Goal: Transaction & Acquisition: Purchase product/service

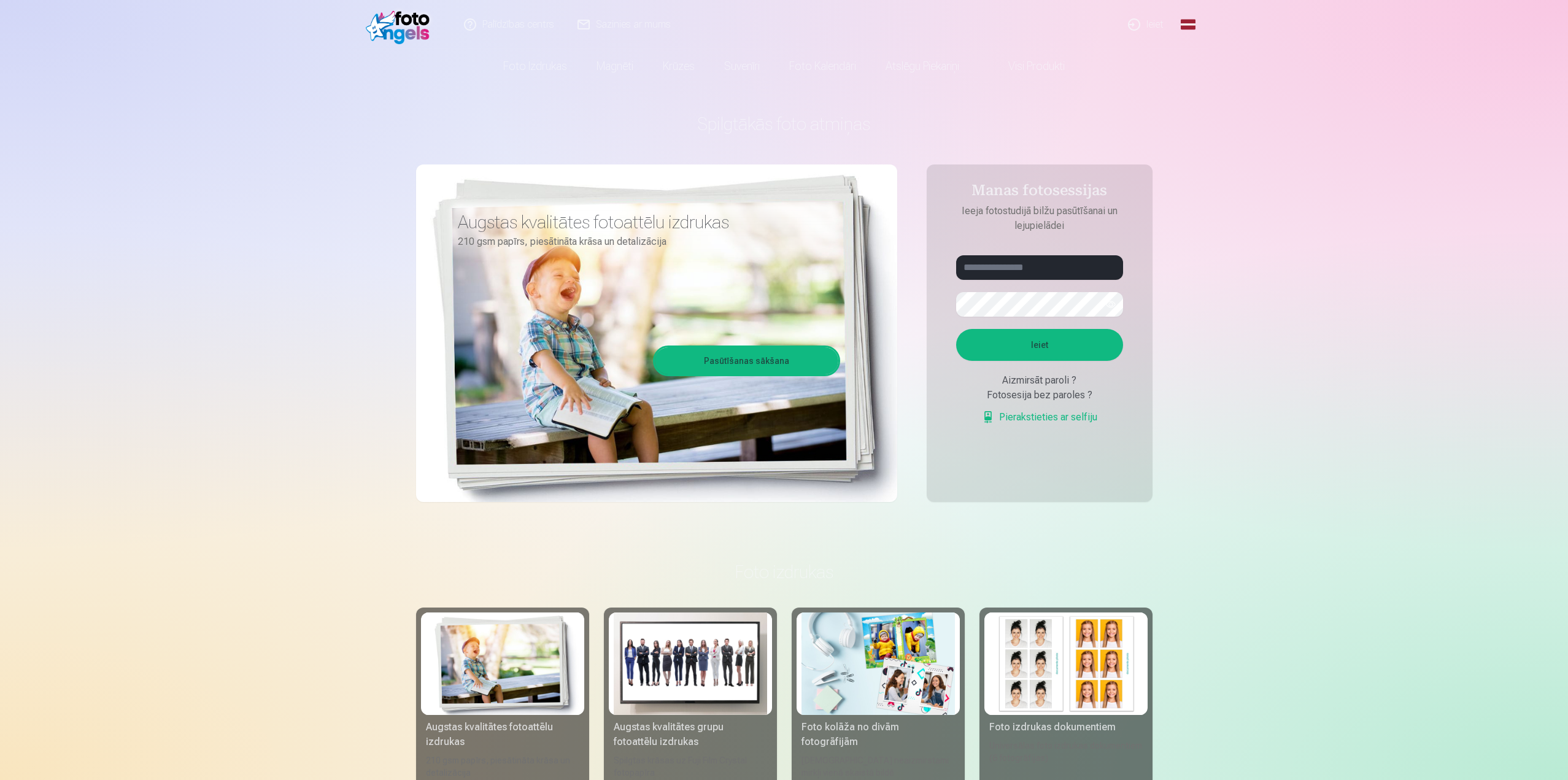
click at [1146, 23] on link "Ieiet" at bounding box center [1146, 25] width 59 height 49
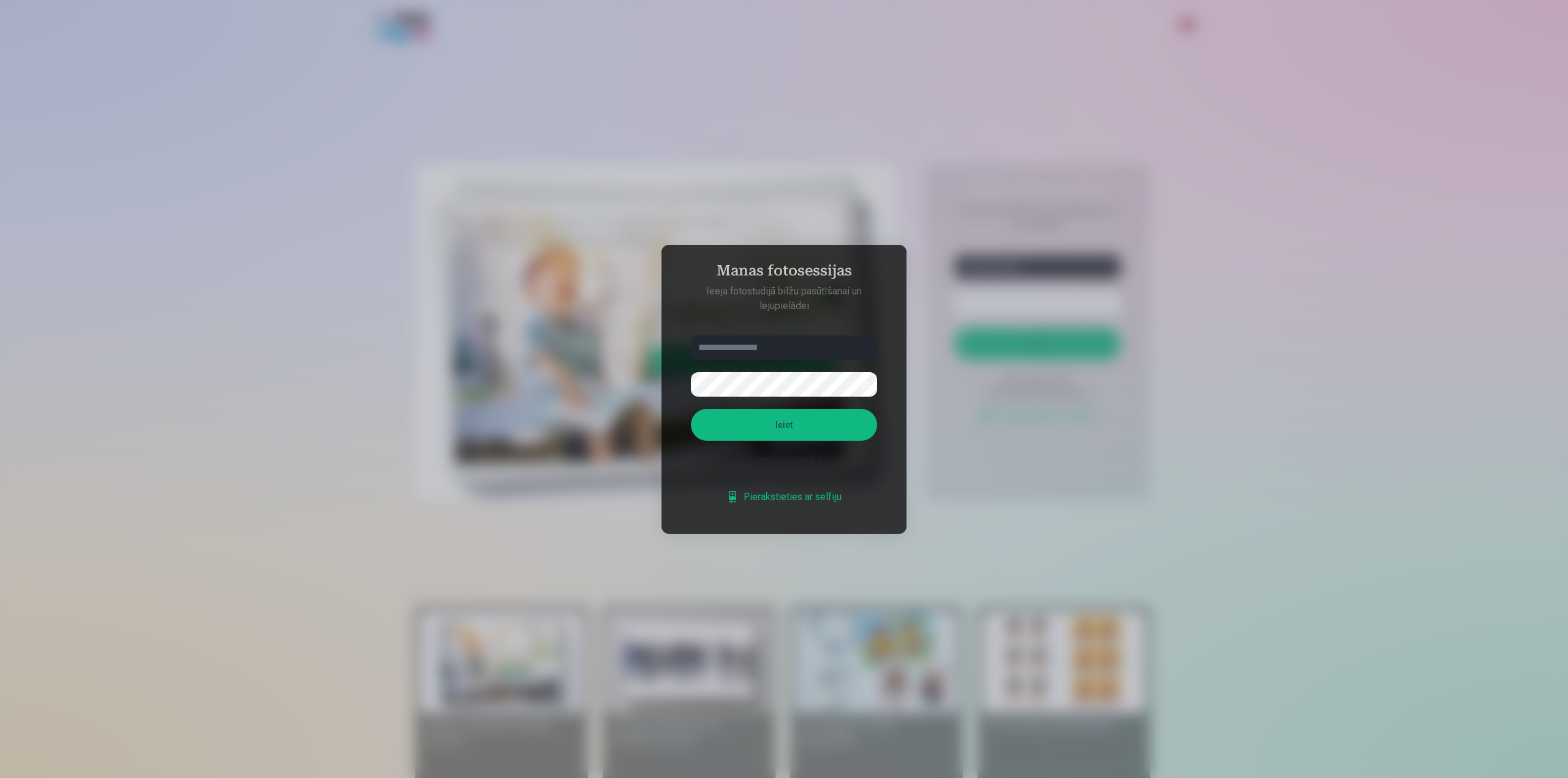
click at [765, 355] on input "text" at bounding box center [784, 348] width 187 height 24
type input "**********"
click at [762, 423] on button "Ieiet" at bounding box center [784, 425] width 187 height 32
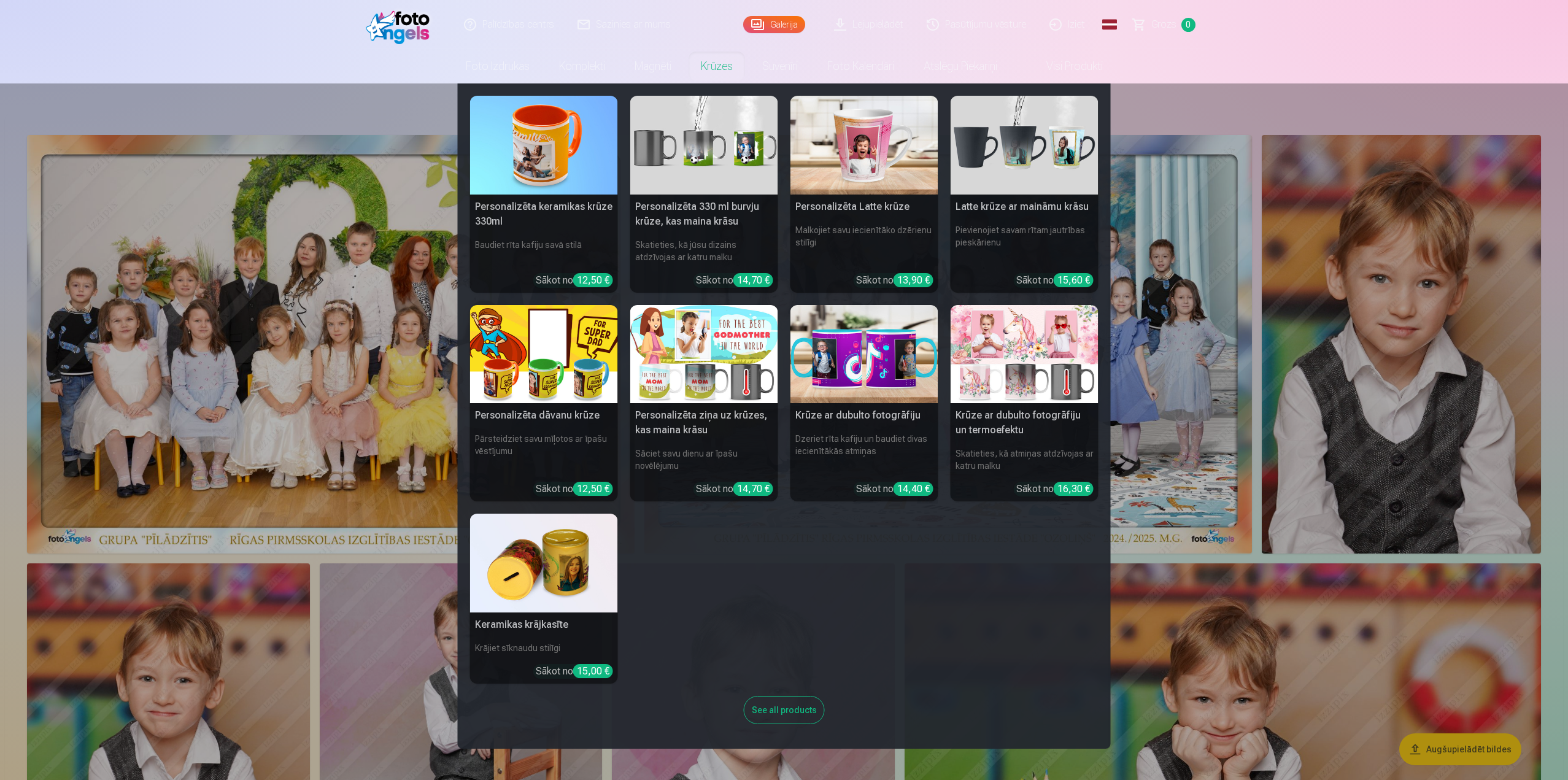
click at [570, 588] on img at bounding box center [544, 562] width 148 height 99
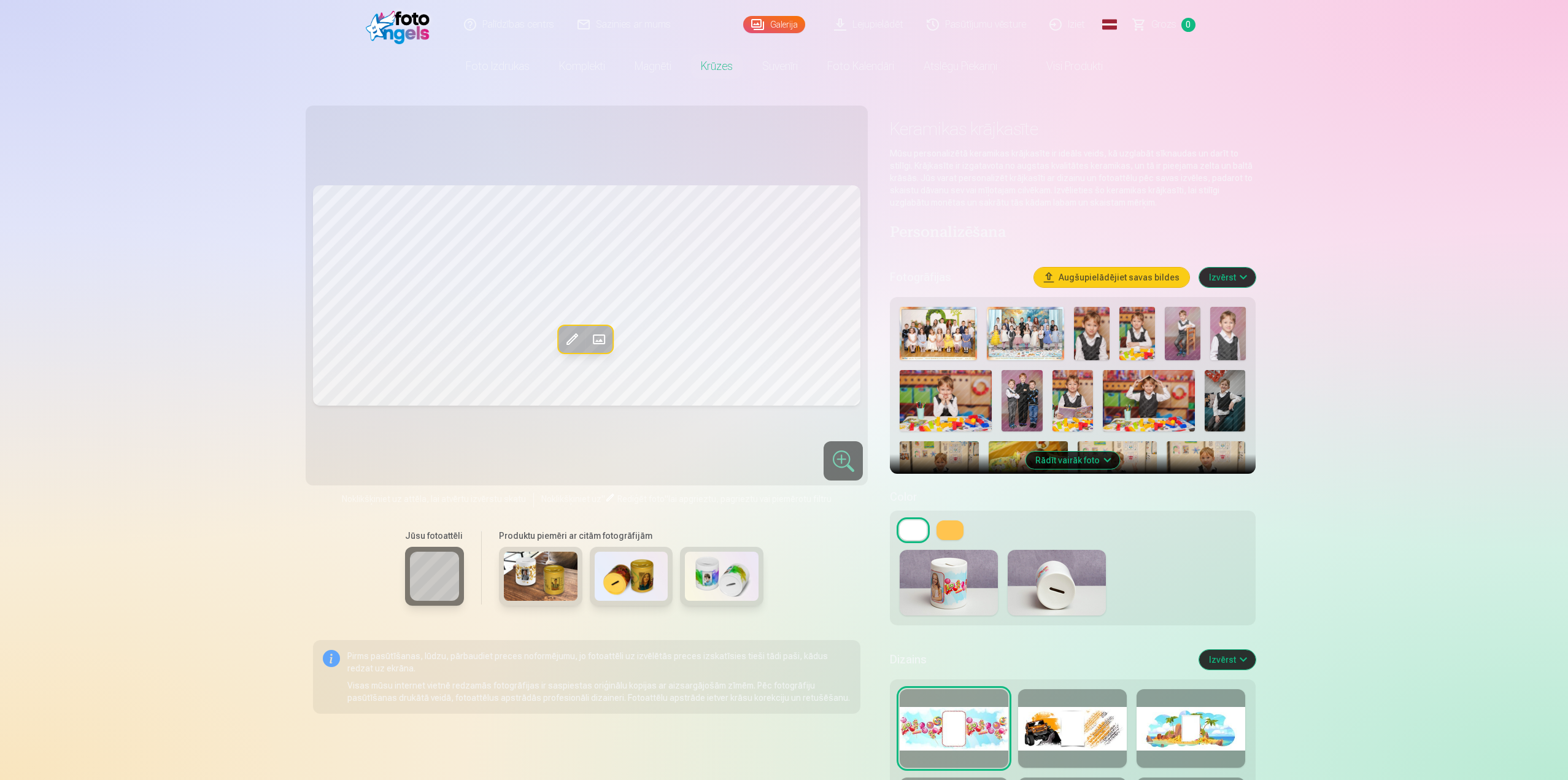
click at [1024, 331] on img at bounding box center [1025, 334] width 77 height 54
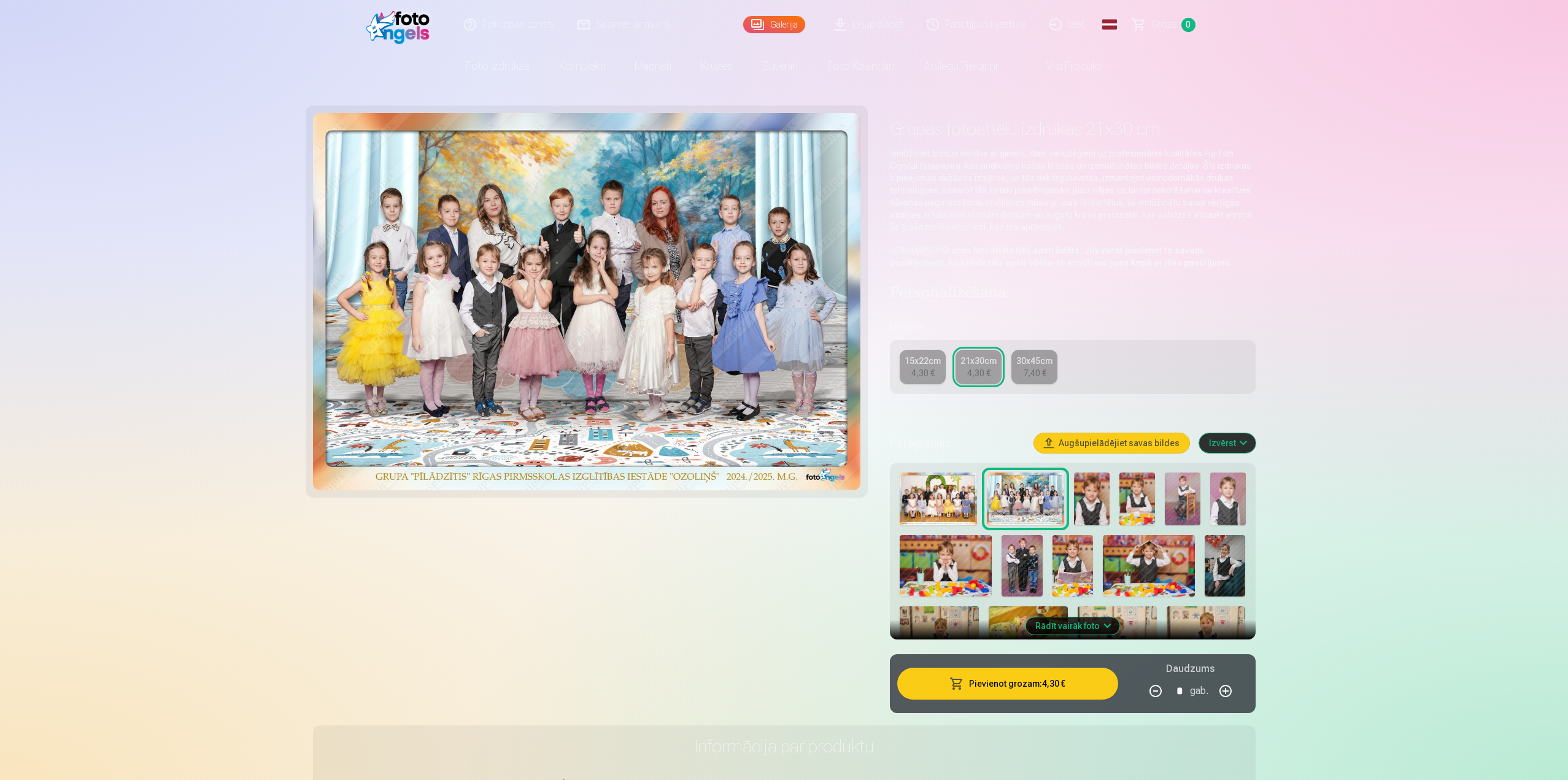
click at [1084, 487] on img at bounding box center [1092, 500] width 35 height 54
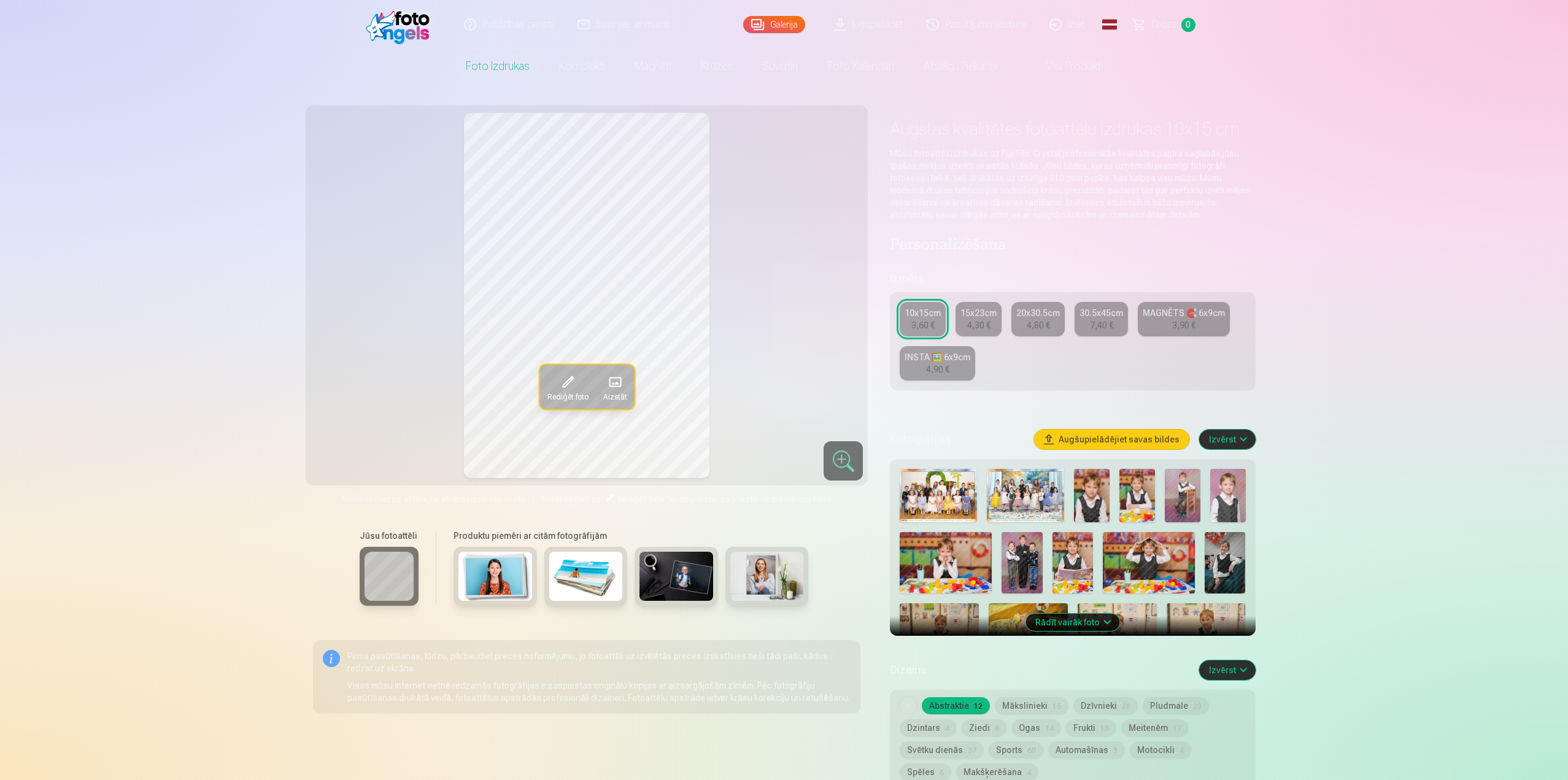
click at [1013, 500] on img at bounding box center [1025, 496] width 77 height 54
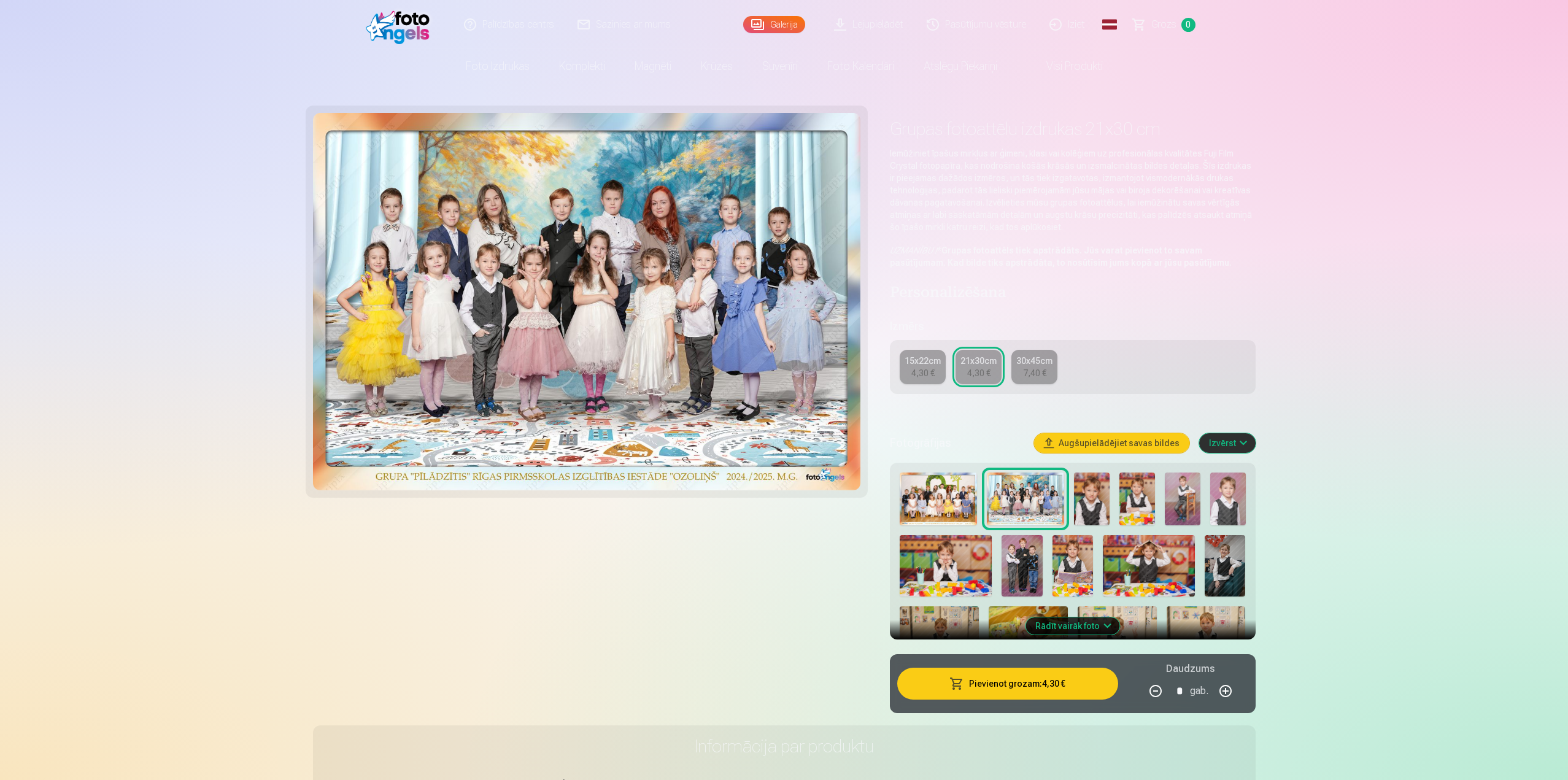
click at [1023, 557] on img at bounding box center [1022, 565] width 41 height 61
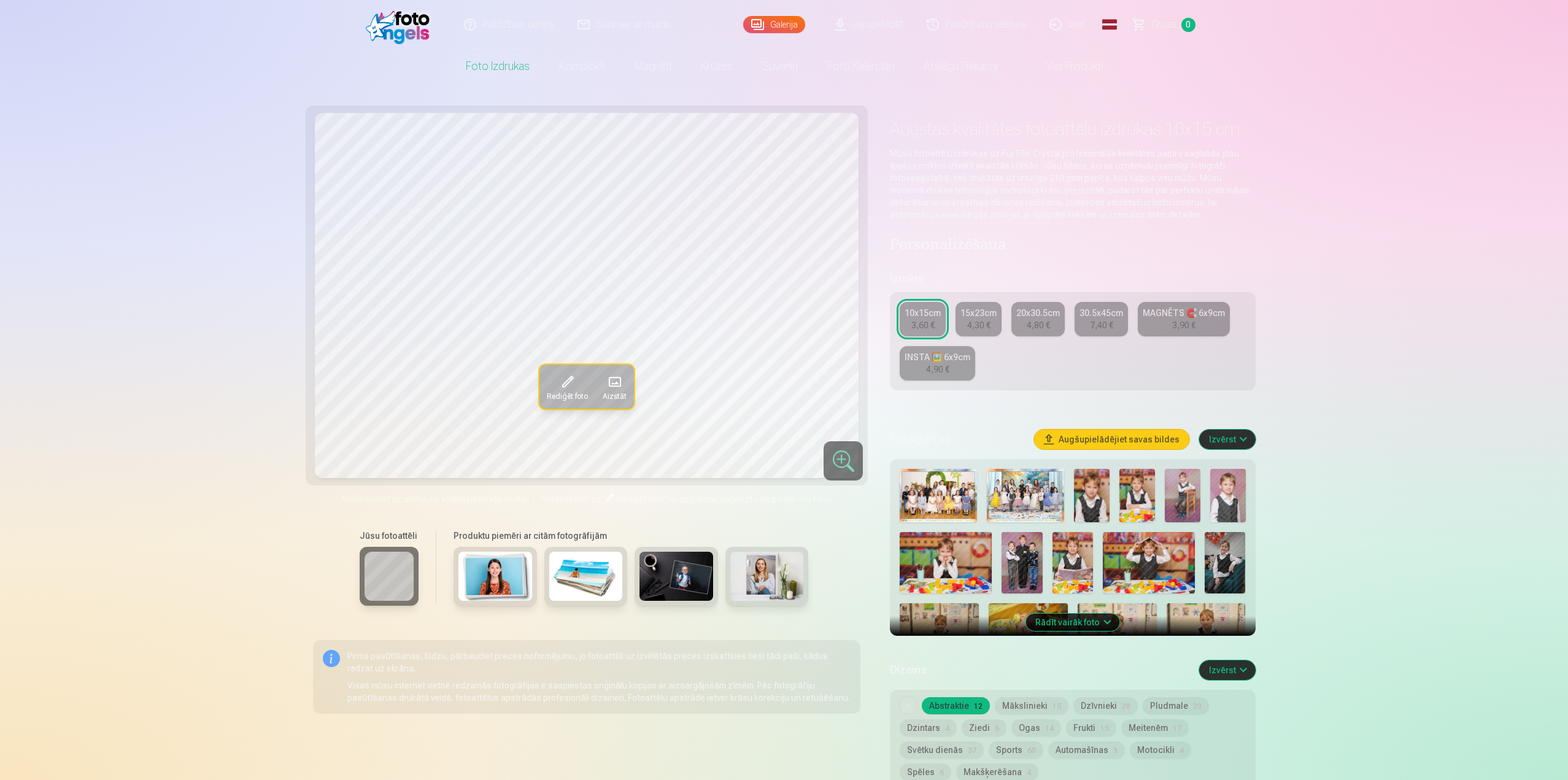
click at [1022, 558] on img at bounding box center [1022, 562] width 41 height 61
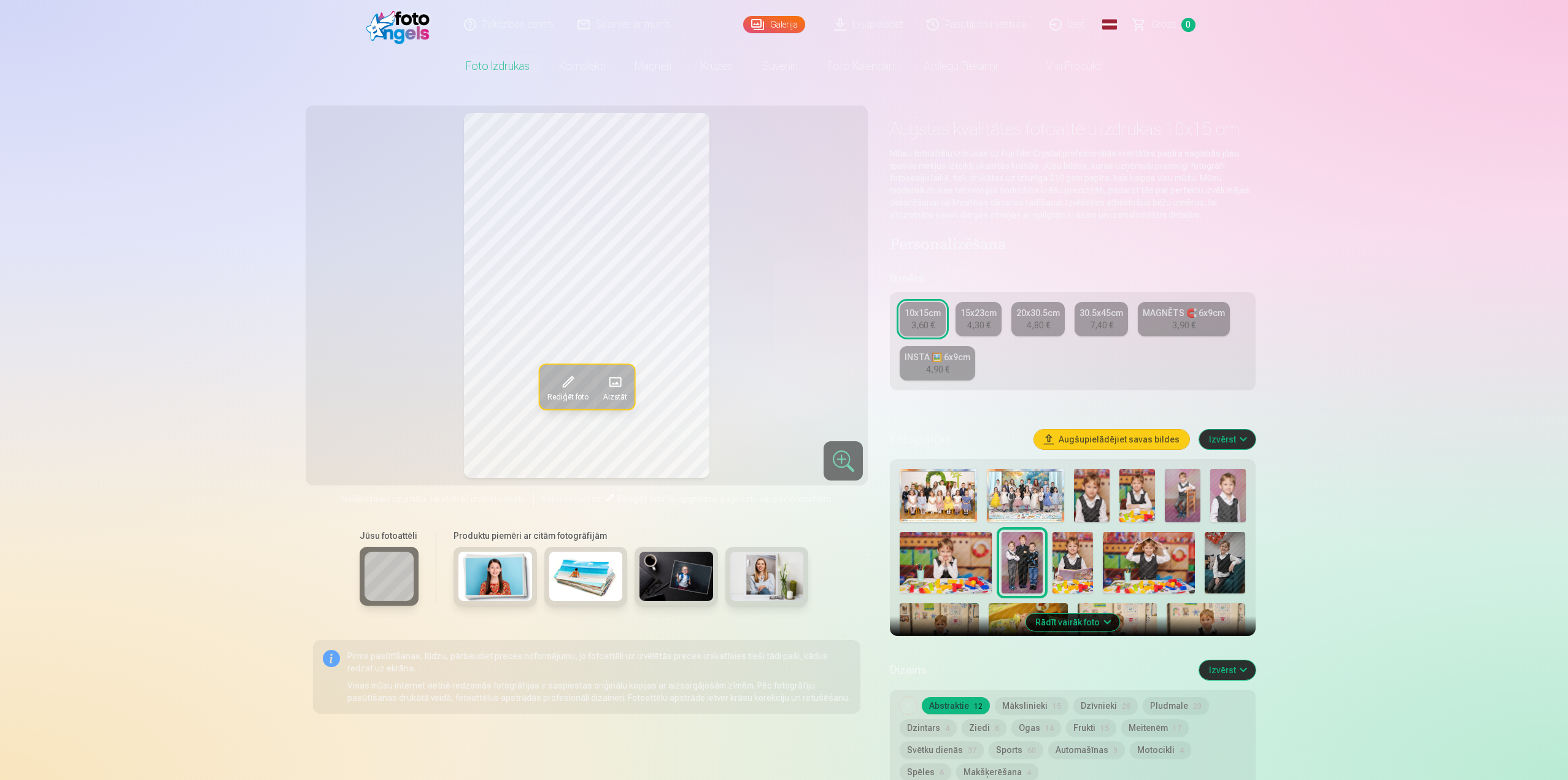
click at [1092, 486] on img at bounding box center [1092, 496] width 35 height 54
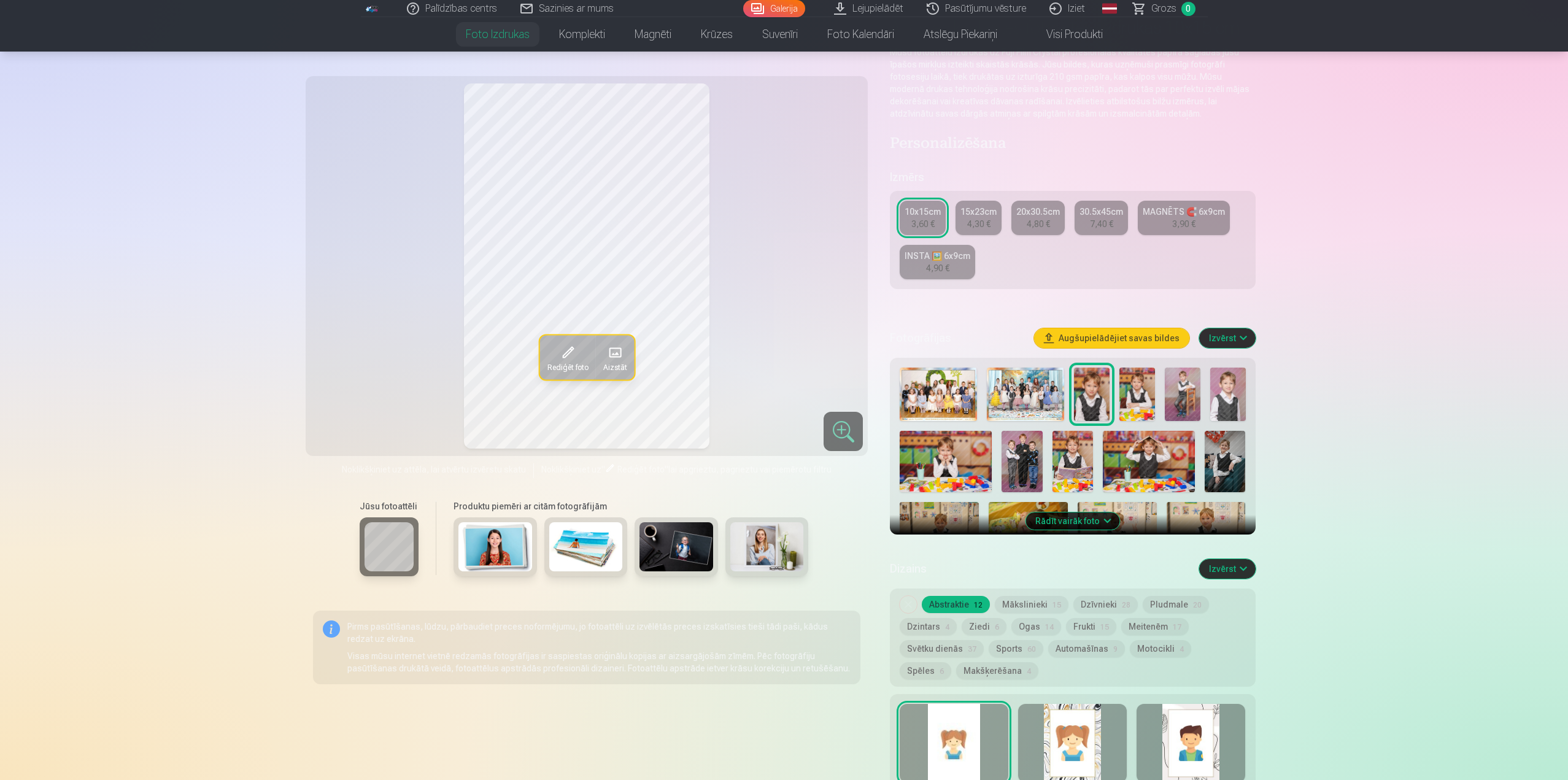
scroll to position [123, 0]
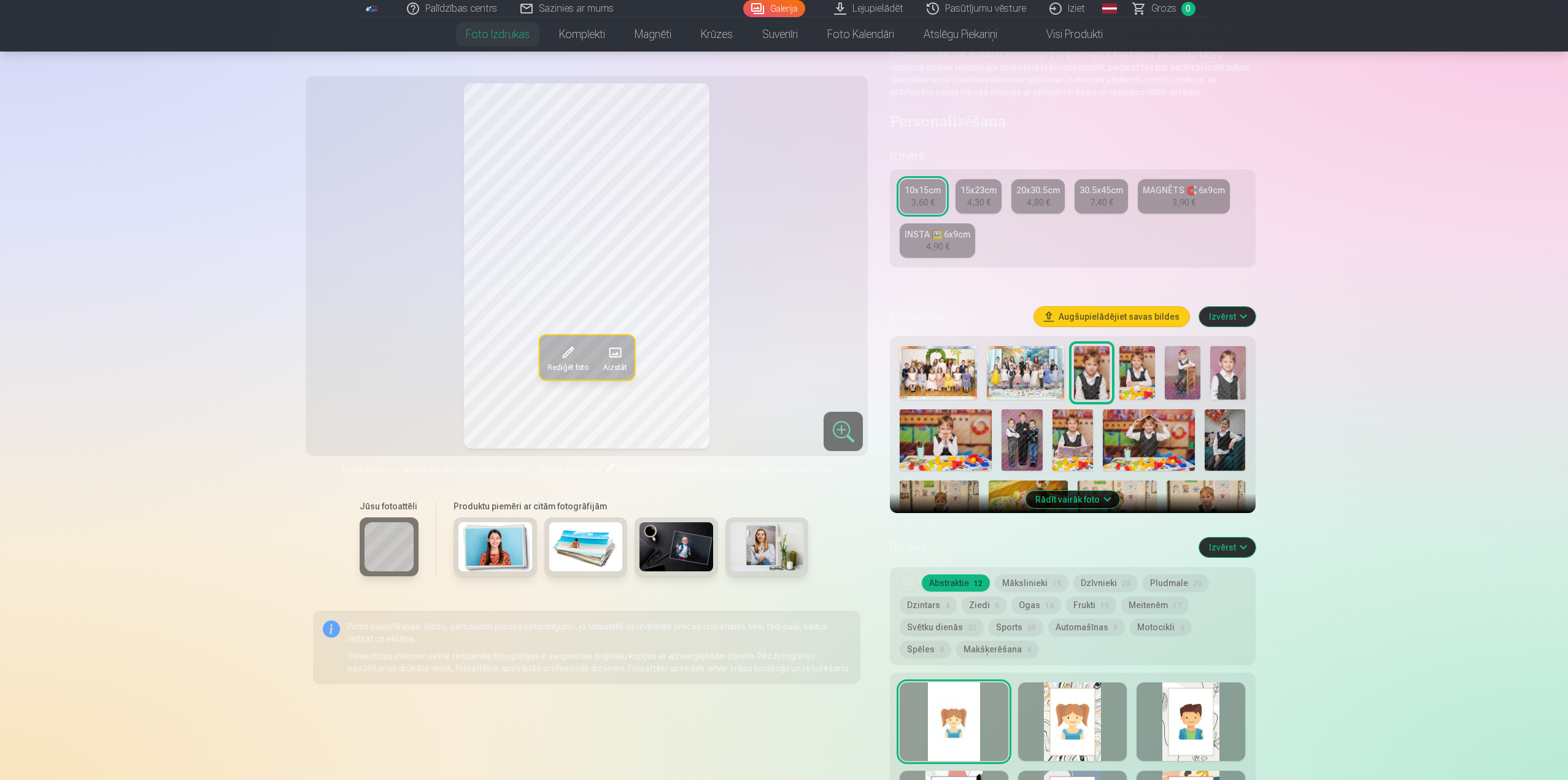
click at [1244, 315] on button "Izvērst" at bounding box center [1227, 317] width 57 height 20
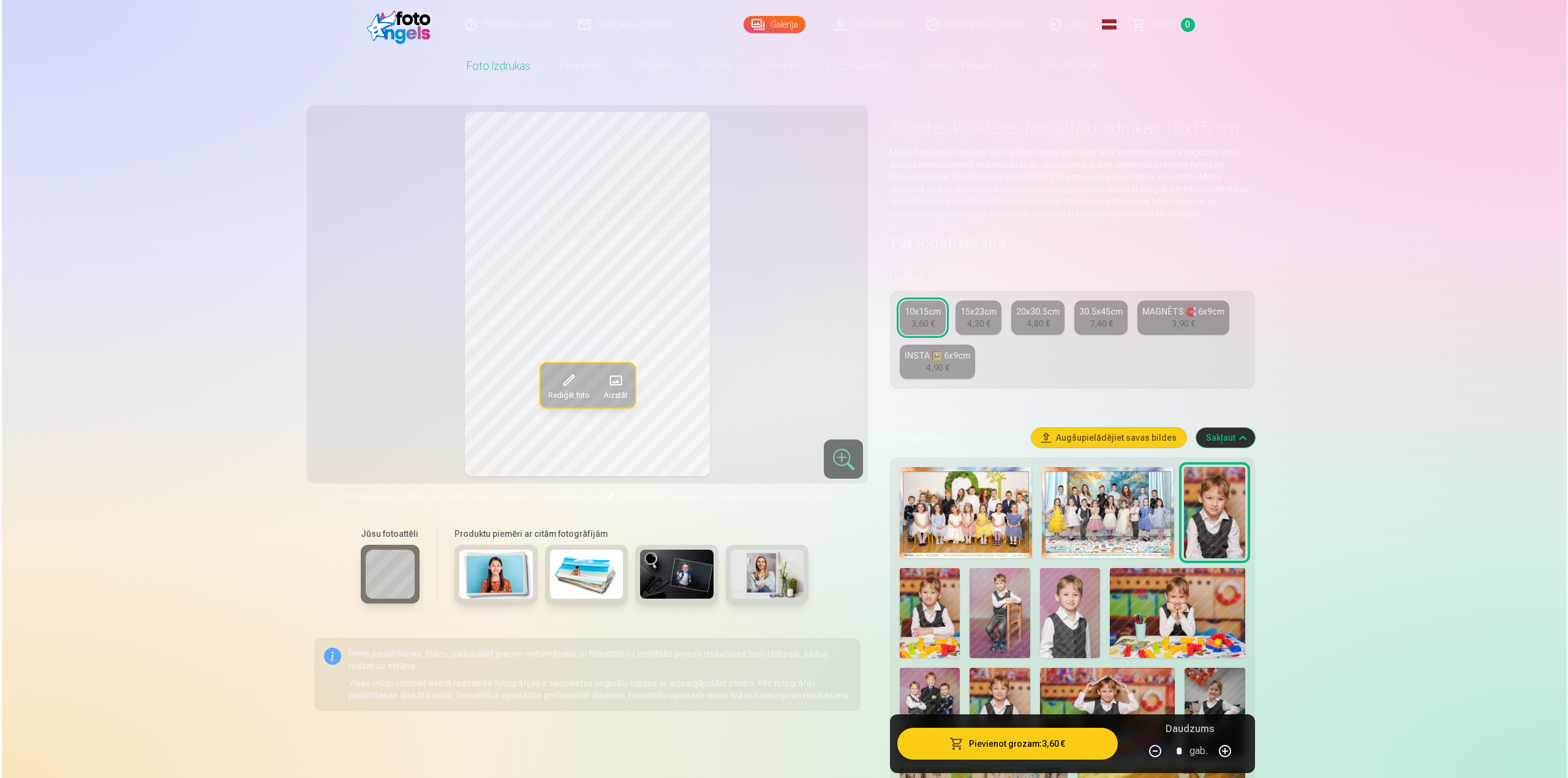
scroll to position [0, 0]
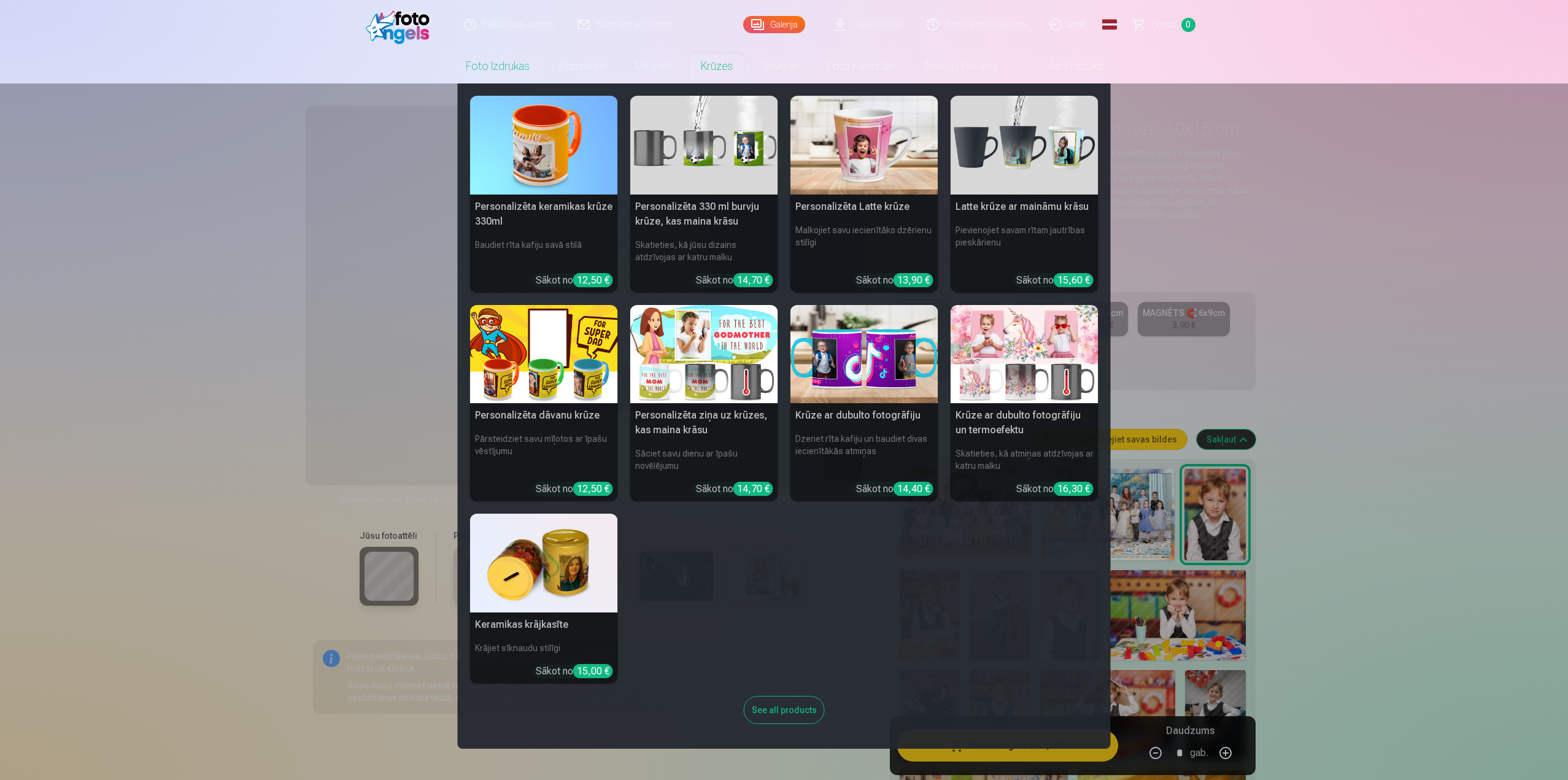
click at [572, 552] on img at bounding box center [544, 562] width 148 height 99
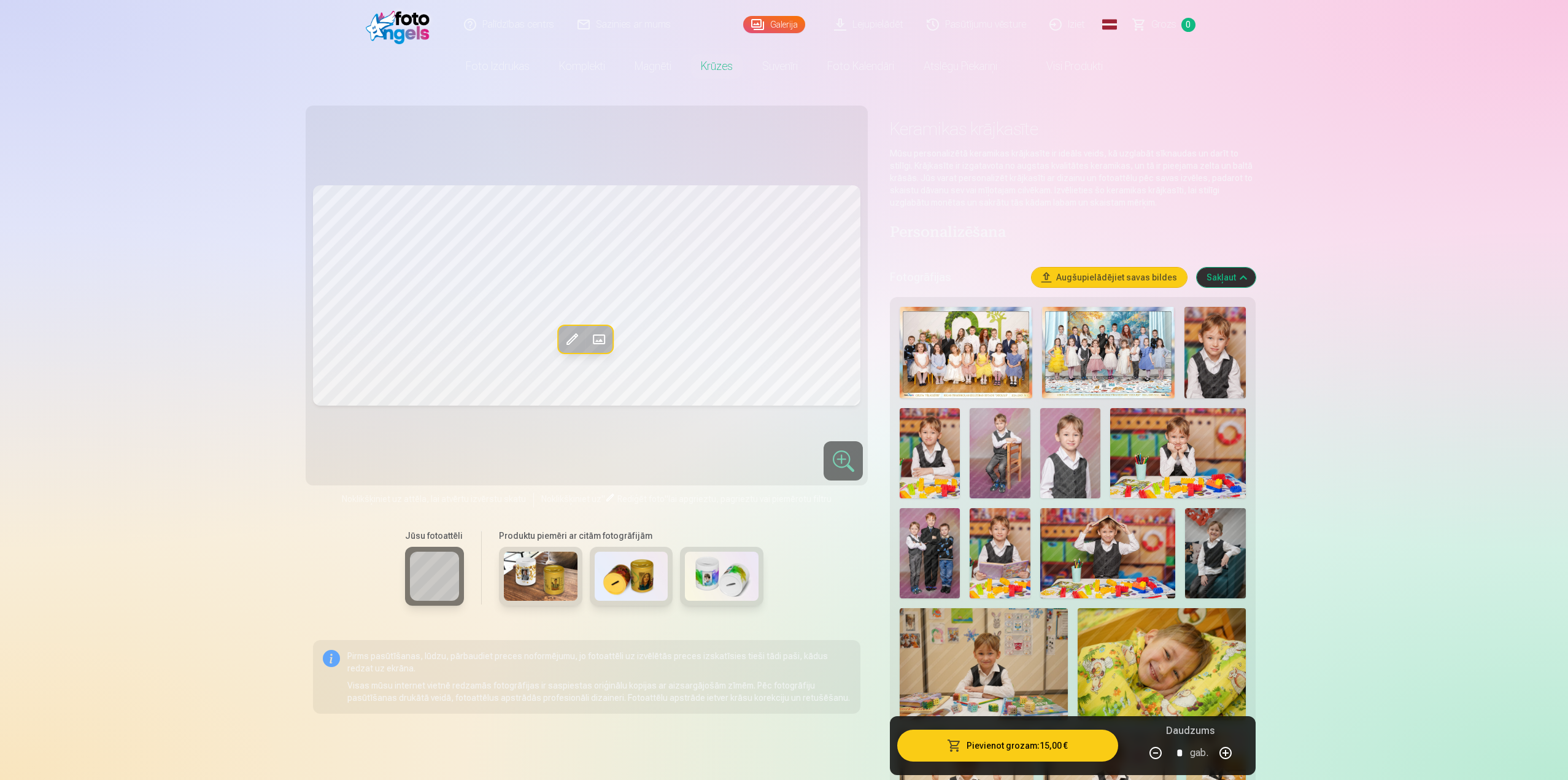
click at [575, 341] on span at bounding box center [572, 339] width 20 height 20
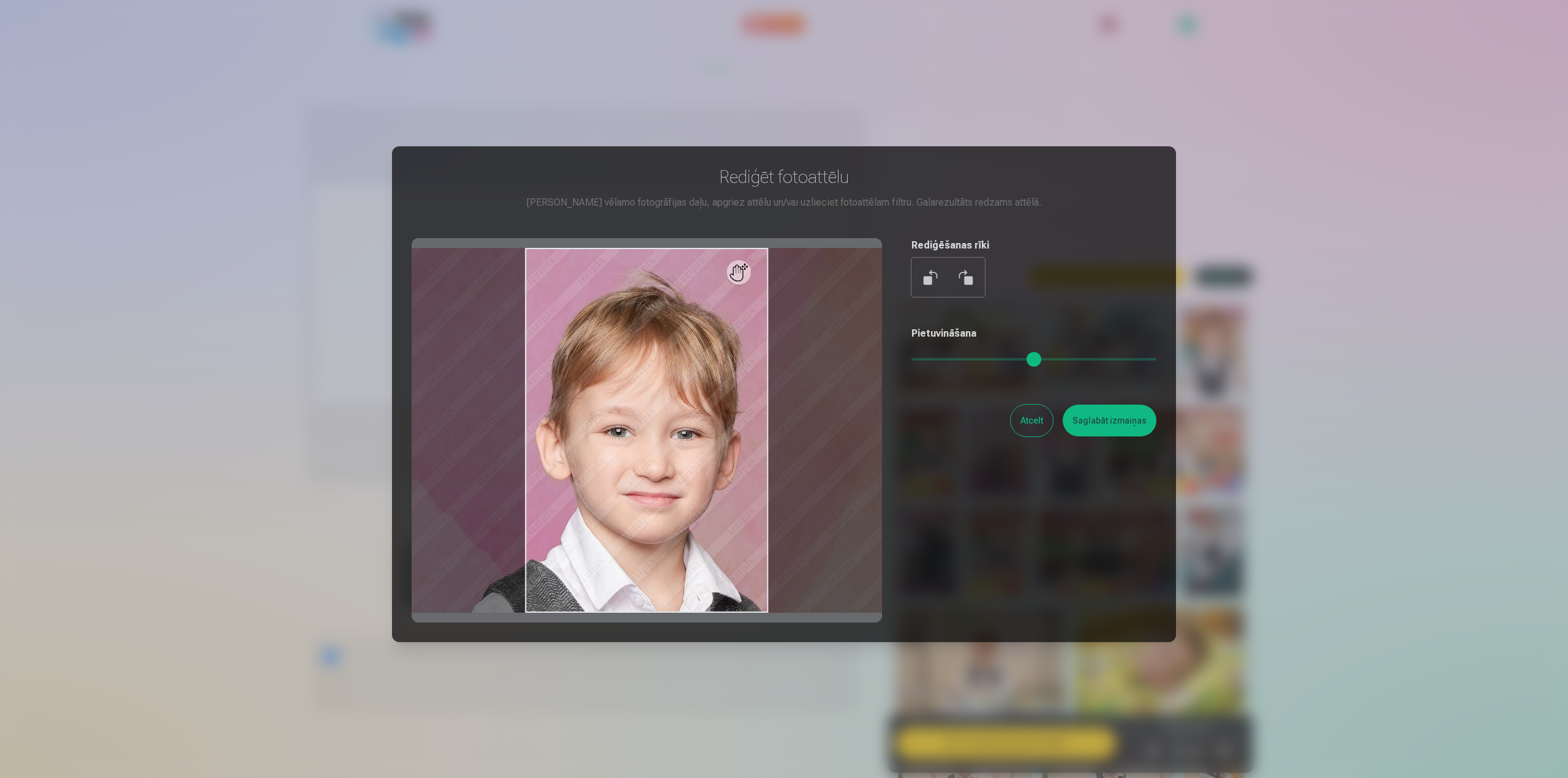
click at [1097, 420] on button "Saglabāt izmaiņas" at bounding box center [1109, 420] width 94 height 32
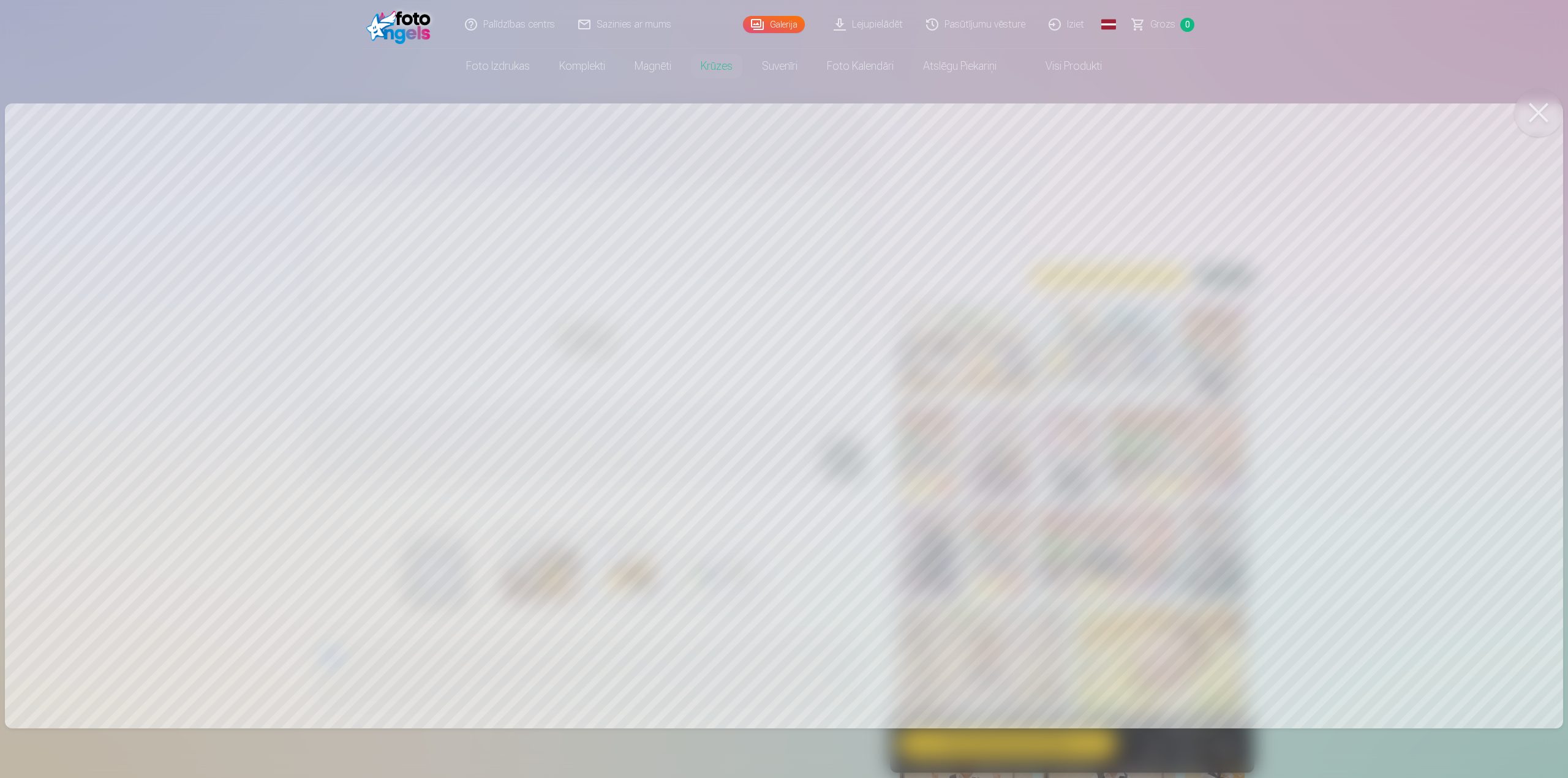
click at [814, 322] on div at bounding box center [784, 389] width 1568 height 778
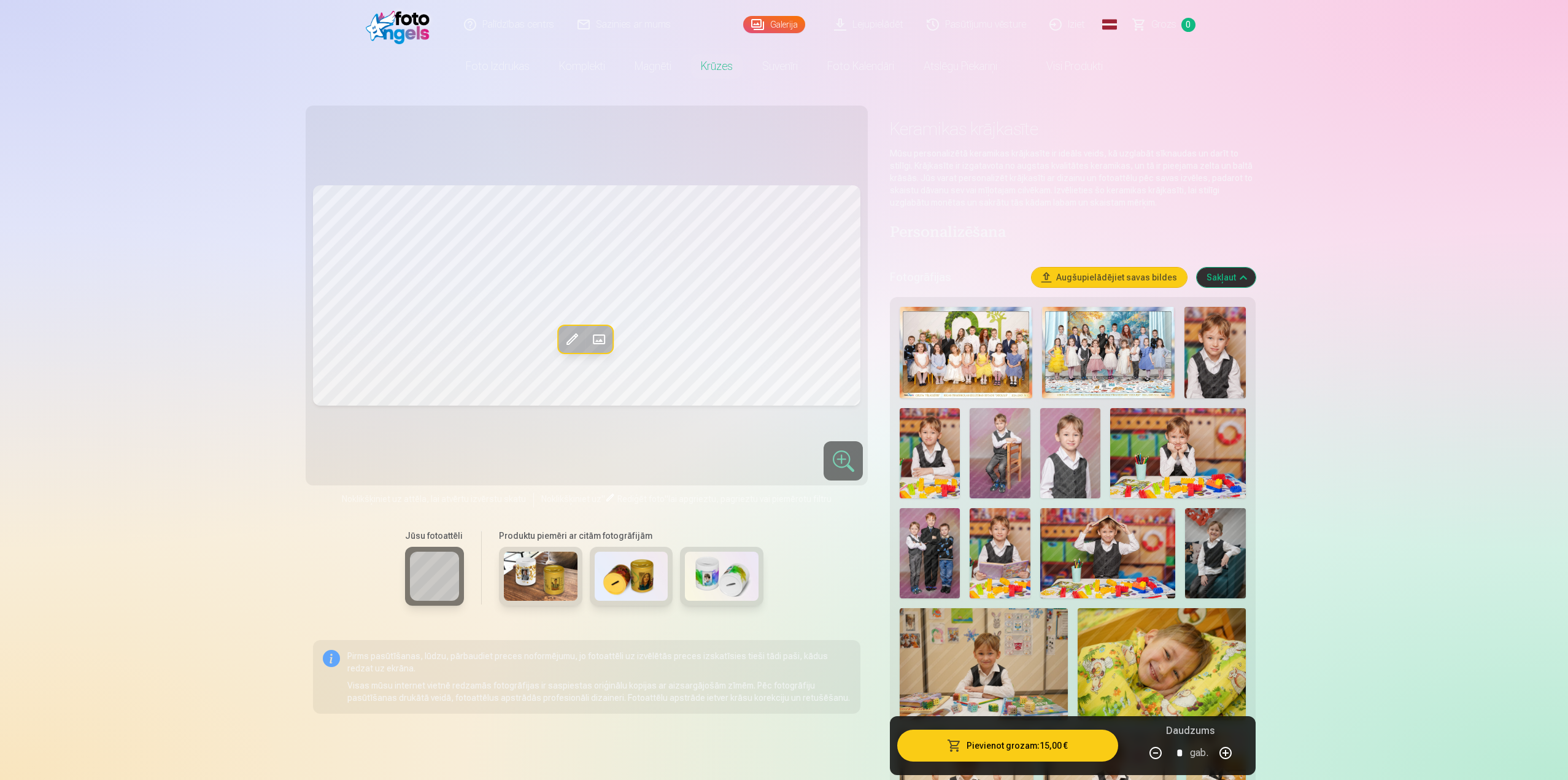
click at [606, 337] on span at bounding box center [599, 339] width 20 height 20
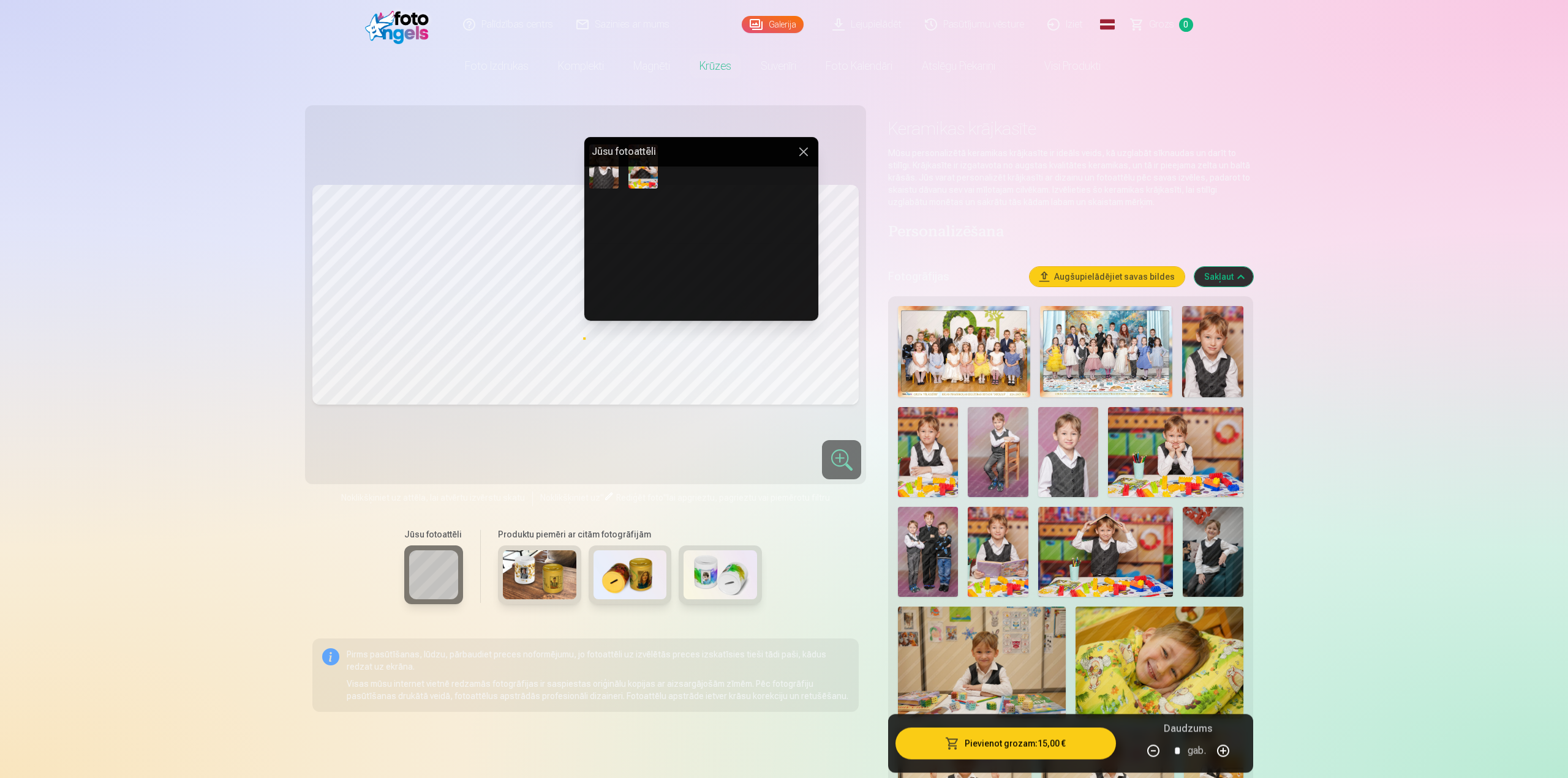
scroll to position [948, 0]
drag, startPoint x: 740, startPoint y: 154, endPoint x: 1055, endPoint y: 137, distance: 315.5
click at [1055, 137] on body "Palīdzības centrs Sazinies ar mums Galerija Lejupielādēt Pasūtījumu vēsture Izi…" at bounding box center [784, 389] width 1568 height 778
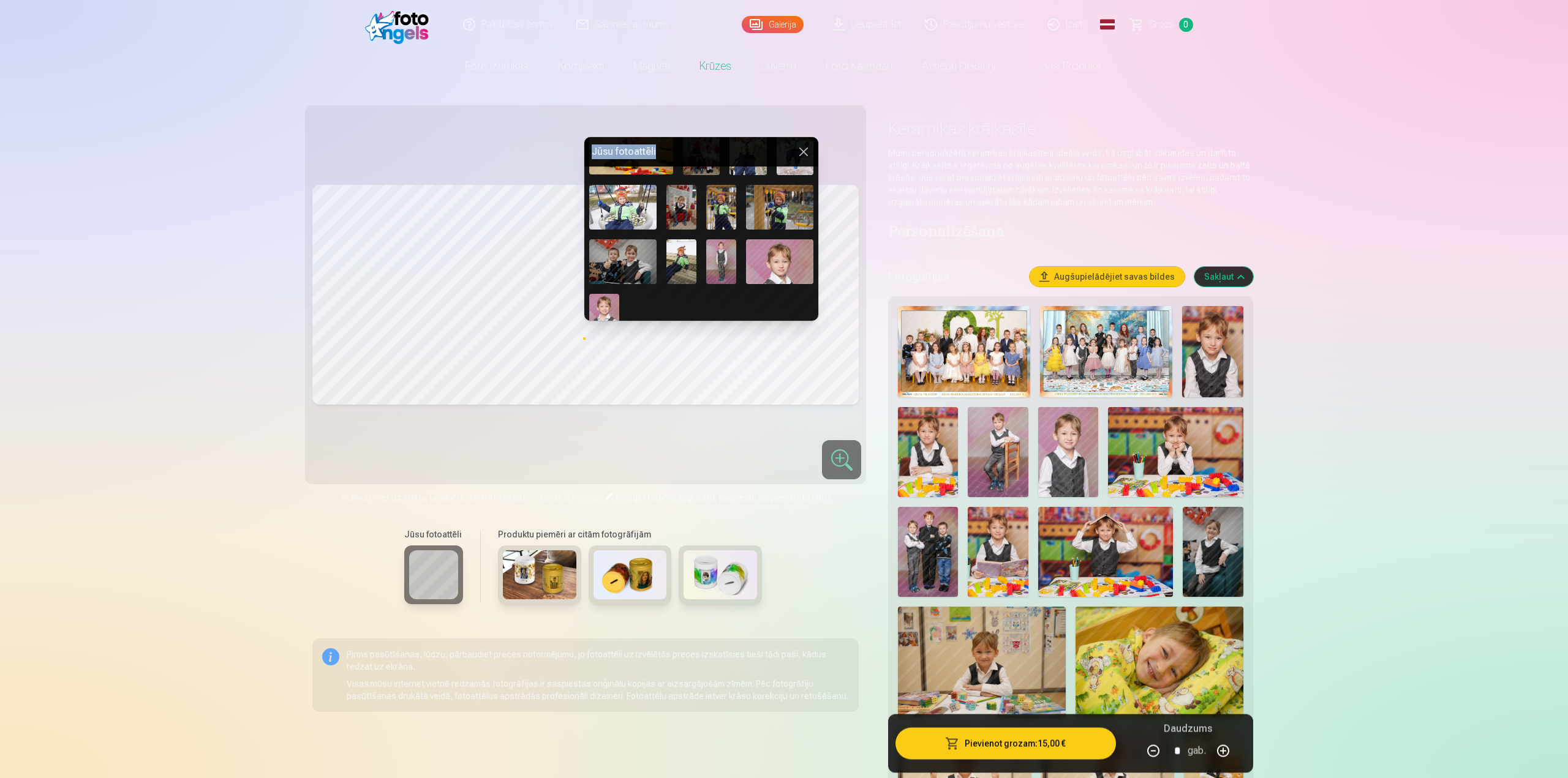
scroll to position [306, 0]
click at [635, 248] on img at bounding box center [623, 261] width 67 height 44
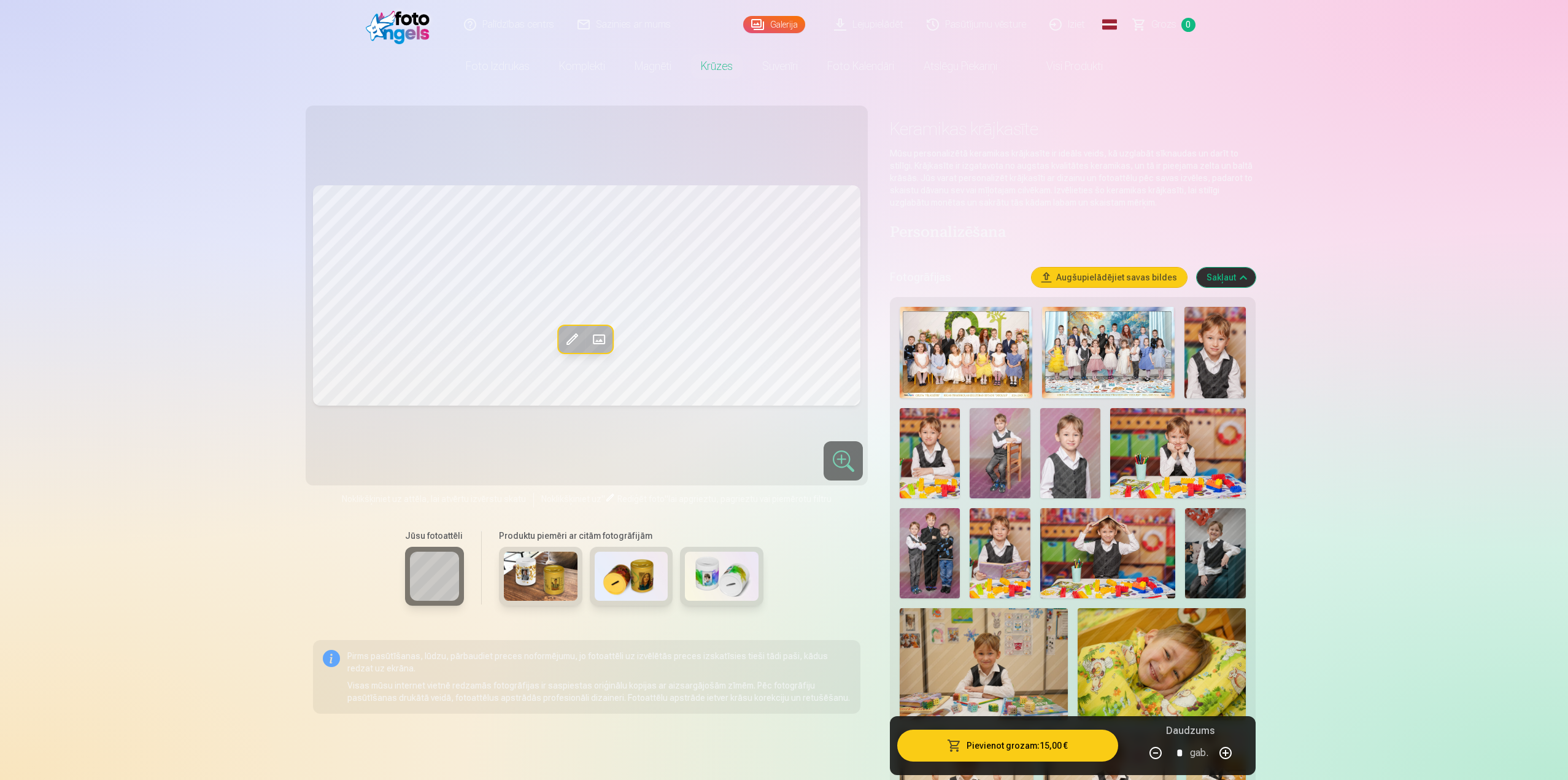
click at [571, 338] on span at bounding box center [572, 339] width 20 height 20
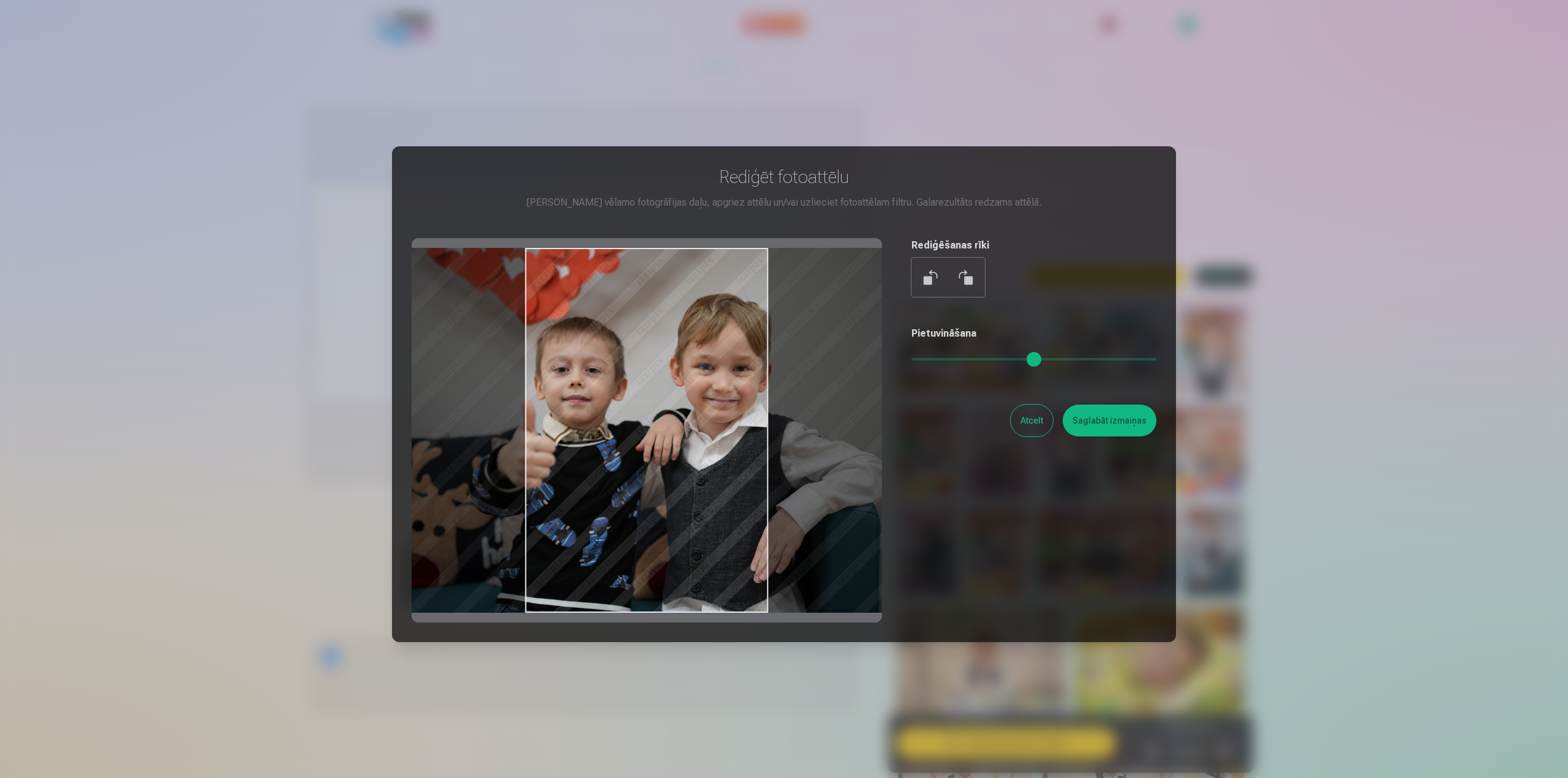
drag, startPoint x: 635, startPoint y: 399, endPoint x: 644, endPoint y: 402, distance: 9.5
click at [644, 402] on div at bounding box center [646, 430] width 470 height 384
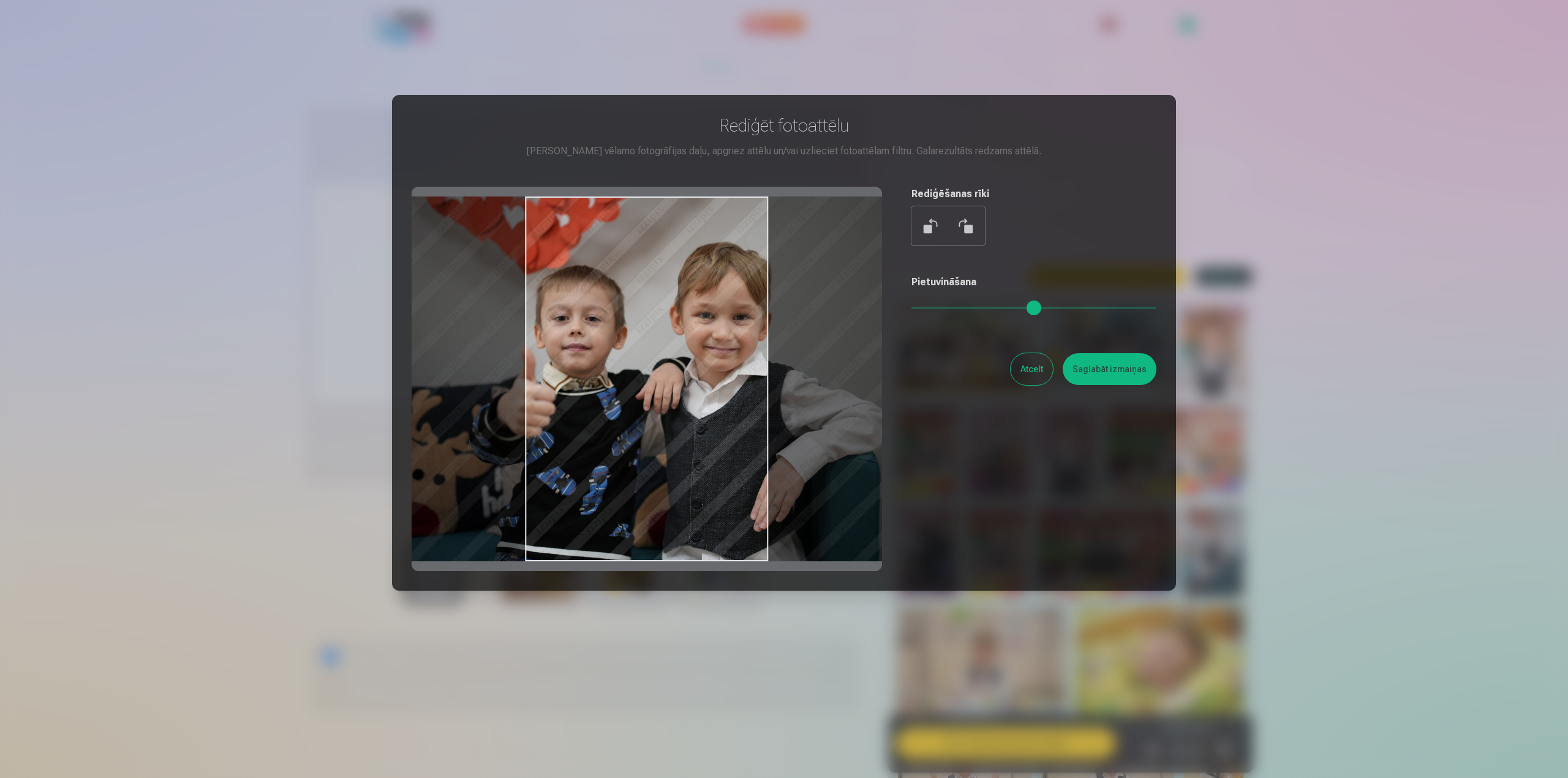
scroll to position [22, 0]
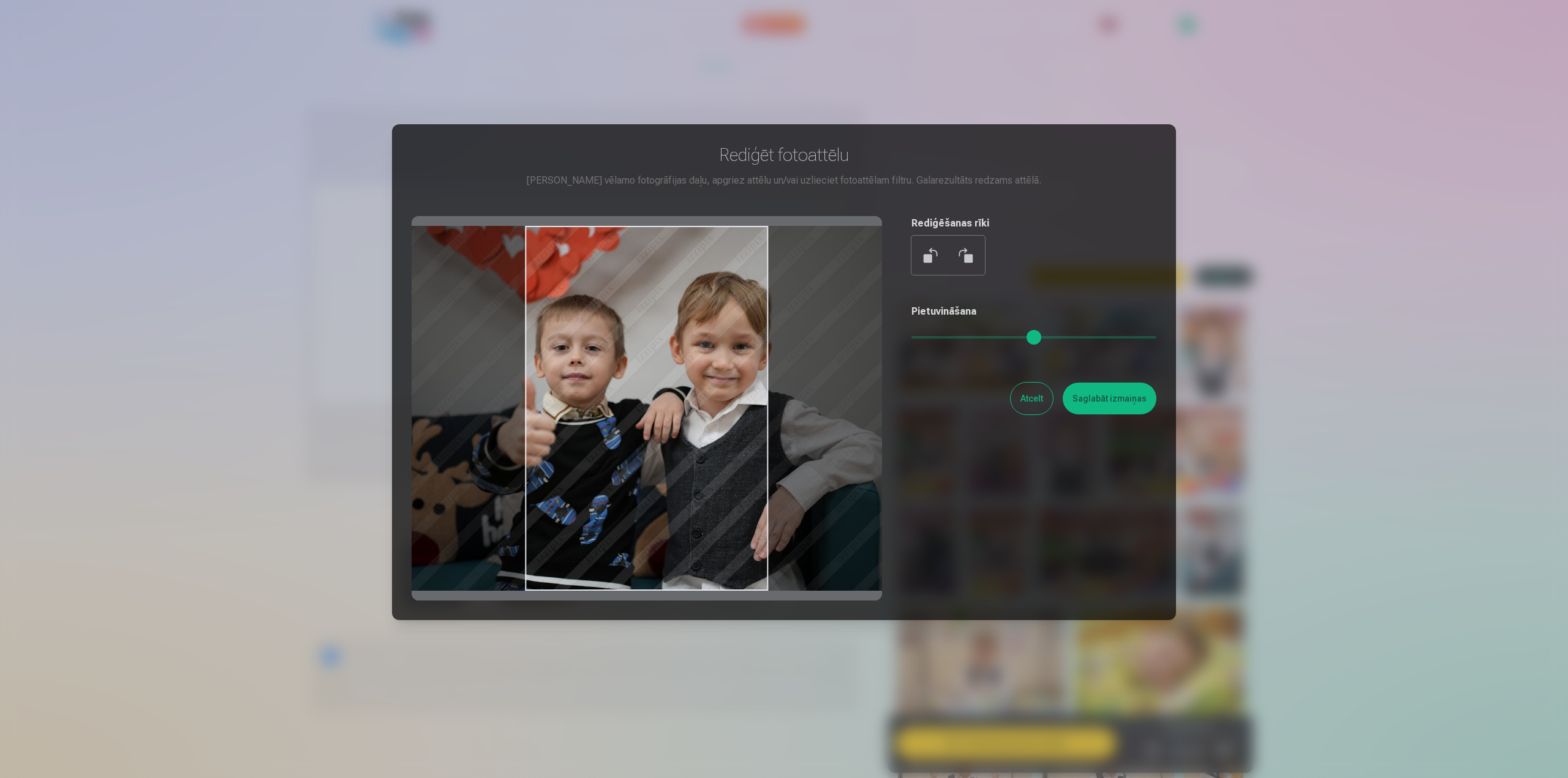
drag, startPoint x: 917, startPoint y: 339, endPoint x: 869, endPoint y: 342, distance: 48.1
click at [911, 339] on input "range" at bounding box center [1034, 337] width 245 height 2
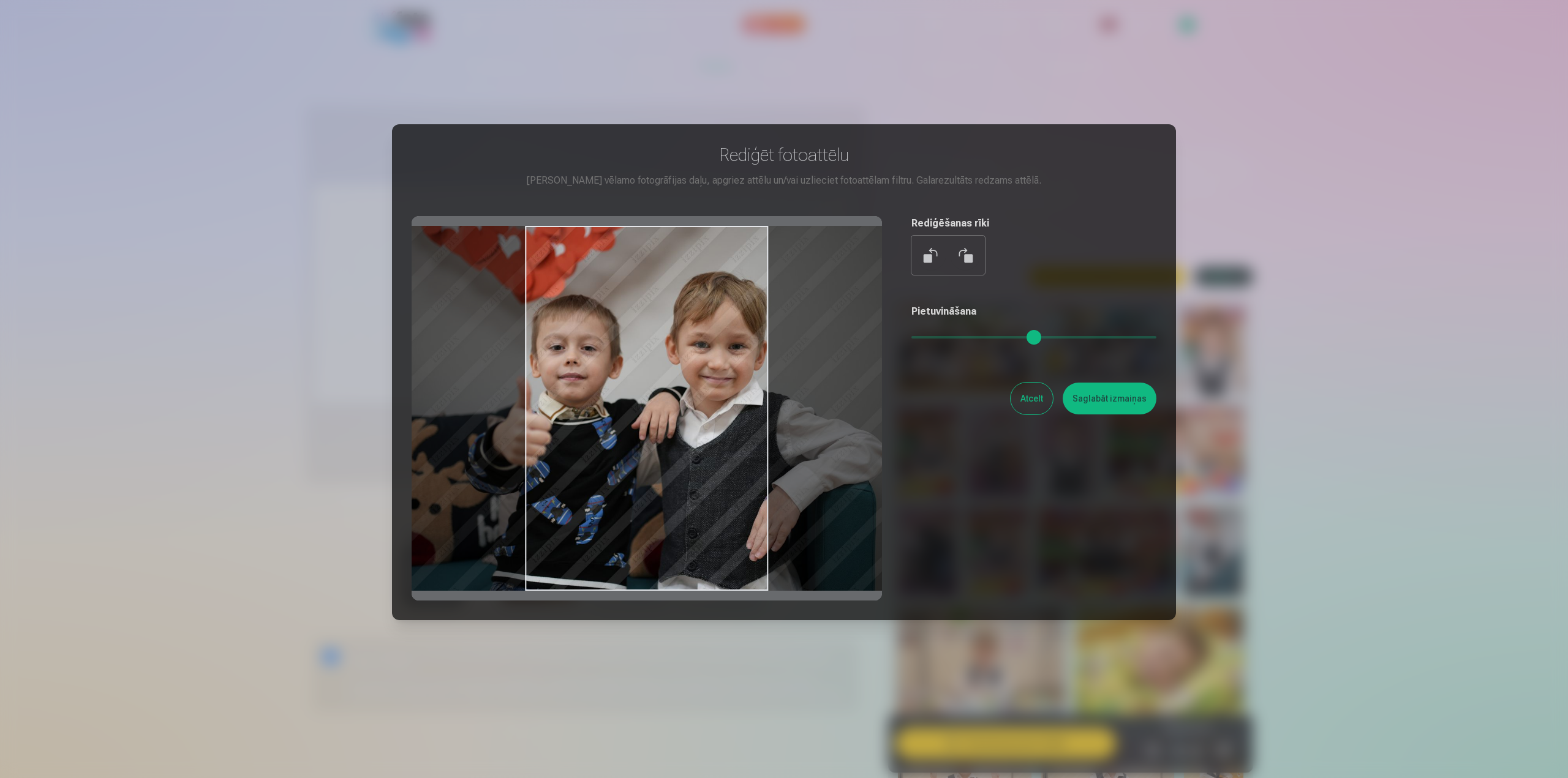
click at [667, 389] on div at bounding box center [646, 408] width 470 height 384
click at [1044, 397] on button "Atcelt" at bounding box center [1031, 399] width 42 height 32
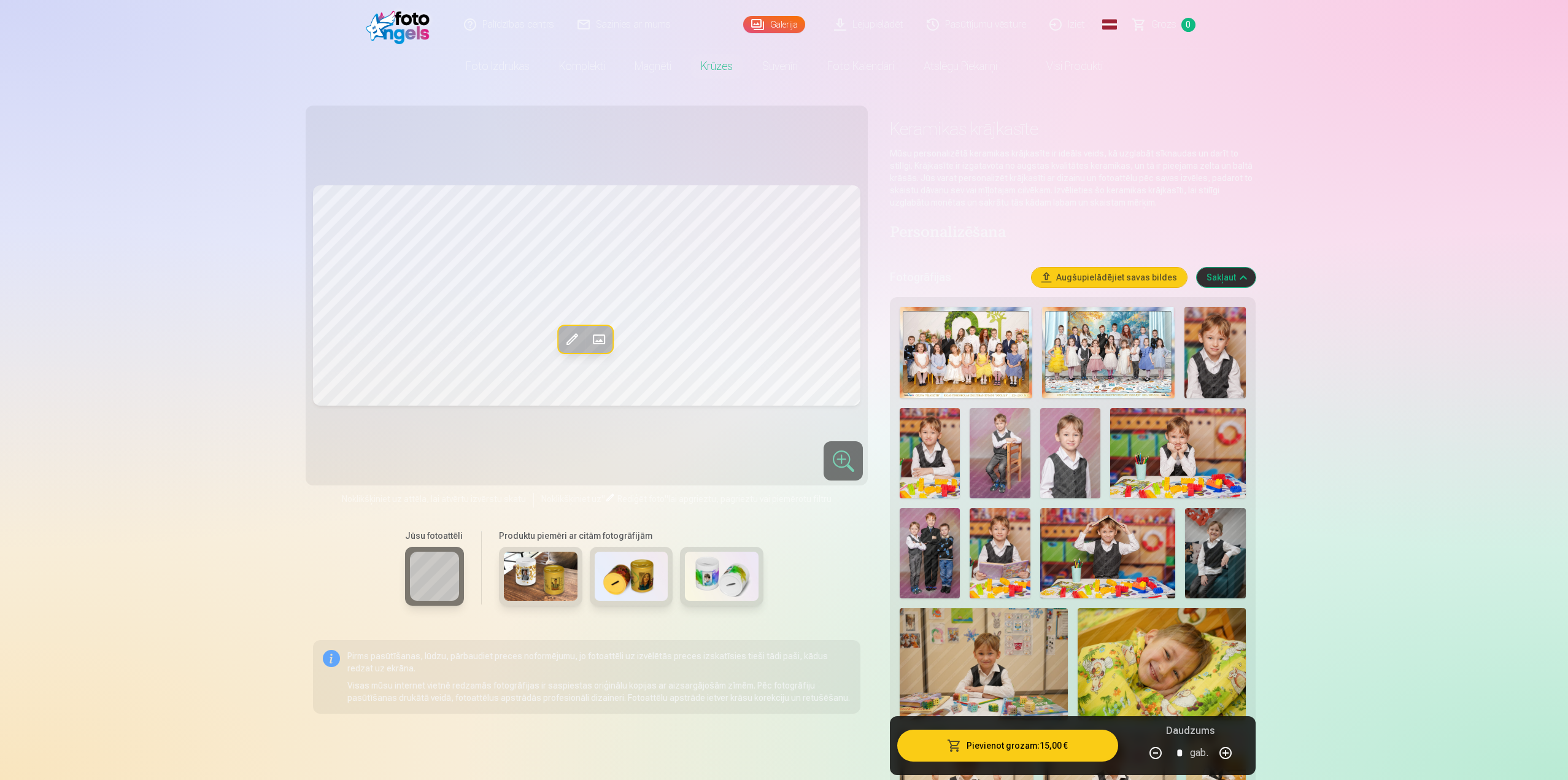
click at [604, 336] on span at bounding box center [599, 339] width 20 height 20
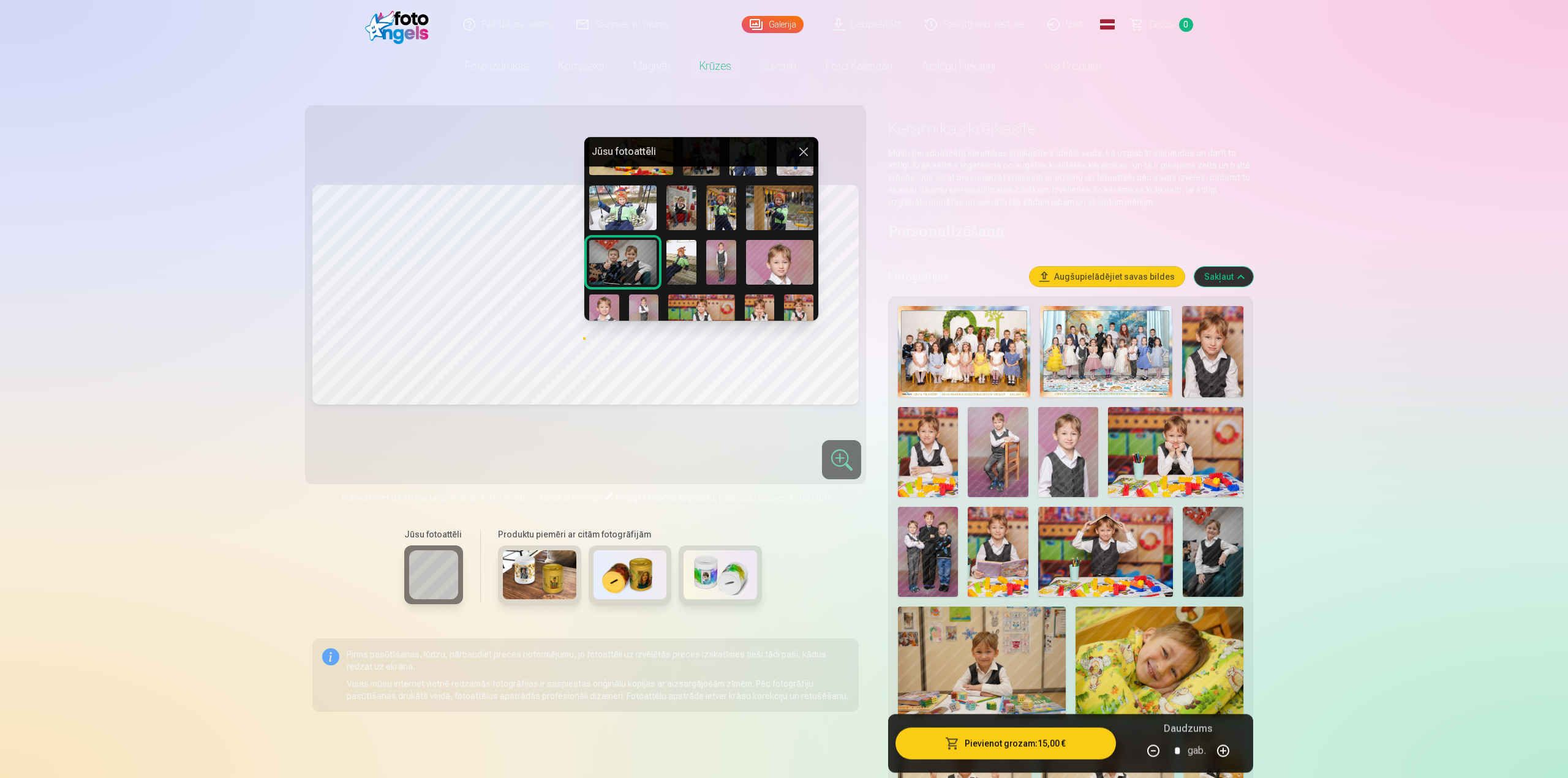
scroll to position [368, 0]
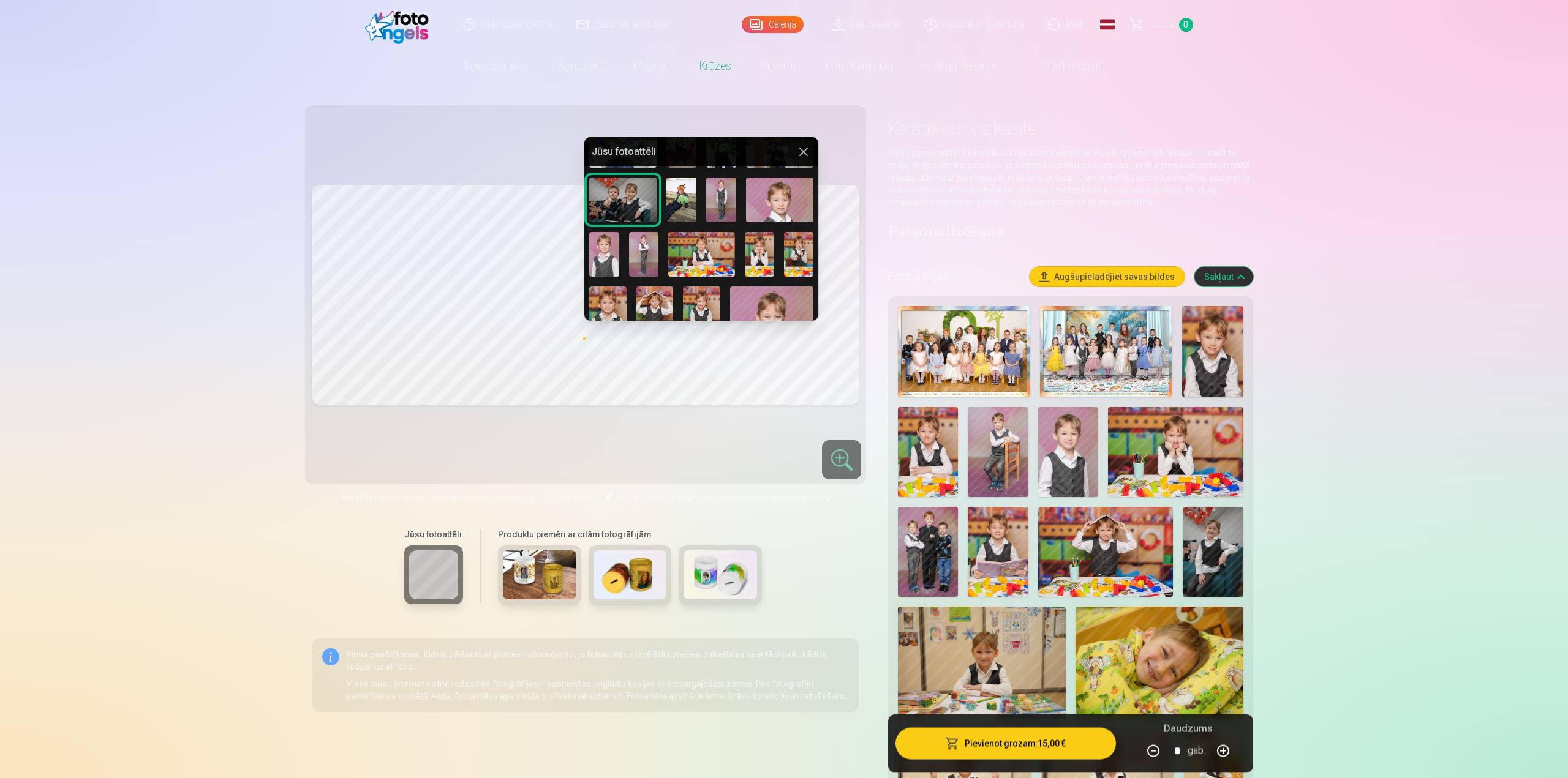
click at [749, 253] on img at bounding box center [759, 254] width 29 height 44
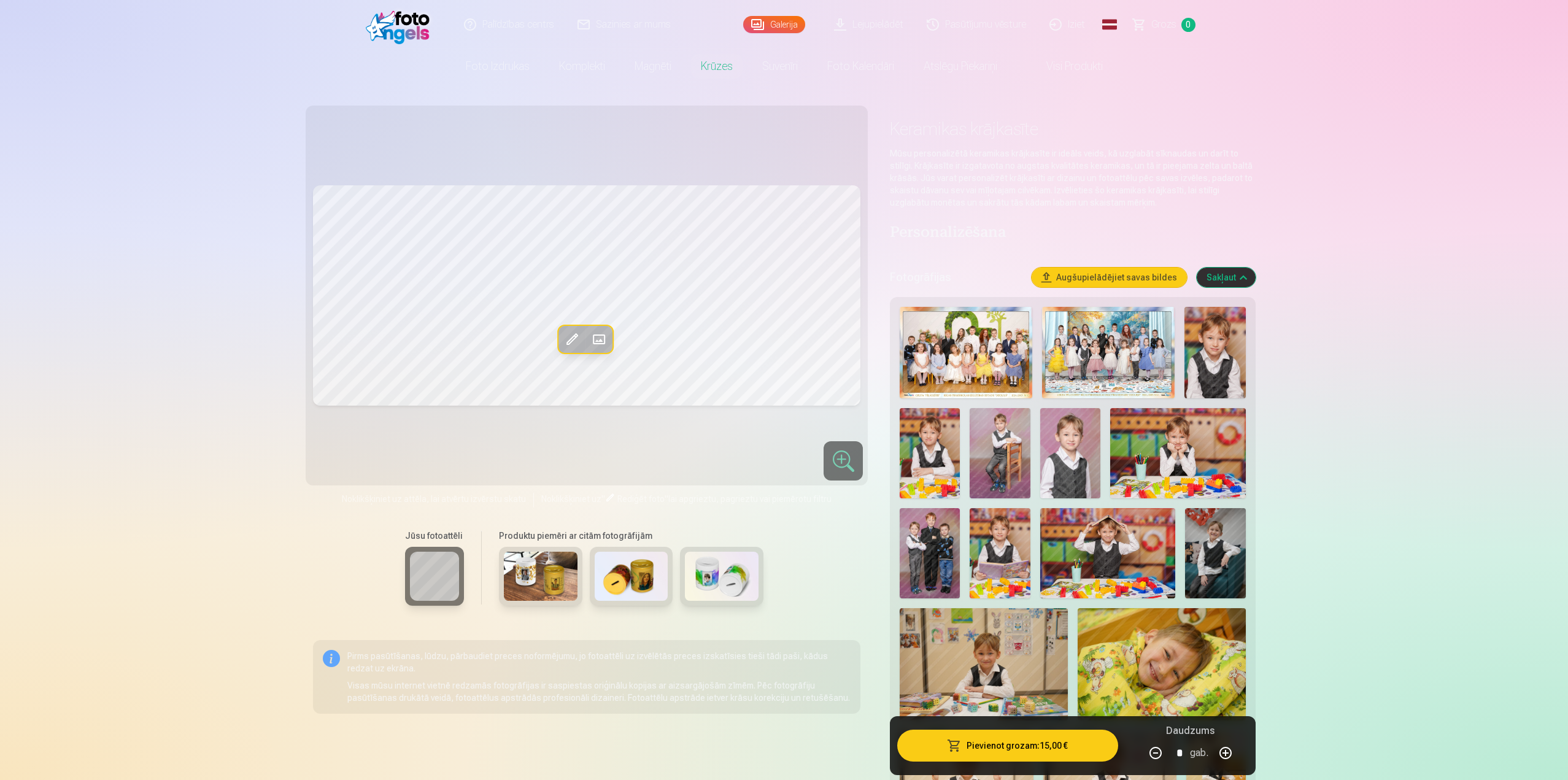
click at [595, 339] on span at bounding box center [599, 339] width 20 height 20
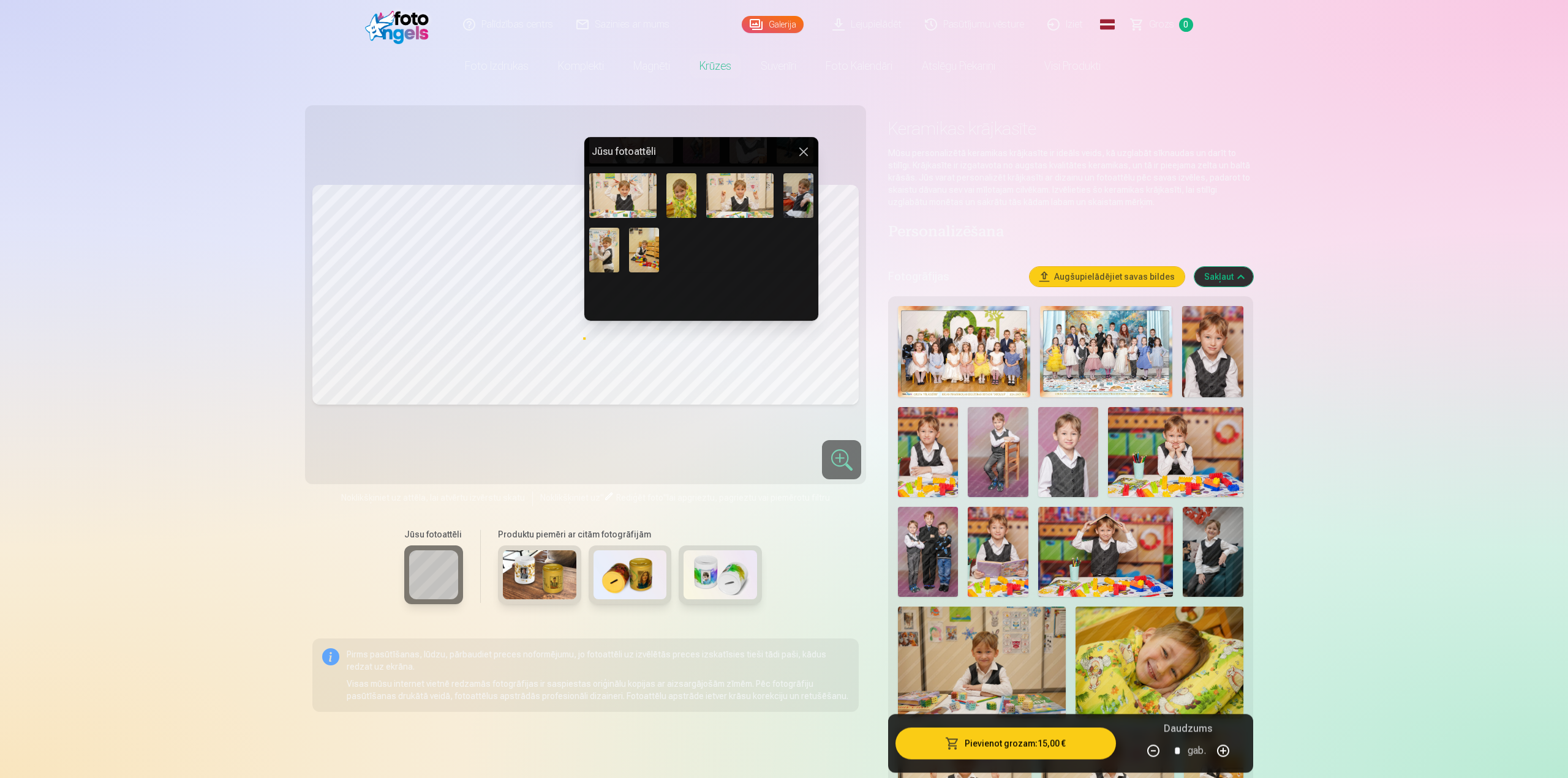
scroll to position [612, 0]
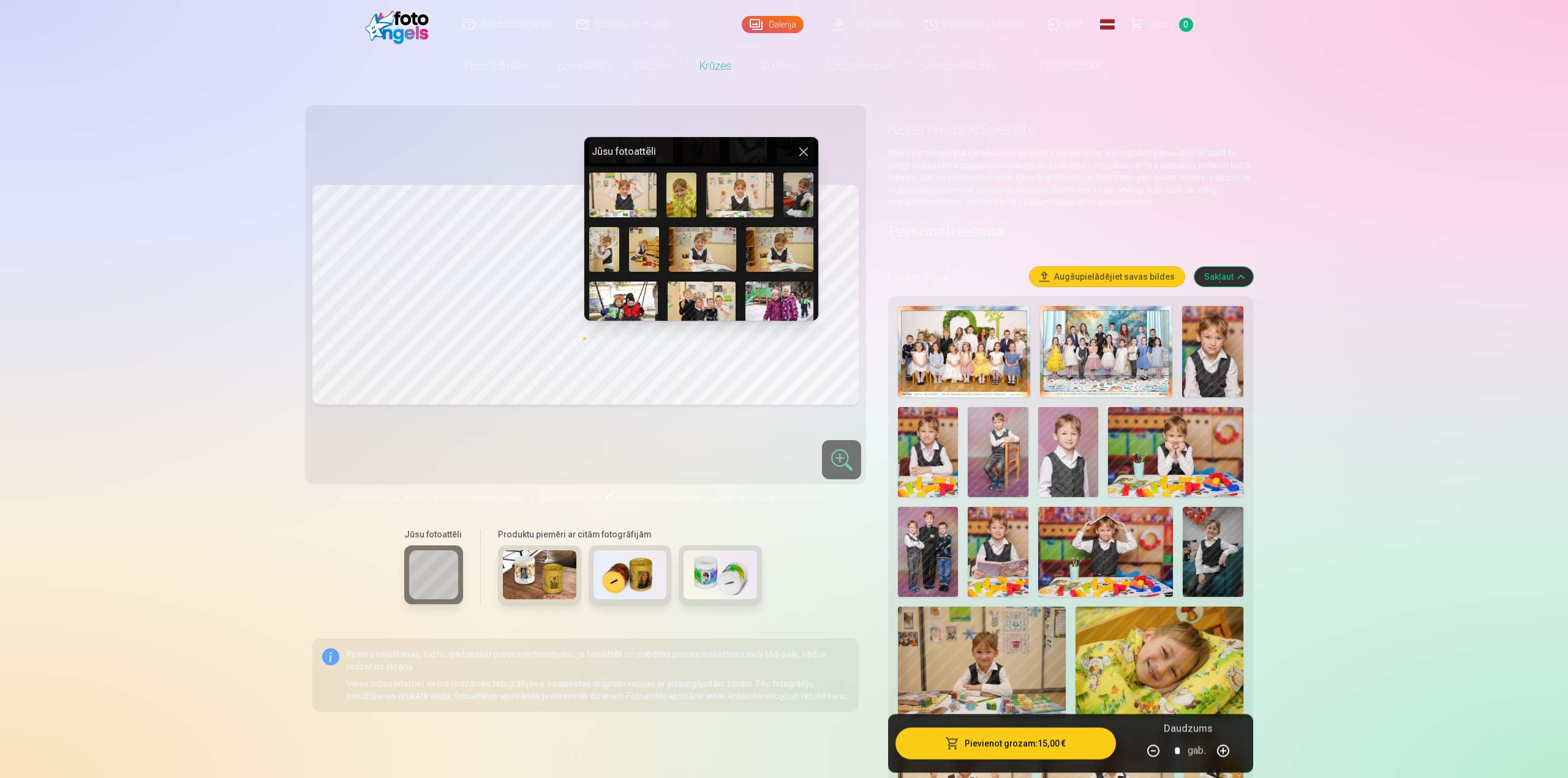
click at [680, 192] on img at bounding box center [681, 195] width 30 height 44
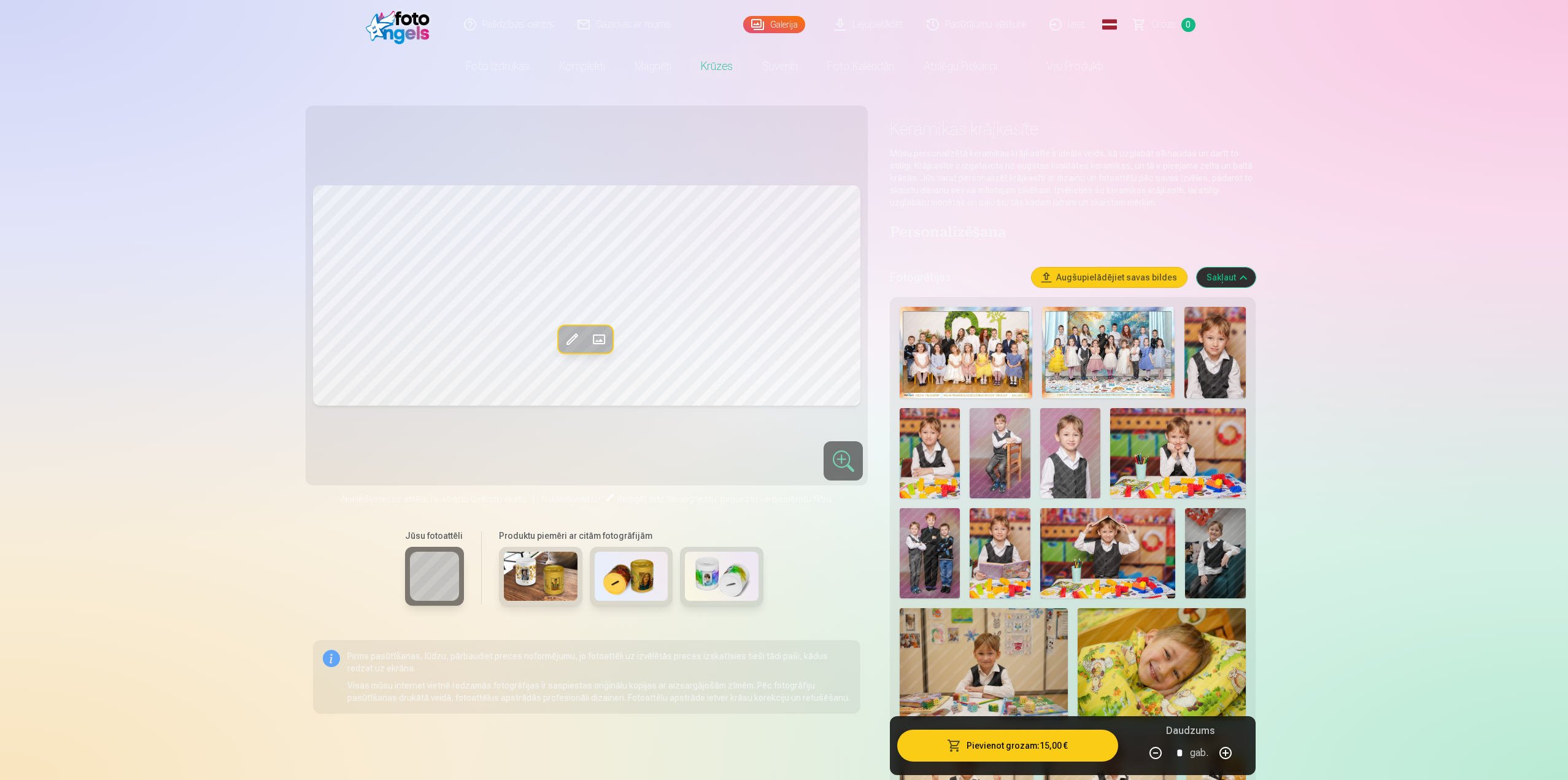
click at [596, 339] on span at bounding box center [599, 339] width 20 height 20
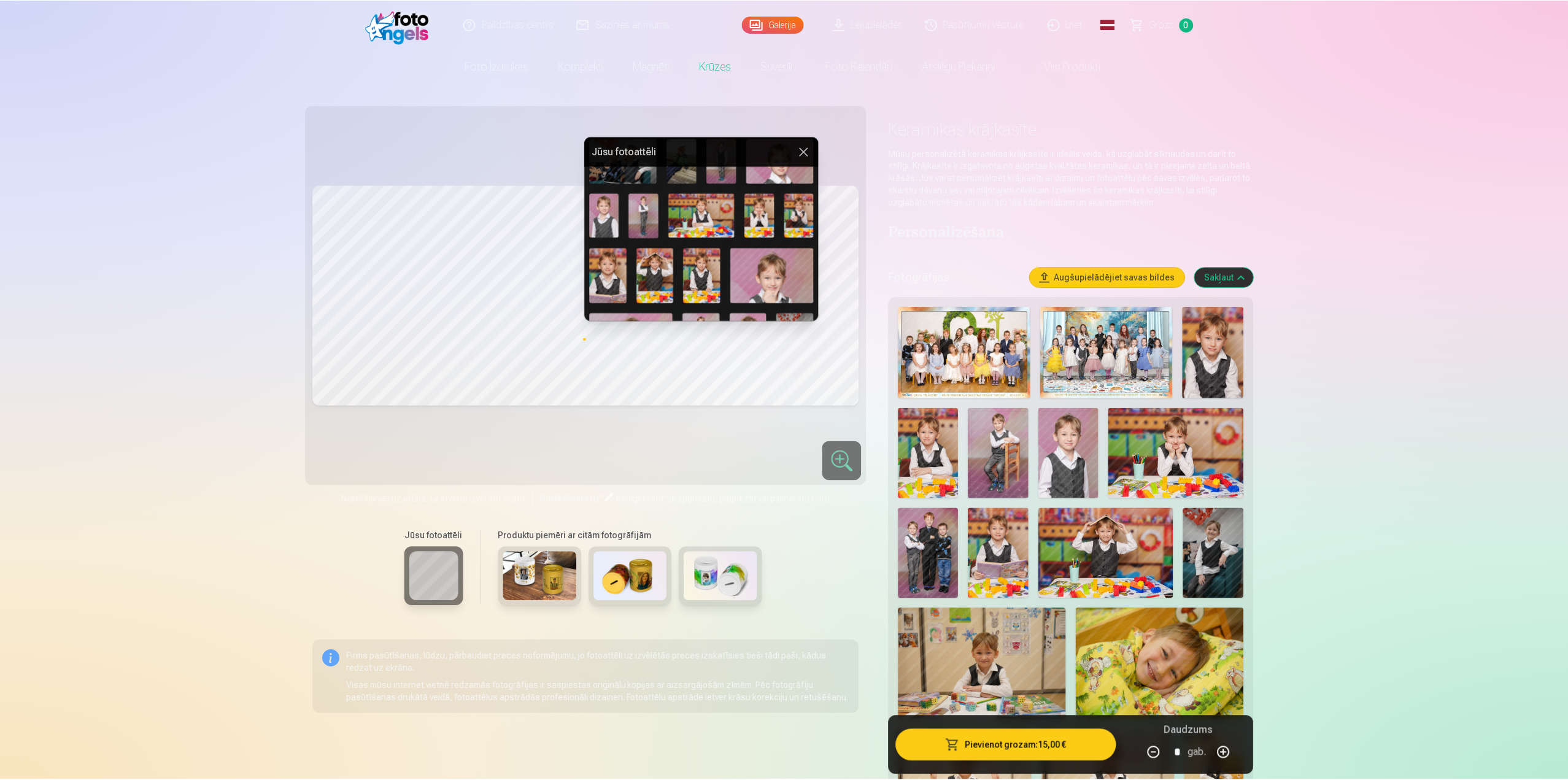
scroll to position [430, 0]
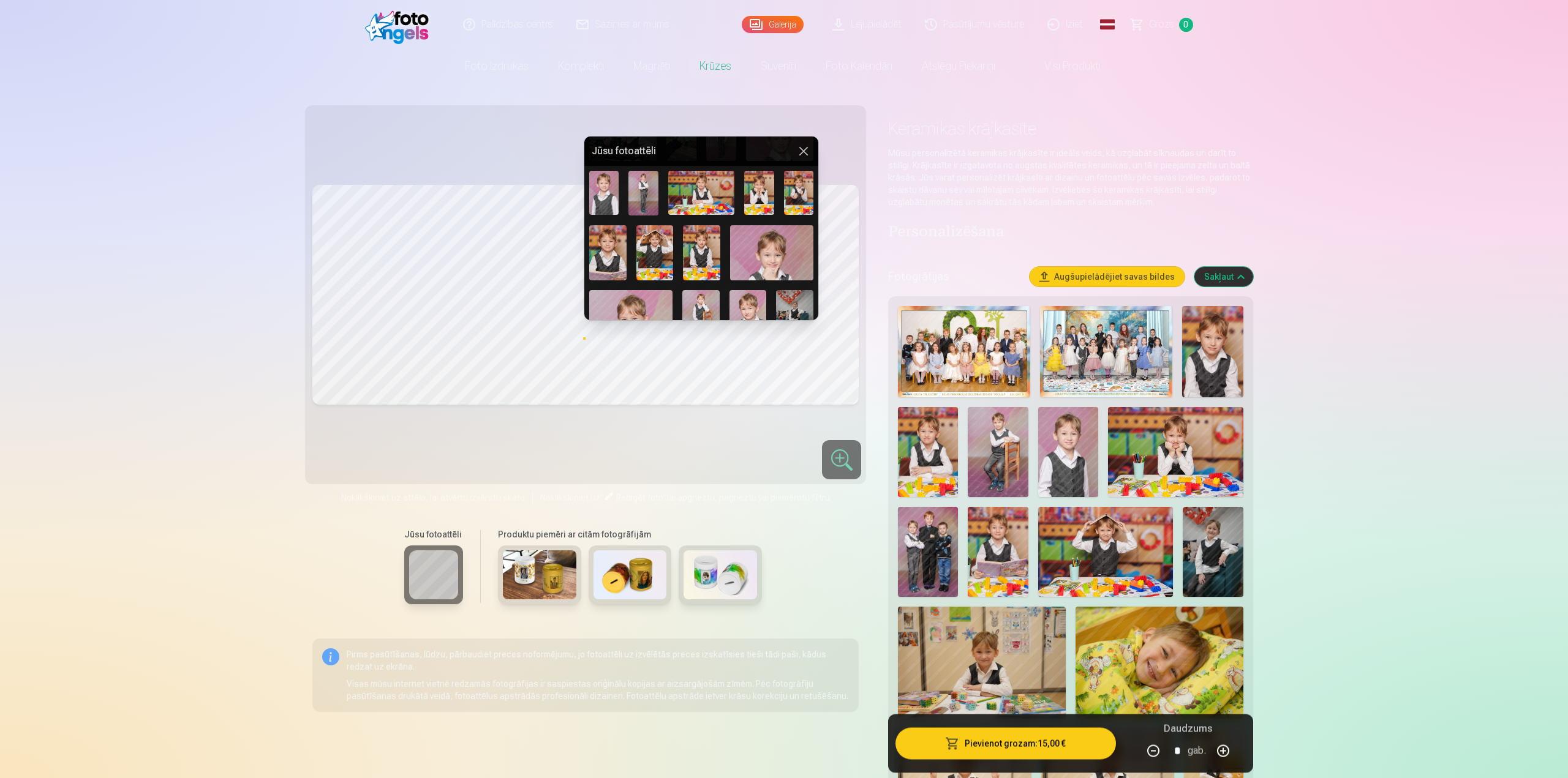
click at [717, 191] on img at bounding box center [701, 193] width 67 height 44
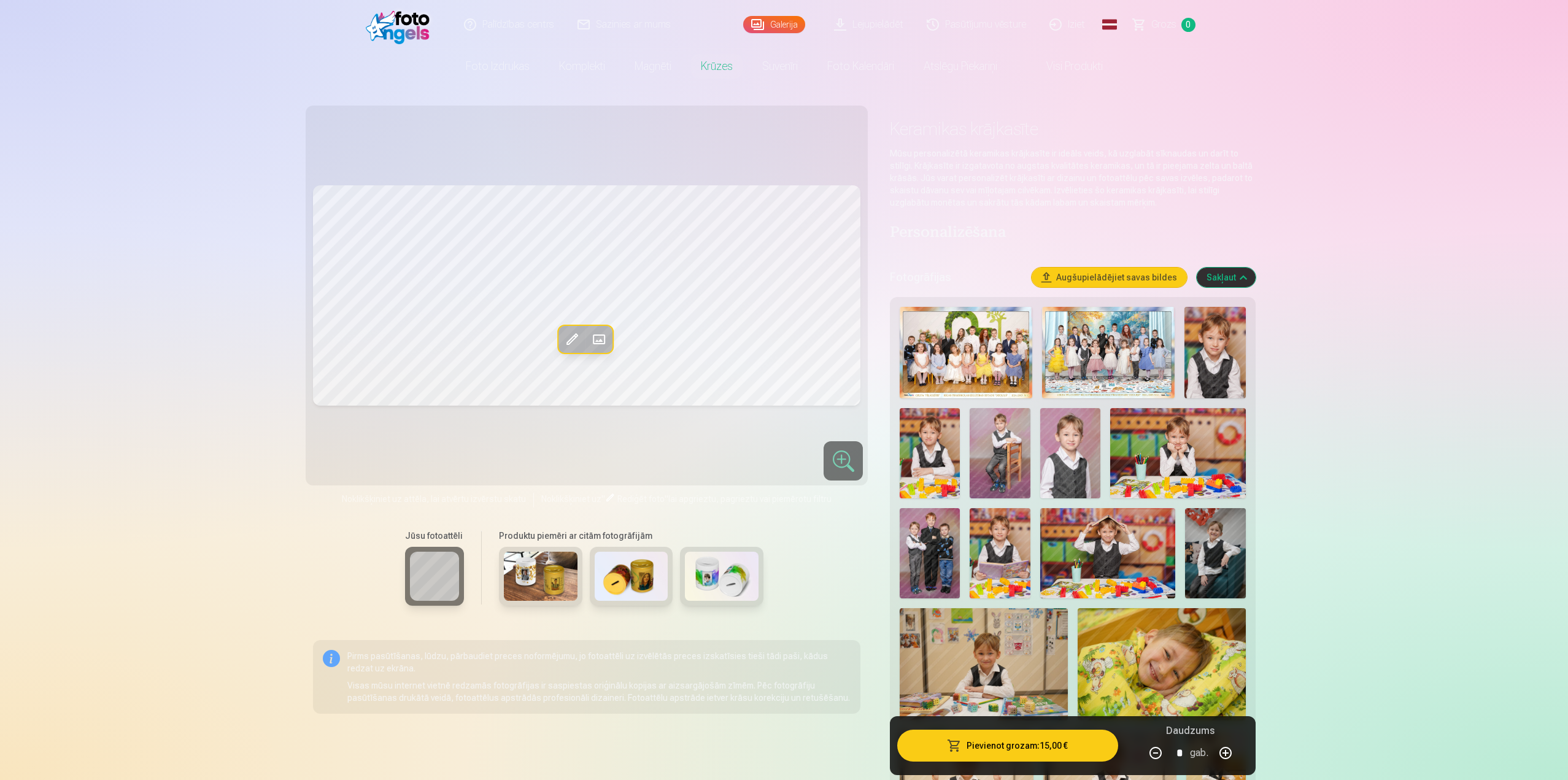
click at [609, 343] on button "Aizstāt" at bounding box center [598, 339] width 27 height 27
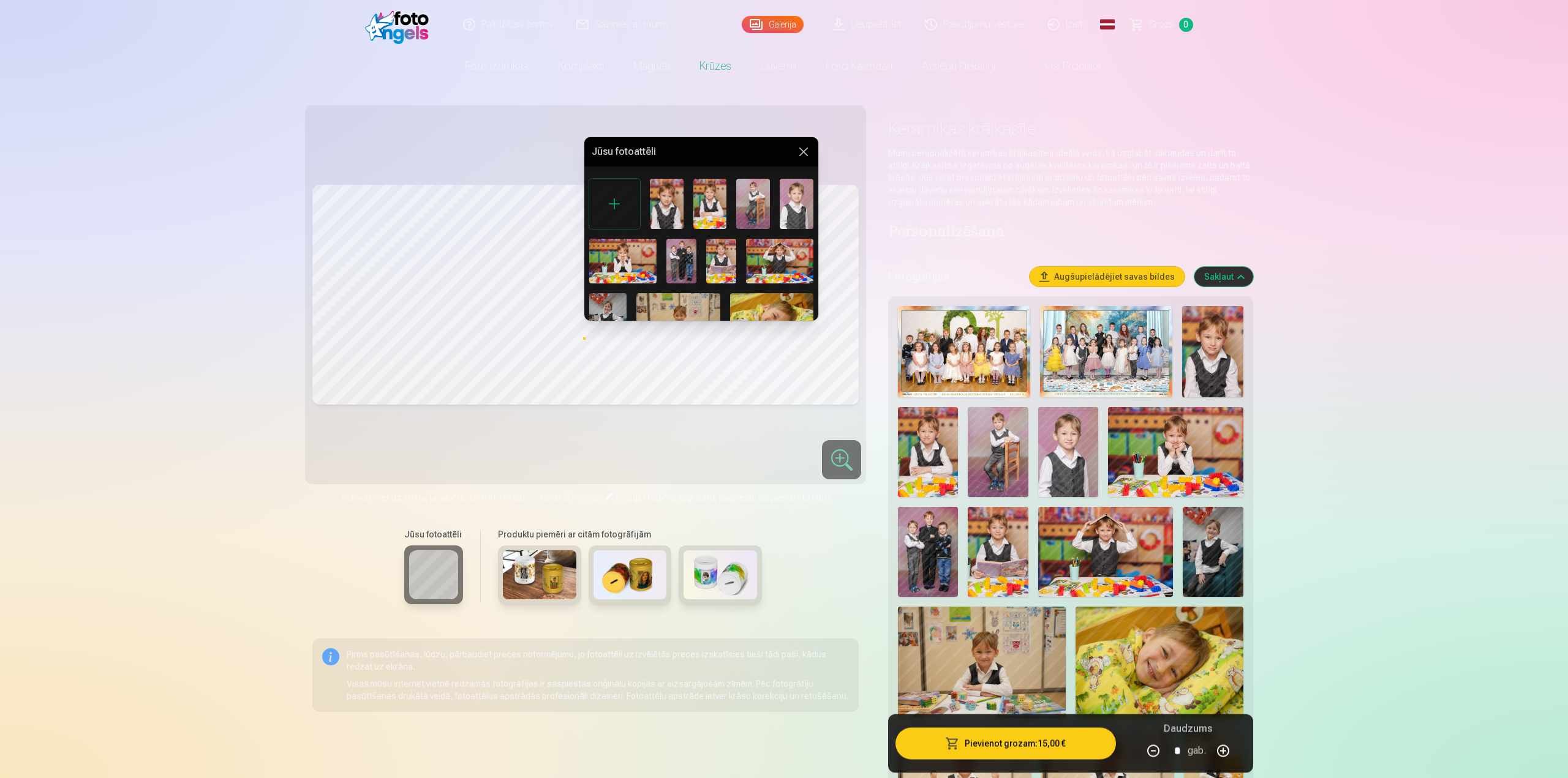
click at [706, 197] on img at bounding box center [710, 204] width 34 height 50
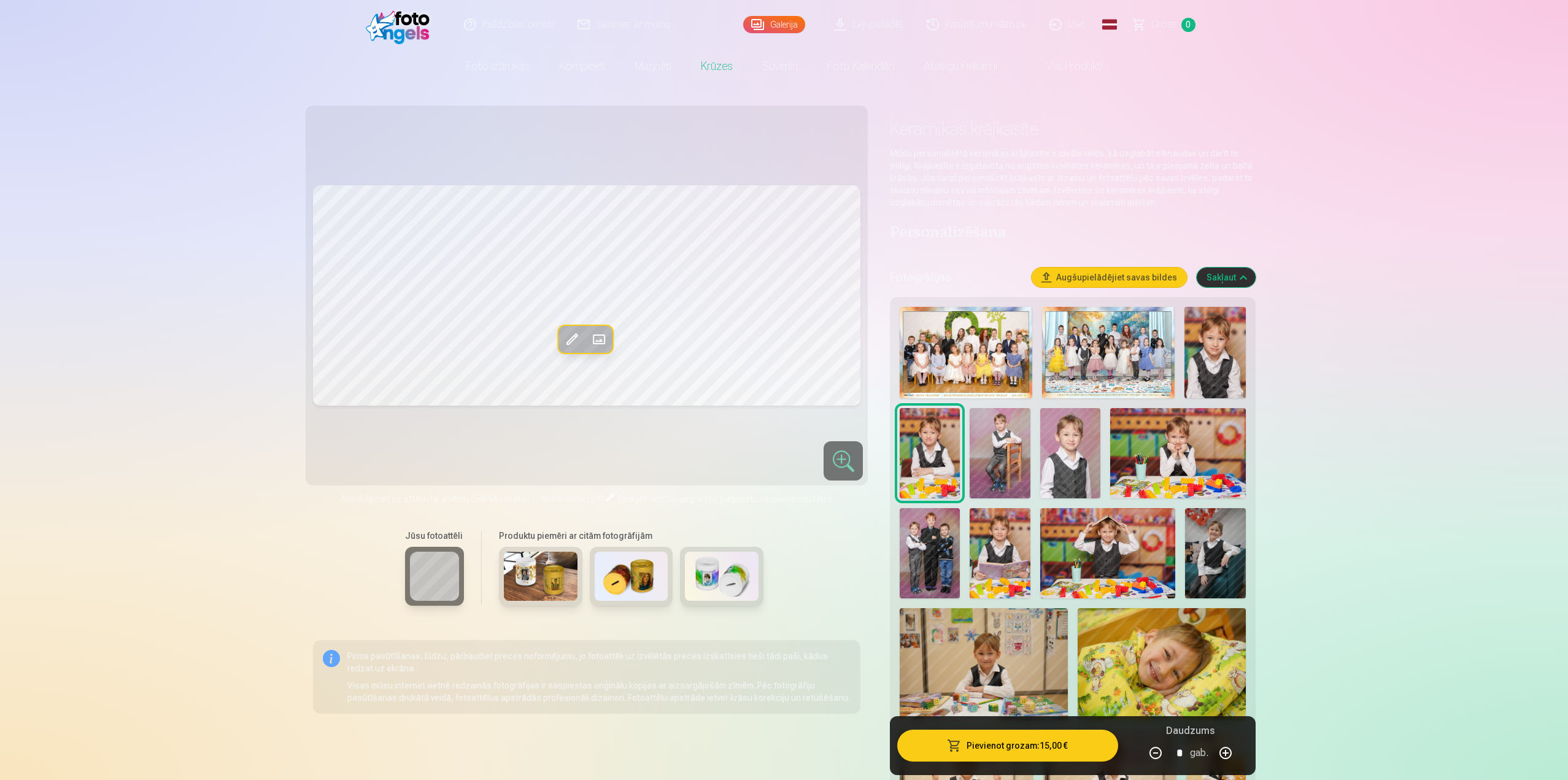
click at [602, 339] on span at bounding box center [599, 339] width 20 height 20
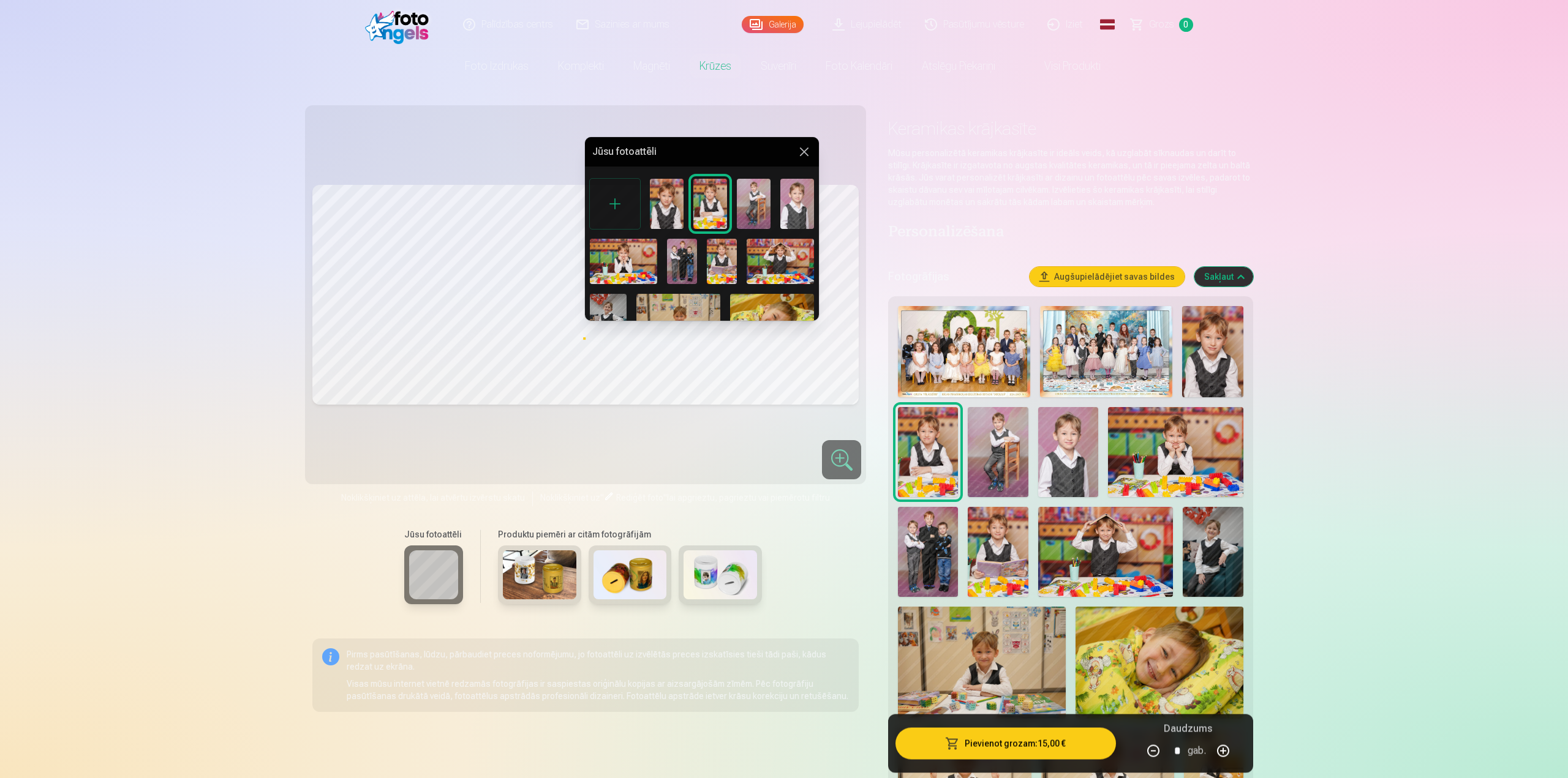
click at [631, 256] on img at bounding box center [623, 261] width 67 height 44
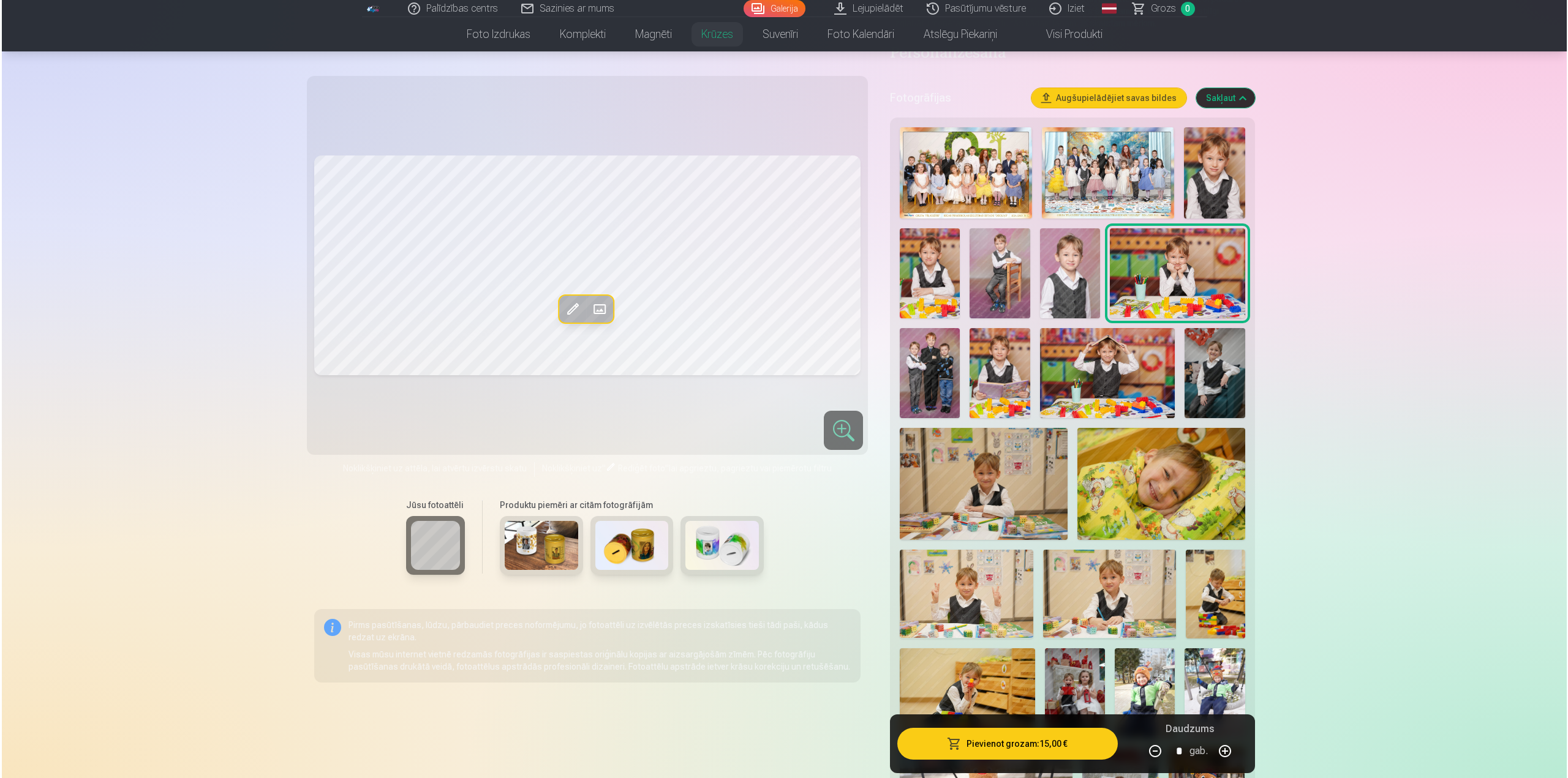
scroll to position [183, 0]
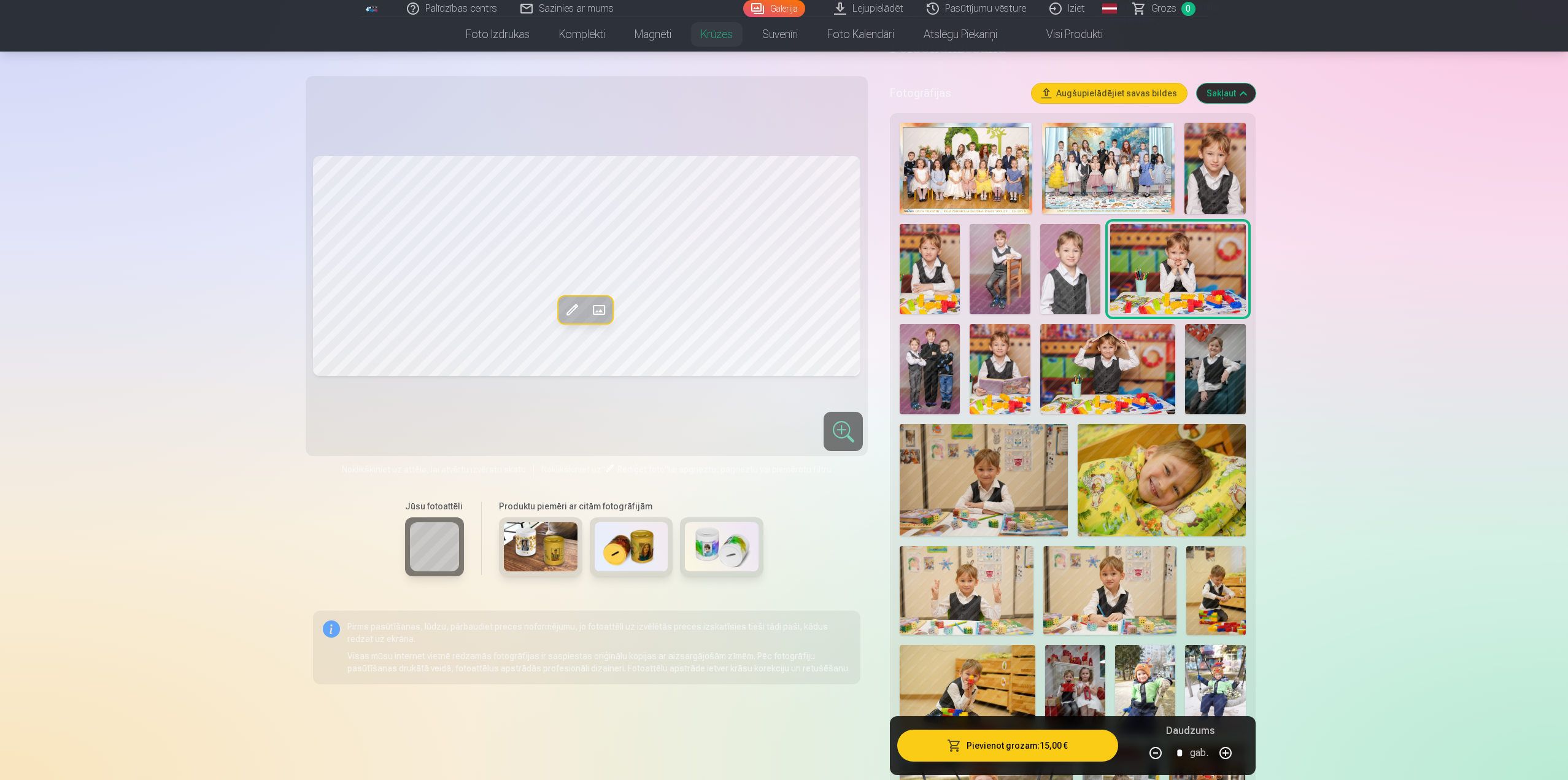
click at [1048, 748] on button "Pievienot grozam : 15,00 €" at bounding box center [1007, 746] width 221 height 32
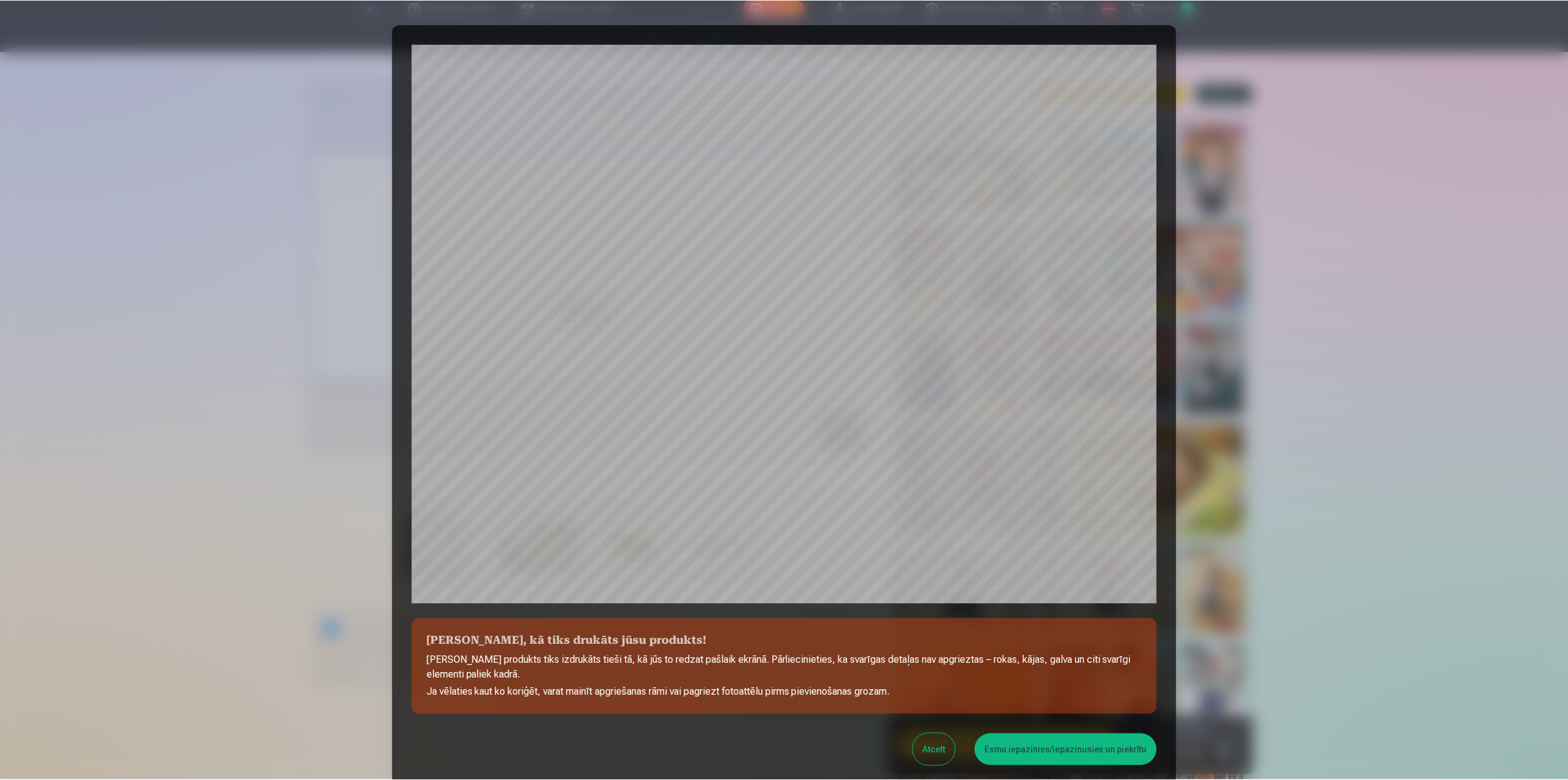
scroll to position [103, 0]
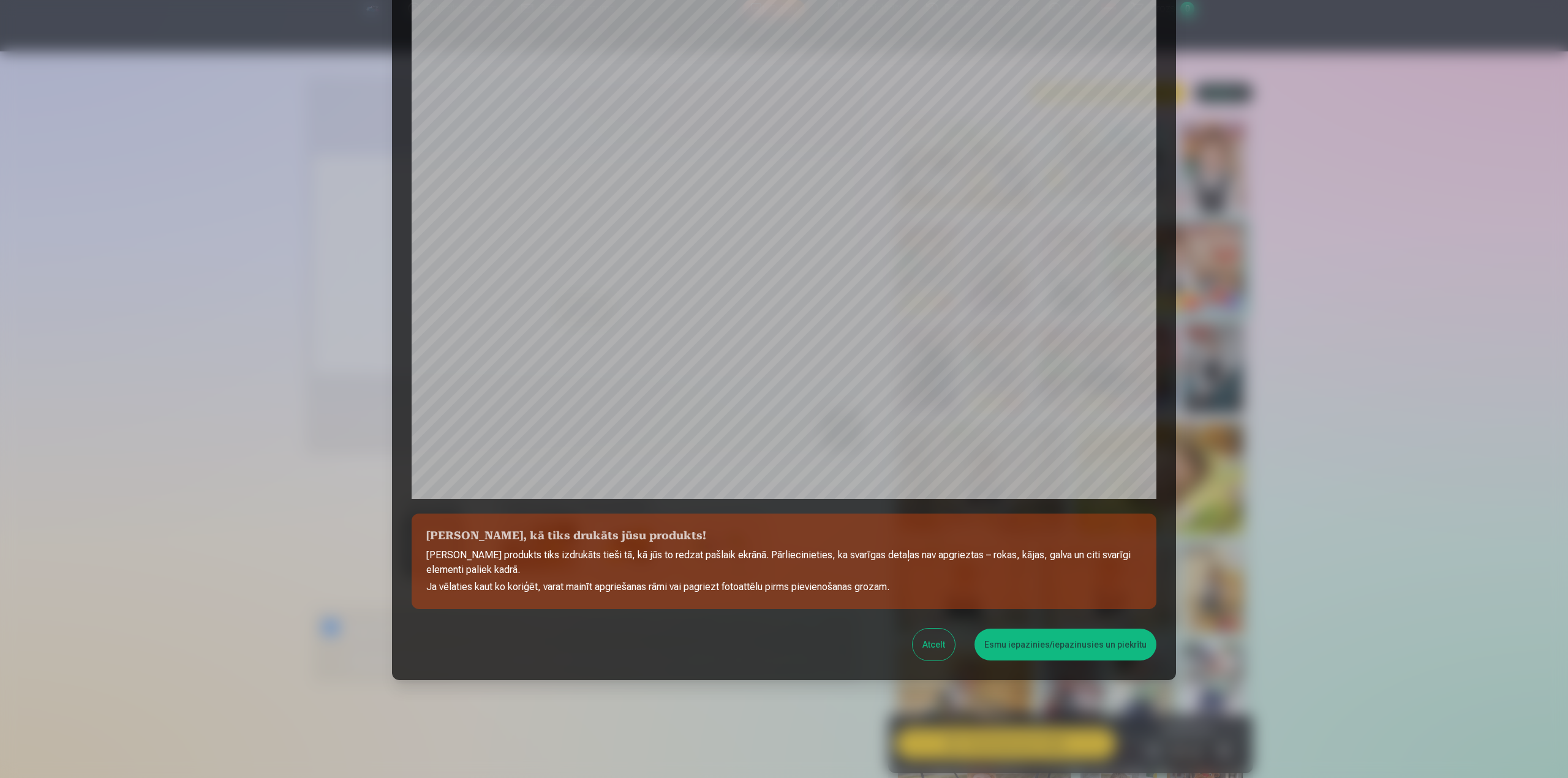
click at [940, 644] on button "Atcelt" at bounding box center [933, 645] width 42 height 32
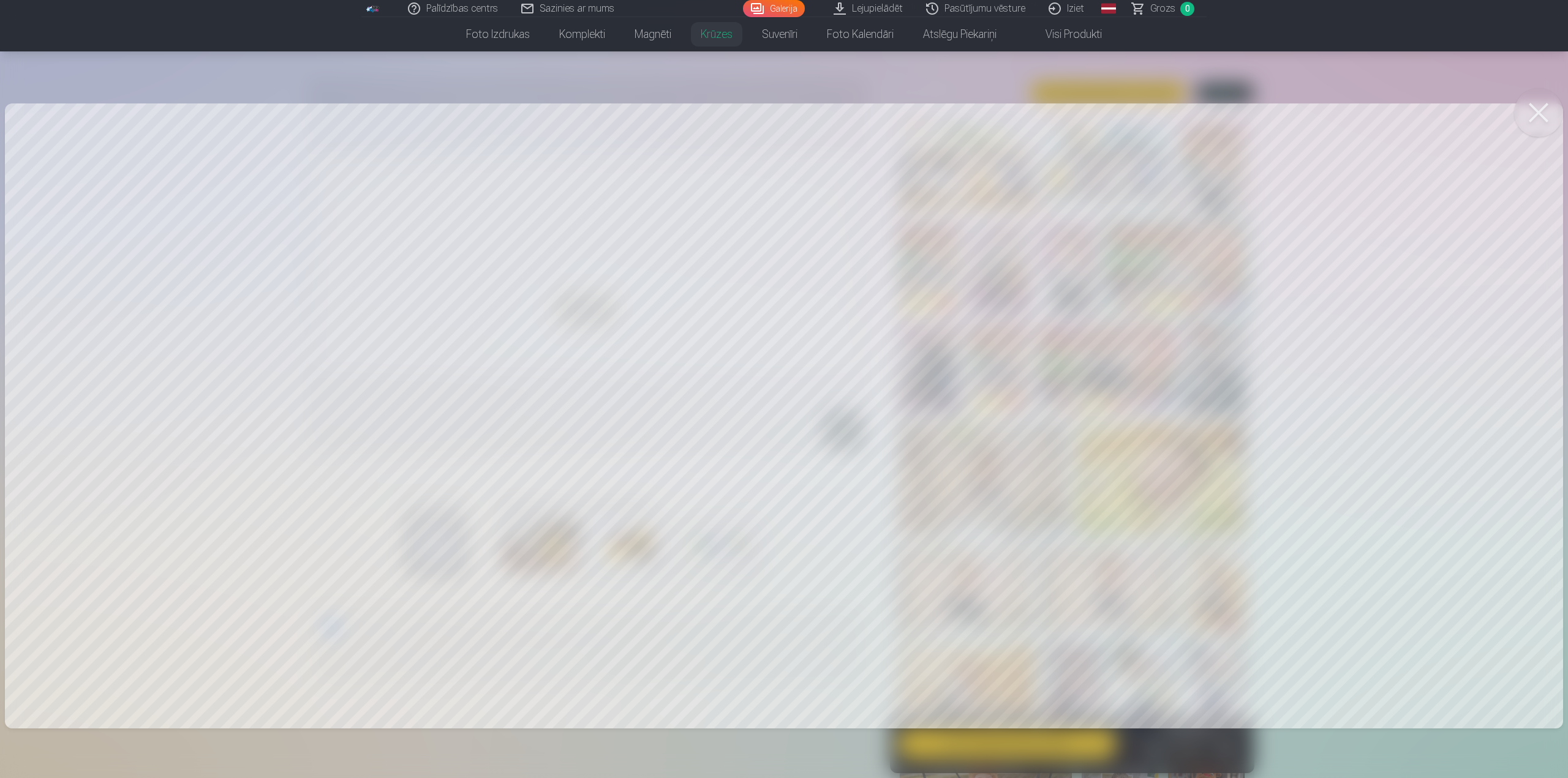
click at [1058, 349] on div at bounding box center [784, 389] width 1568 height 778
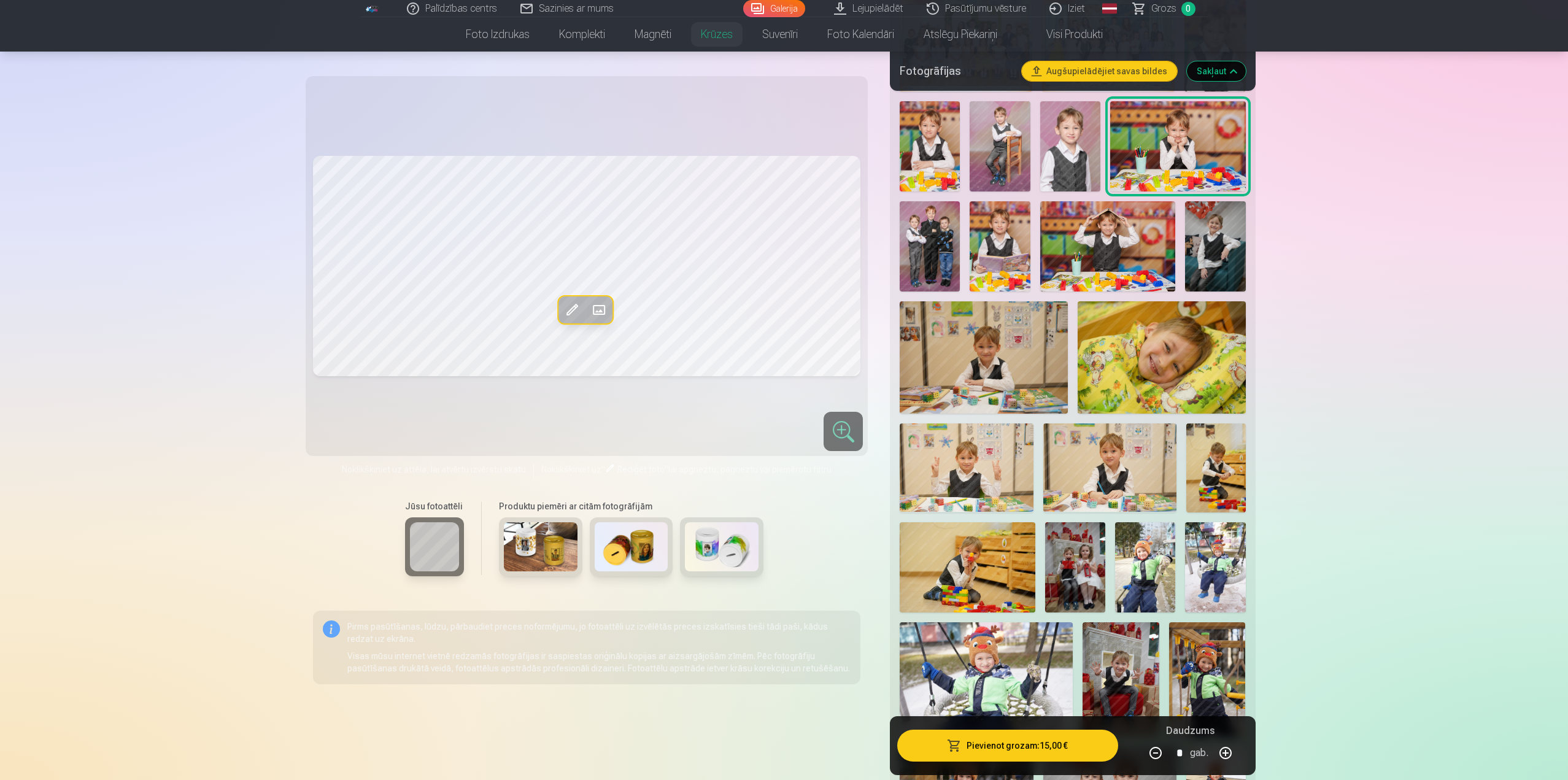
scroll to position [184, 0]
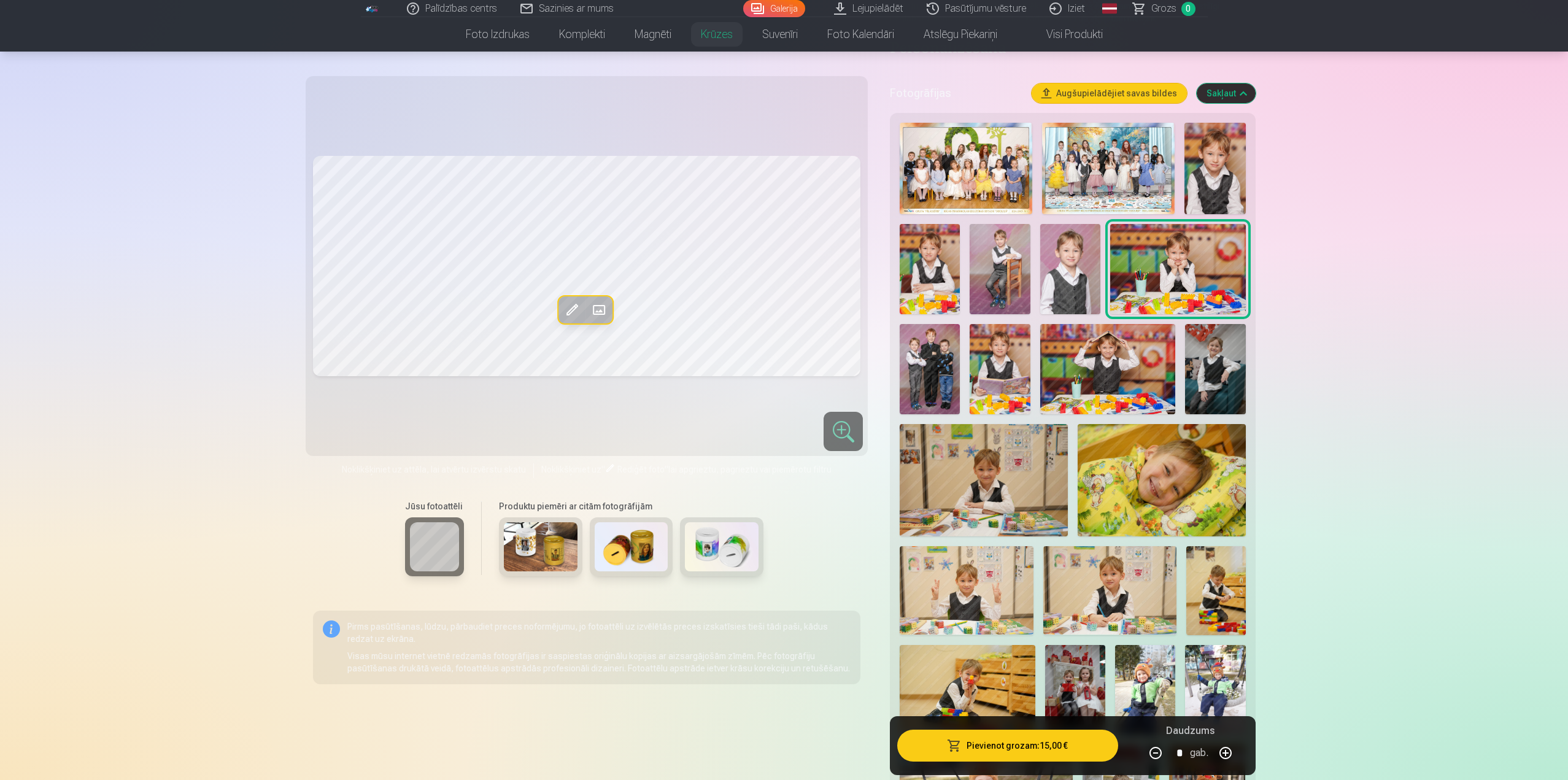
click at [575, 313] on span at bounding box center [572, 310] width 20 height 20
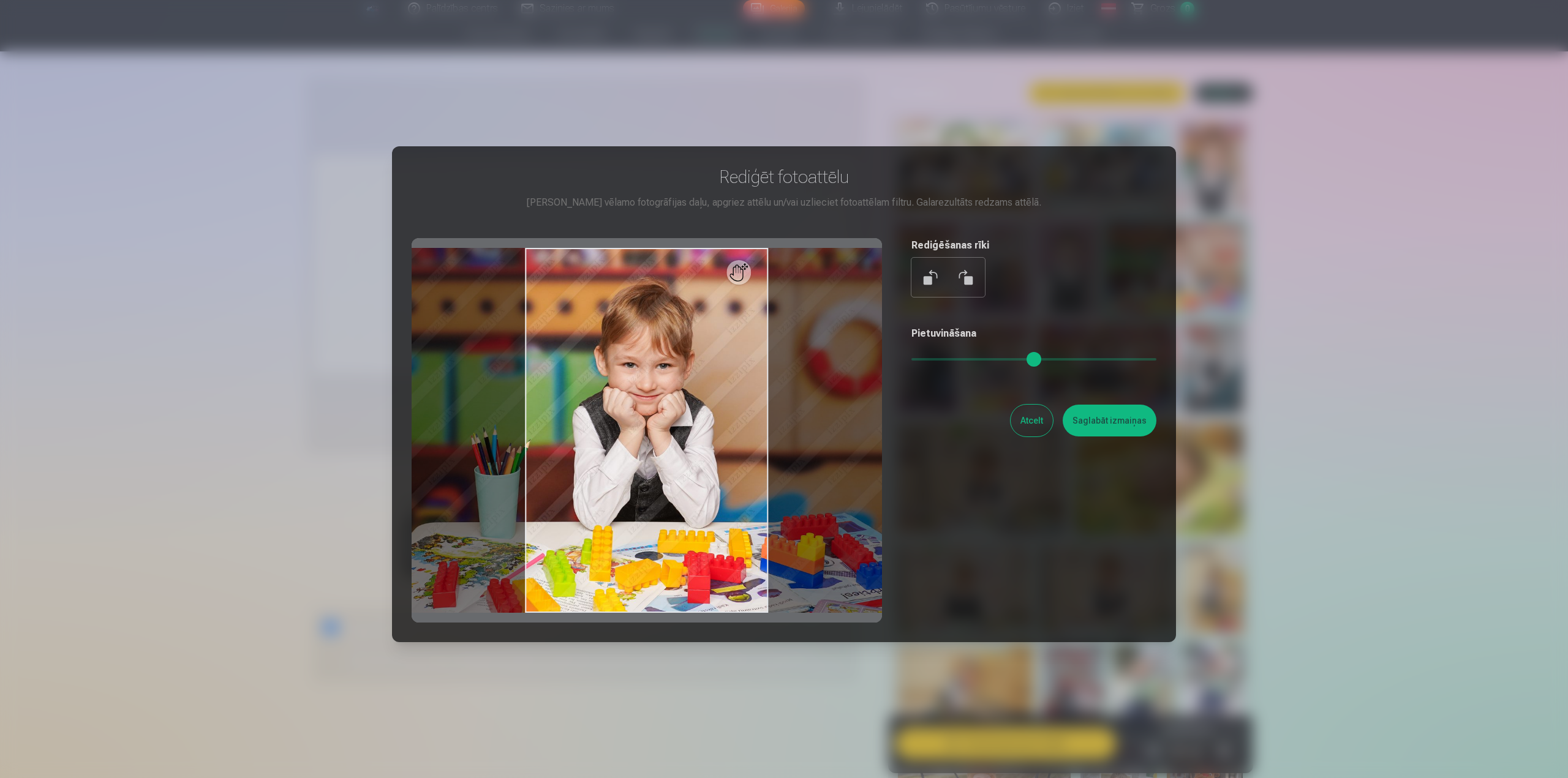
click at [1030, 428] on button "Atcelt" at bounding box center [1031, 420] width 42 height 32
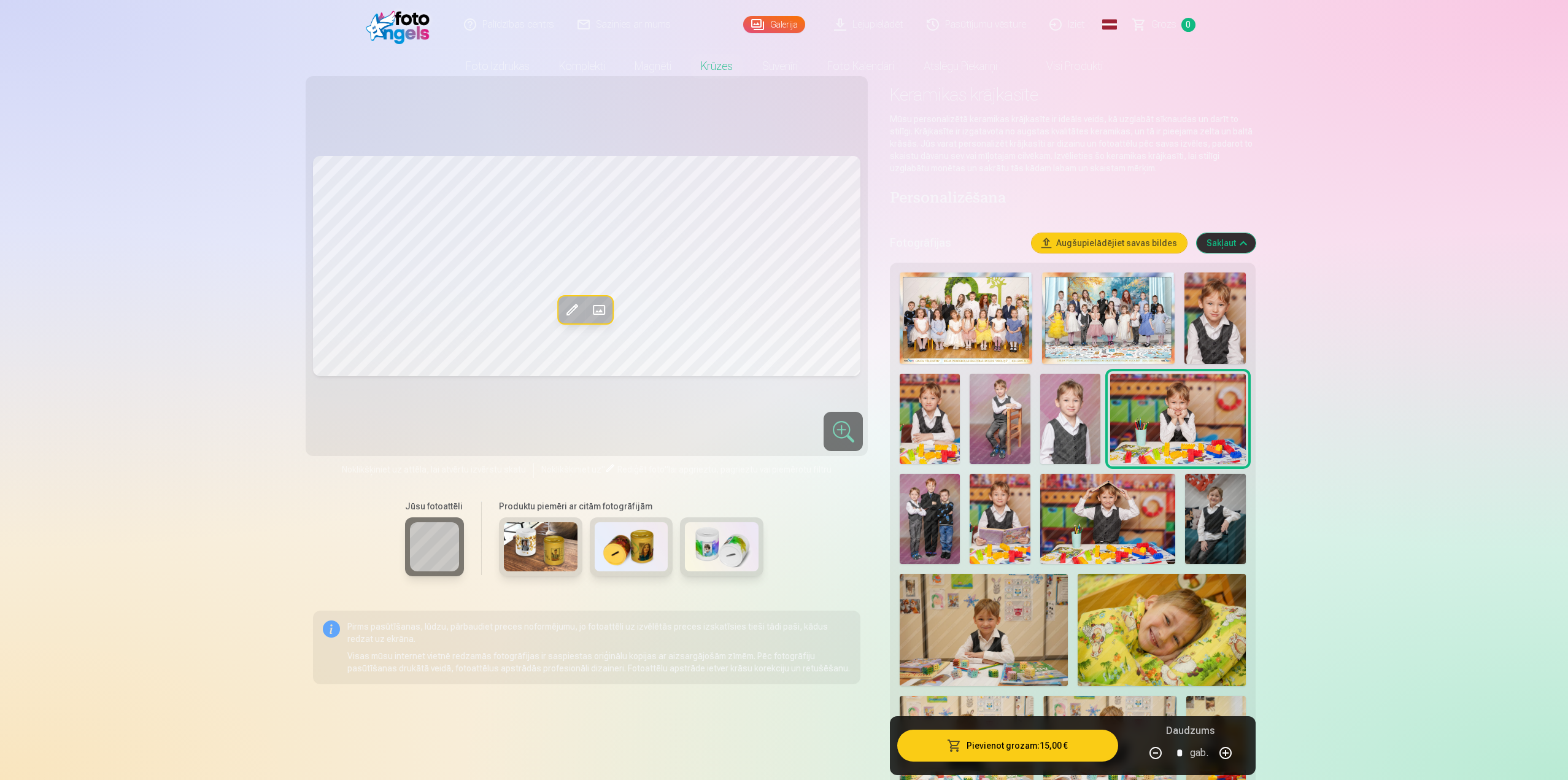
scroll to position [0, 0]
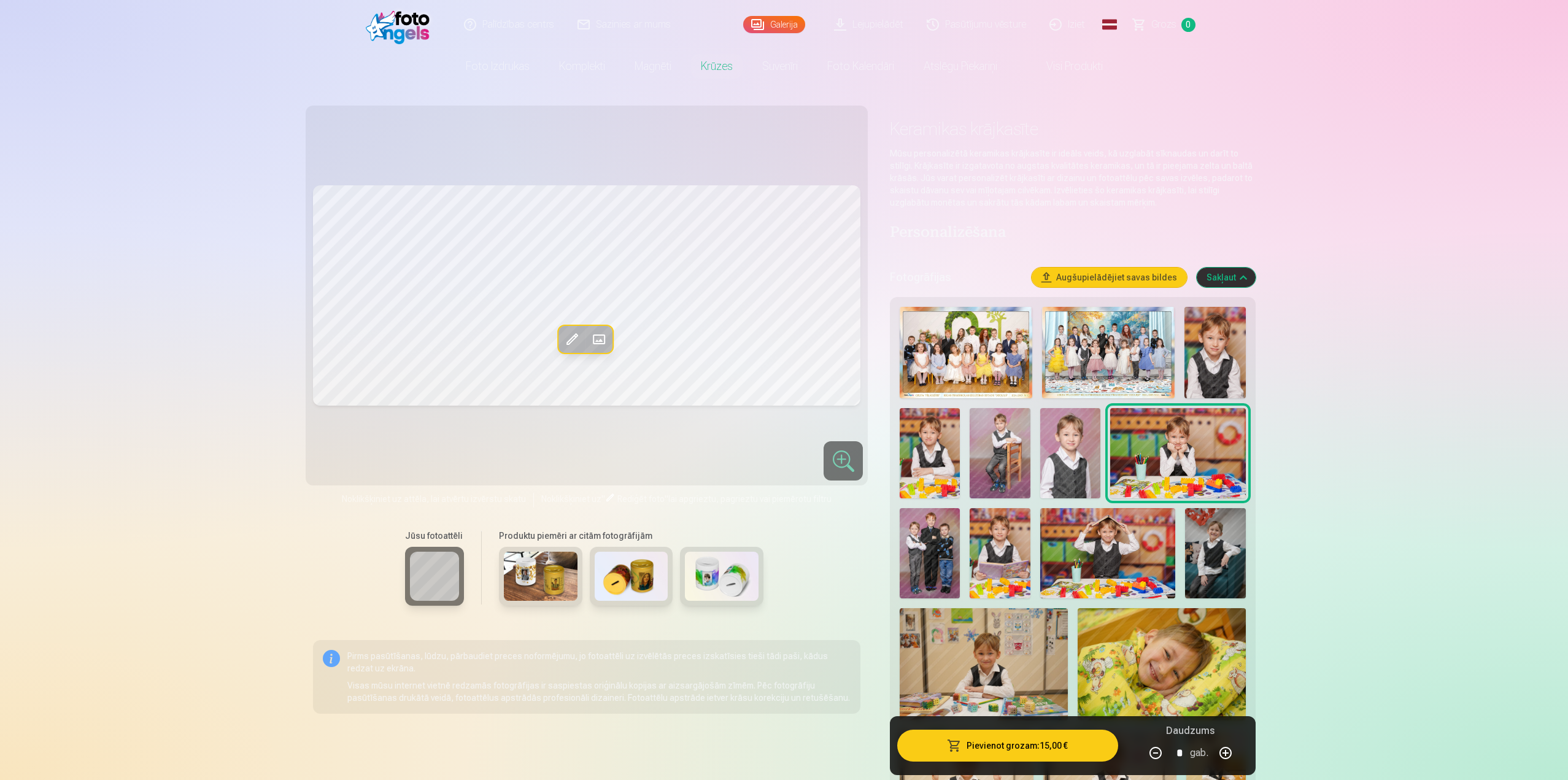
click at [556, 565] on img at bounding box center [541, 576] width 74 height 49
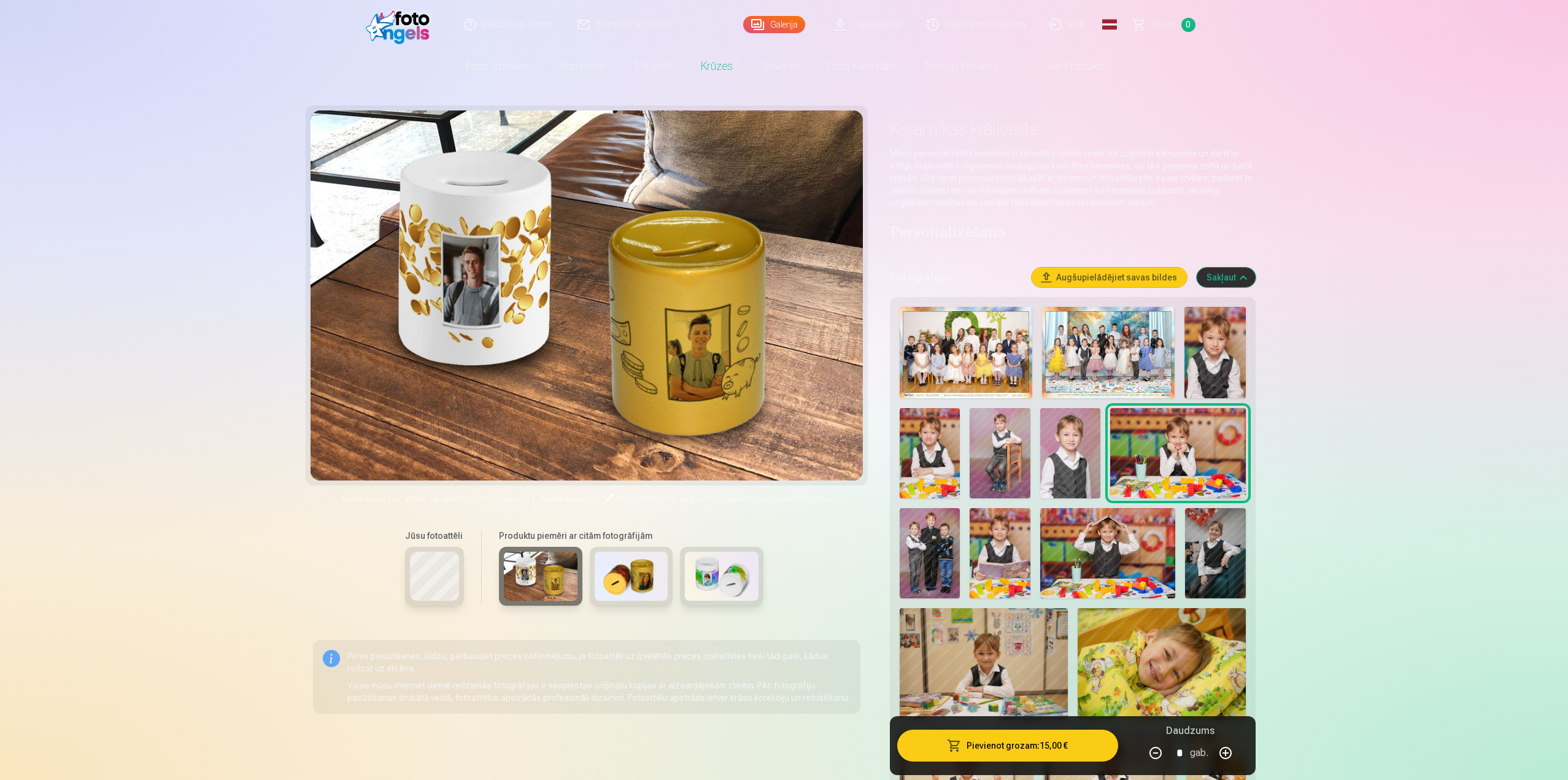
click at [642, 569] on img at bounding box center [631, 576] width 74 height 49
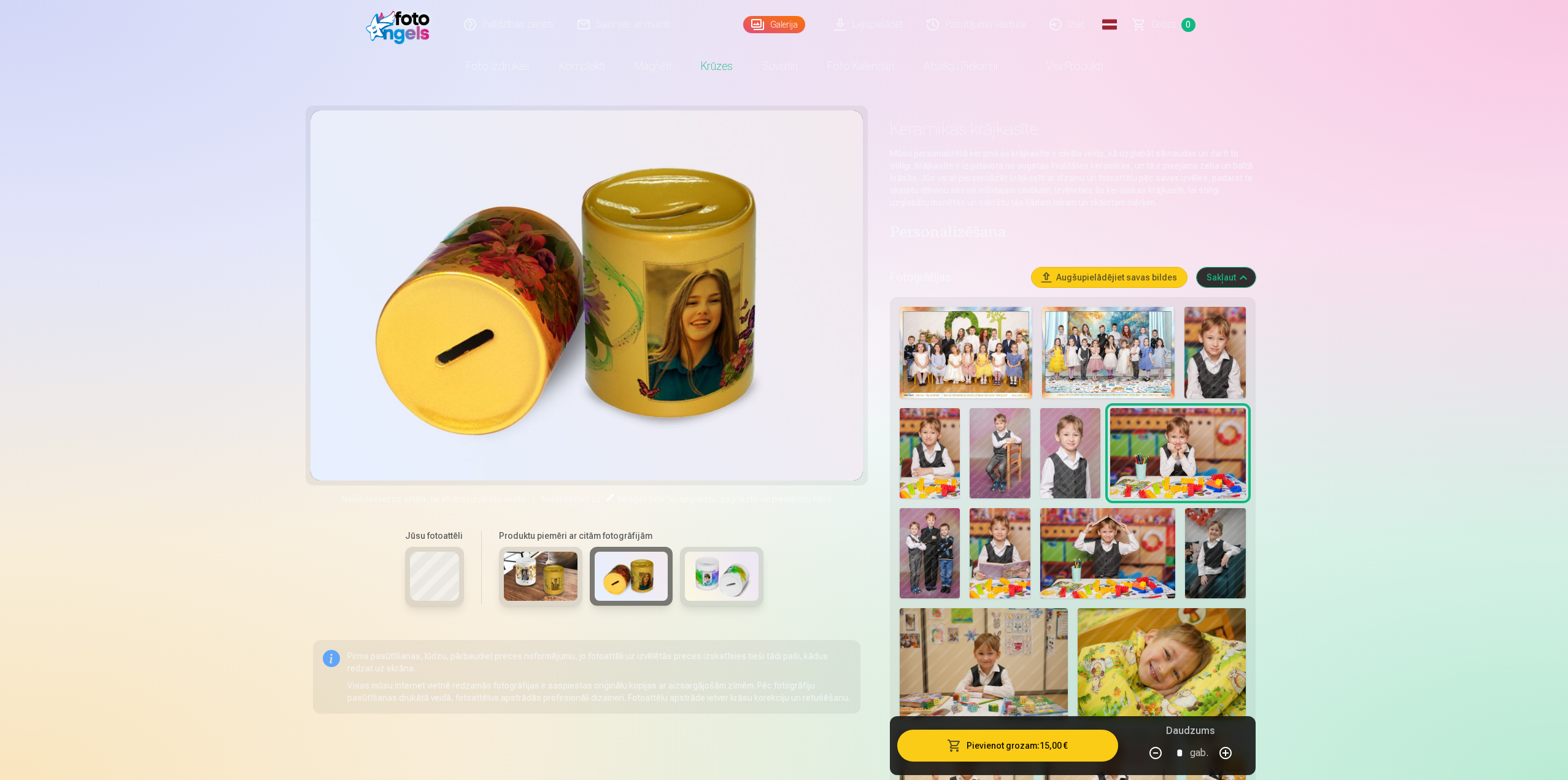
click at [729, 572] on img at bounding box center [722, 576] width 74 height 49
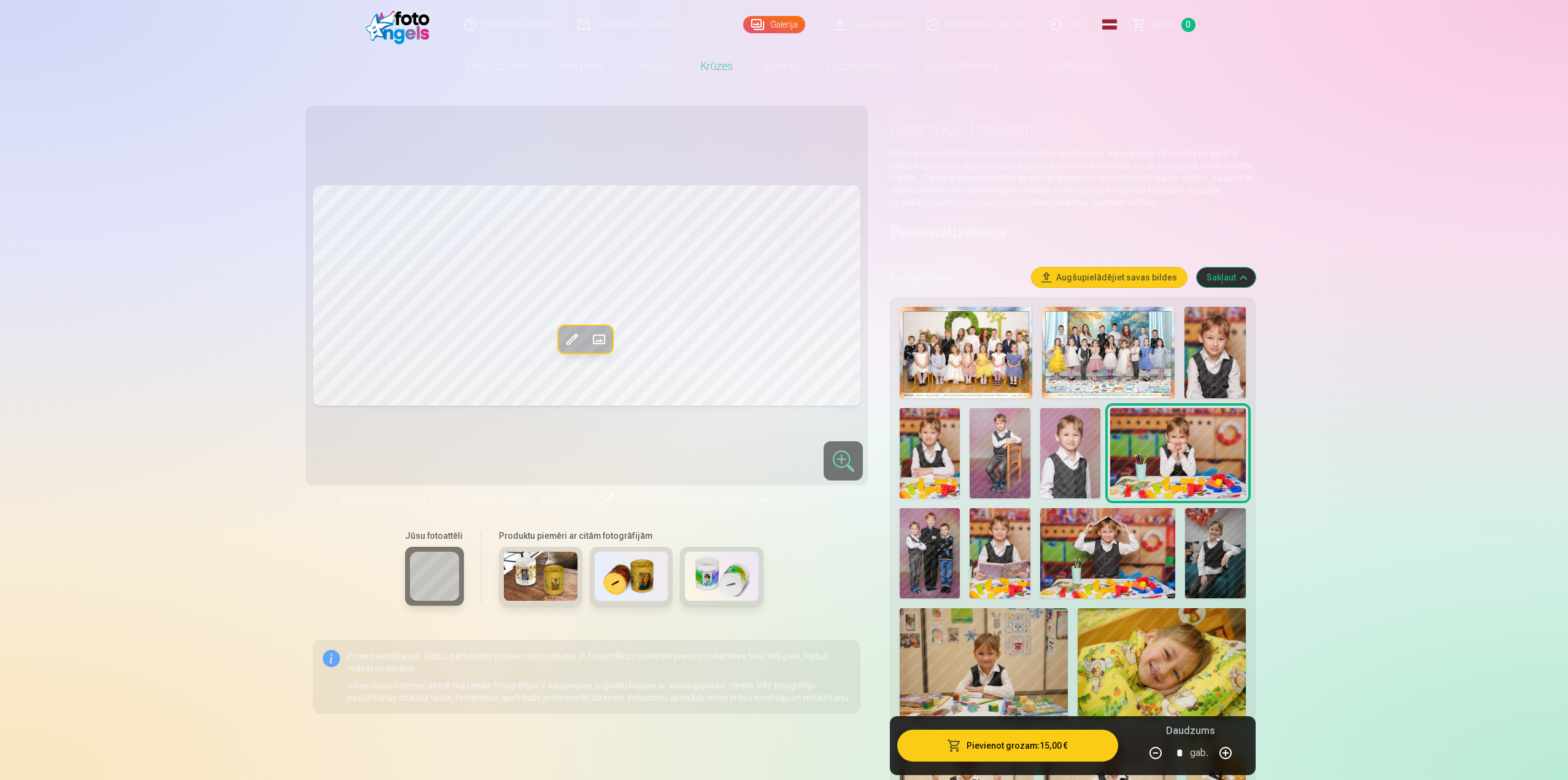
click at [605, 337] on span at bounding box center [599, 339] width 20 height 20
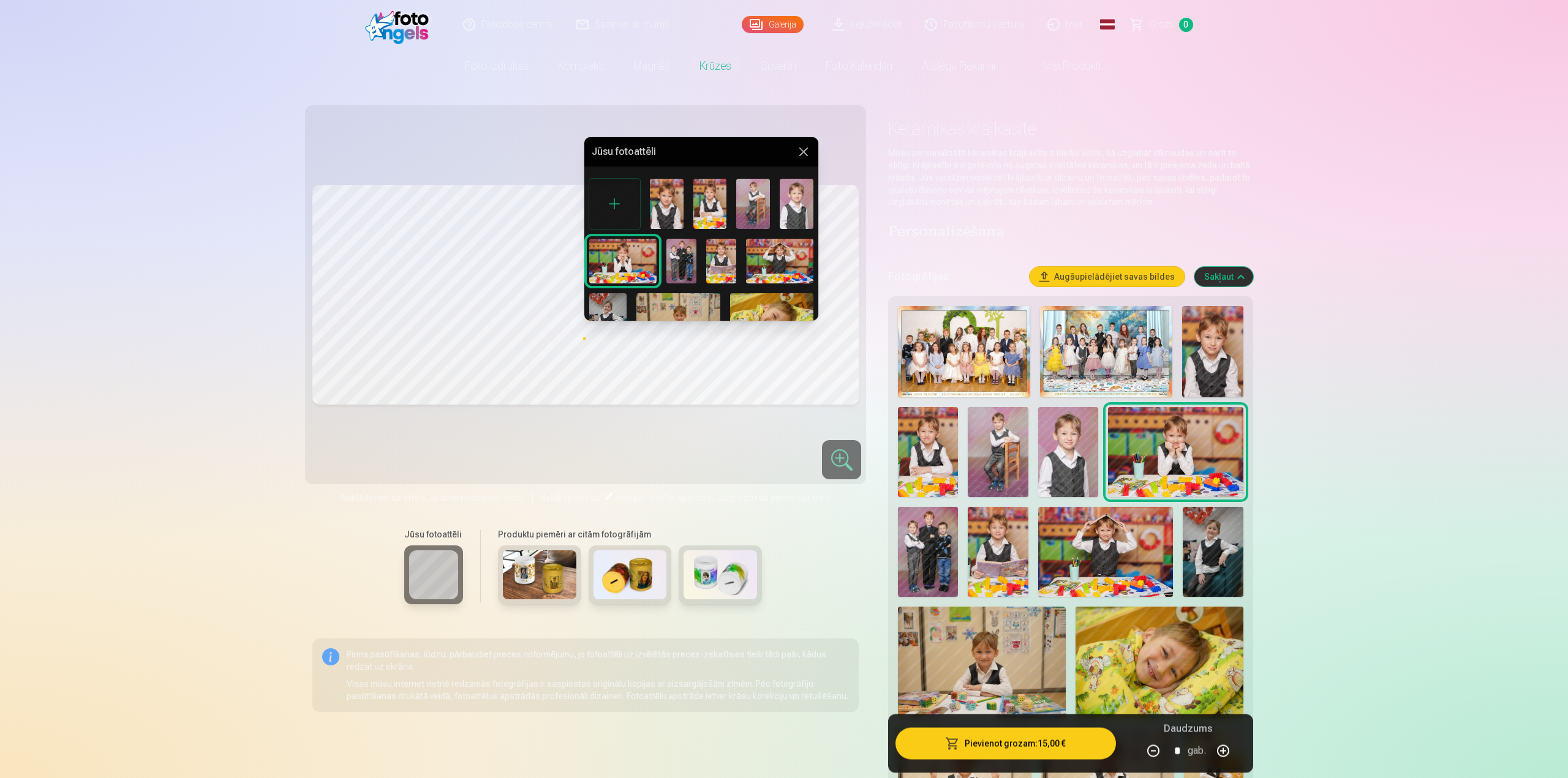
click at [803, 152] on button at bounding box center [803, 151] width 15 height 15
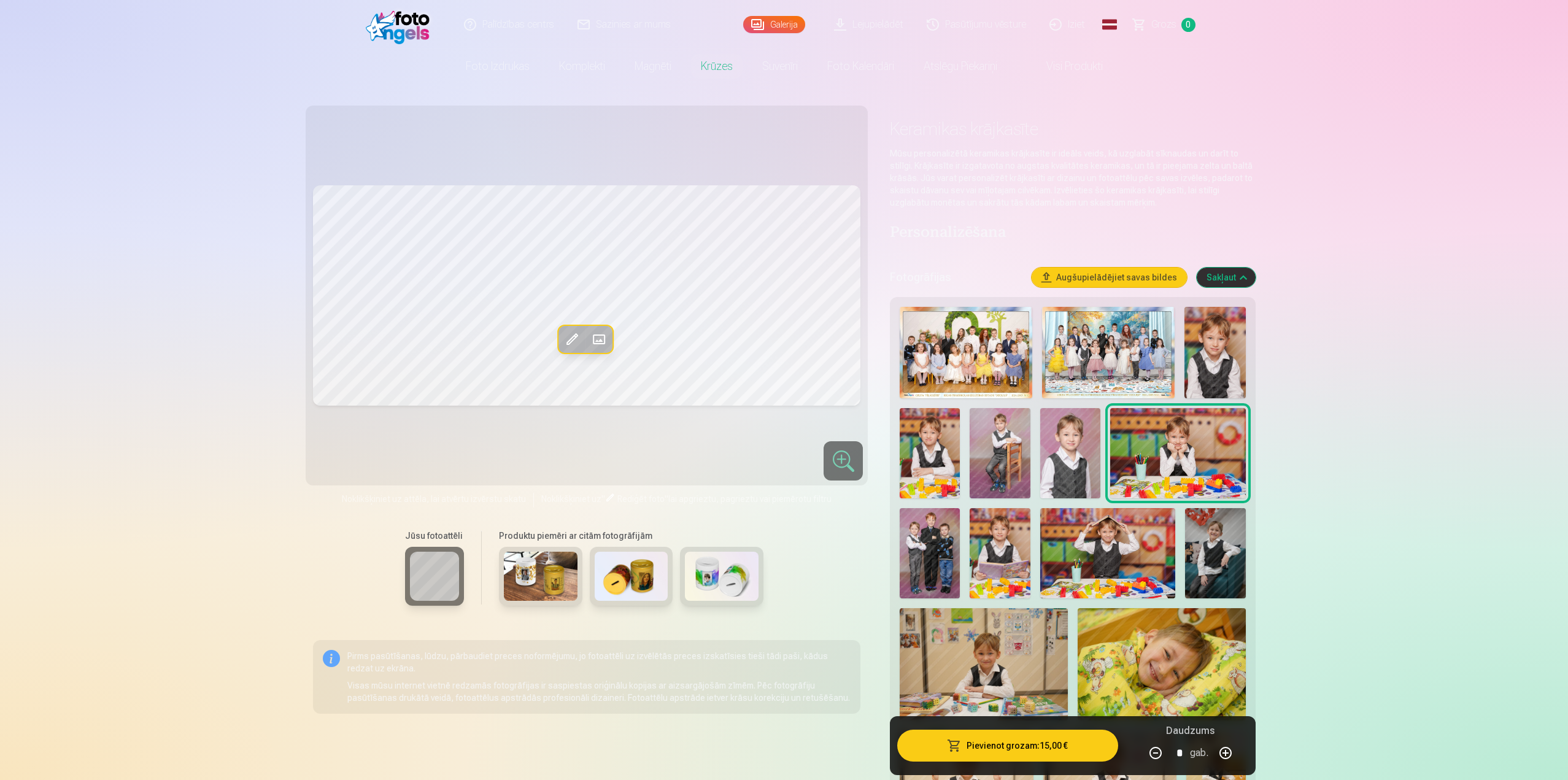
click at [571, 341] on span at bounding box center [572, 339] width 20 height 20
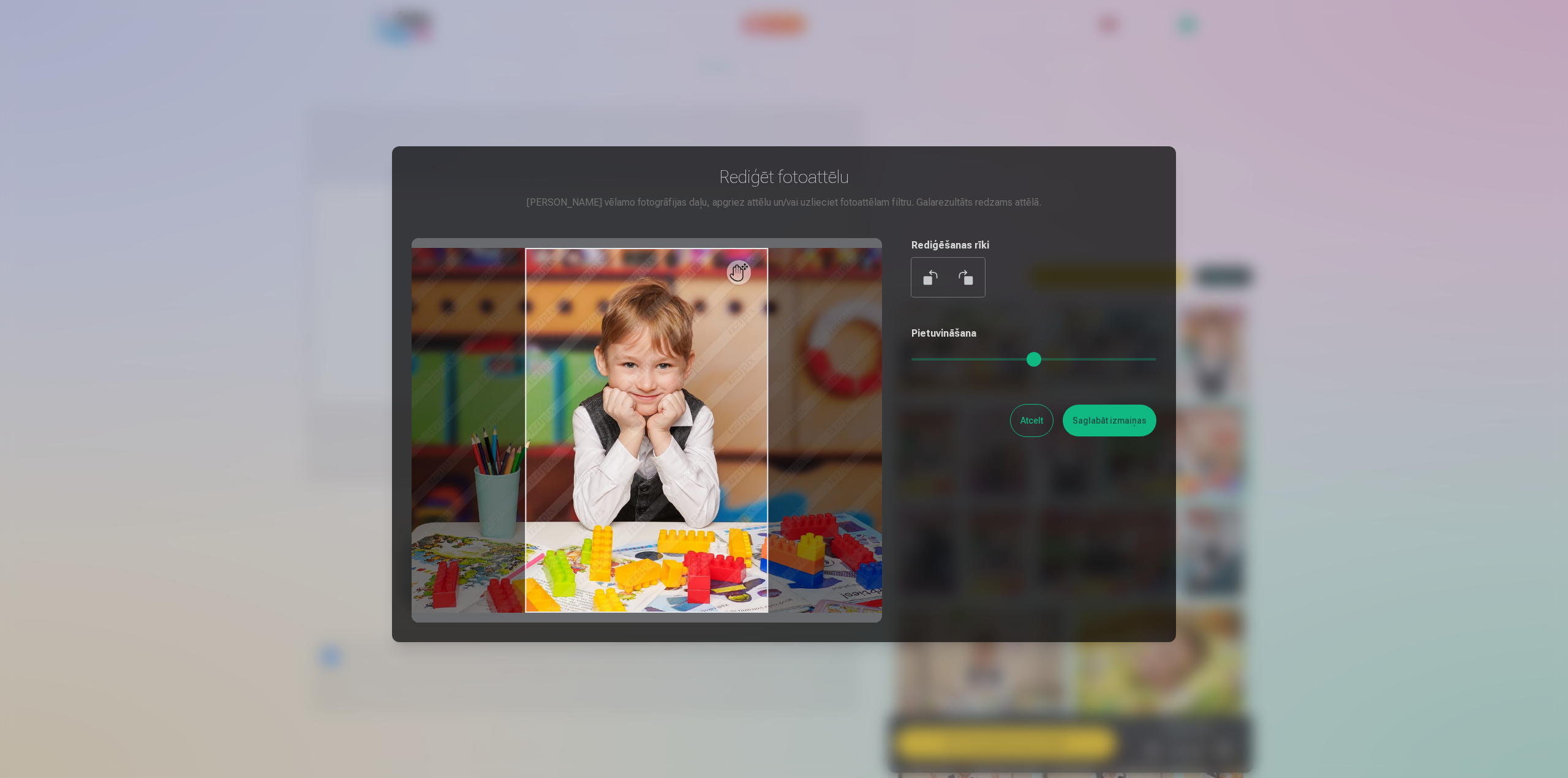
click at [1100, 423] on button "Saglabāt izmaiņas" at bounding box center [1109, 420] width 94 height 32
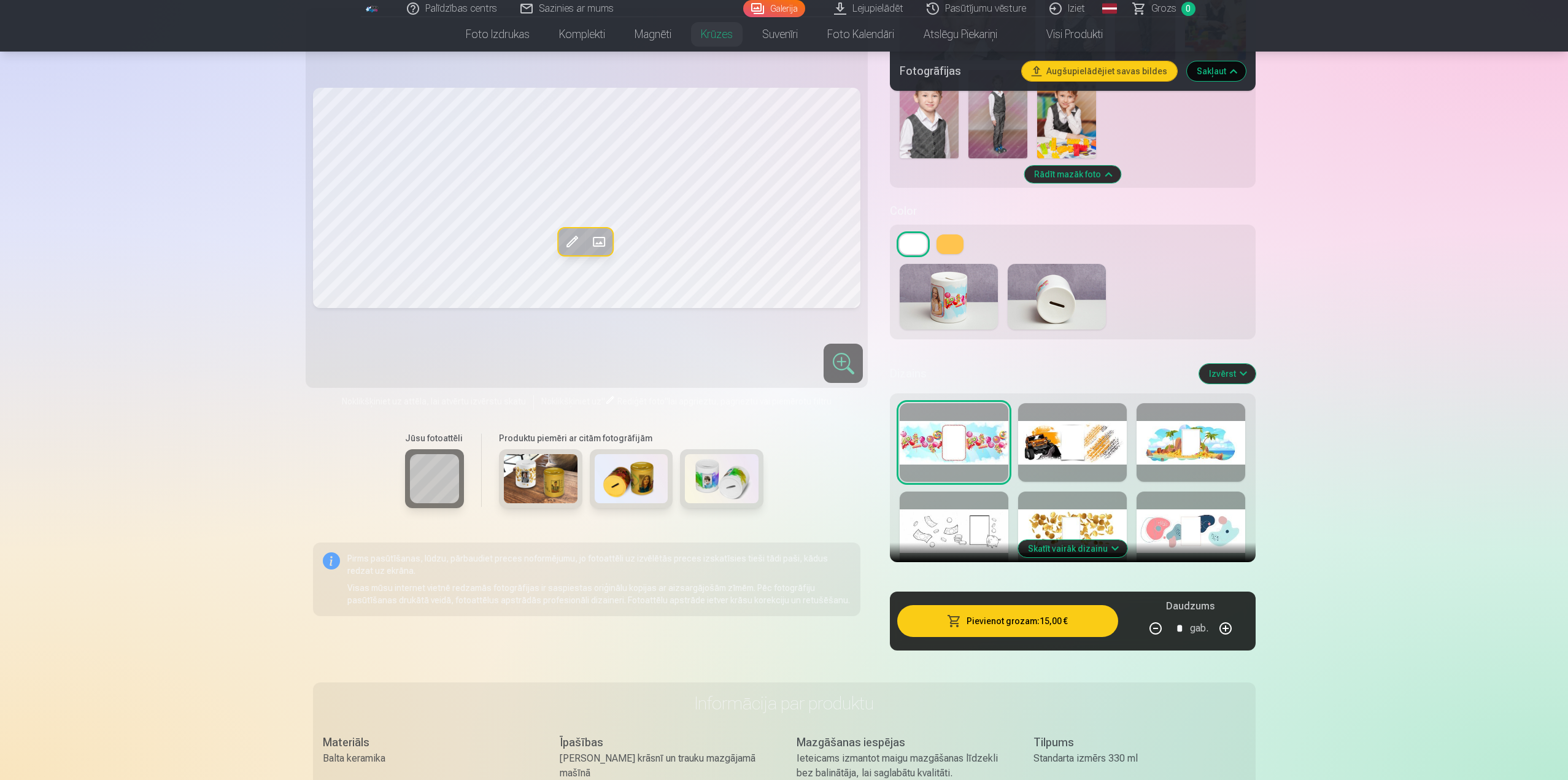
scroll to position [3860, 0]
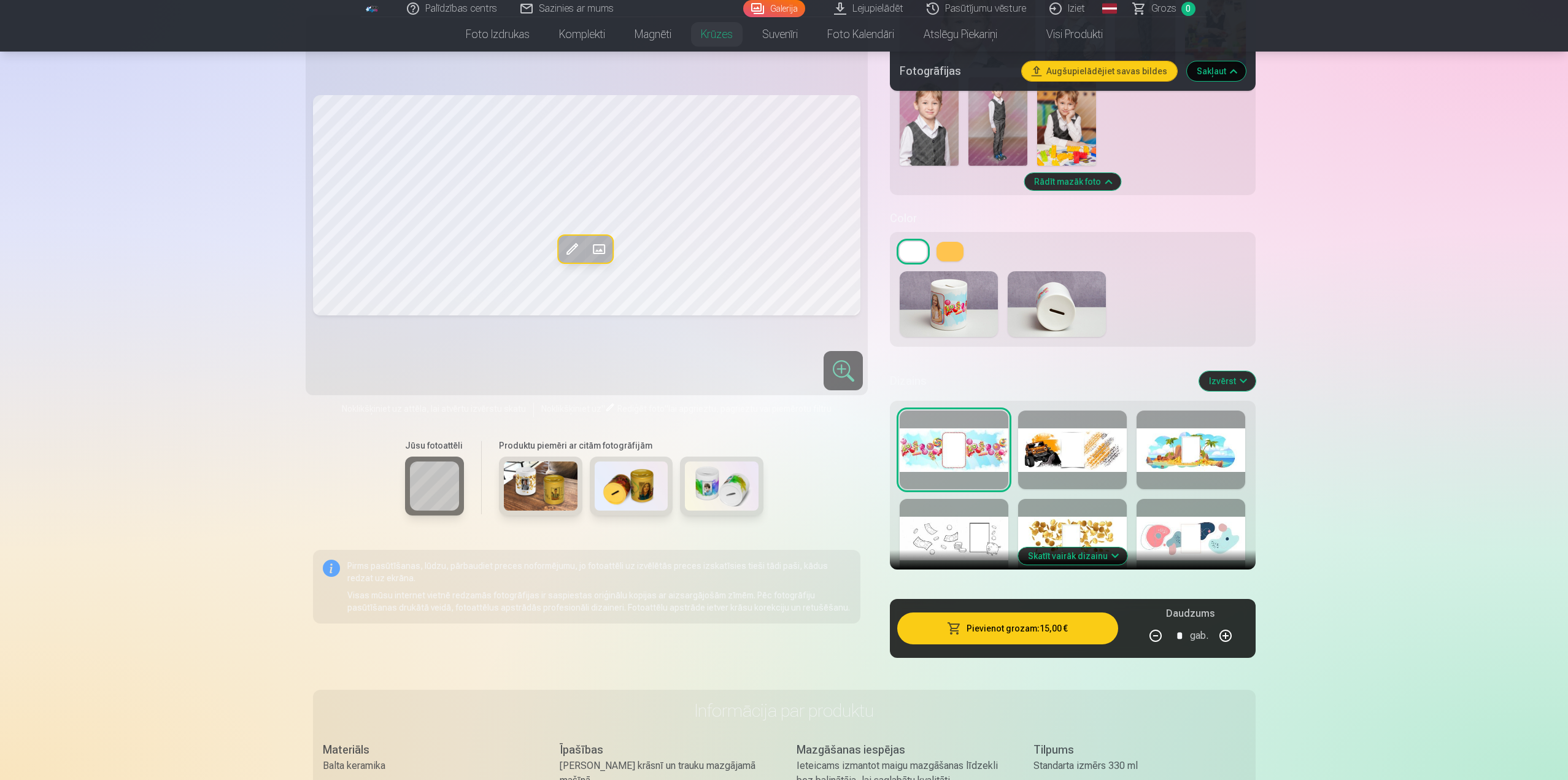
click at [899, 379] on h5 "Dizains" at bounding box center [1039, 381] width 299 height 17
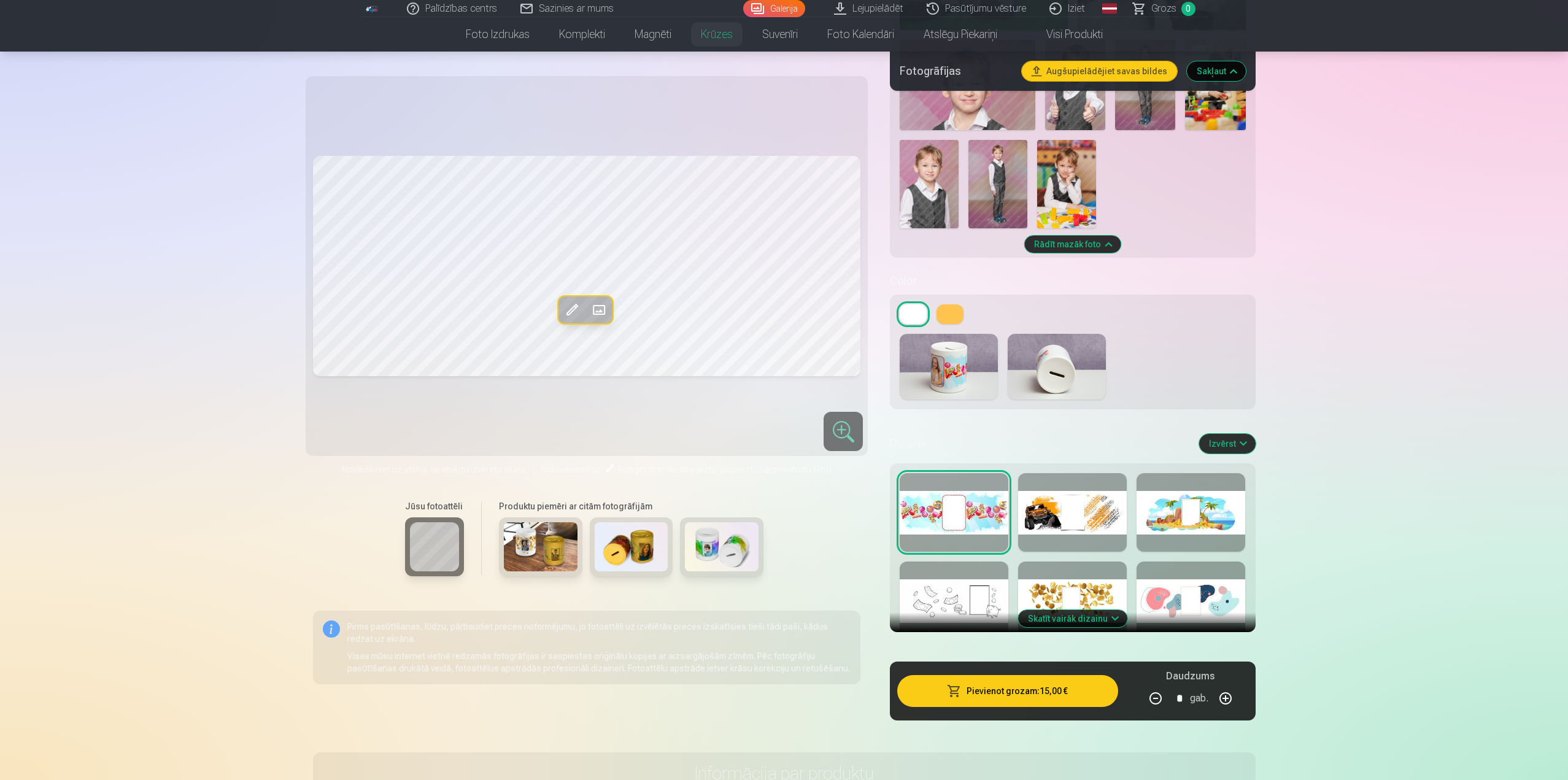
scroll to position [3737, 0]
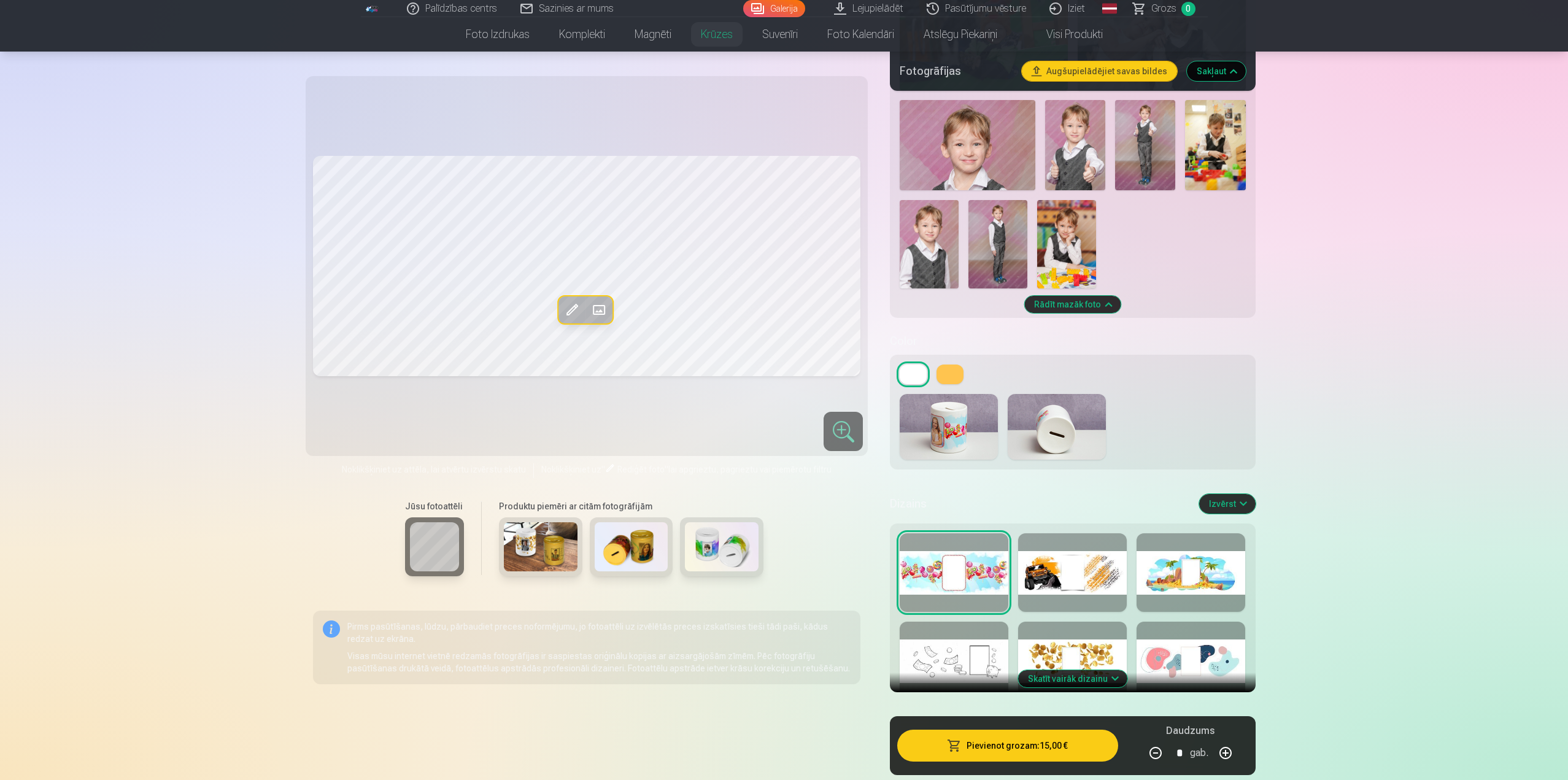
click at [1092, 576] on div at bounding box center [1072, 572] width 109 height 79
click at [1190, 579] on div at bounding box center [1190, 572] width 109 height 79
click at [982, 576] on div at bounding box center [954, 572] width 109 height 79
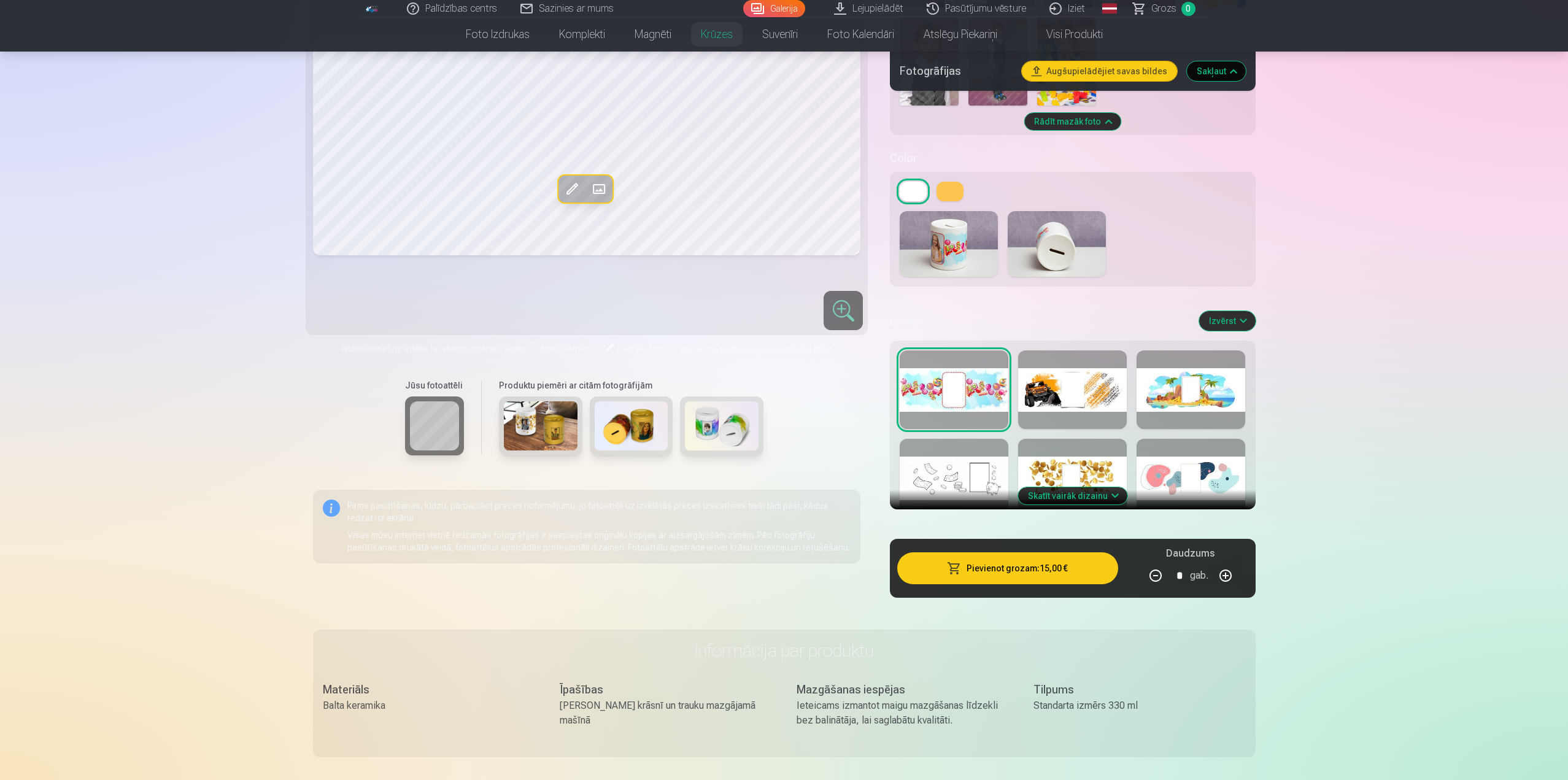
scroll to position [3921, 0]
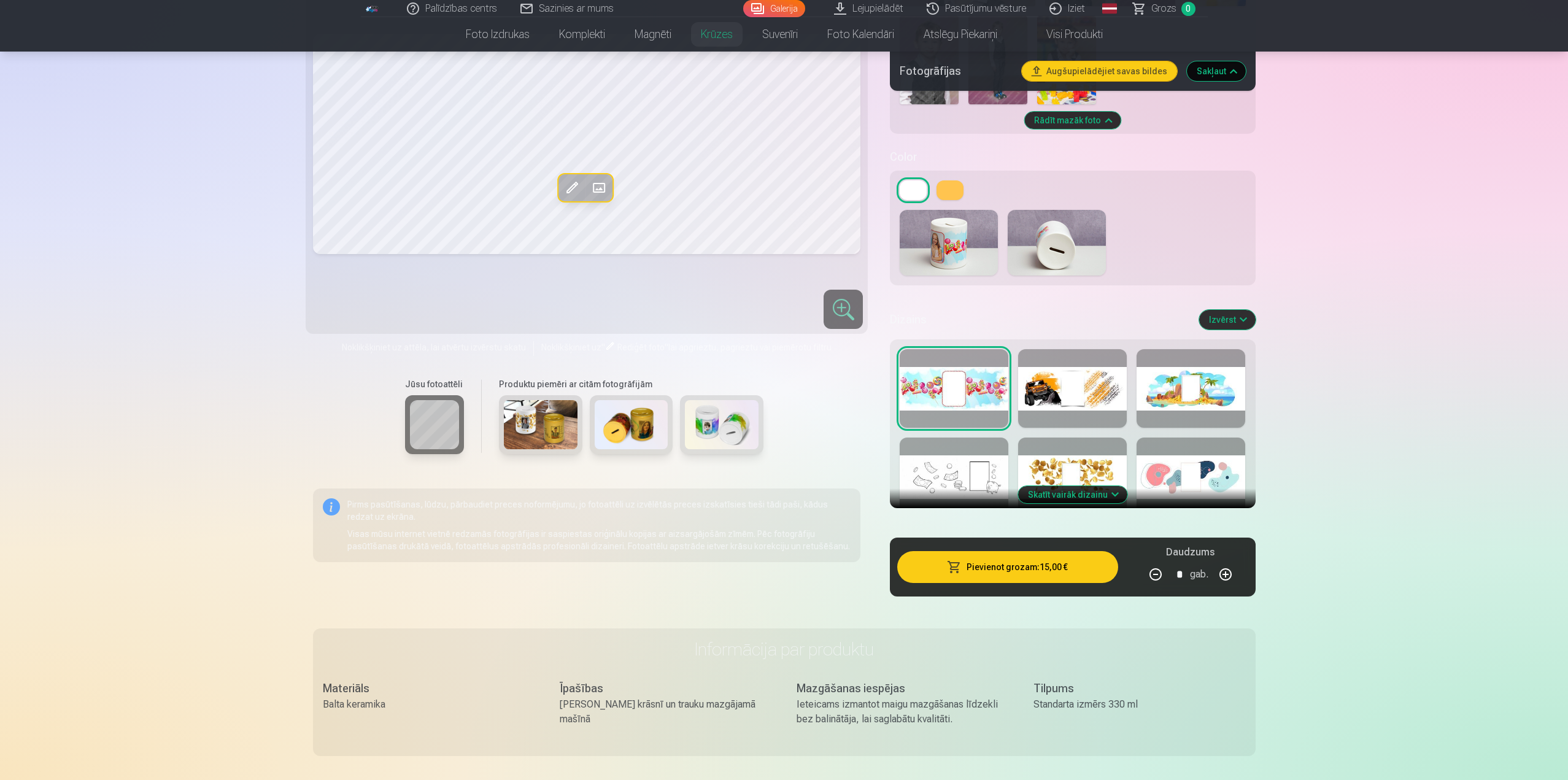
click at [1117, 498] on button "Skatīt vairāk dizainu" at bounding box center [1072, 494] width 110 height 17
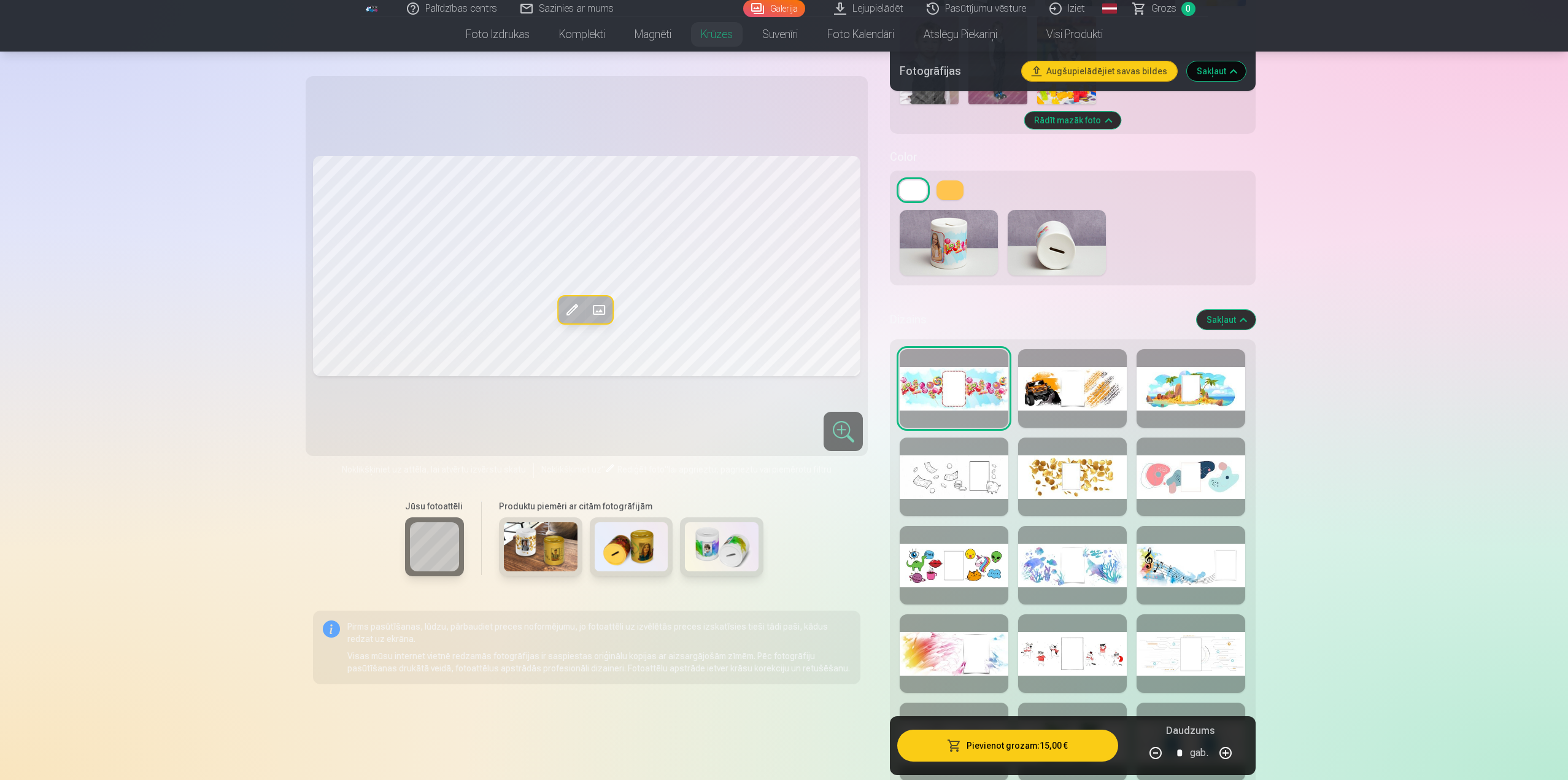
click at [1180, 546] on div at bounding box center [1190, 565] width 109 height 79
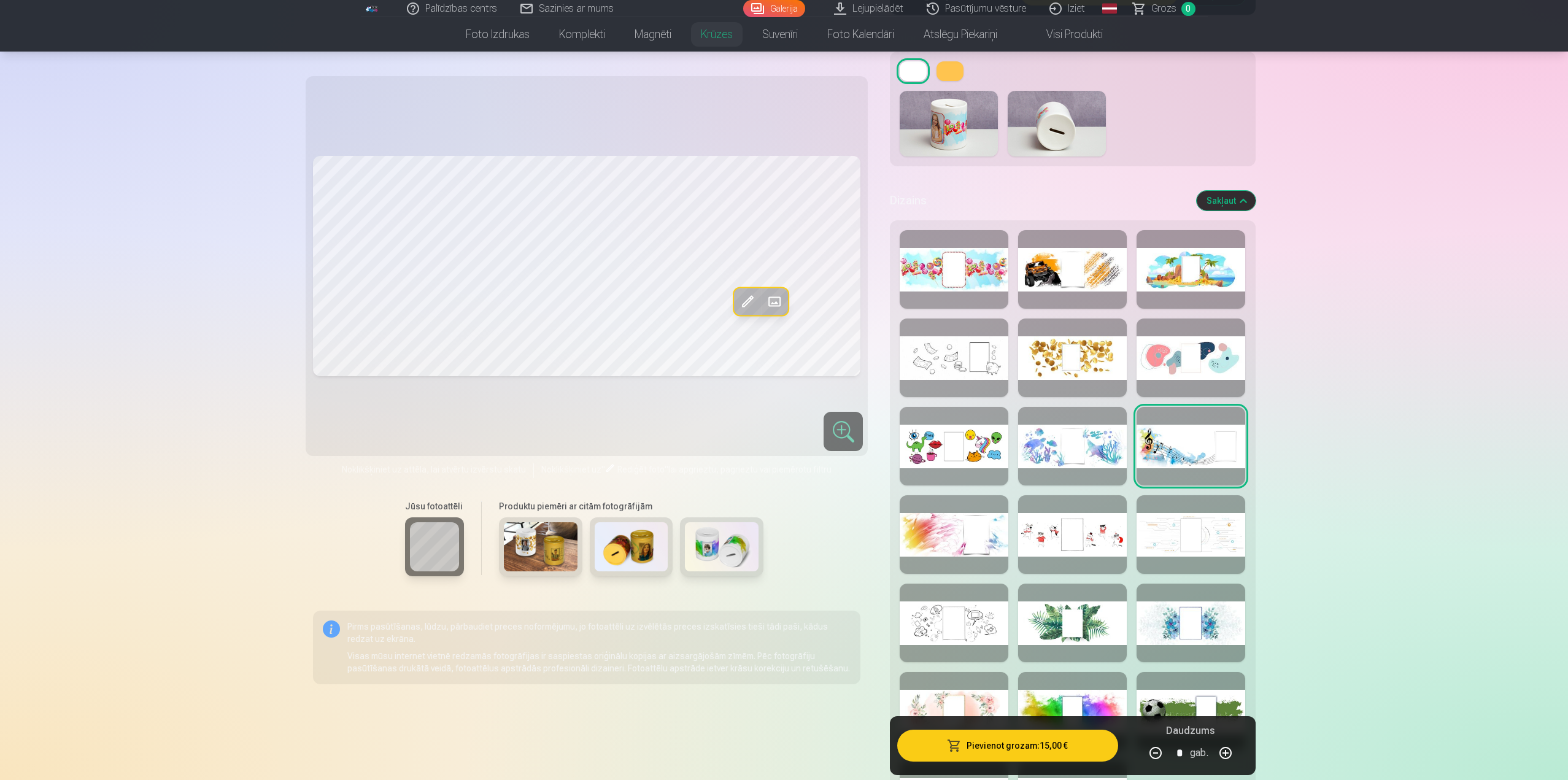
scroll to position [4044, 0]
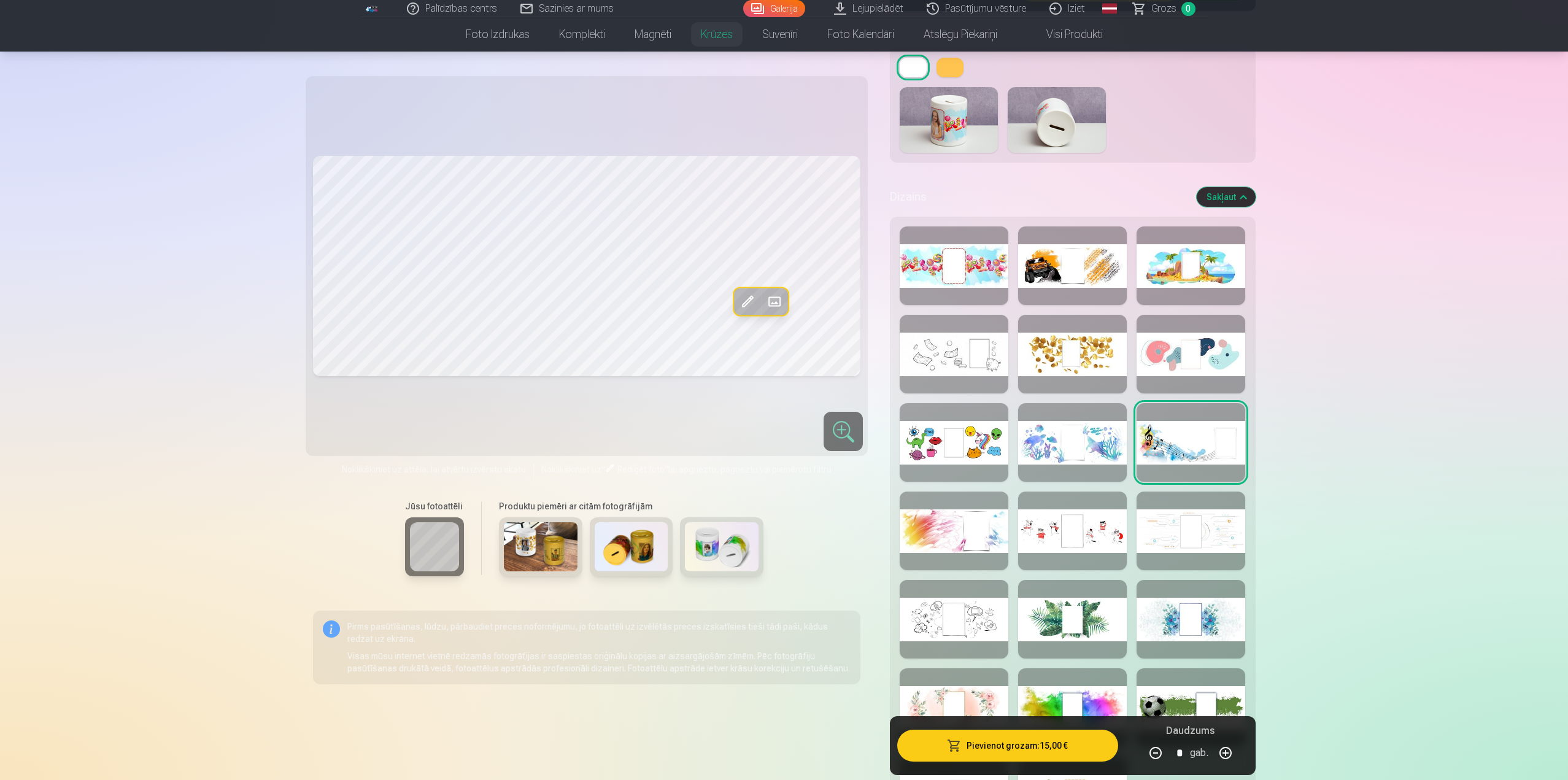
click at [1087, 546] on div at bounding box center [1072, 531] width 109 height 79
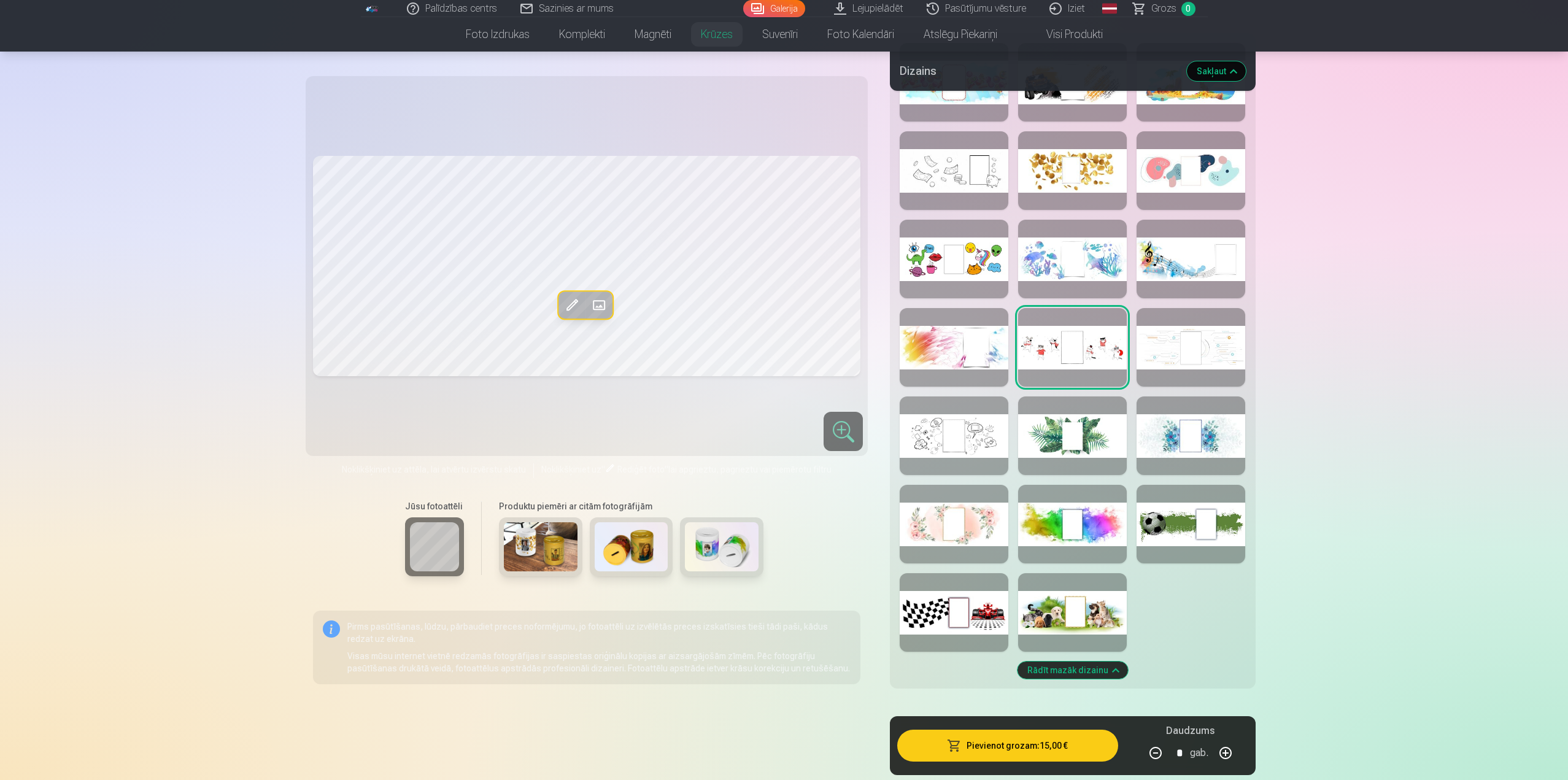
scroll to position [4228, 0]
click at [1108, 541] on div at bounding box center [1072, 523] width 109 height 79
click at [1105, 614] on div at bounding box center [1072, 611] width 109 height 79
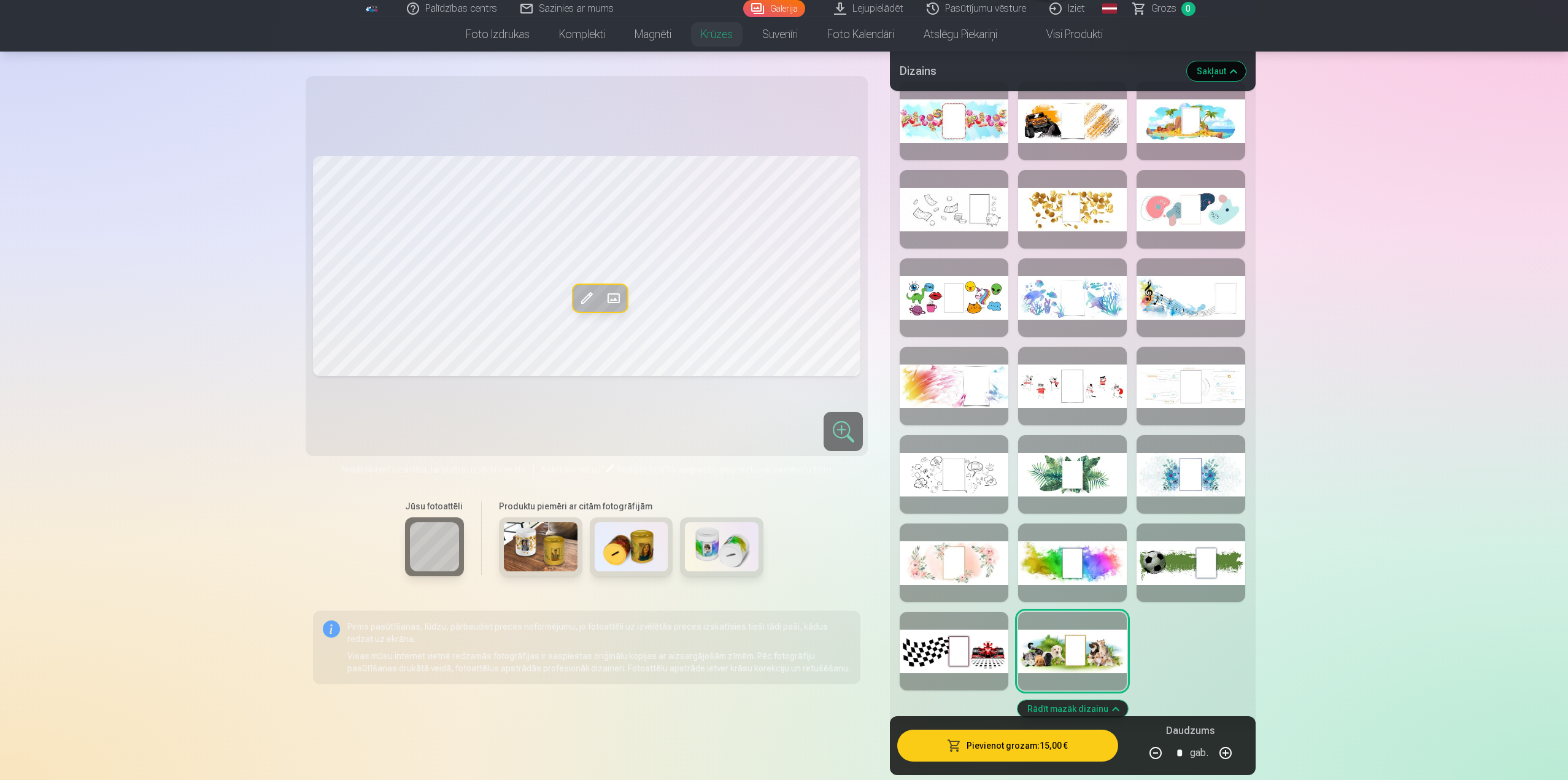
scroll to position [4167, 0]
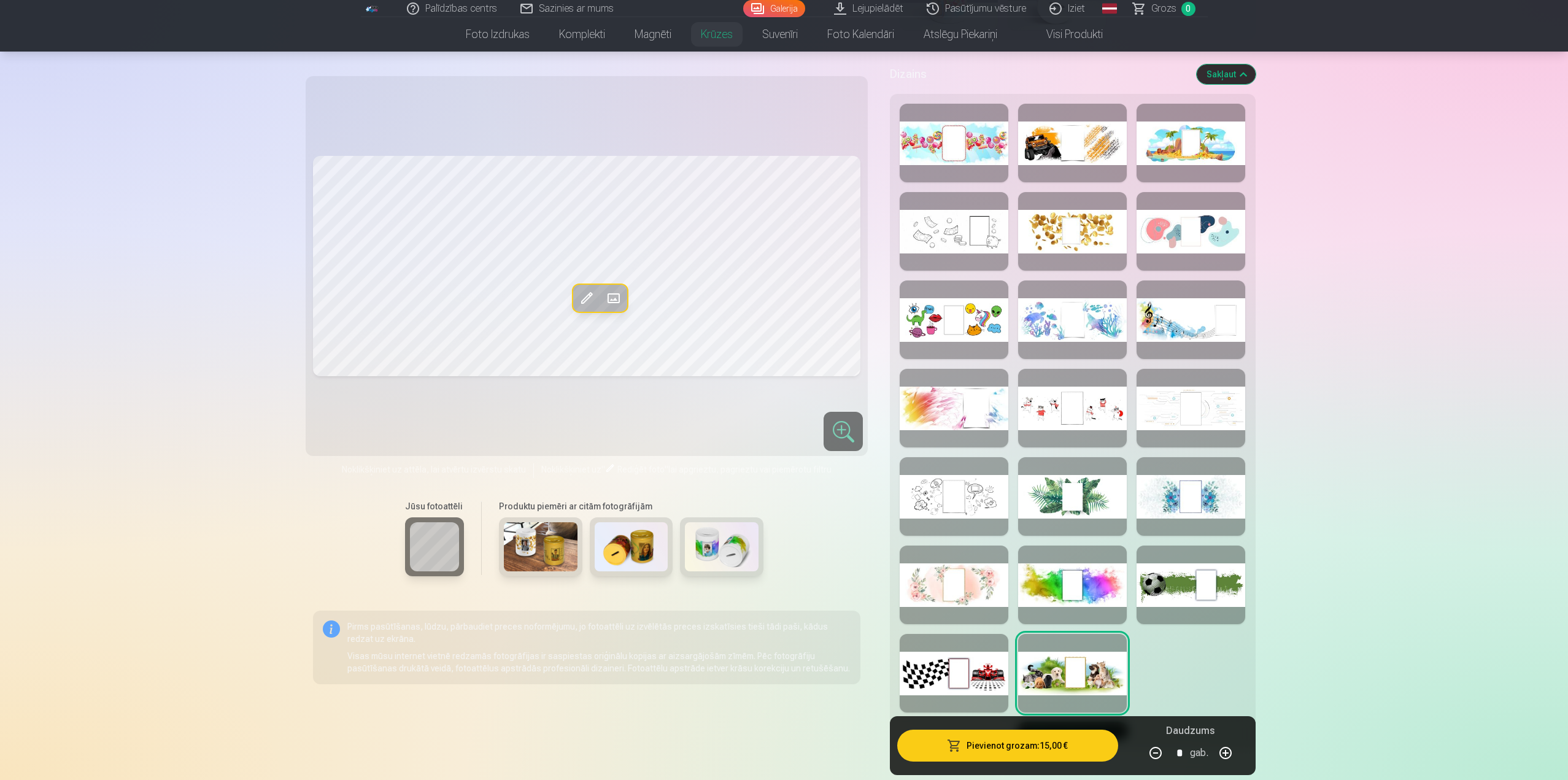
click at [977, 333] on div at bounding box center [954, 320] width 109 height 79
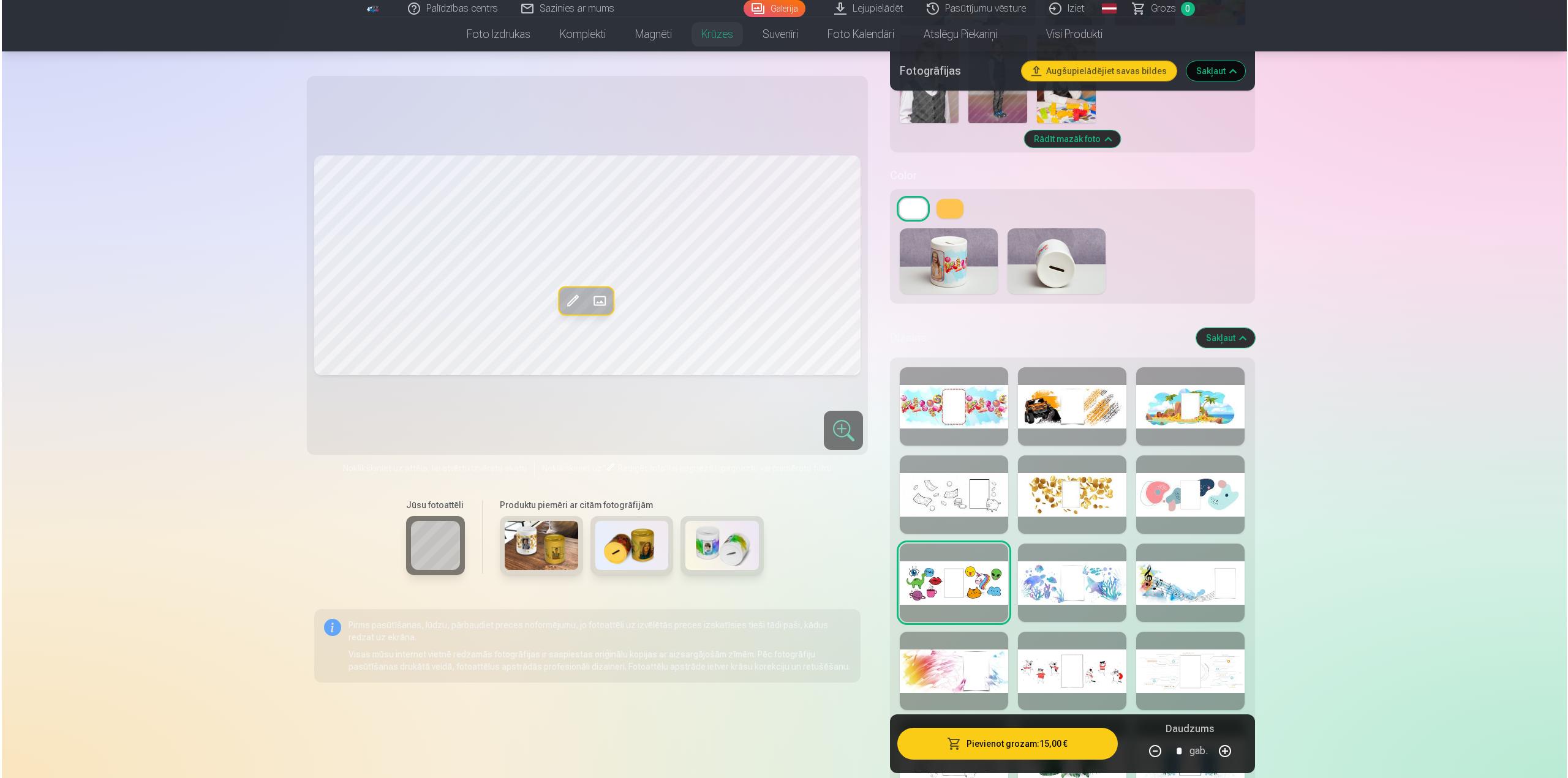
scroll to position [3850, 0]
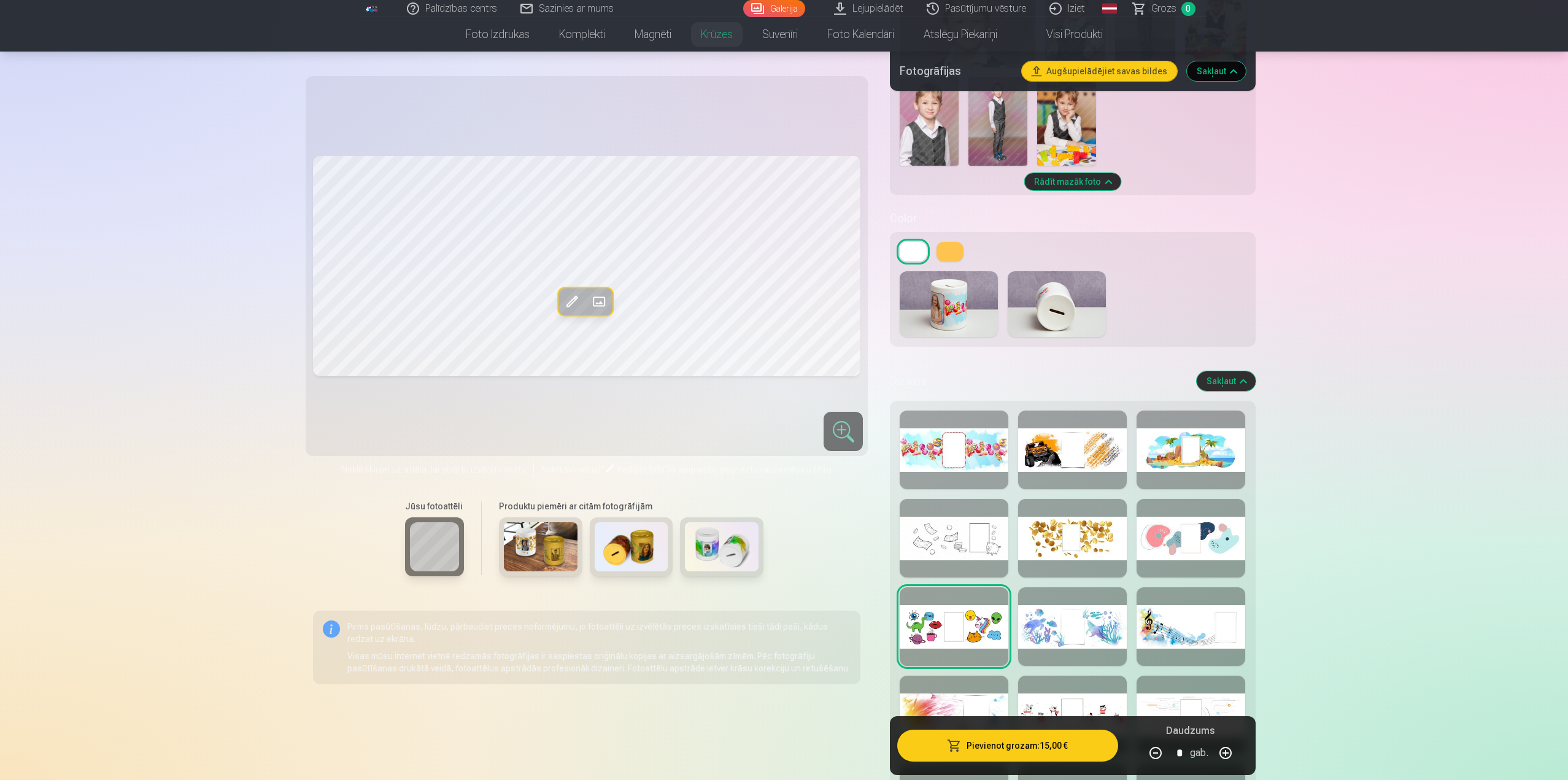
click at [994, 438] on div at bounding box center [954, 450] width 109 height 79
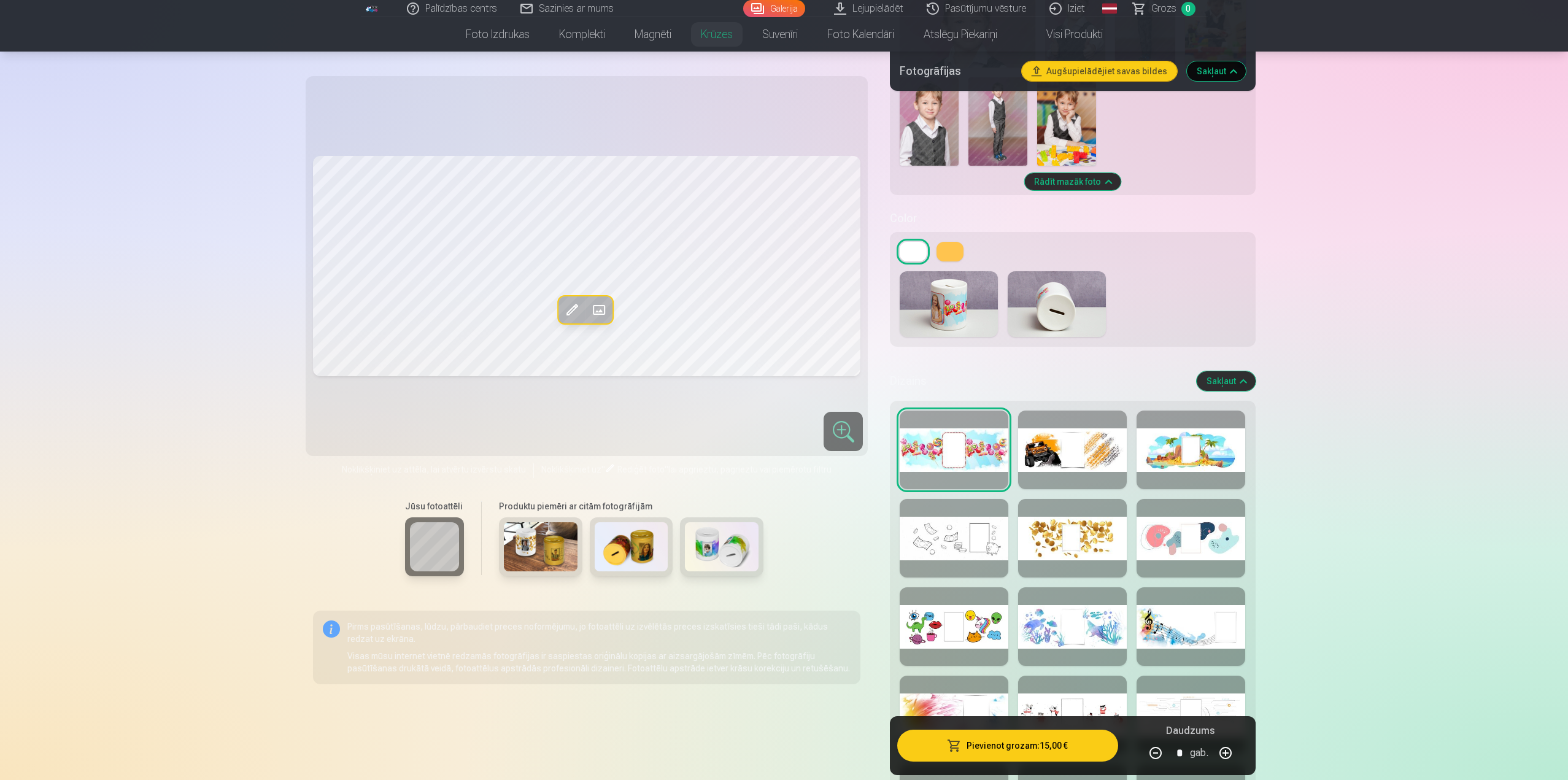
click at [1044, 743] on button "Pievienot grozam : 15,00 €" at bounding box center [1007, 746] width 221 height 32
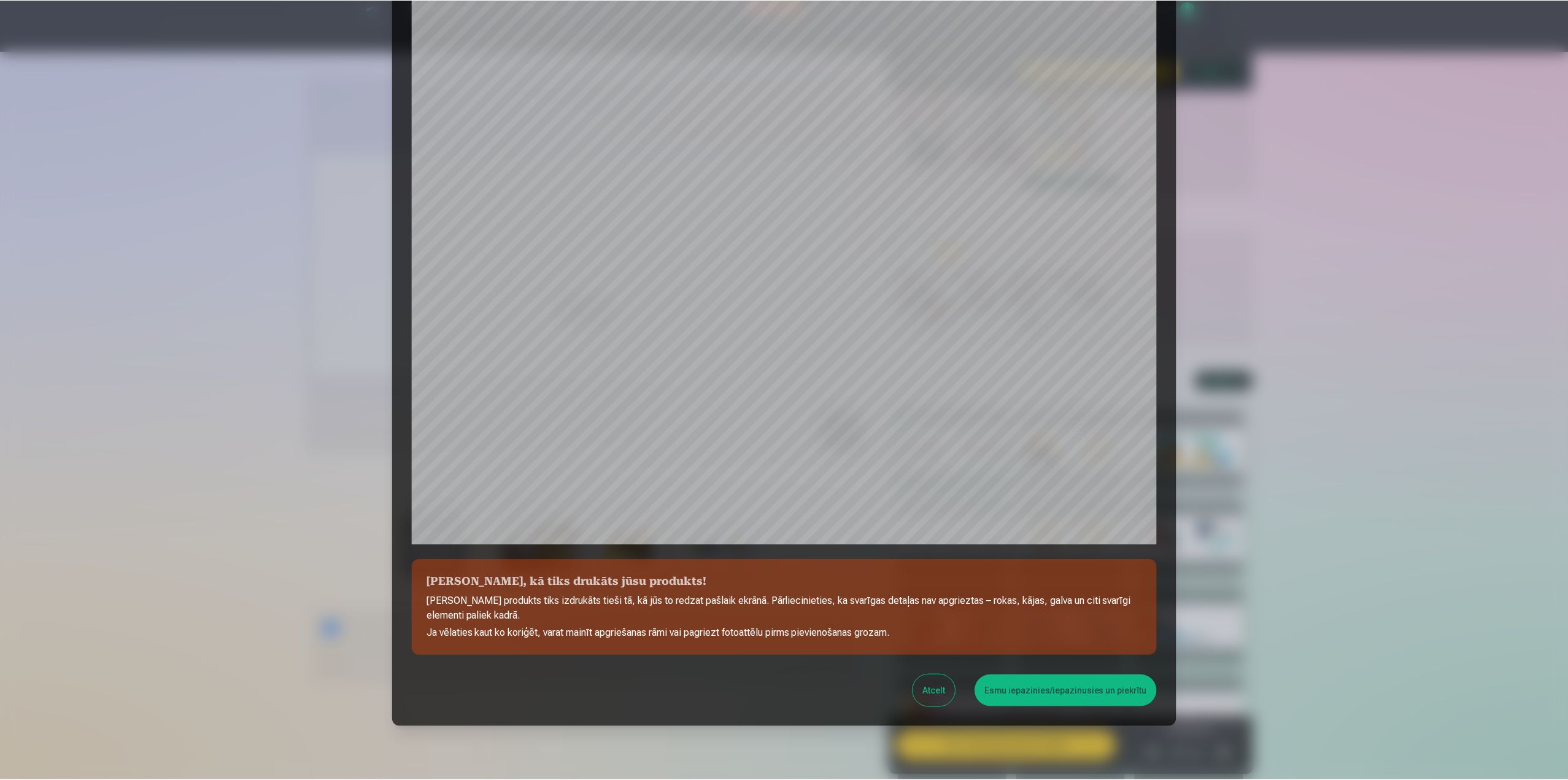
scroll to position [103, 0]
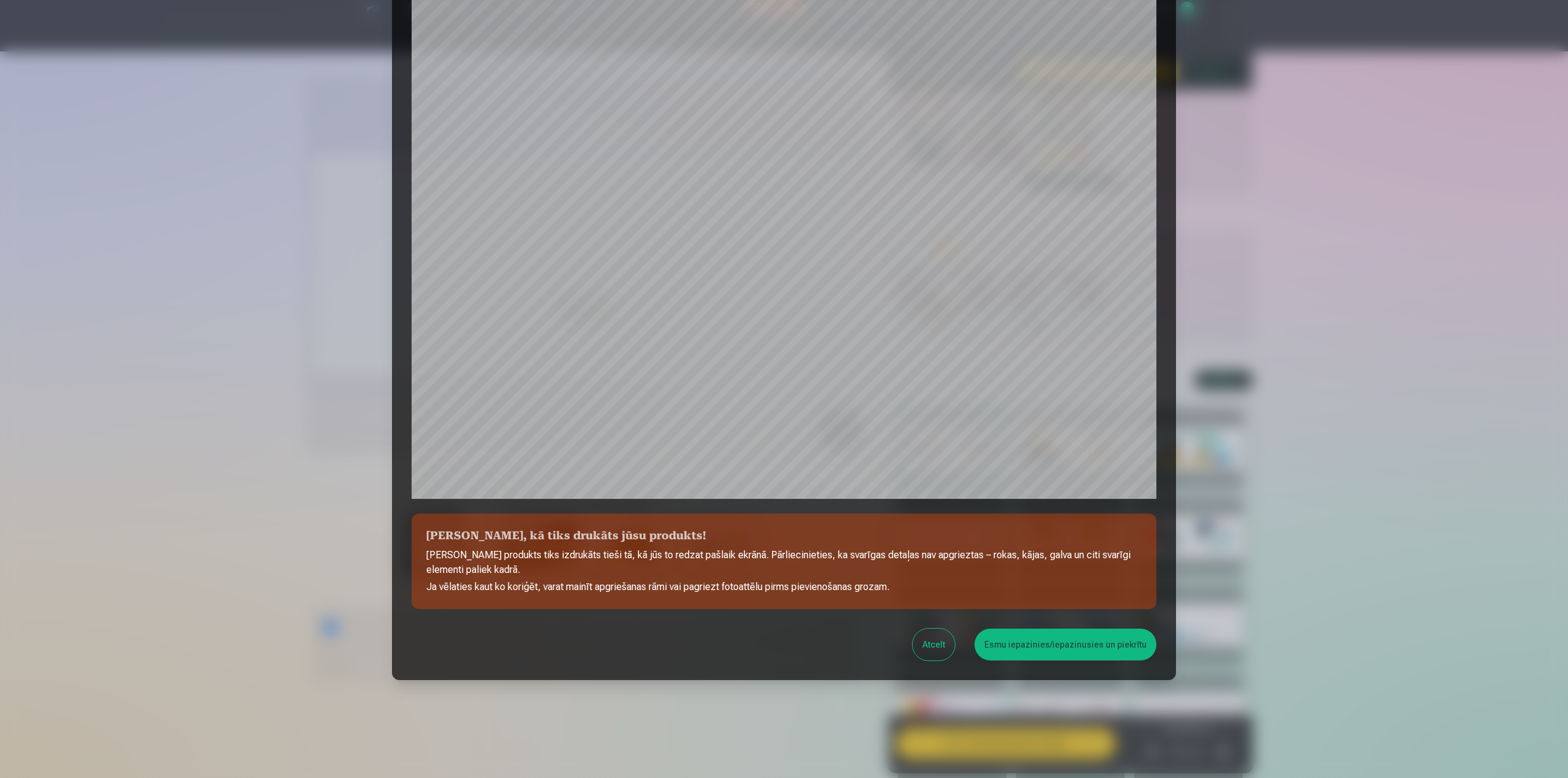
click at [1088, 645] on button "Esmu iepazinies/iepazinusies un piekrītu" at bounding box center [1065, 645] width 182 height 32
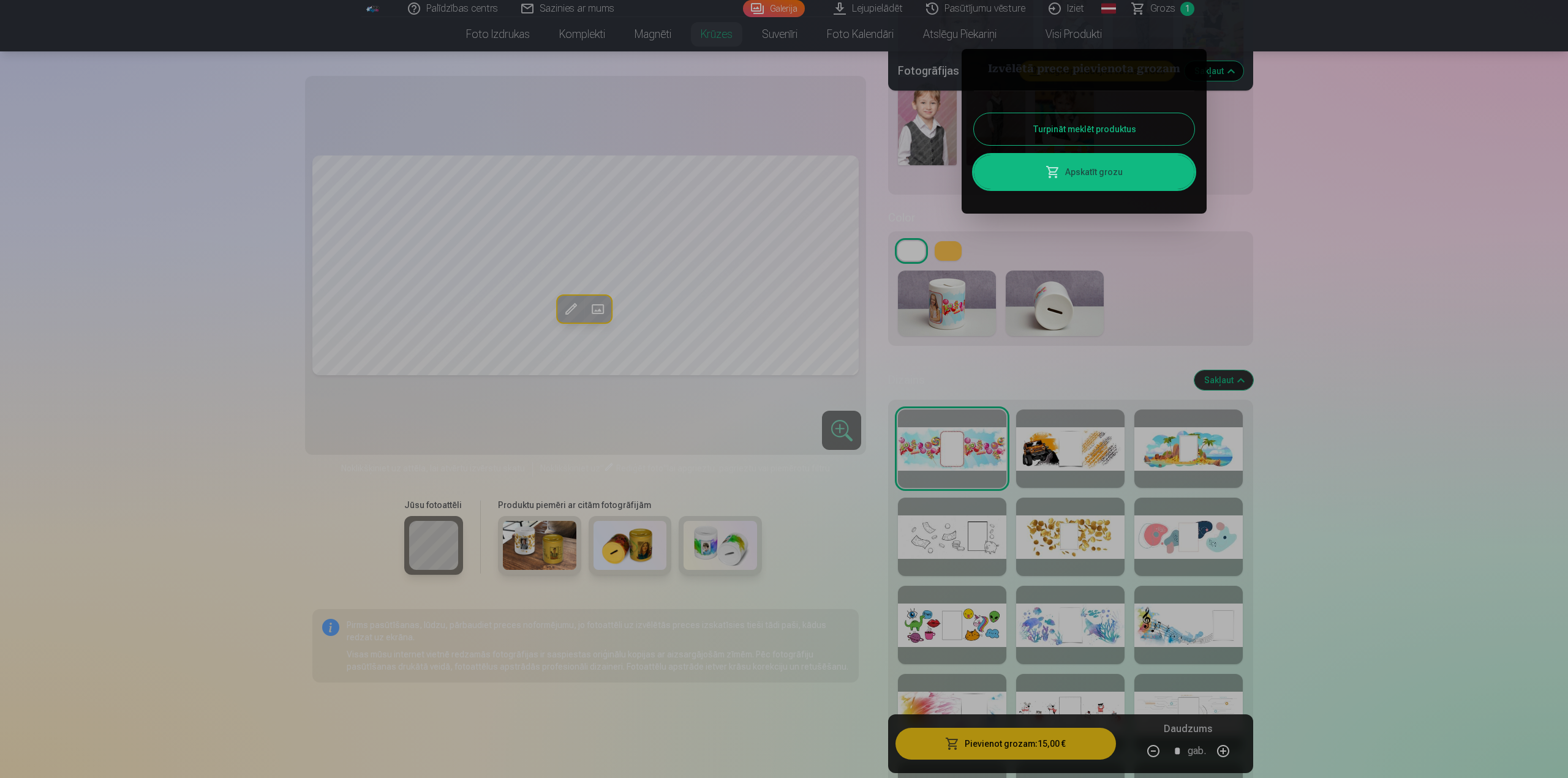
click at [1122, 137] on button "Turpināt meklēt produktus" at bounding box center [1084, 129] width 220 height 32
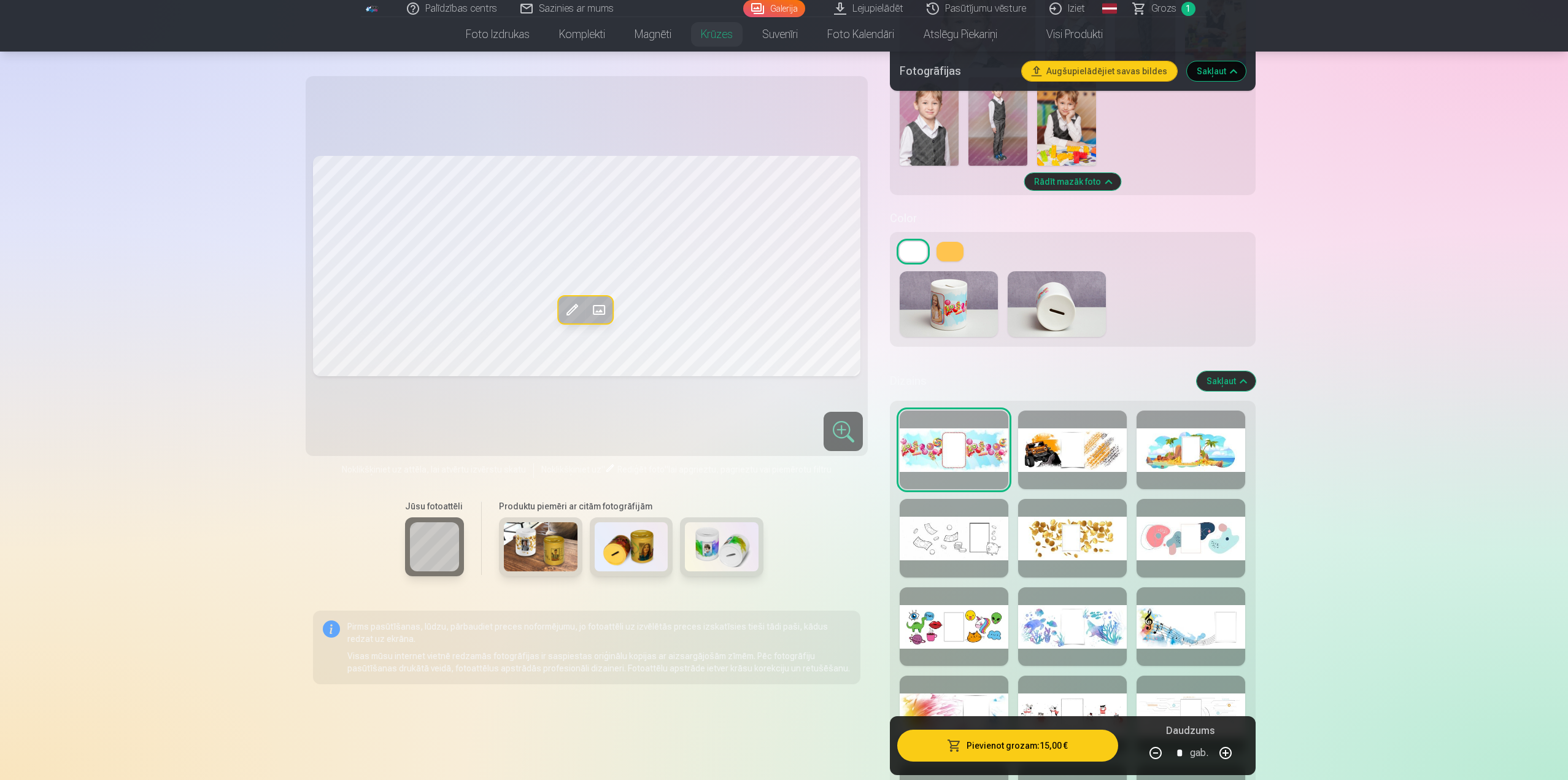
scroll to position [3737, 0]
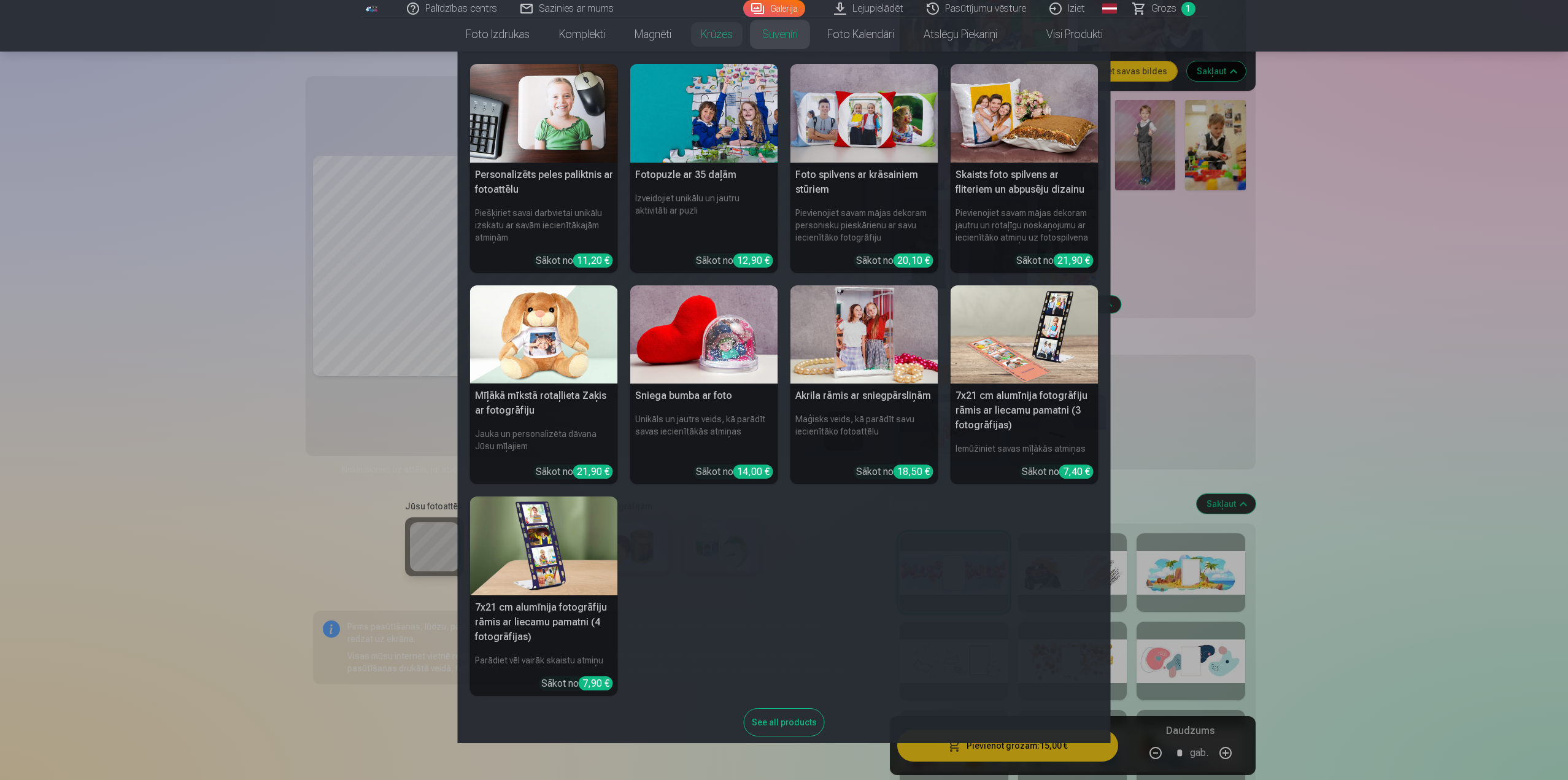
click at [711, 335] on img at bounding box center [704, 334] width 148 height 99
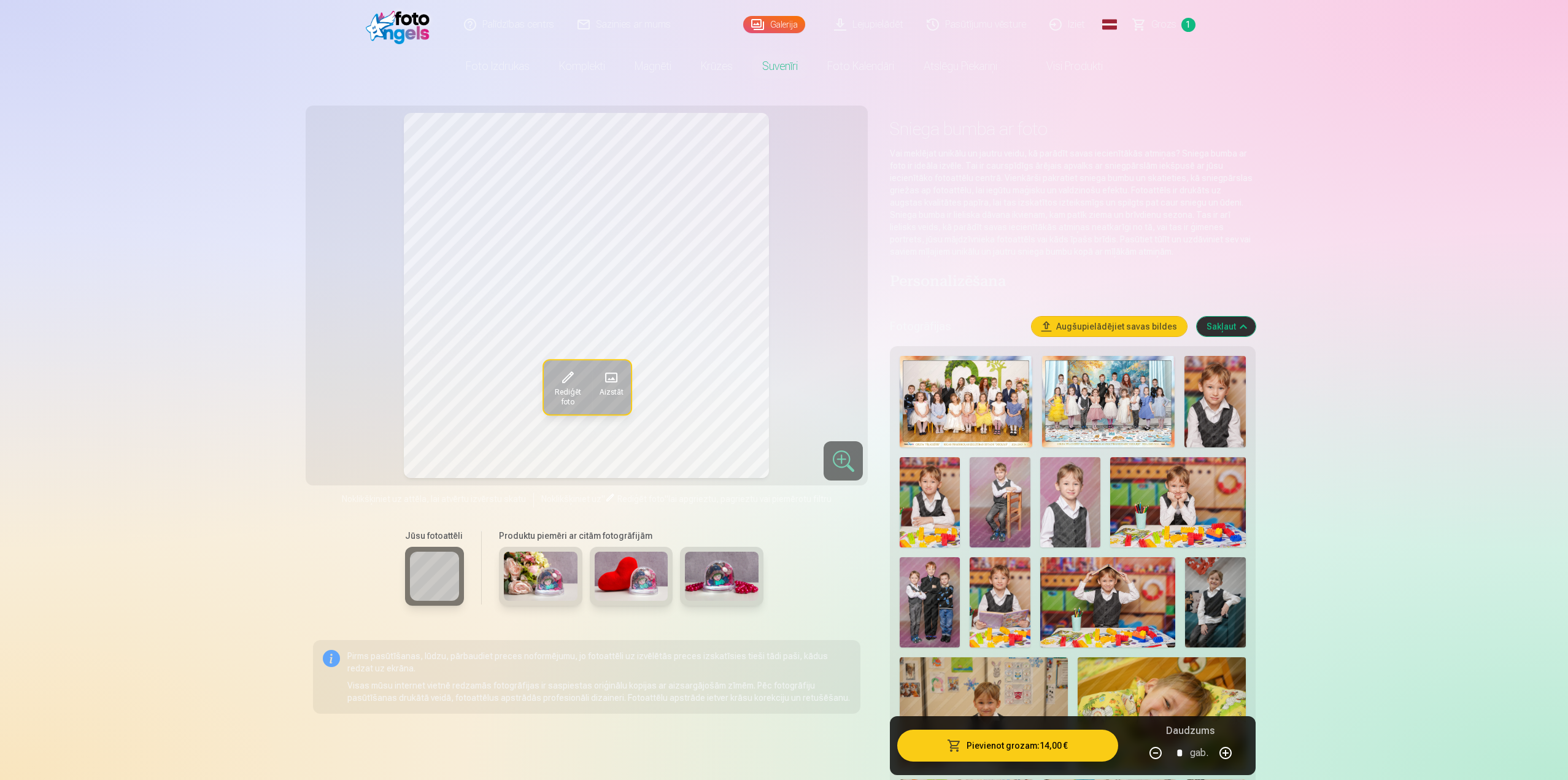
click at [611, 371] on span at bounding box center [611, 377] width 20 height 20
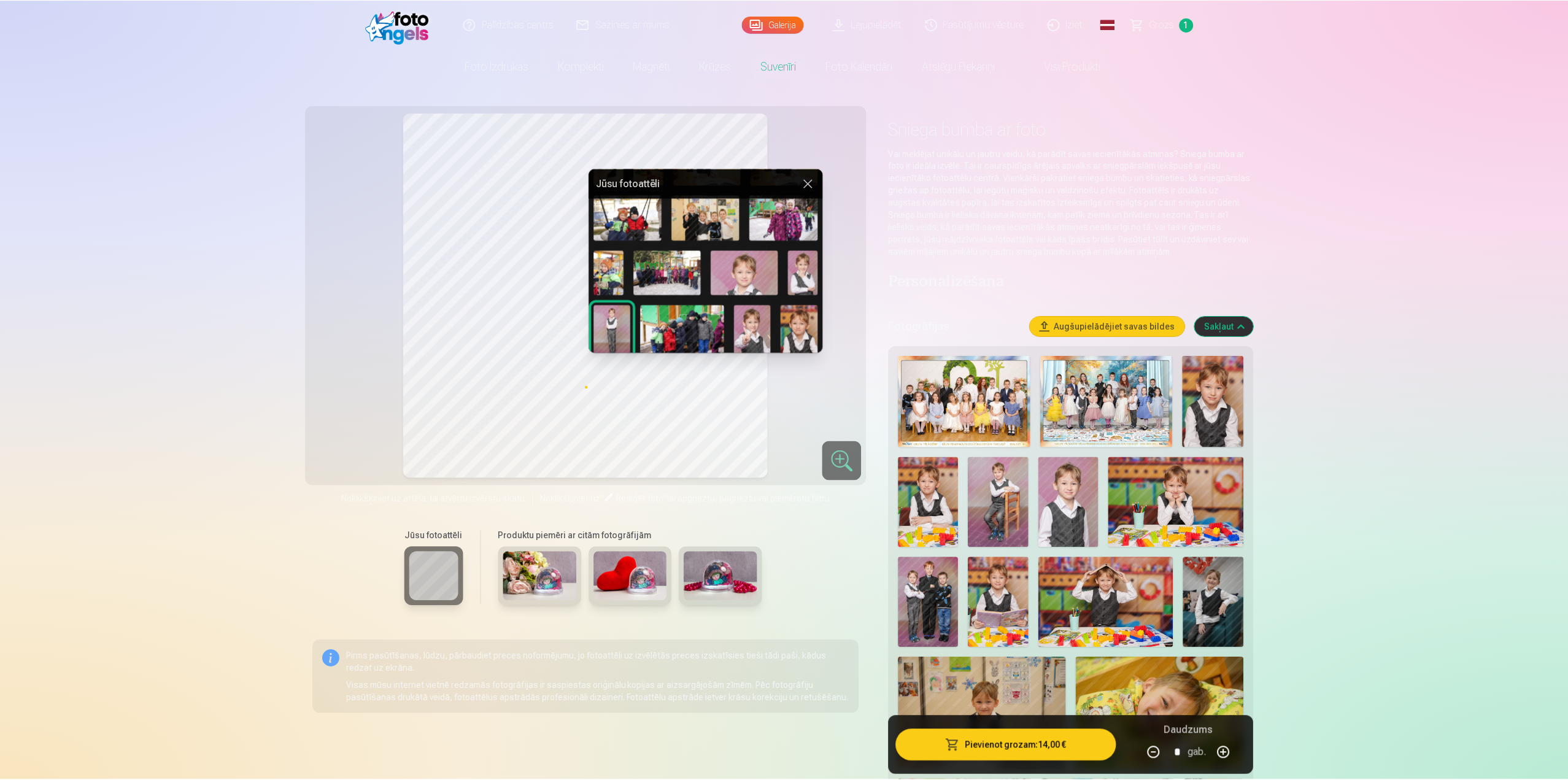
scroll to position [744, 0]
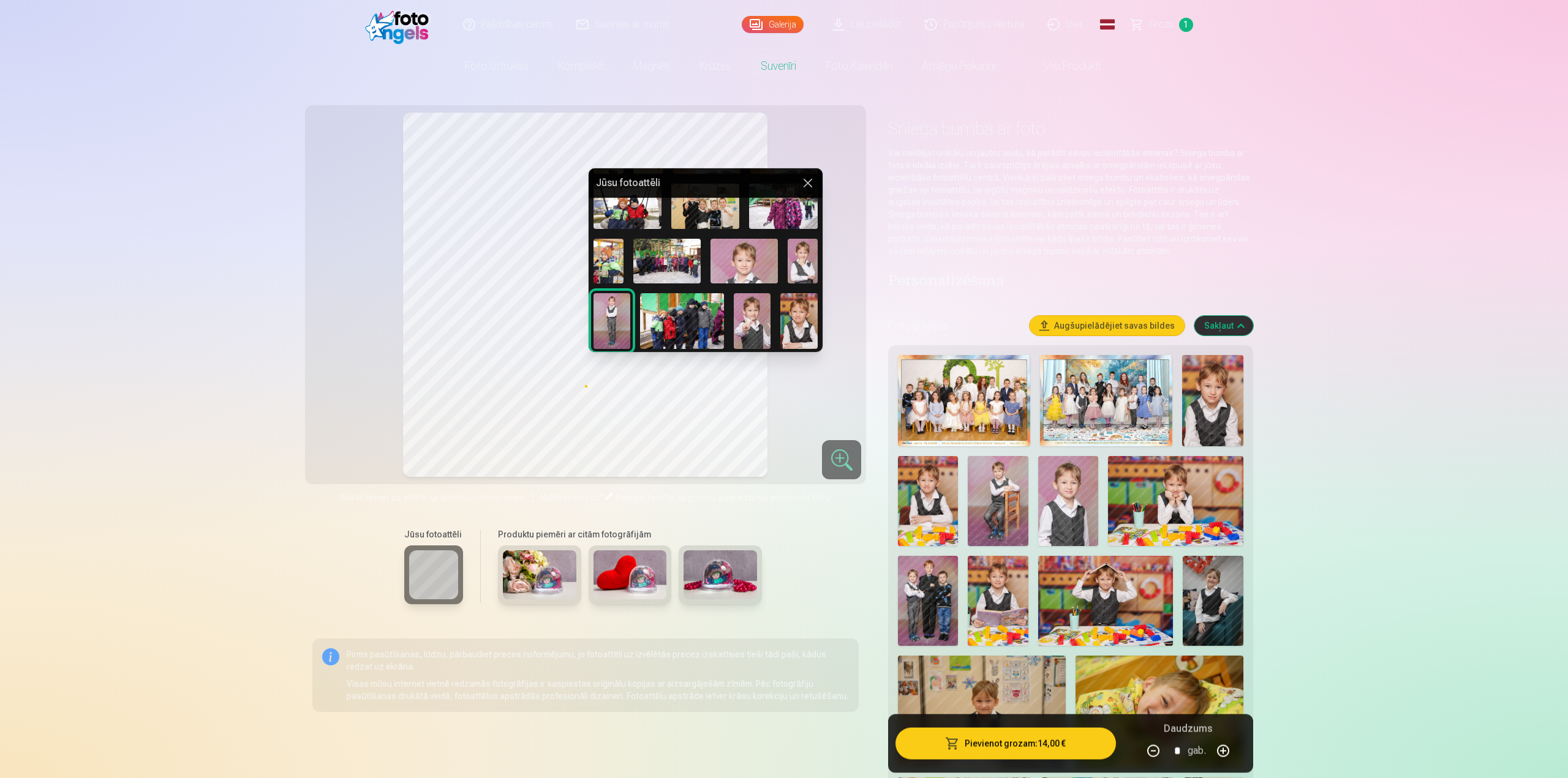
click at [651, 254] on img at bounding box center [667, 261] width 67 height 44
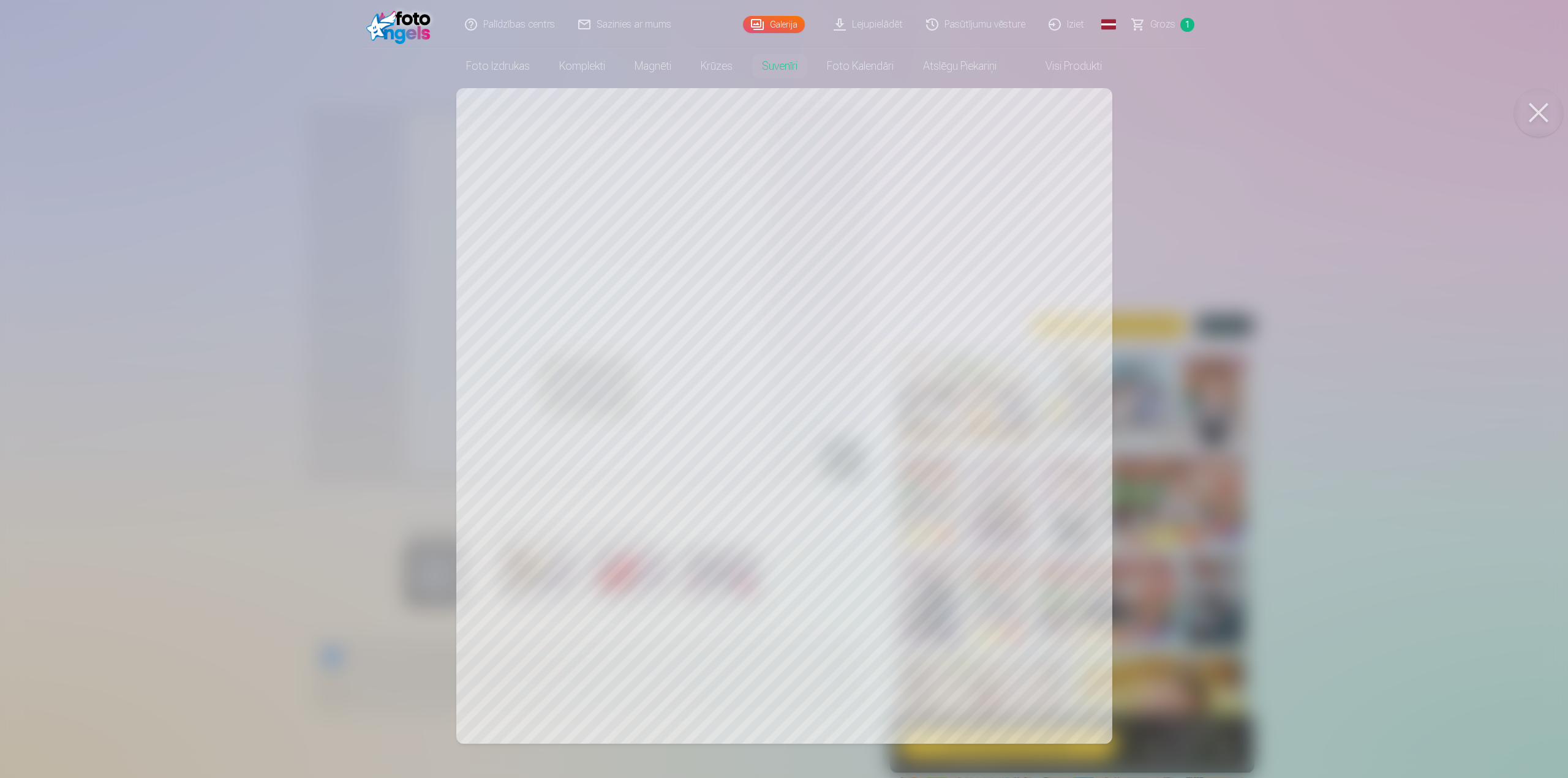
click at [668, 406] on div at bounding box center [784, 389] width 1568 height 778
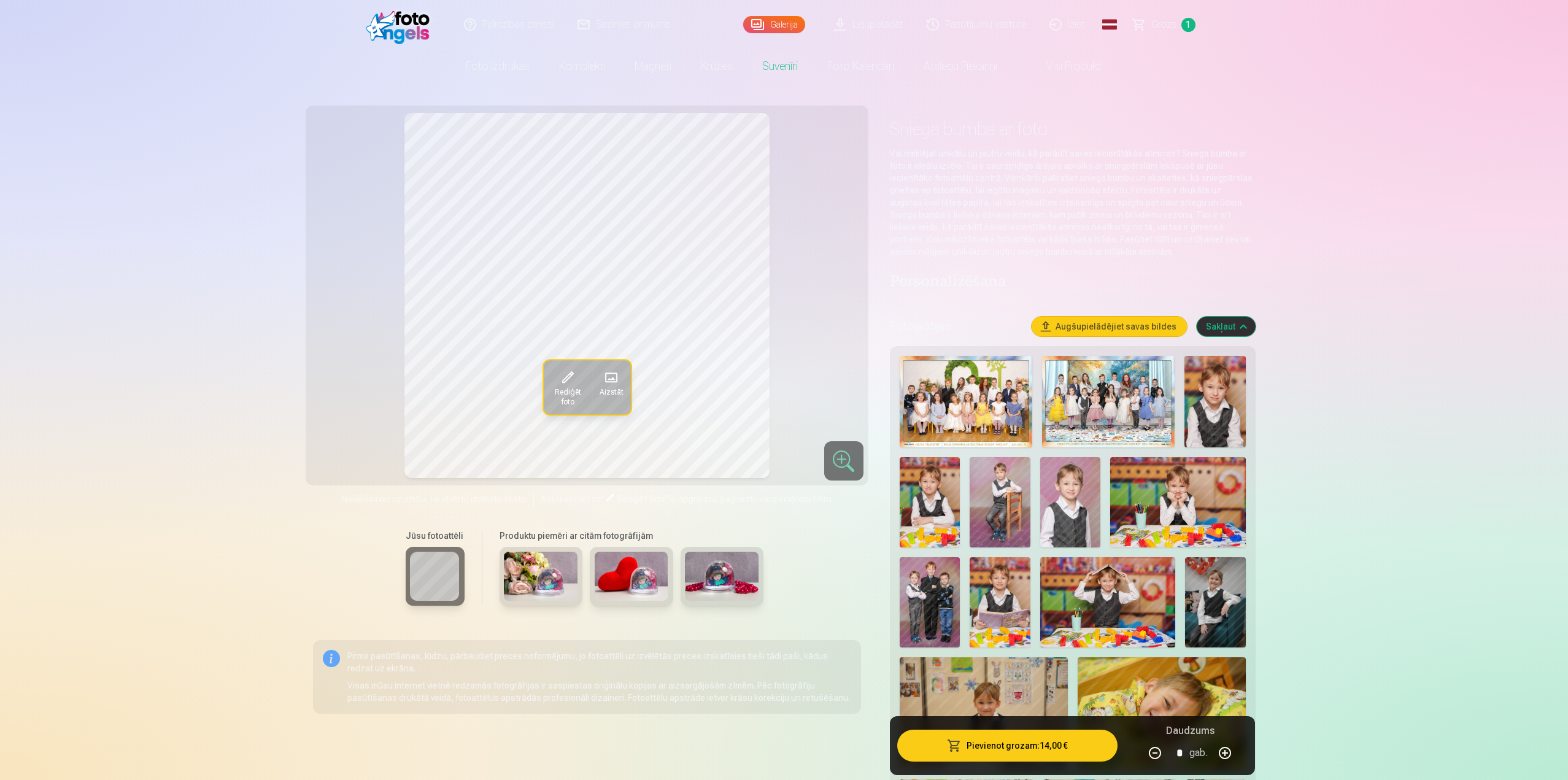
click at [565, 387] on span "Rediģēt foto" at bounding box center [568, 397] width 34 height 20
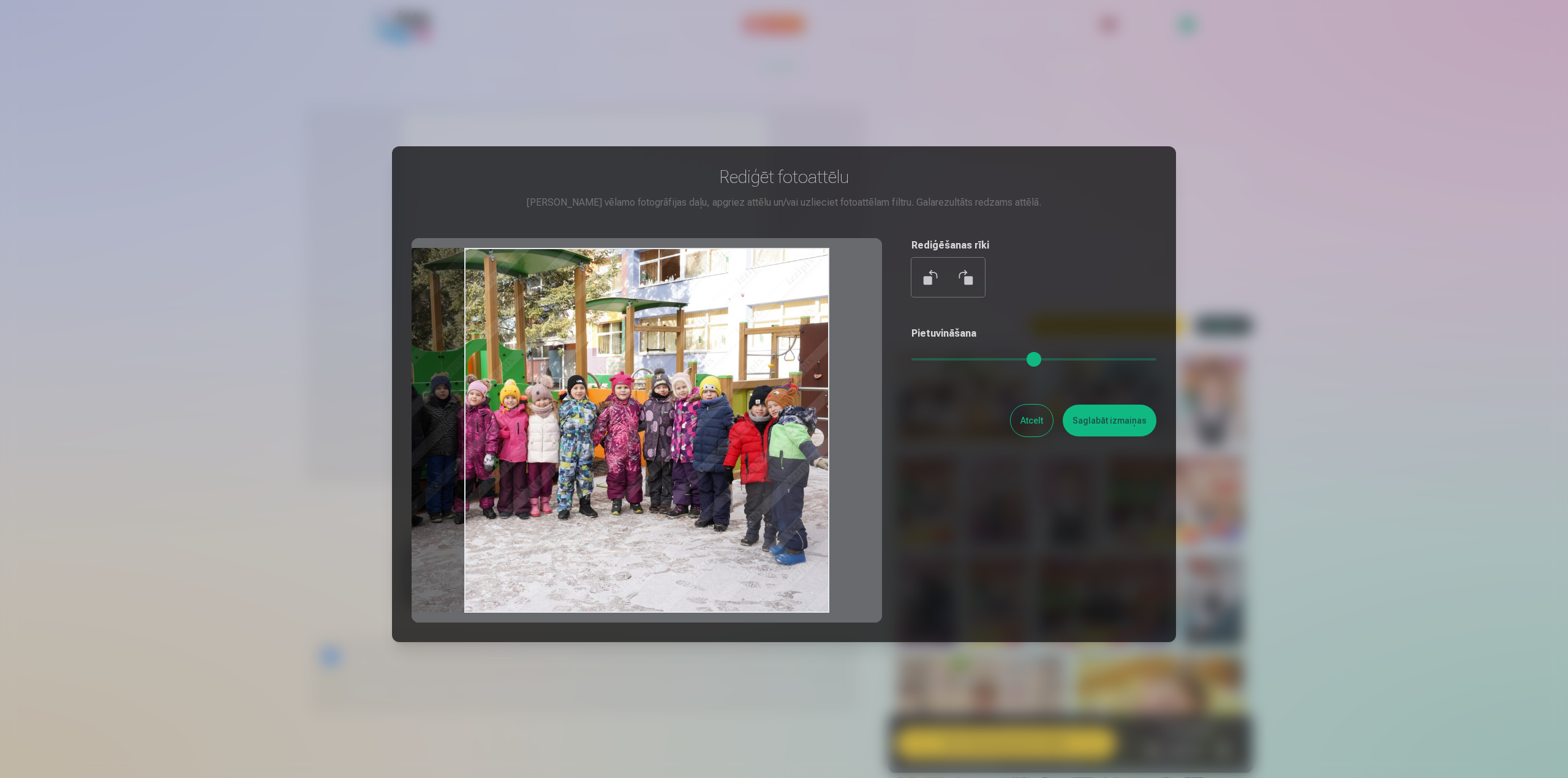
drag, startPoint x: 746, startPoint y: 439, endPoint x: 590, endPoint y: 442, distance: 156.0
click at [590, 442] on div at bounding box center [646, 430] width 470 height 384
drag, startPoint x: 536, startPoint y: 432, endPoint x: 427, endPoint y: 436, distance: 109.1
click at [427, 436] on div at bounding box center [646, 430] width 470 height 384
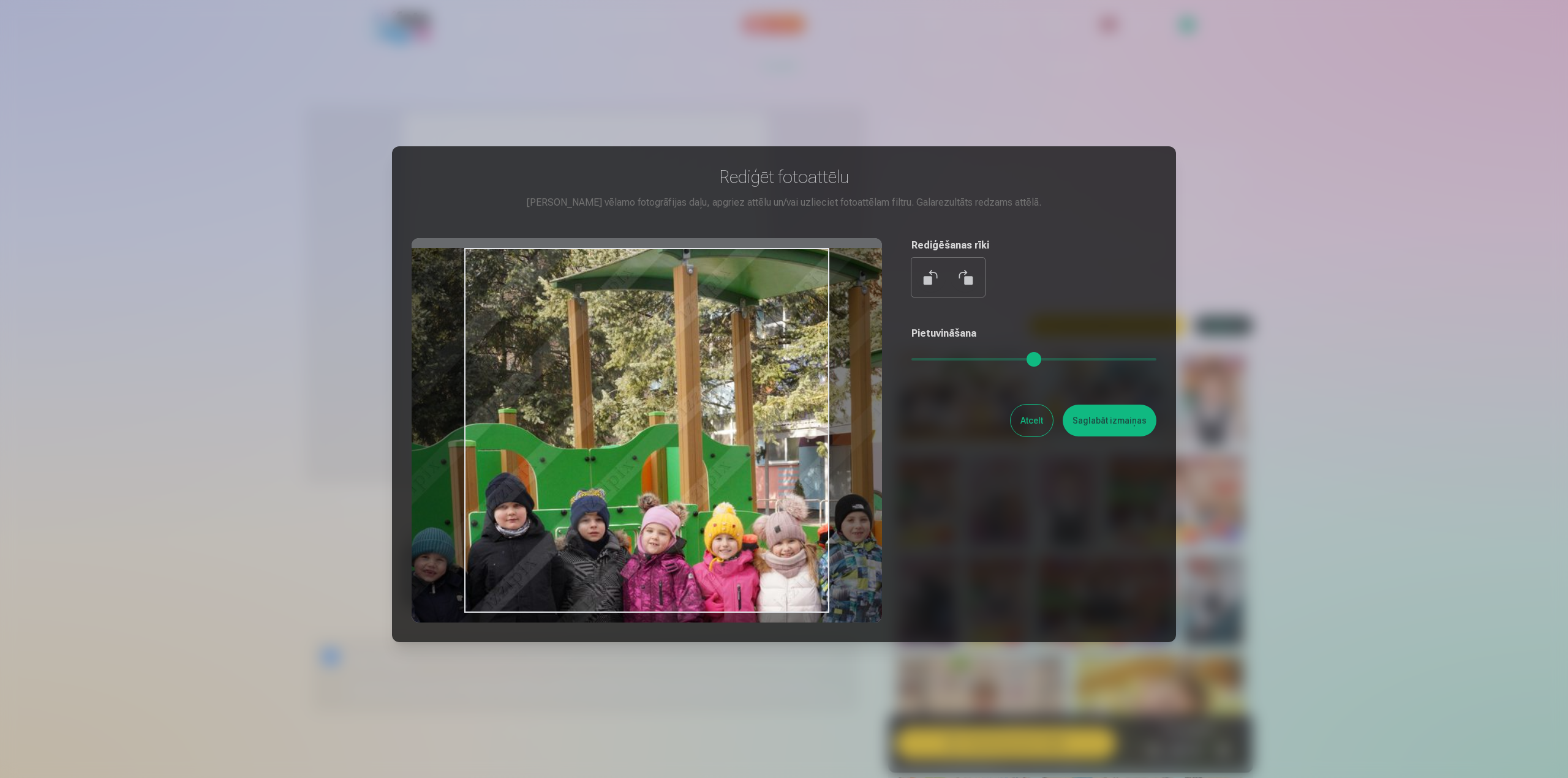
type input "*"
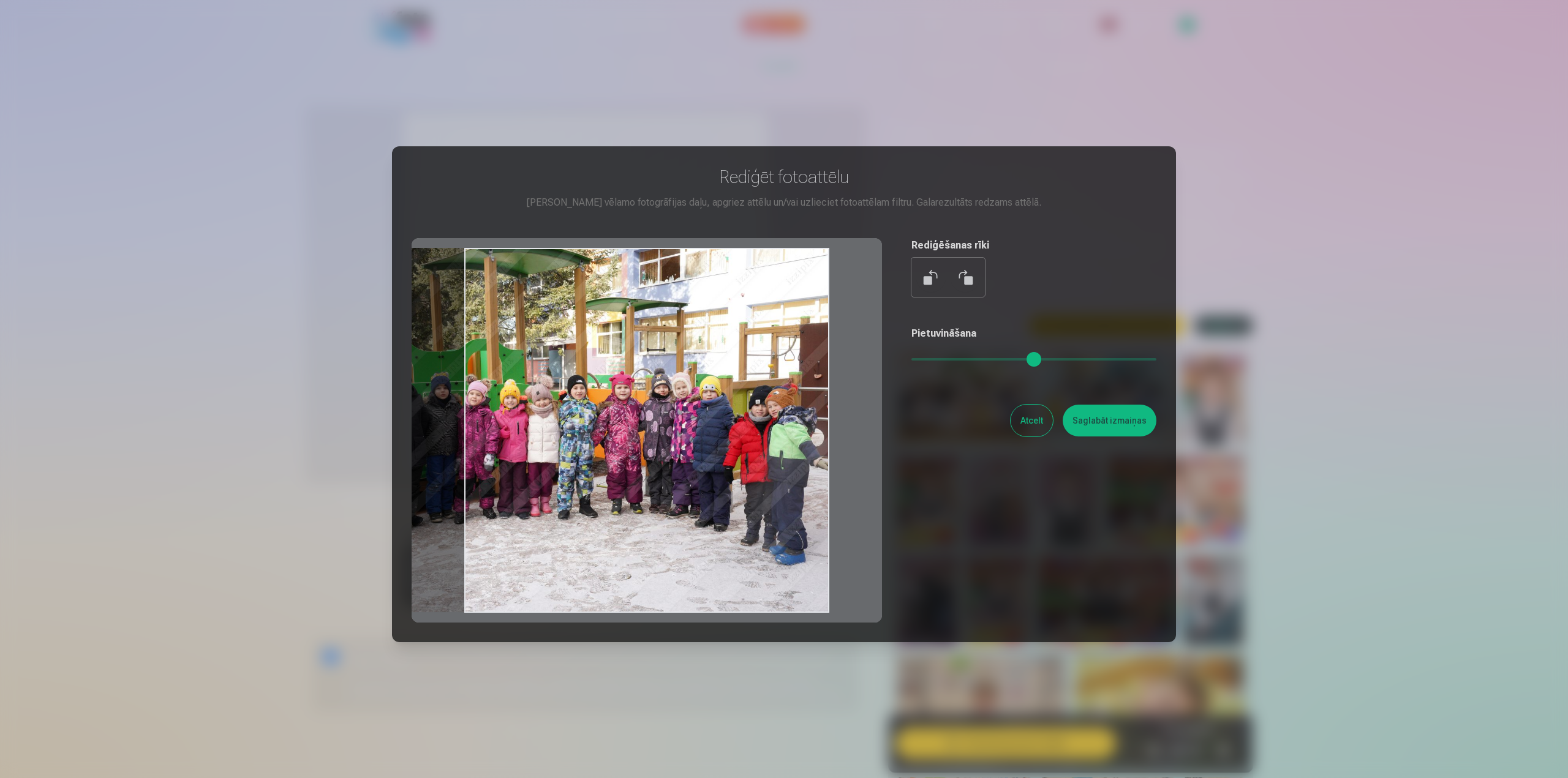
drag, startPoint x: 919, startPoint y: 361, endPoint x: 777, endPoint y: 381, distance: 143.4
click at [911, 361] on input "range" at bounding box center [1034, 359] width 245 height 2
drag, startPoint x: 655, startPoint y: 463, endPoint x: 611, endPoint y: 461, distance: 44.0
click at [611, 461] on div at bounding box center [646, 430] width 470 height 384
click at [1097, 422] on button "Saglabāt izmaiņas" at bounding box center [1109, 420] width 94 height 32
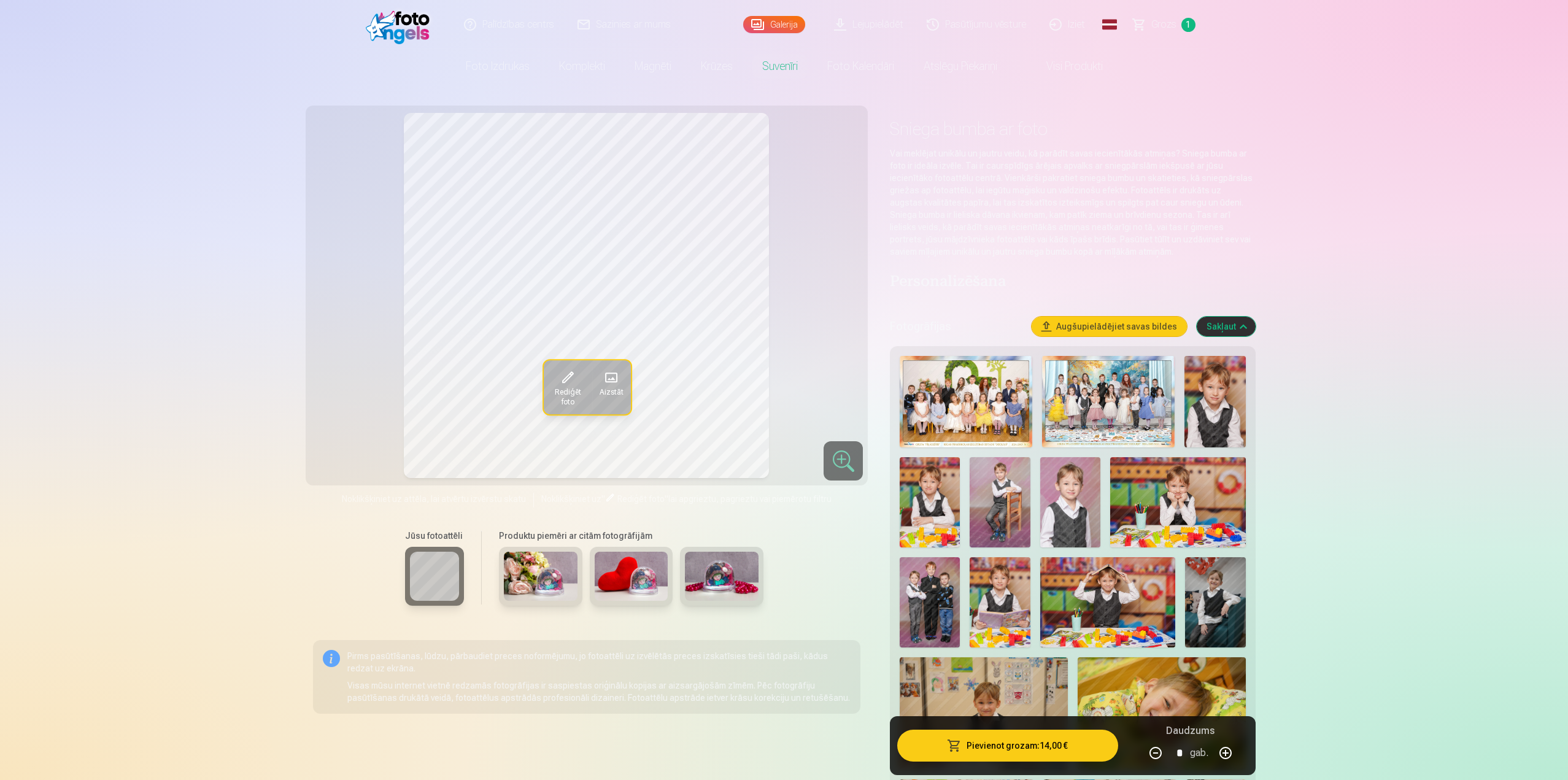
click at [556, 578] on img at bounding box center [541, 576] width 74 height 49
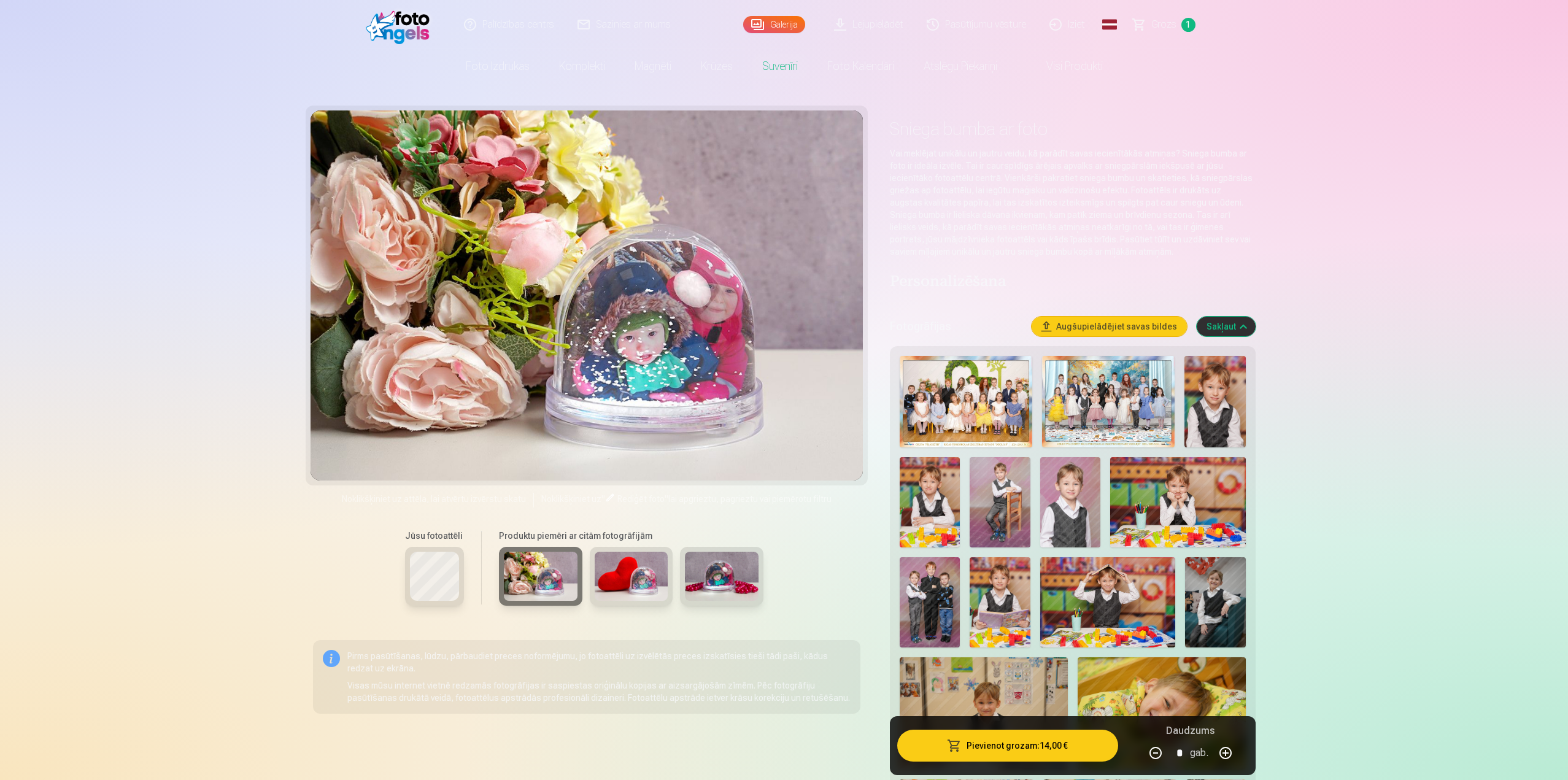
click at [637, 575] on img at bounding box center [631, 576] width 74 height 49
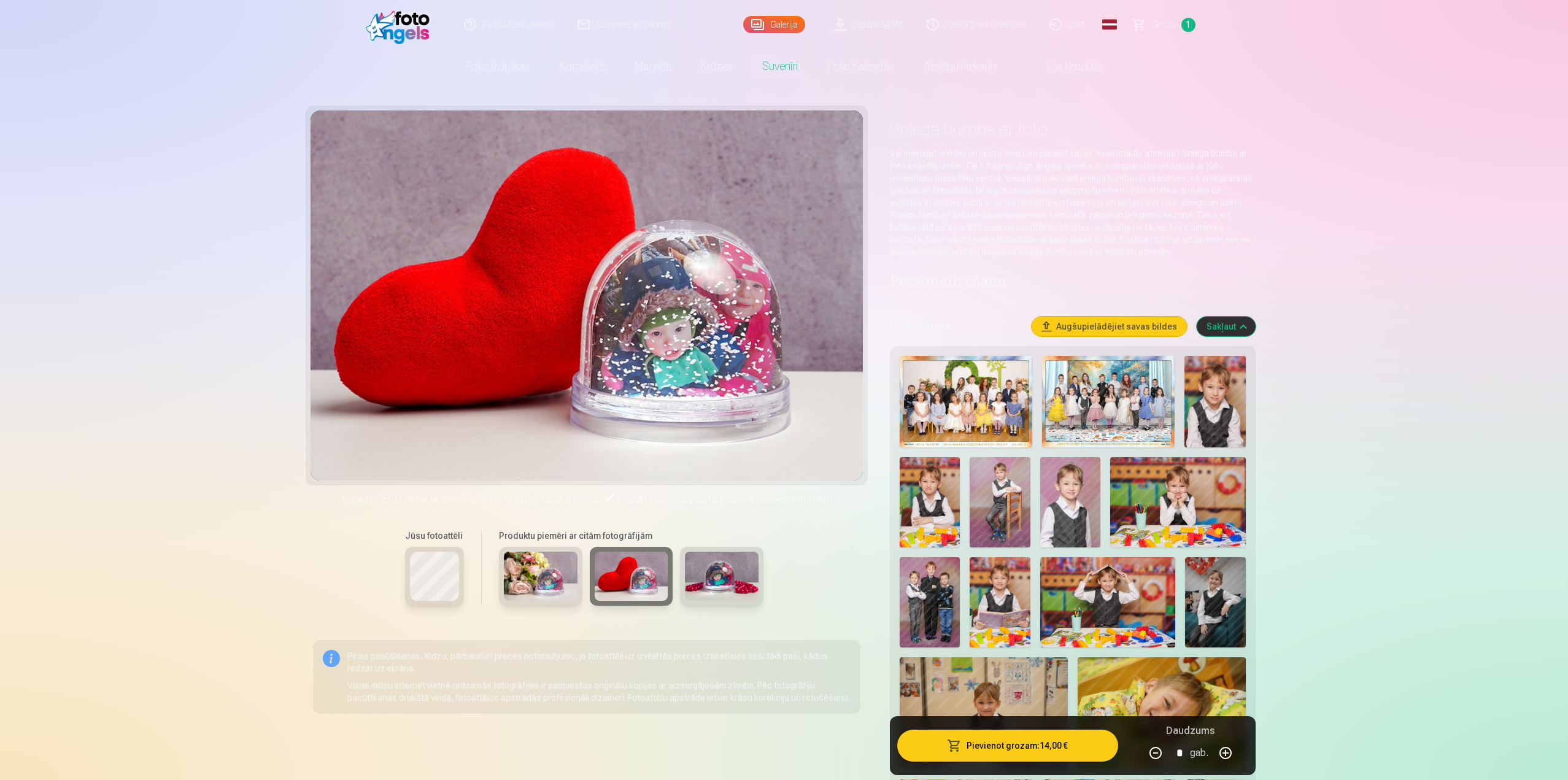
click at [749, 585] on img at bounding box center [722, 576] width 74 height 49
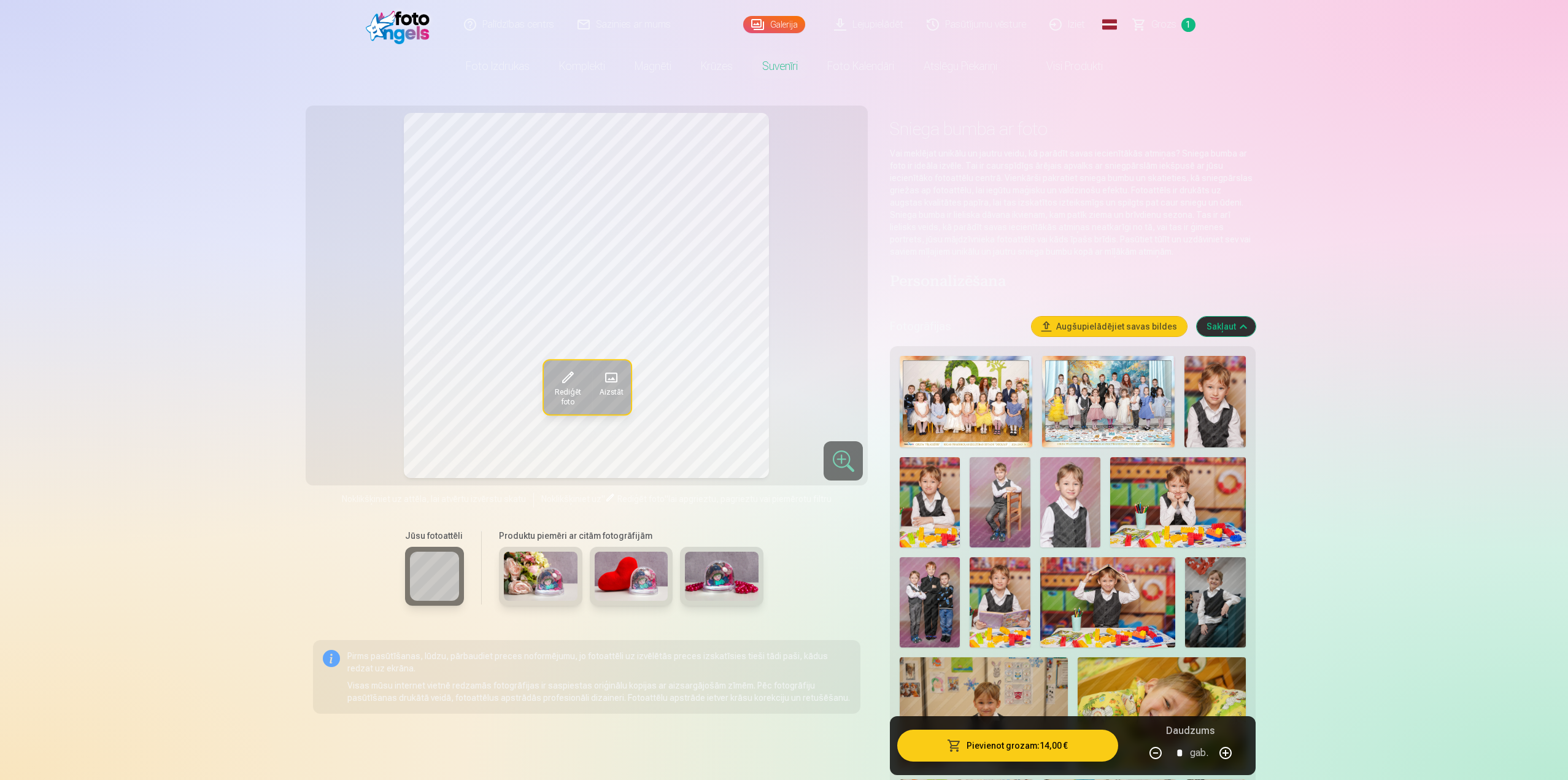
click at [578, 387] on span "Rediģēt foto" at bounding box center [568, 397] width 34 height 20
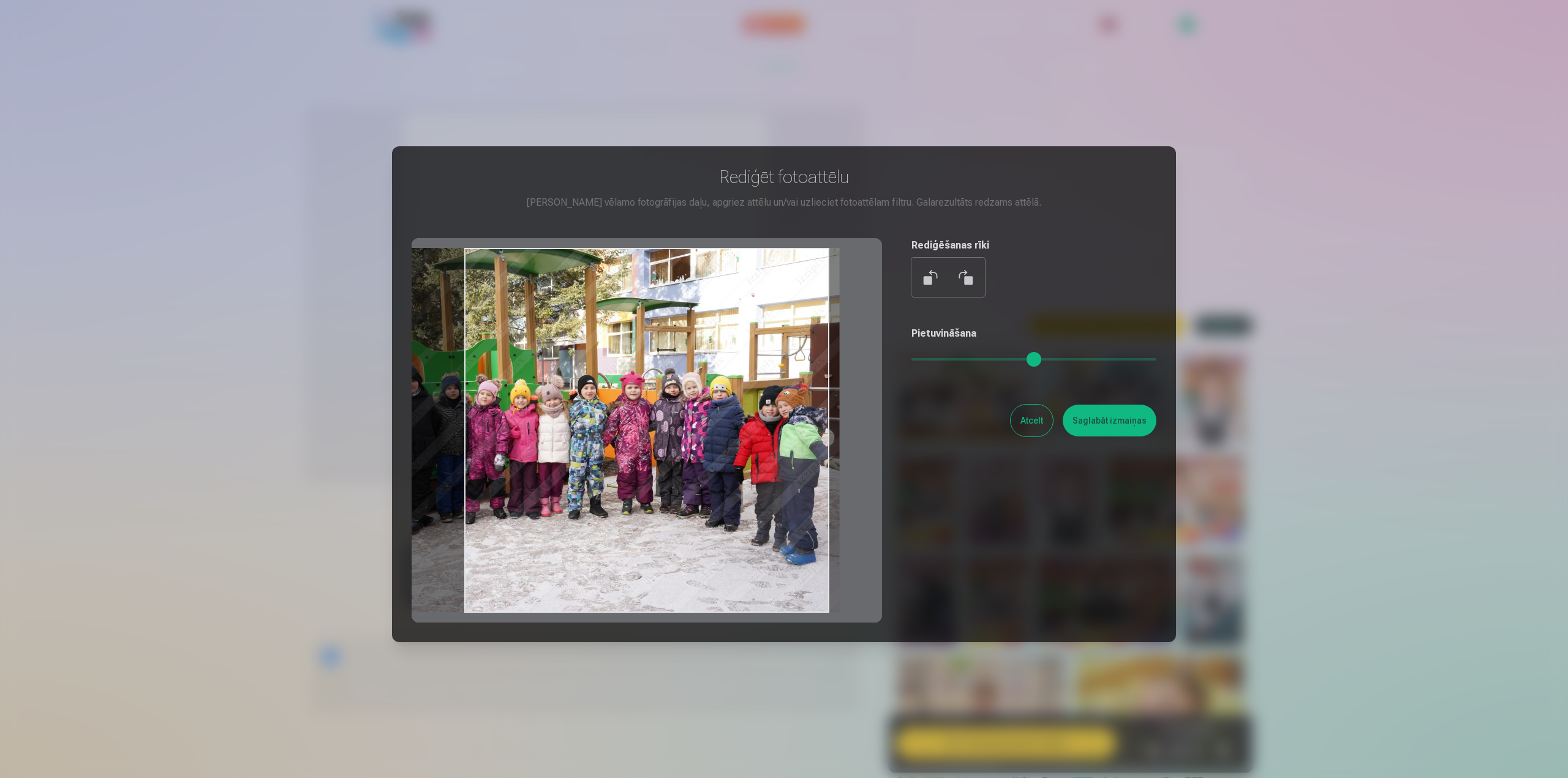
drag, startPoint x: 644, startPoint y: 421, endPoint x: 654, endPoint y: 421, distance: 10.0
click at [654, 421] on div at bounding box center [646, 430] width 470 height 384
click at [1096, 415] on button "Saglabāt izmaiņas" at bounding box center [1109, 420] width 94 height 32
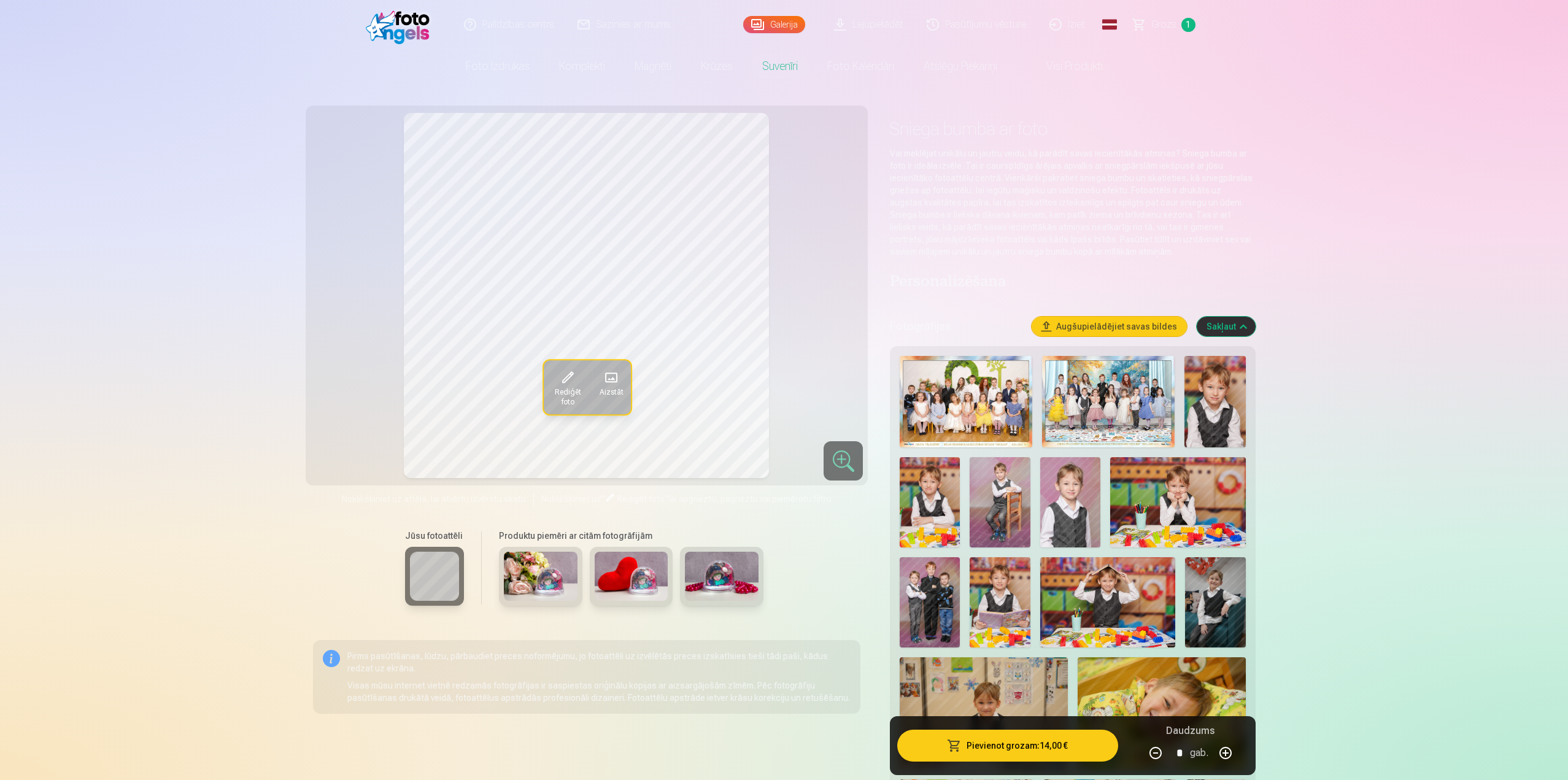
click at [734, 583] on img at bounding box center [722, 576] width 74 height 49
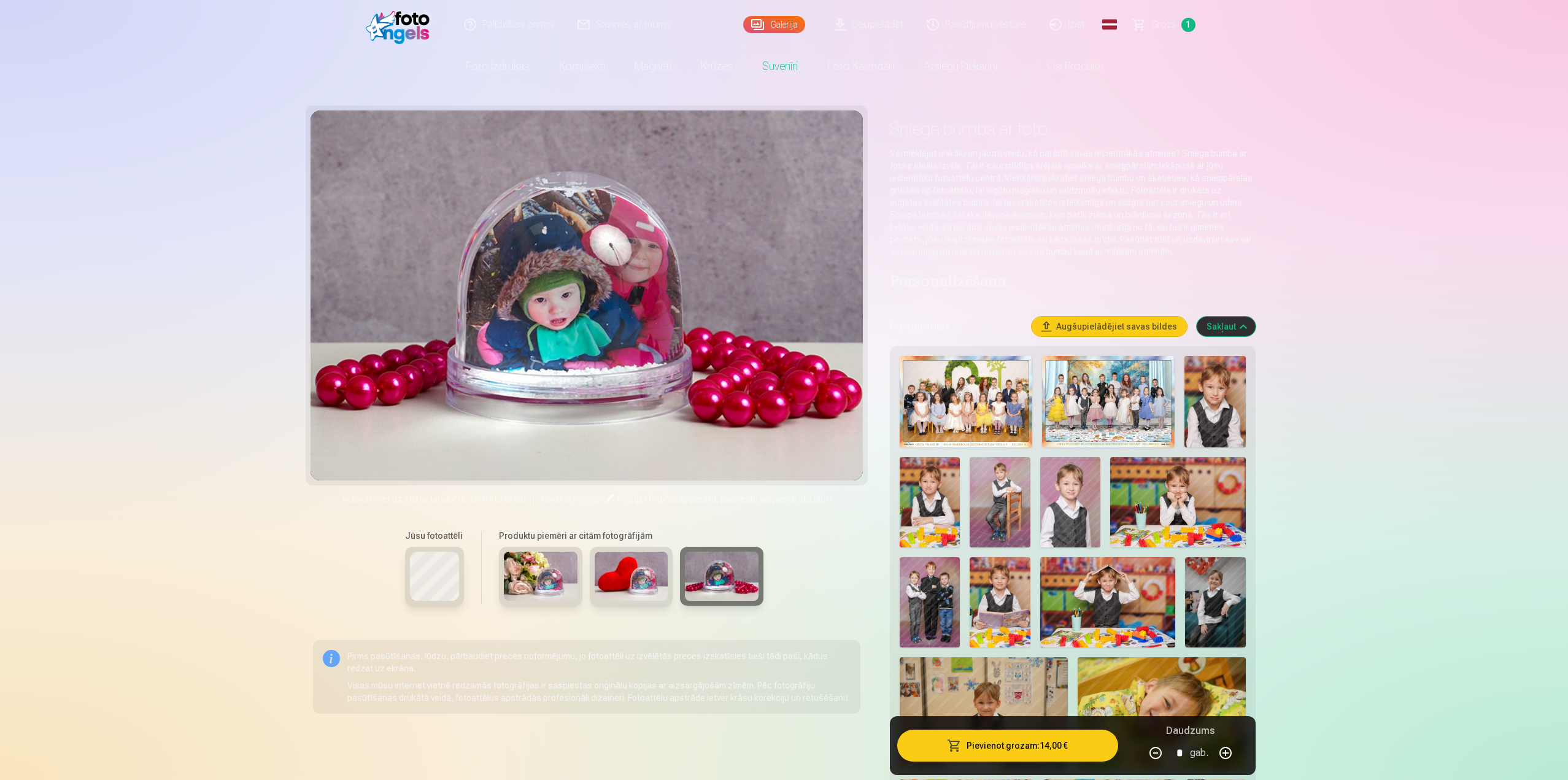
click at [624, 570] on img at bounding box center [631, 576] width 74 height 49
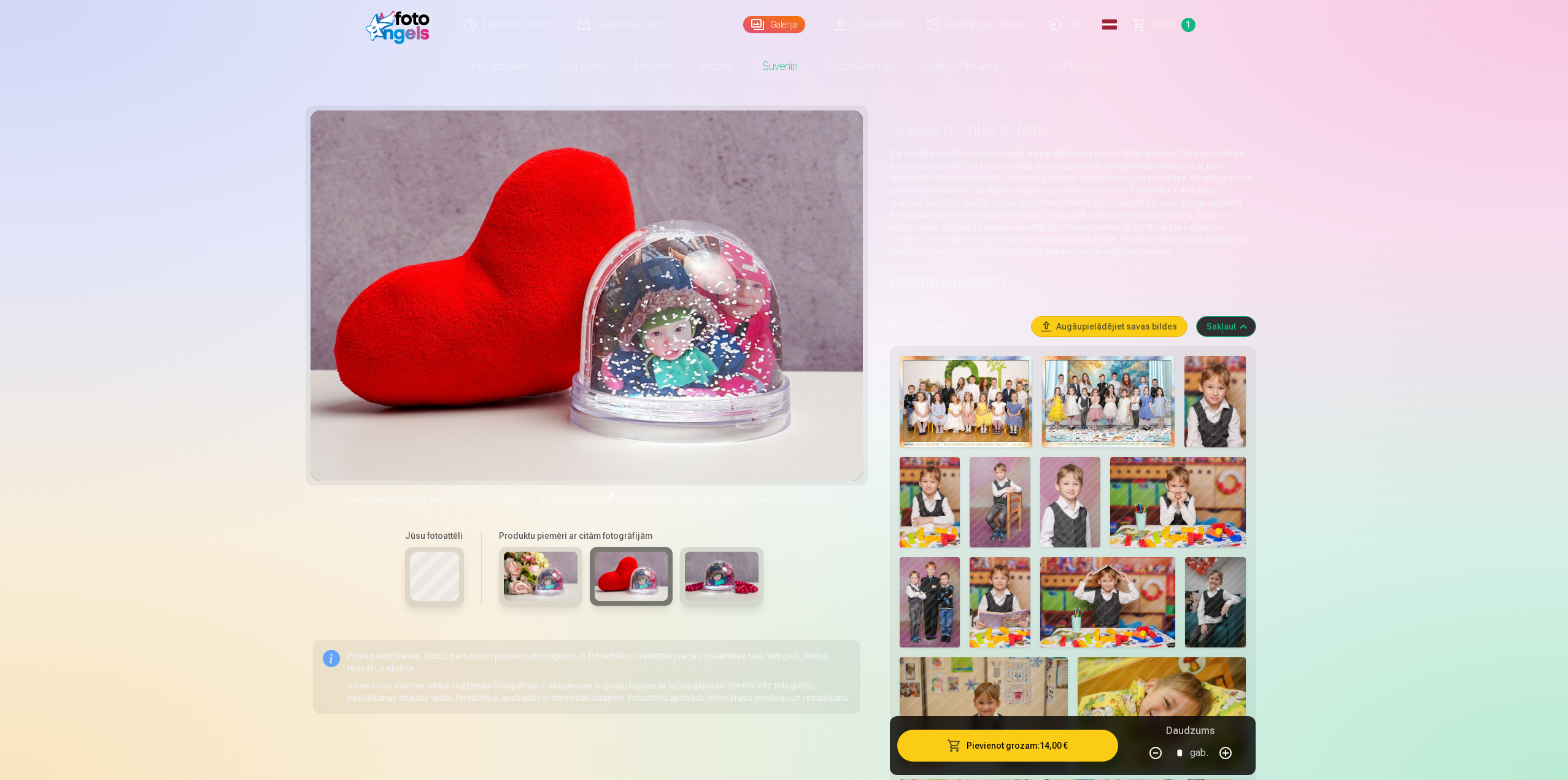
click at [722, 570] on img at bounding box center [722, 576] width 74 height 49
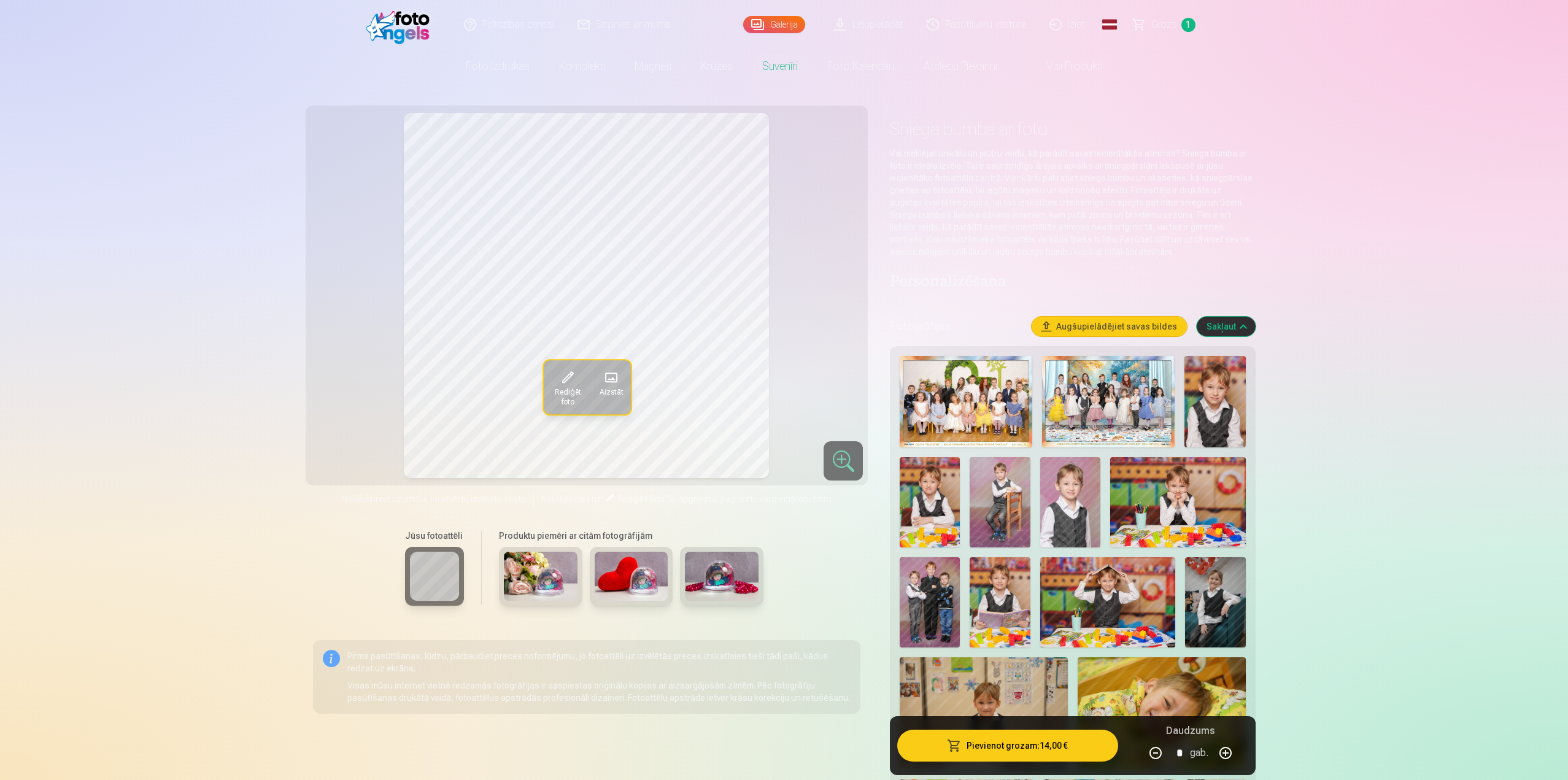
click at [564, 568] on img at bounding box center [541, 576] width 74 height 49
click at [559, 392] on span "Rediģēt foto" at bounding box center [568, 397] width 34 height 20
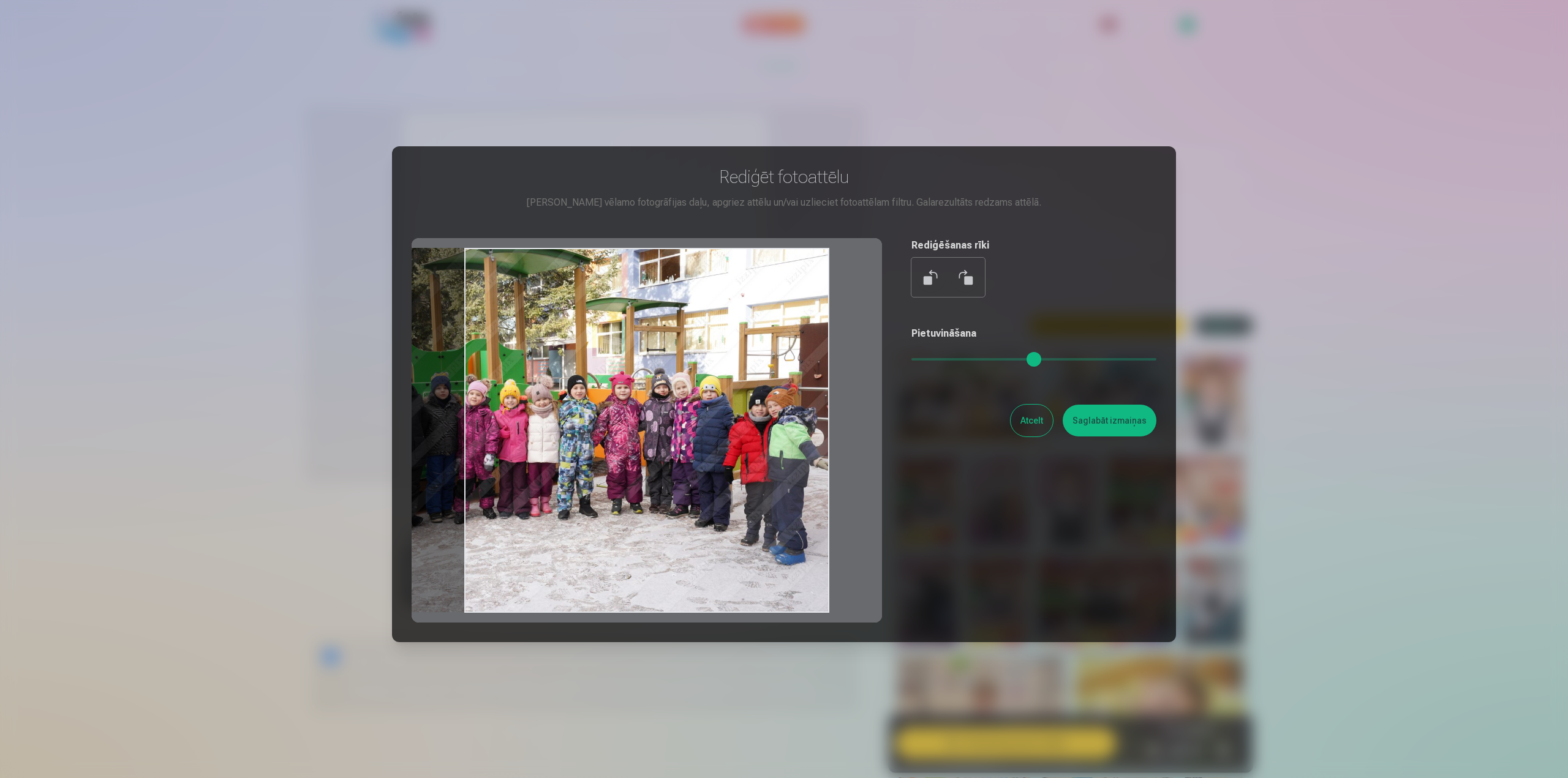
drag, startPoint x: 700, startPoint y: 417, endPoint x: 674, endPoint y: 419, distance: 26.1
click at [674, 419] on div at bounding box center [646, 430] width 470 height 384
click at [722, 459] on div at bounding box center [646, 430] width 470 height 384
click at [1124, 426] on button "Saglabāt izmaiņas" at bounding box center [1109, 420] width 94 height 32
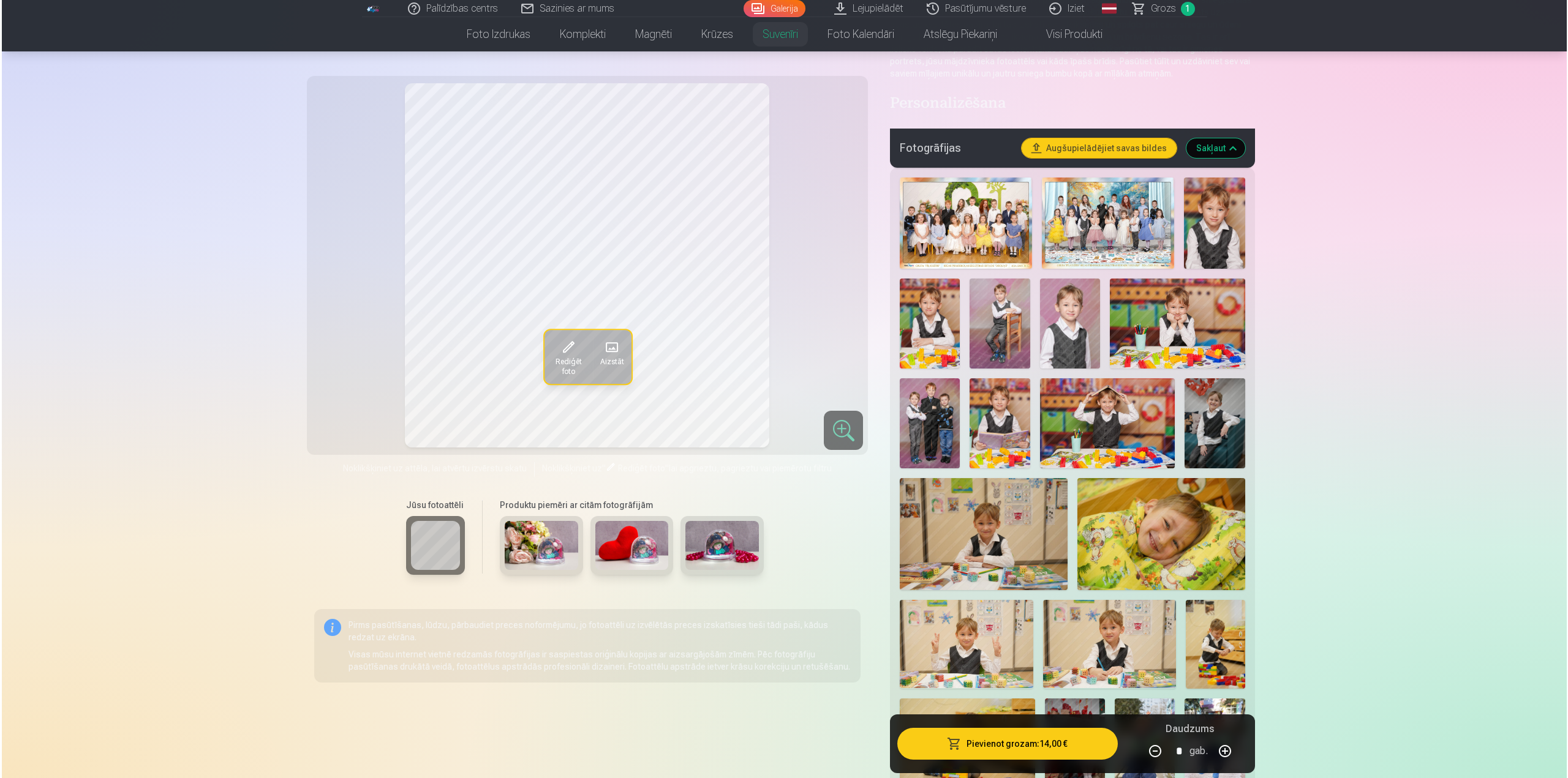
scroll to position [0, 0]
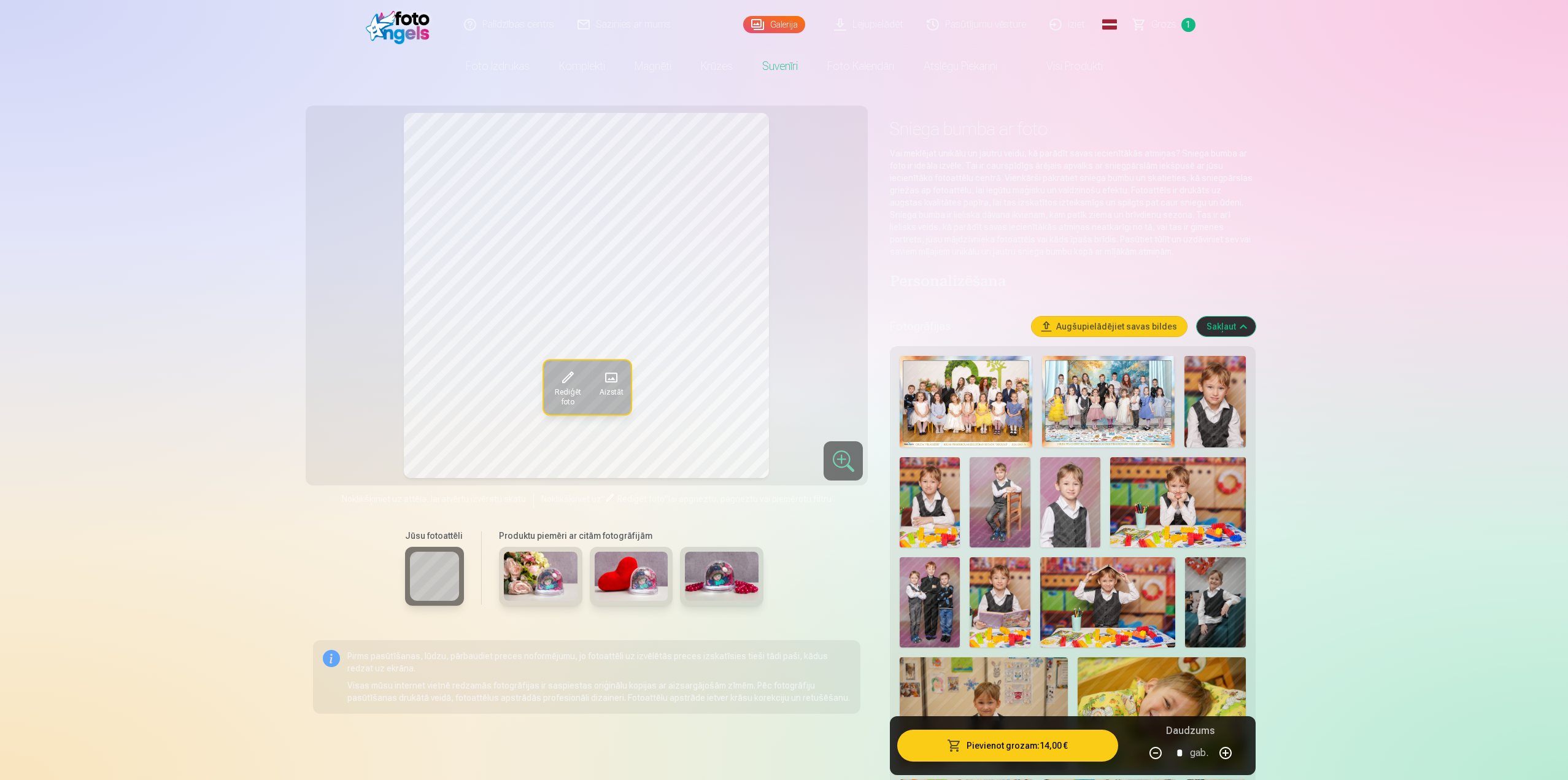
click at [1029, 749] on button "Pievienot grozam : 14,00 €" at bounding box center [1007, 746] width 221 height 32
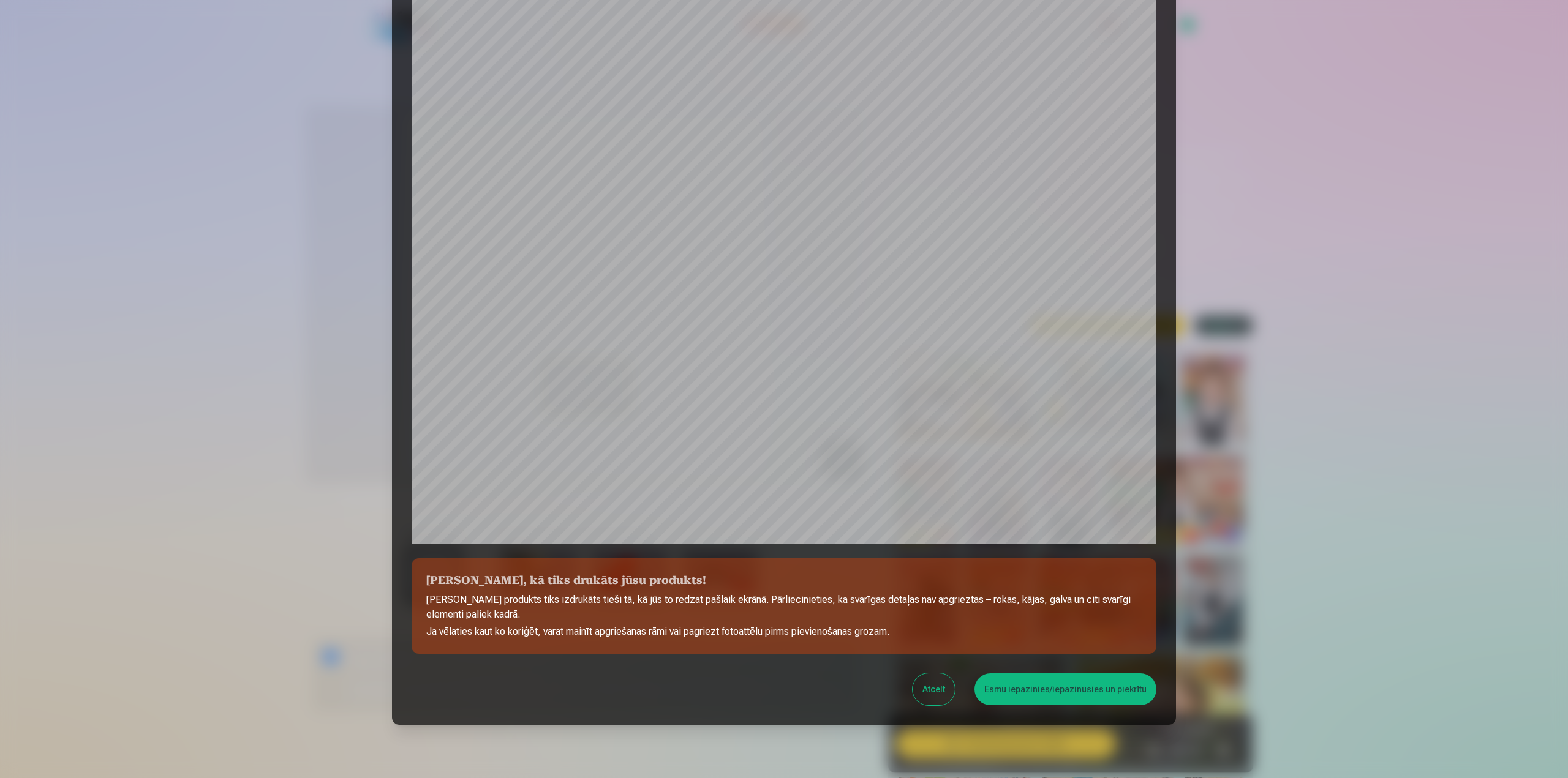
scroll to position [103, 0]
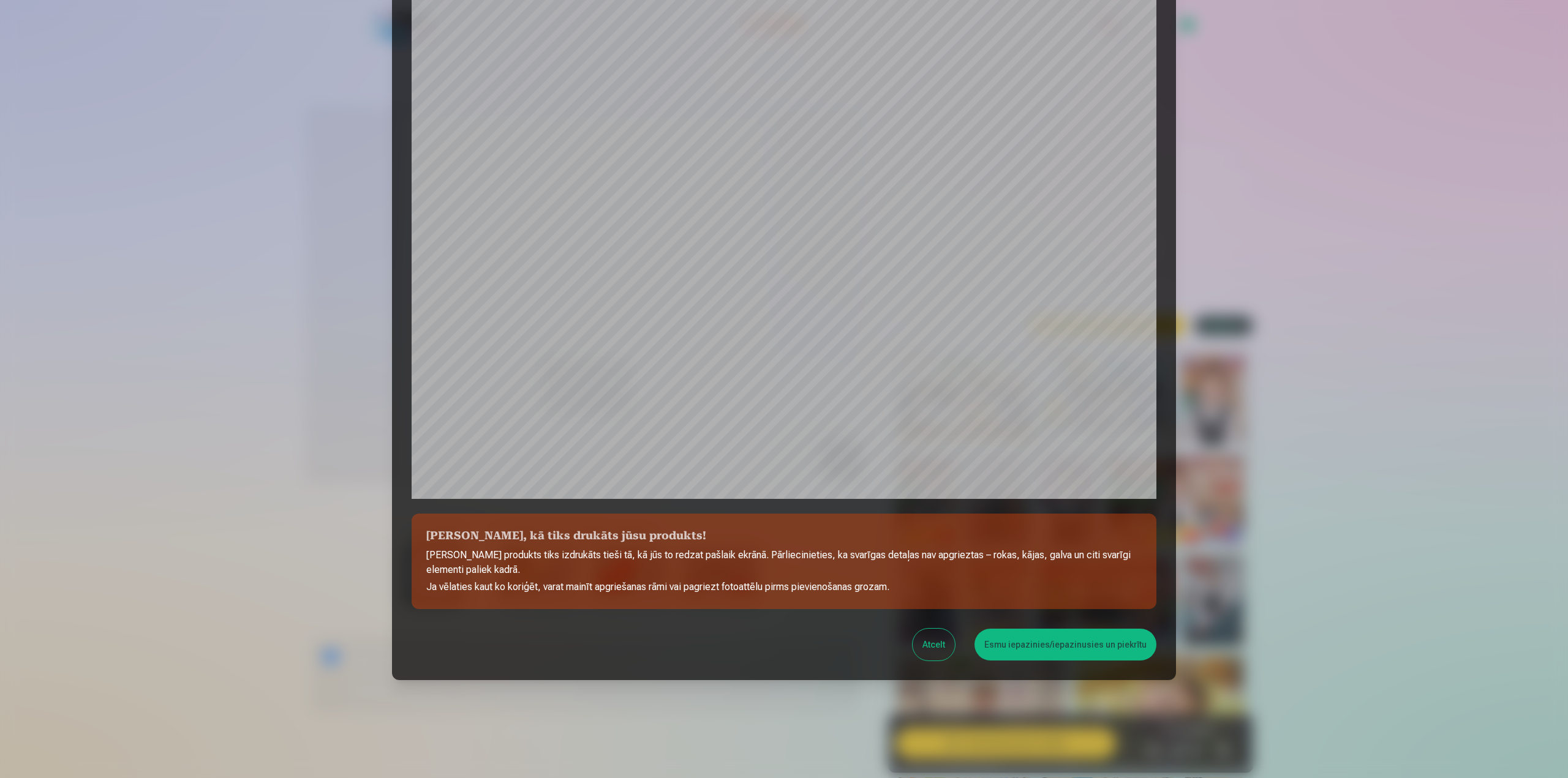
click at [1040, 639] on button "Esmu iepazinies/iepazinusies un piekrītu" at bounding box center [1065, 645] width 182 height 32
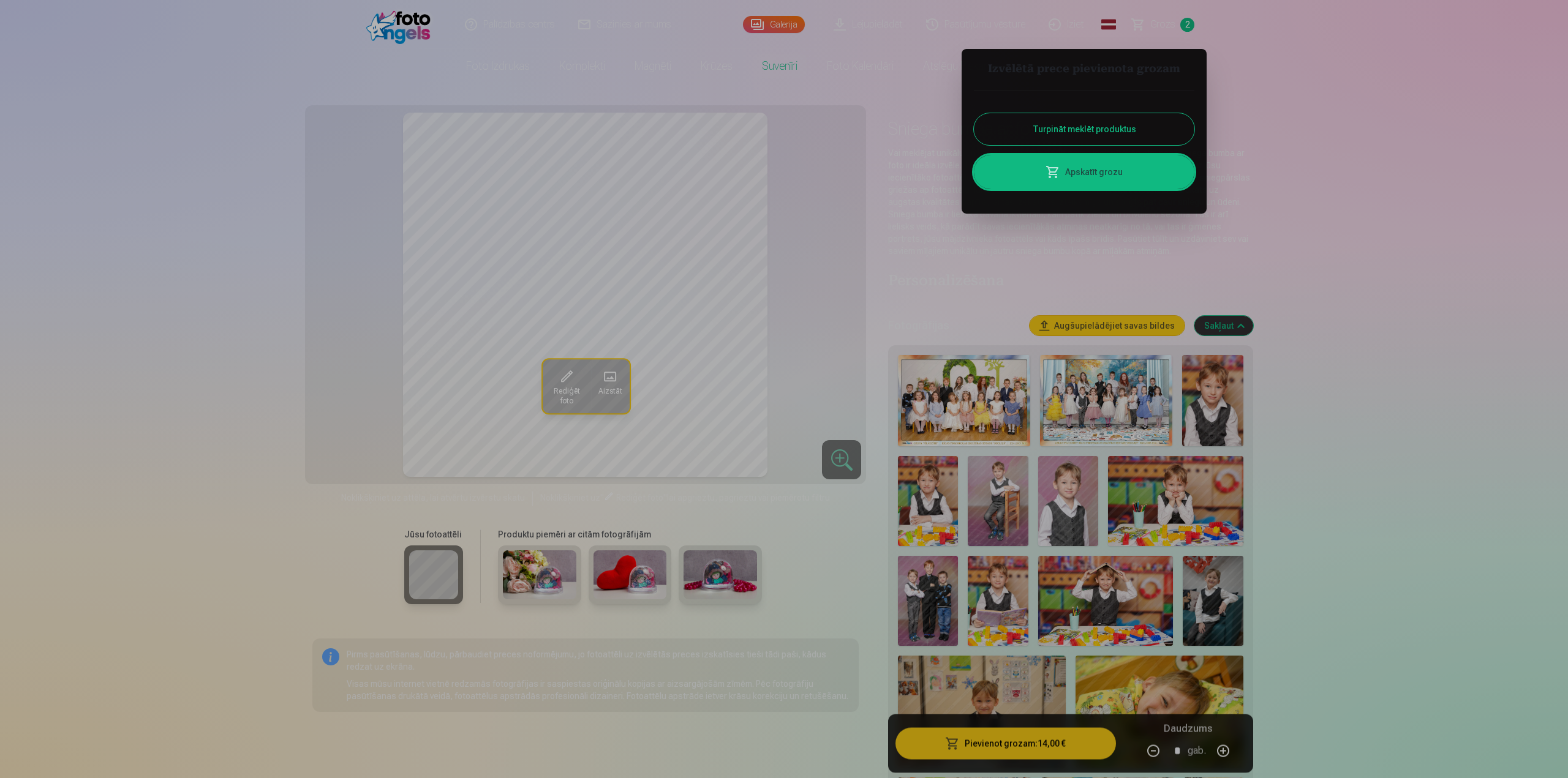
click at [611, 377] on div at bounding box center [784, 389] width 1568 height 778
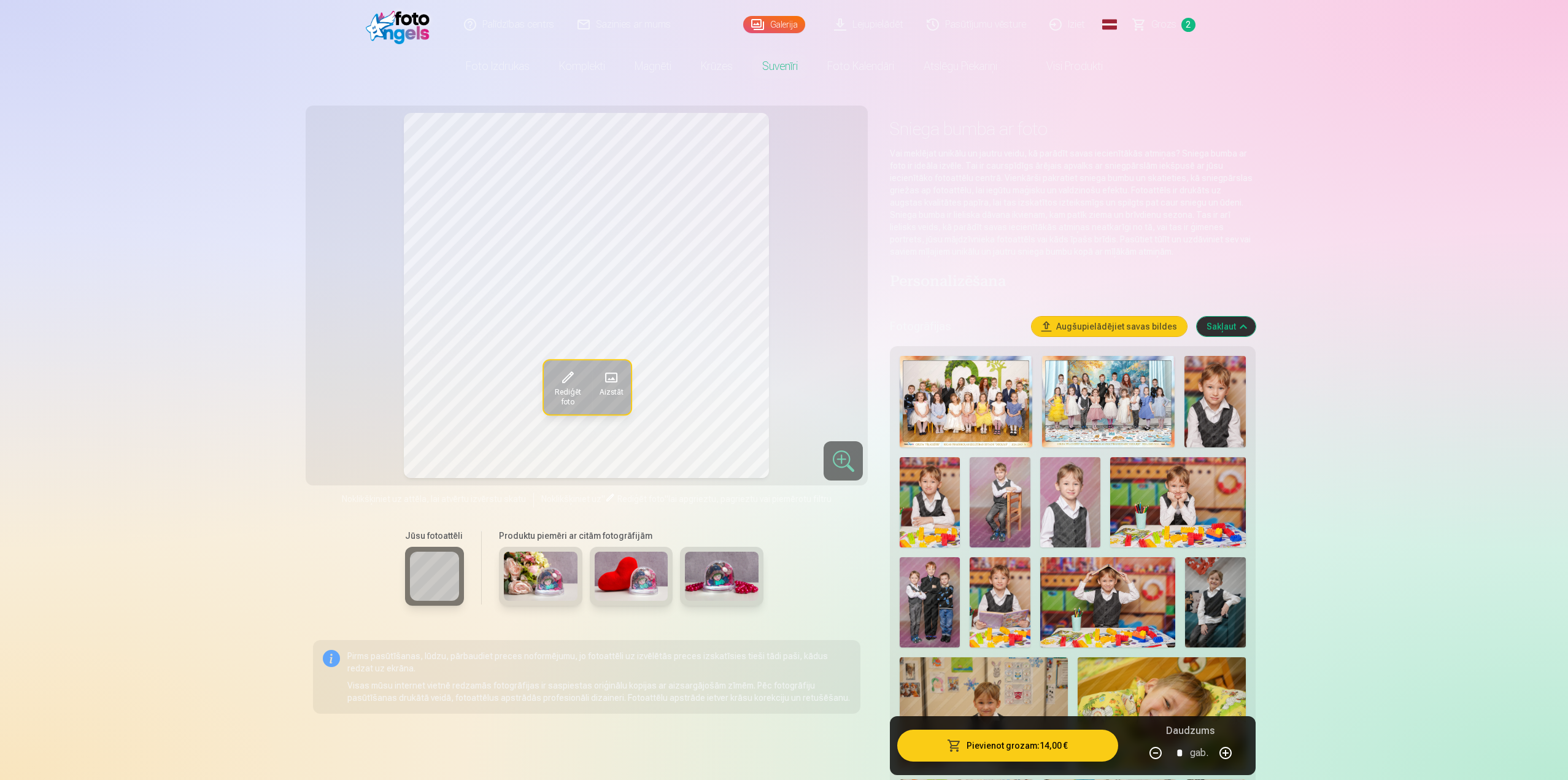
click at [609, 387] on span "Aizstāt" at bounding box center [611, 392] width 24 height 10
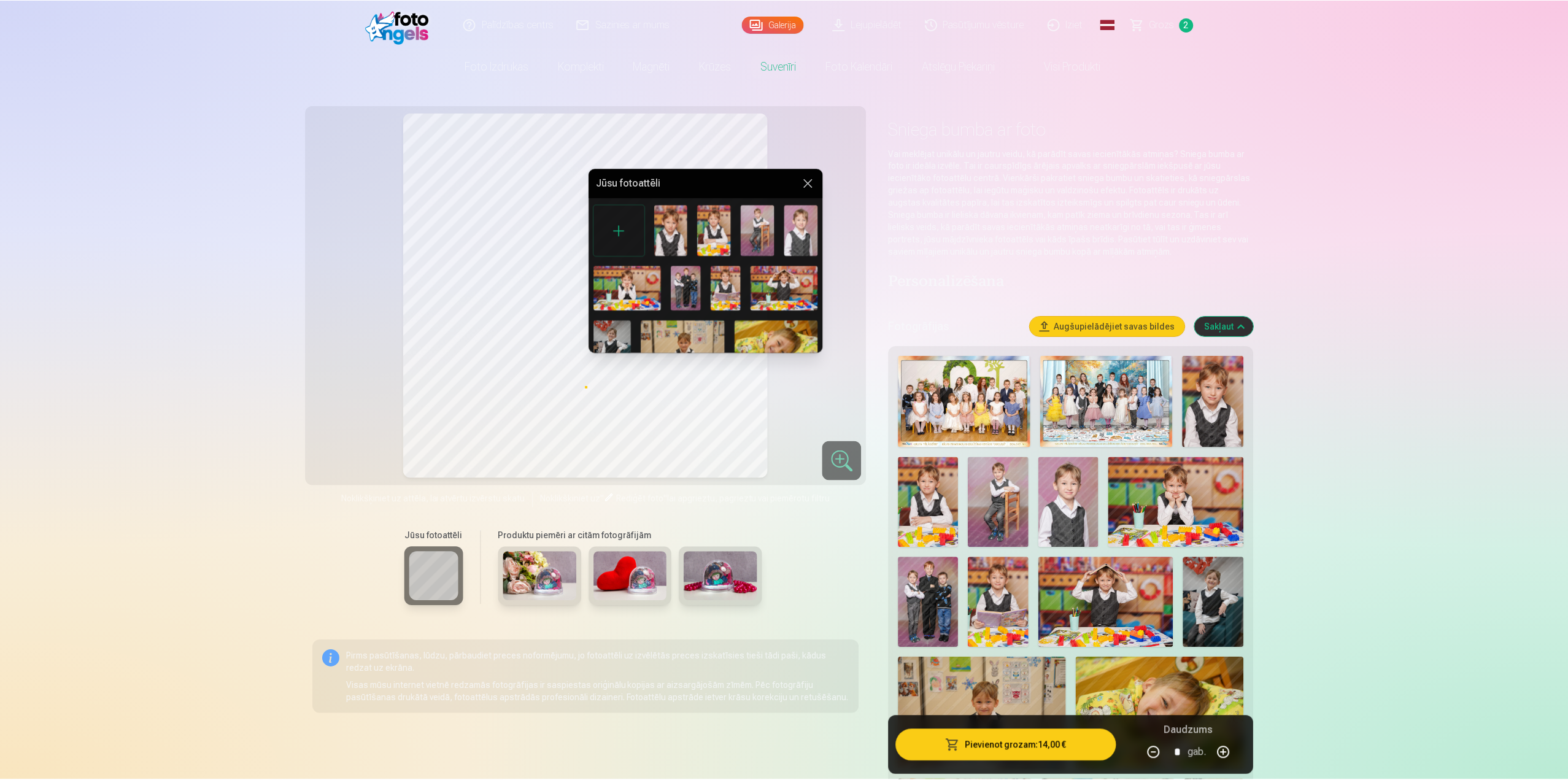
scroll to position [0, 0]
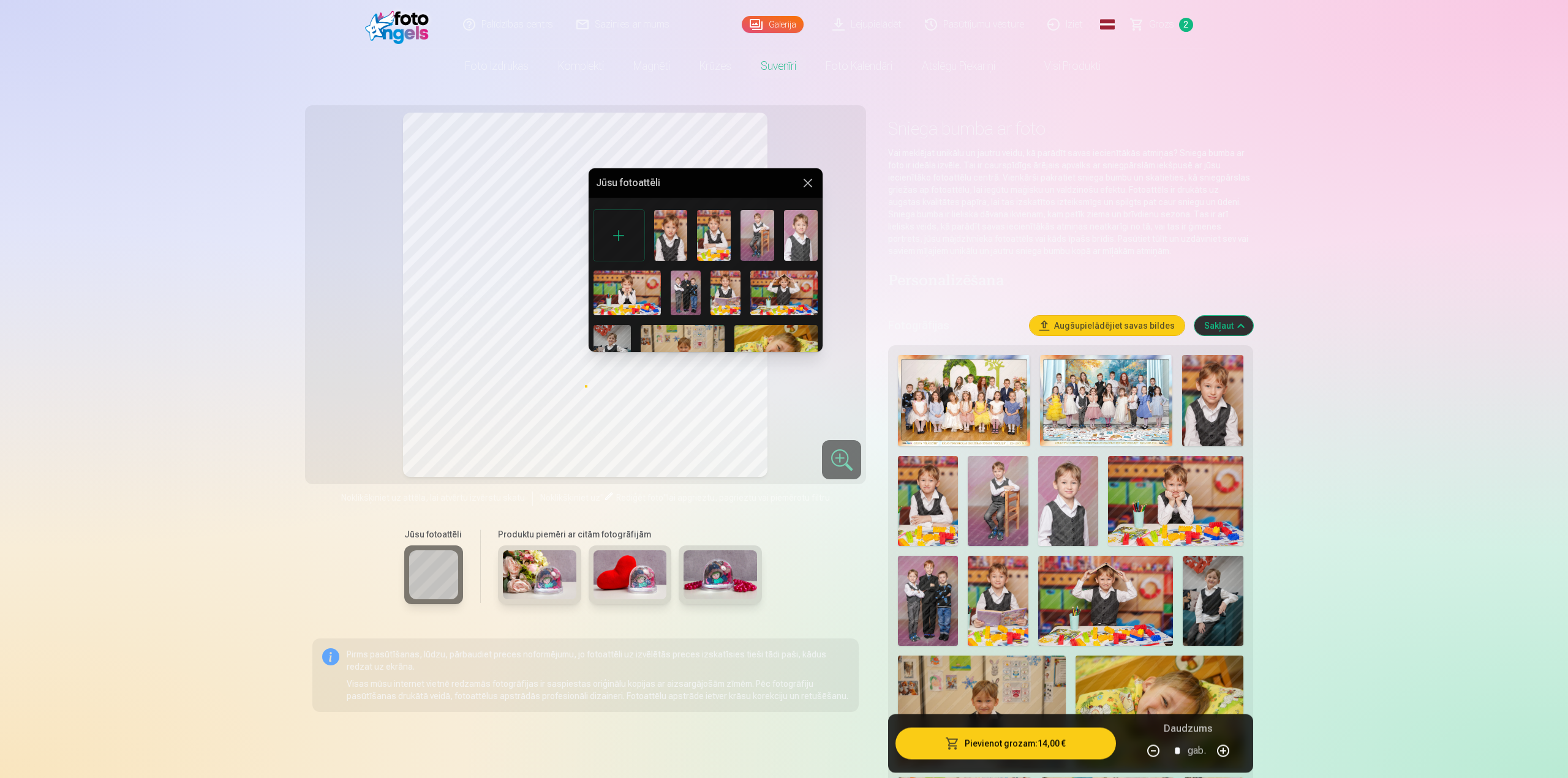
click at [802, 180] on button at bounding box center [807, 183] width 15 height 15
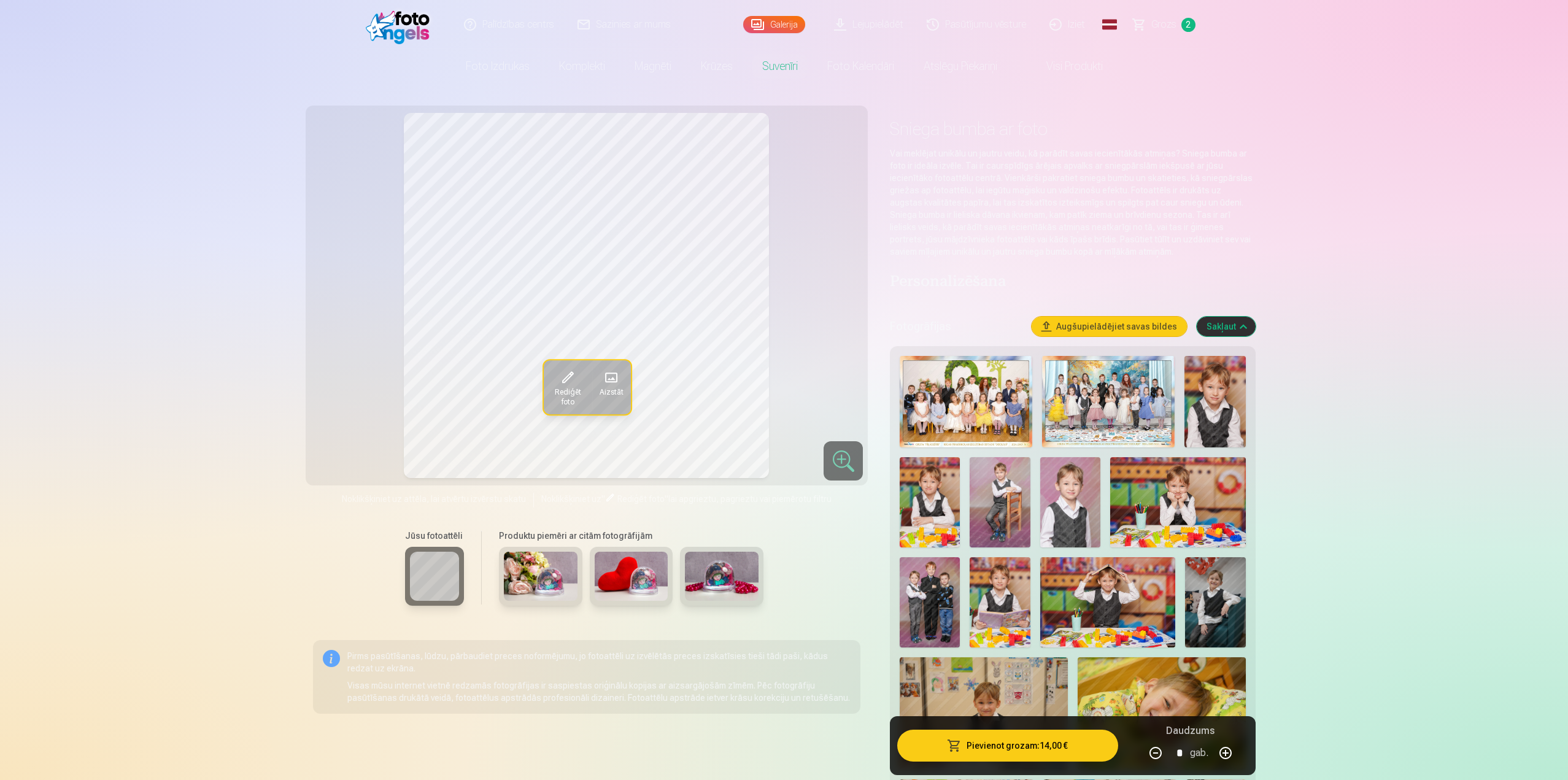
click at [1149, 25] on link "Grozs 2" at bounding box center [1164, 25] width 86 height 49
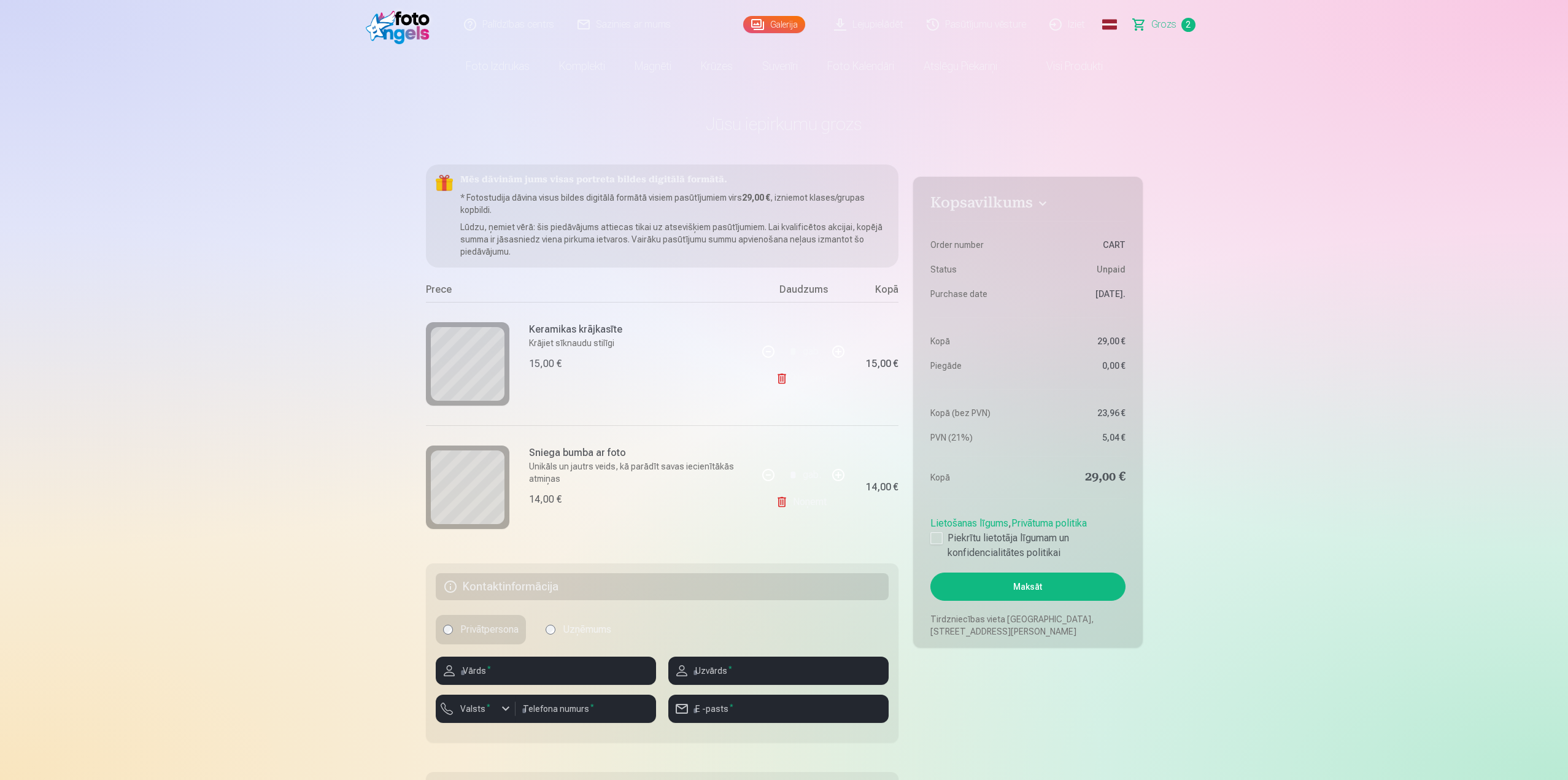
click at [1066, 64] on link "Visi produkti" at bounding box center [1065, 66] width 106 height 34
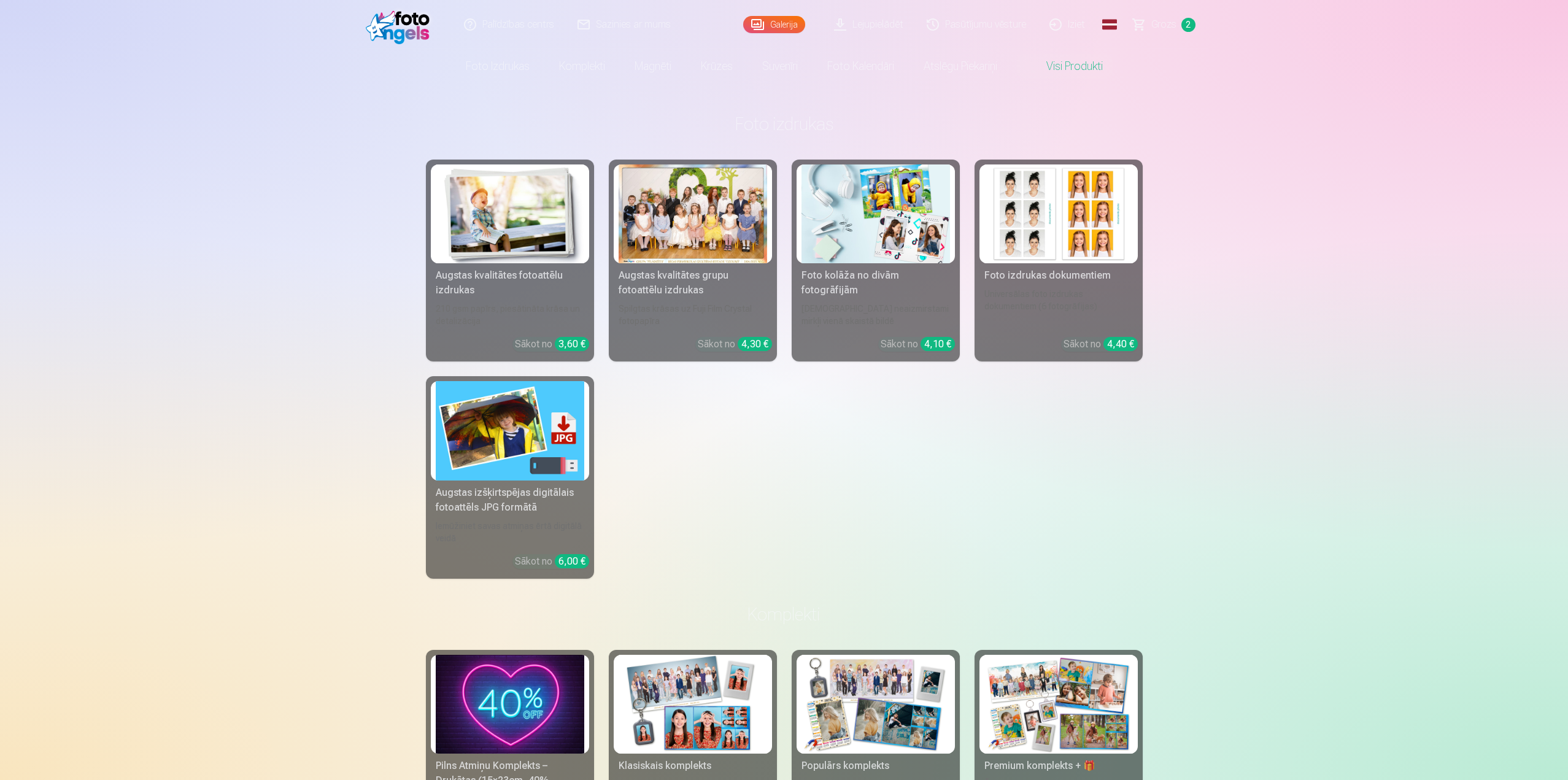
click at [776, 16] on link "Galerija" at bounding box center [774, 25] width 62 height 17
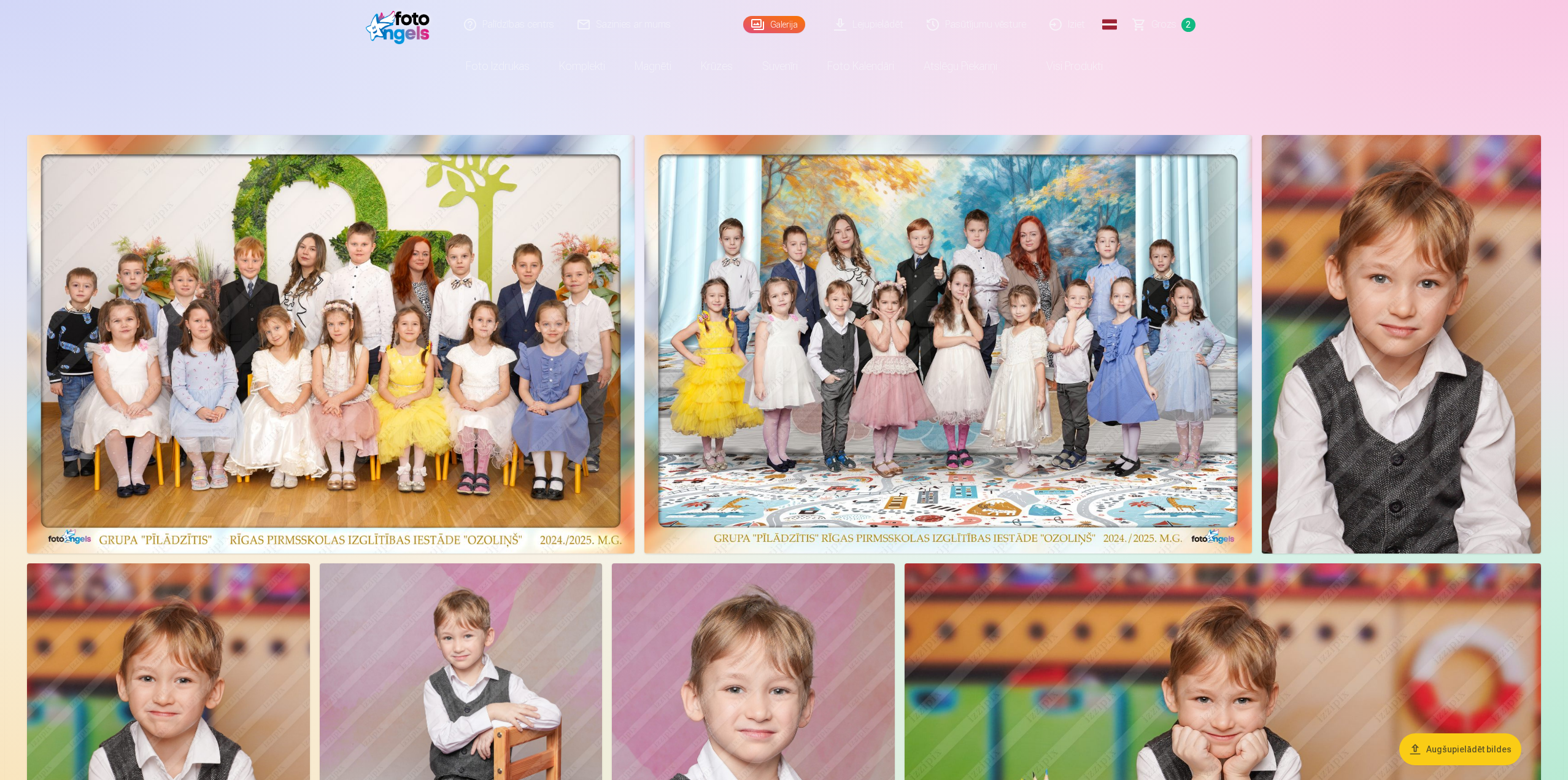
click at [1165, 28] on span "Grozs" at bounding box center [1164, 24] width 25 height 15
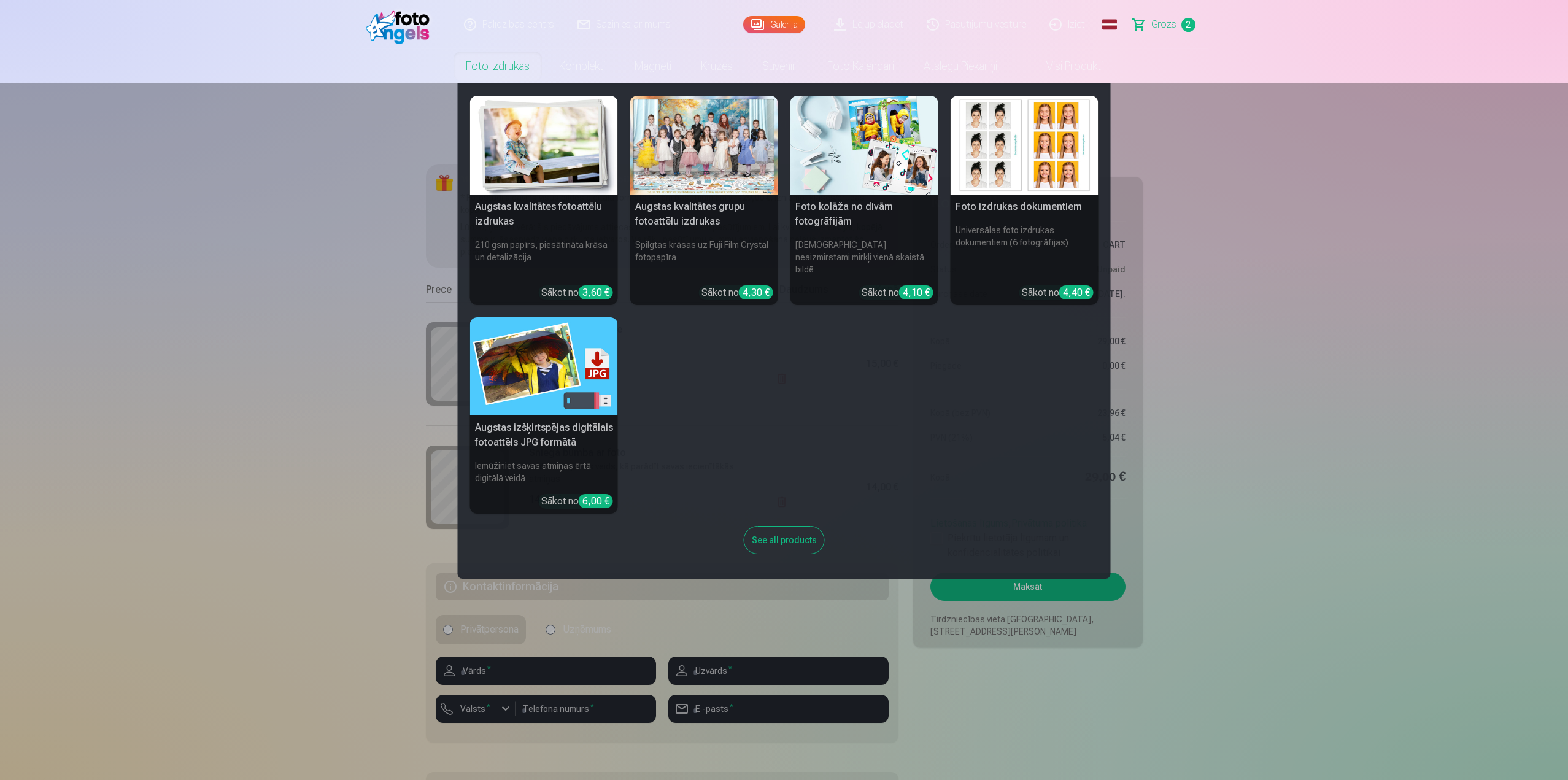
click at [722, 154] on div at bounding box center [704, 145] width 148 height 99
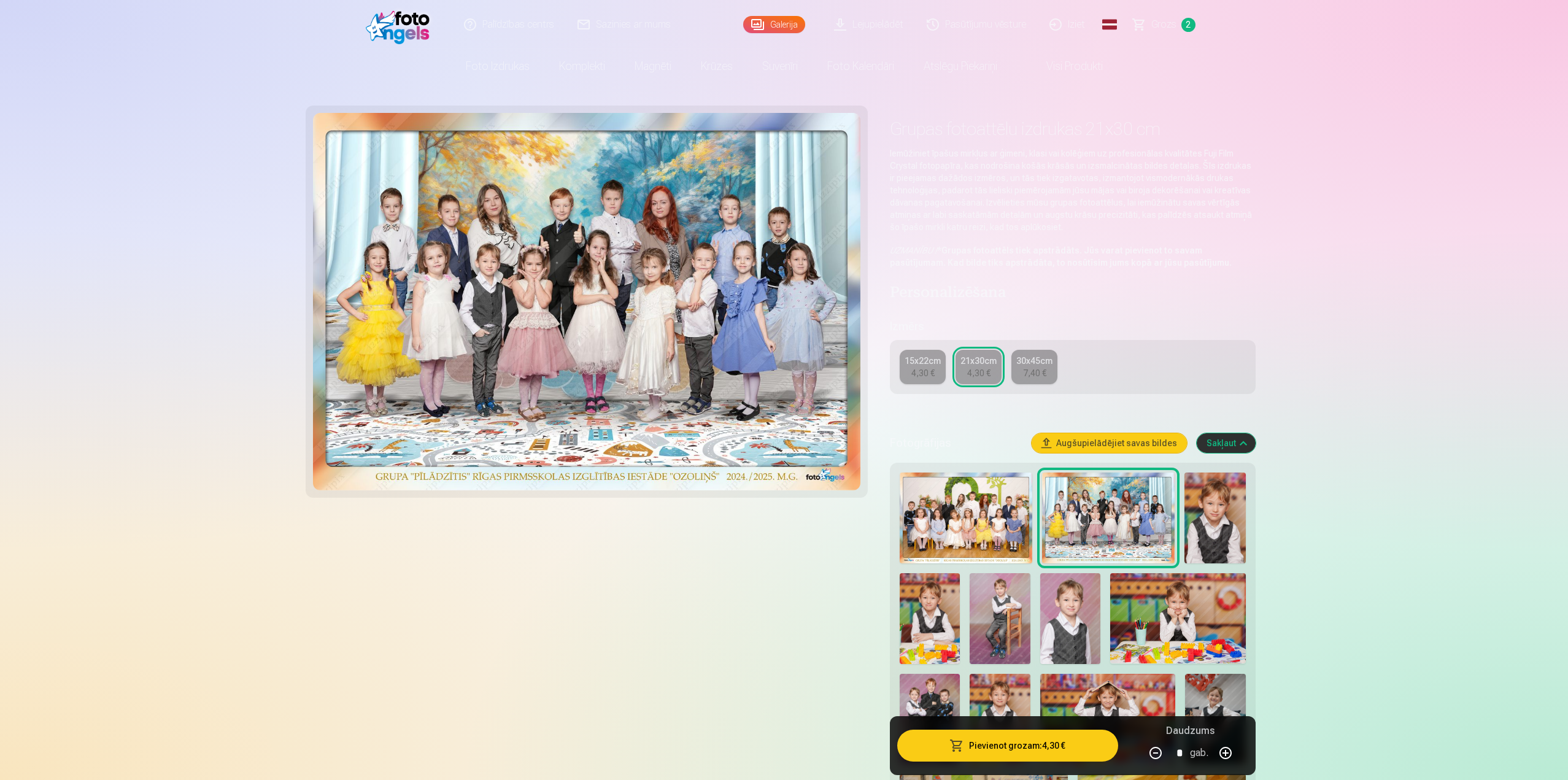
click at [987, 498] on img at bounding box center [965, 518] width 133 height 91
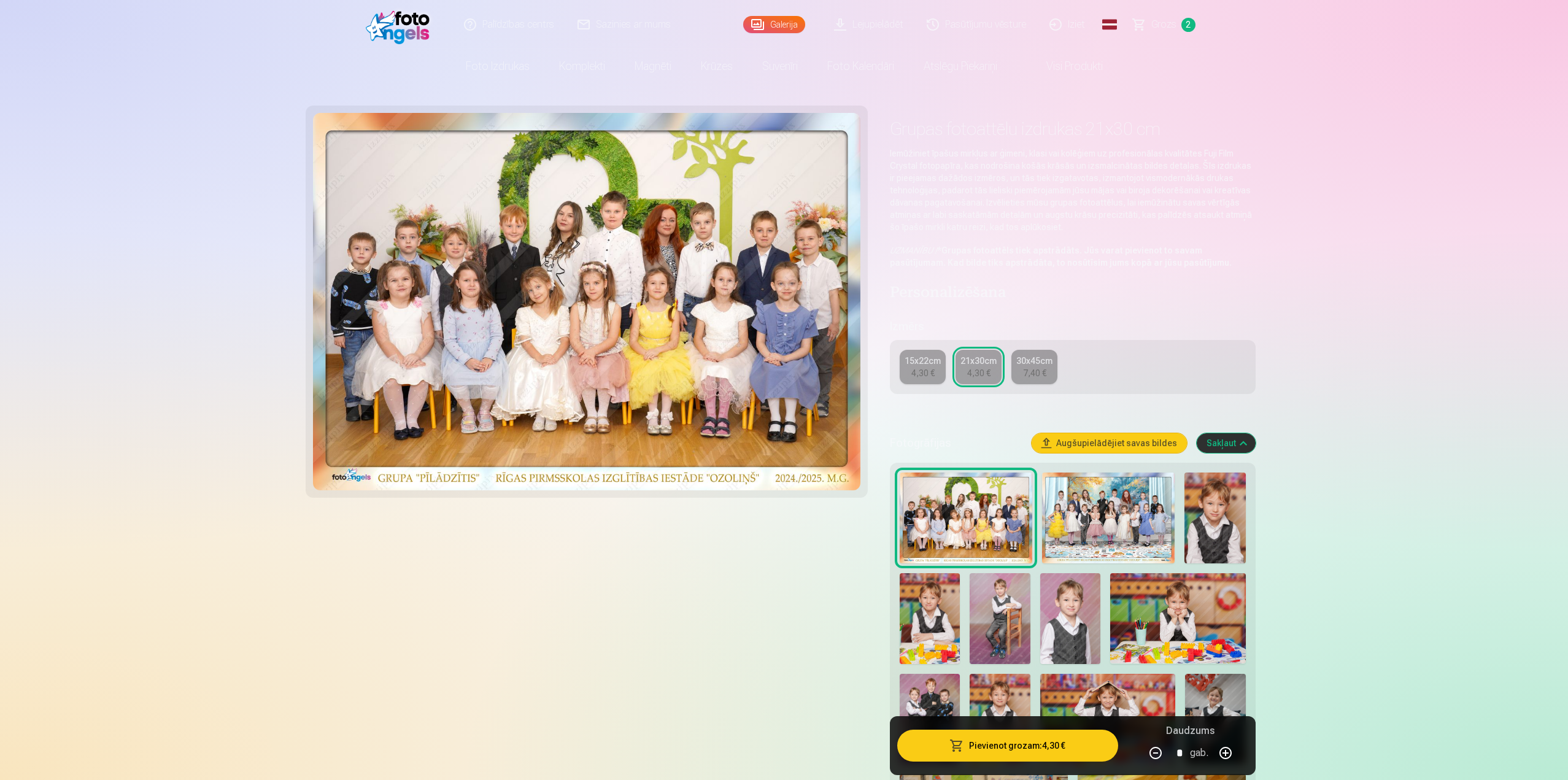
click at [1136, 516] on img at bounding box center [1108, 518] width 133 height 91
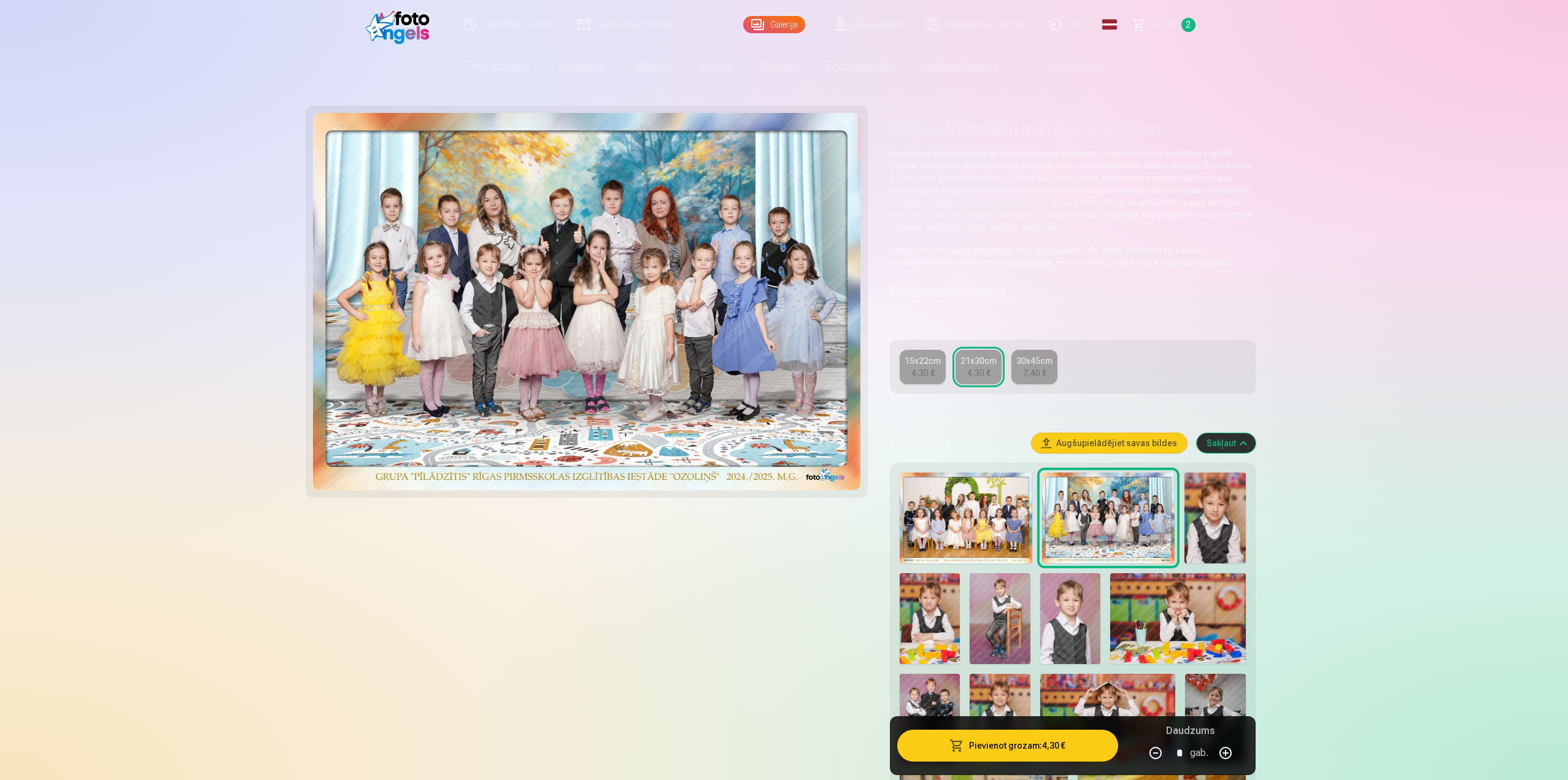
click at [955, 520] on img at bounding box center [965, 518] width 133 height 91
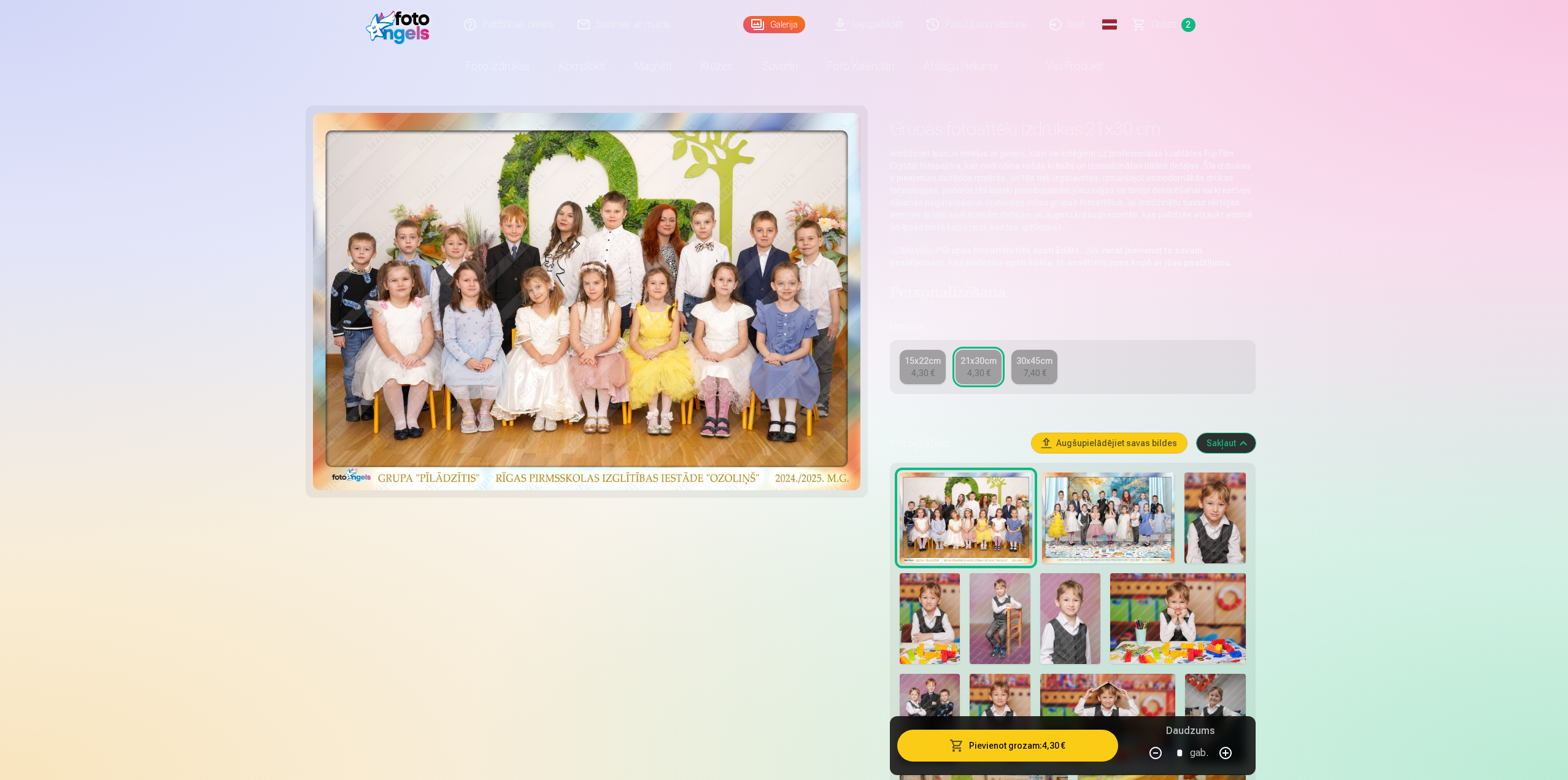
click at [1098, 526] on img at bounding box center [1108, 518] width 133 height 91
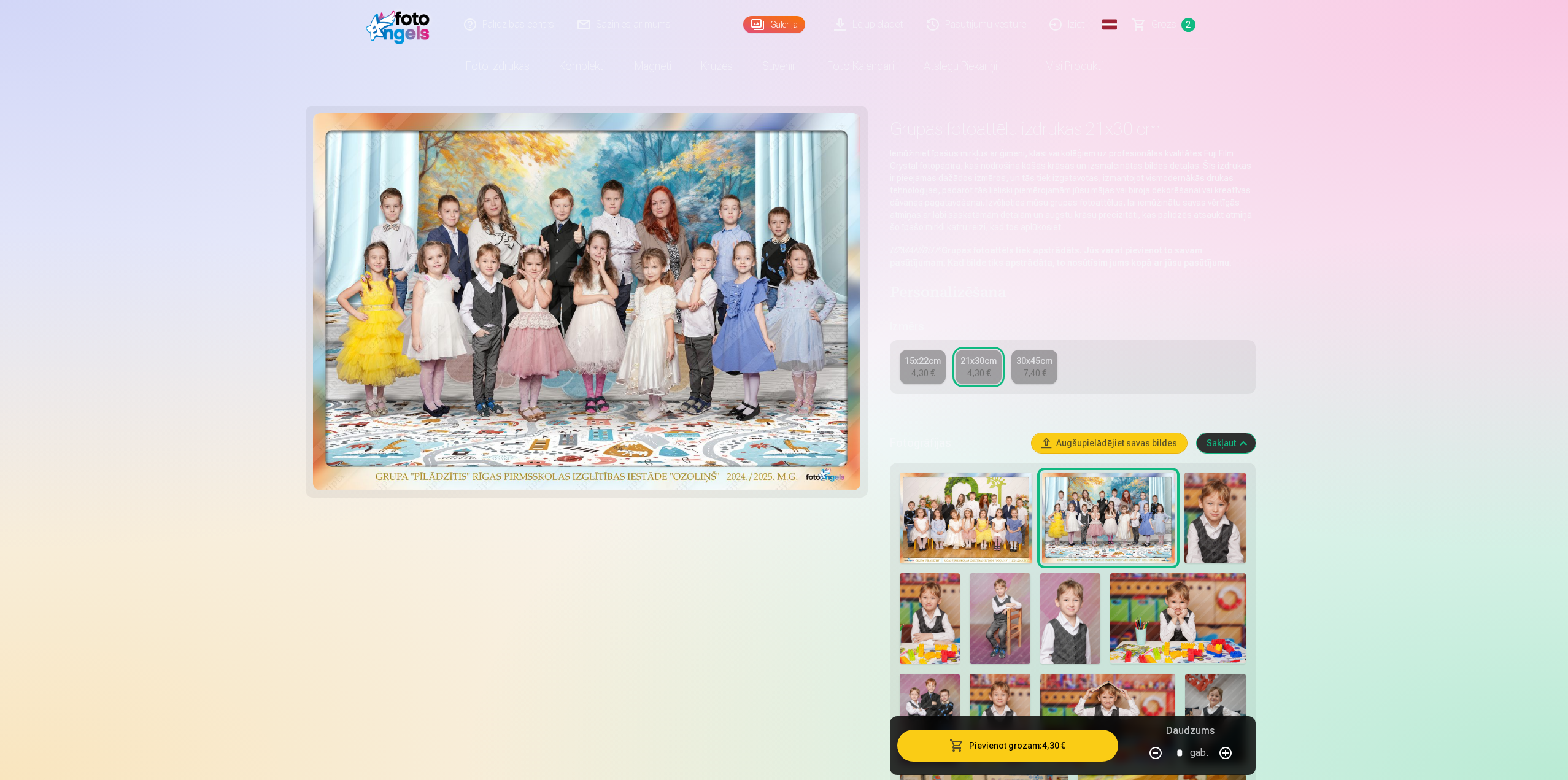
click at [991, 526] on img at bounding box center [965, 518] width 133 height 91
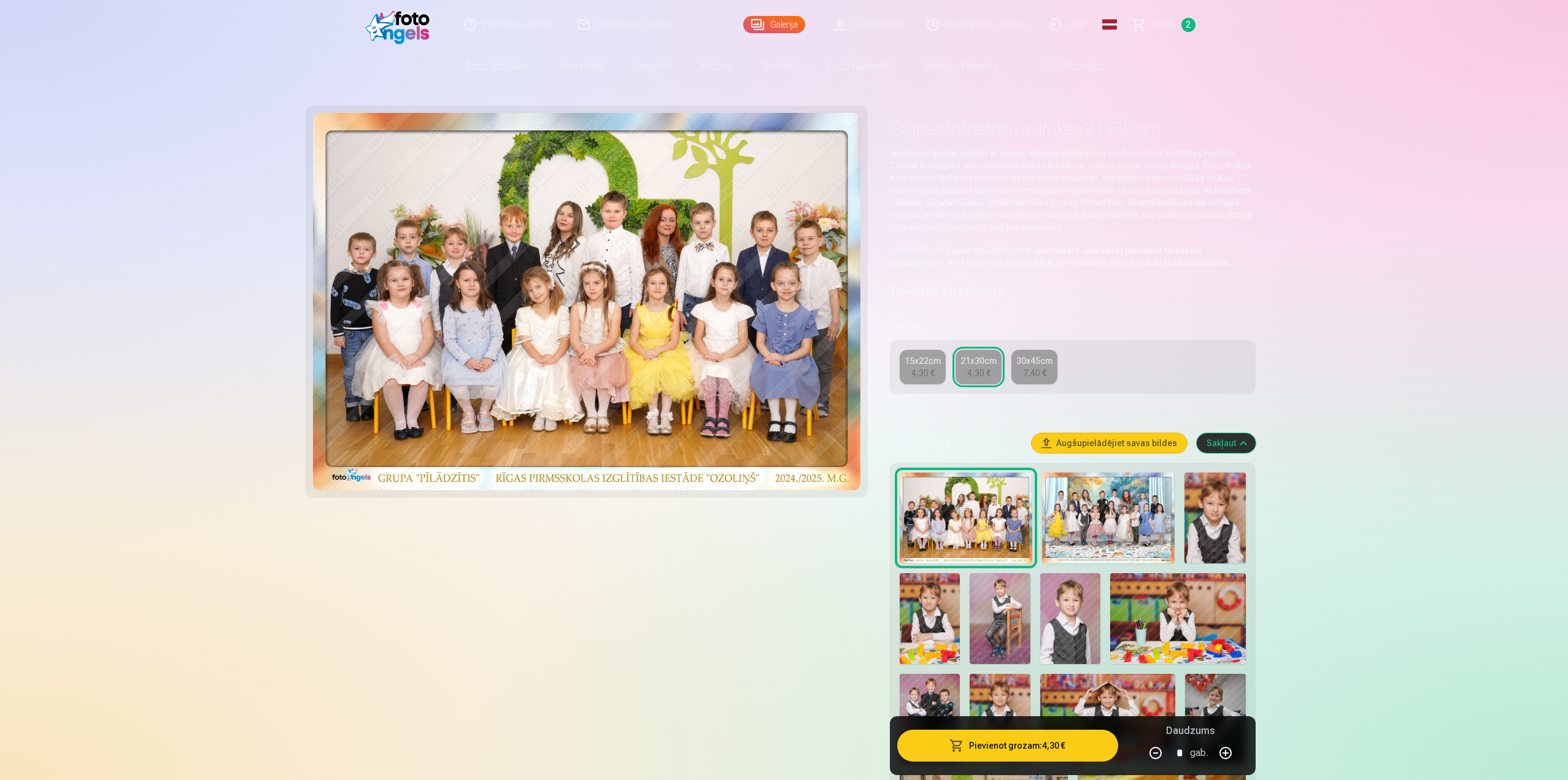
click at [1115, 522] on img at bounding box center [1108, 518] width 133 height 91
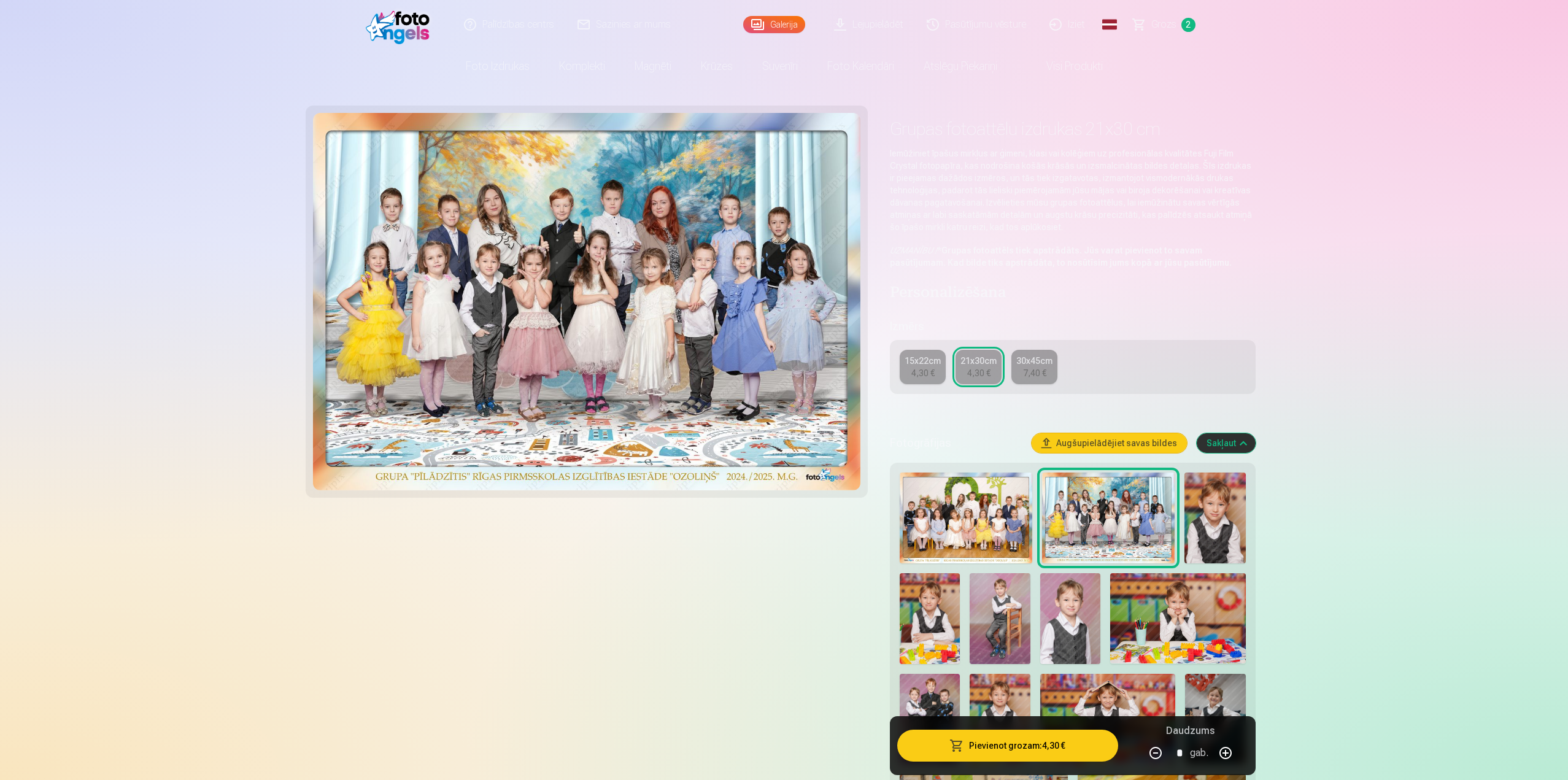
click at [942, 504] on img at bounding box center [965, 518] width 133 height 91
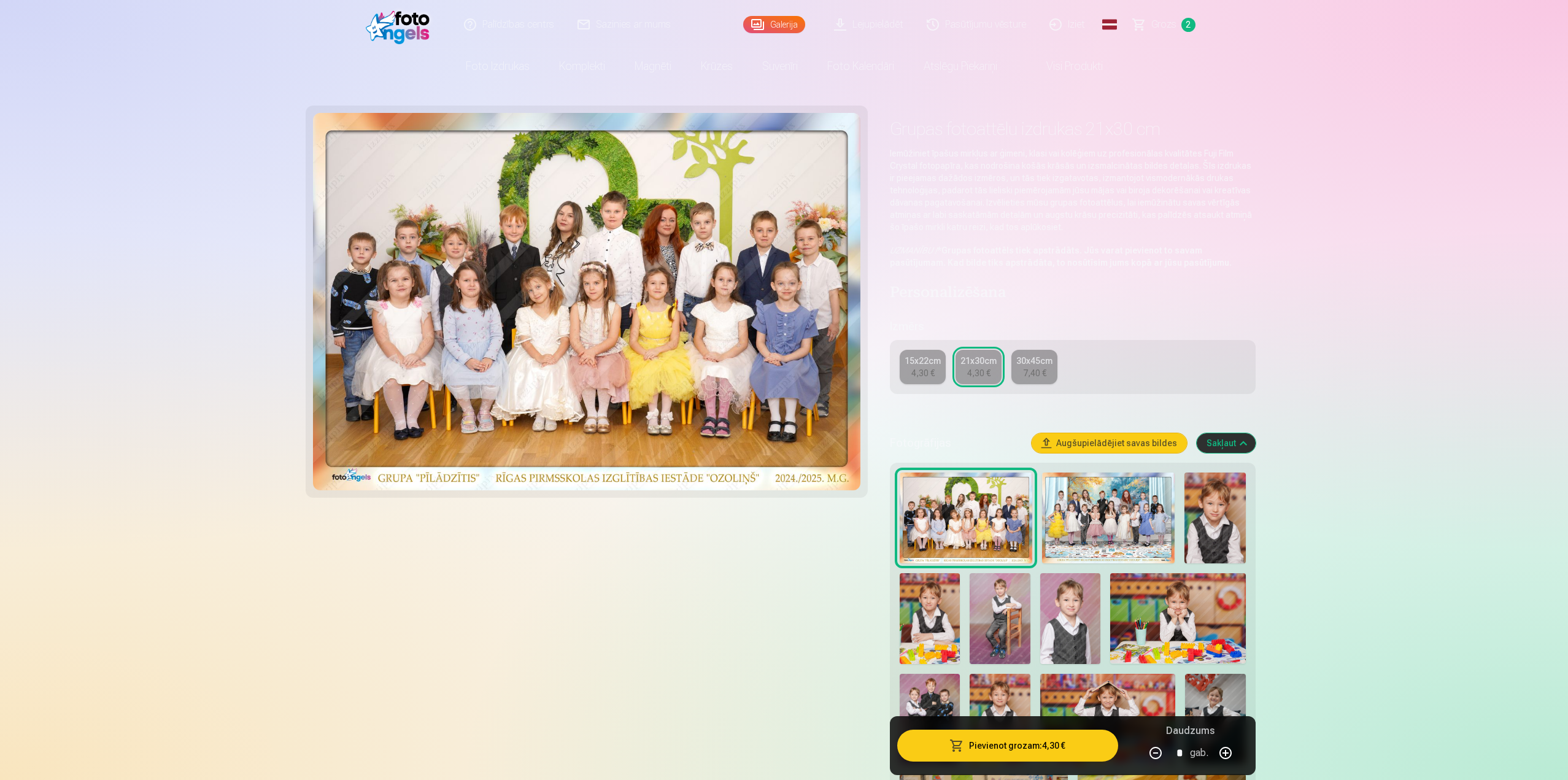
click at [1160, 506] on img at bounding box center [1108, 518] width 133 height 91
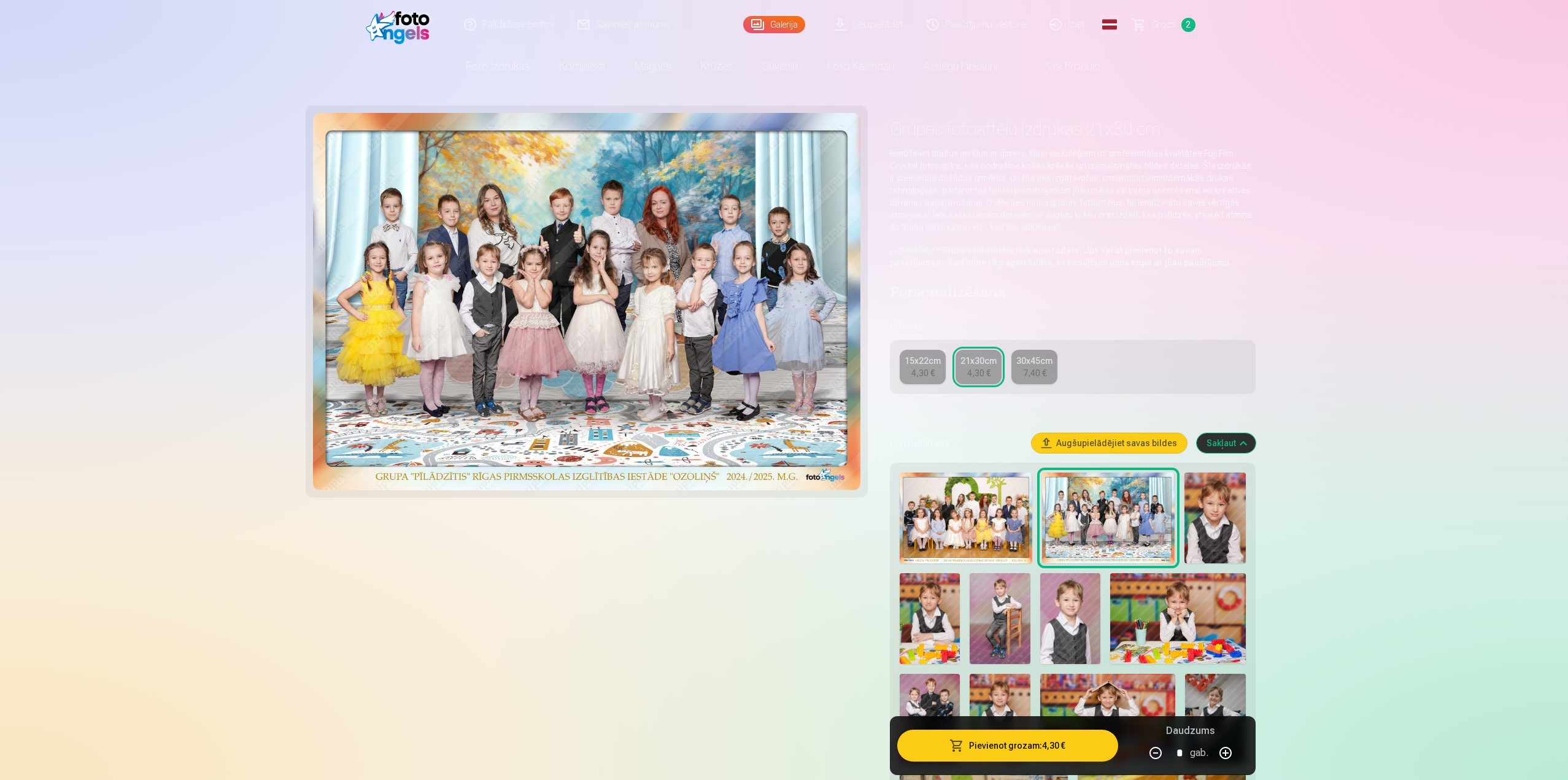
click at [925, 365] on div "15x22cm" at bounding box center [922, 361] width 36 height 12
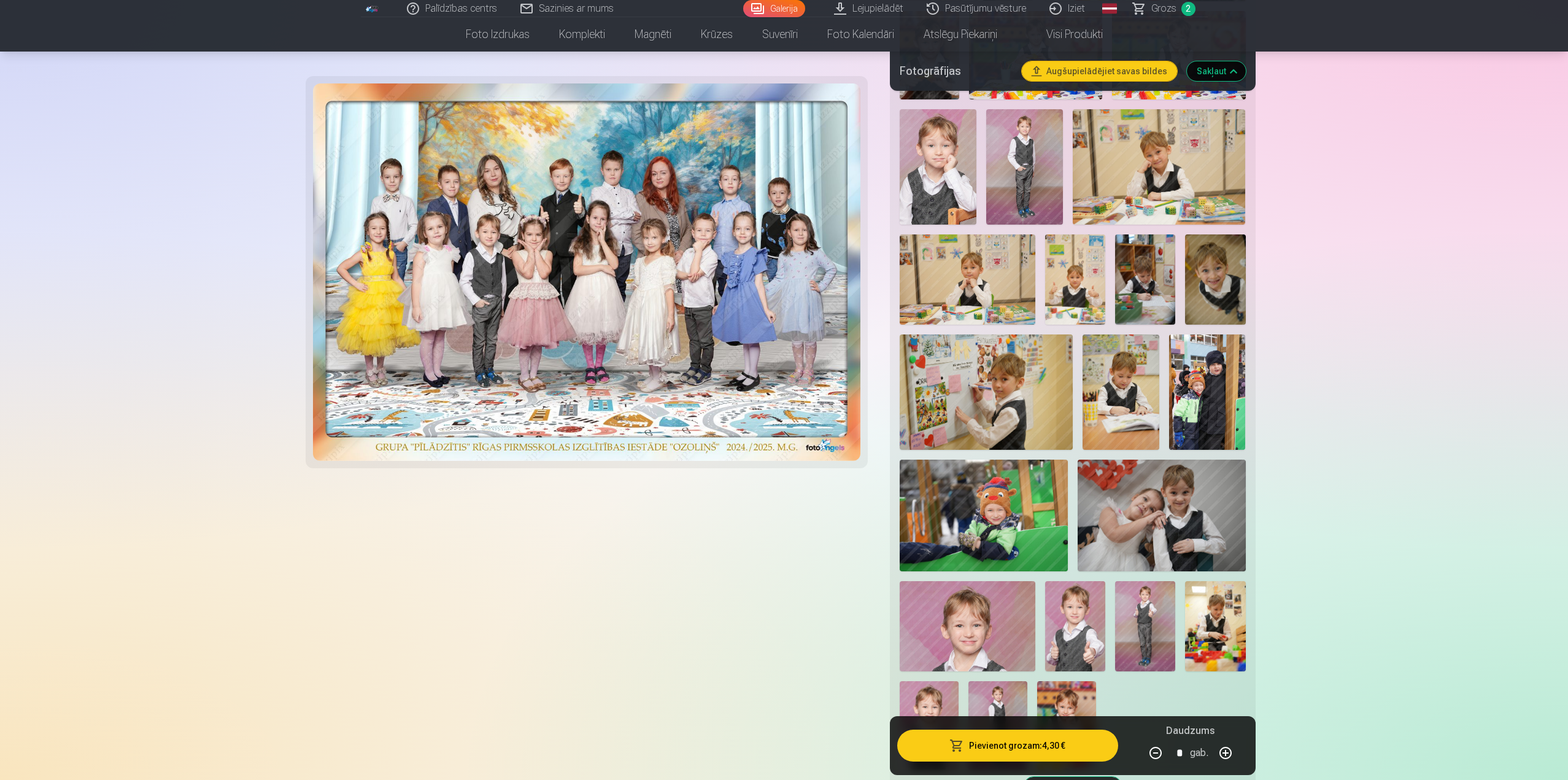
scroll to position [3499, 0]
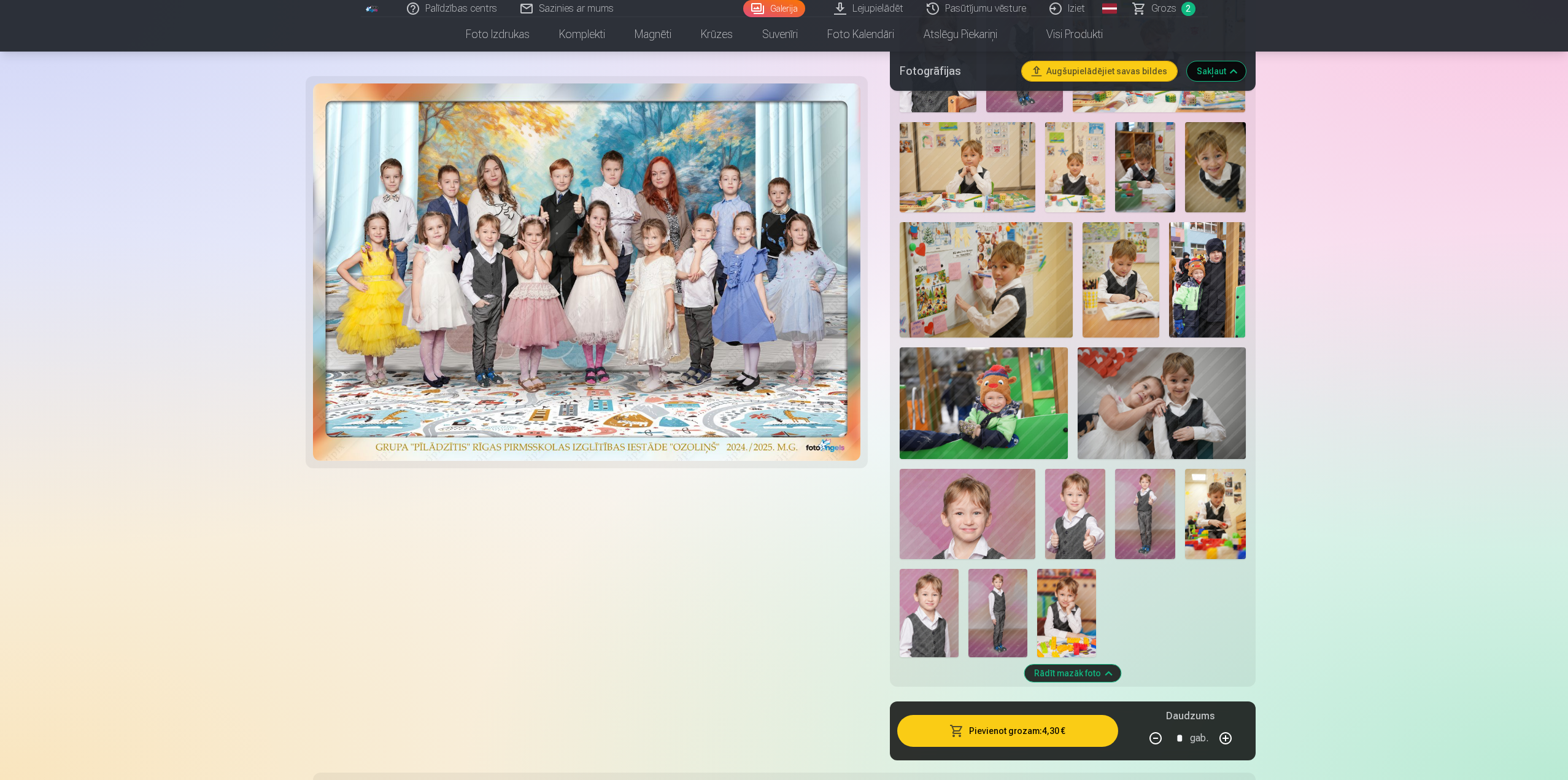
drag, startPoint x: 1567, startPoint y: 369, endPoint x: 1565, endPoint y: 342, distance: 27.1
click at [1565, 342] on div "Palīdzības centrs Sazinies ar mums Galerija Lejupielādēt Pasūtījumu vēsture Izi…" at bounding box center [784, 681] width 1568 height 8359
click at [1337, 414] on div "Palīdzības centrs Sazinies ar mums Galerija Lejupielādēt Pasūtījumu vēsture Izi…" at bounding box center [784, 681] width 1568 height 8359
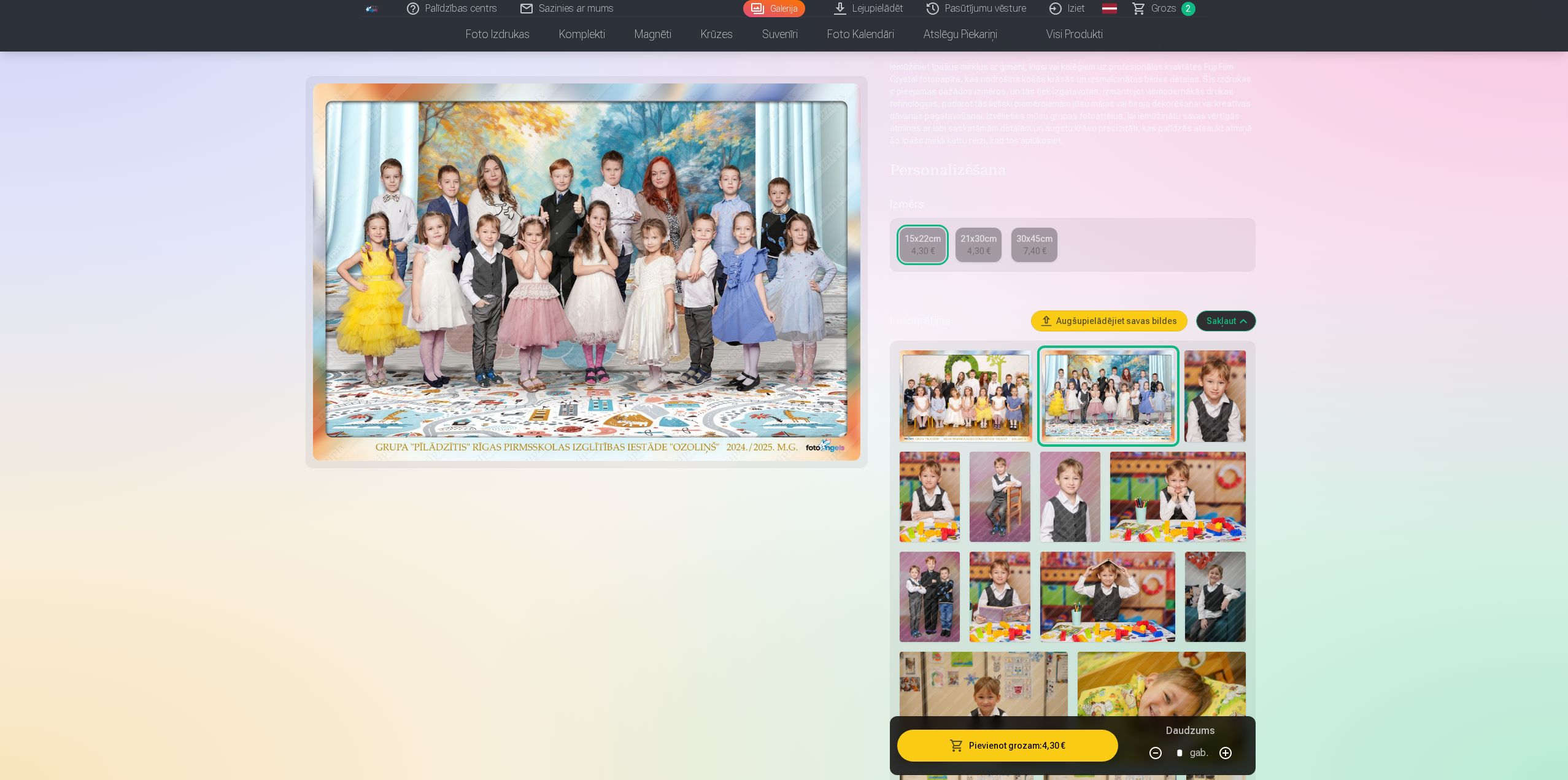
scroll to position [0, 0]
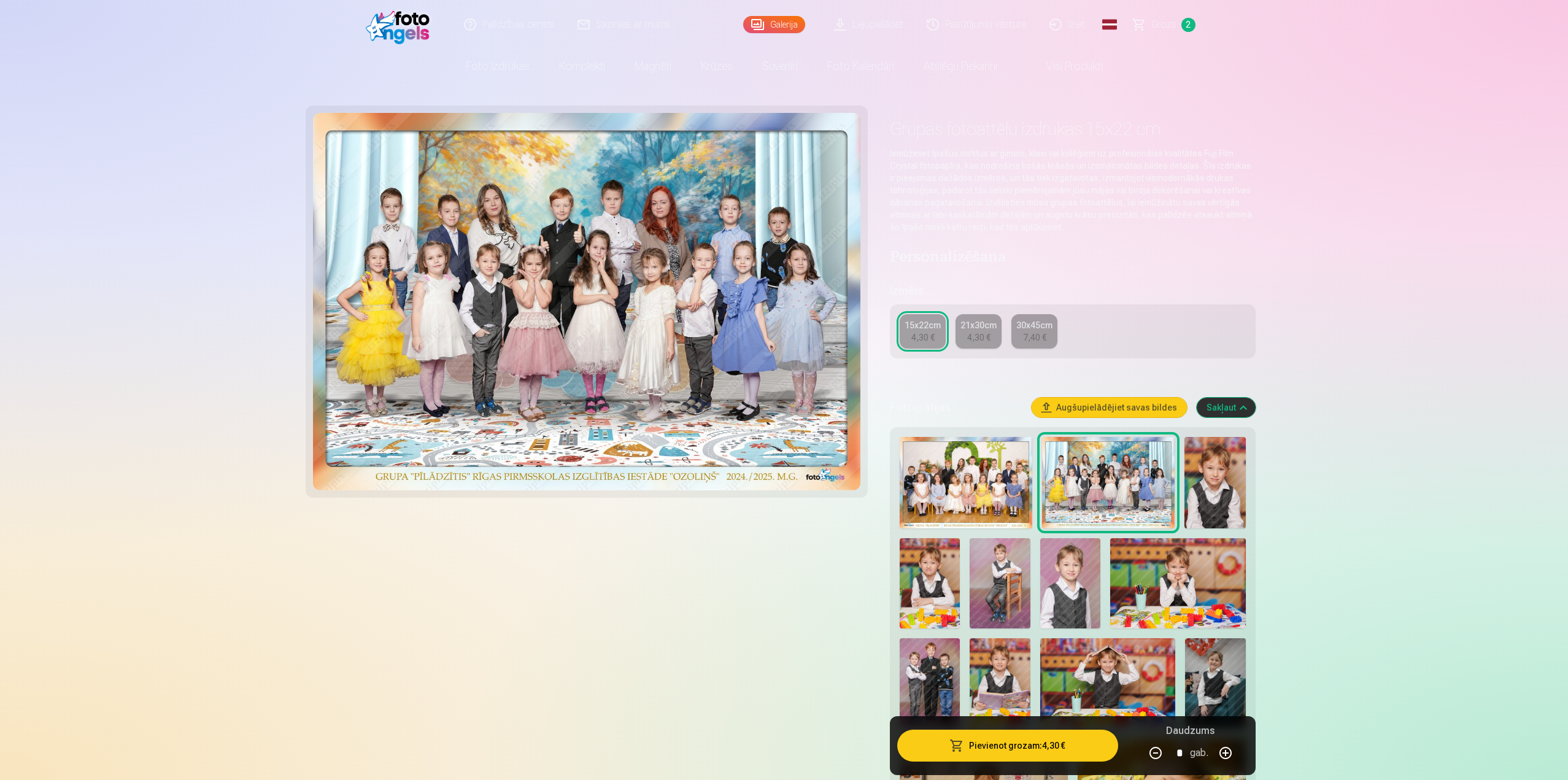
click at [987, 339] on div "4,30 €" at bounding box center [978, 338] width 23 height 12
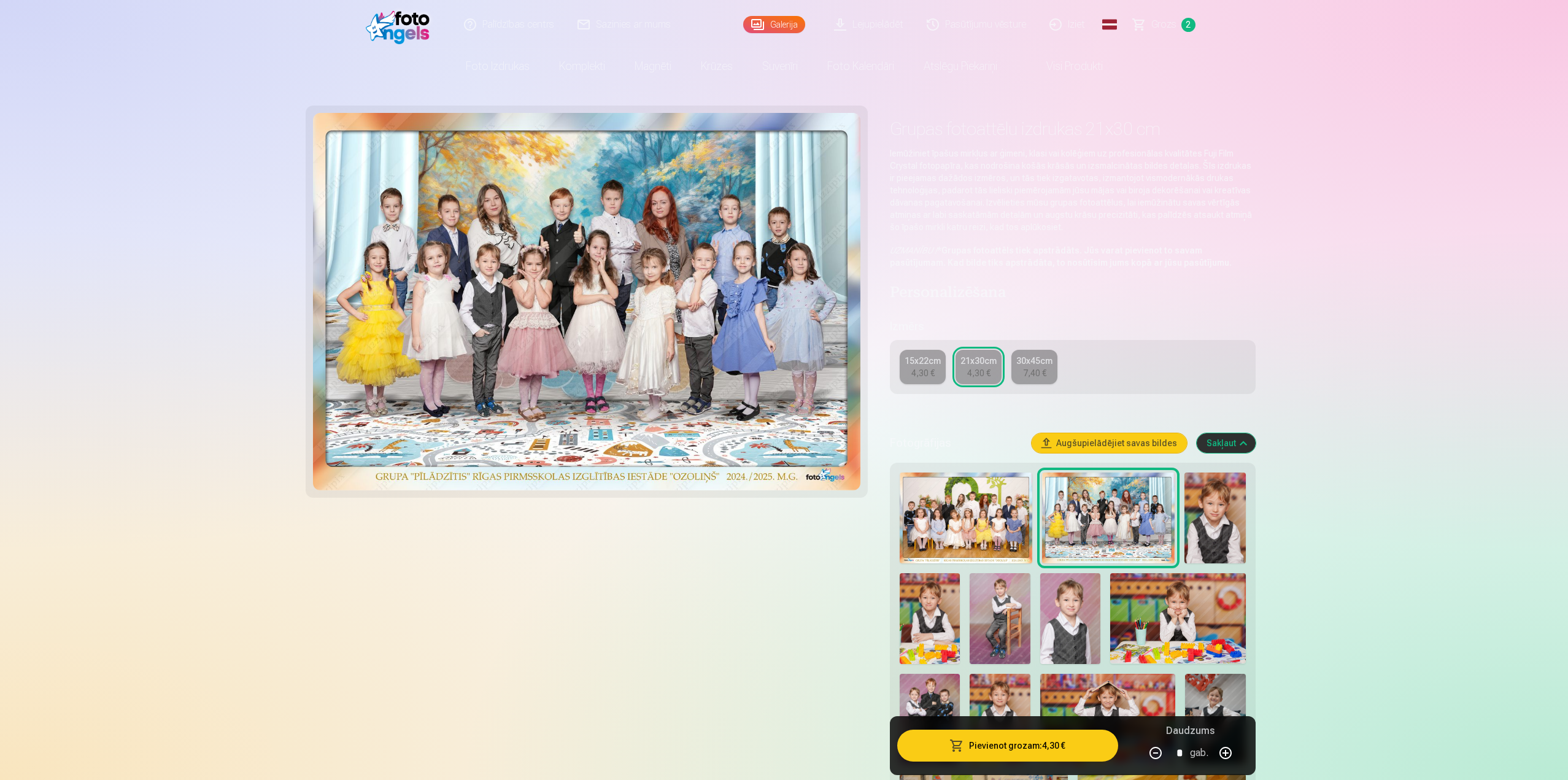
click at [915, 372] on div "4,30 €" at bounding box center [923, 373] width 23 height 12
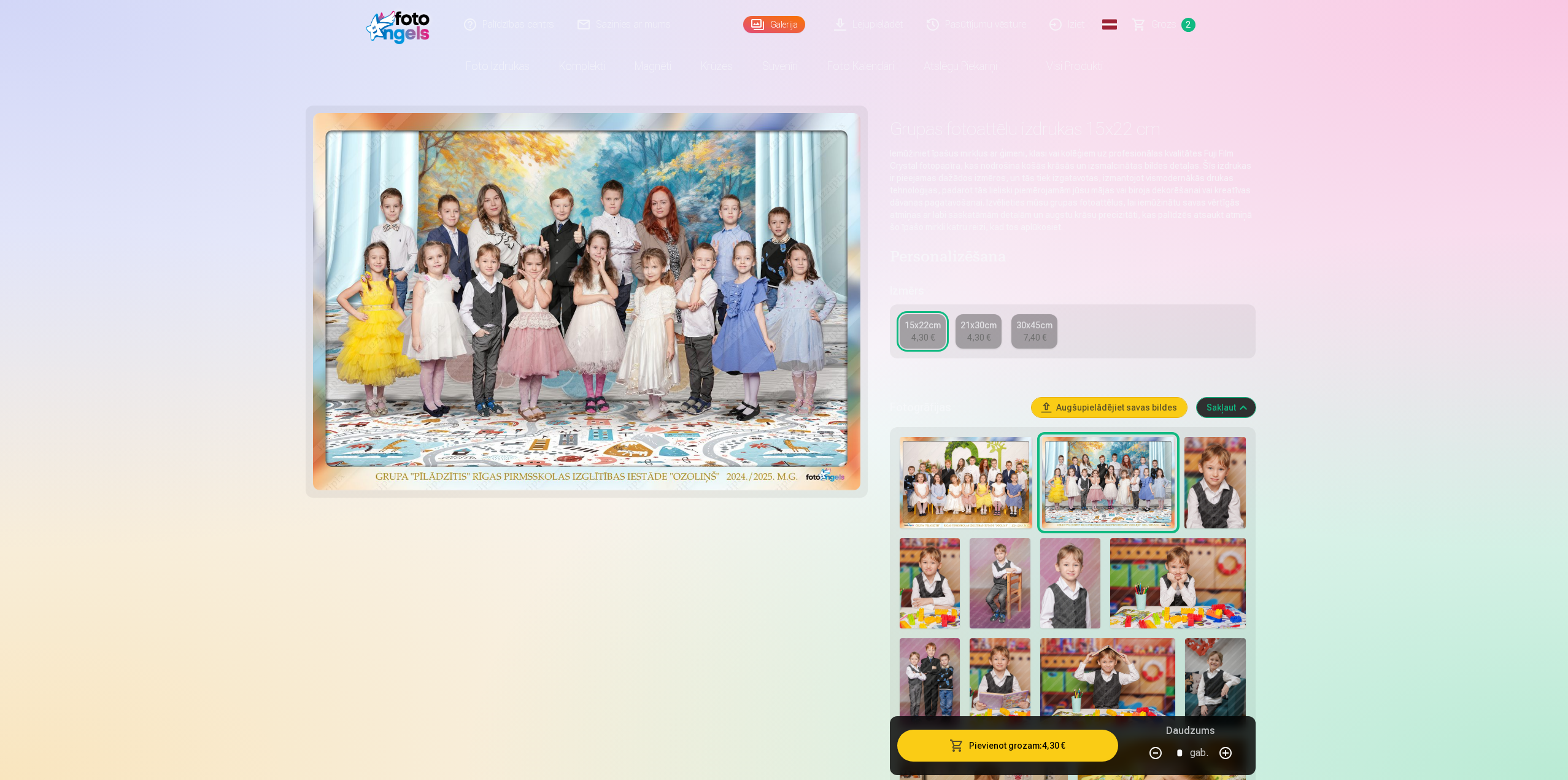
click at [977, 329] on div "21x30cm" at bounding box center [978, 326] width 36 height 12
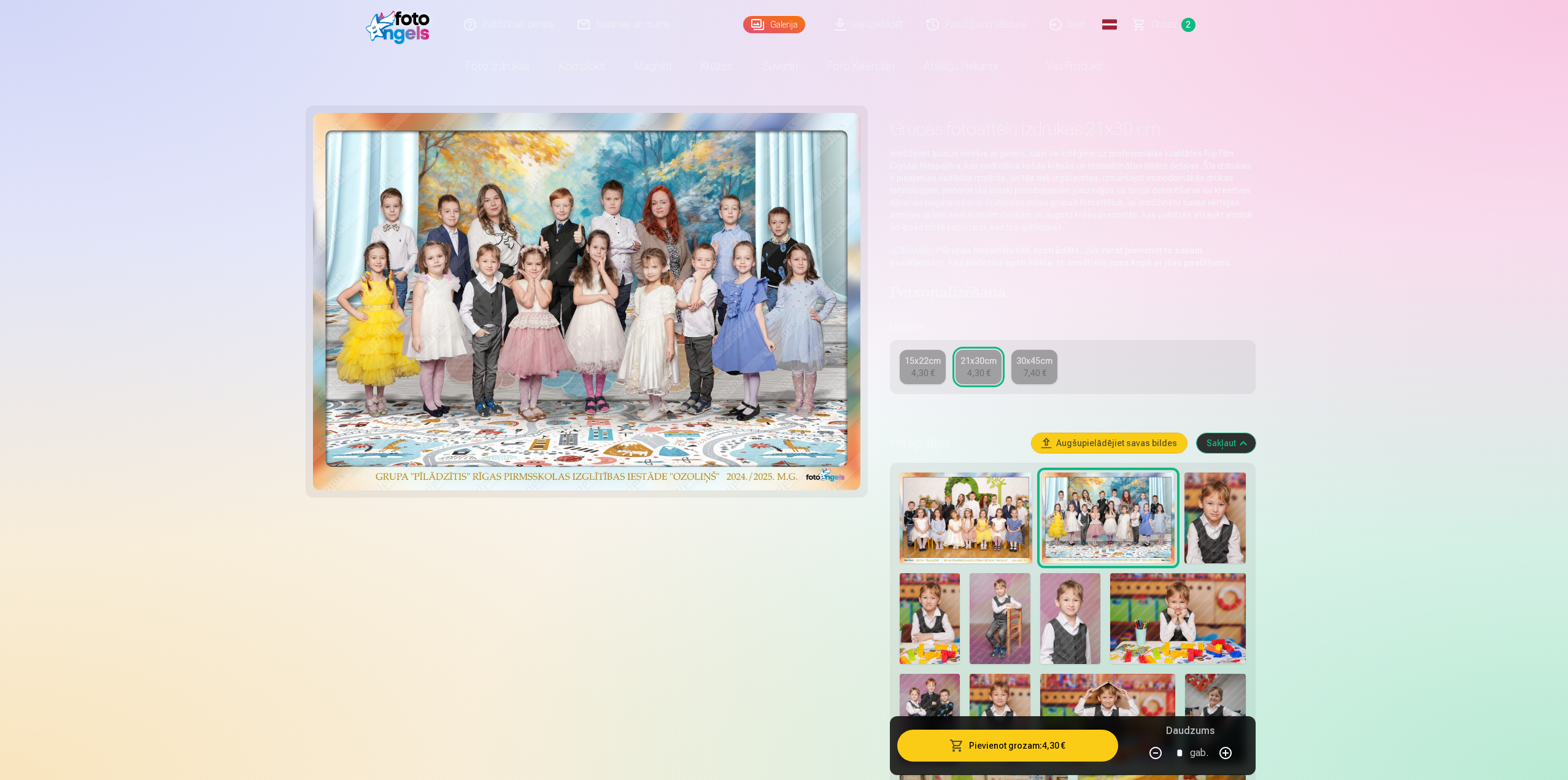
click at [1032, 748] on button "Pievienot grozam : 4,30 €" at bounding box center [1007, 746] width 221 height 32
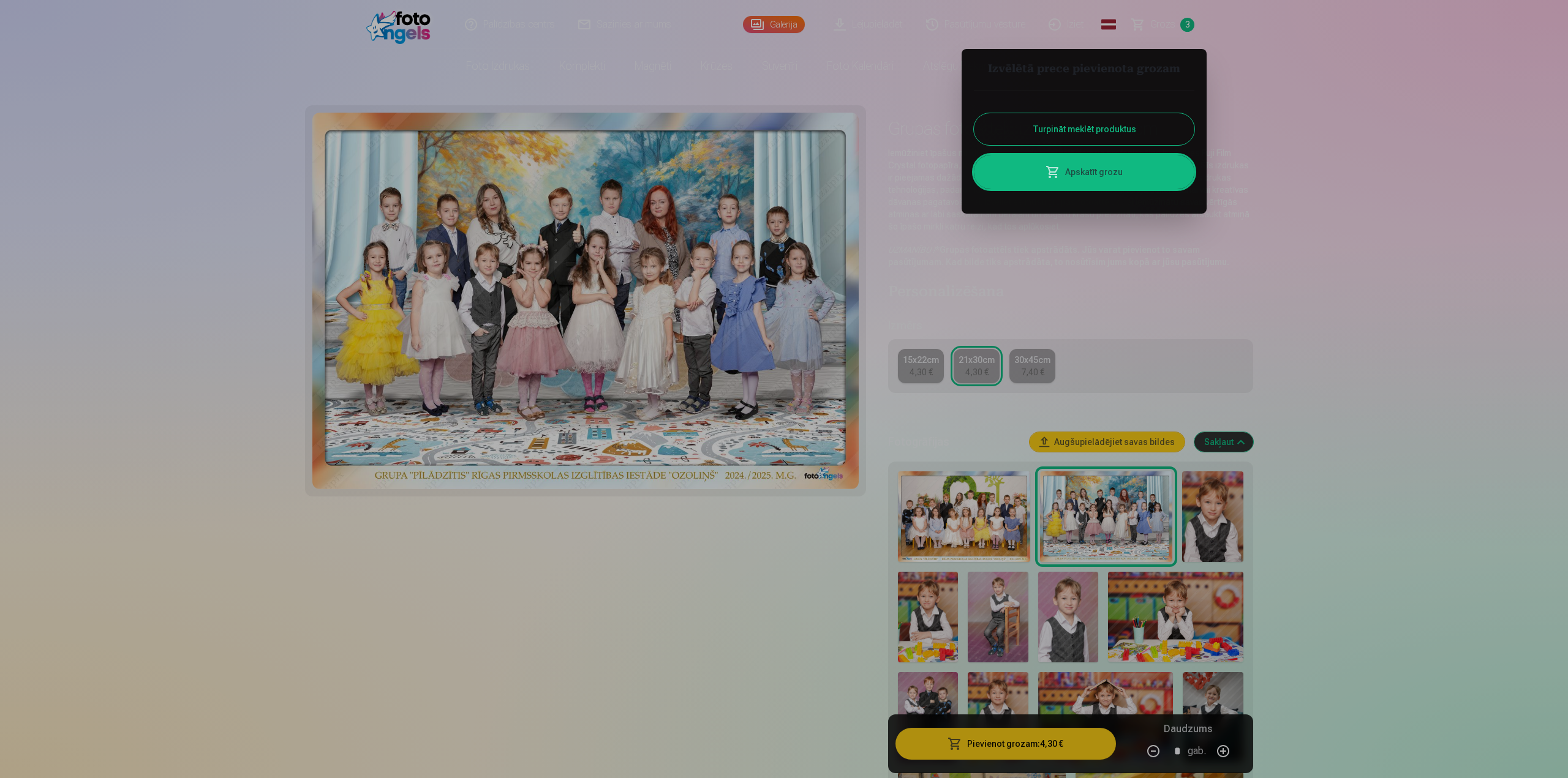
click at [1125, 170] on link "Apskatīt grozu" at bounding box center [1084, 172] width 220 height 34
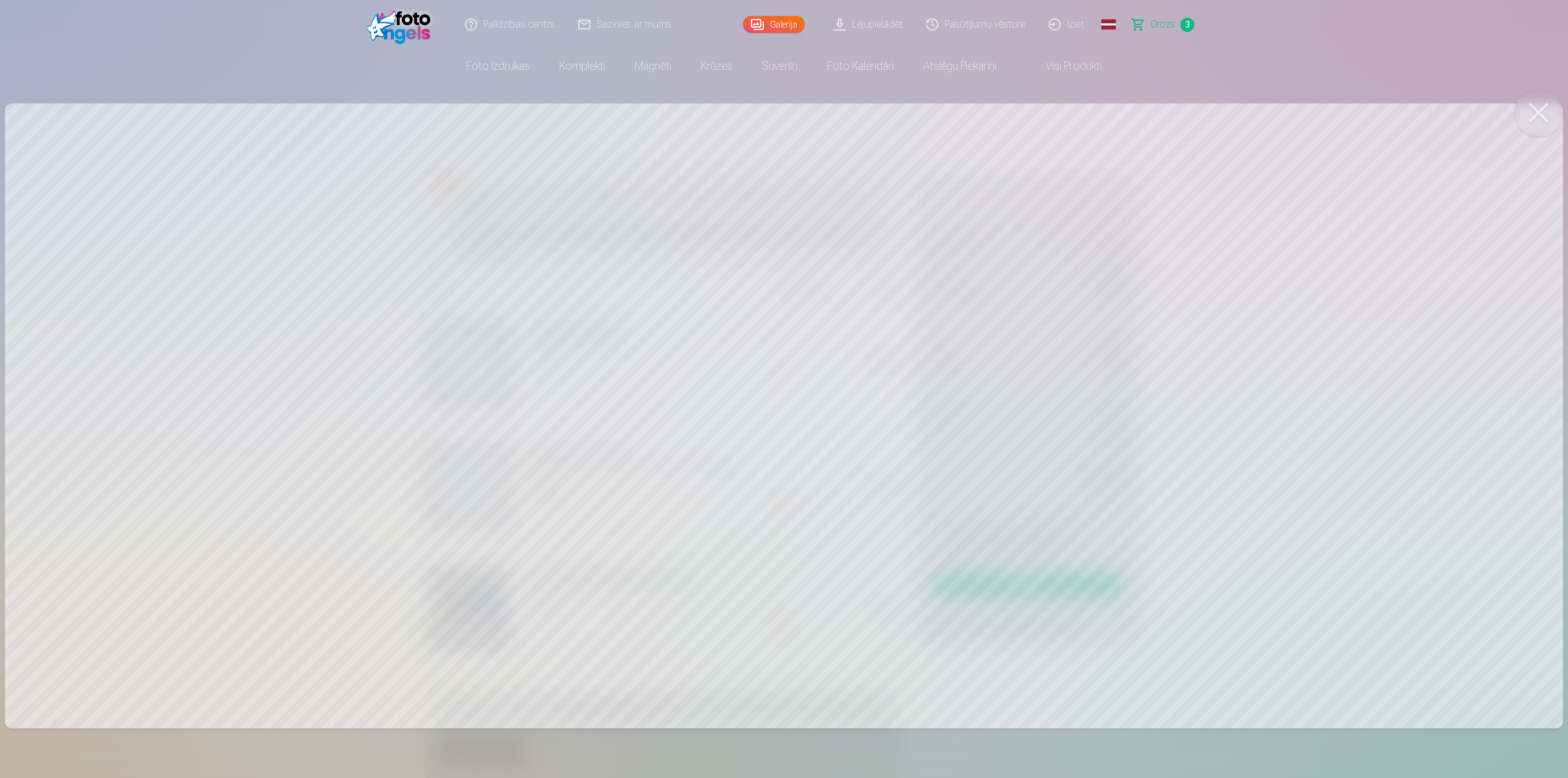
click at [1537, 109] on button at bounding box center [1538, 112] width 49 height 49
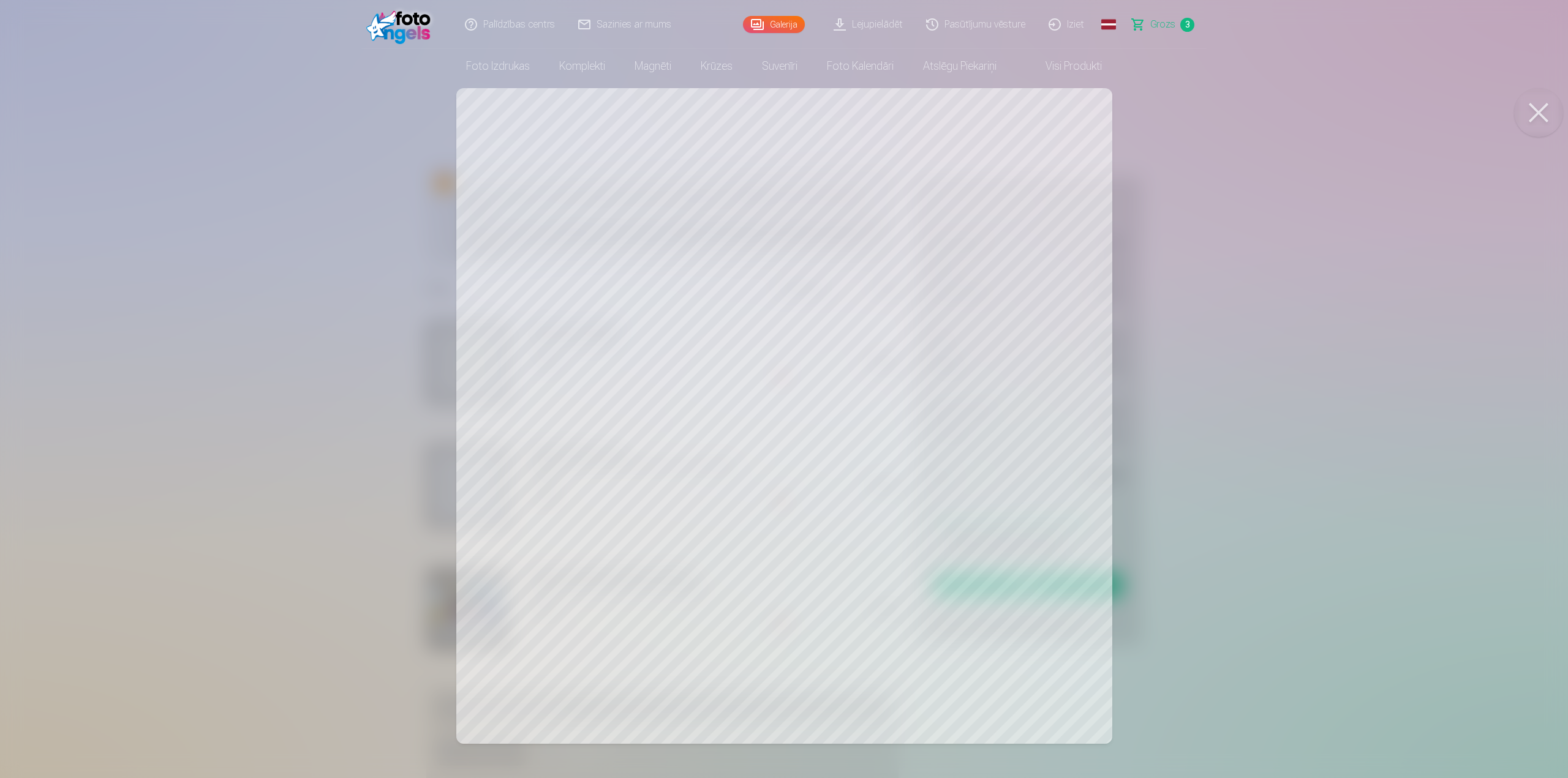
drag, startPoint x: 1540, startPoint y: 109, endPoint x: 1521, endPoint y: 115, distance: 19.9
click at [1539, 109] on button at bounding box center [1538, 112] width 49 height 49
click at [897, 426] on div at bounding box center [784, 389] width 1568 height 778
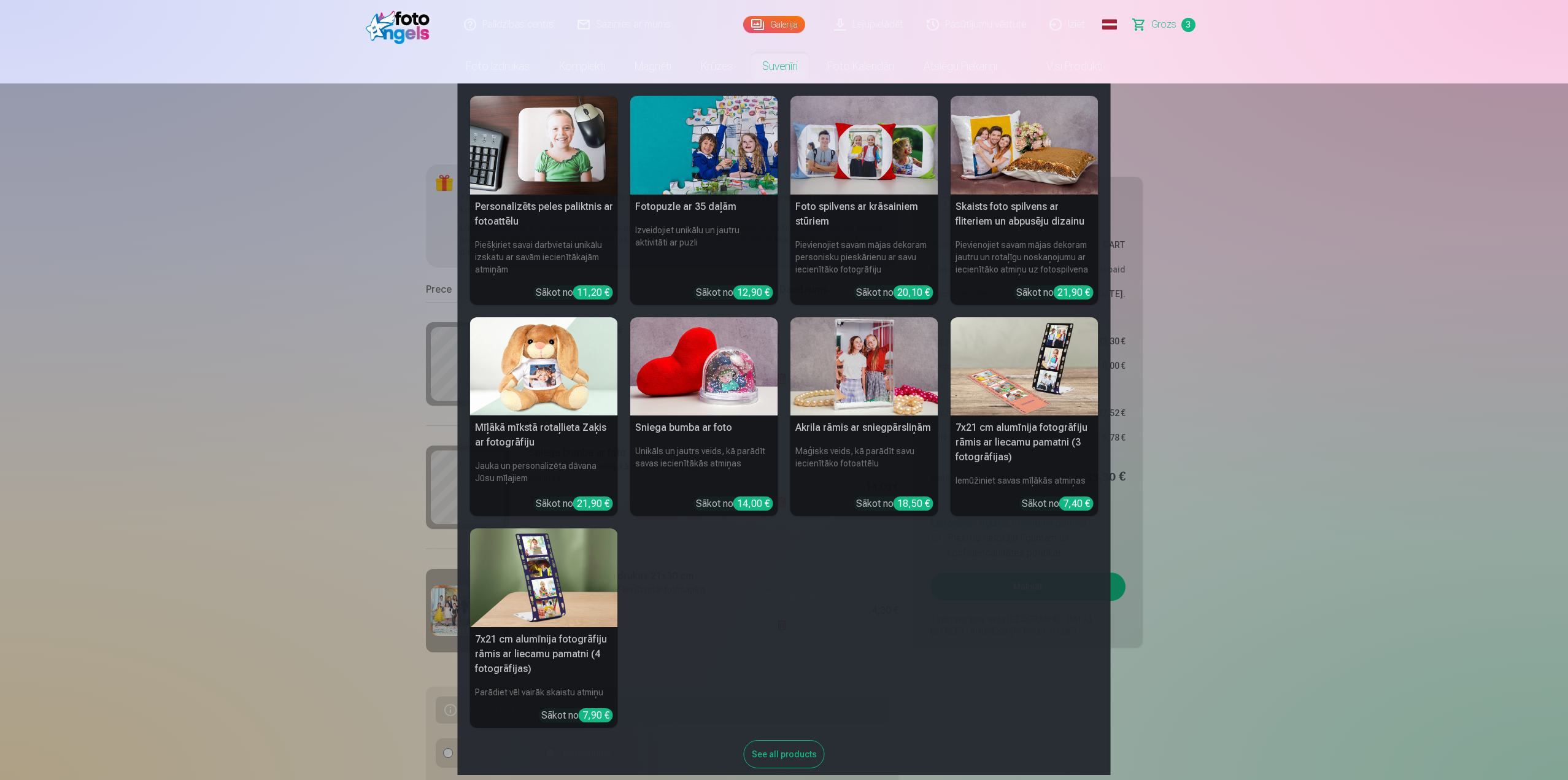
click at [703, 426] on h5 "Sniega bumba ar foto" at bounding box center [704, 428] width 148 height 25
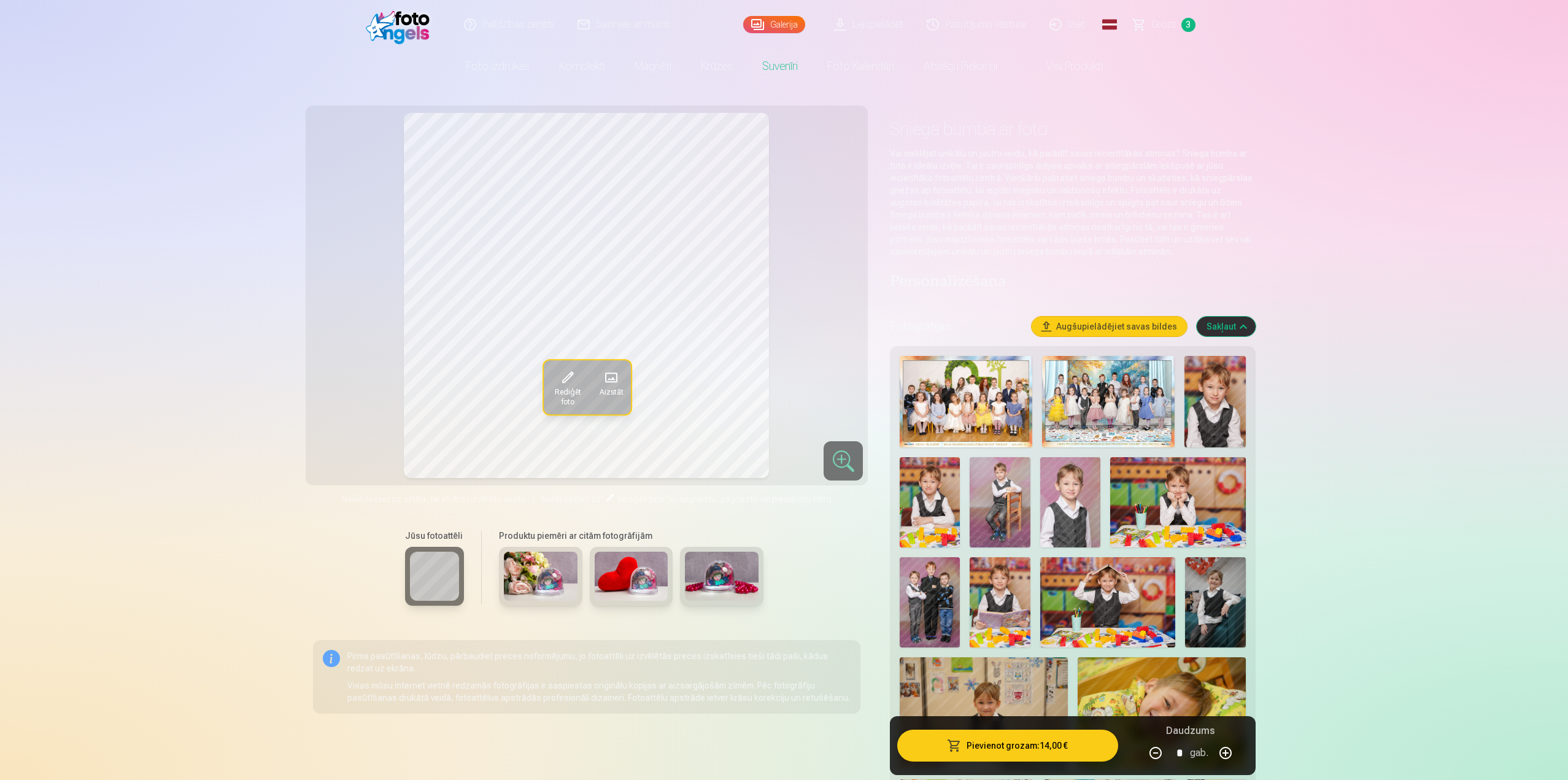
click at [553, 573] on img at bounding box center [541, 576] width 74 height 49
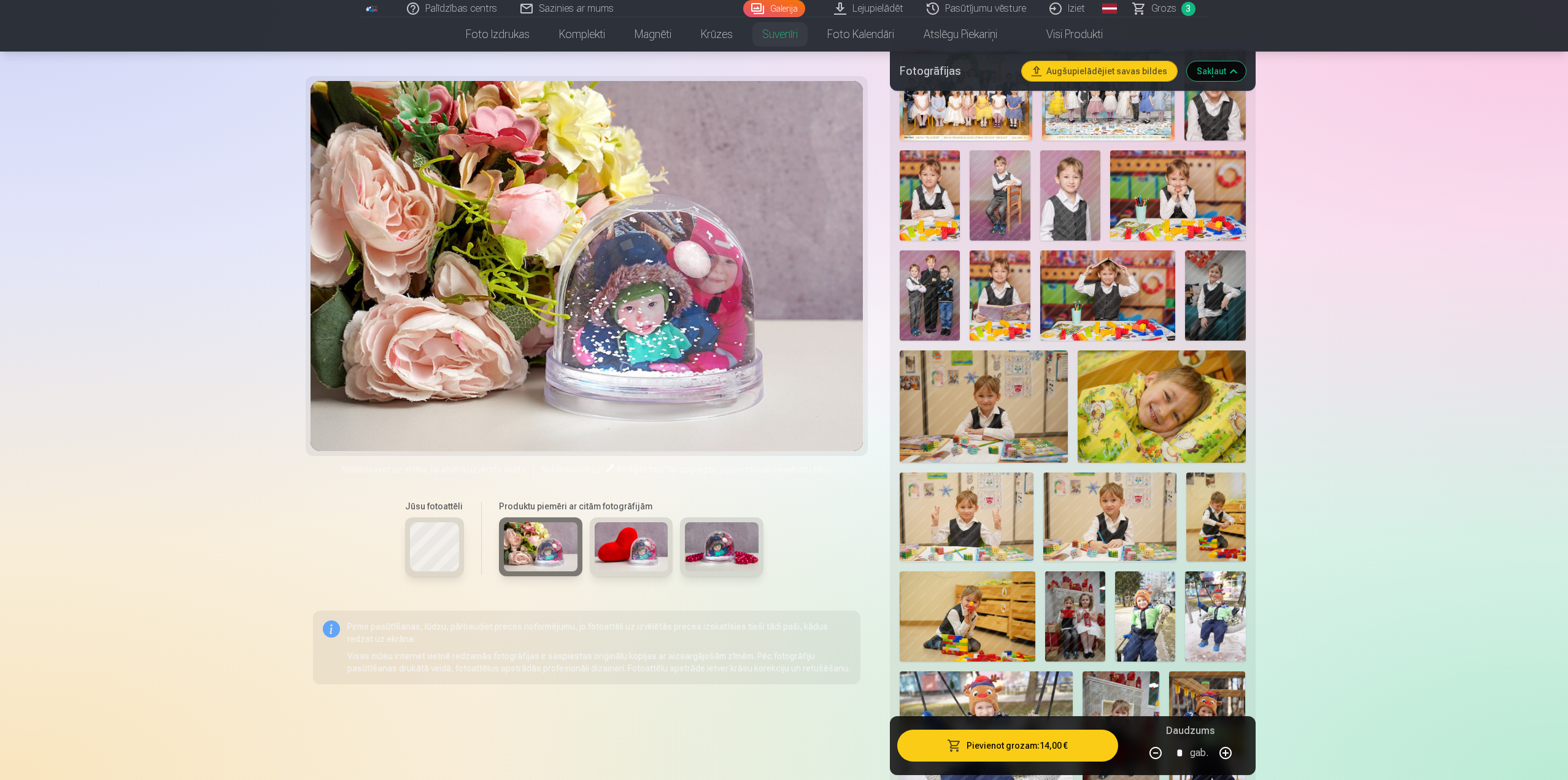
scroll to position [491, 0]
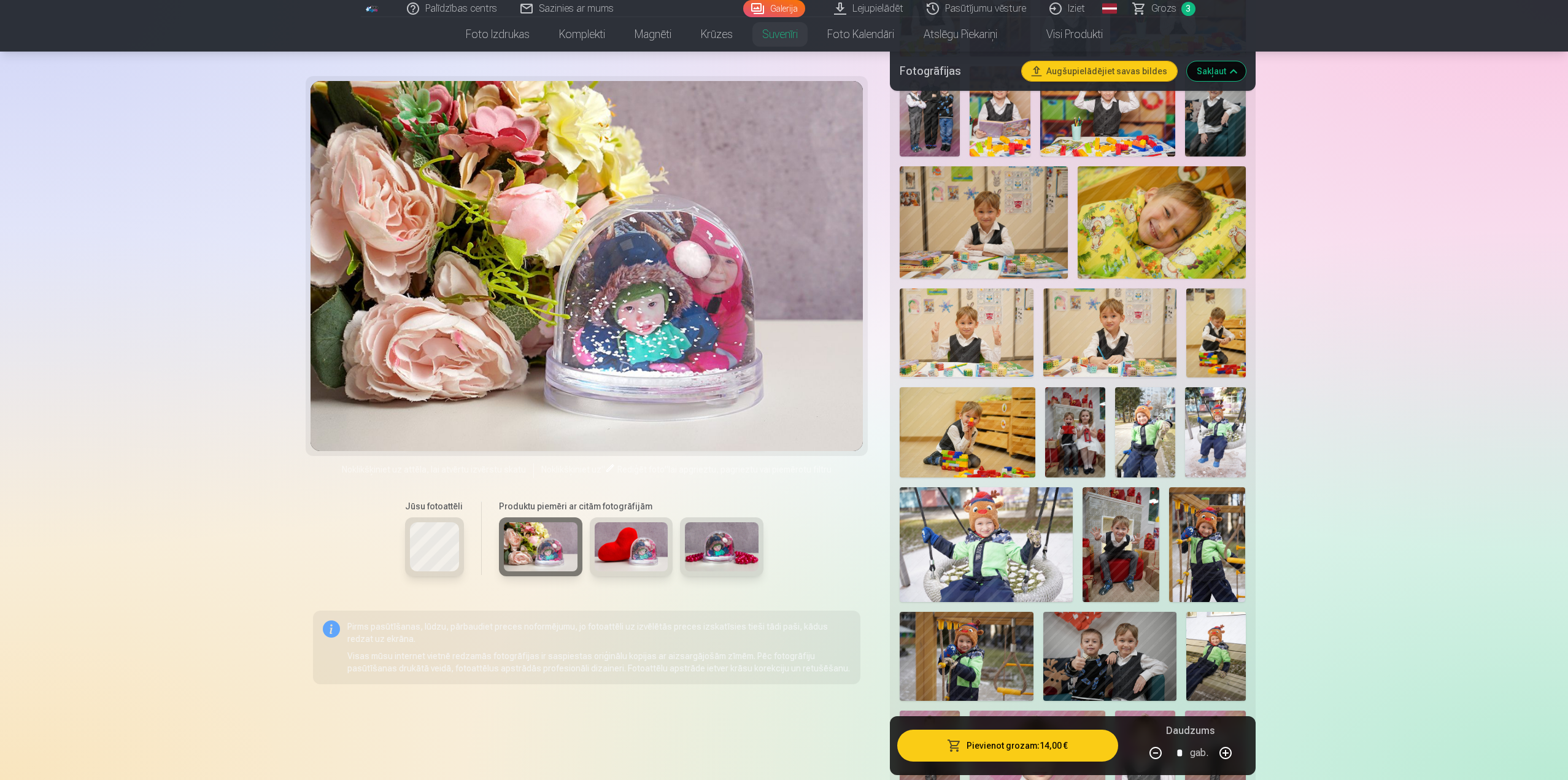
click at [1086, 422] on img at bounding box center [1075, 432] width 60 height 90
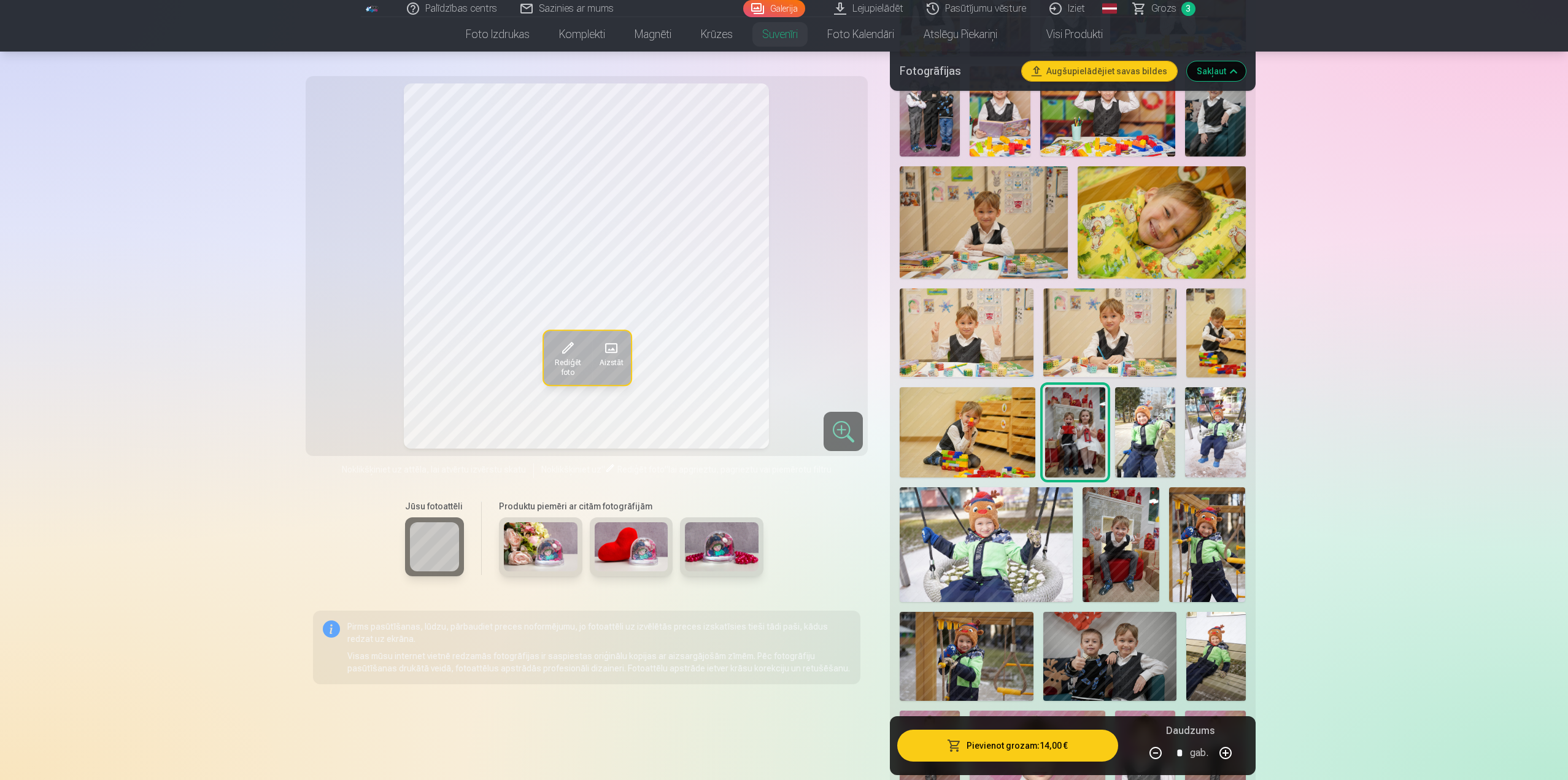
click at [1121, 557] on img at bounding box center [1121, 545] width 77 height 116
click at [972, 545] on img at bounding box center [985, 545] width 172 height 115
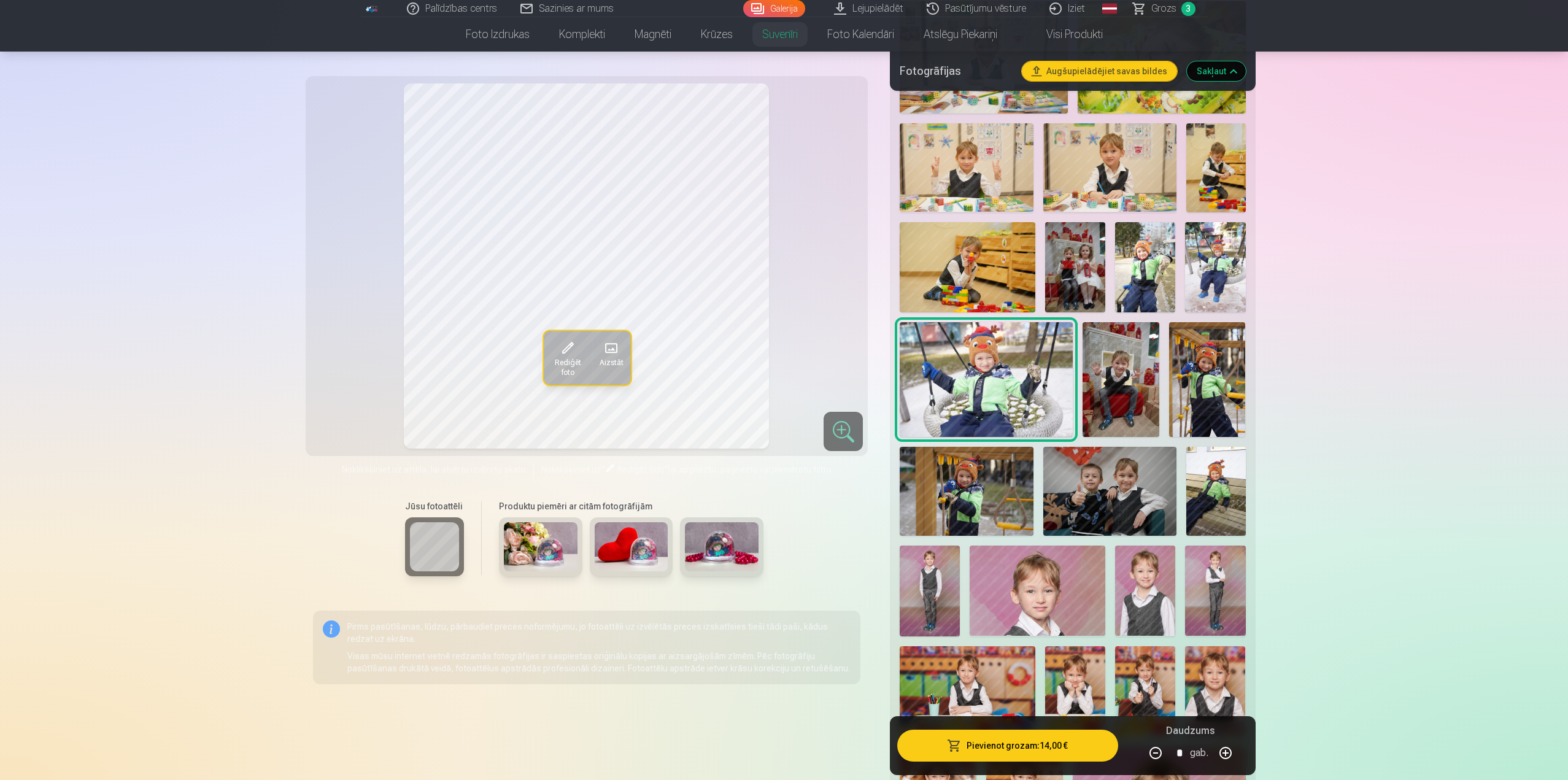
scroll to position [675, 0]
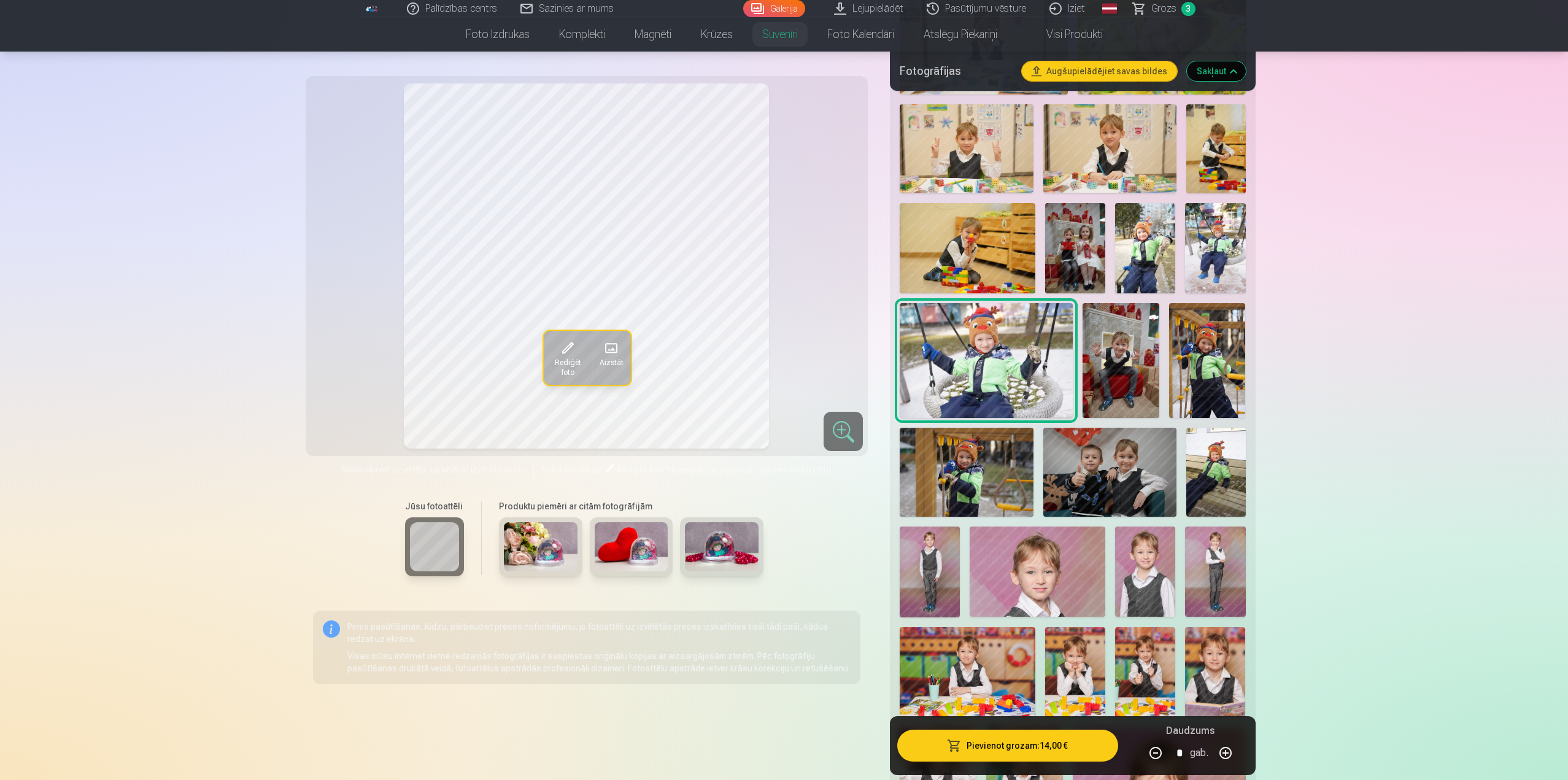
click at [1142, 460] on img at bounding box center [1110, 472] width 133 height 89
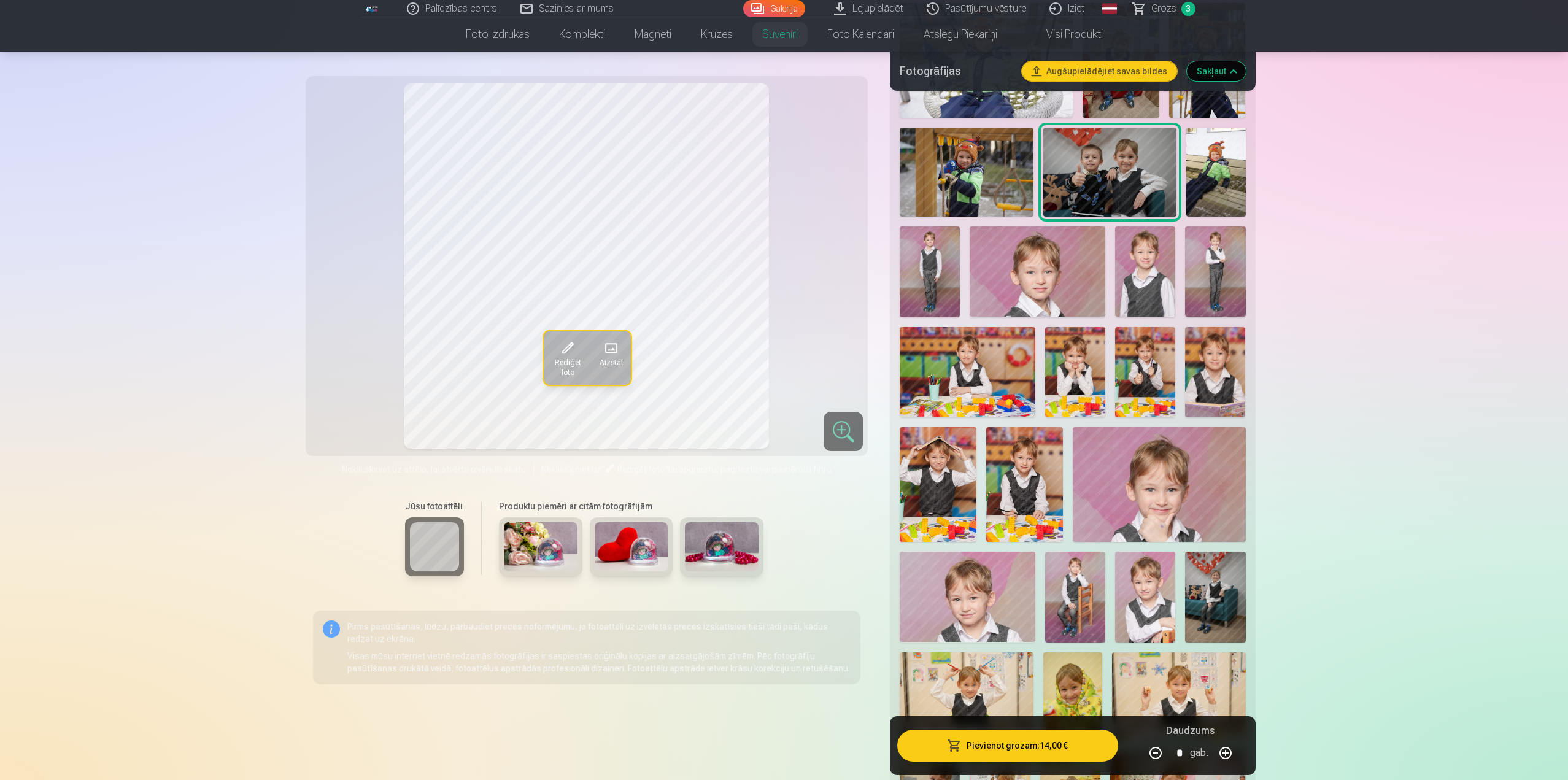
scroll to position [1105, 0]
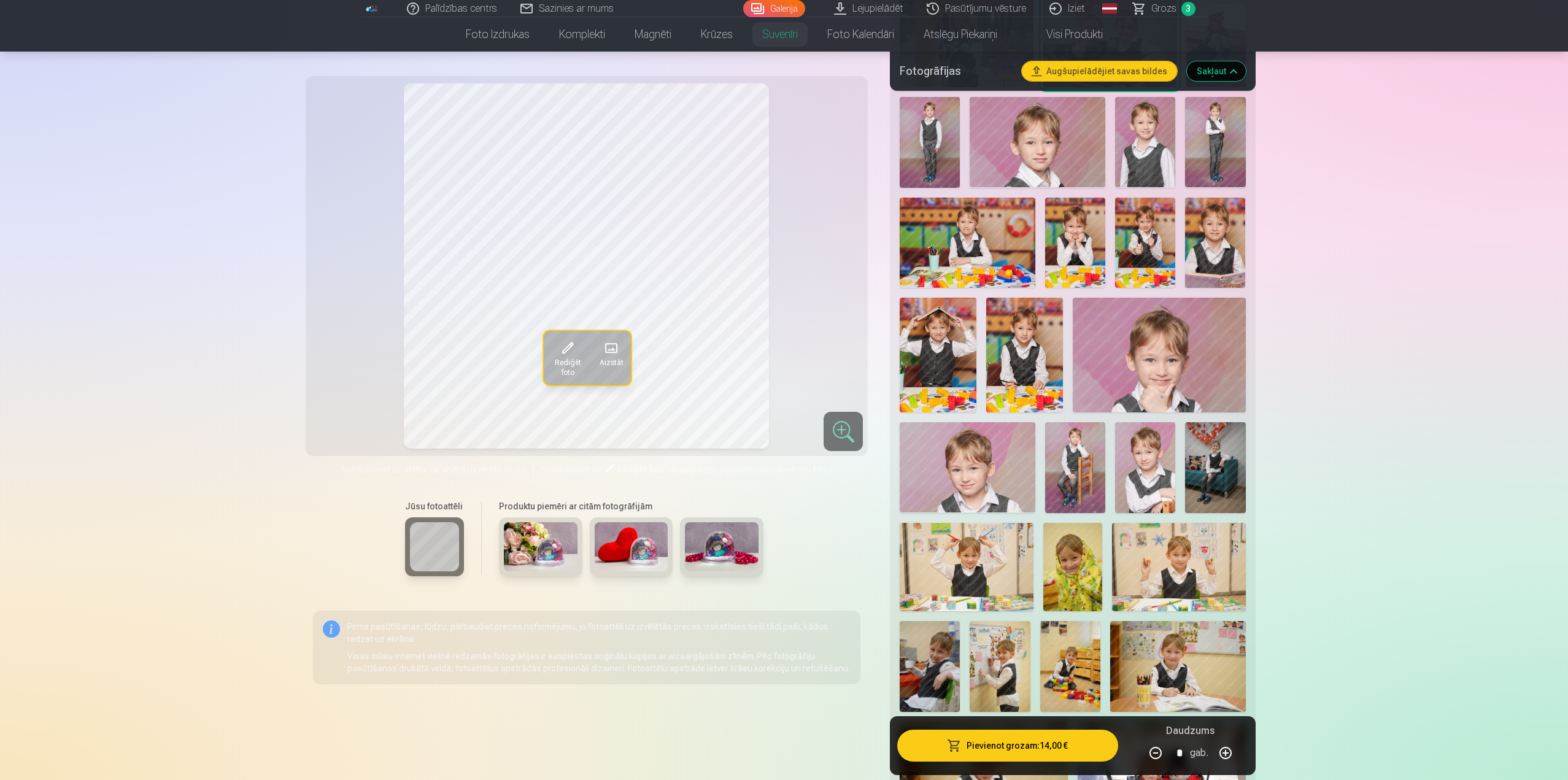
click at [1207, 466] on img at bounding box center [1215, 467] width 60 height 90
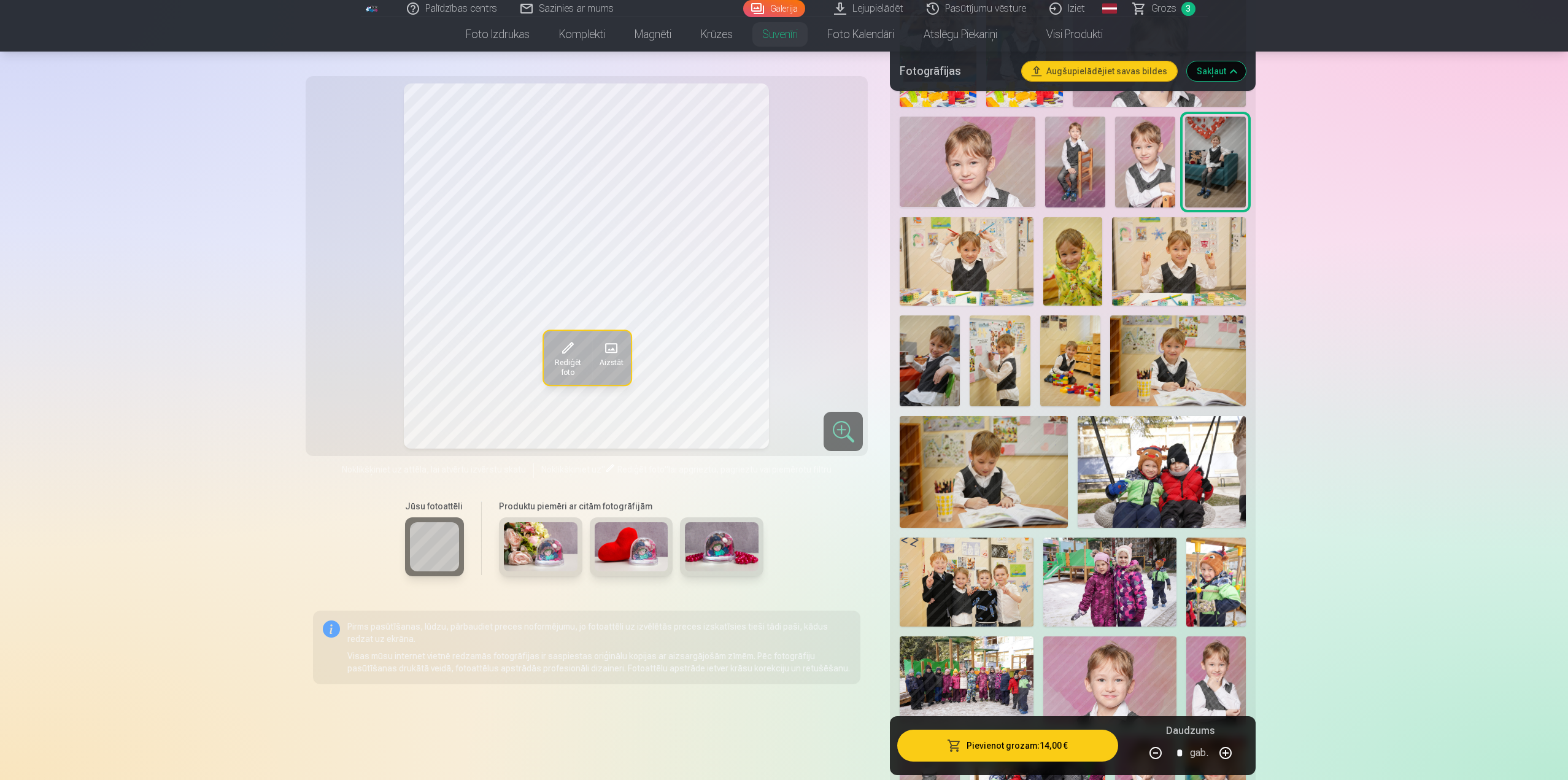
scroll to position [1411, 0]
click at [1170, 472] on img at bounding box center [1161, 470] width 168 height 112
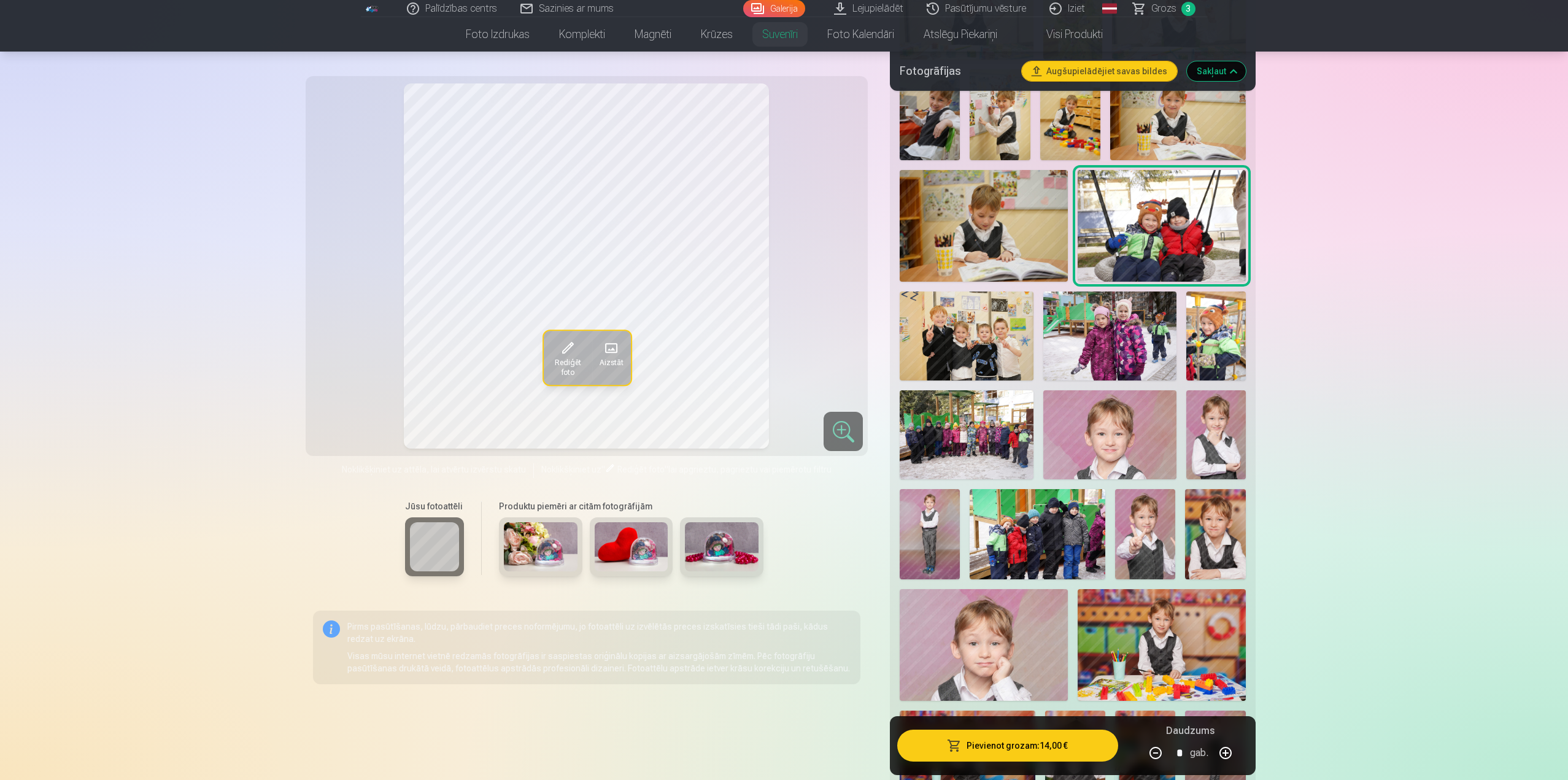
scroll to position [1657, 0]
click at [968, 359] on img at bounding box center [966, 336] width 133 height 89
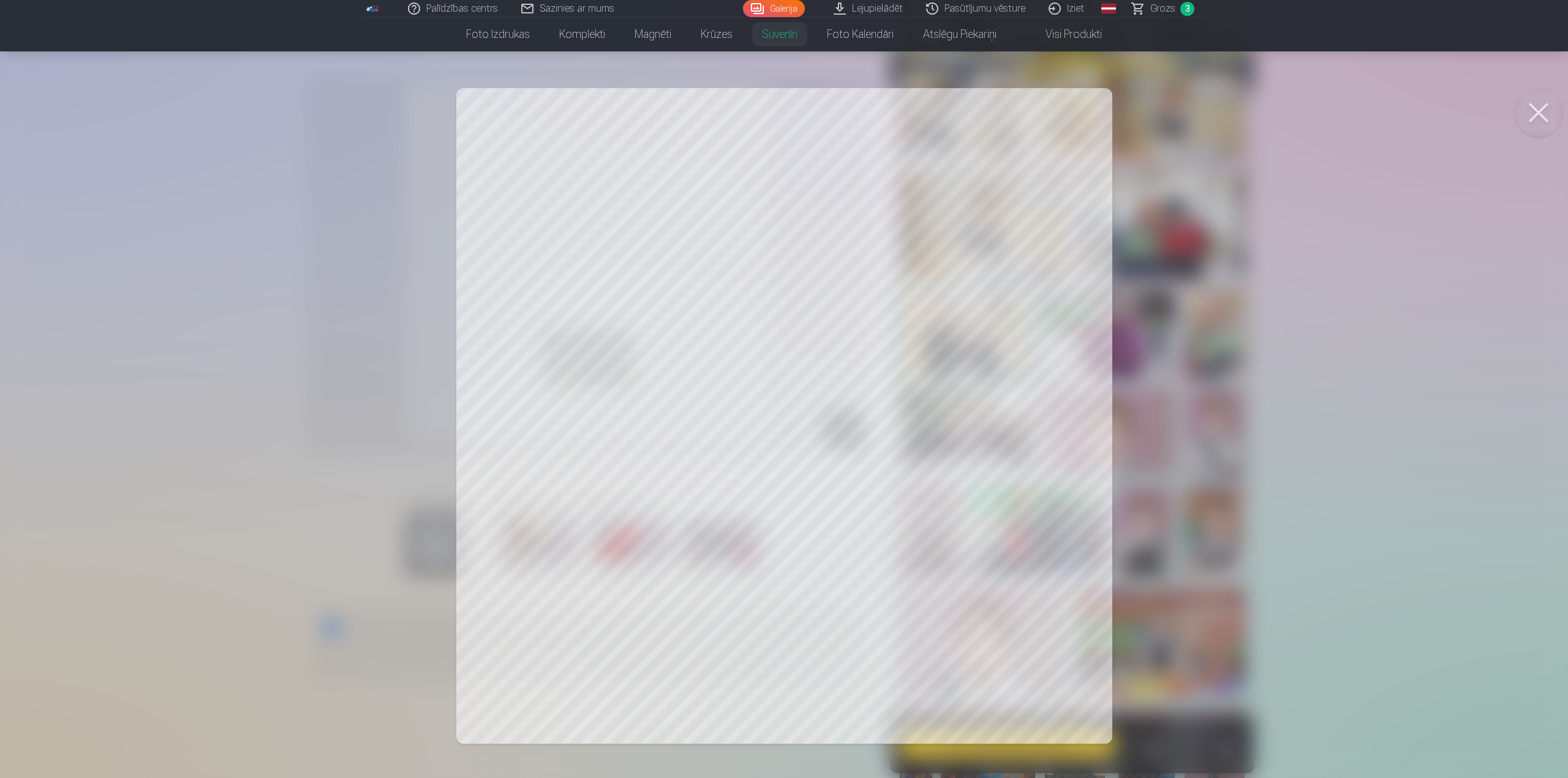
click at [1527, 109] on button at bounding box center [1538, 112] width 49 height 49
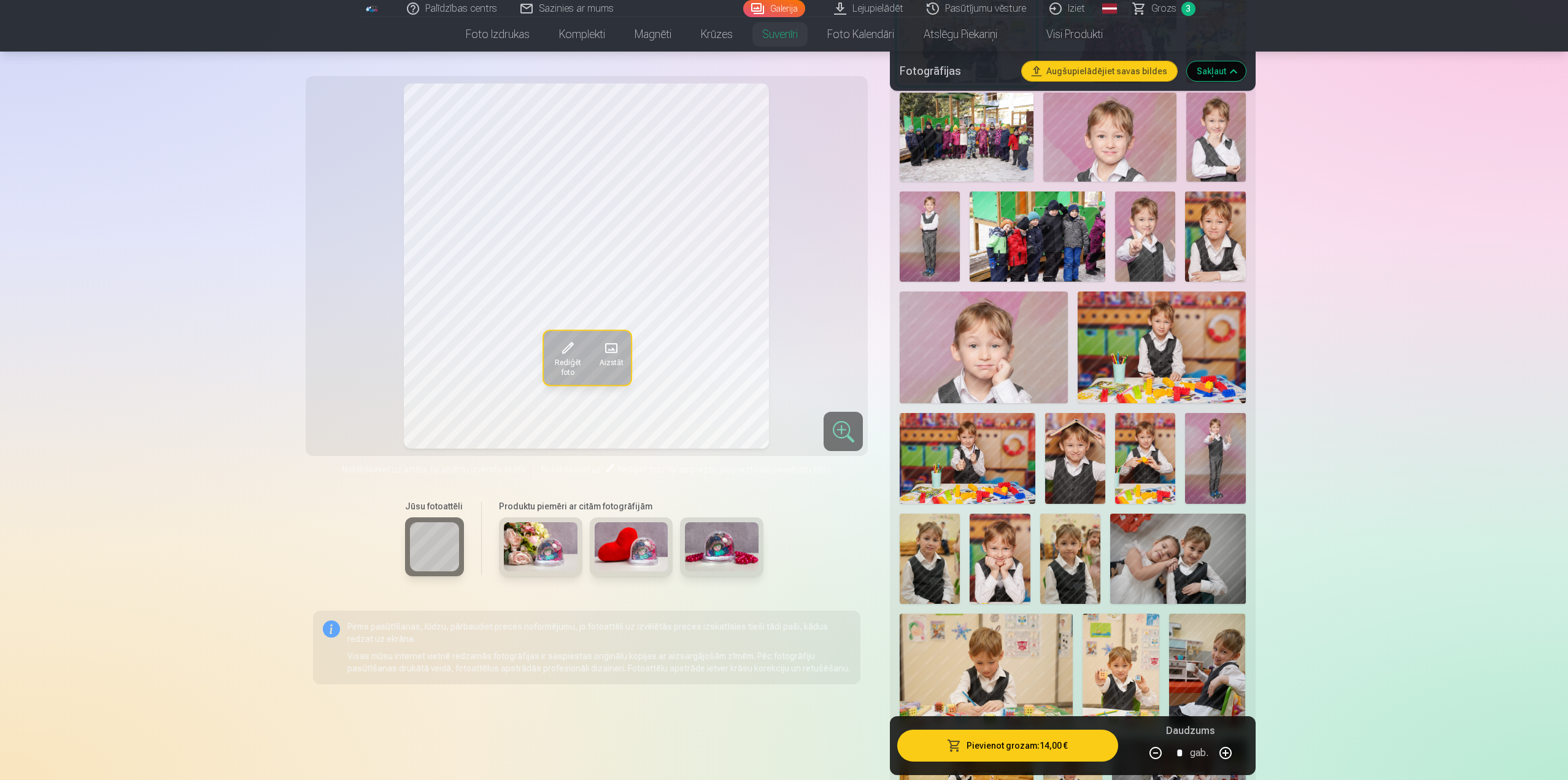
scroll to position [2025, 0]
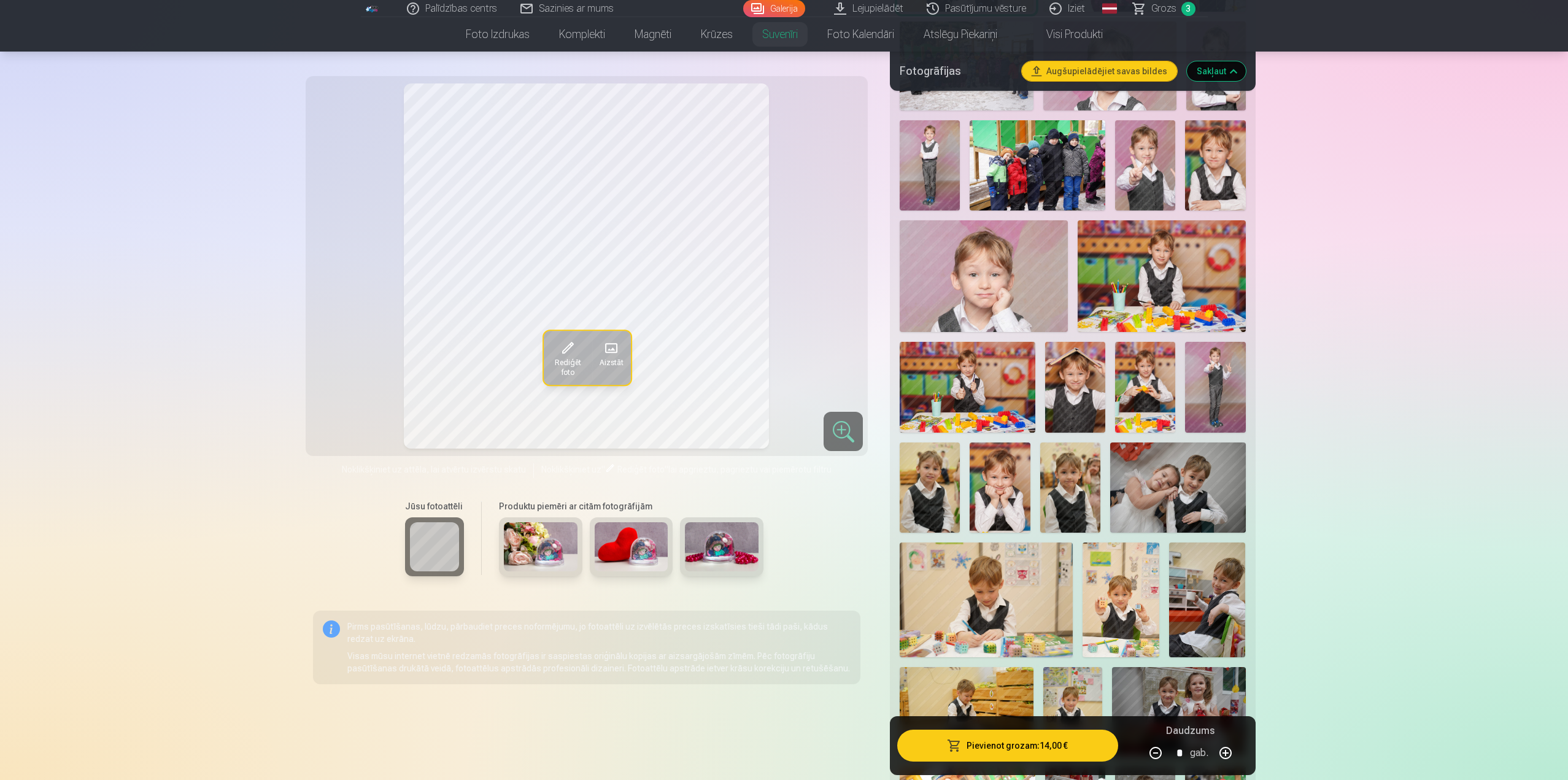
click at [1177, 487] on img at bounding box center [1177, 488] width 136 height 90
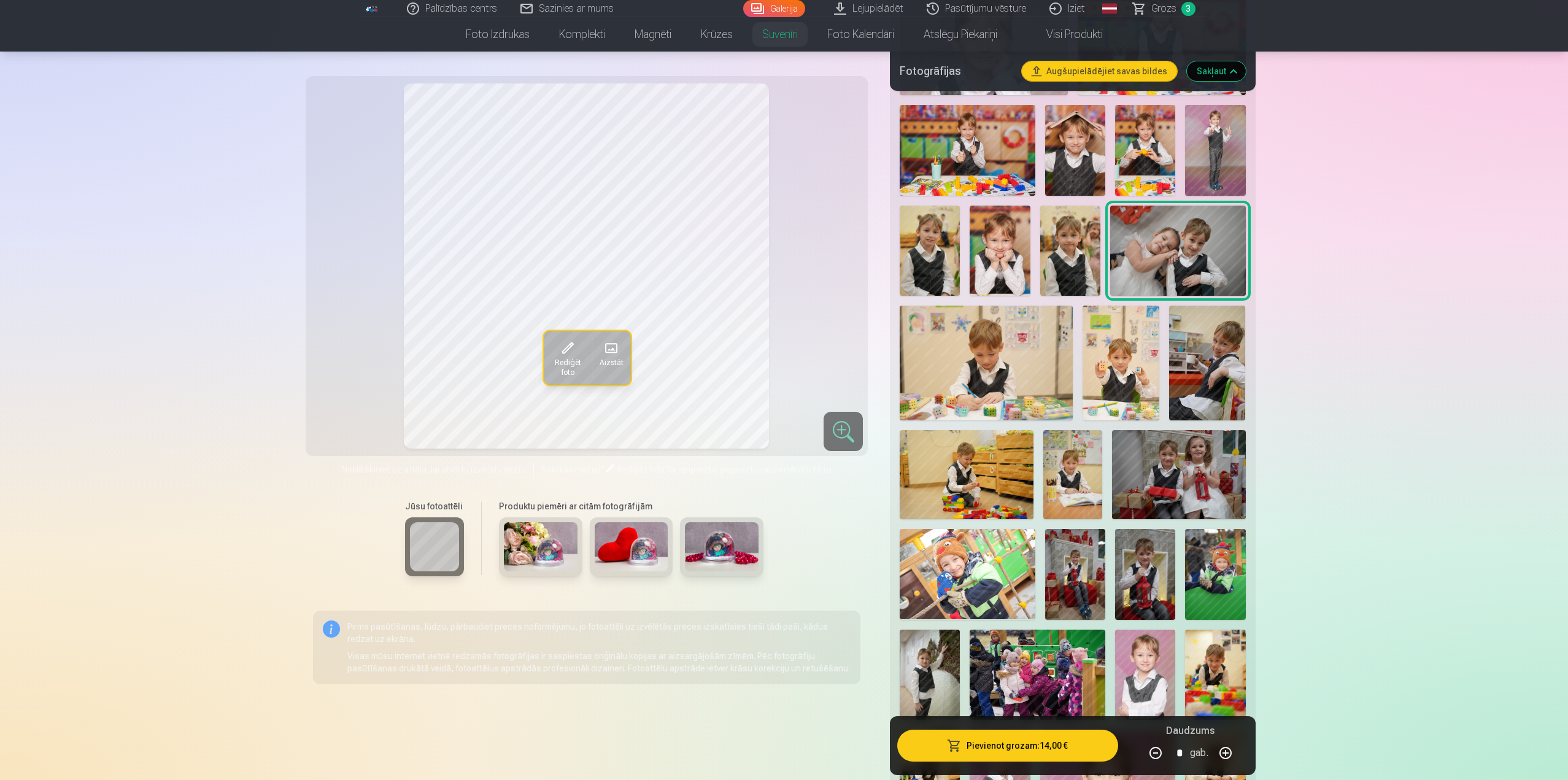
scroll to position [2332, 0]
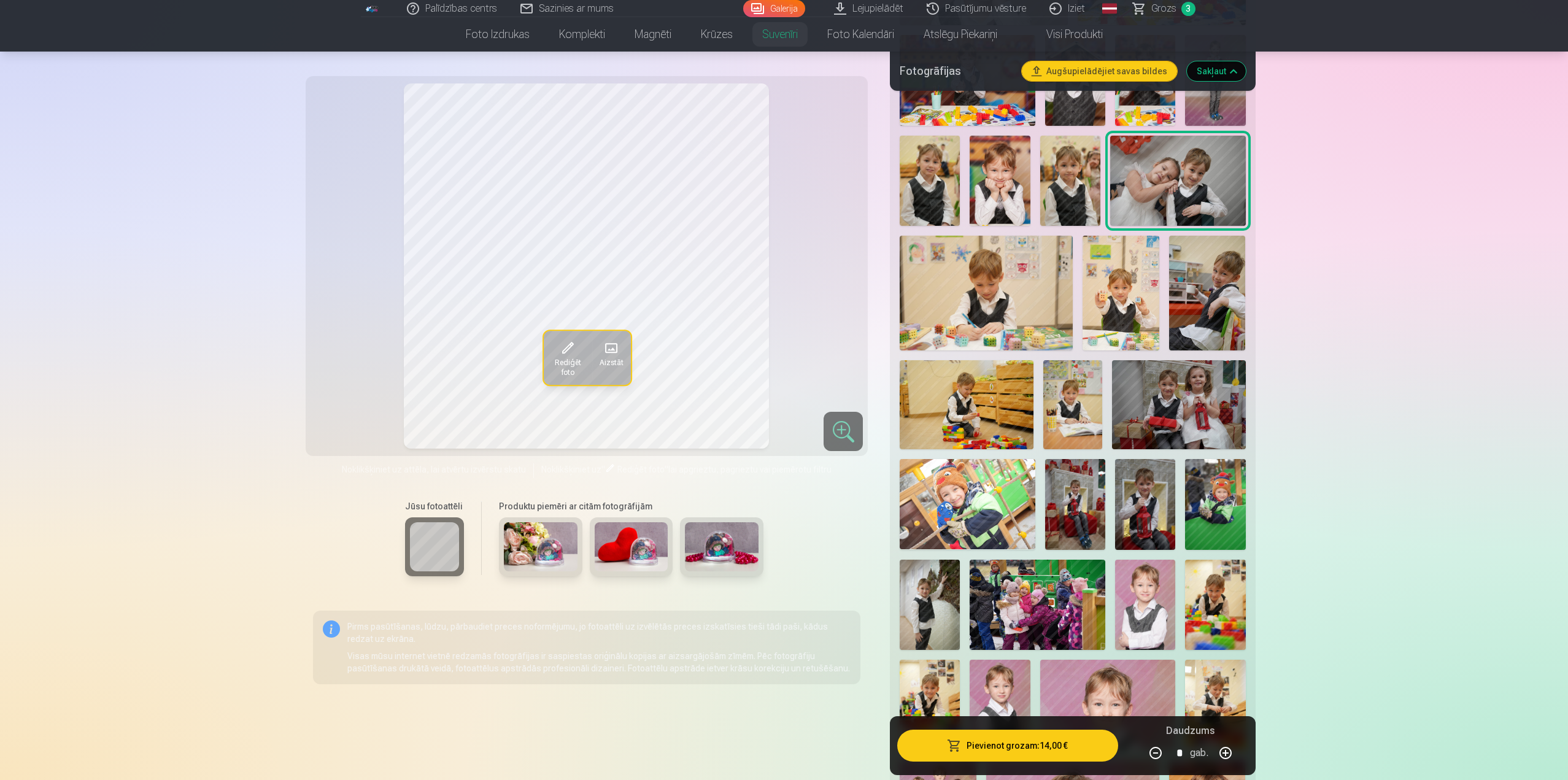
click at [1161, 418] on img at bounding box center [1178, 405] width 133 height 89
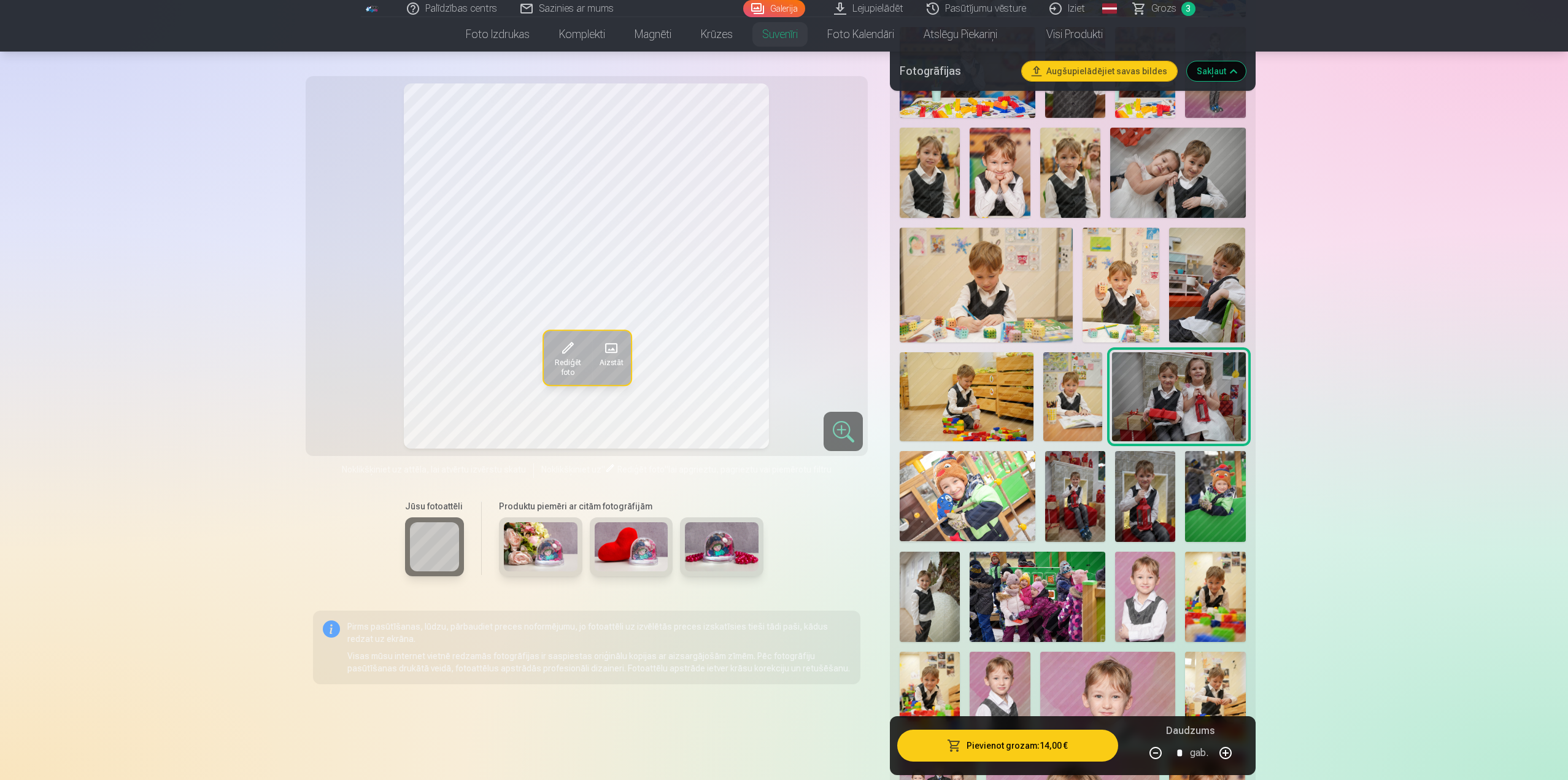
scroll to position [2455, 0]
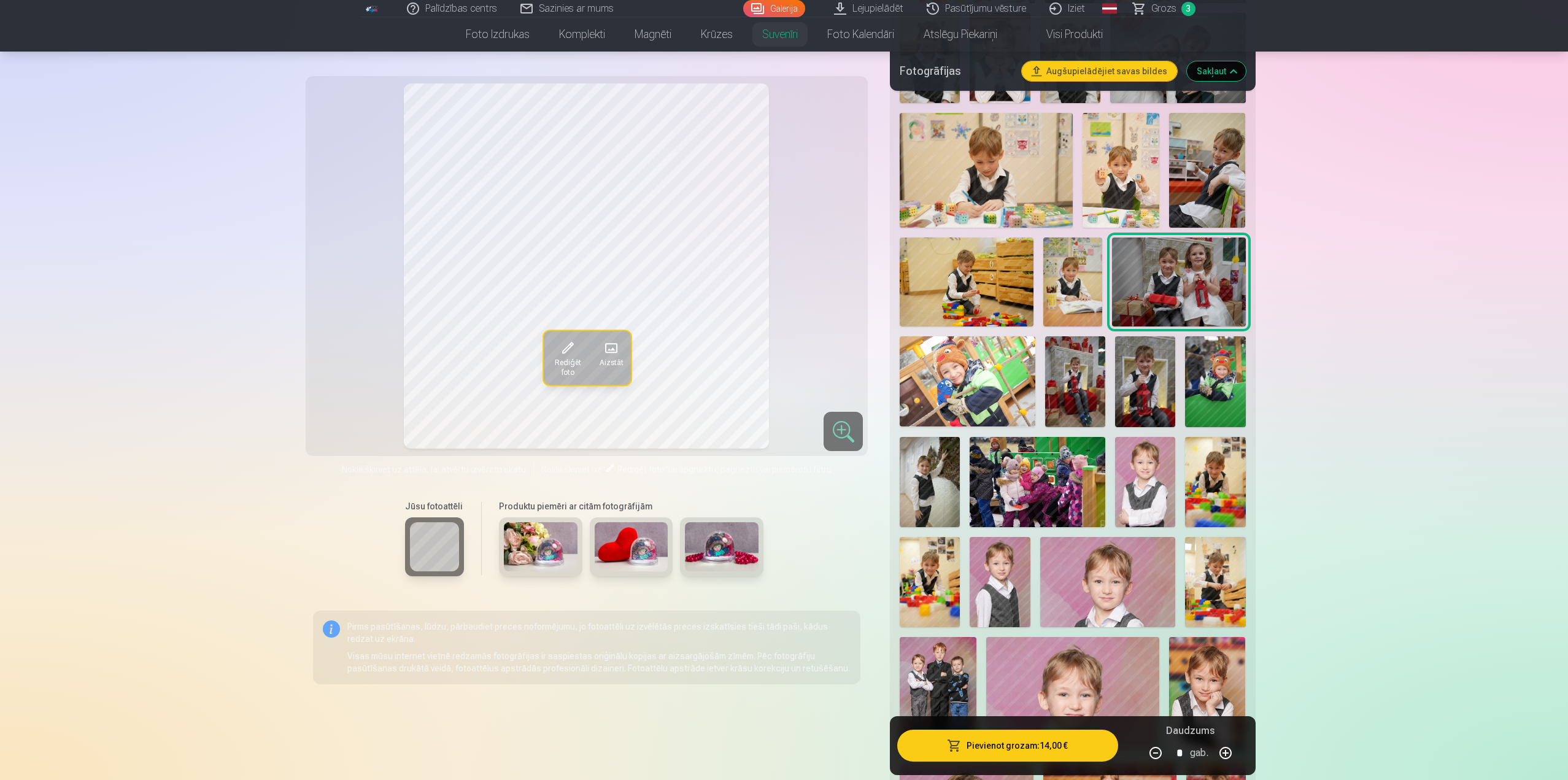
click at [1069, 387] on img at bounding box center [1075, 382] width 60 height 90
click at [1164, 378] on img at bounding box center [1144, 382] width 60 height 90
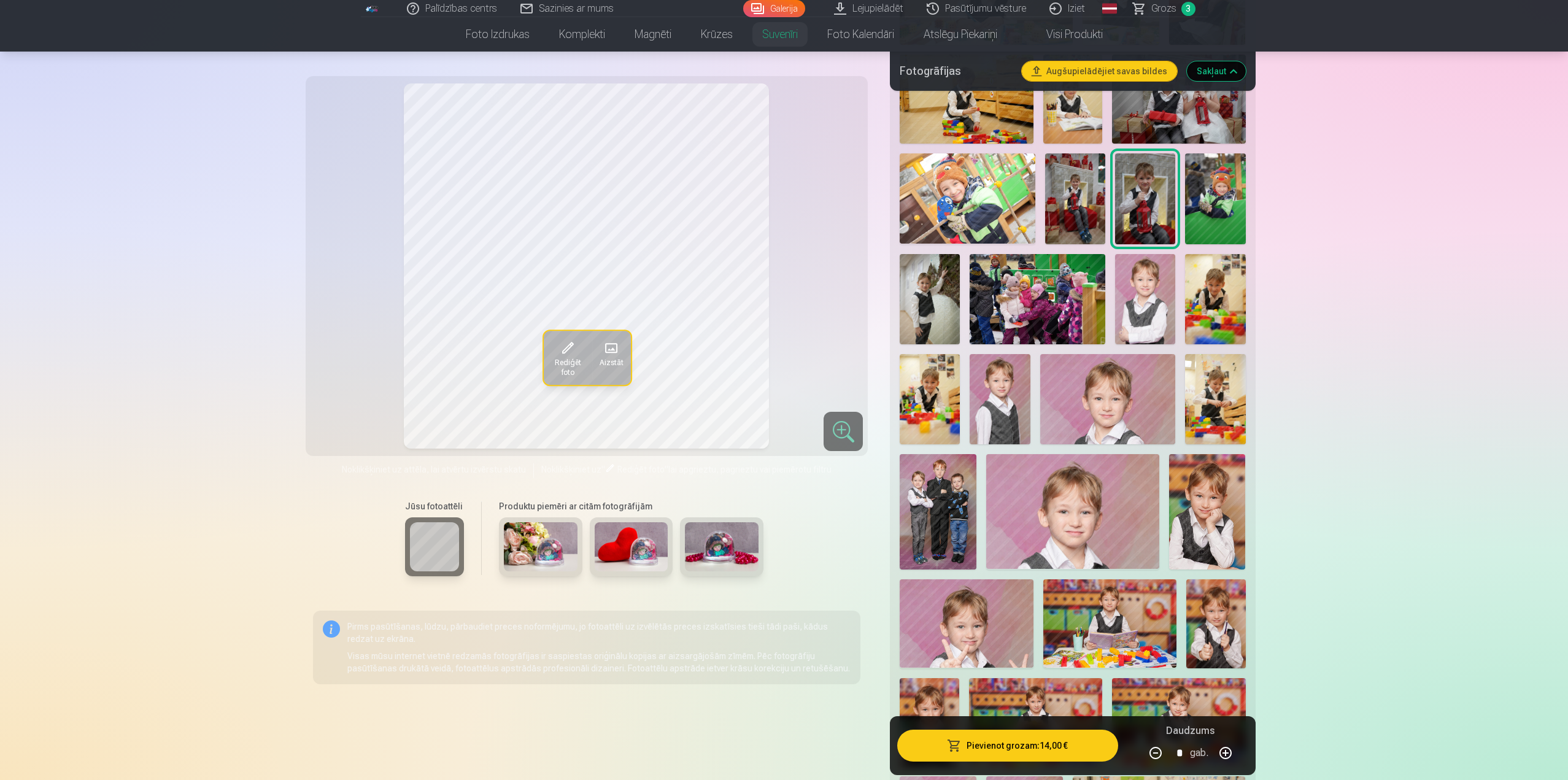
scroll to position [2639, 0]
click at [1231, 177] on img at bounding box center [1215, 198] width 60 height 90
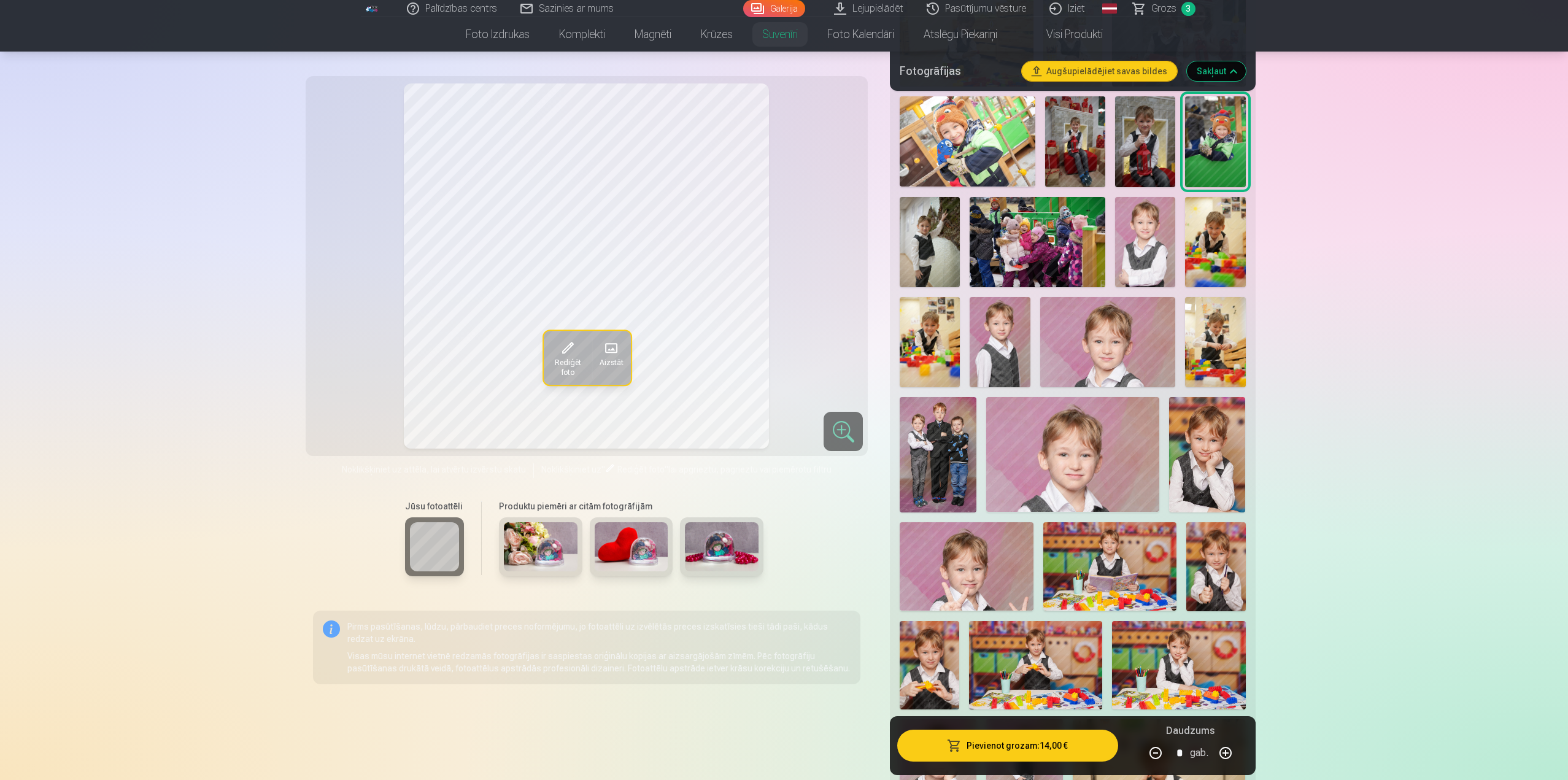
scroll to position [2762, 0]
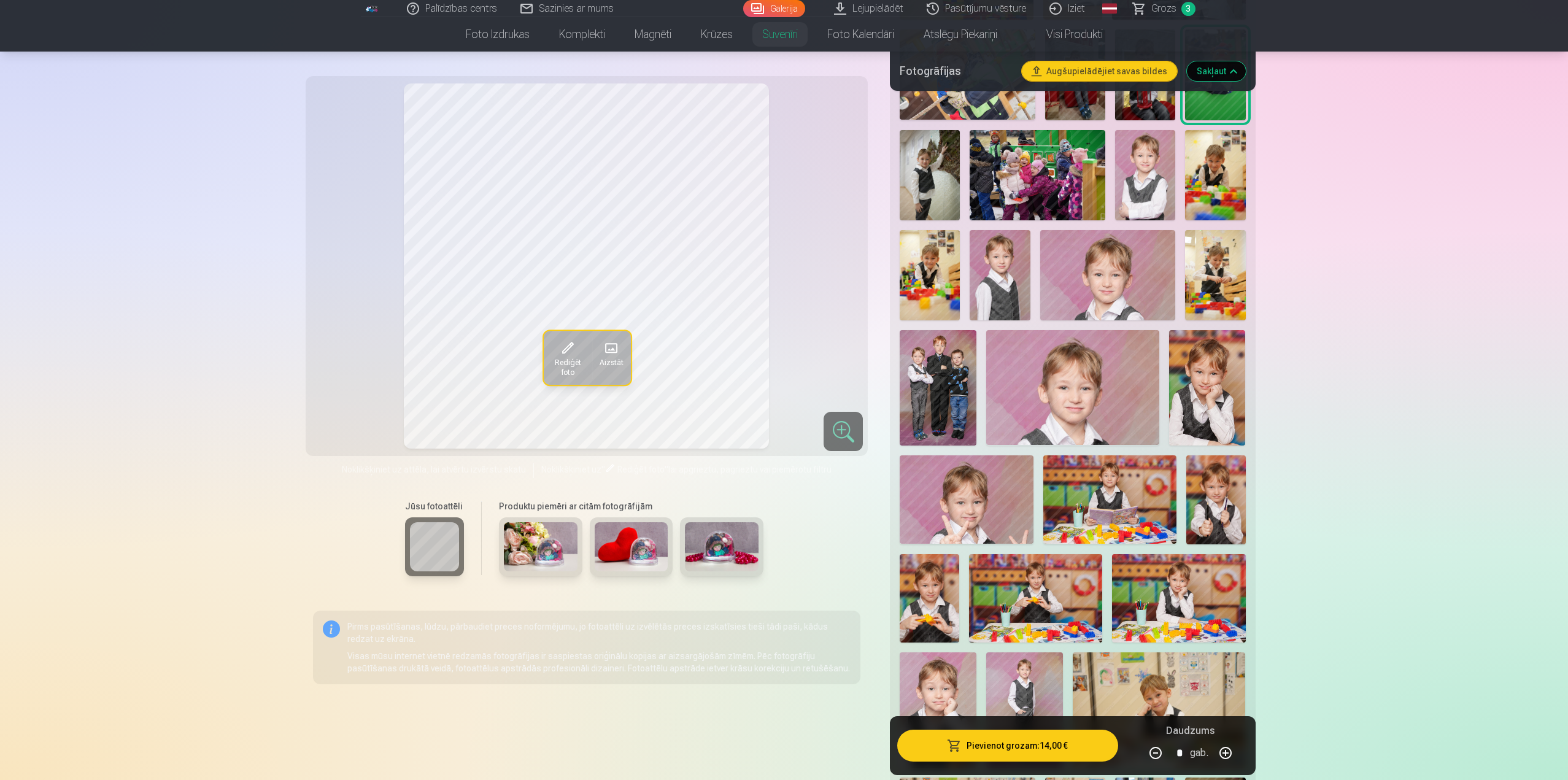
click at [935, 403] on img at bounding box center [938, 388] width 77 height 116
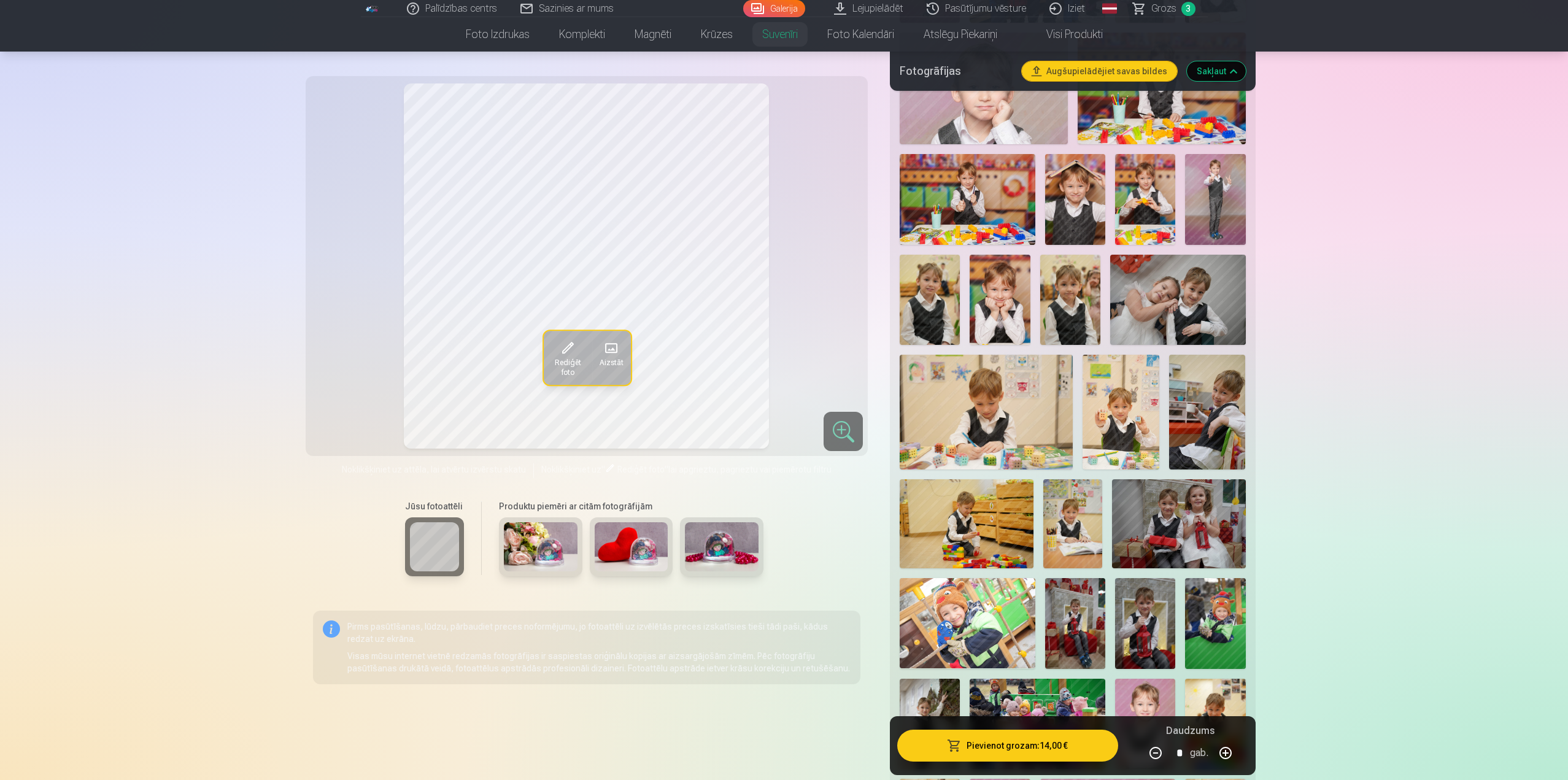
scroll to position [2210, 0]
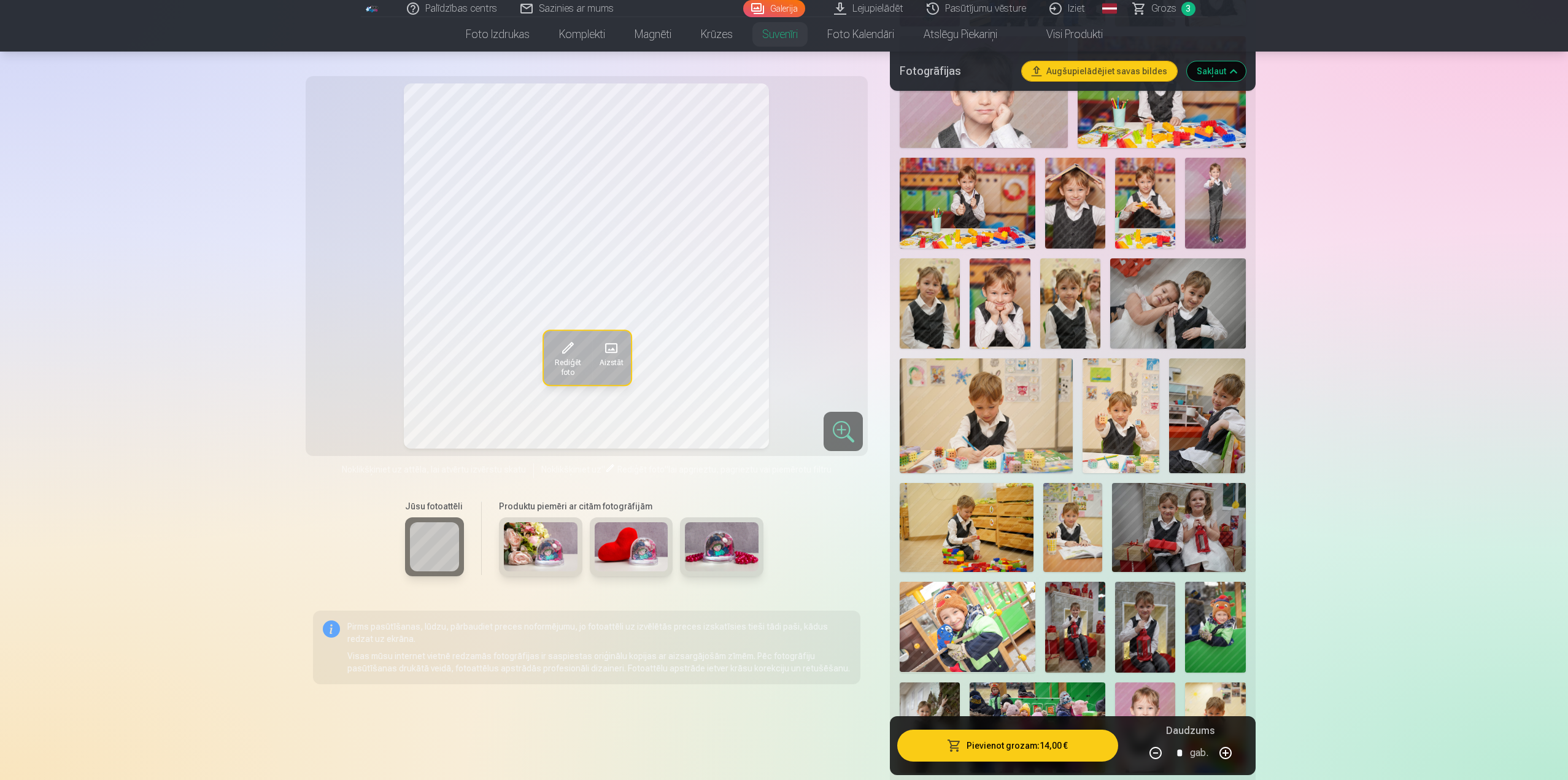
click at [1079, 624] on img at bounding box center [1075, 627] width 60 height 90
click at [1133, 618] on img at bounding box center [1144, 627] width 60 height 90
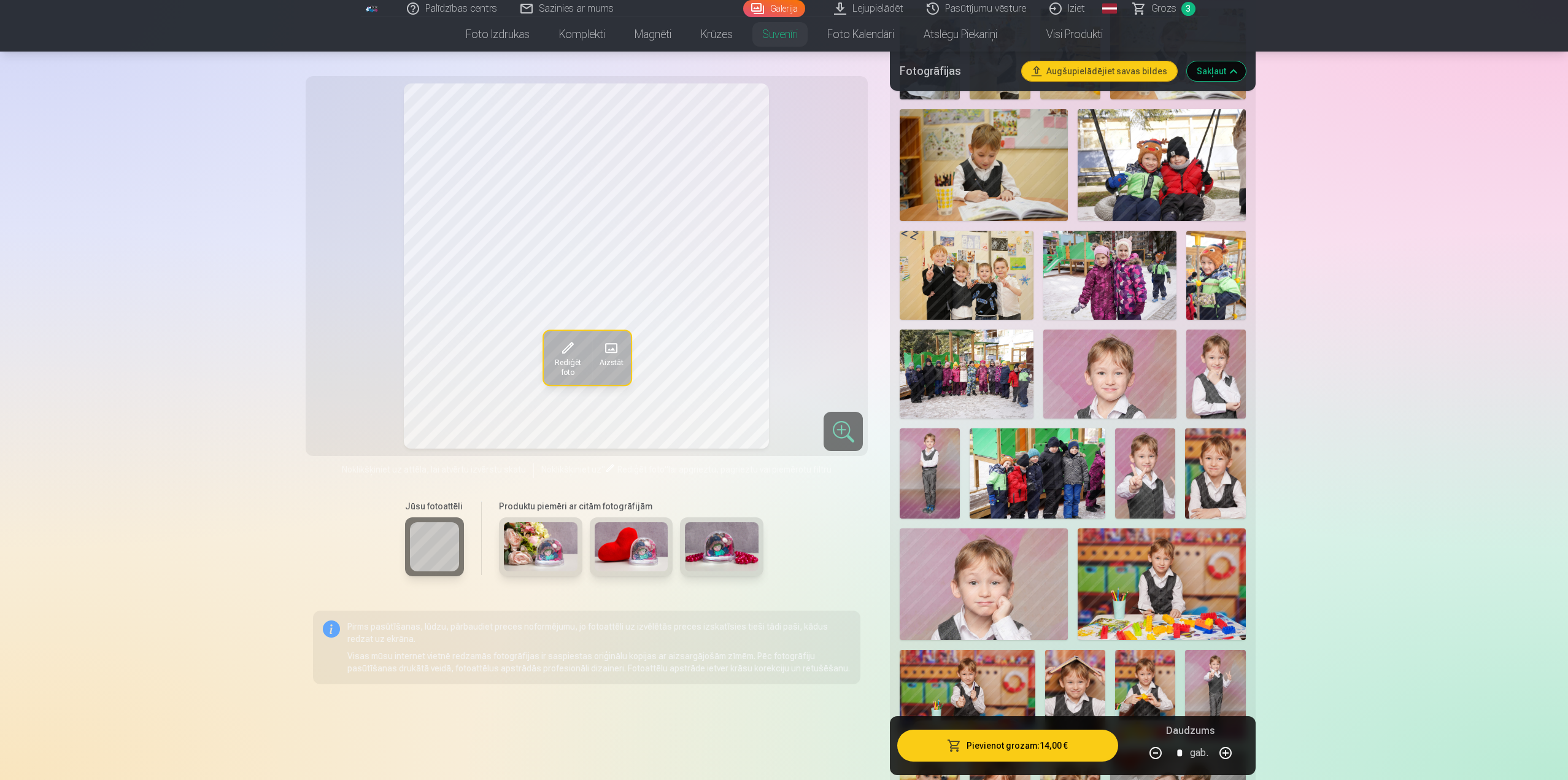
scroll to position [1657, 0]
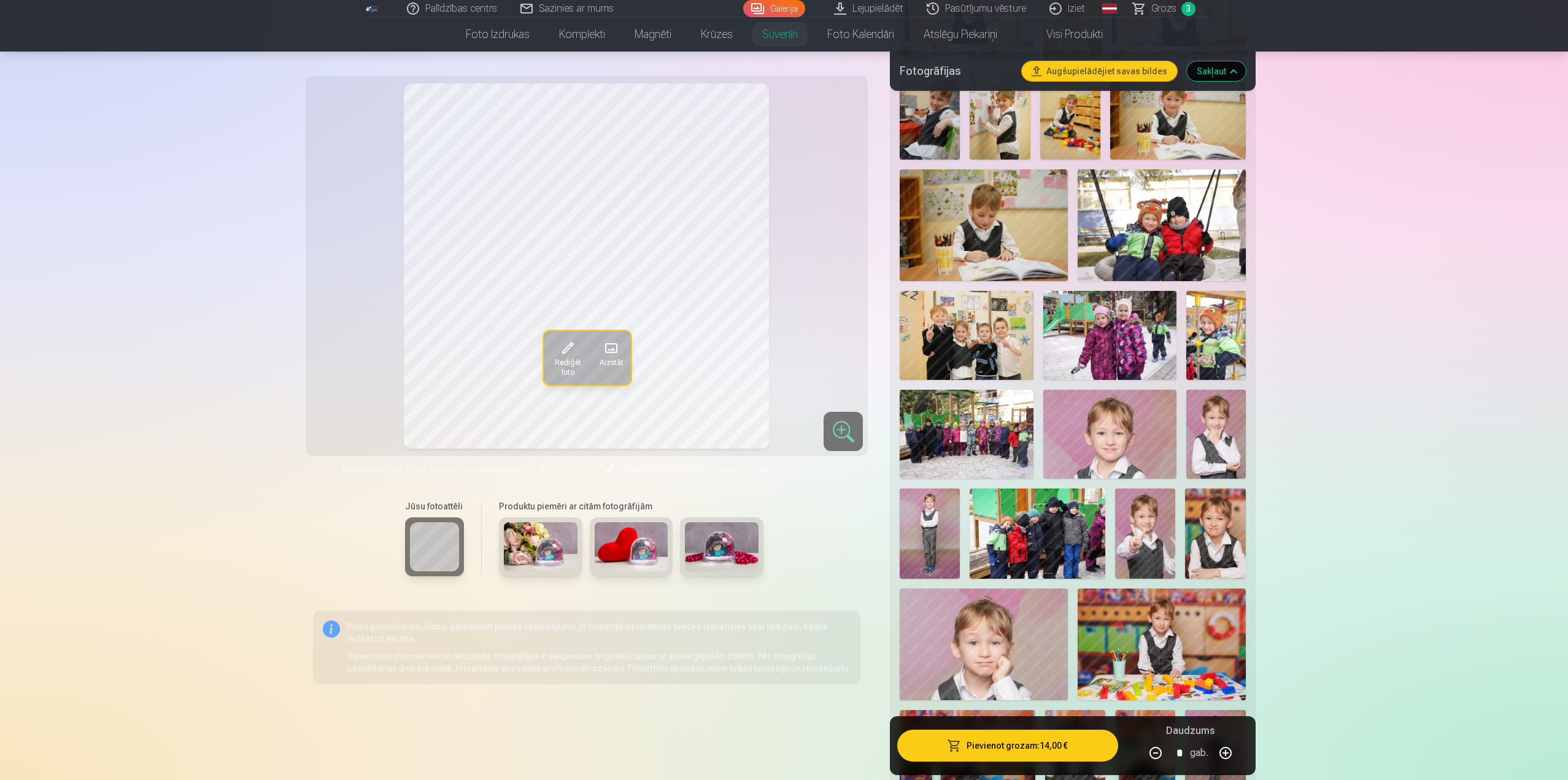
click at [1213, 214] on img at bounding box center [1161, 225] width 168 height 112
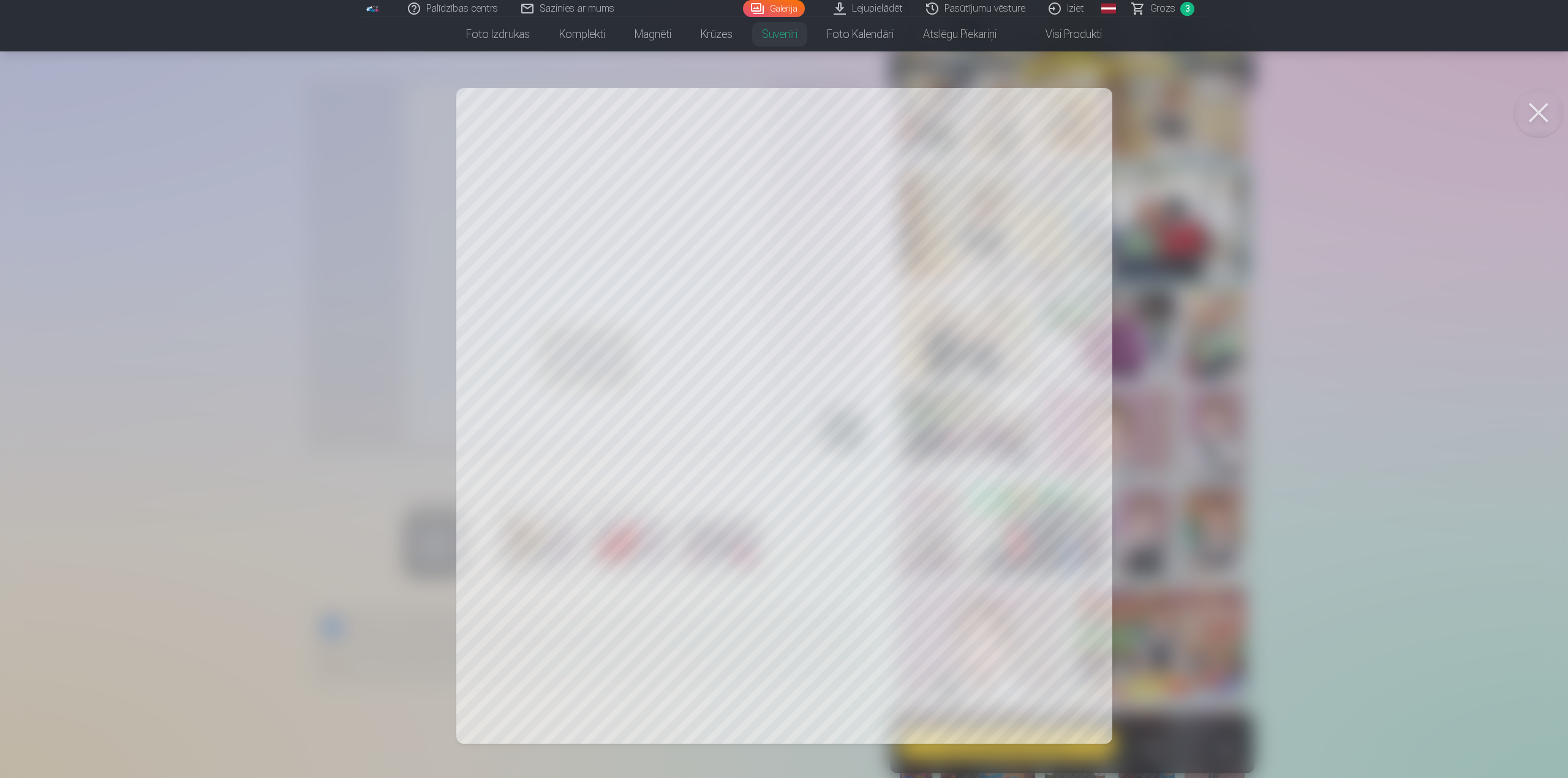
click at [1537, 110] on button at bounding box center [1538, 112] width 49 height 49
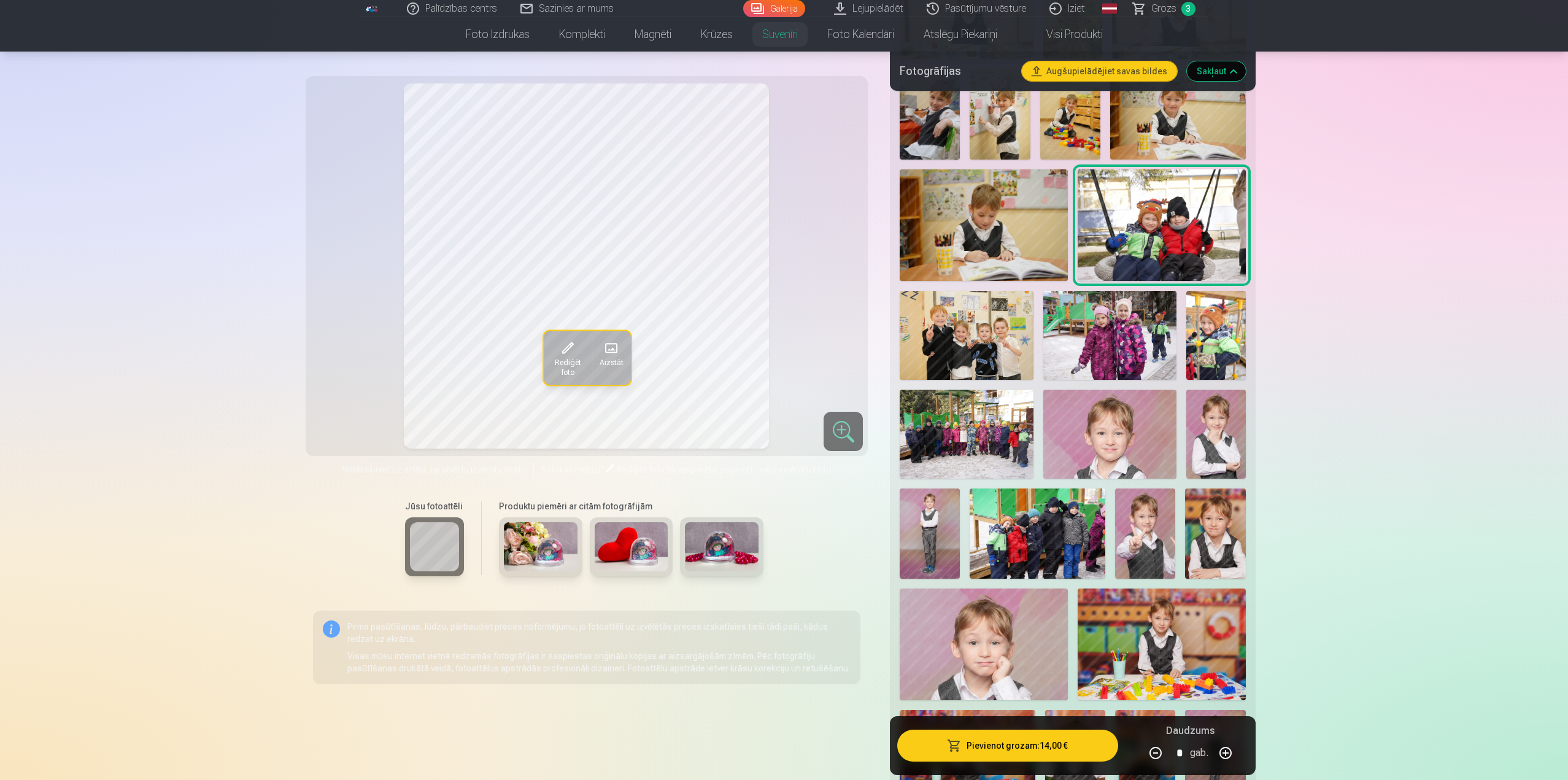
click at [566, 359] on span "Rediģēt foto" at bounding box center [568, 367] width 34 height 20
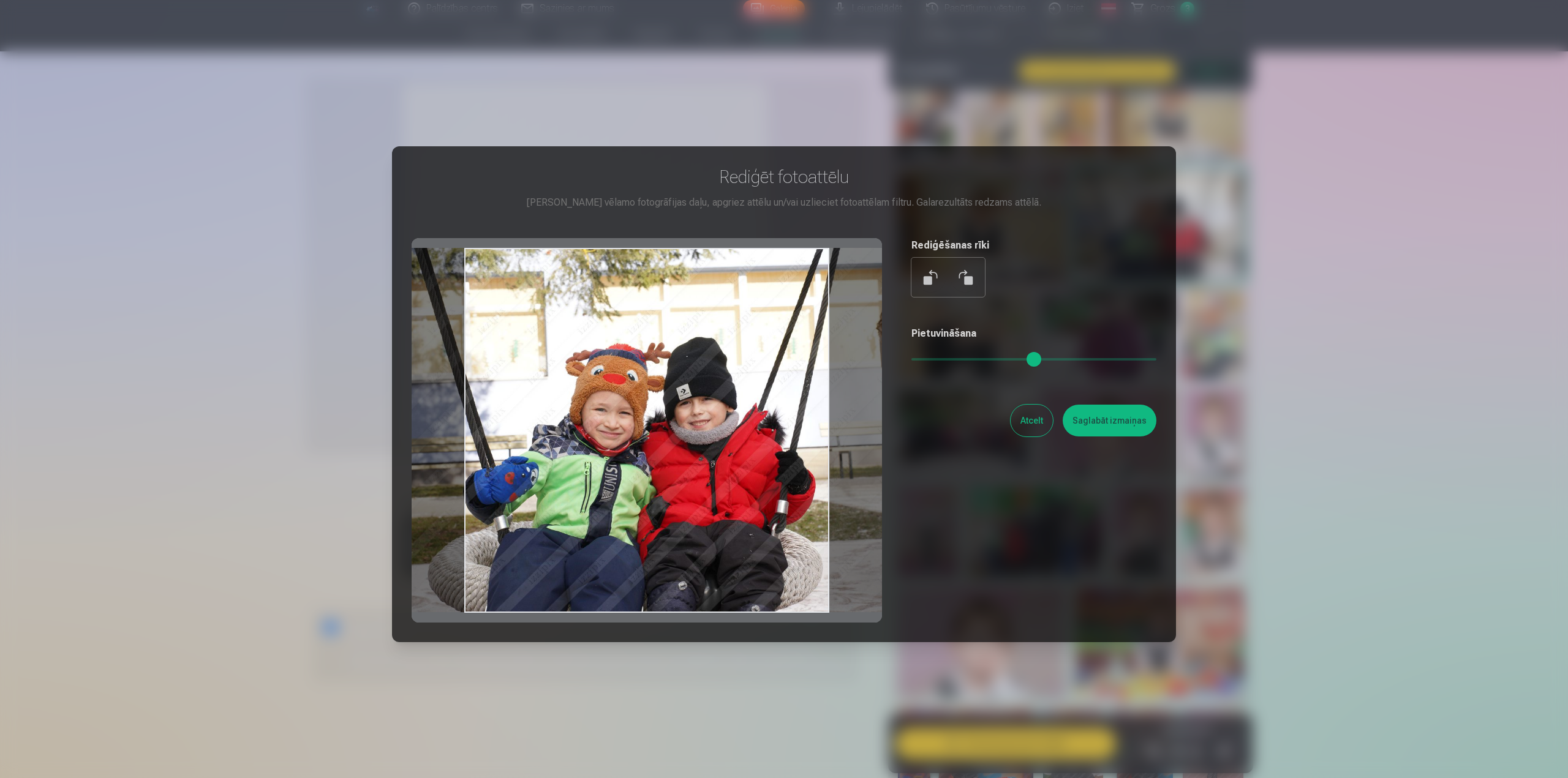
drag, startPoint x: 651, startPoint y: 434, endPoint x: 651, endPoint y: 423, distance: 11.0
click at [651, 423] on div at bounding box center [646, 430] width 470 height 384
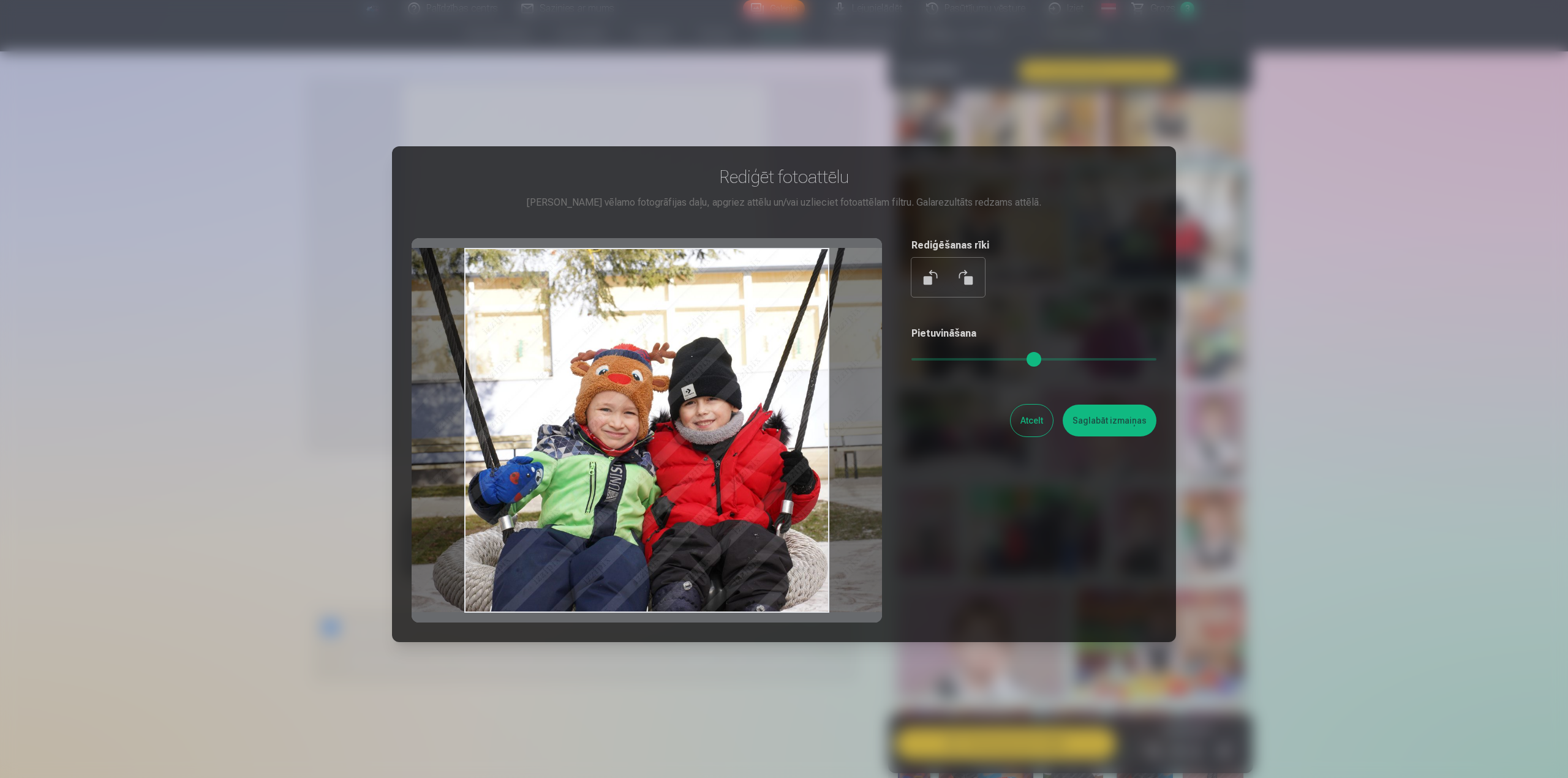
click at [706, 470] on div at bounding box center [646, 430] width 470 height 384
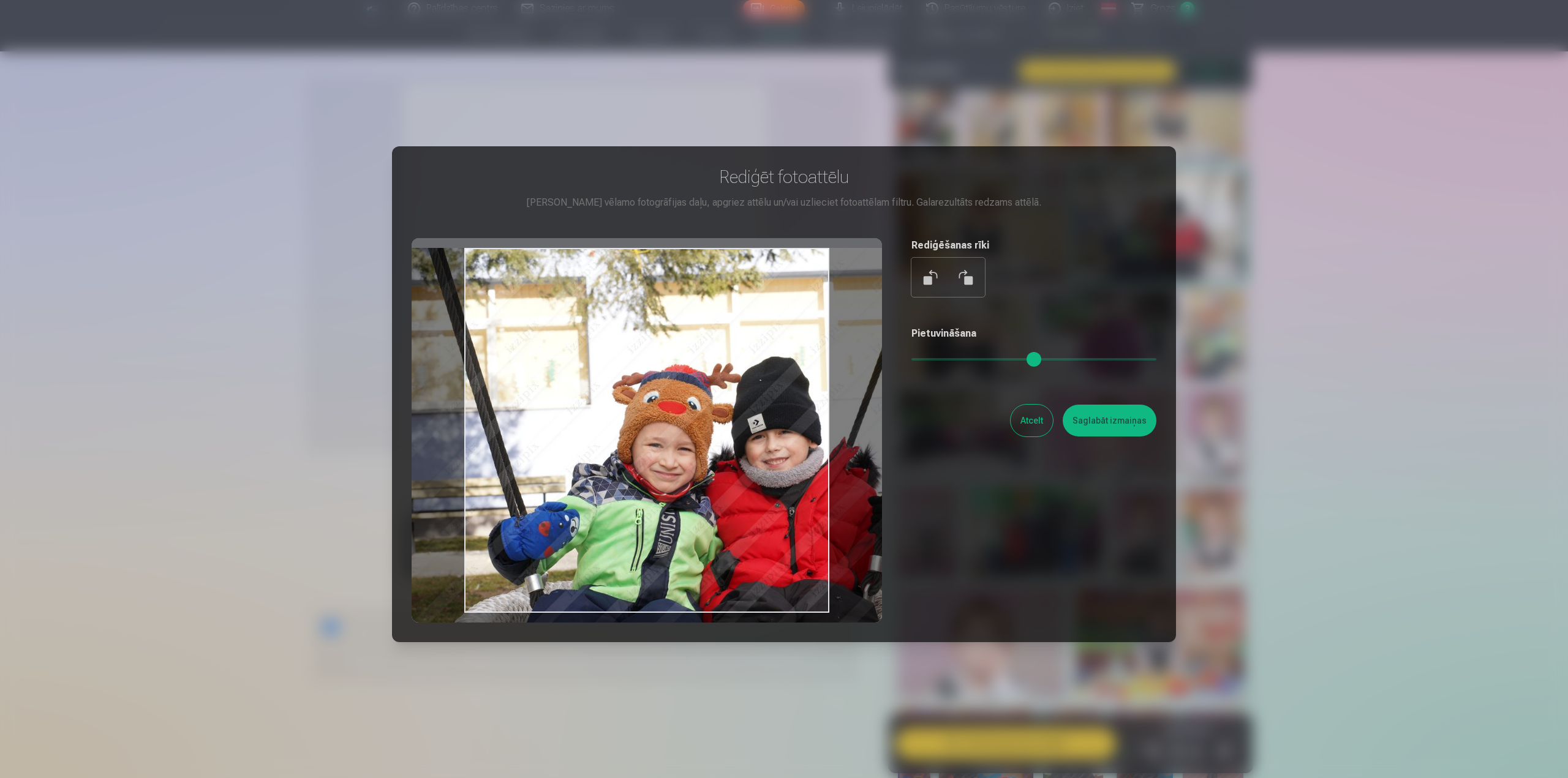
type input "*"
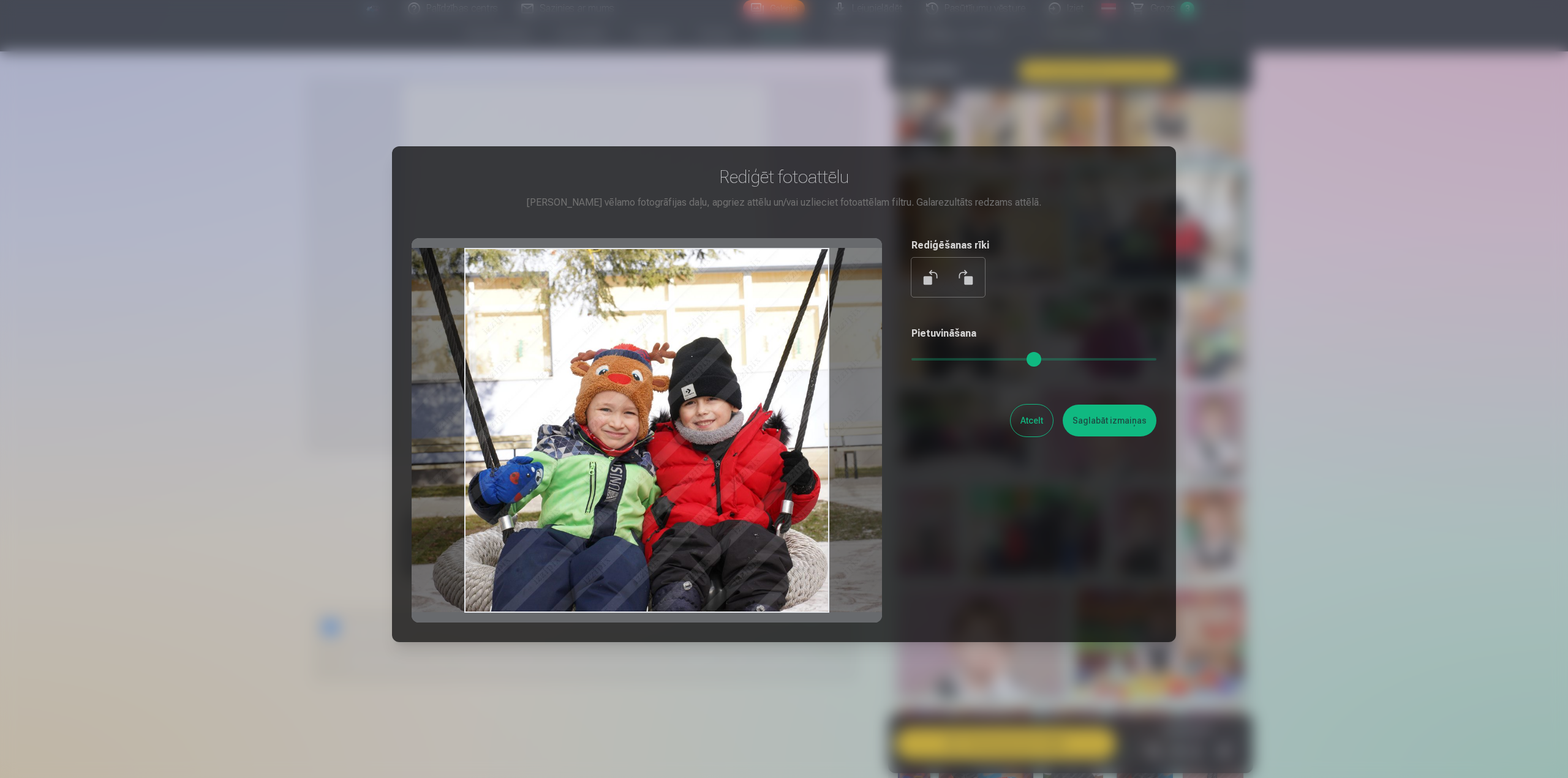
drag, startPoint x: 919, startPoint y: 361, endPoint x: 875, endPoint y: 358, distance: 44.1
click at [911, 358] on input "range" at bounding box center [1034, 359] width 245 height 2
click at [1085, 420] on button "Saglabāt izmaiņas" at bounding box center [1109, 420] width 94 height 32
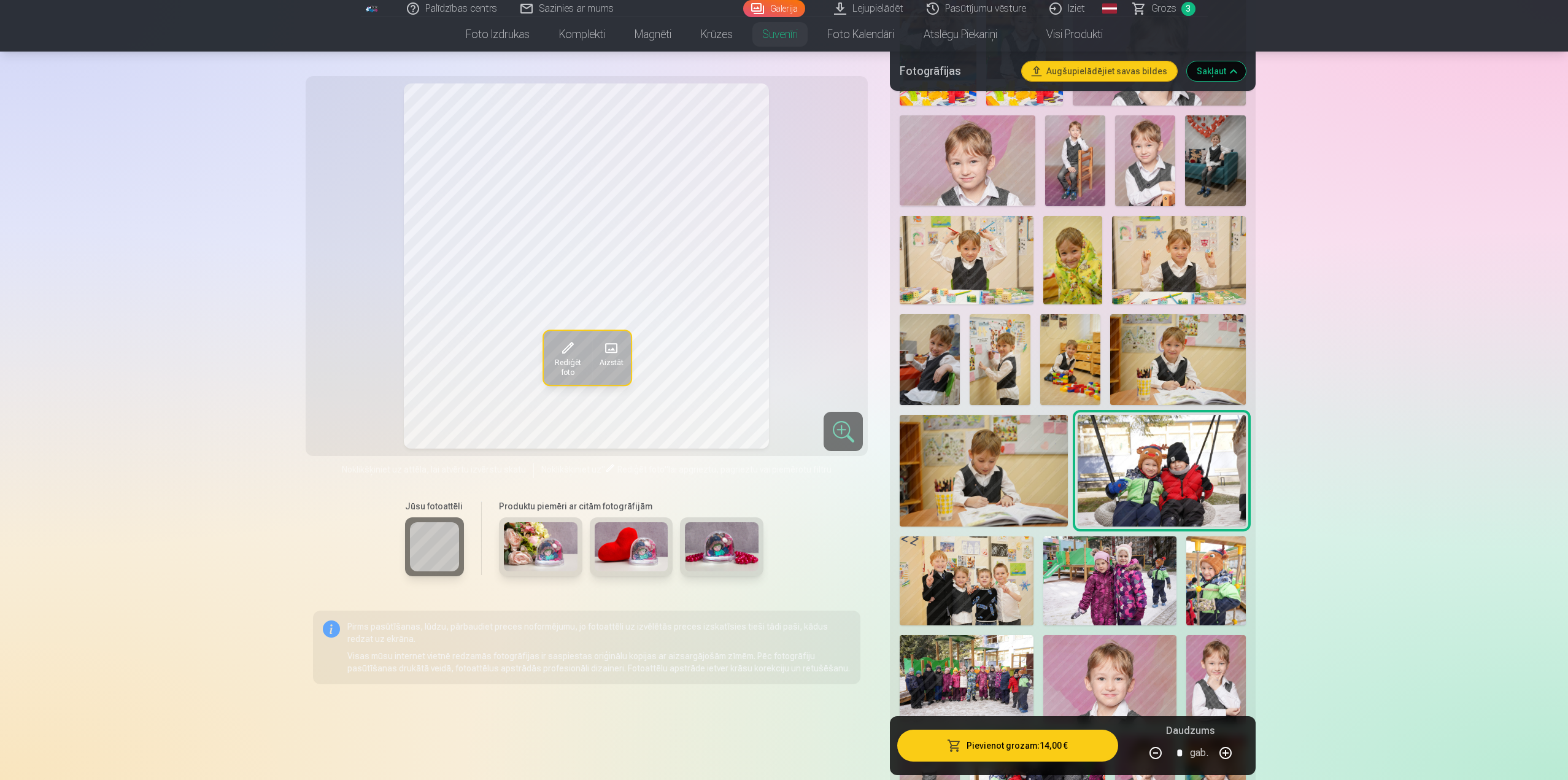
scroll to position [1350, 0]
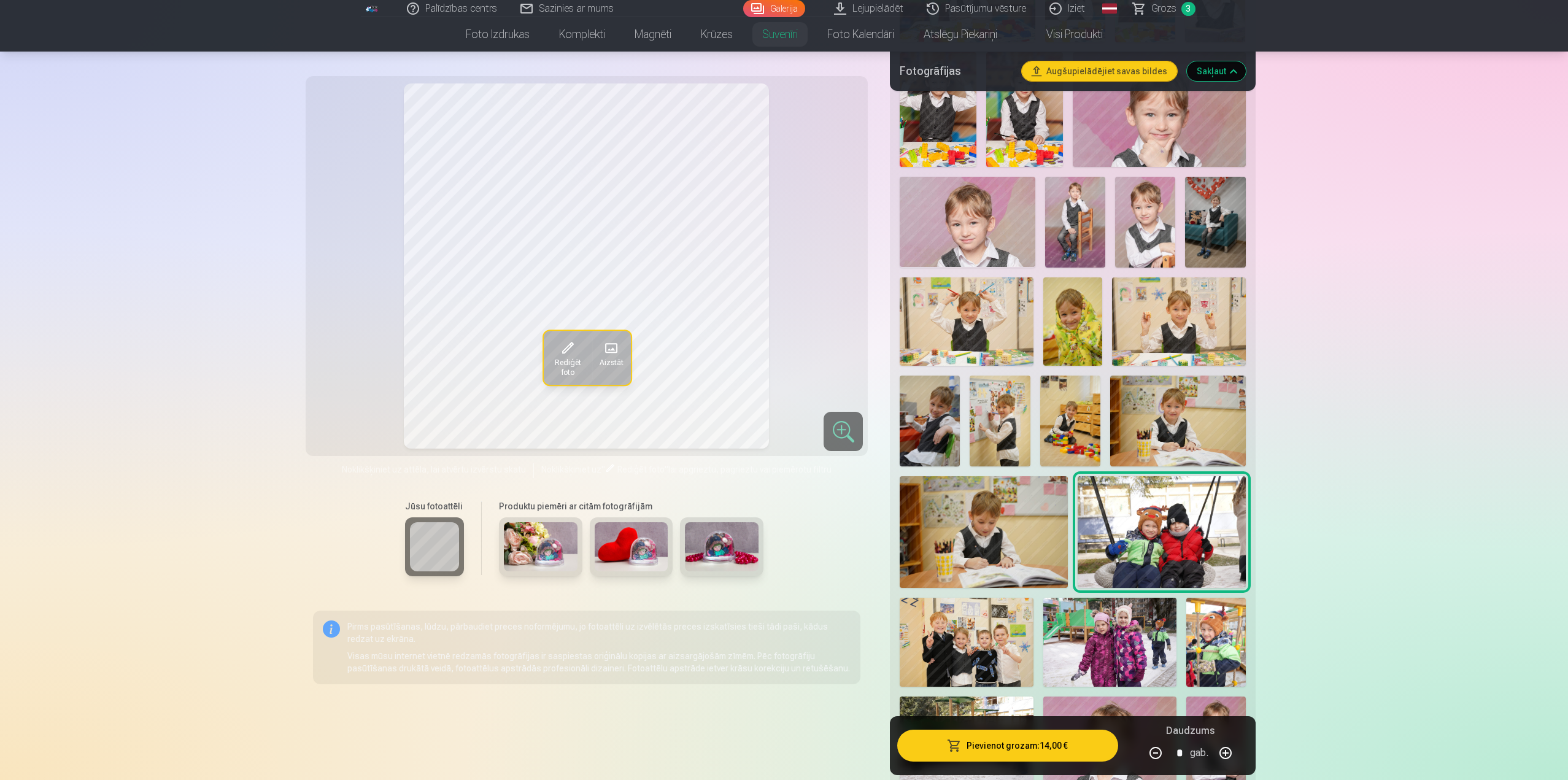
click at [1073, 354] on img at bounding box center [1073, 322] width 60 height 89
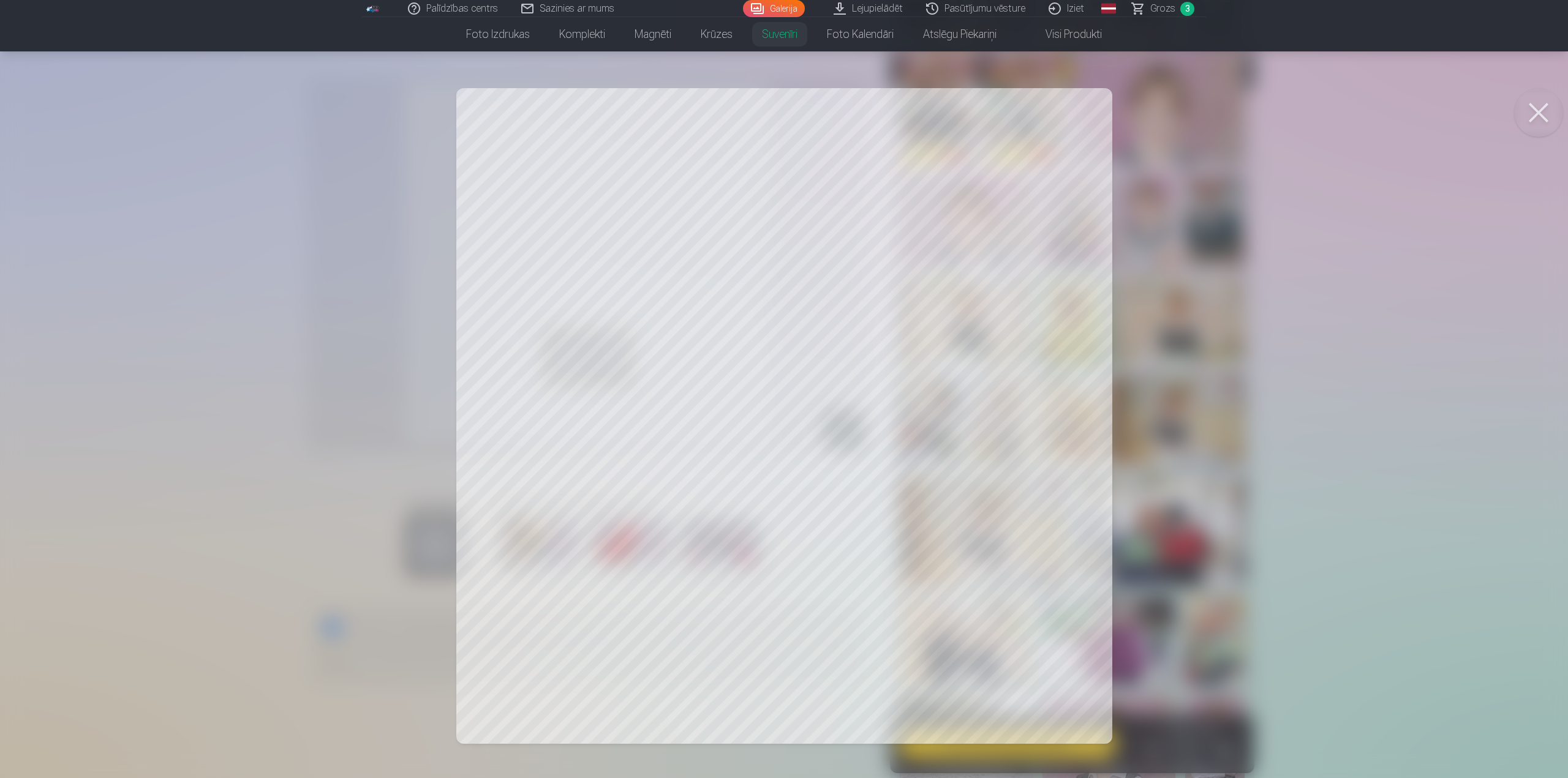
click at [1540, 124] on button at bounding box center [1538, 112] width 49 height 49
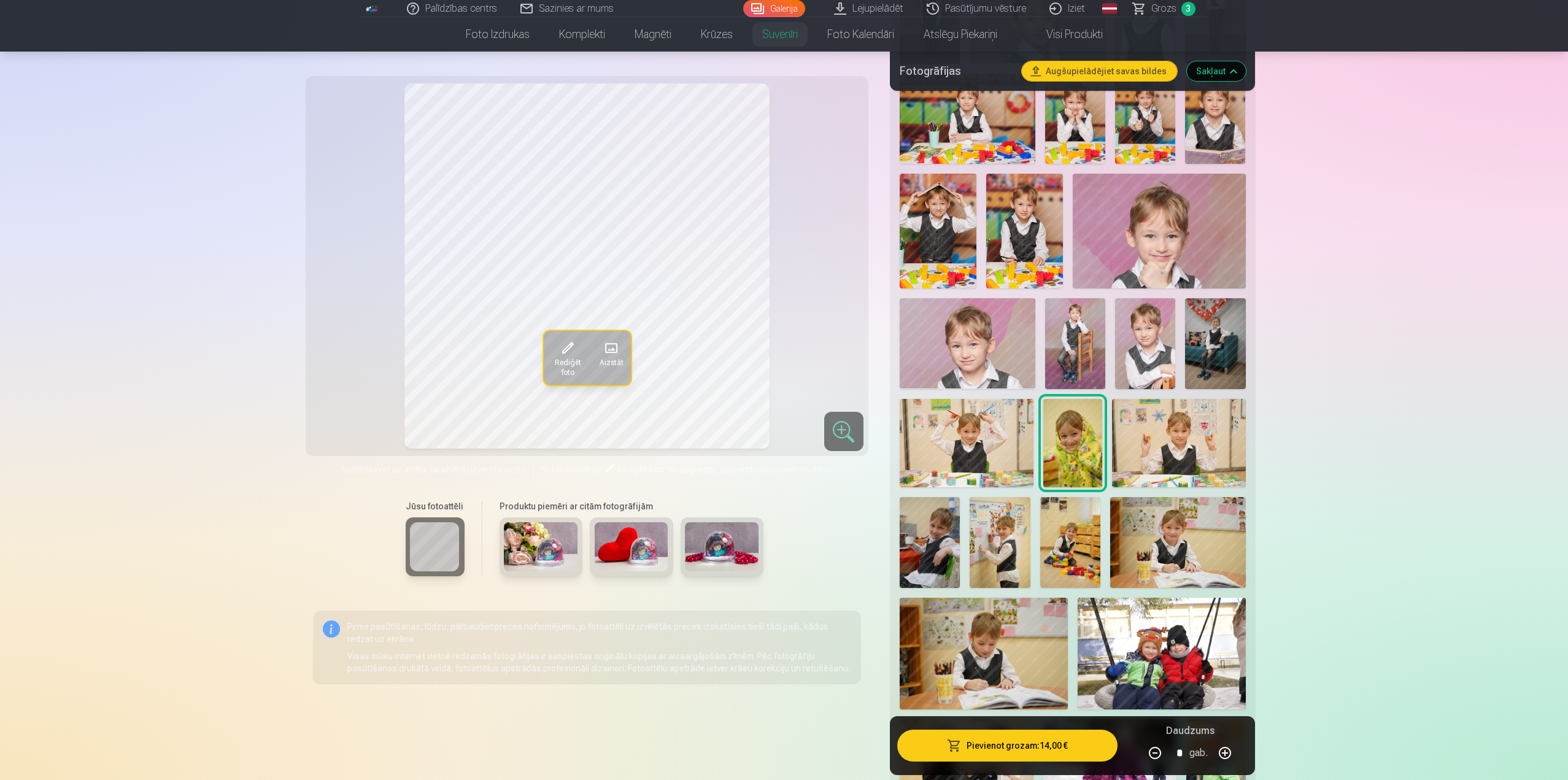
scroll to position [1227, 0]
click at [978, 446] on img at bounding box center [966, 444] width 133 height 89
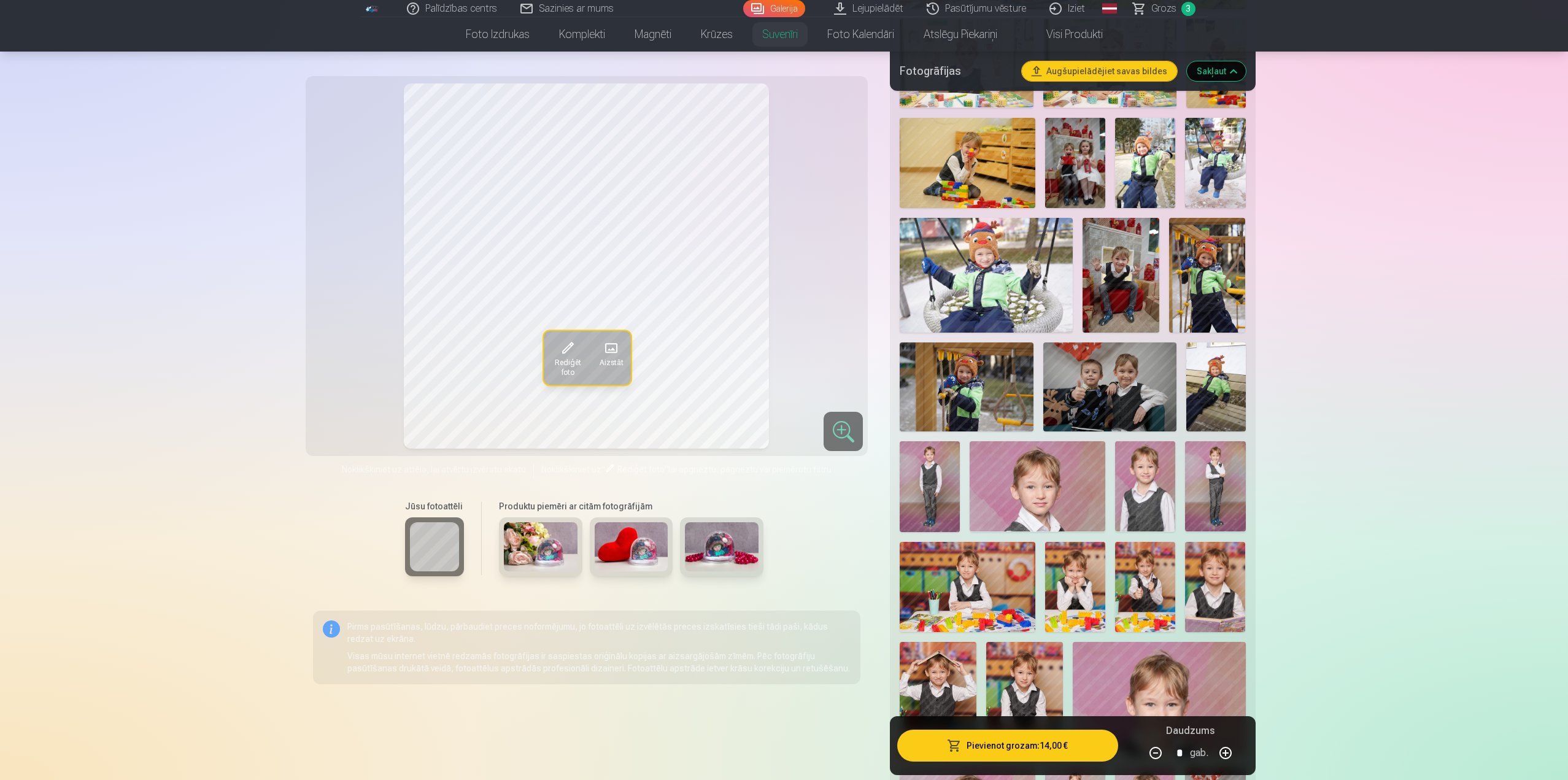
scroll to position [736, 0]
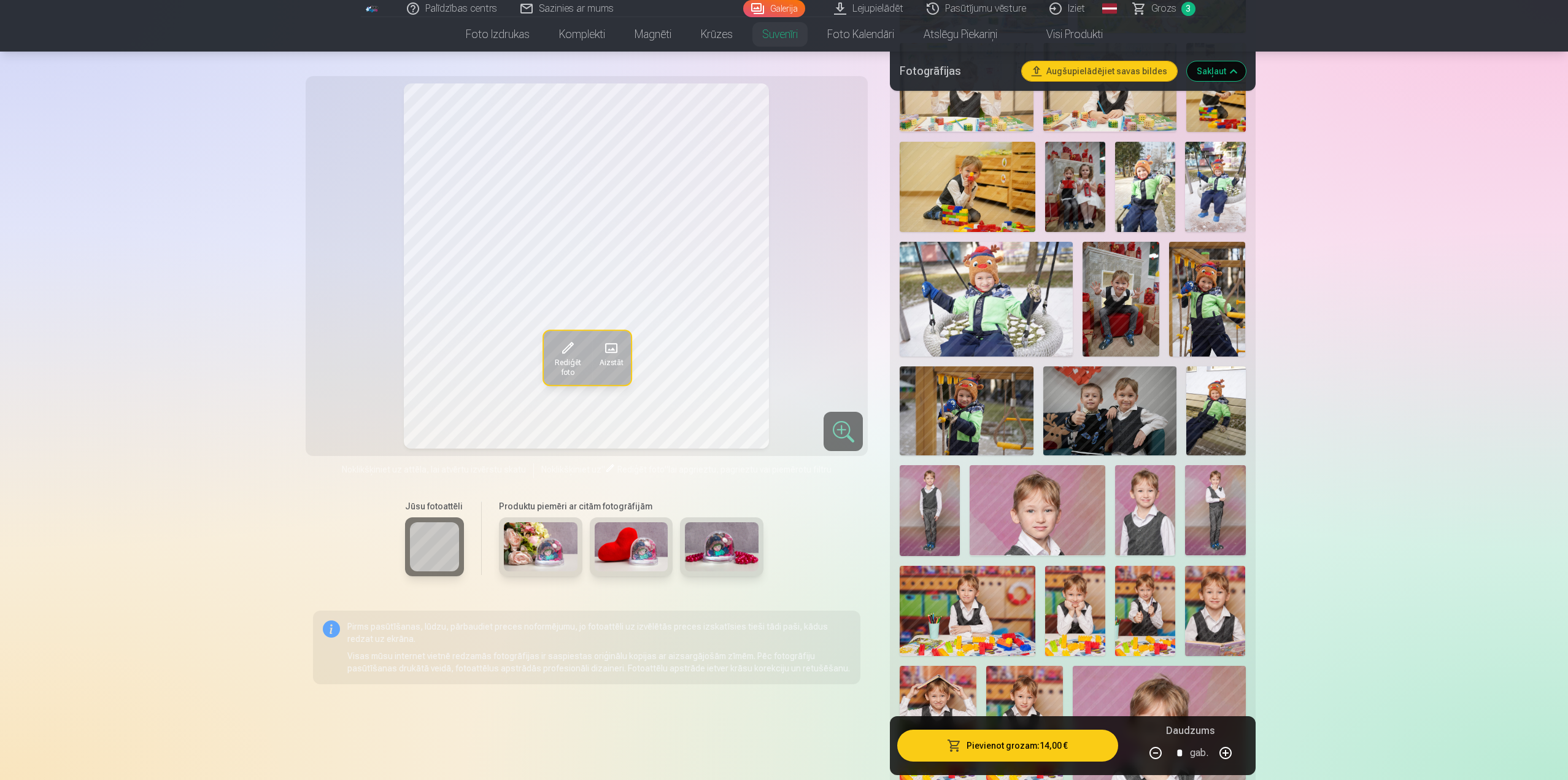
click at [1106, 430] on img at bounding box center [1110, 411] width 133 height 89
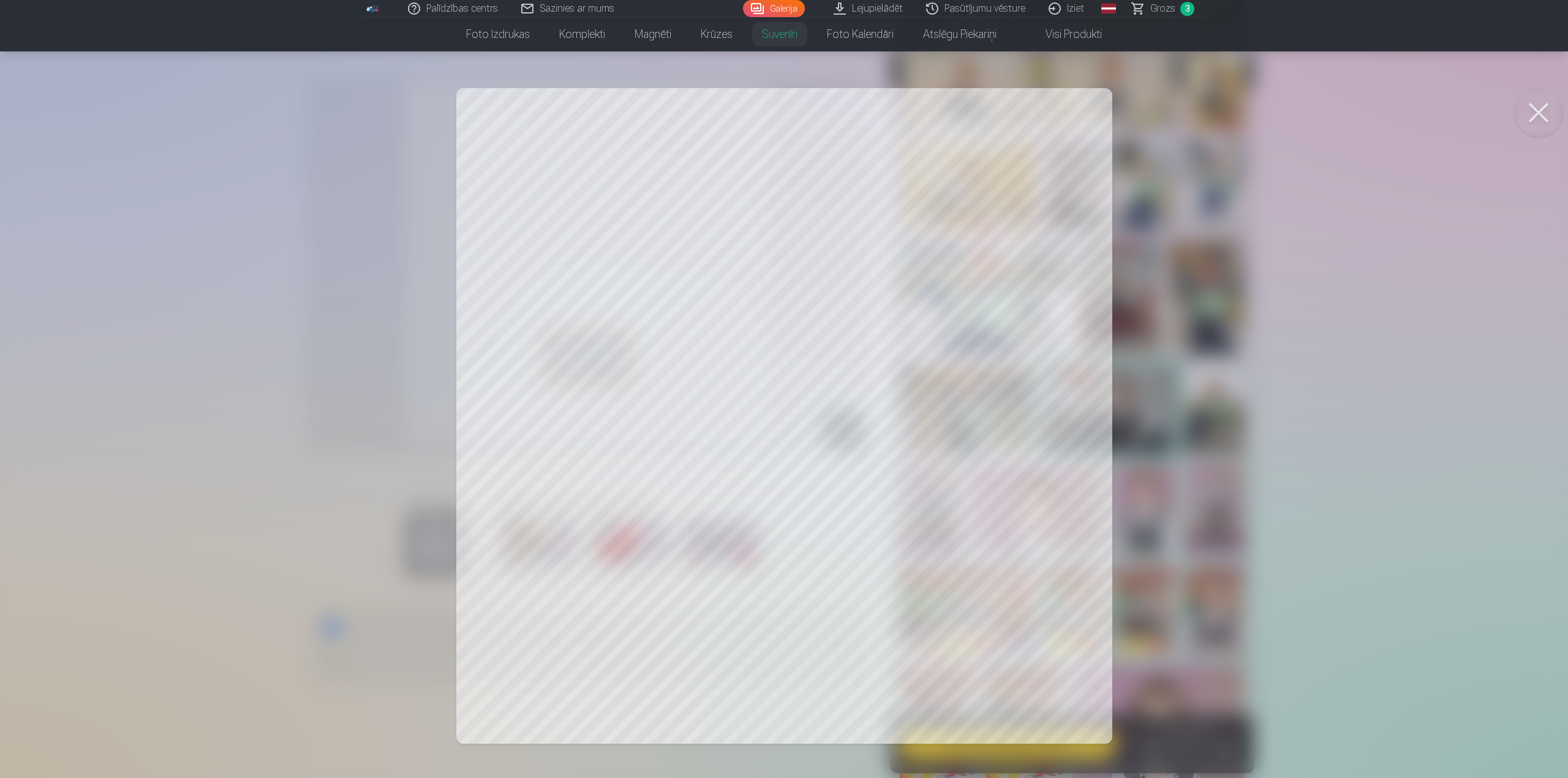
click at [1539, 114] on button at bounding box center [1538, 112] width 49 height 49
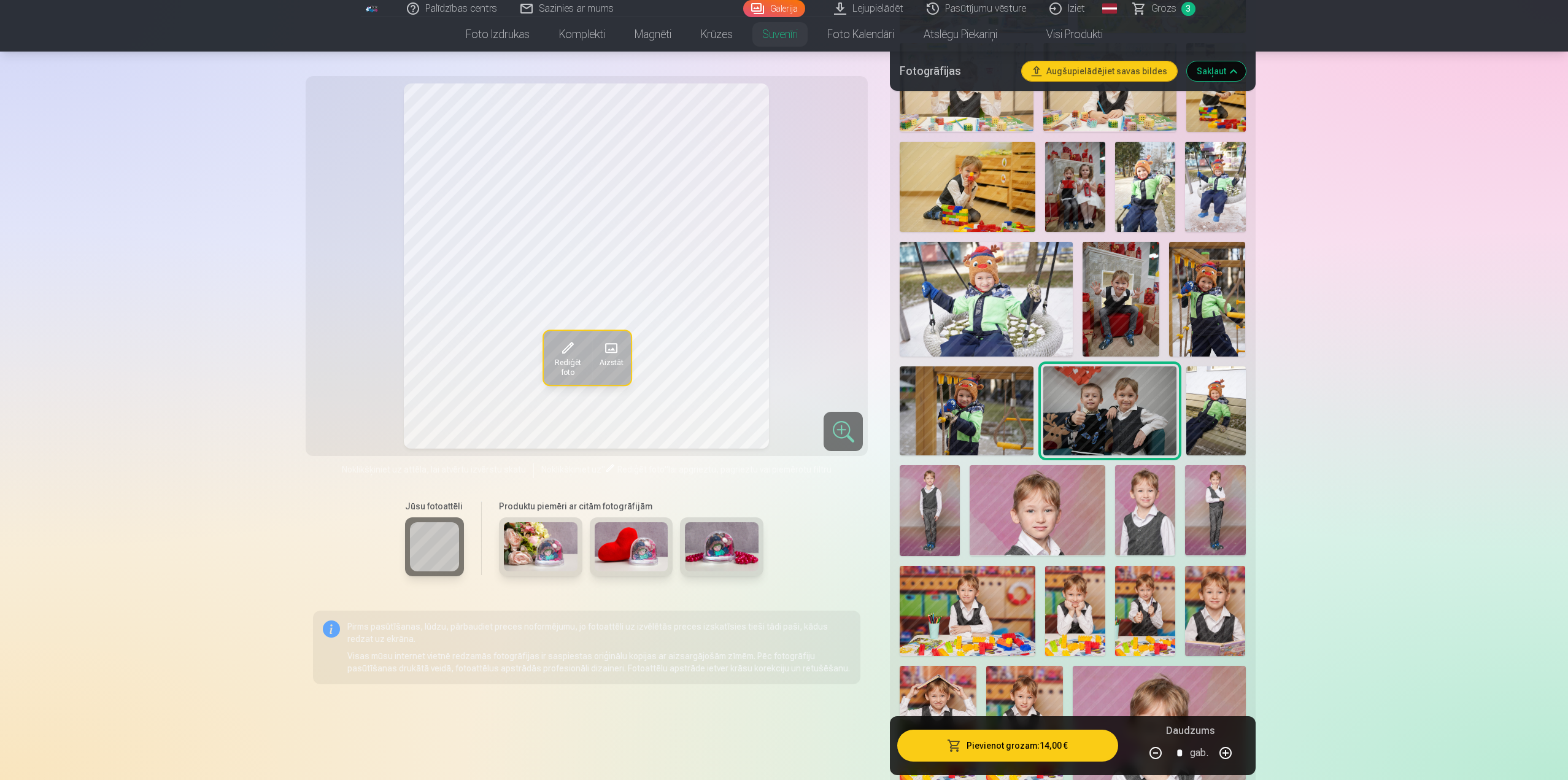
scroll to position [675, 0]
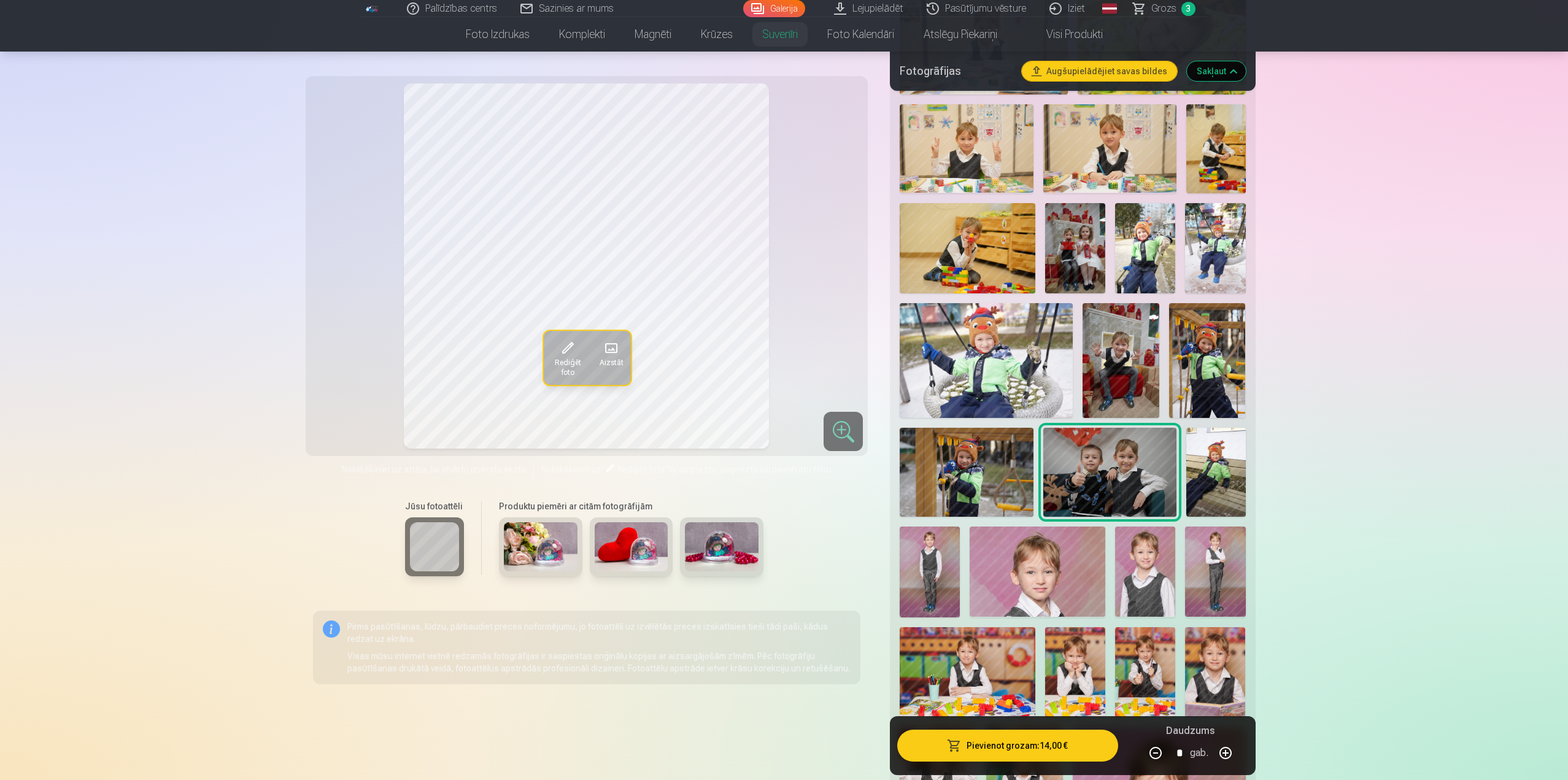
click at [1032, 349] on img at bounding box center [985, 361] width 172 height 115
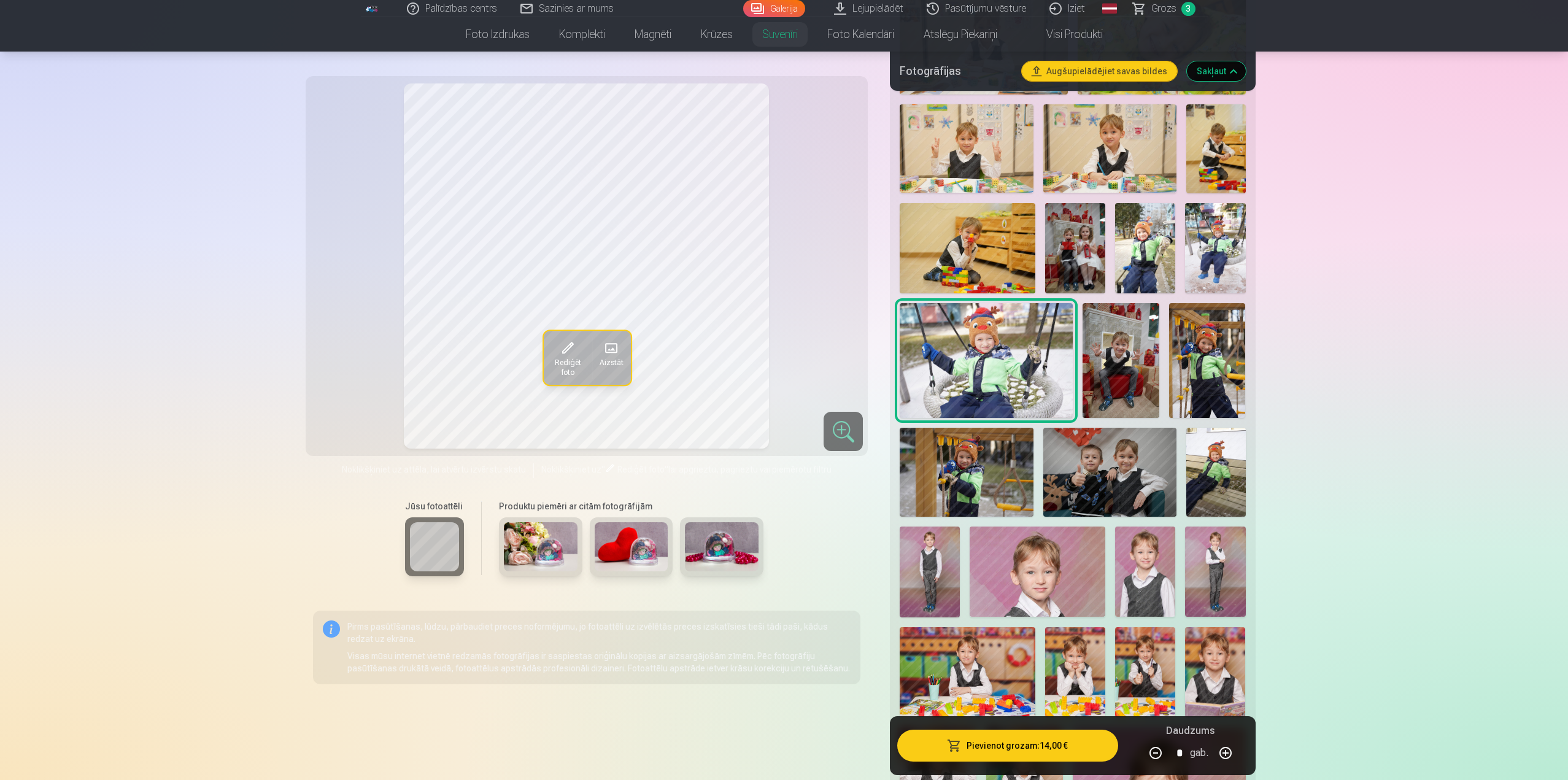
click at [1078, 264] on img at bounding box center [1075, 248] width 60 height 90
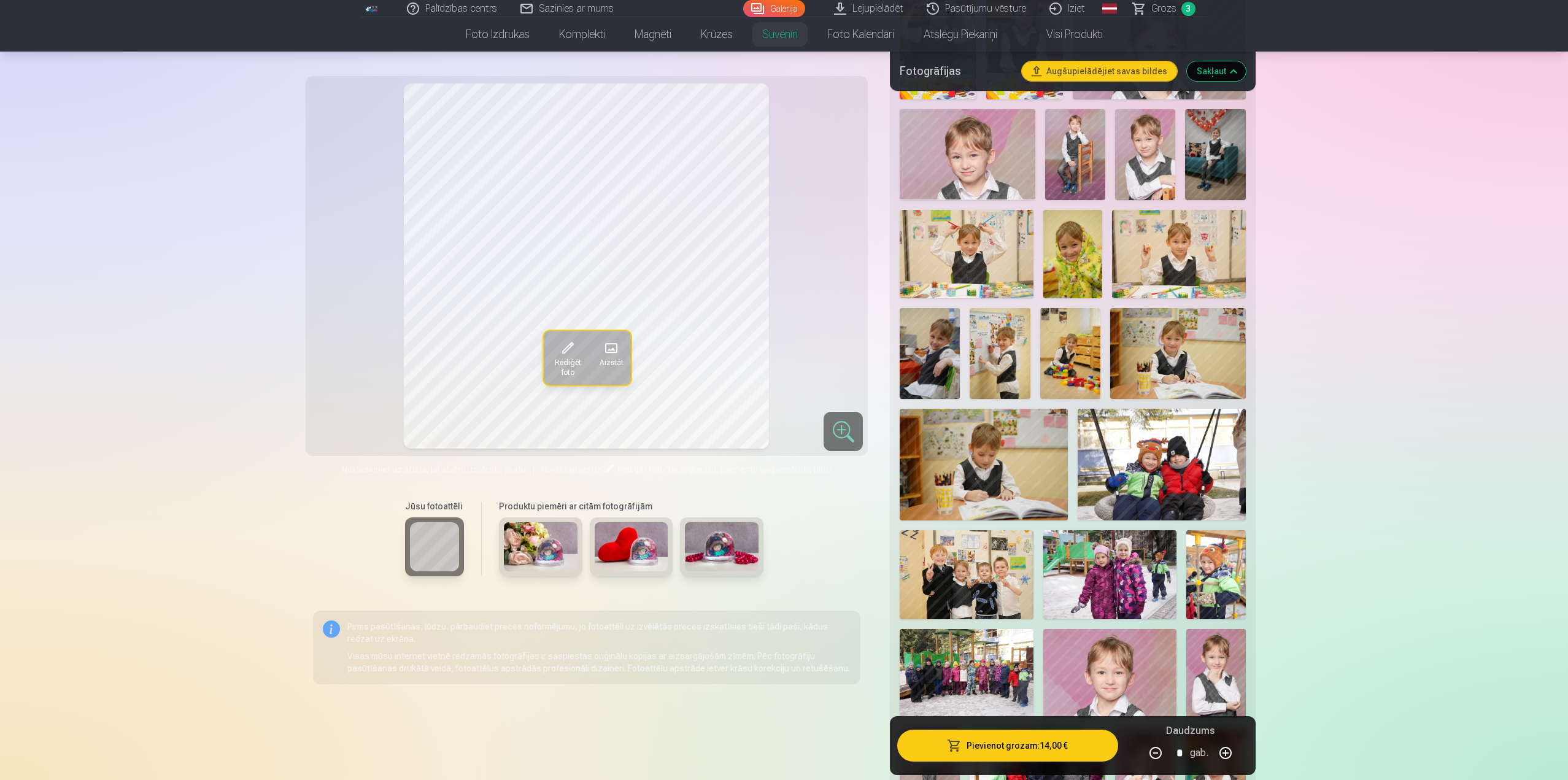
scroll to position [1473, 0]
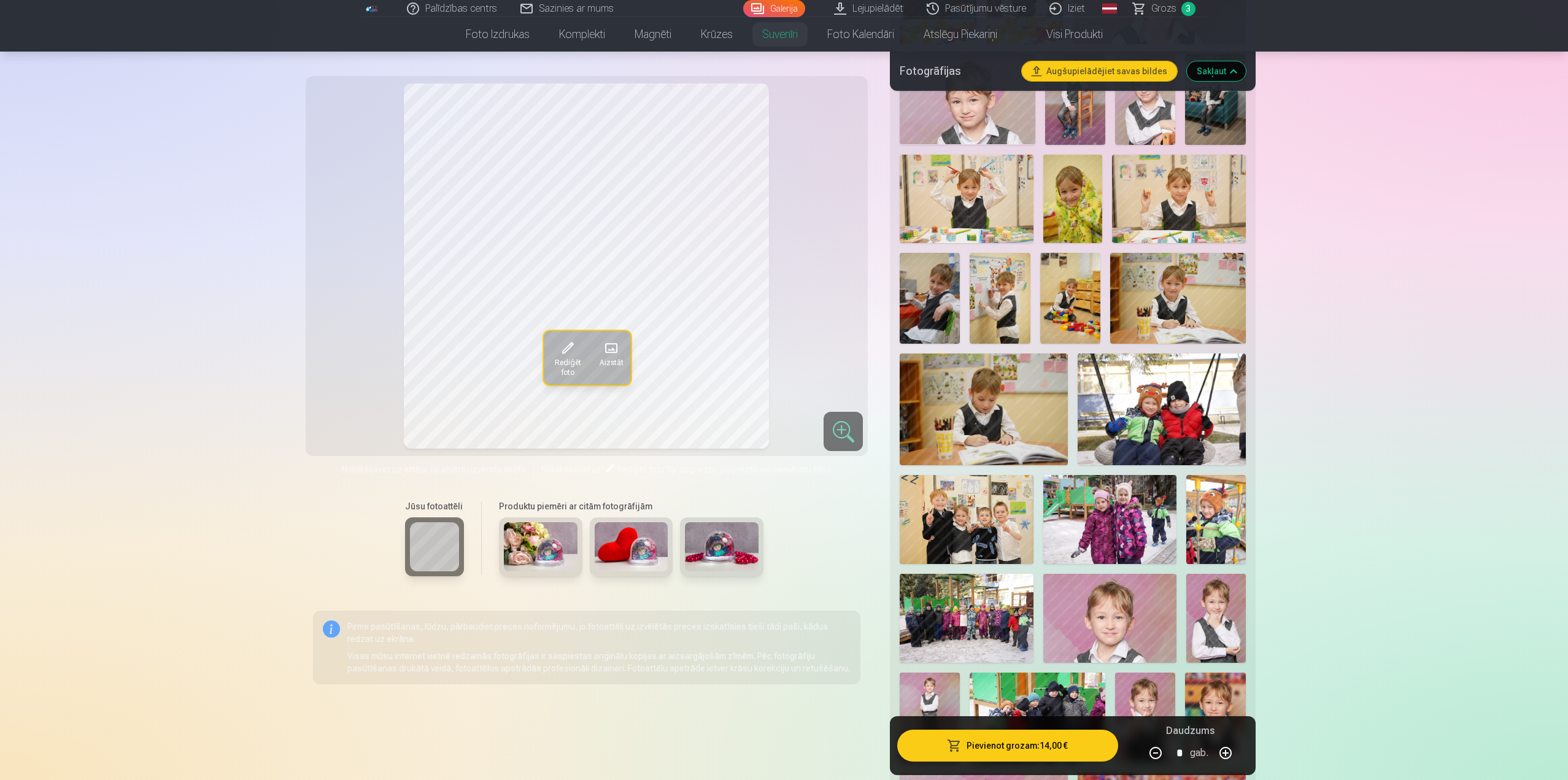
click at [1174, 417] on img at bounding box center [1161, 409] width 168 height 112
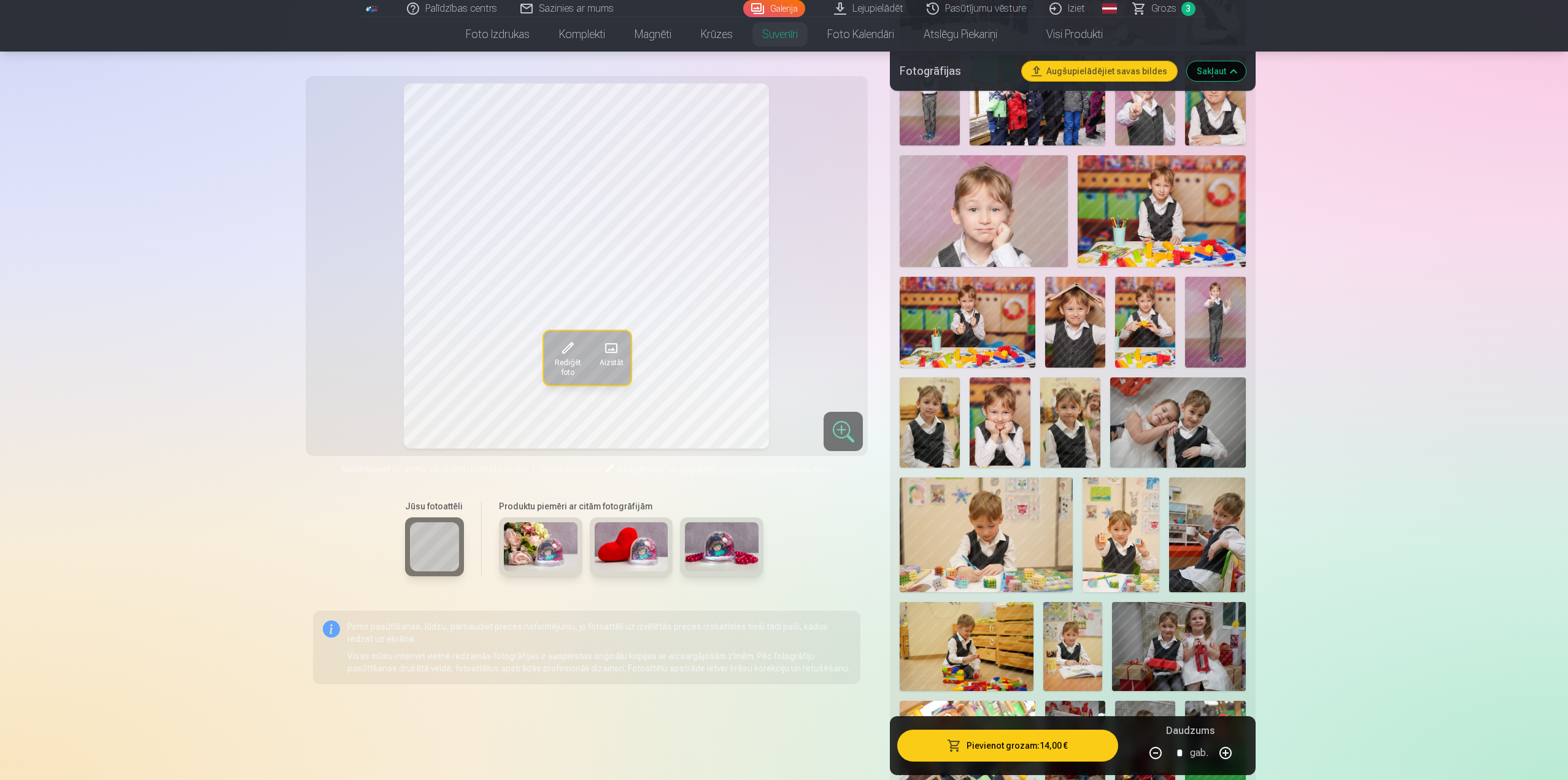
scroll to position [2332, 0]
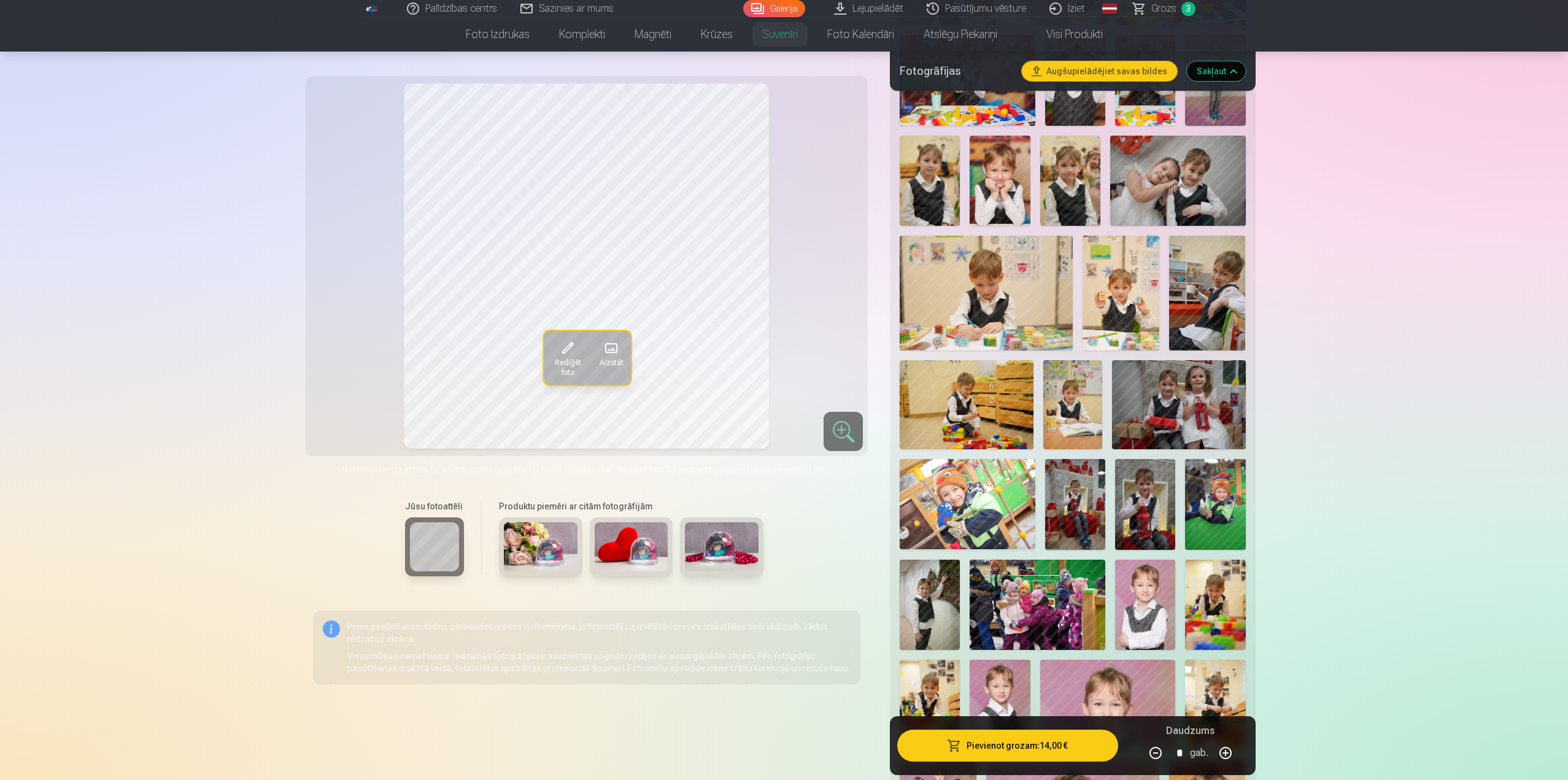
click at [1072, 483] on img at bounding box center [1075, 504] width 60 height 90
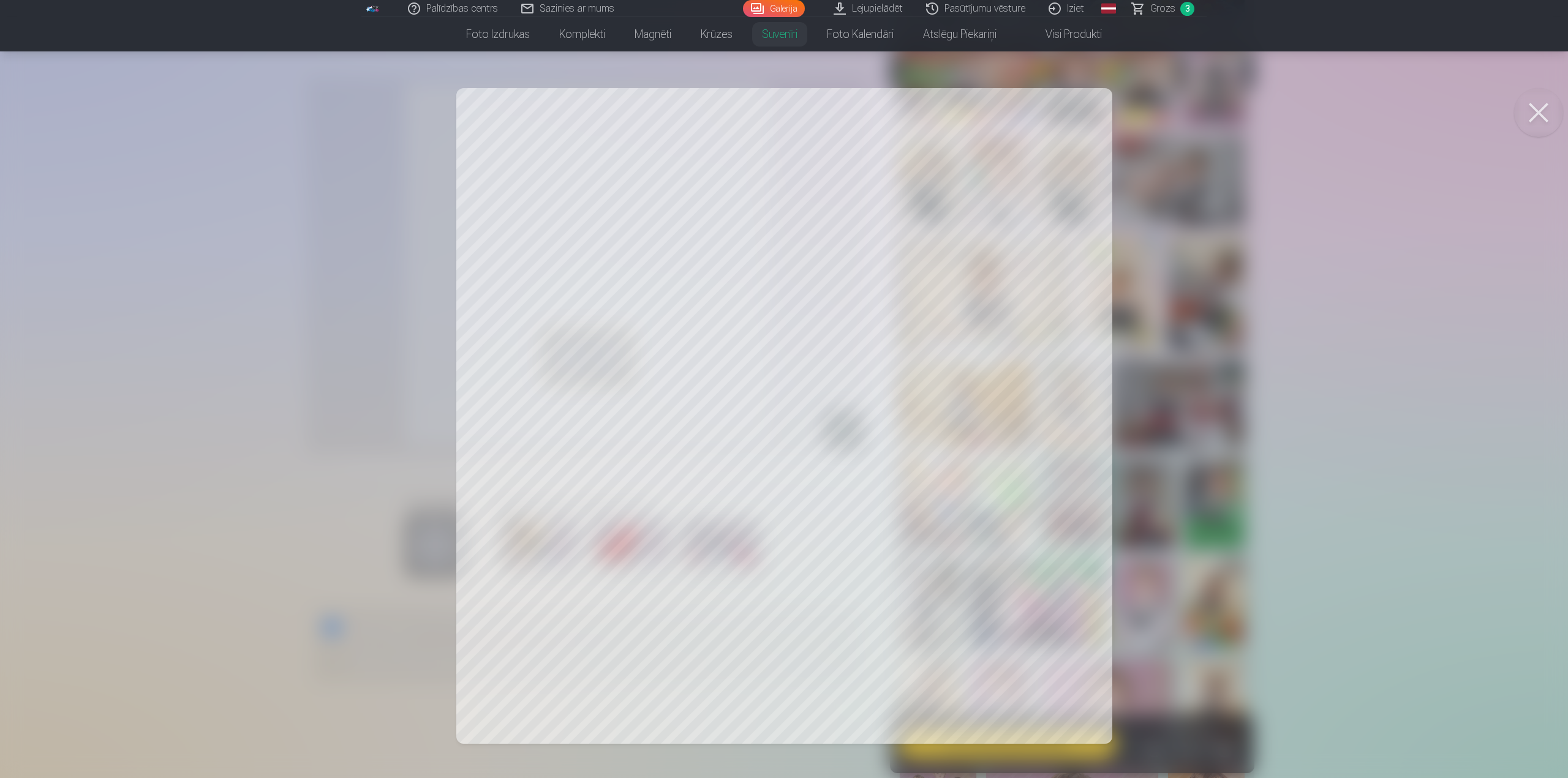
click at [1532, 117] on button at bounding box center [1538, 112] width 49 height 49
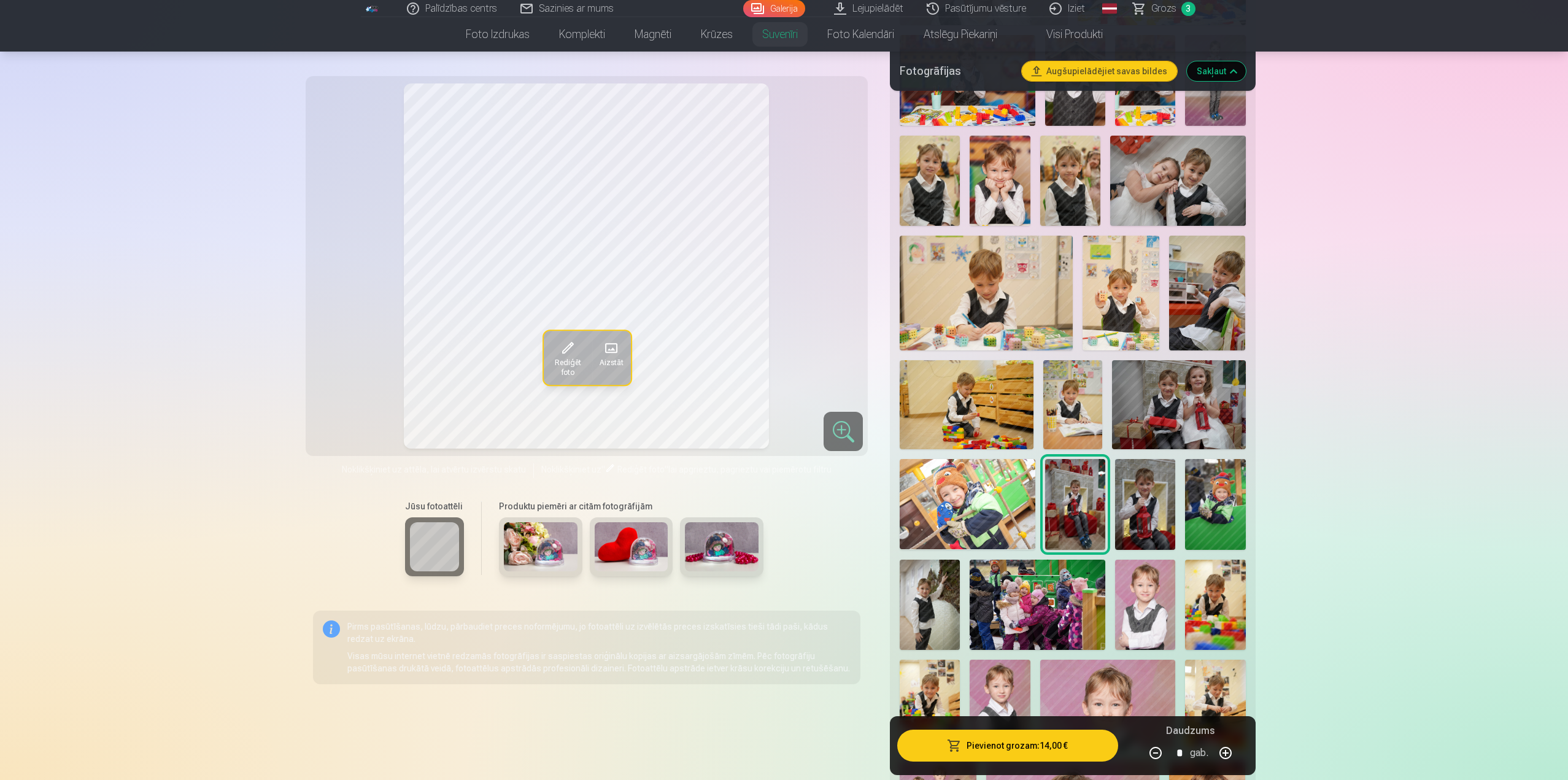
click at [1146, 539] on img at bounding box center [1144, 504] width 60 height 90
click at [1204, 326] on img at bounding box center [1207, 293] width 77 height 116
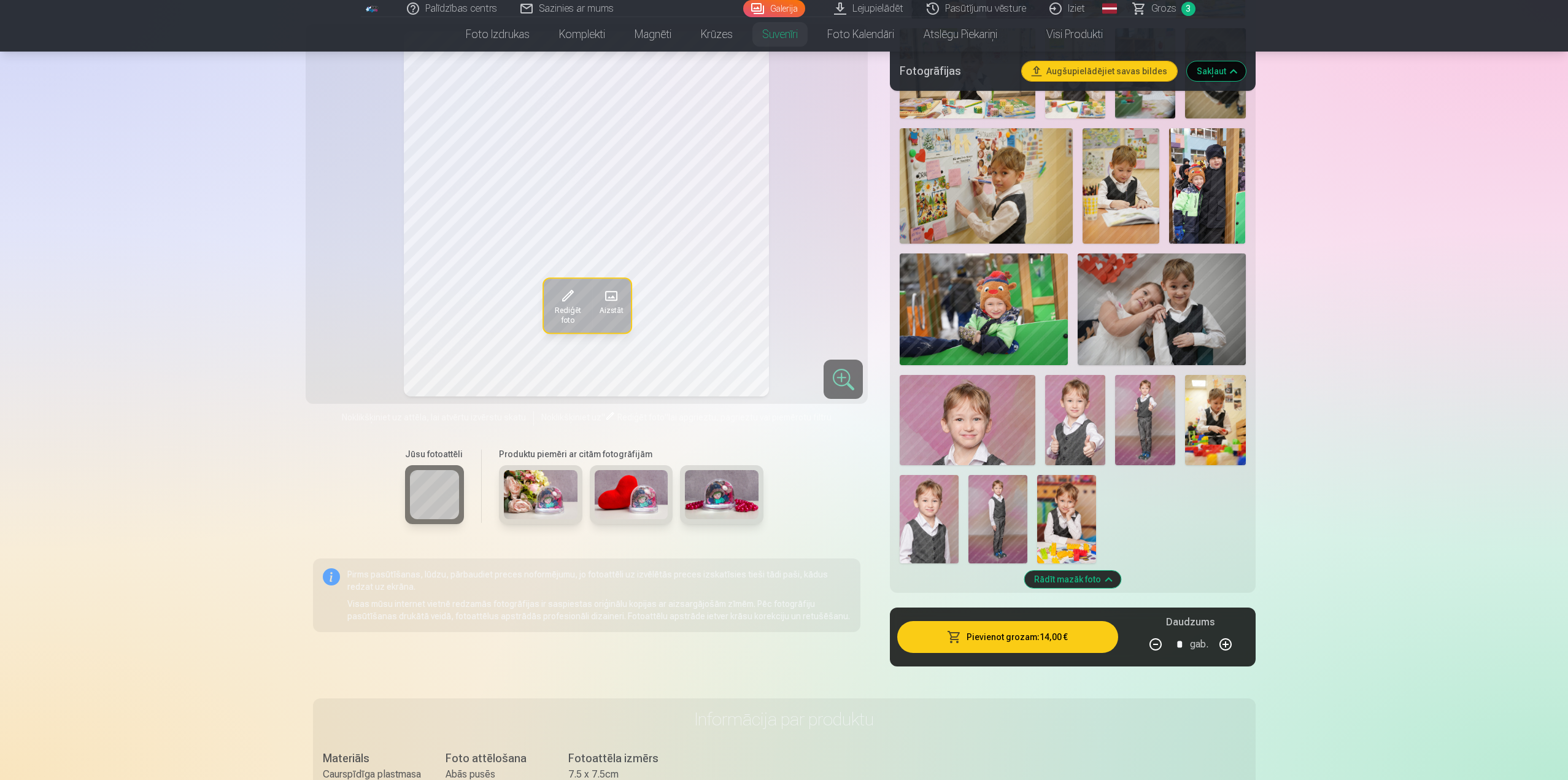
scroll to position [3437, 0]
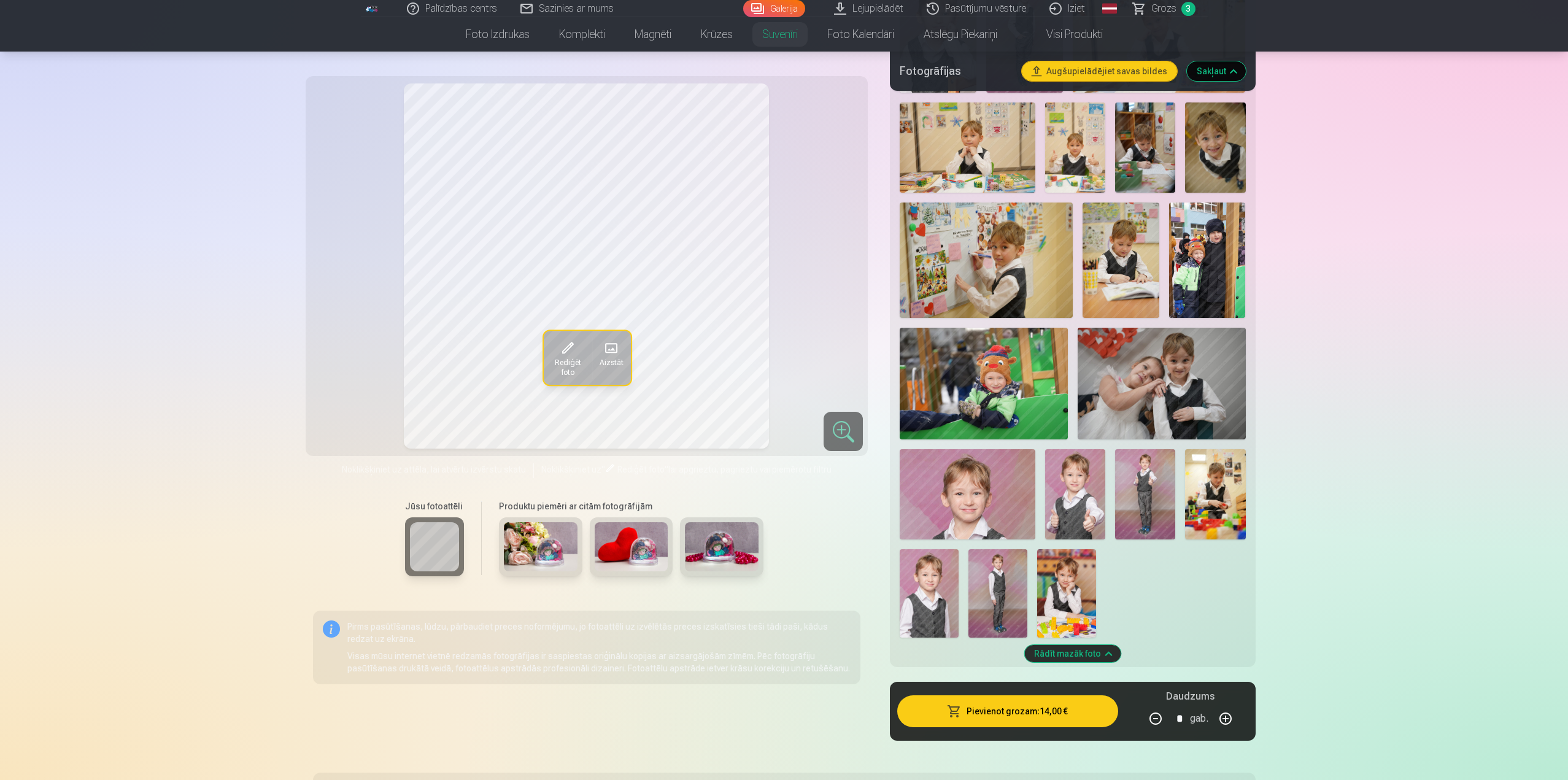
click at [983, 416] on img at bounding box center [983, 384] width 168 height 112
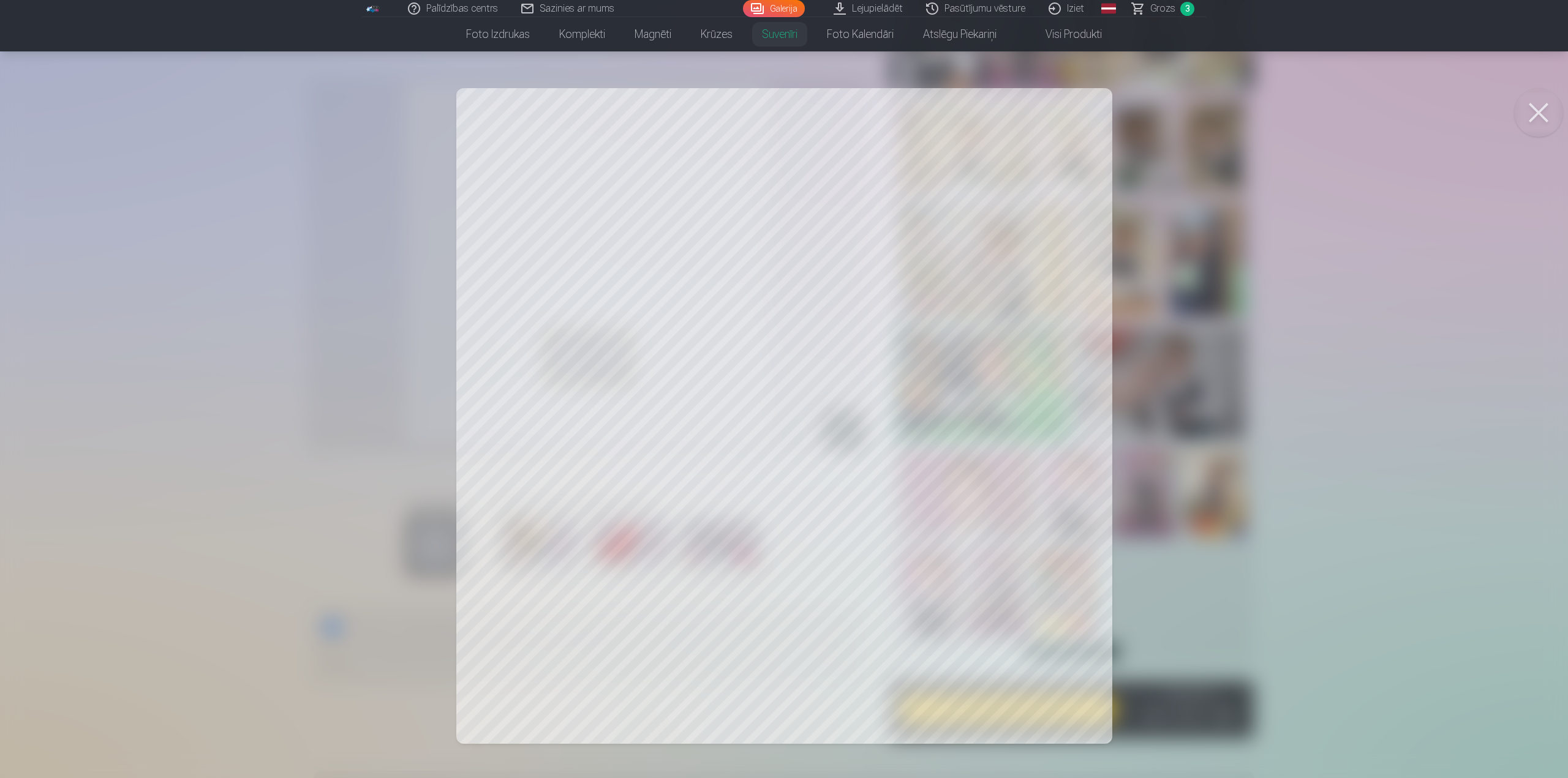
click at [1537, 112] on button at bounding box center [1538, 112] width 49 height 49
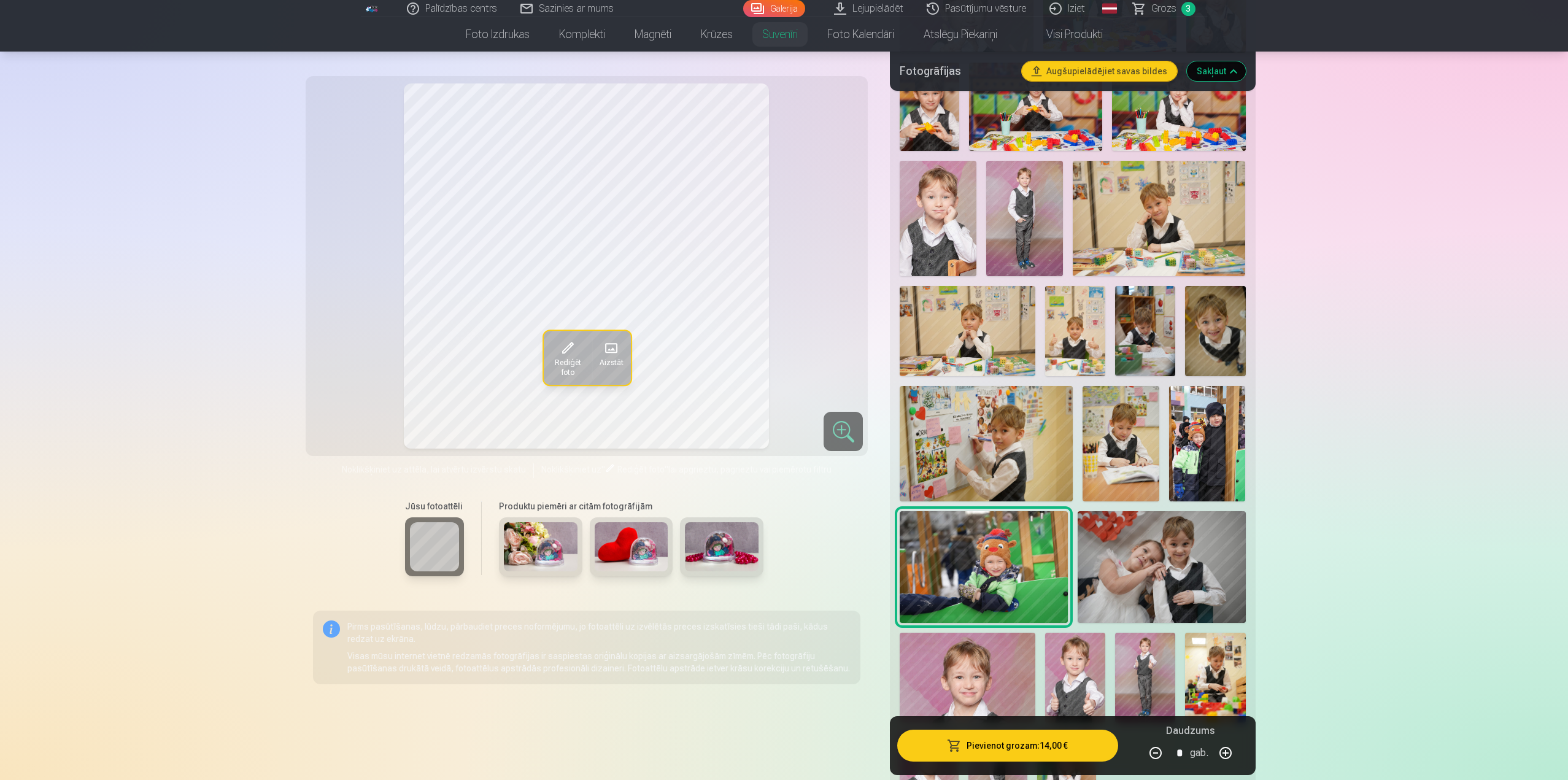
scroll to position [3253, 0]
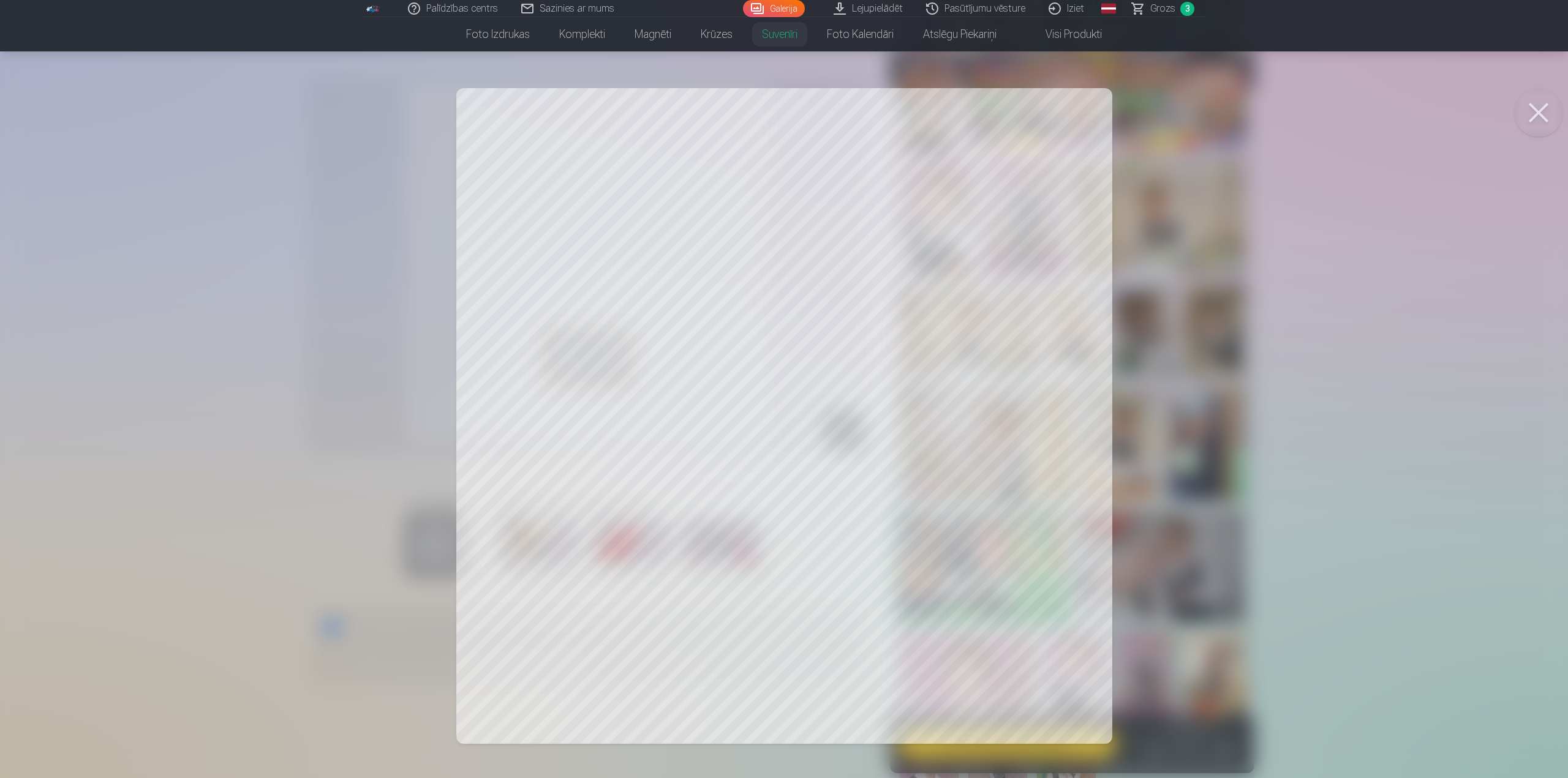
click at [1531, 106] on button at bounding box center [1538, 112] width 49 height 49
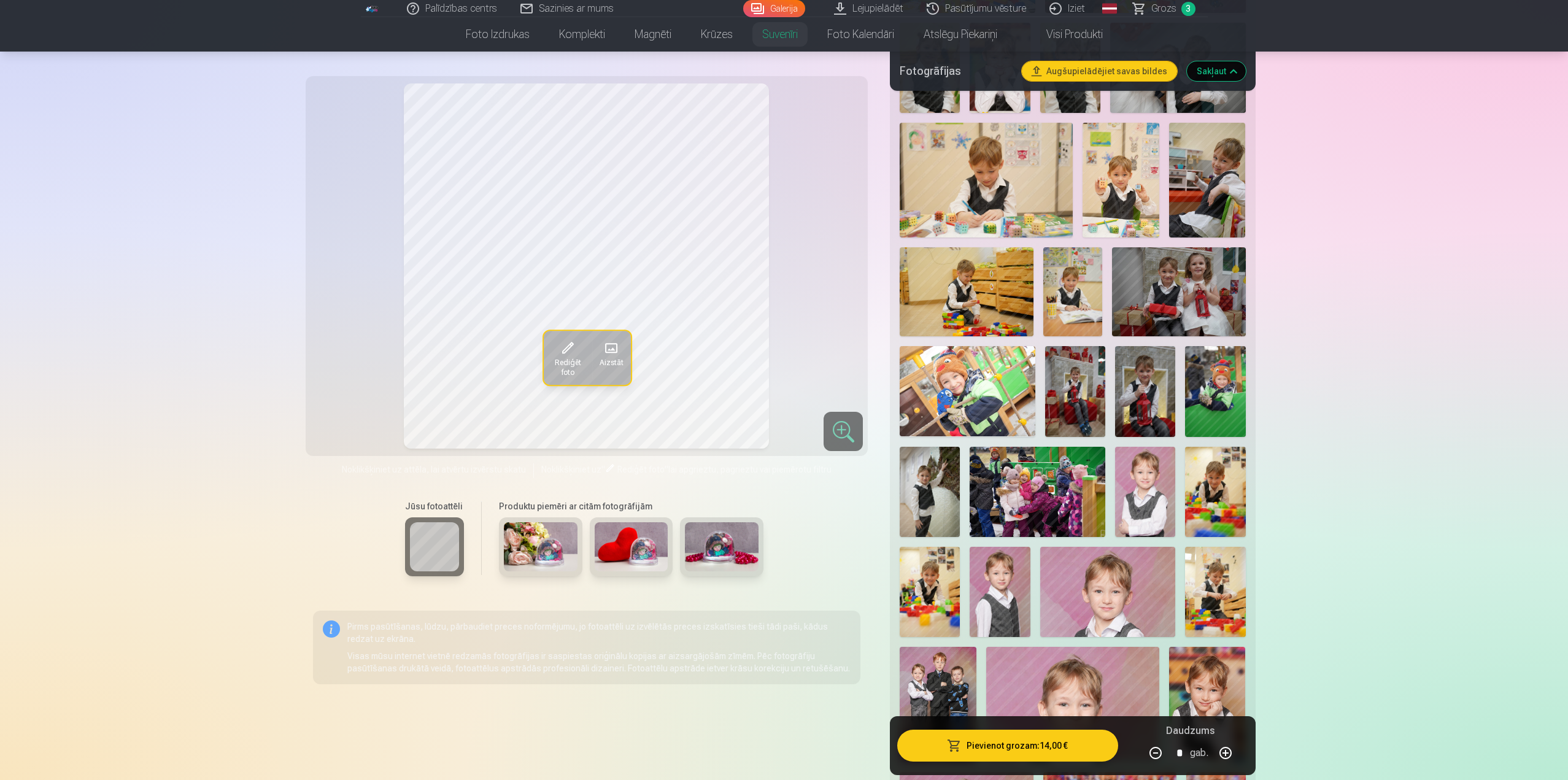
scroll to position [2332, 0]
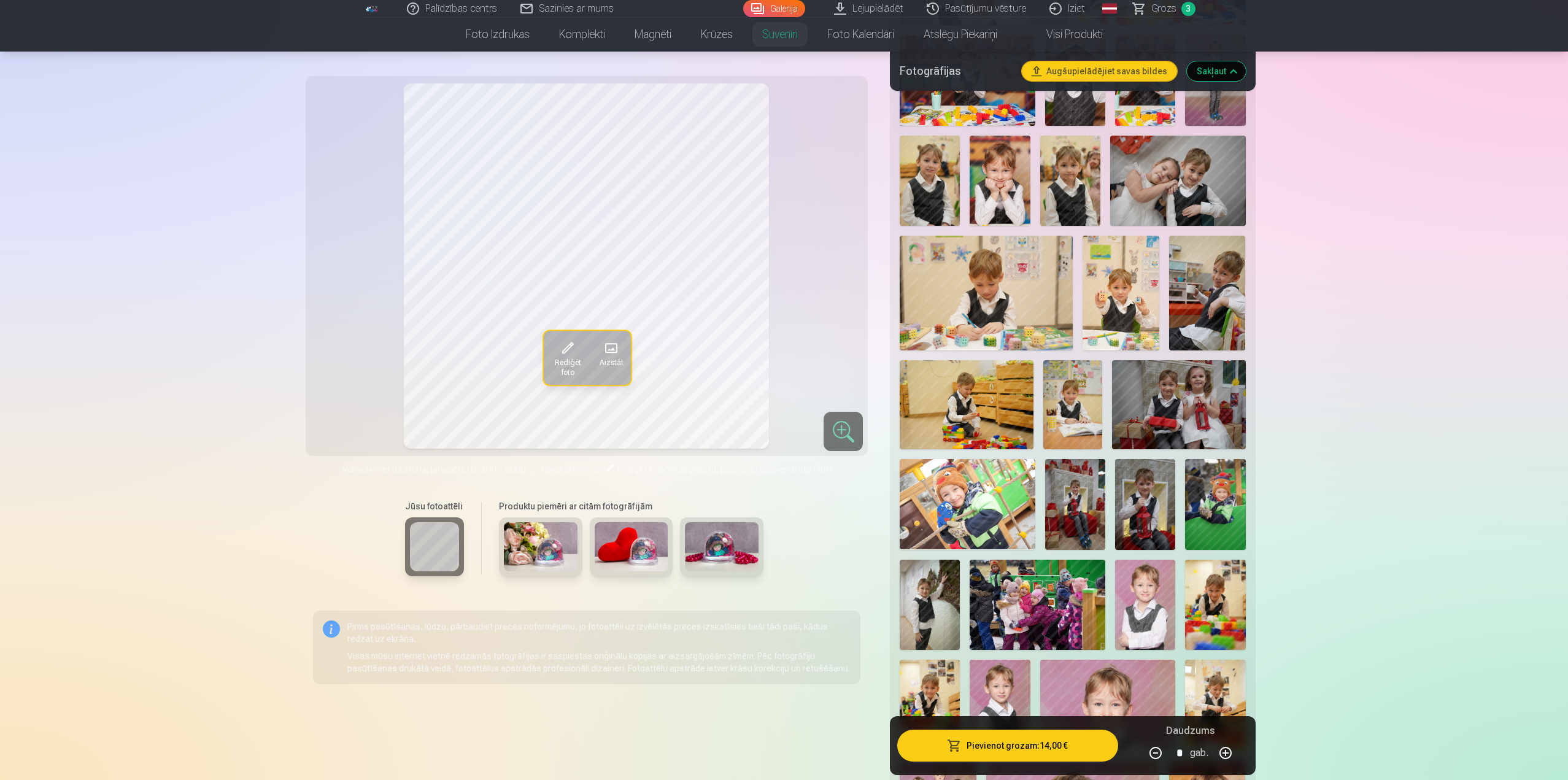
click at [1066, 591] on img at bounding box center [1037, 605] width 136 height 90
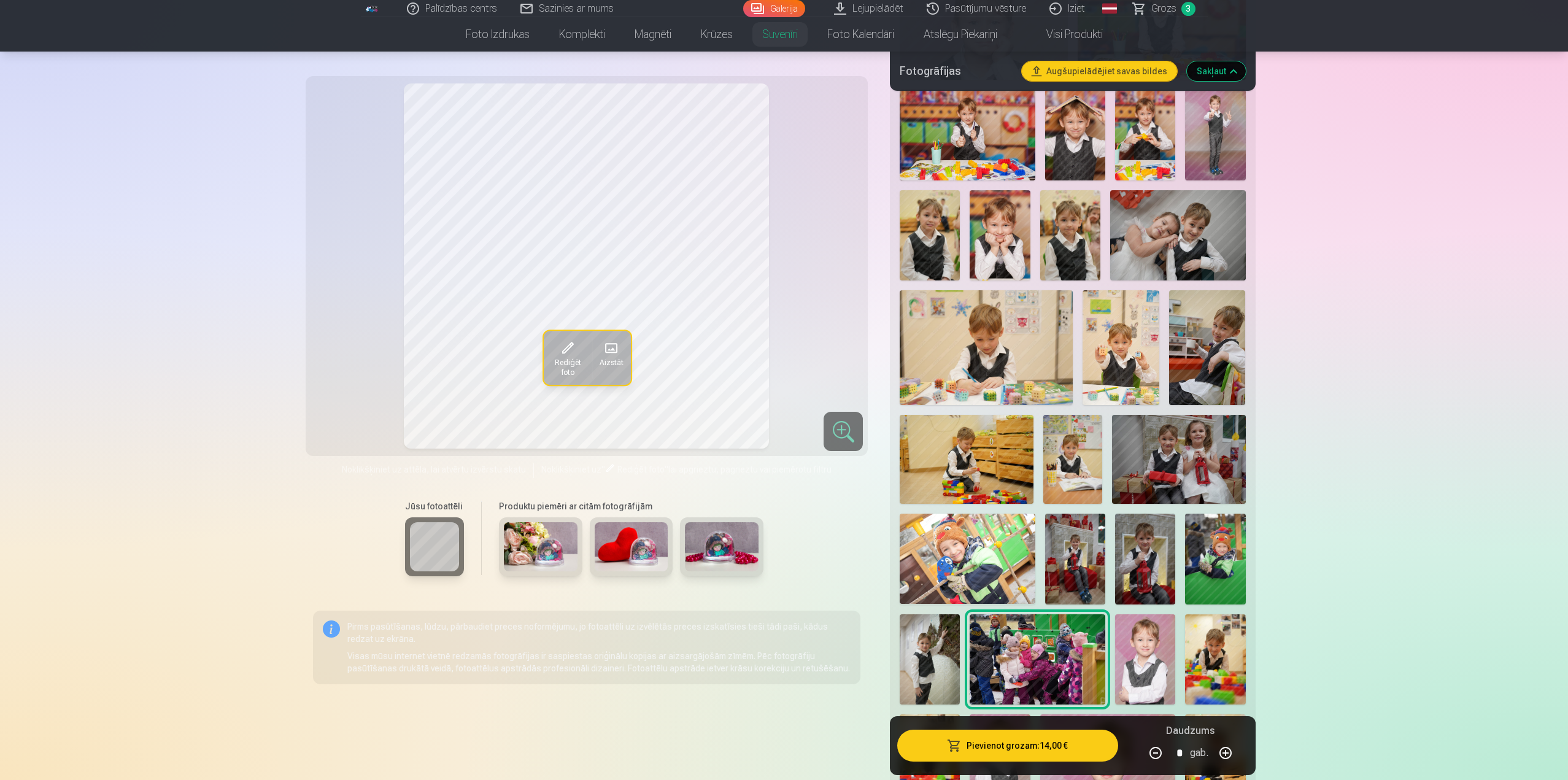
scroll to position [2210, 0]
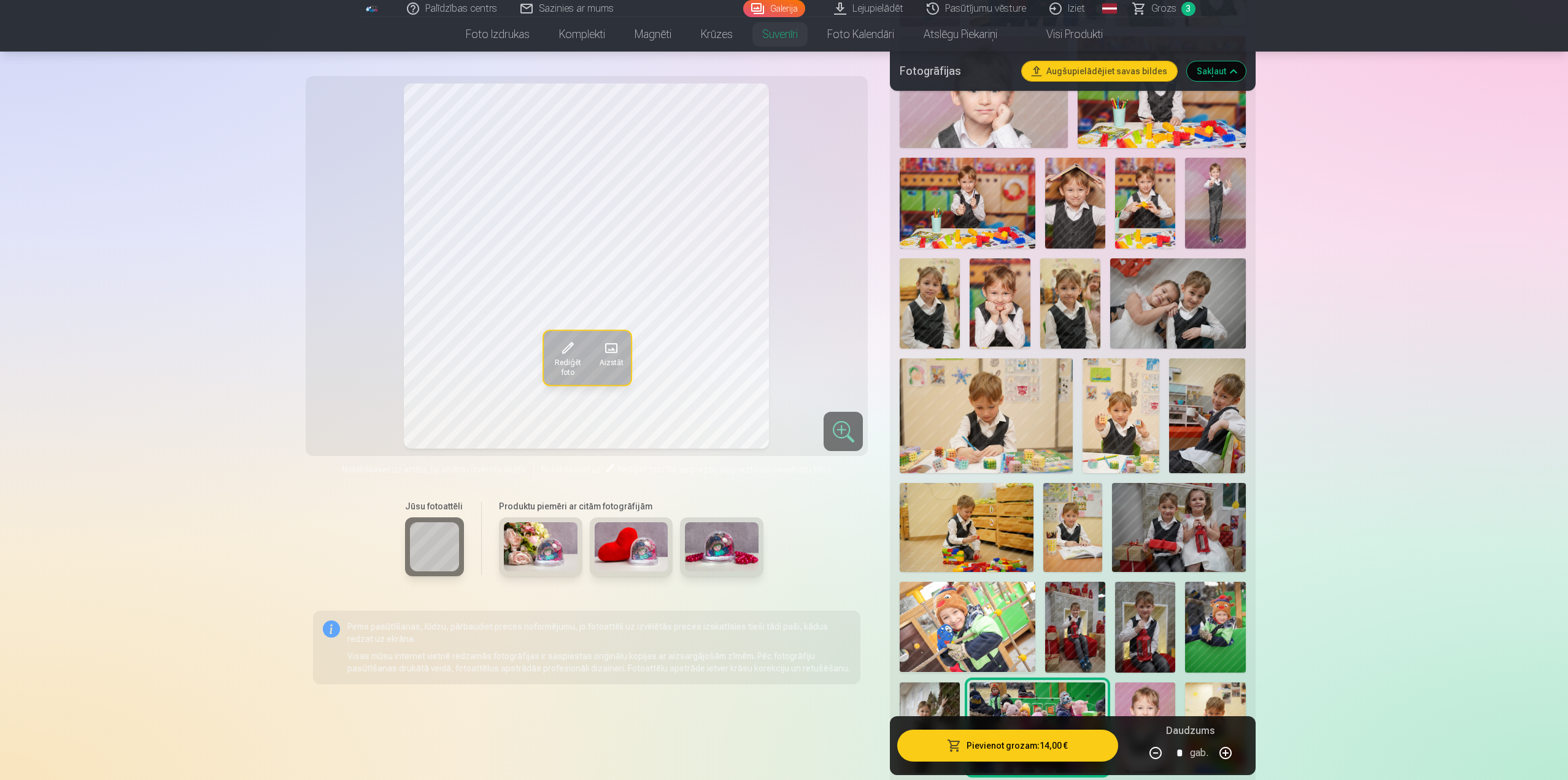
click at [1003, 592] on img at bounding box center [967, 627] width 136 height 90
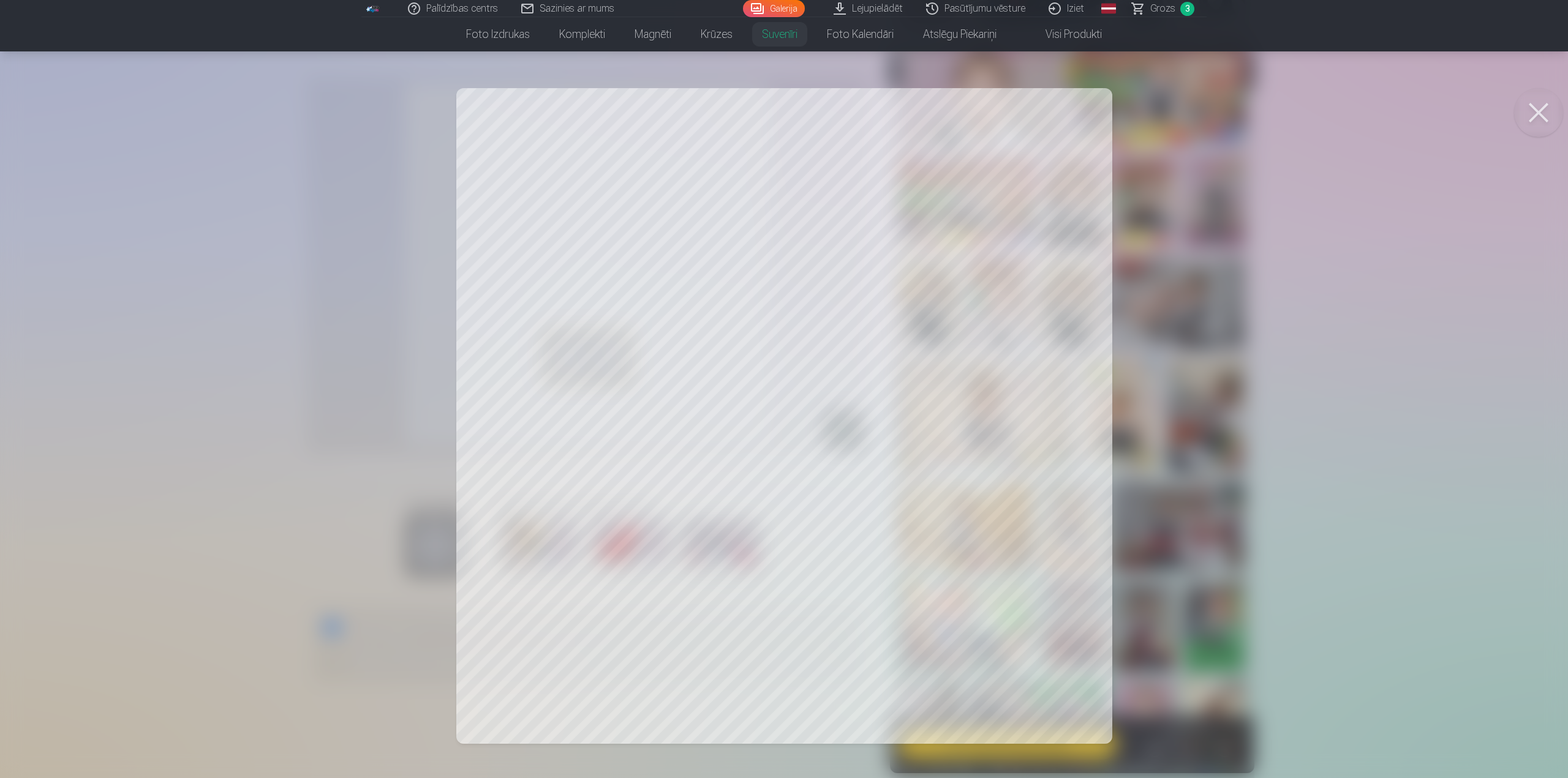
click at [1544, 110] on button at bounding box center [1538, 112] width 49 height 49
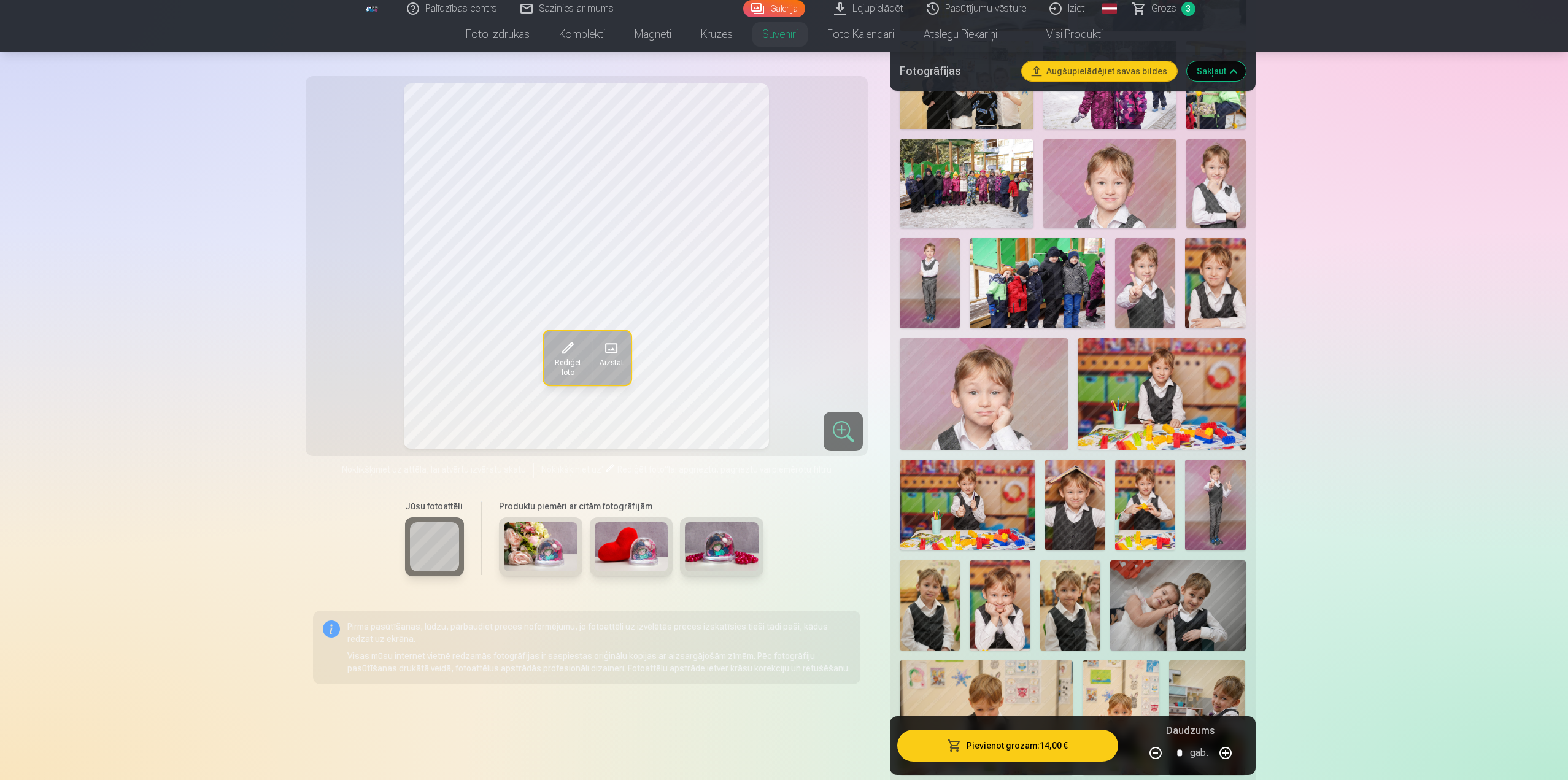
scroll to position [1841, 0]
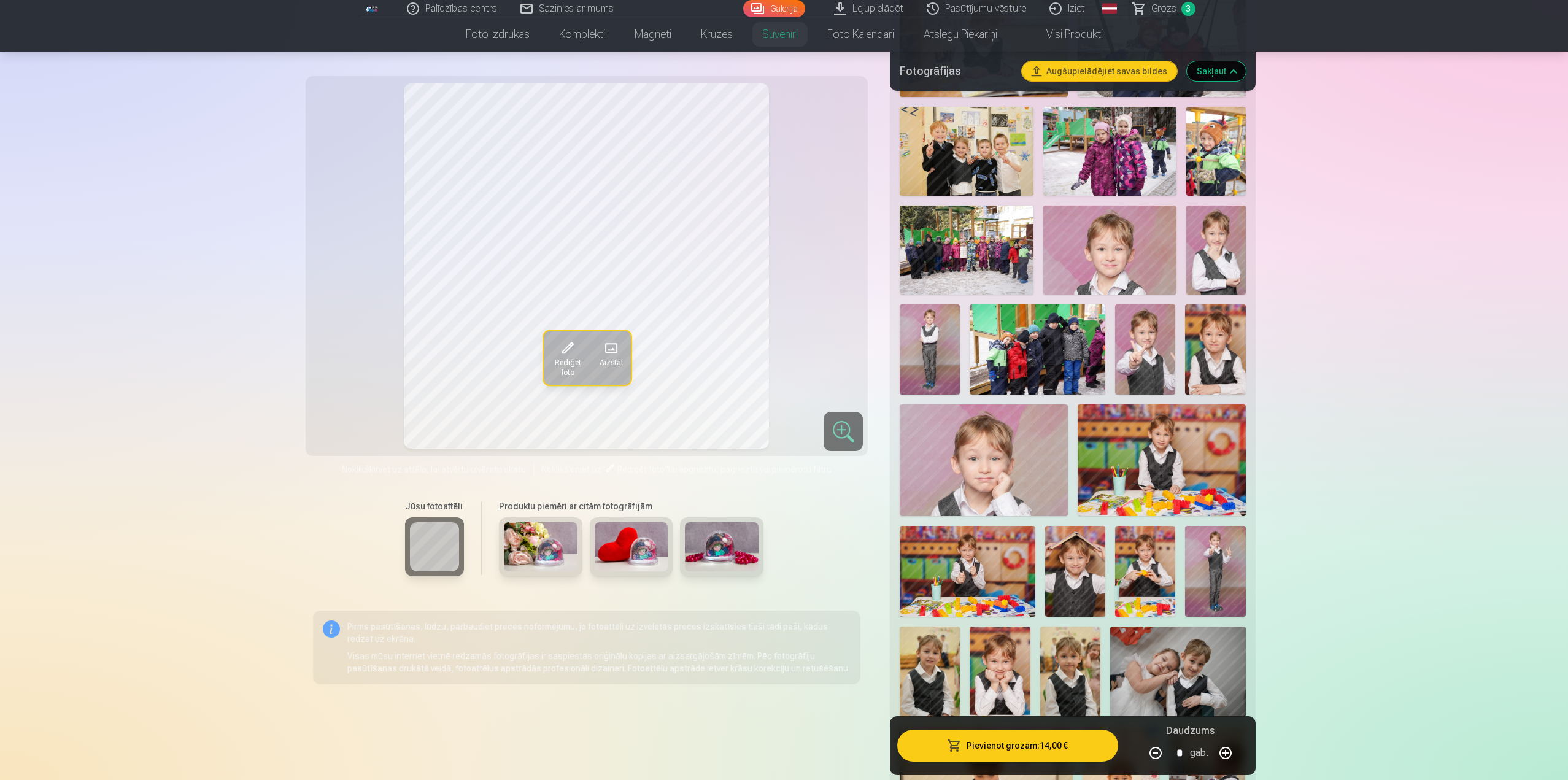
click at [1082, 583] on img at bounding box center [1075, 571] width 60 height 90
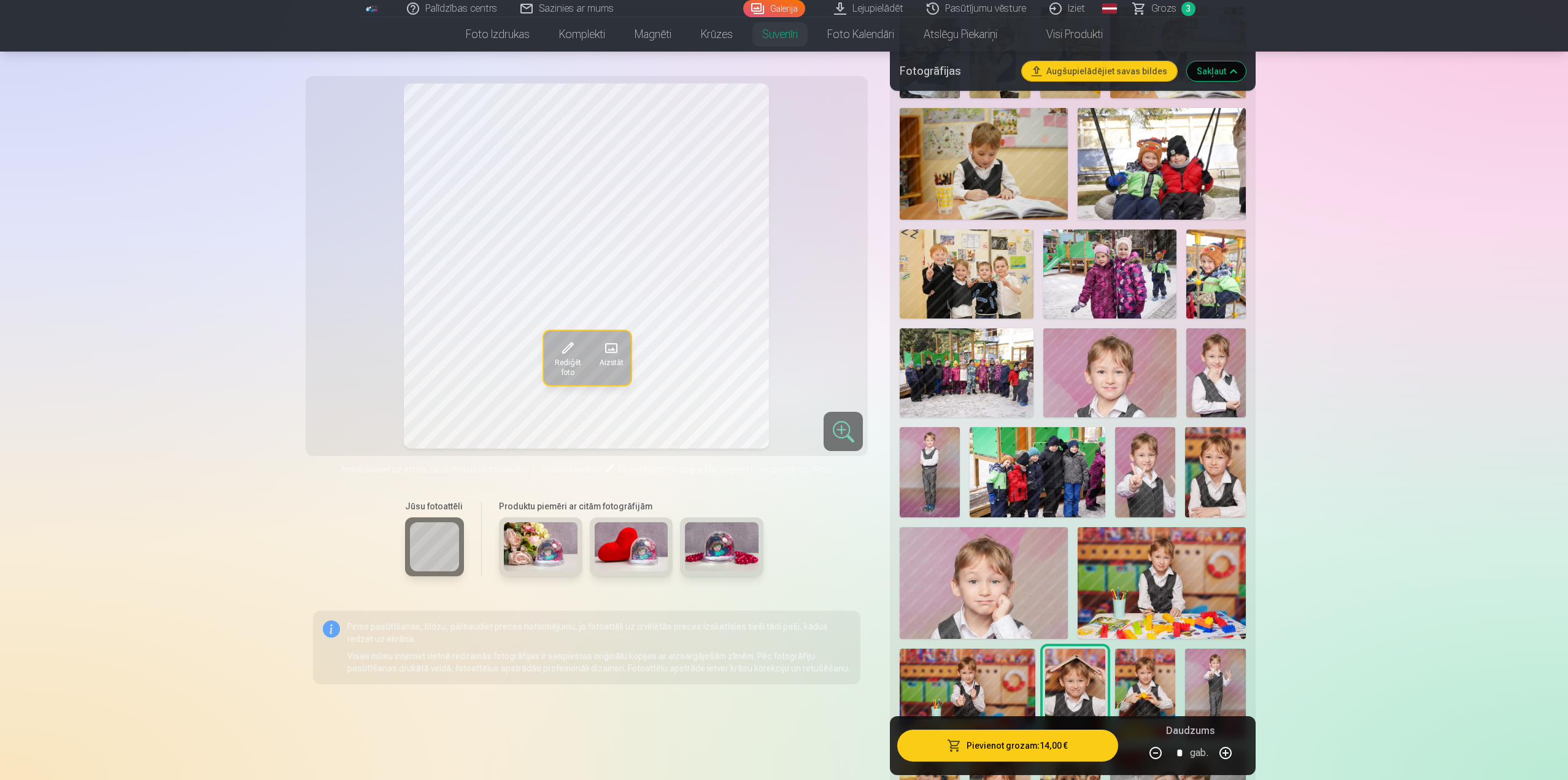
scroll to position [1596, 0]
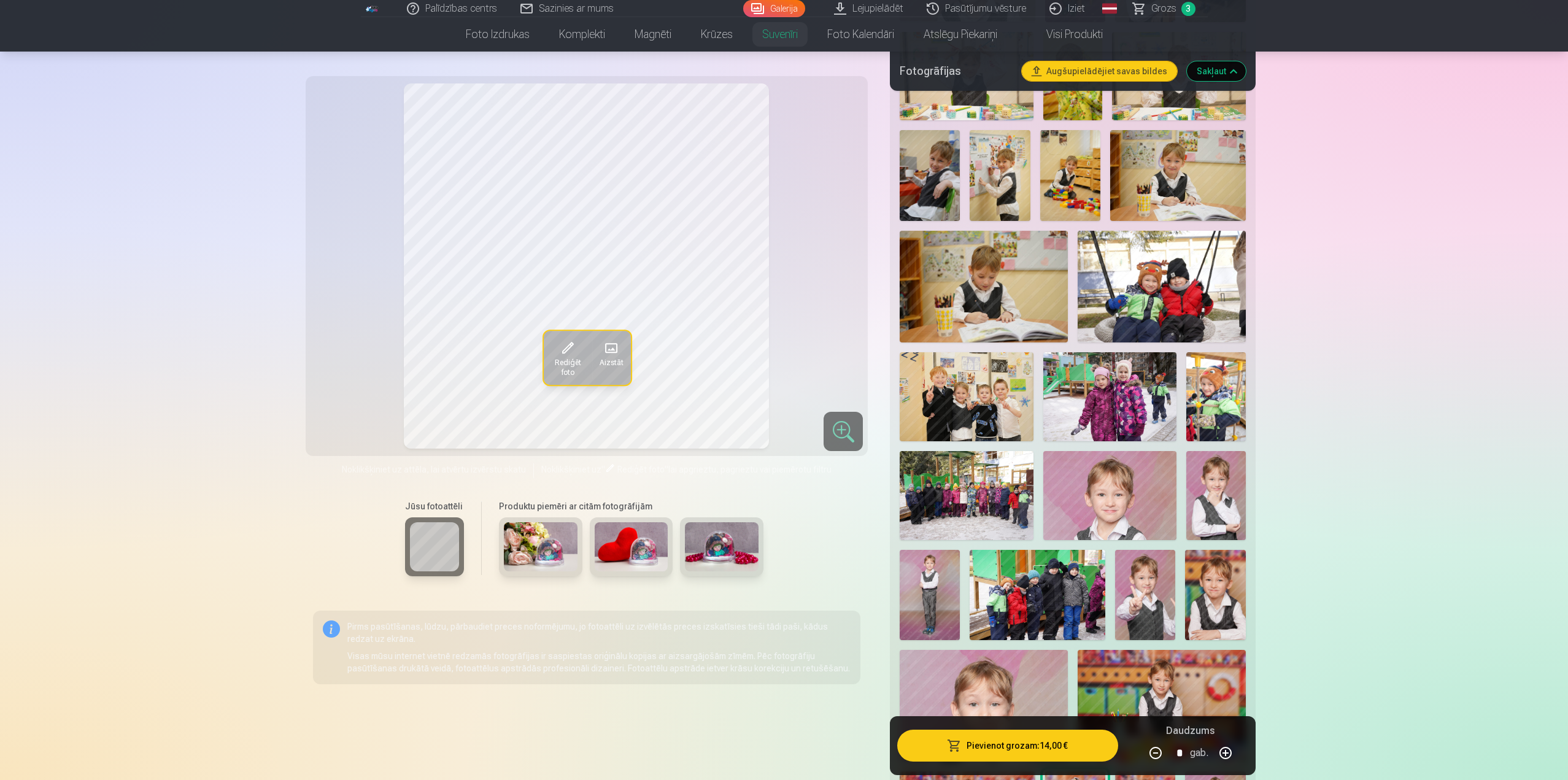
click at [994, 493] on img at bounding box center [966, 496] width 133 height 89
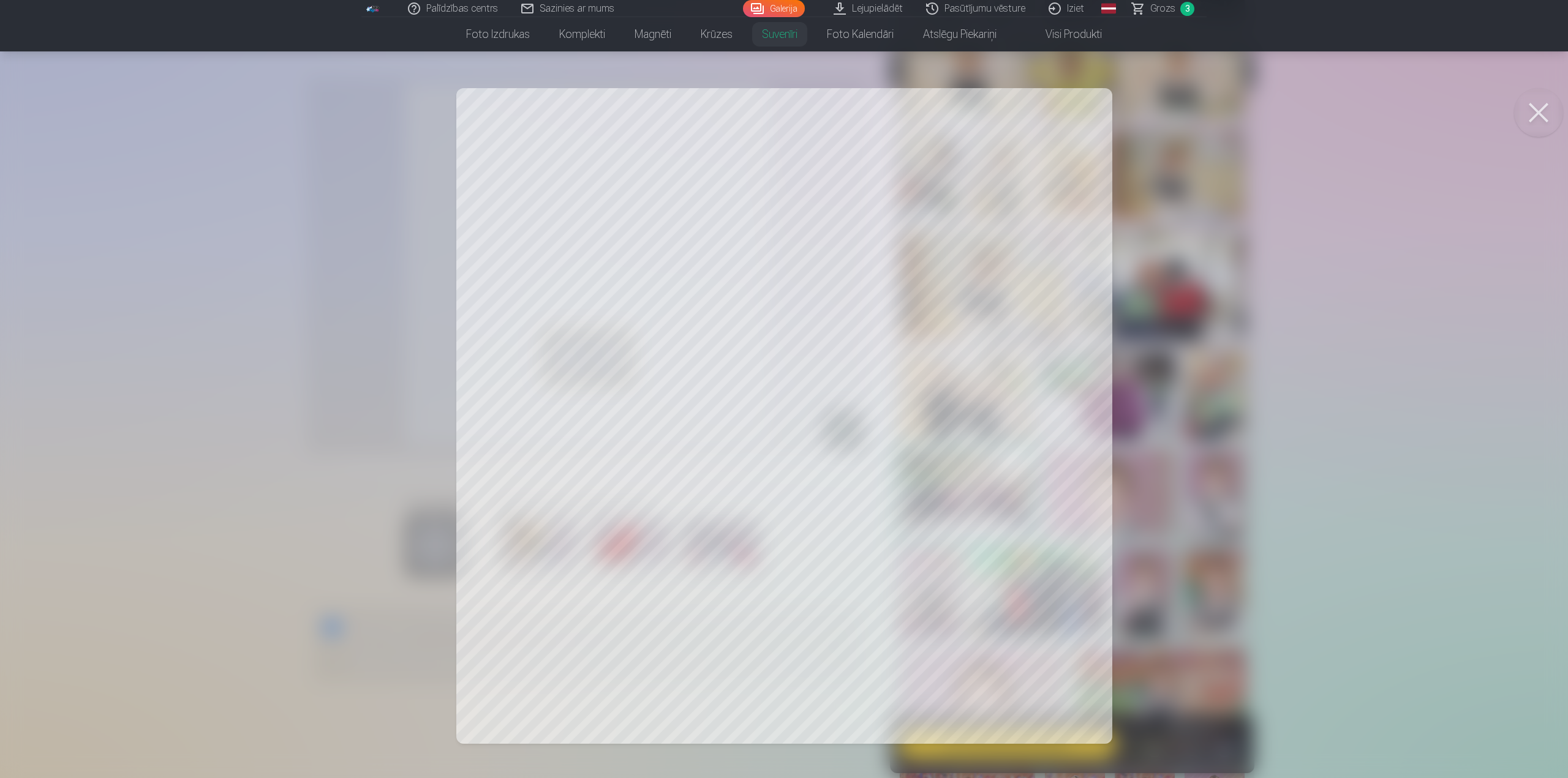
drag, startPoint x: 1540, startPoint y: 109, endPoint x: 1491, endPoint y: 121, distance: 50.4
click at [1539, 109] on button at bounding box center [1538, 112] width 49 height 49
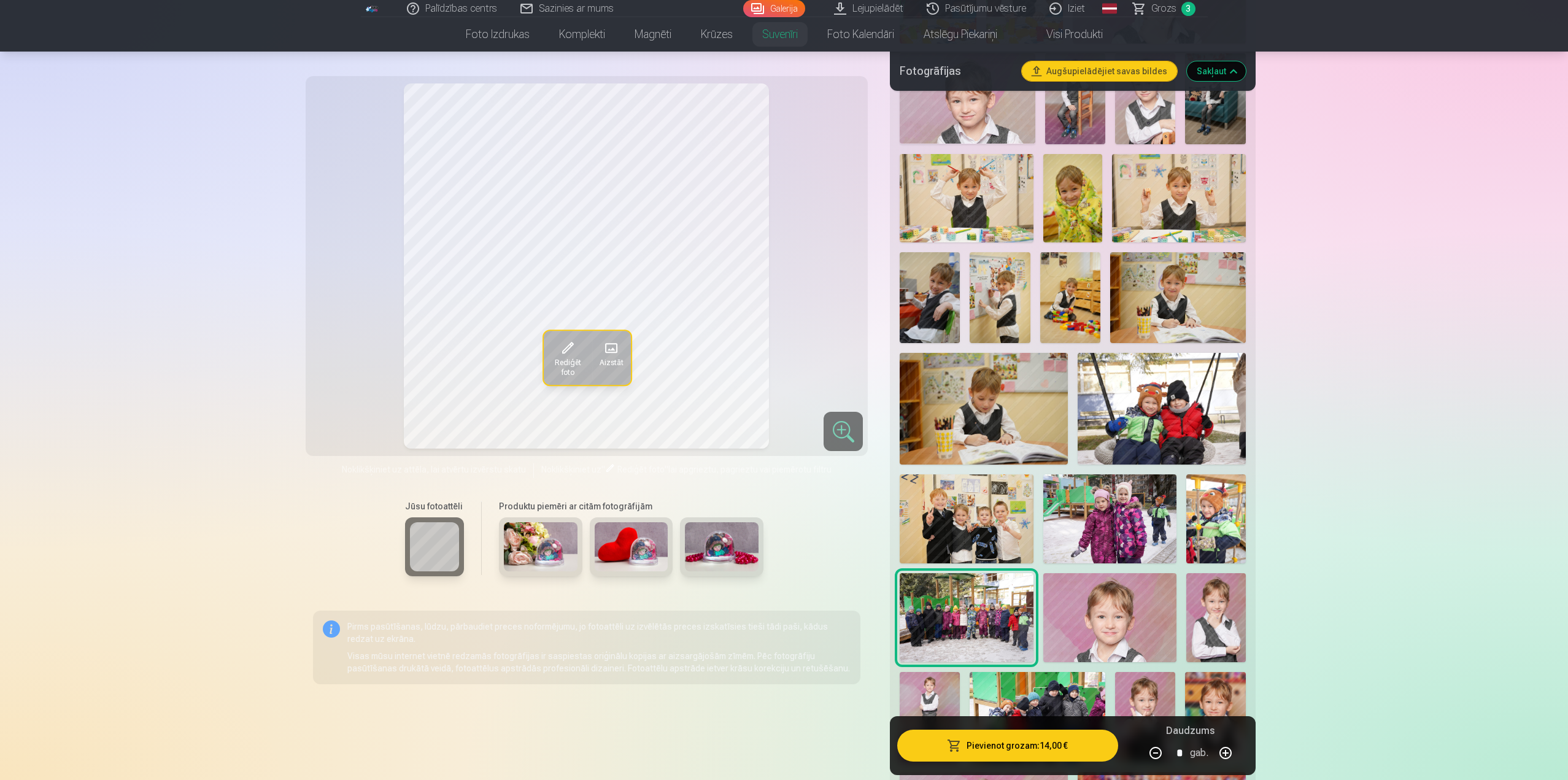
scroll to position [1473, 0]
click at [1228, 529] on img at bounding box center [1216, 519] width 60 height 89
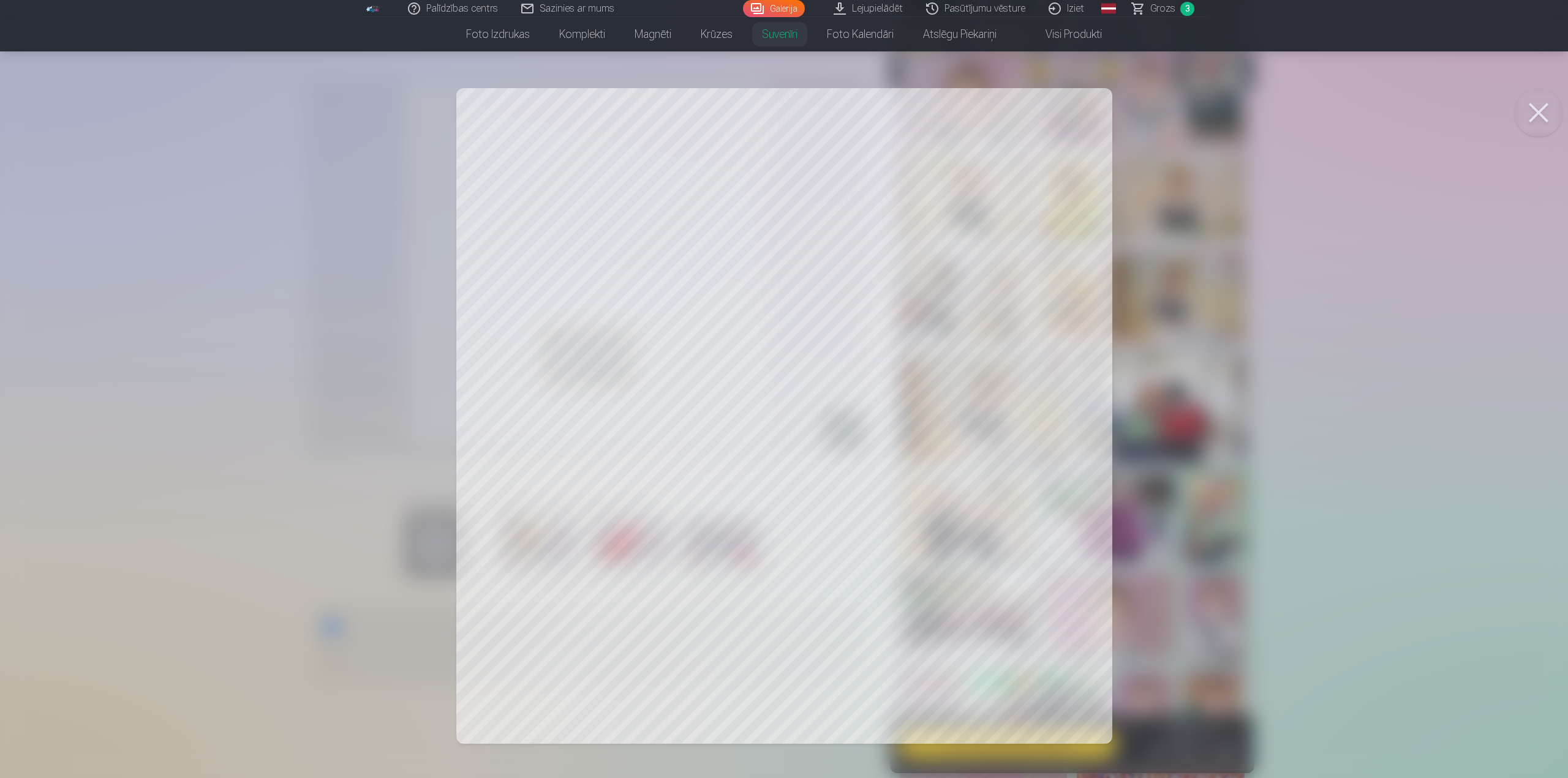
click at [1547, 112] on button at bounding box center [1538, 112] width 49 height 49
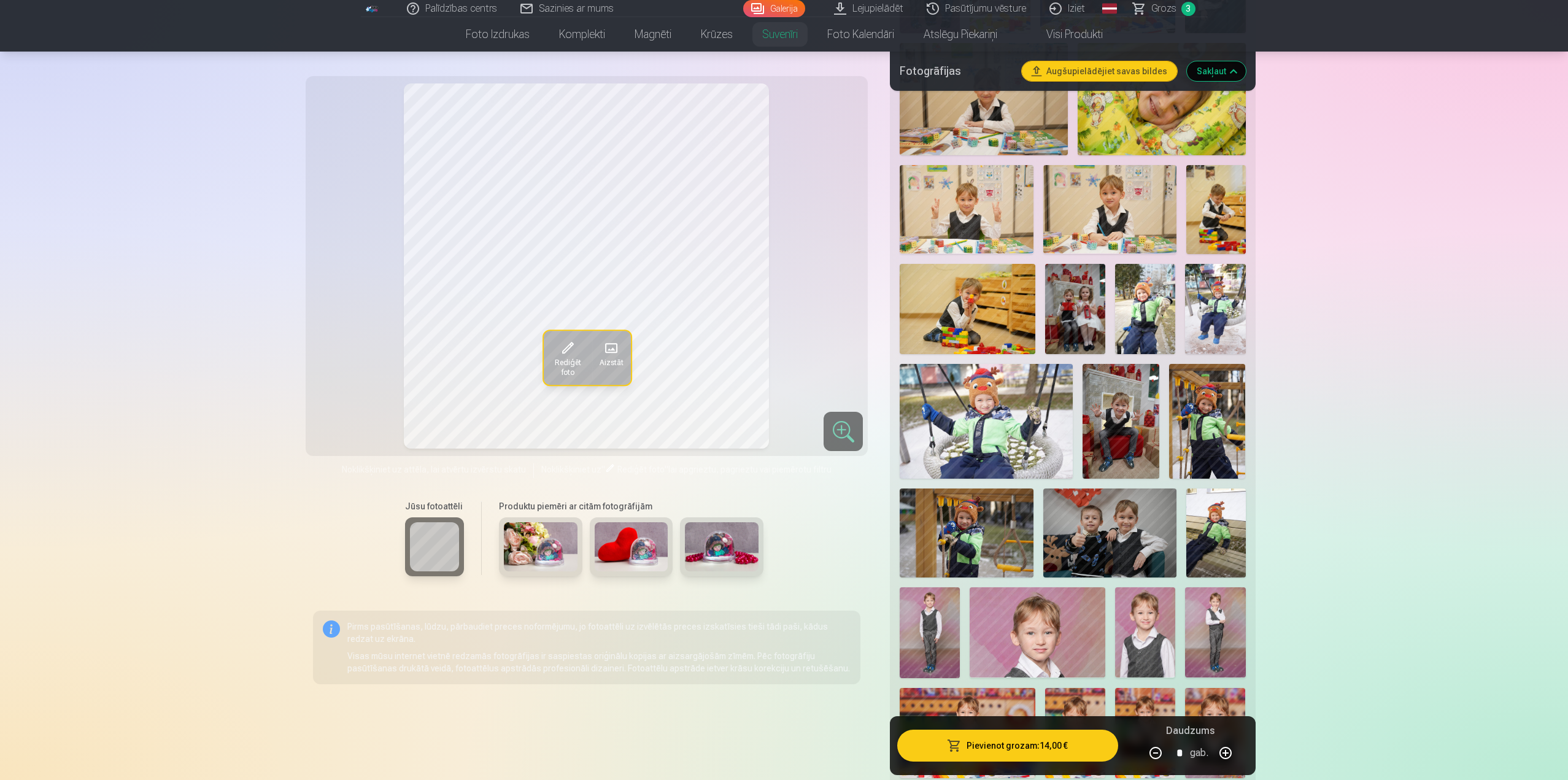
scroll to position [614, 0]
click at [1142, 431] on img at bounding box center [1121, 422] width 77 height 116
click at [578, 365] on span "Rediģēt foto" at bounding box center [568, 367] width 34 height 20
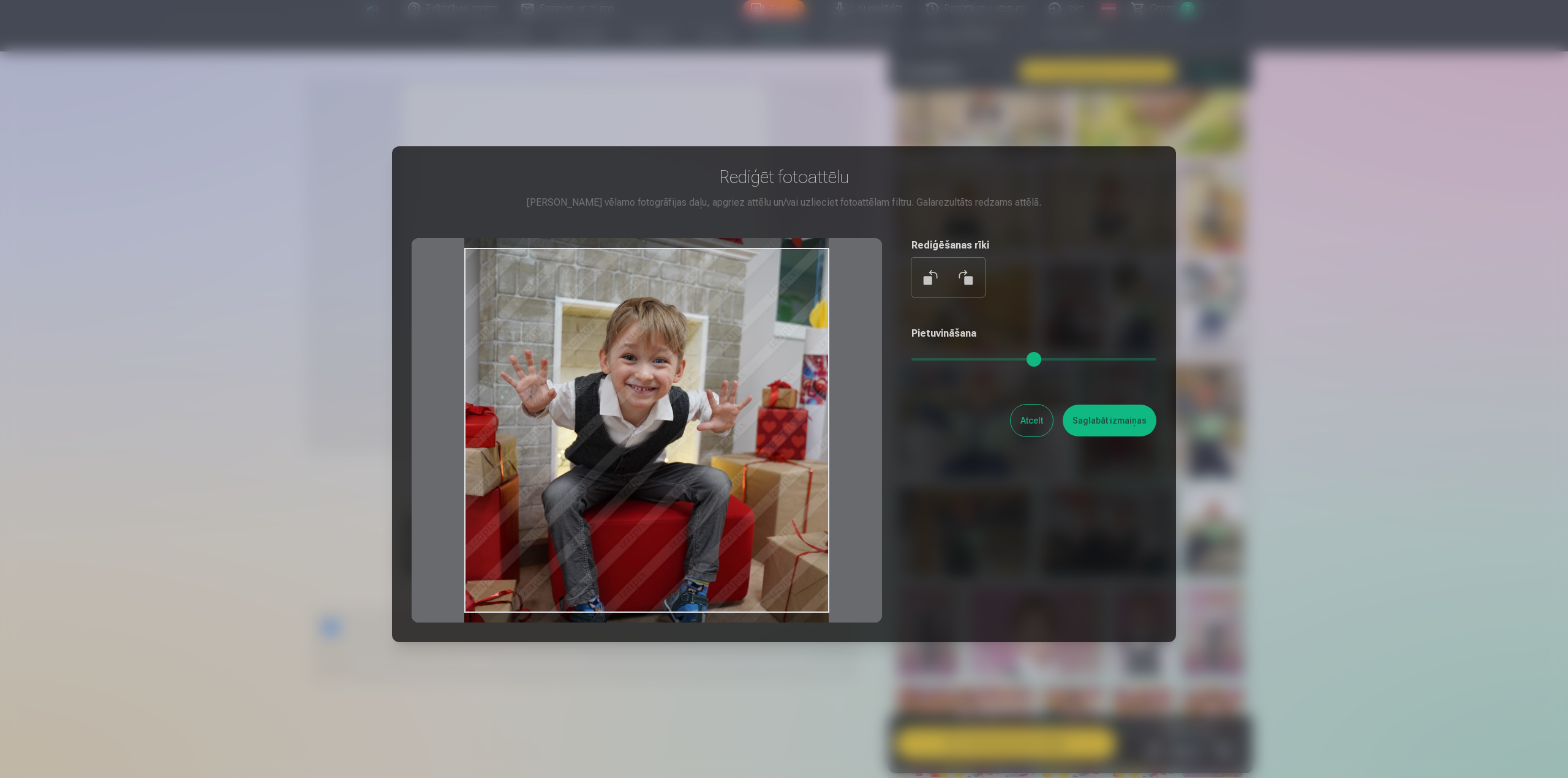
drag, startPoint x: 648, startPoint y: 387, endPoint x: 669, endPoint y: 421, distance: 40.0
click at [669, 421] on div at bounding box center [646, 430] width 470 height 384
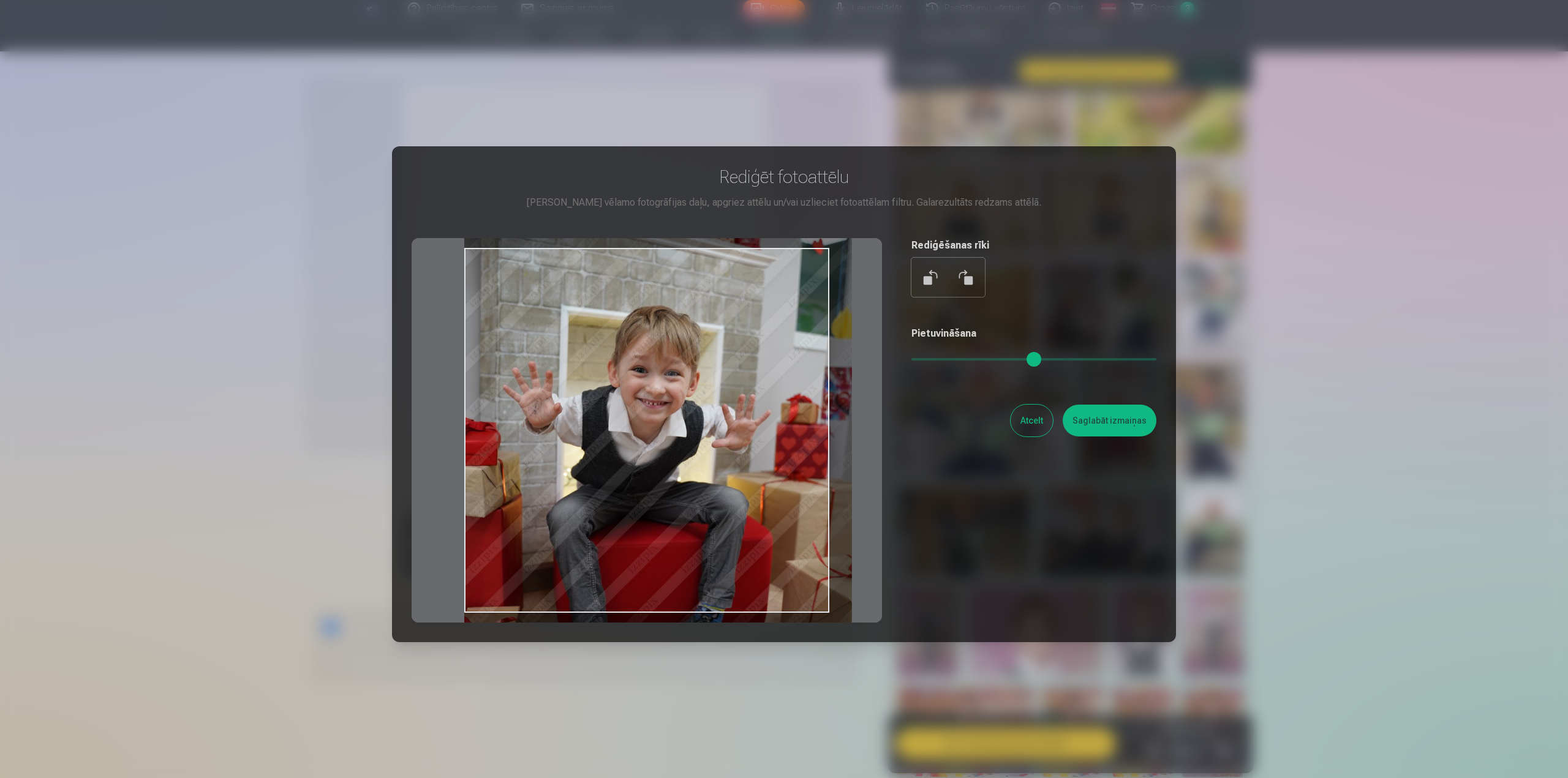
click at [922, 358] on input "range" at bounding box center [1034, 359] width 245 height 2
drag, startPoint x: 703, startPoint y: 475, endPoint x: 728, endPoint y: 474, distance: 25.0
click at [728, 474] on div at bounding box center [646, 430] width 470 height 384
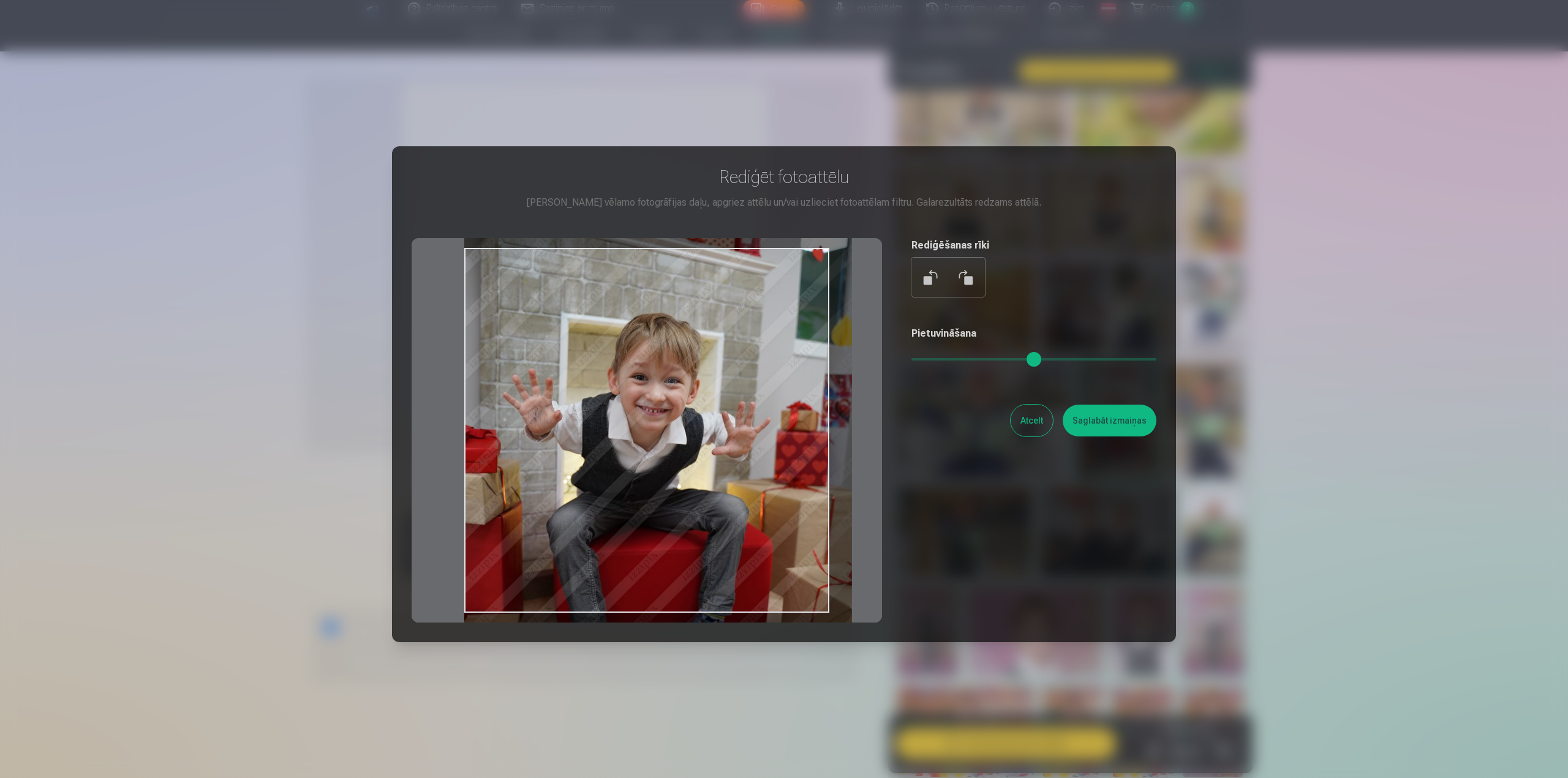
click at [701, 484] on div at bounding box center [646, 430] width 470 height 384
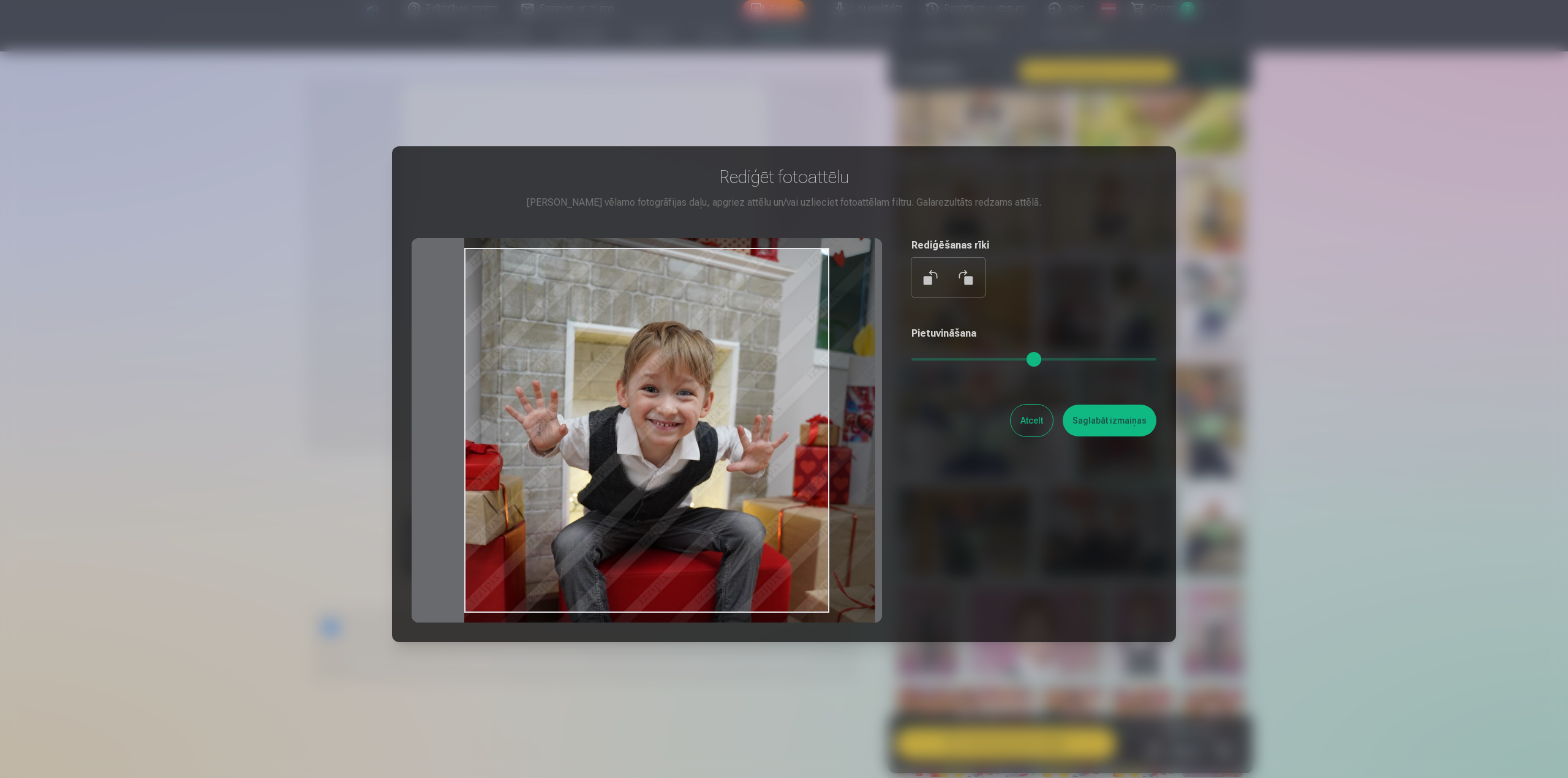
click at [927, 361] on input "range" at bounding box center [1034, 359] width 245 height 2
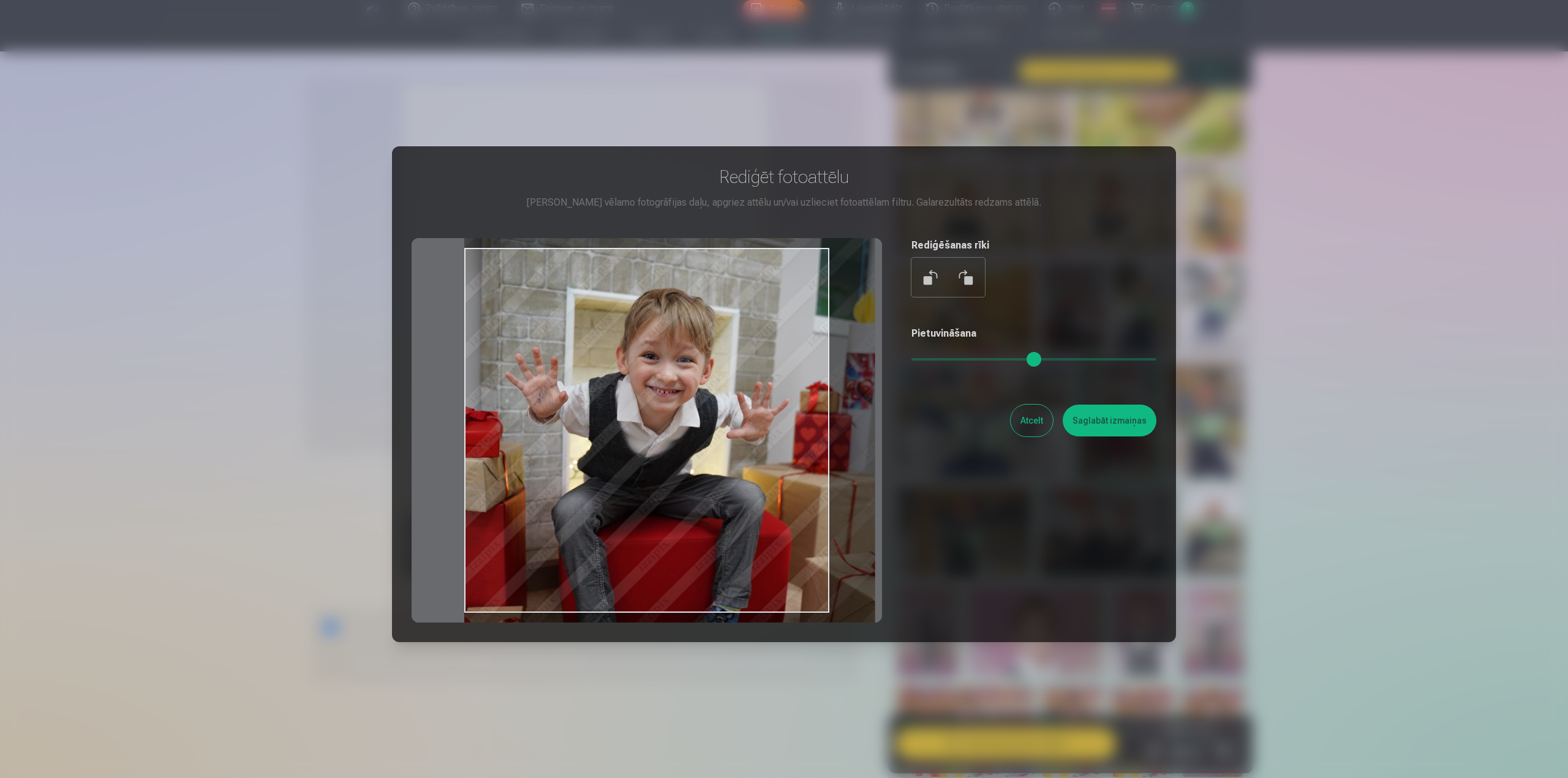
drag, startPoint x: 696, startPoint y: 459, endPoint x: 752, endPoint y: 426, distance: 65.0
click at [752, 426] on div at bounding box center [646, 430] width 470 height 384
type input "****"
click at [1122, 429] on button "Saglabāt izmaiņas" at bounding box center [1109, 420] width 94 height 32
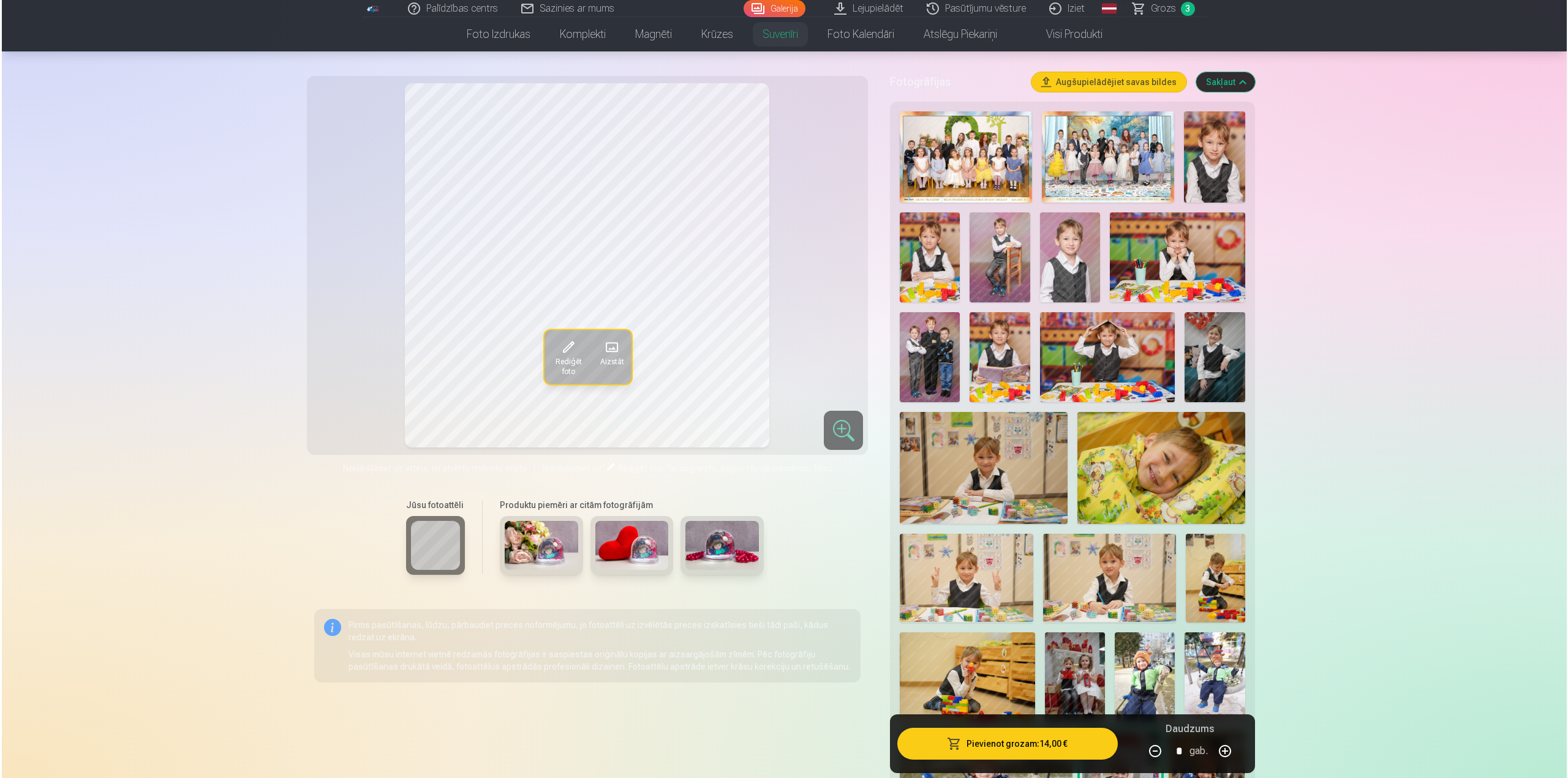
scroll to position [245, 0]
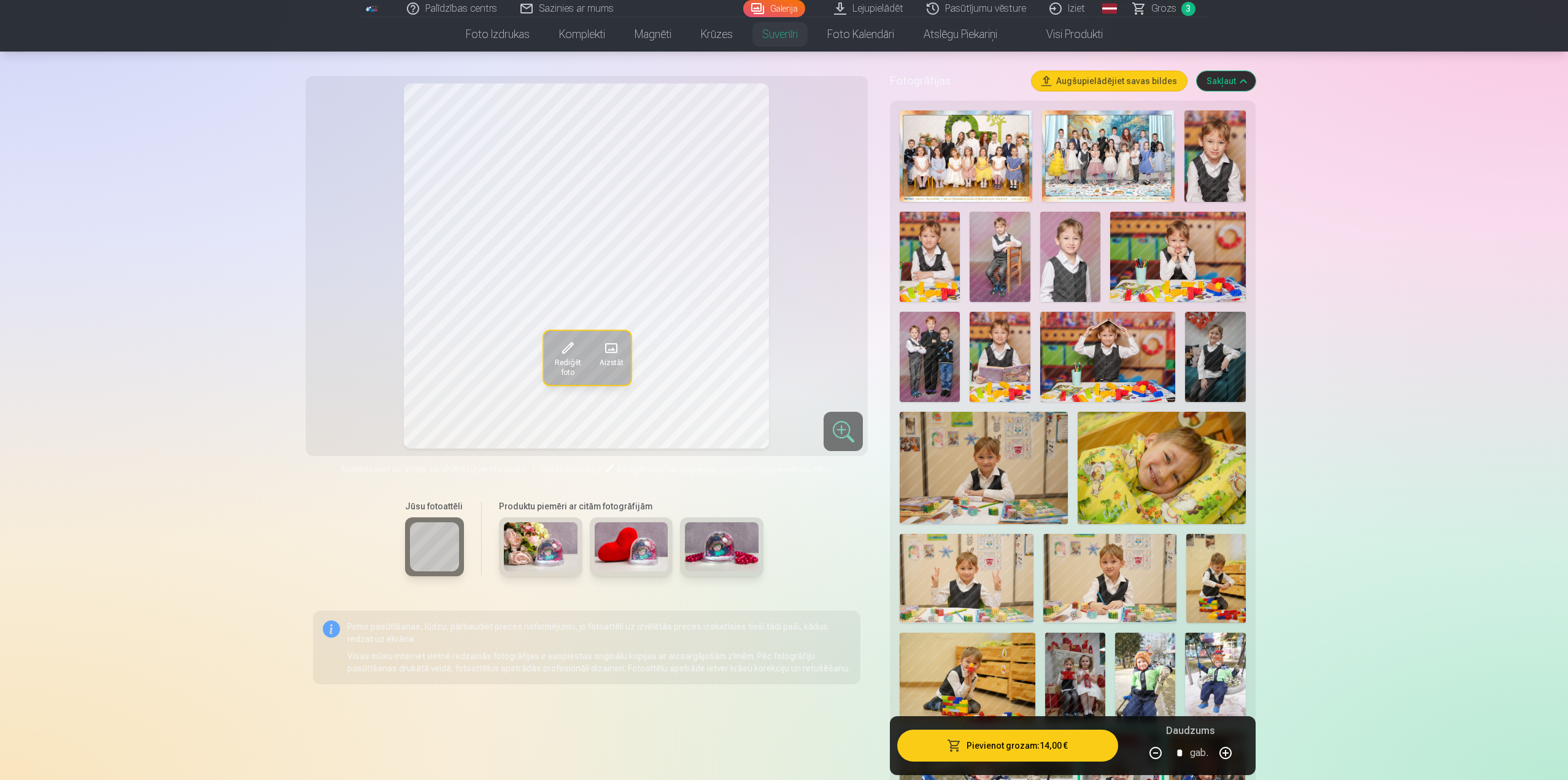
click at [1072, 754] on button "Pievienot grozam : 14,00 €" at bounding box center [1007, 746] width 221 height 32
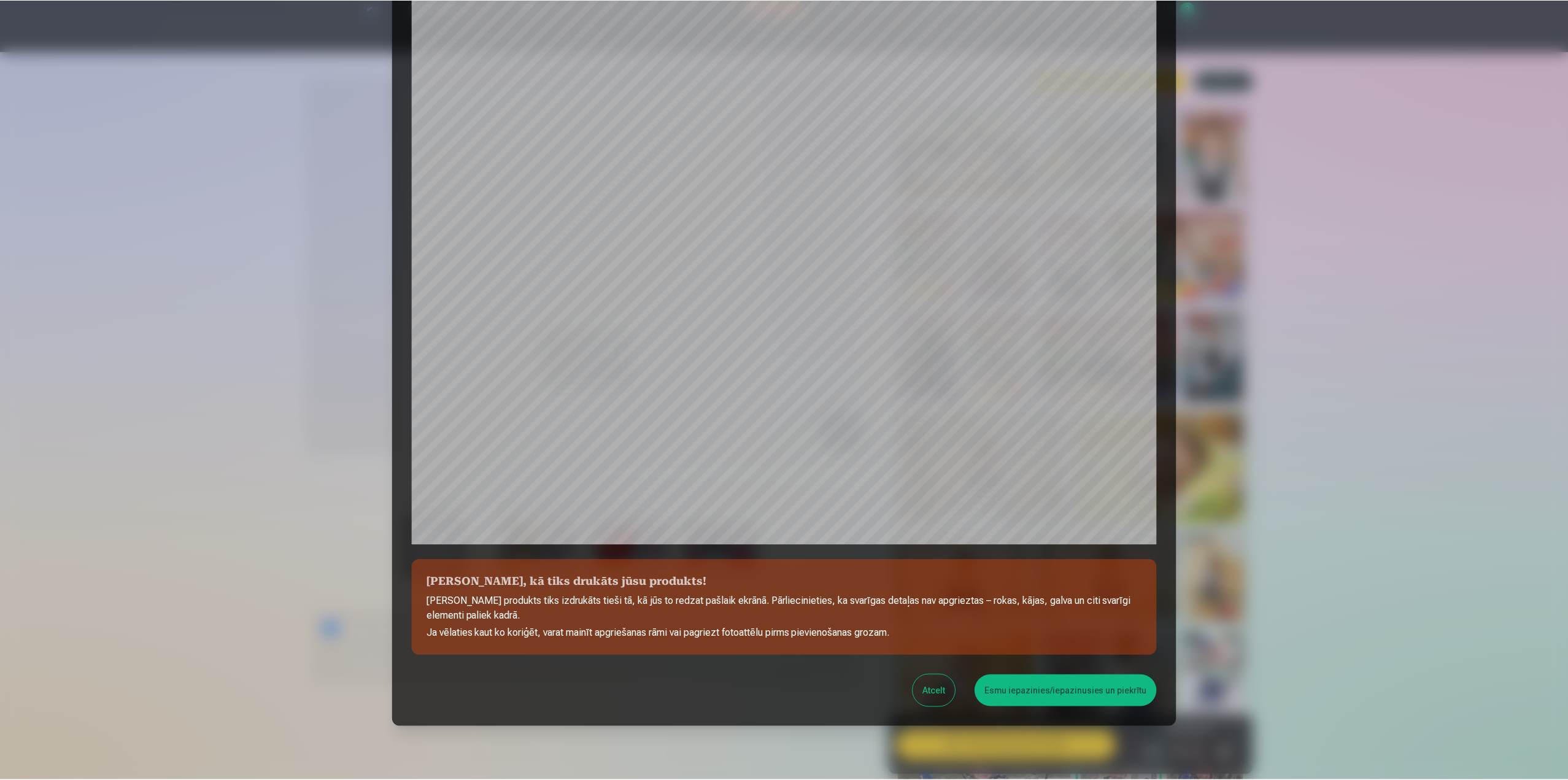
scroll to position [103, 0]
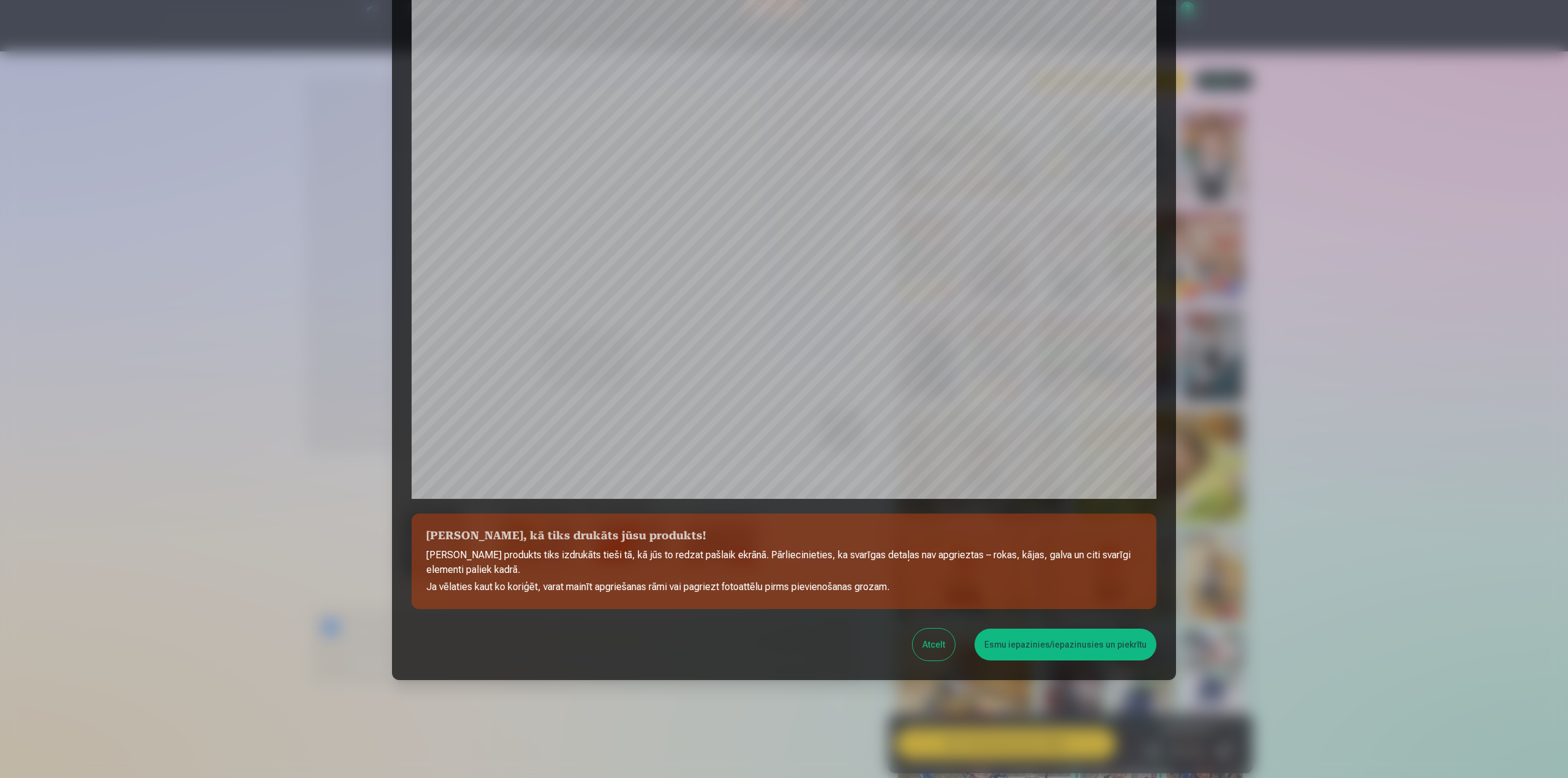
click at [1054, 640] on button "Esmu iepazinies/iepazinusies un piekrītu" at bounding box center [1065, 645] width 182 height 32
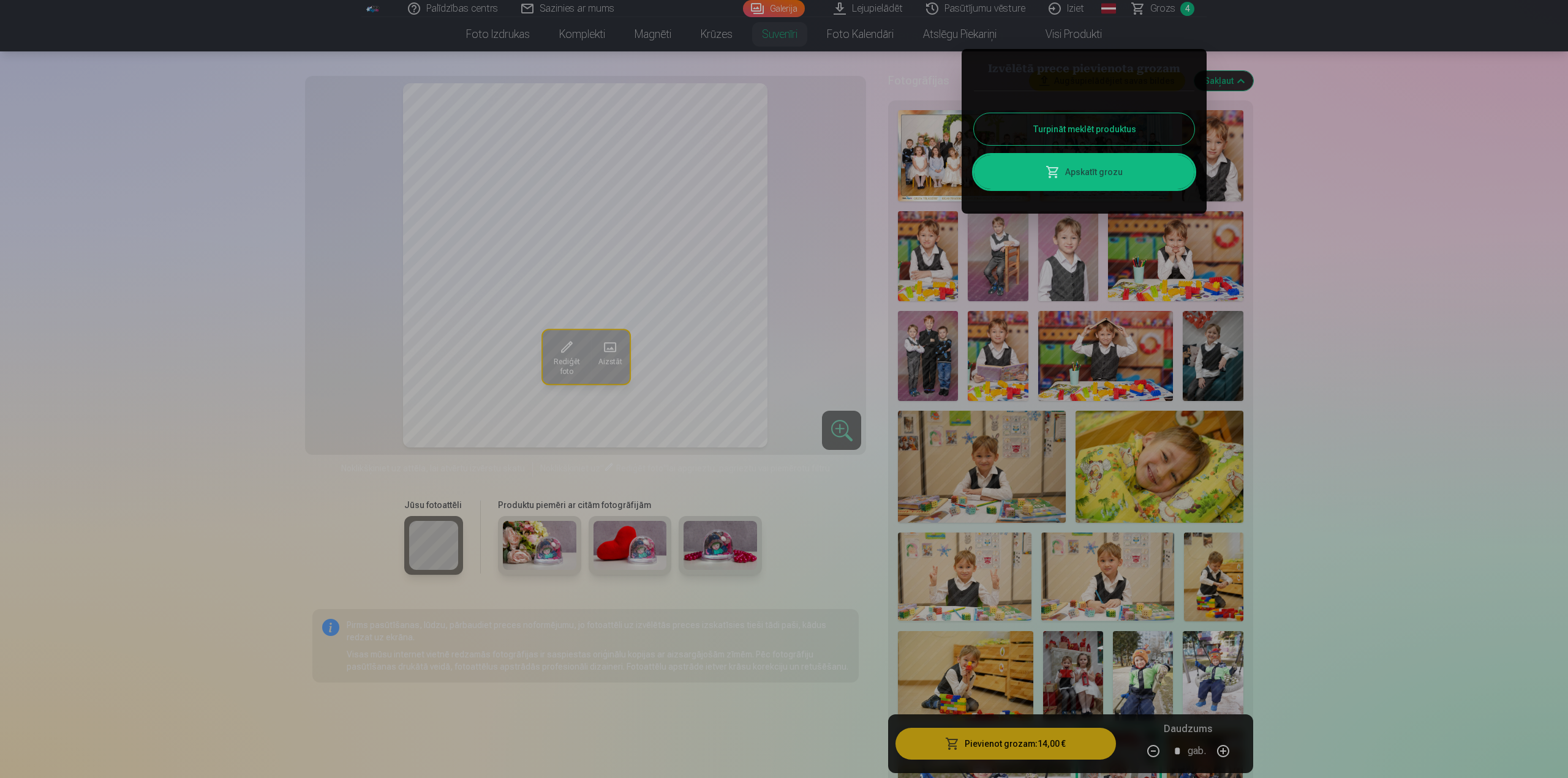
click at [1100, 166] on link "Apskatīt grozu" at bounding box center [1084, 172] width 220 height 34
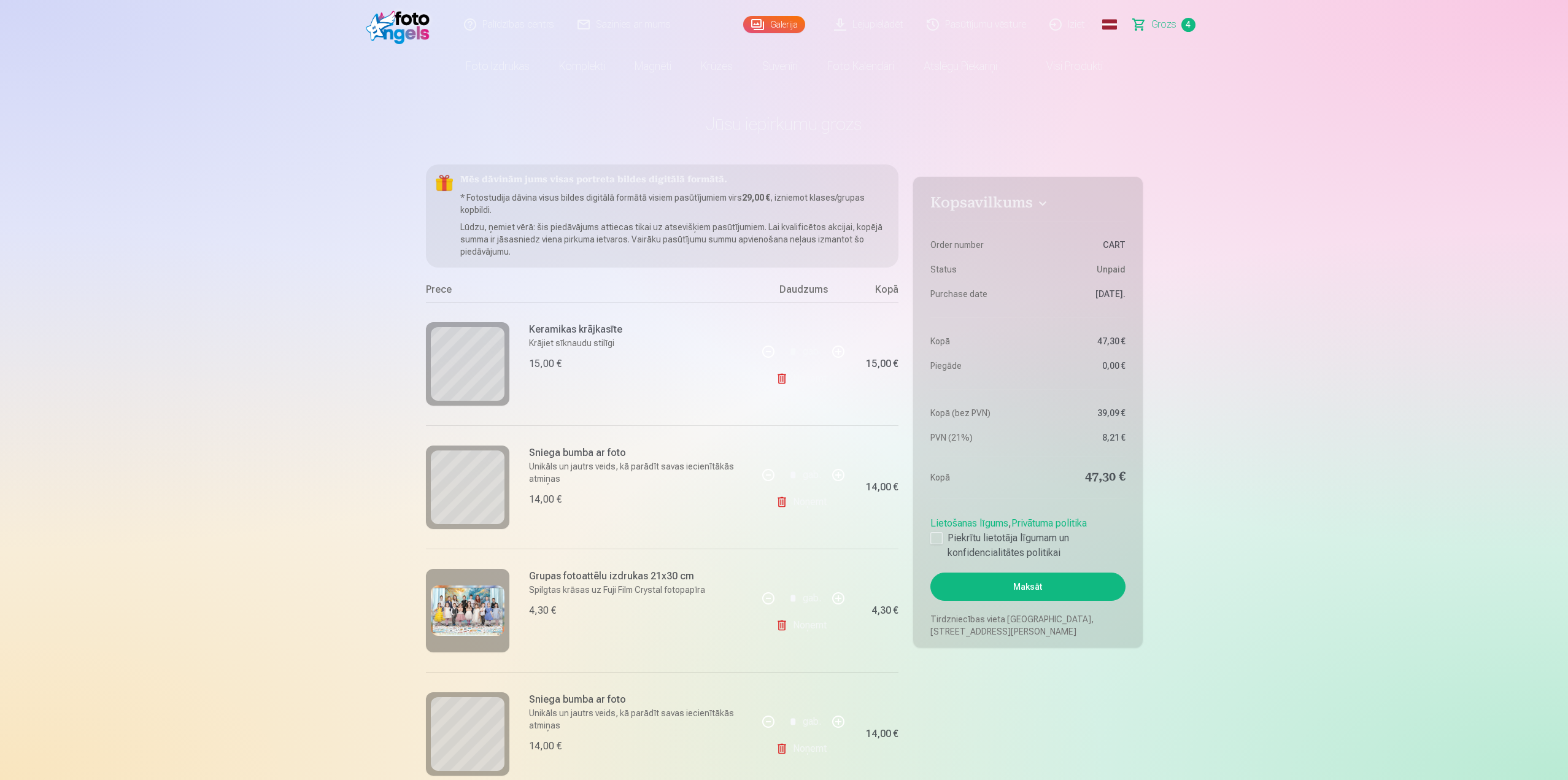
click at [803, 500] on link "Noņemt" at bounding box center [803, 502] width 56 height 25
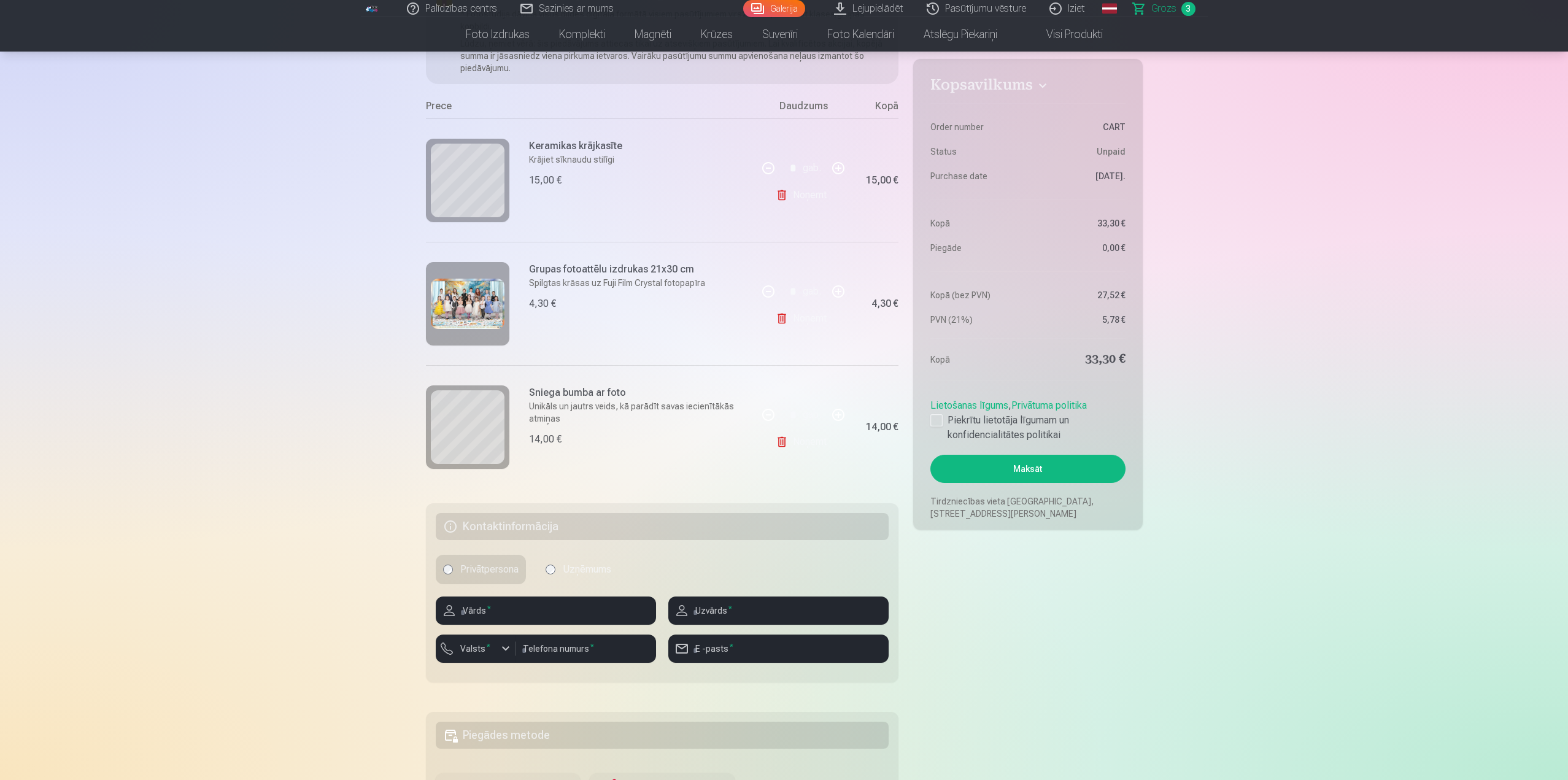
scroll to position [184, 0]
click at [540, 615] on input "text" at bounding box center [546, 610] width 221 height 28
type input "*"
type input "*******"
click at [737, 601] on input "text" at bounding box center [778, 610] width 221 height 28
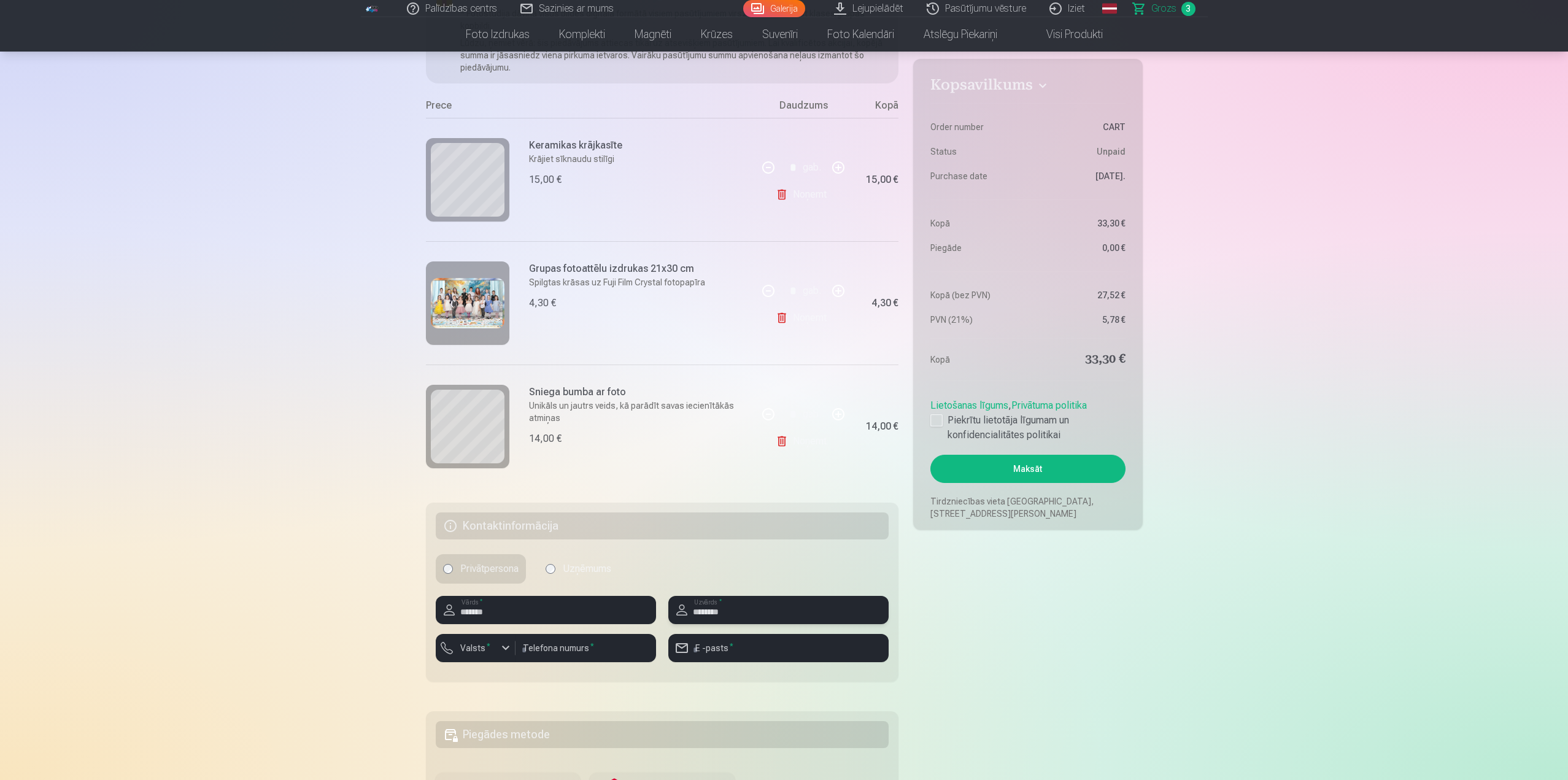
type input "********"
click at [603, 650] on input "number" at bounding box center [585, 647] width 140 height 28
type input "********"
click at [748, 649] on input "email" at bounding box center [778, 647] width 221 height 28
type input "**********"
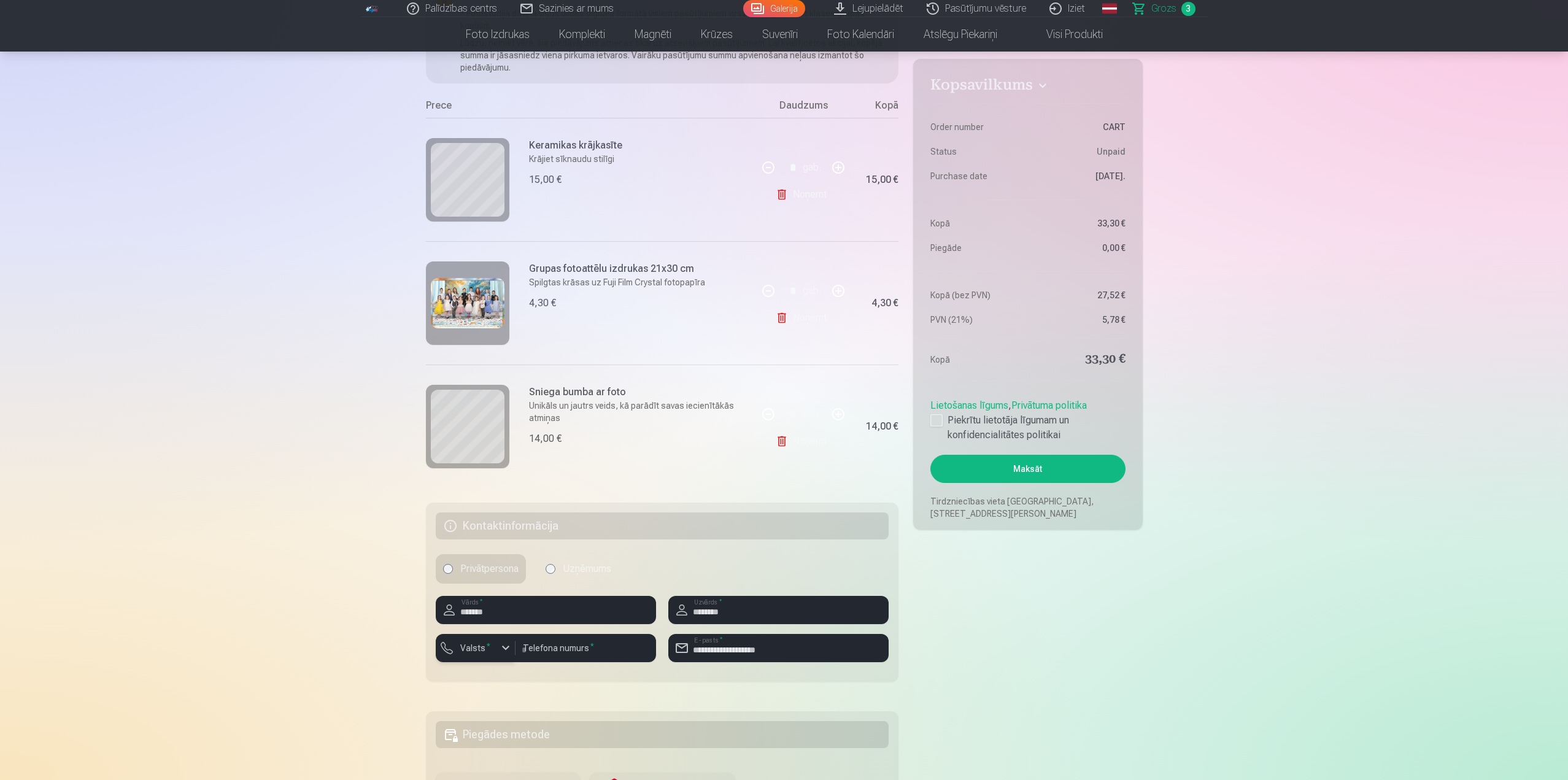
click at [502, 651] on div "button" at bounding box center [505, 647] width 15 height 15
click at [506, 676] on li "+371 Latvija" at bounding box center [489, 677] width 87 height 25
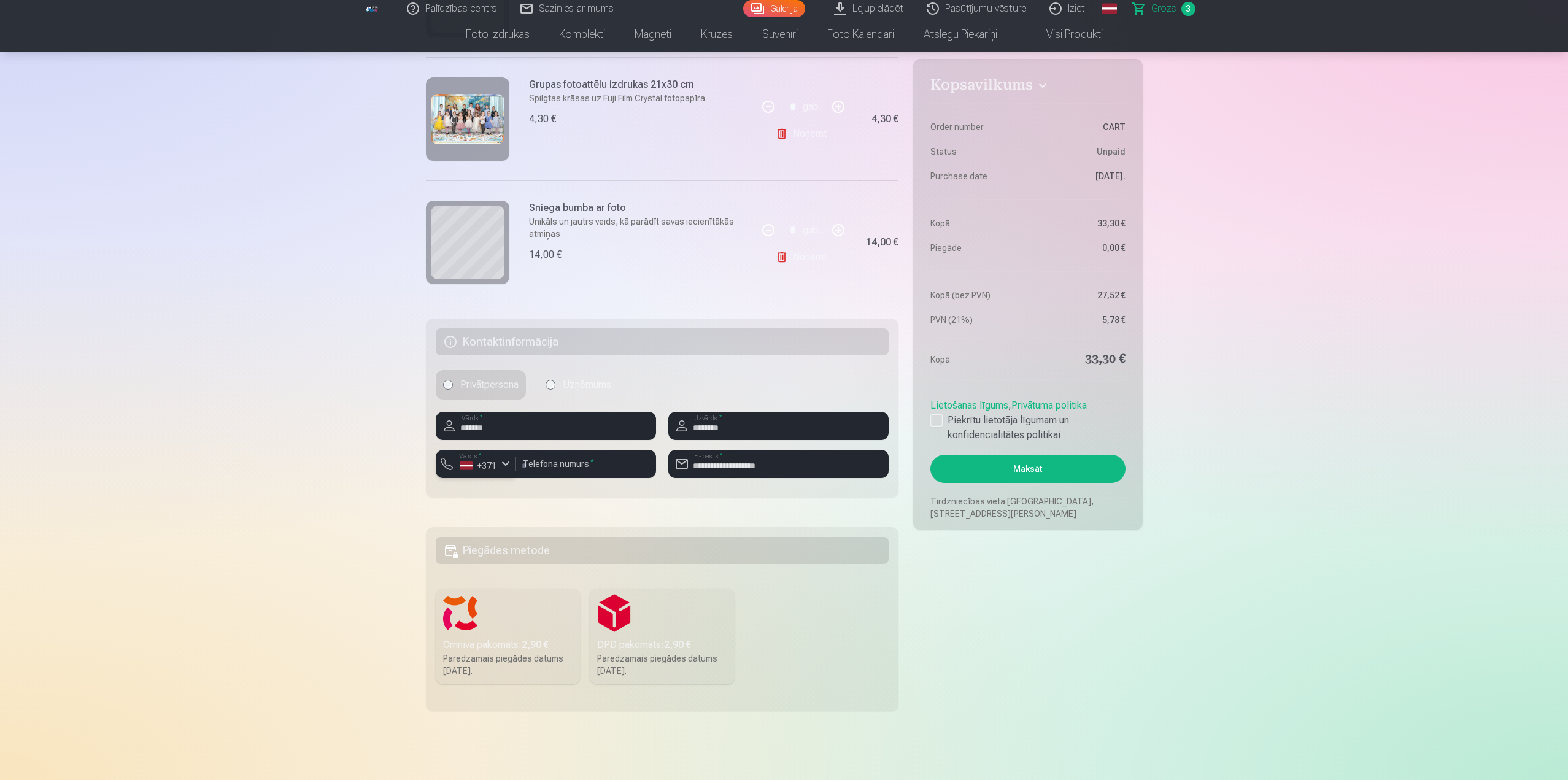
scroll to position [491, 0]
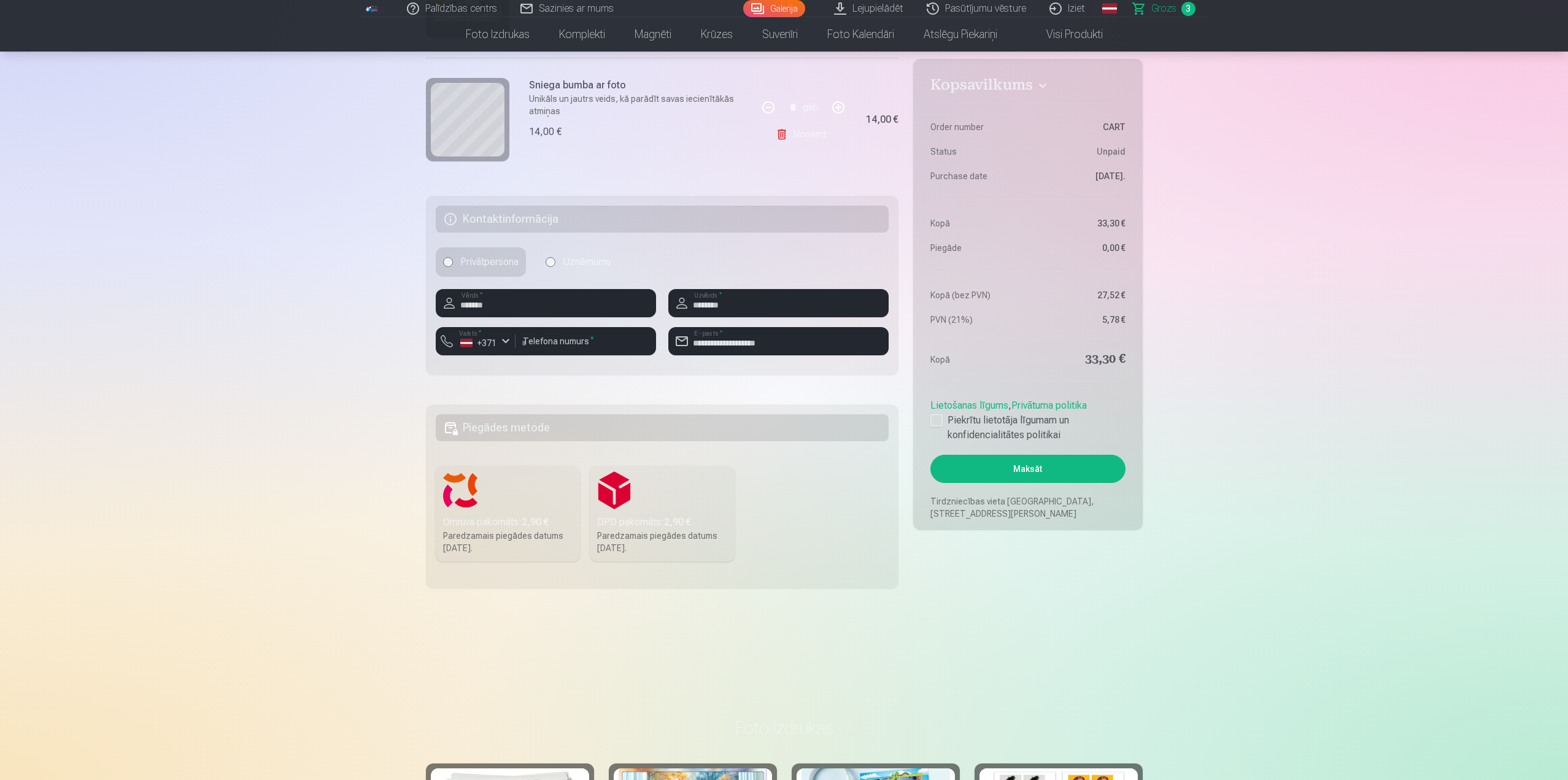
click at [622, 487] on label "DPD pakomāts : 2,90 € Paredzamais piegādes datums 13.09.2025." at bounding box center [662, 513] width 145 height 96
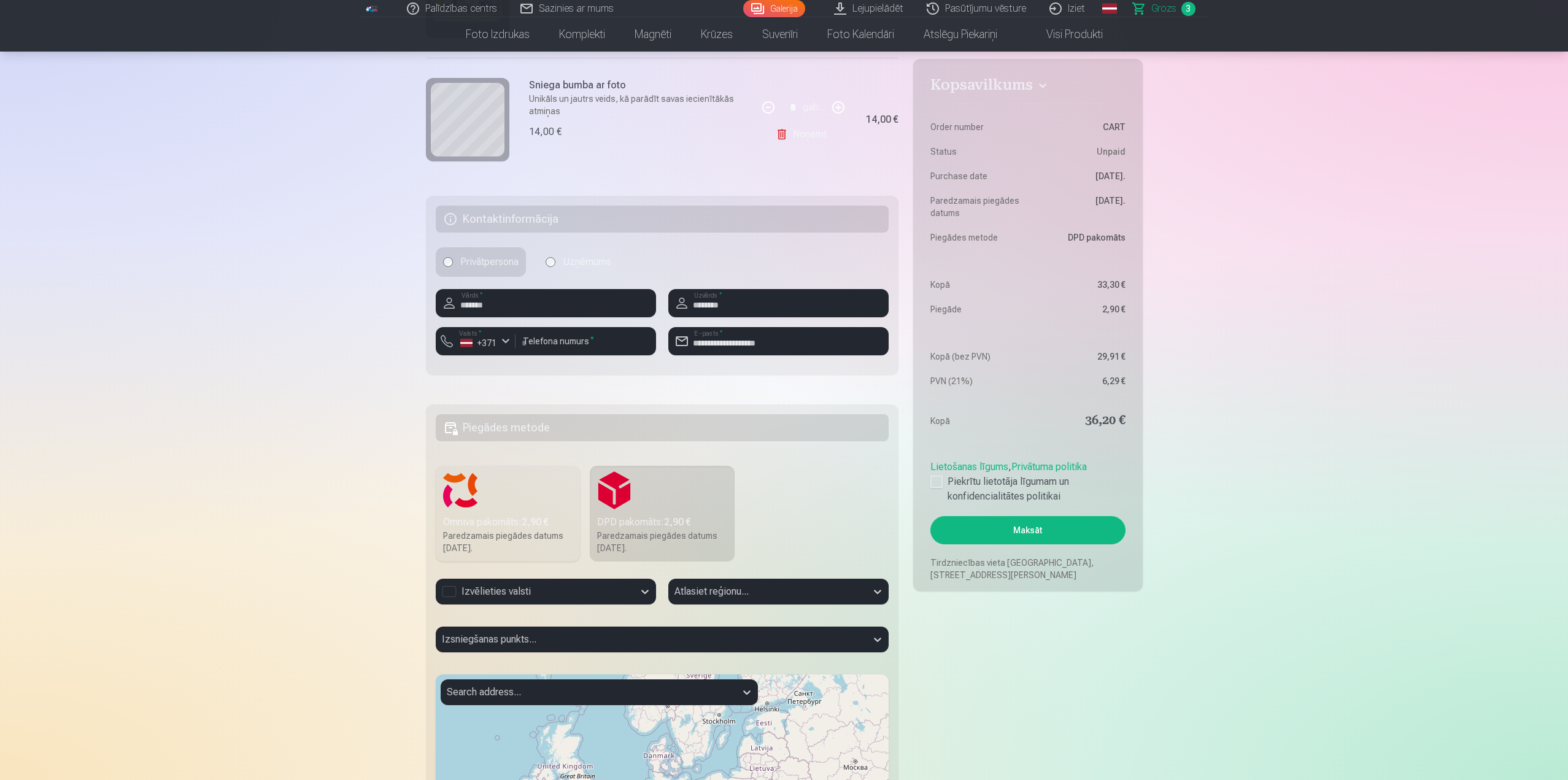
click at [604, 585] on div "Izvēlieties valsti" at bounding box center [535, 592] width 186 height 15
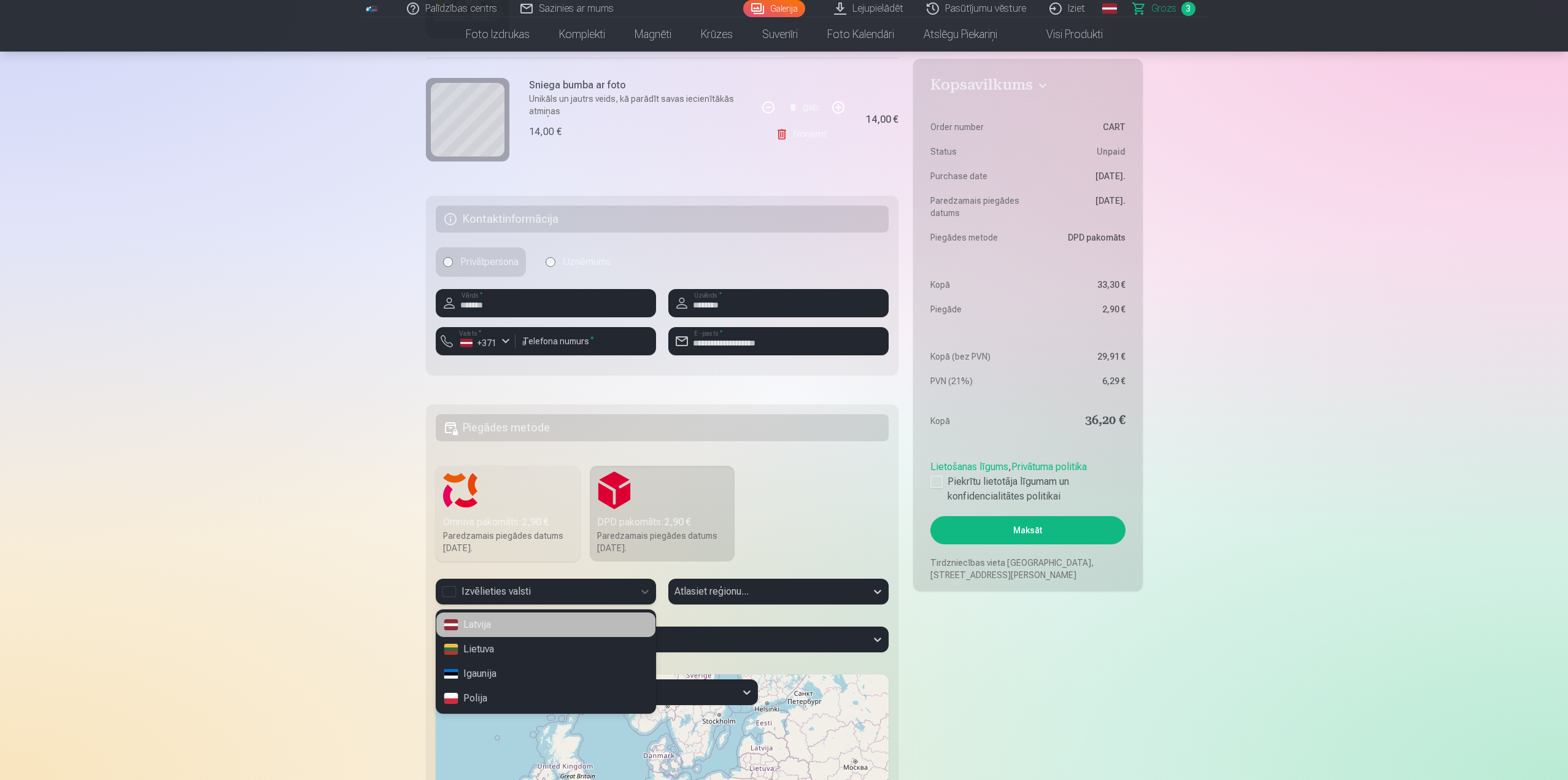
click at [498, 628] on div "Latvija" at bounding box center [546, 624] width 219 height 25
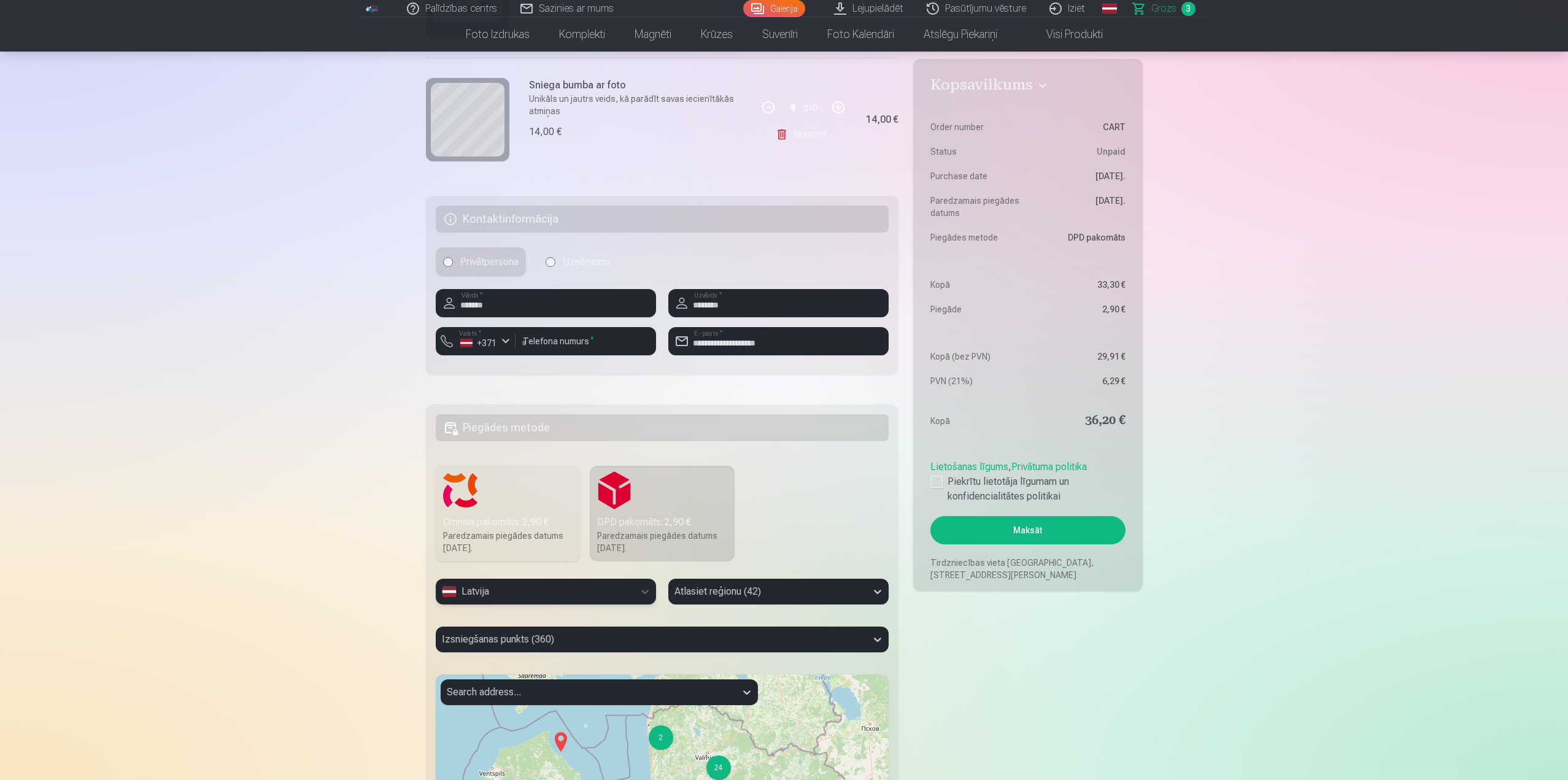
click at [778, 585] on div "Atlasiet reģionu (42)" at bounding box center [778, 596] width 221 height 35
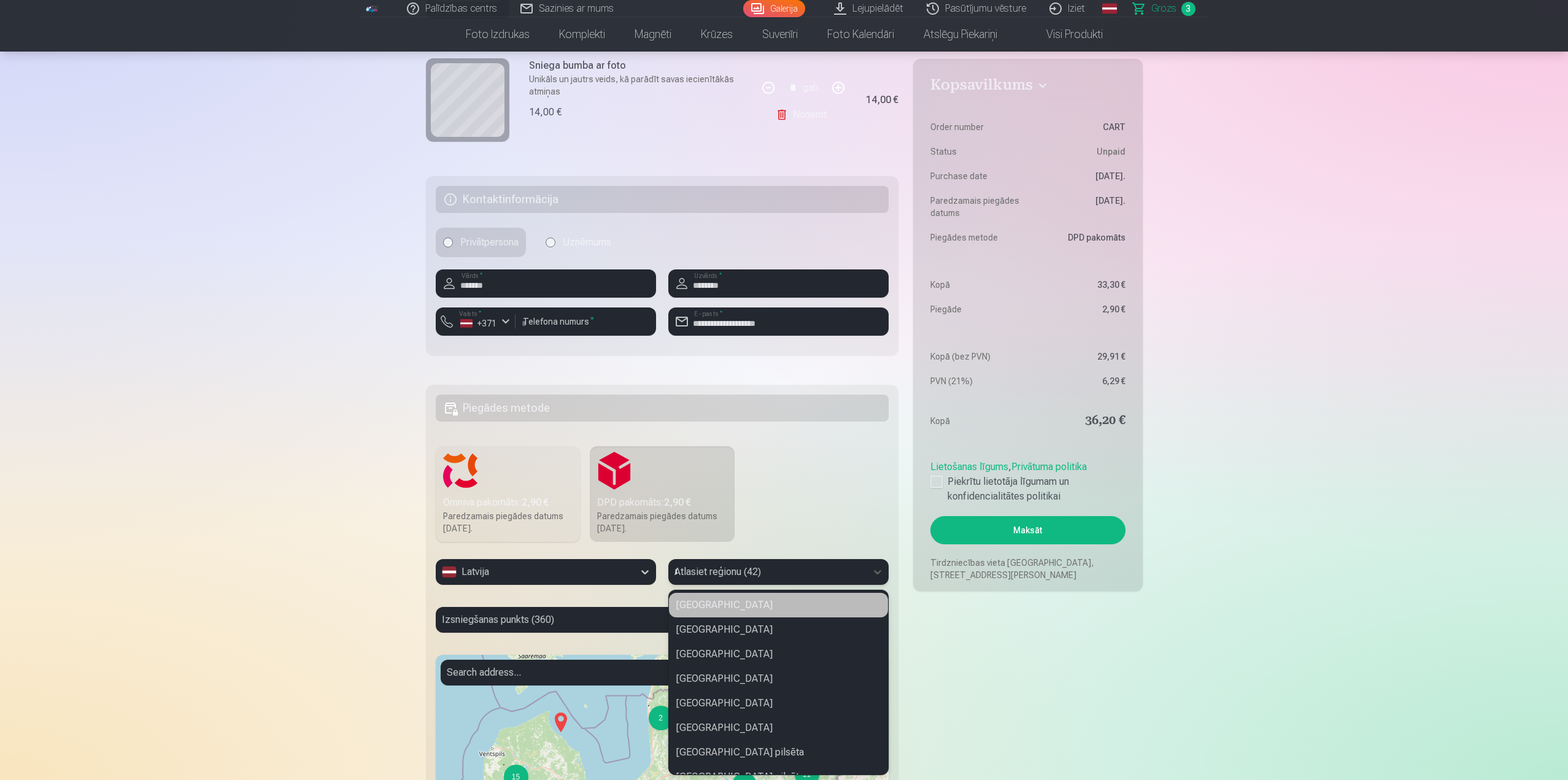
type input "**"
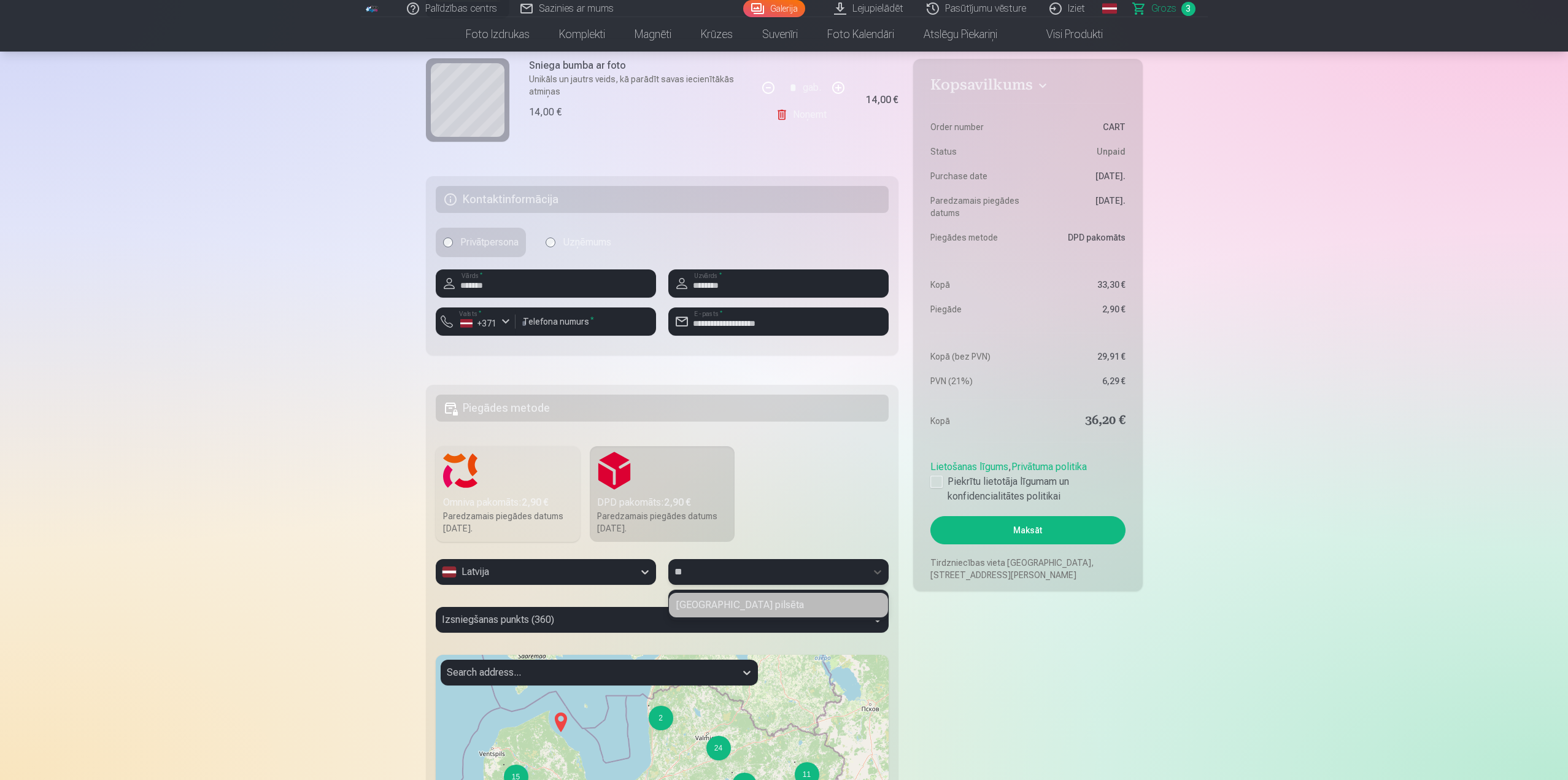
click at [717, 615] on div "Rīgas pilsēta" at bounding box center [778, 605] width 219 height 25
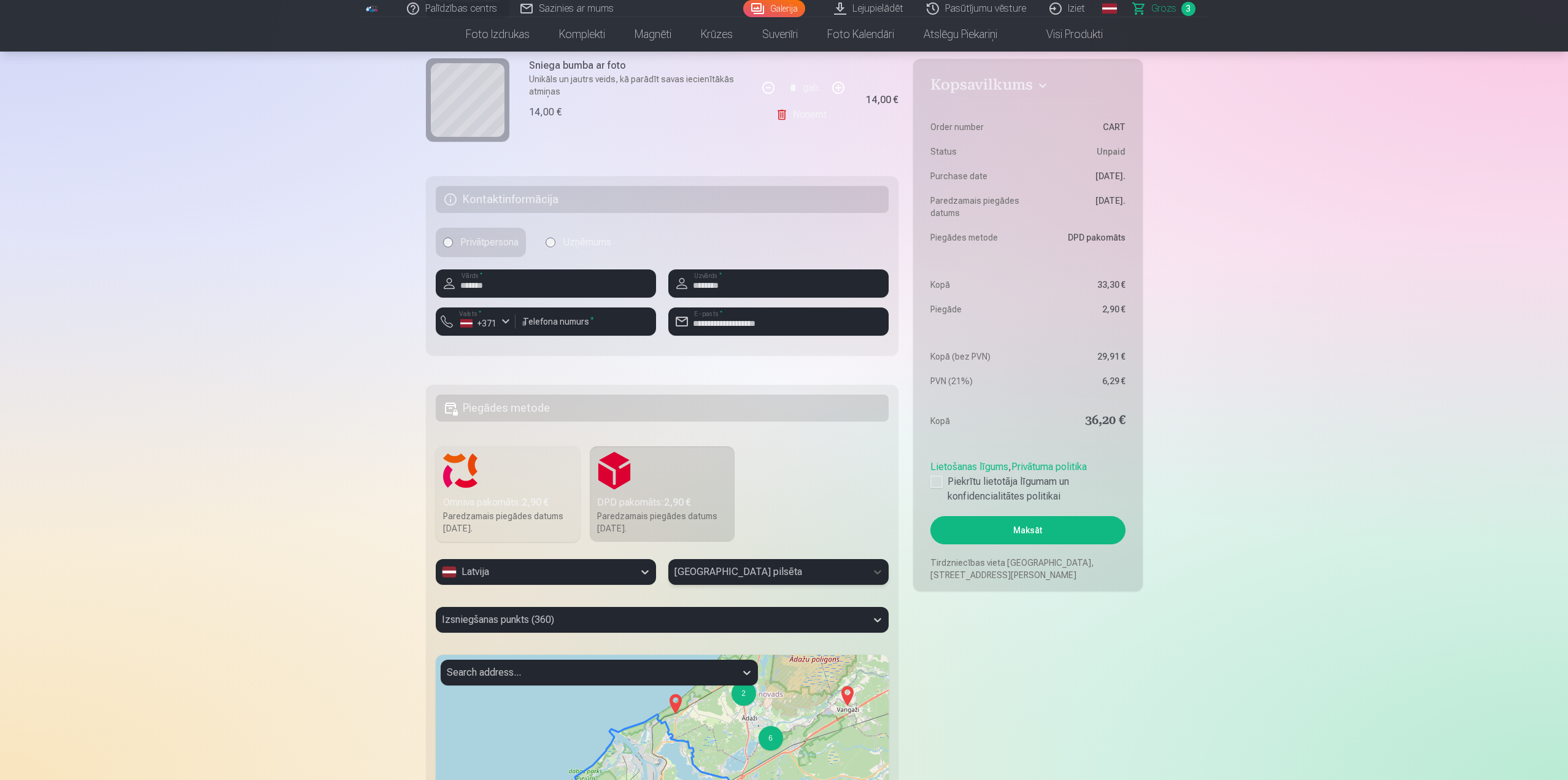
scroll to position [559, 0]
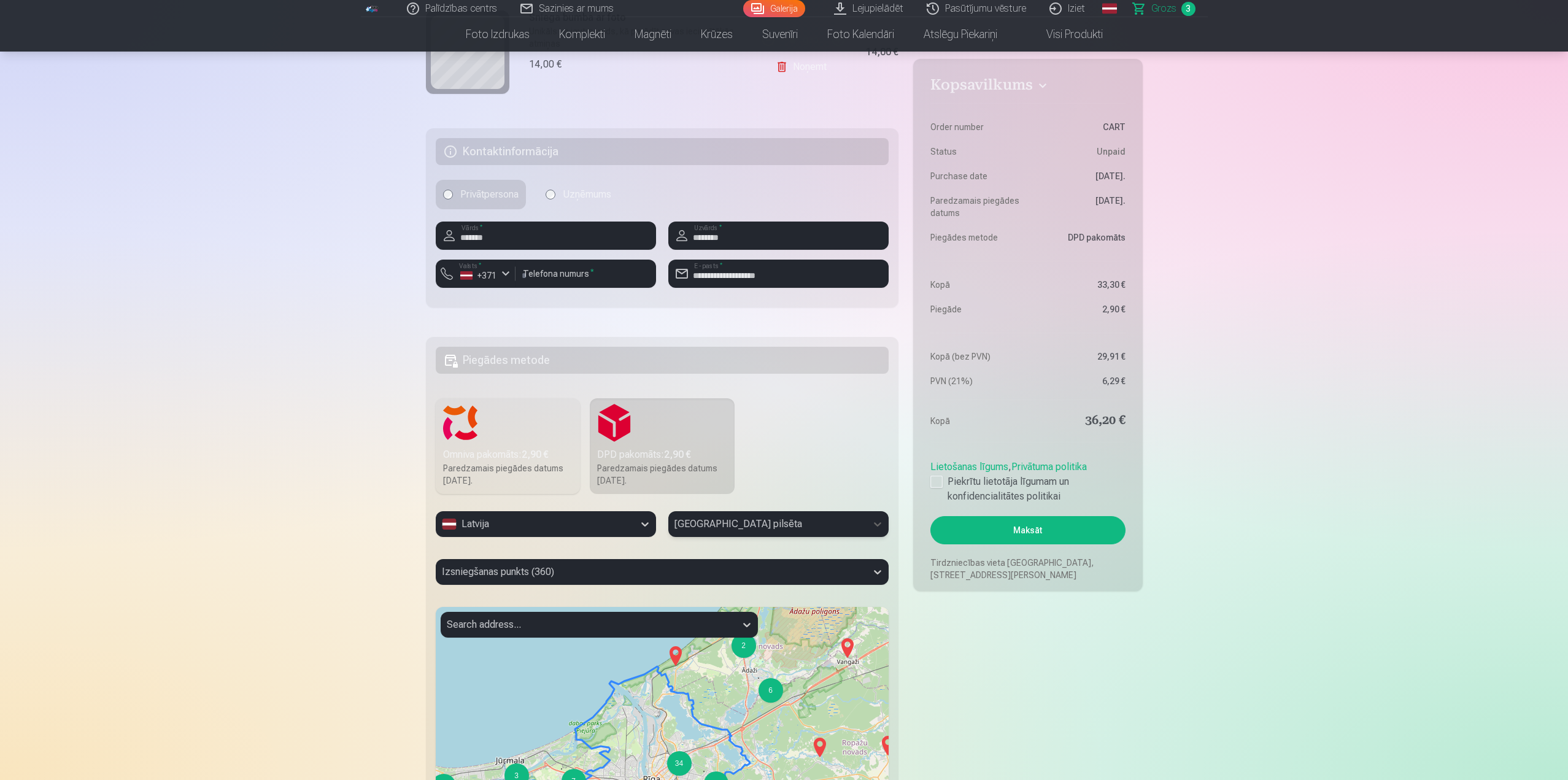
click at [592, 585] on div "Izsniegšanas punkts (360)" at bounding box center [663, 572] width 453 height 26
type input "****"
click at [531, 628] on div at bounding box center [588, 624] width 283 height 17
type input "*******"
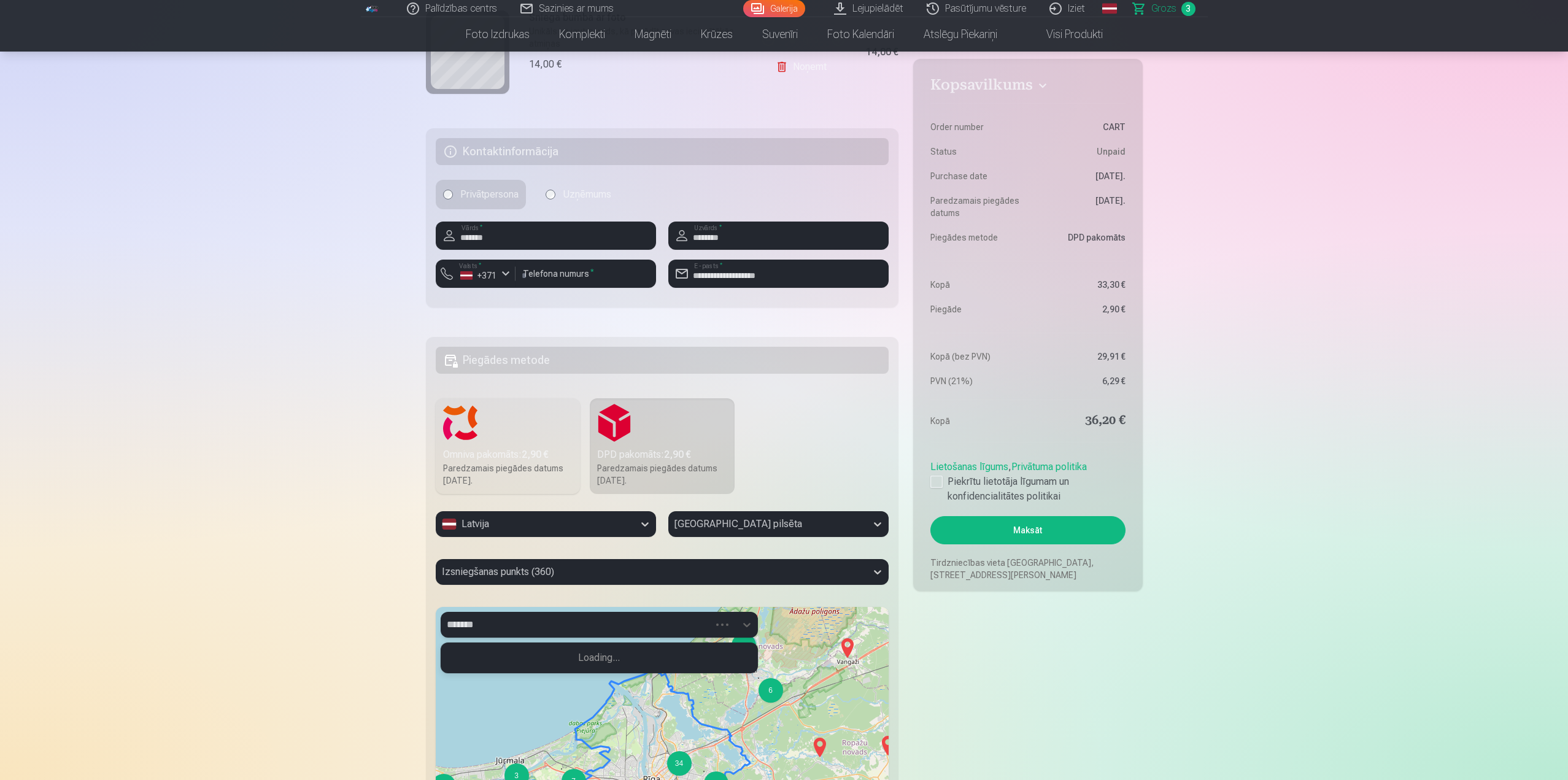
click at [930, 516] on button "Maksāt" at bounding box center [1027, 530] width 195 height 28
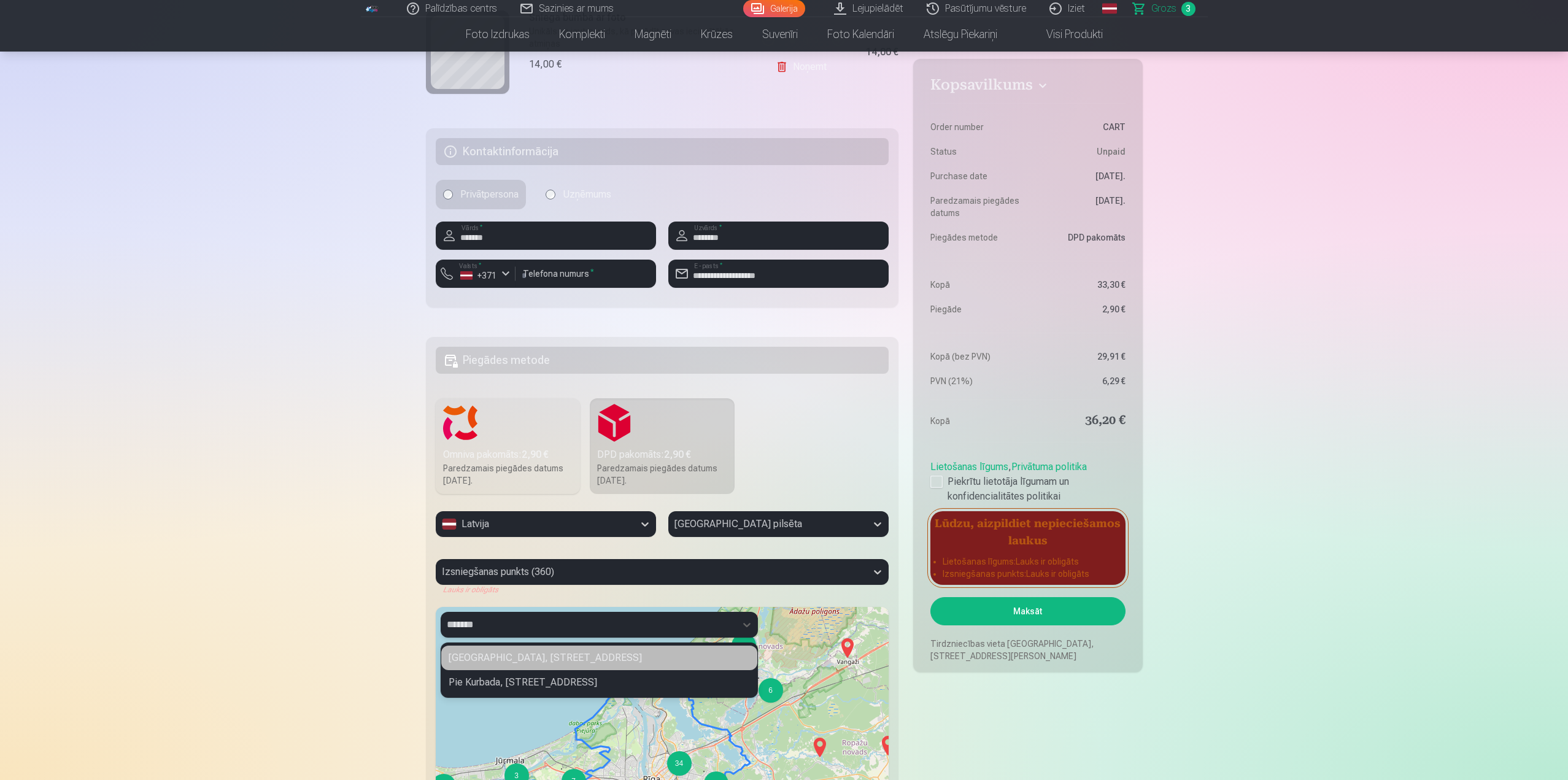
click at [574, 655] on div "Kurbada iela, Avoti, Centra apkaime, Riga, LV-1003, Latvia" at bounding box center [599, 658] width 316 height 25
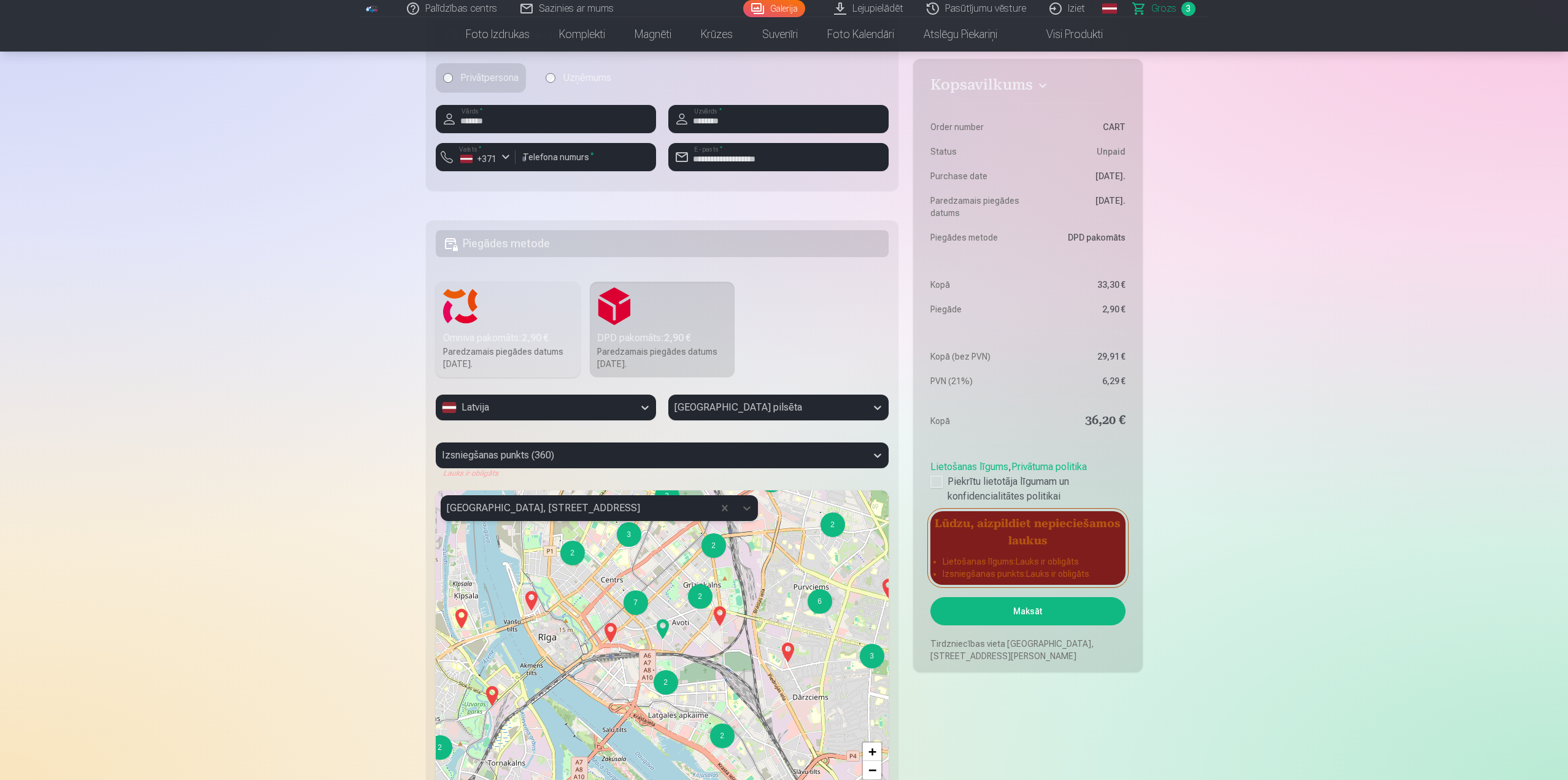
scroll to position [742, 0]
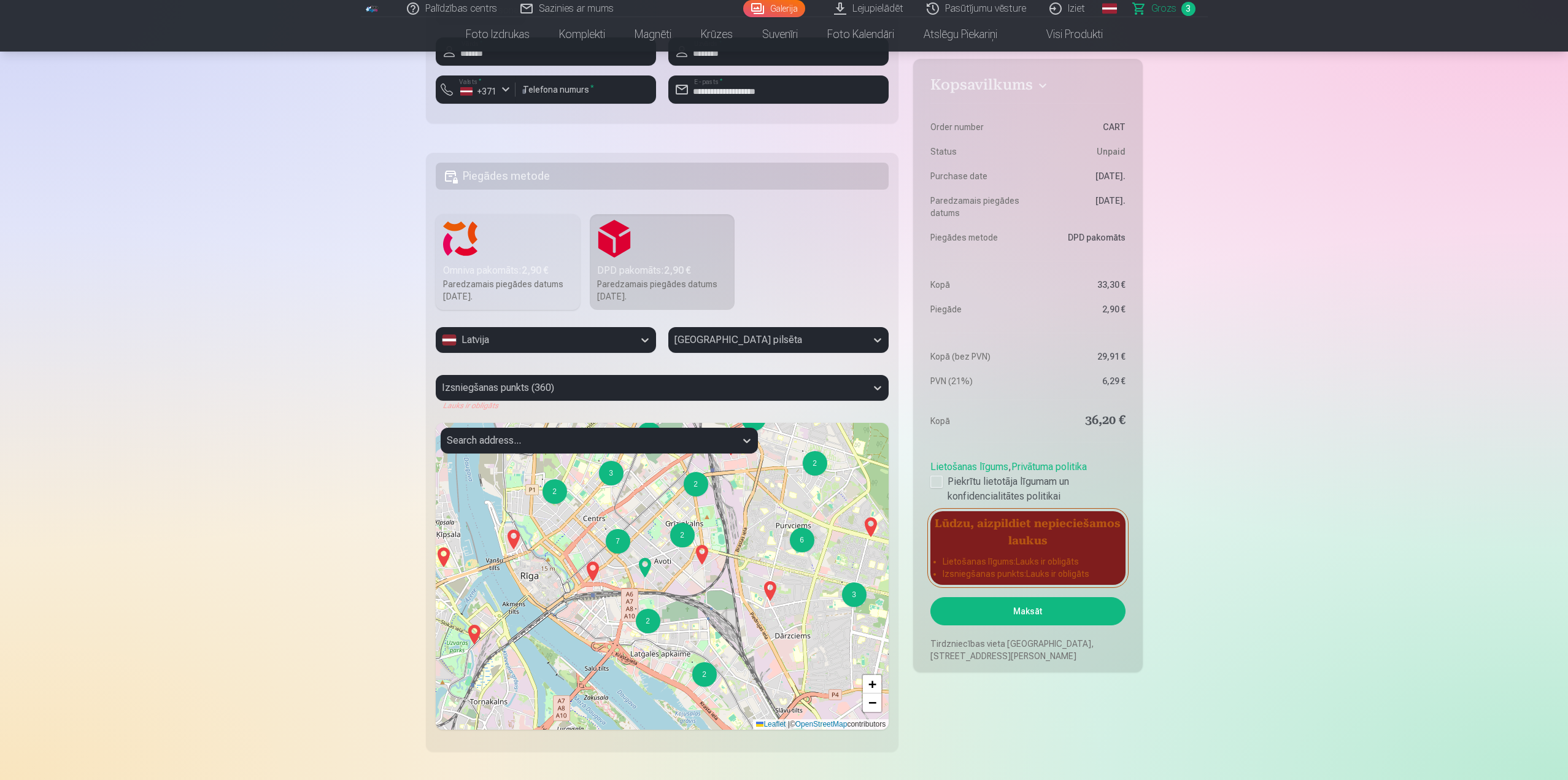
drag, startPoint x: 597, startPoint y: 609, endPoint x: 609, endPoint y: 628, distance: 22.5
click at [609, 628] on div "2 2 3 3 2 2 2 2 3 2 2 7 2 2 2 4 2 2 3 2 2 2 2 6 3 2 3 2 2 2 2 2 4 3 + − Leaflet…" at bounding box center [663, 576] width 453 height 307
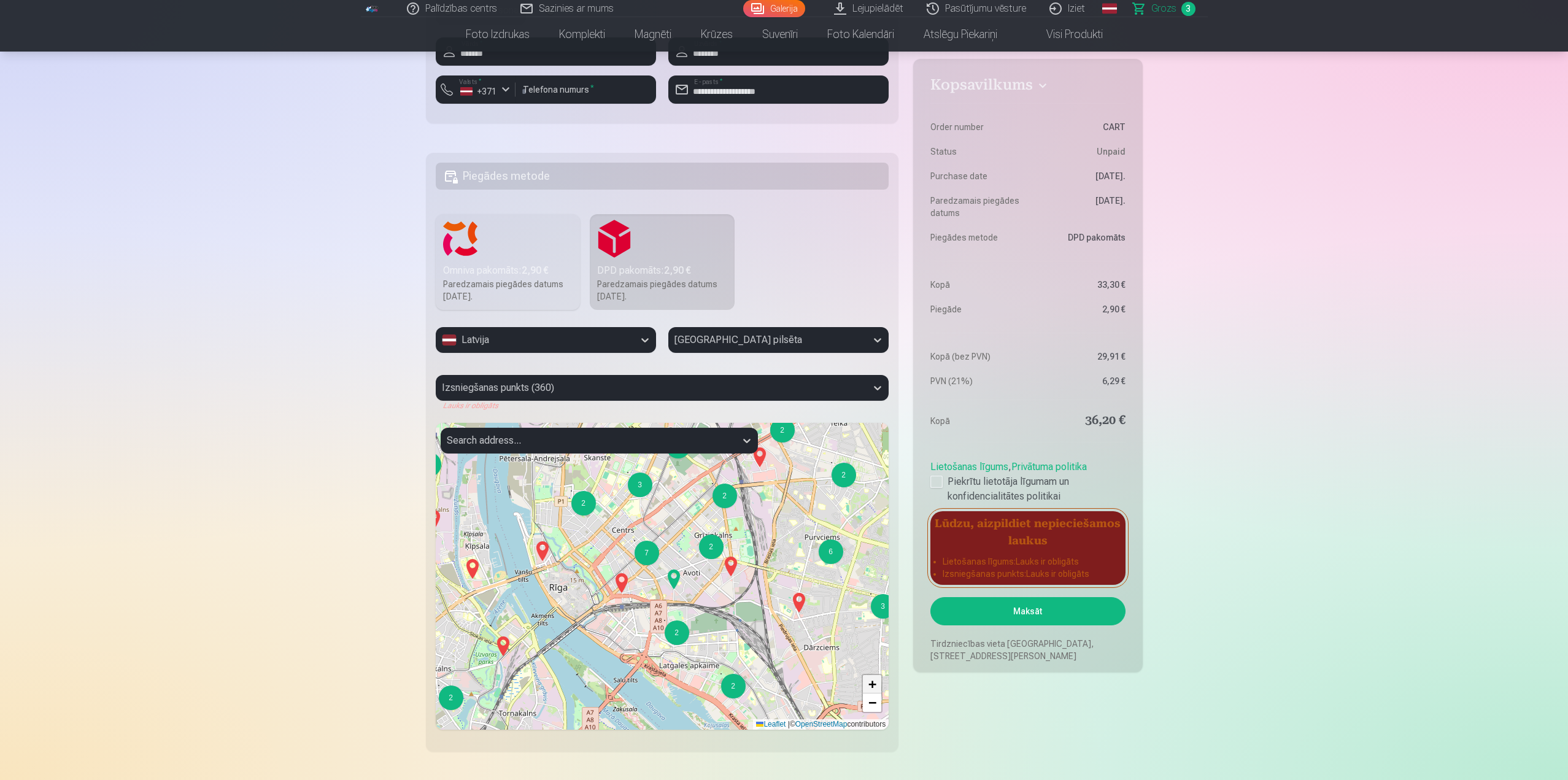
click at [876, 683] on span "+" at bounding box center [872, 684] width 8 height 15
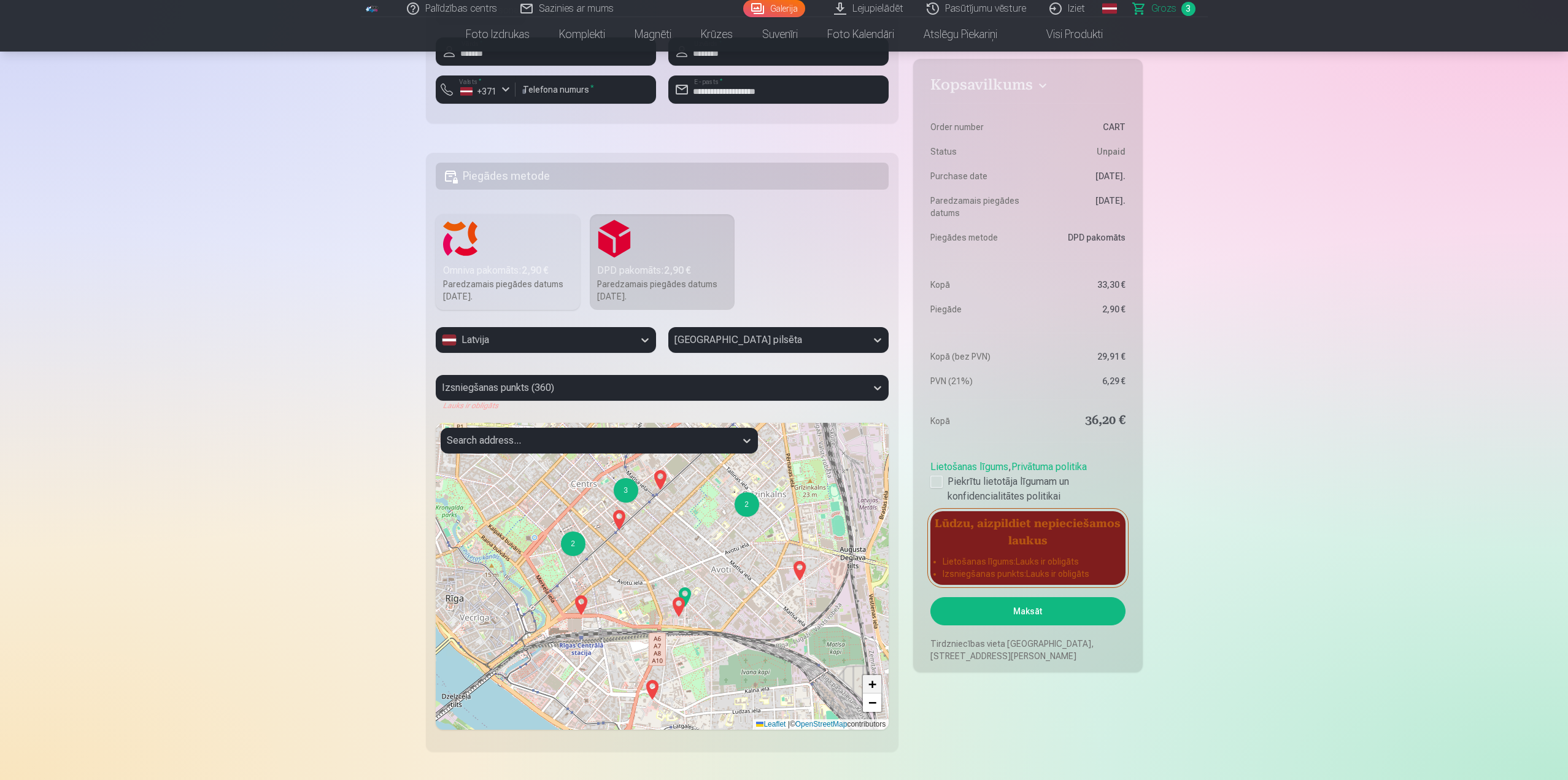
click at [876, 684] on span "+" at bounding box center [872, 684] width 8 height 15
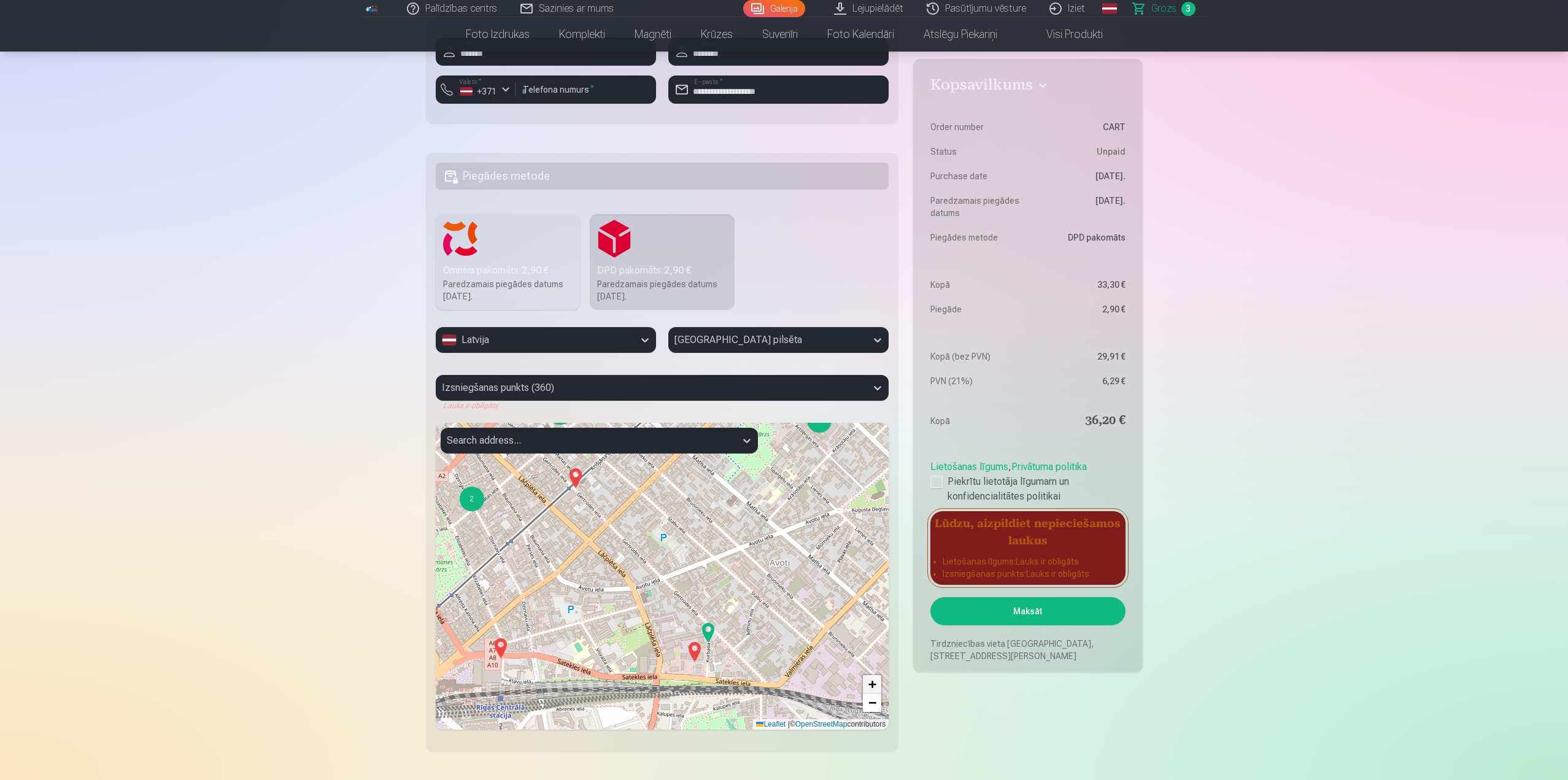
click at [876, 686] on span "+" at bounding box center [872, 684] width 8 height 15
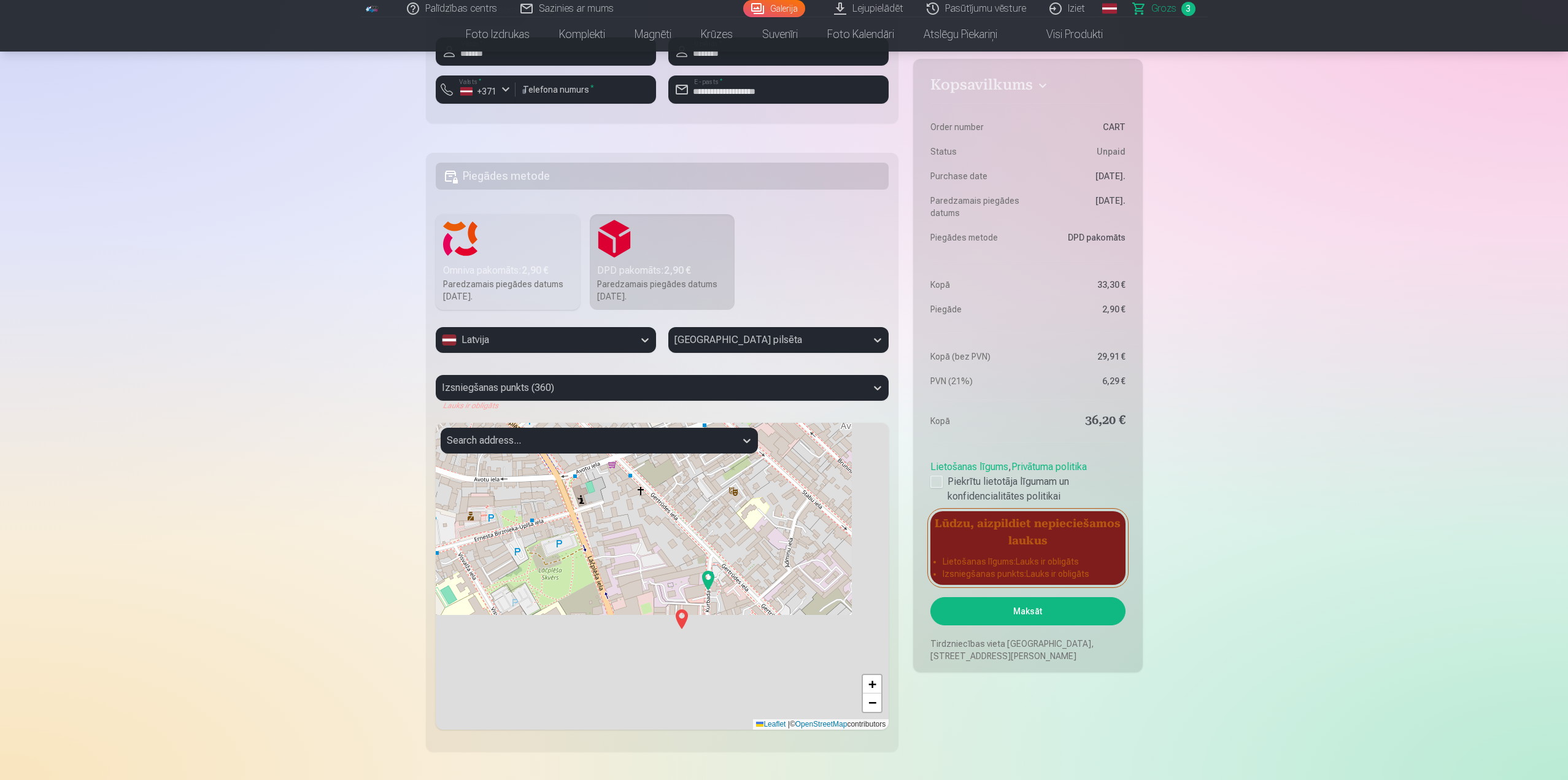
drag, startPoint x: 771, startPoint y: 678, endPoint x: 720, endPoint y: 535, distance: 151.8
click at [720, 535] on div "2 + − Leaflet | © OpenStreetMap contributors" at bounding box center [663, 576] width 453 height 307
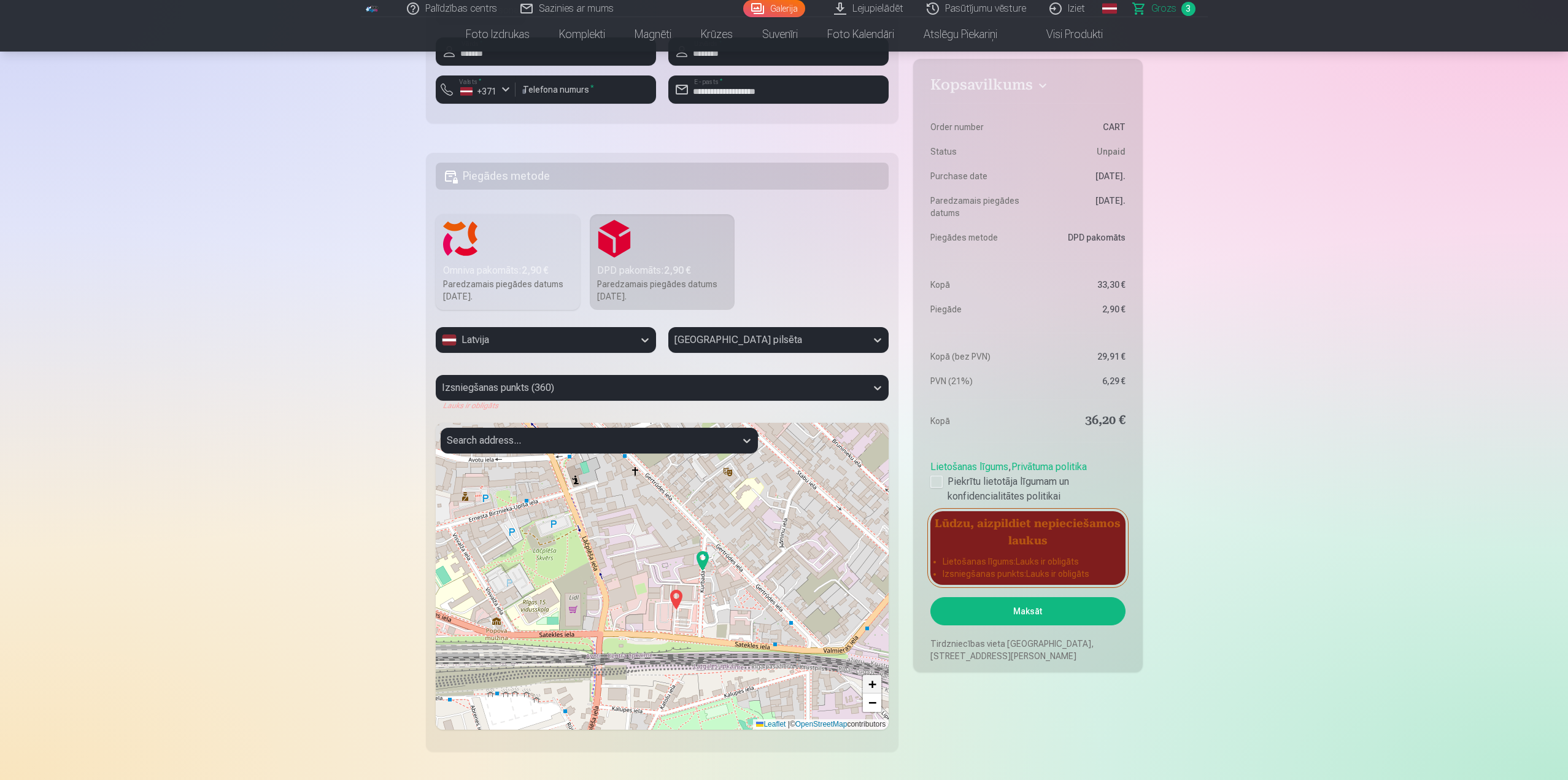
click at [874, 680] on span "+" at bounding box center [872, 684] width 8 height 15
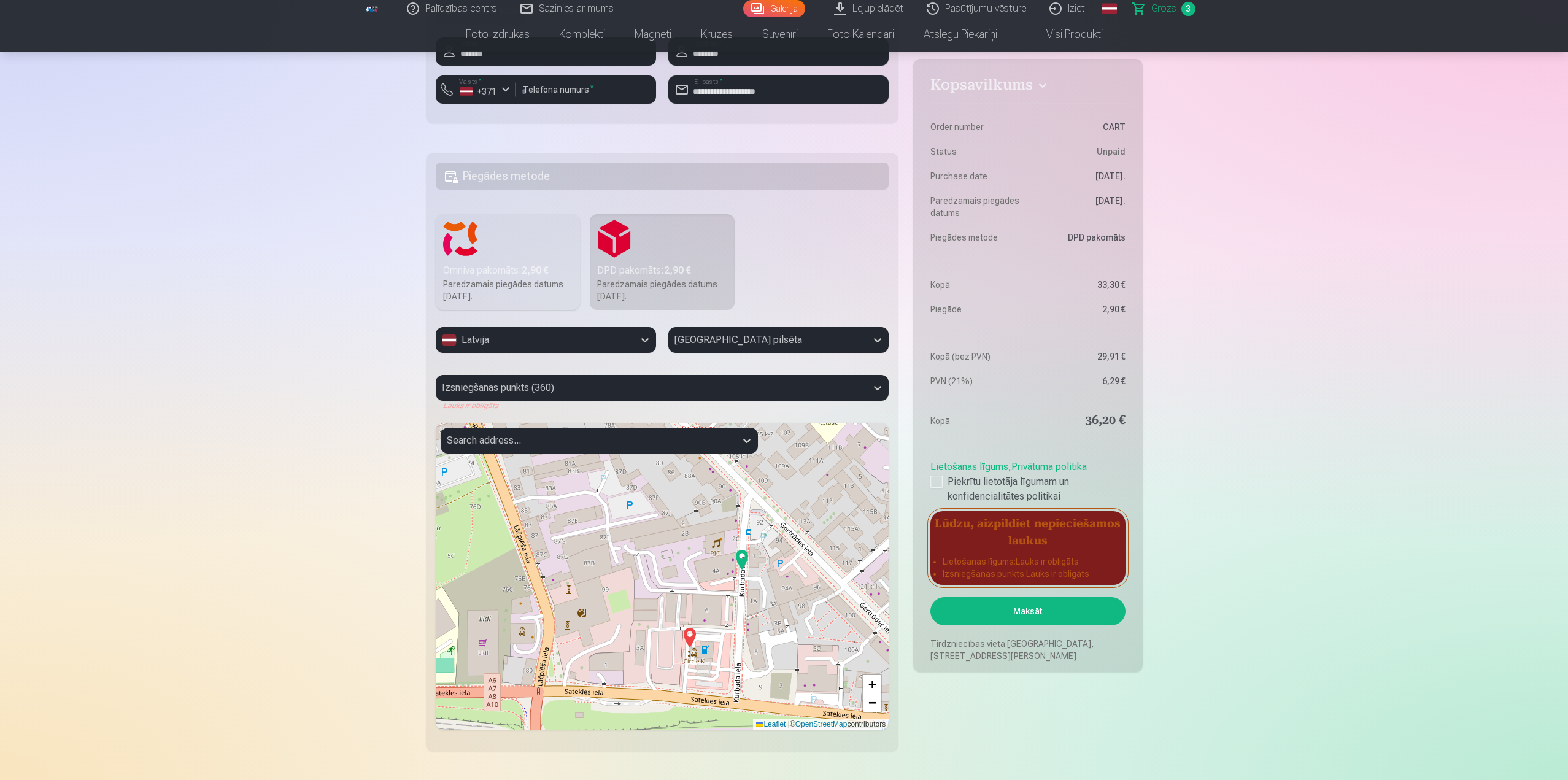
click at [689, 641] on img at bounding box center [689, 637] width 20 height 29
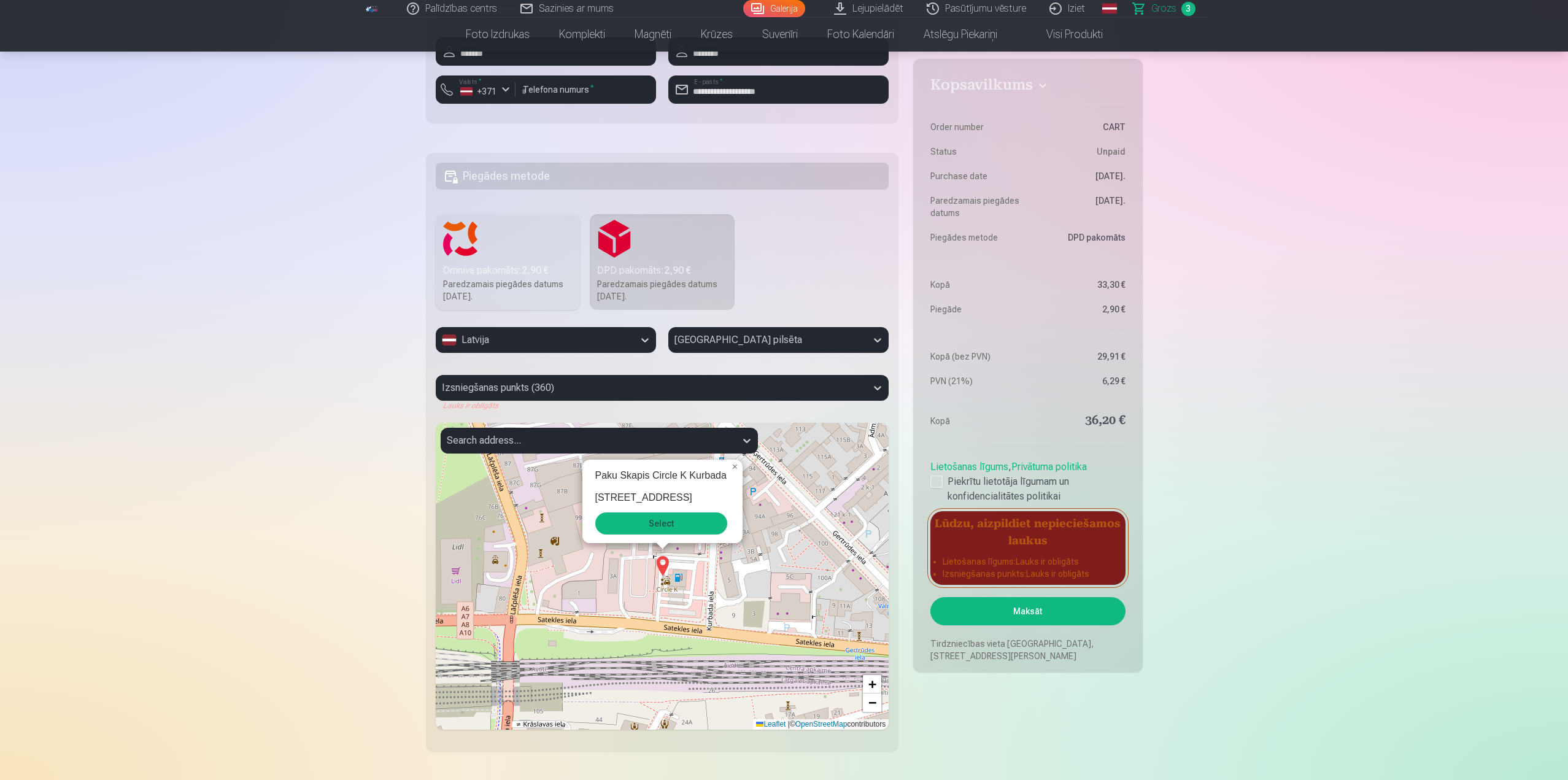
click at [658, 524] on button "Select" at bounding box center [661, 523] width 132 height 22
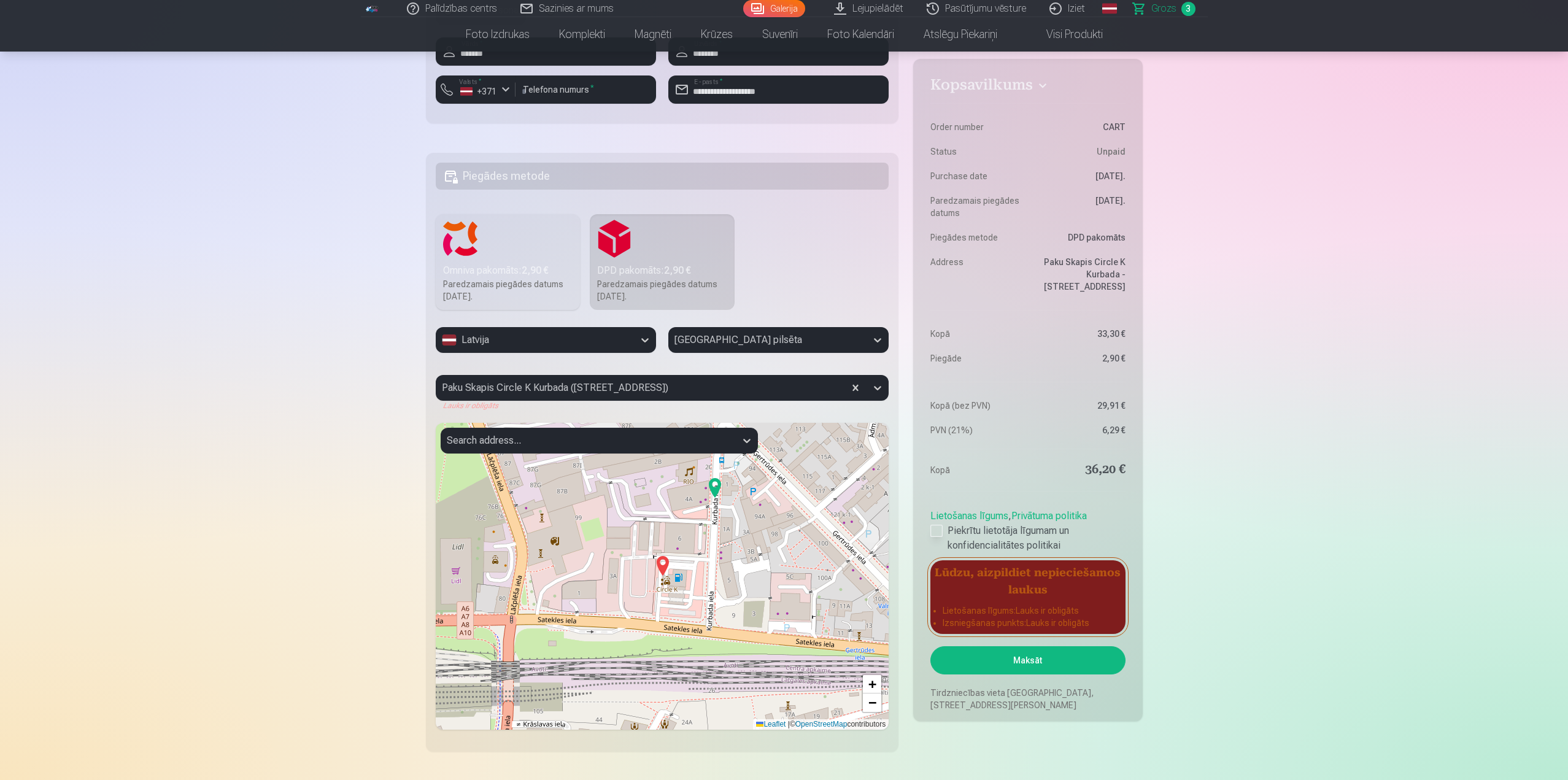
click at [936, 533] on div at bounding box center [936, 531] width 12 height 12
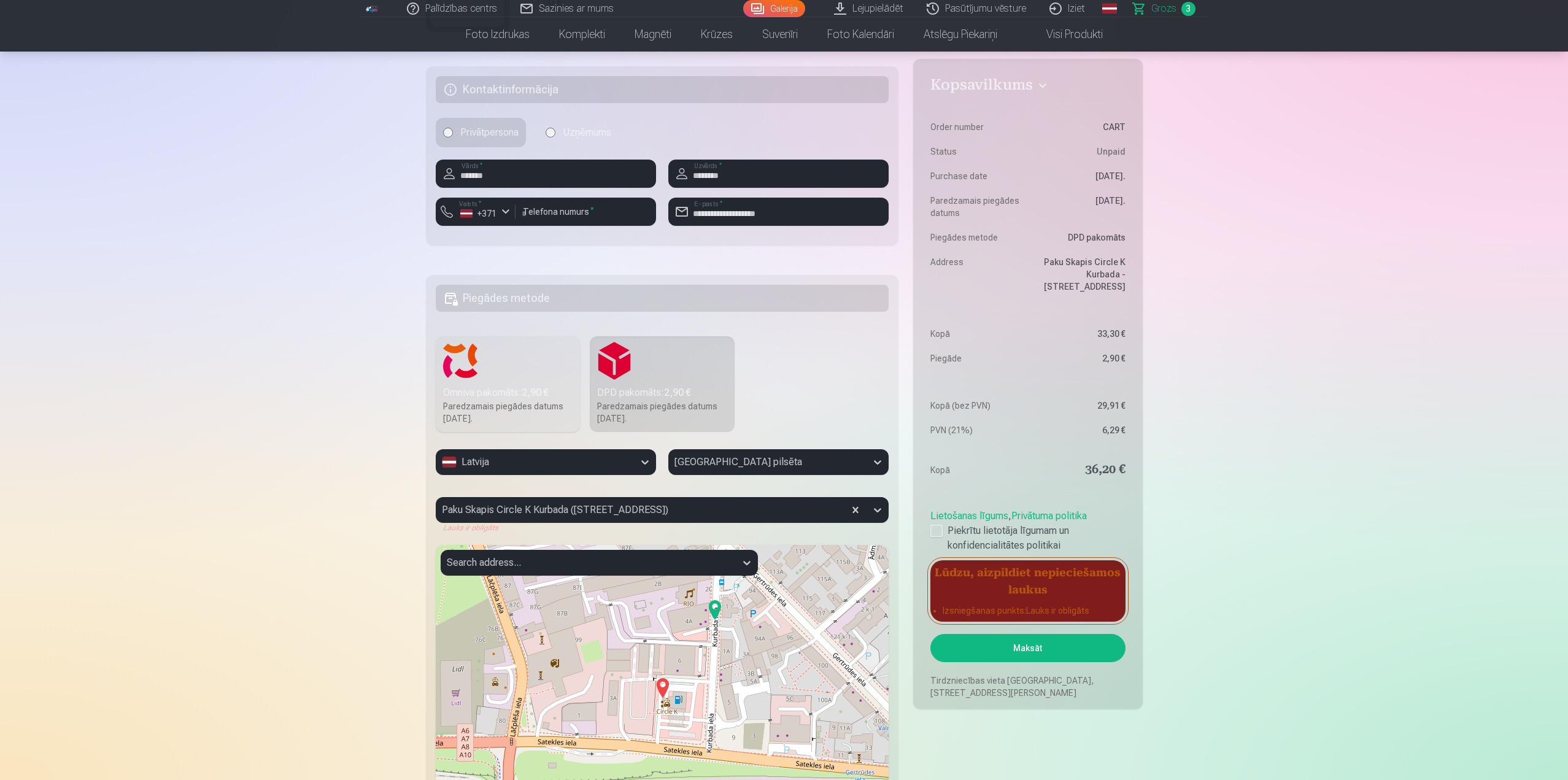
scroll to position [620, 0]
click at [662, 513] on div at bounding box center [640, 510] width 397 height 17
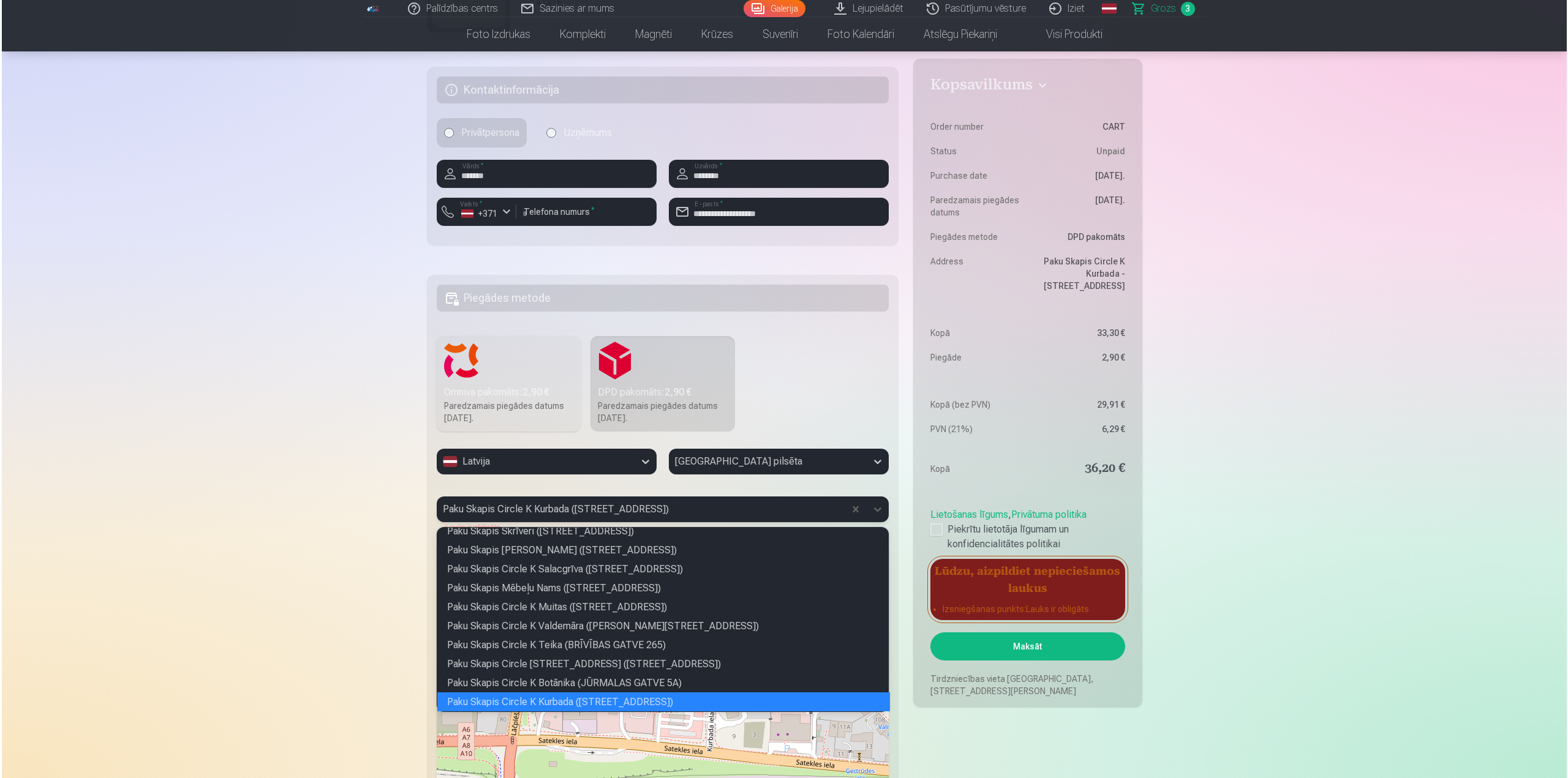
scroll to position [180, 448]
click at [631, 701] on div "Paku Skapis Circle K Kurbada (KURBADA IELA 8)" at bounding box center [662, 702] width 453 height 19
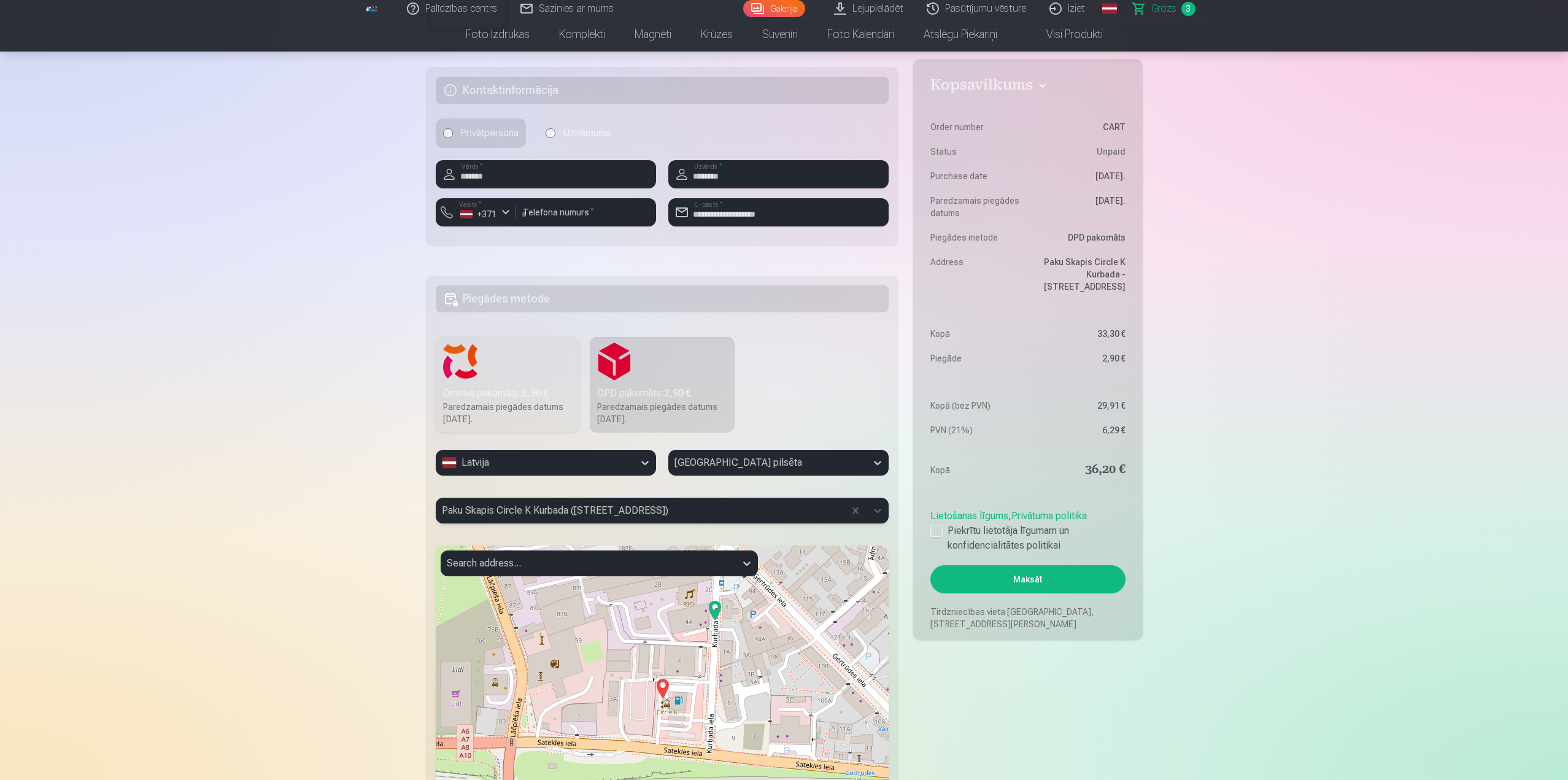
click at [1076, 581] on button "Maksāt" at bounding box center [1027, 579] width 195 height 28
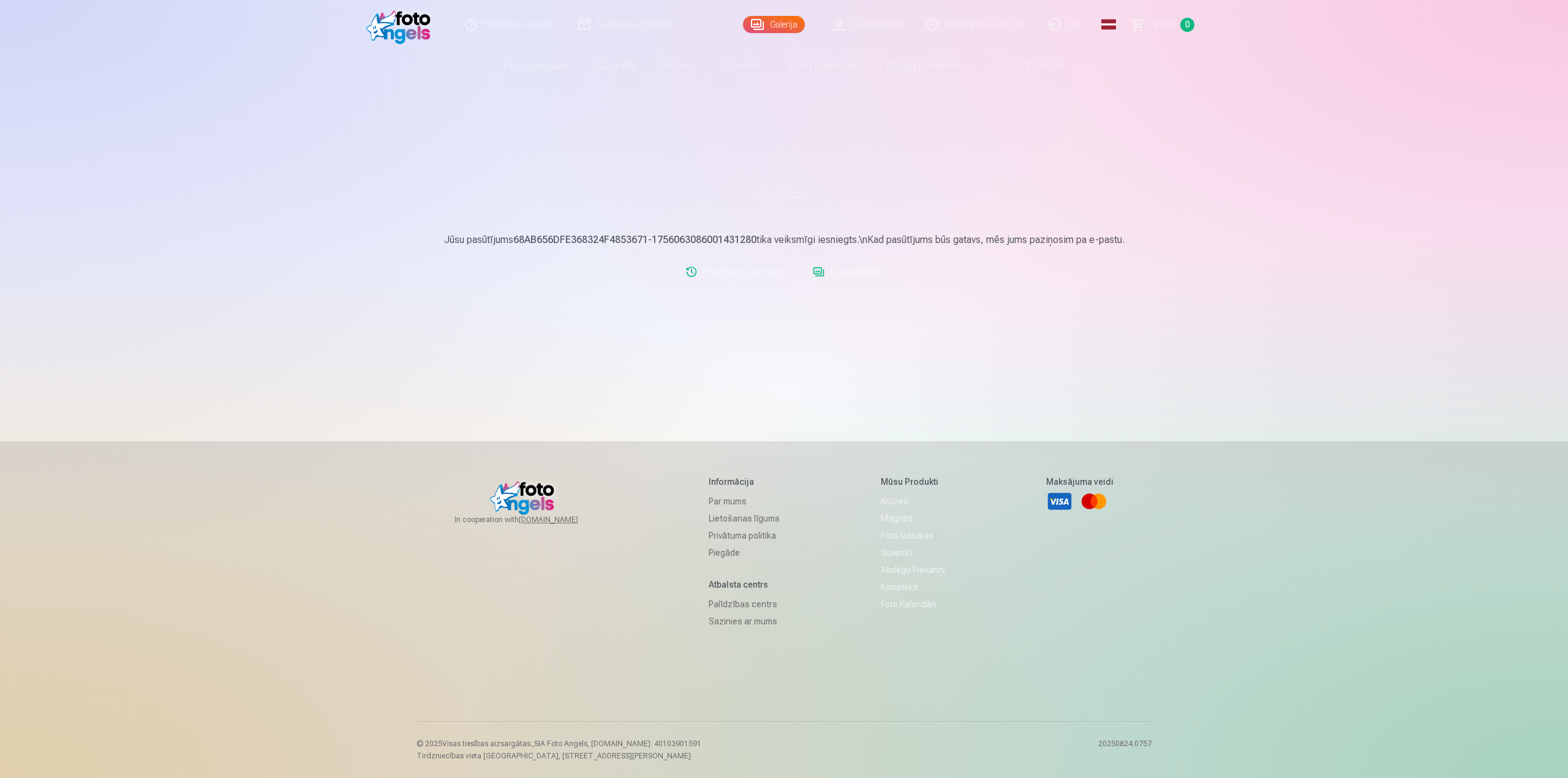
click at [844, 269] on link "Lejupielādēt" at bounding box center [848, 272] width 80 height 24
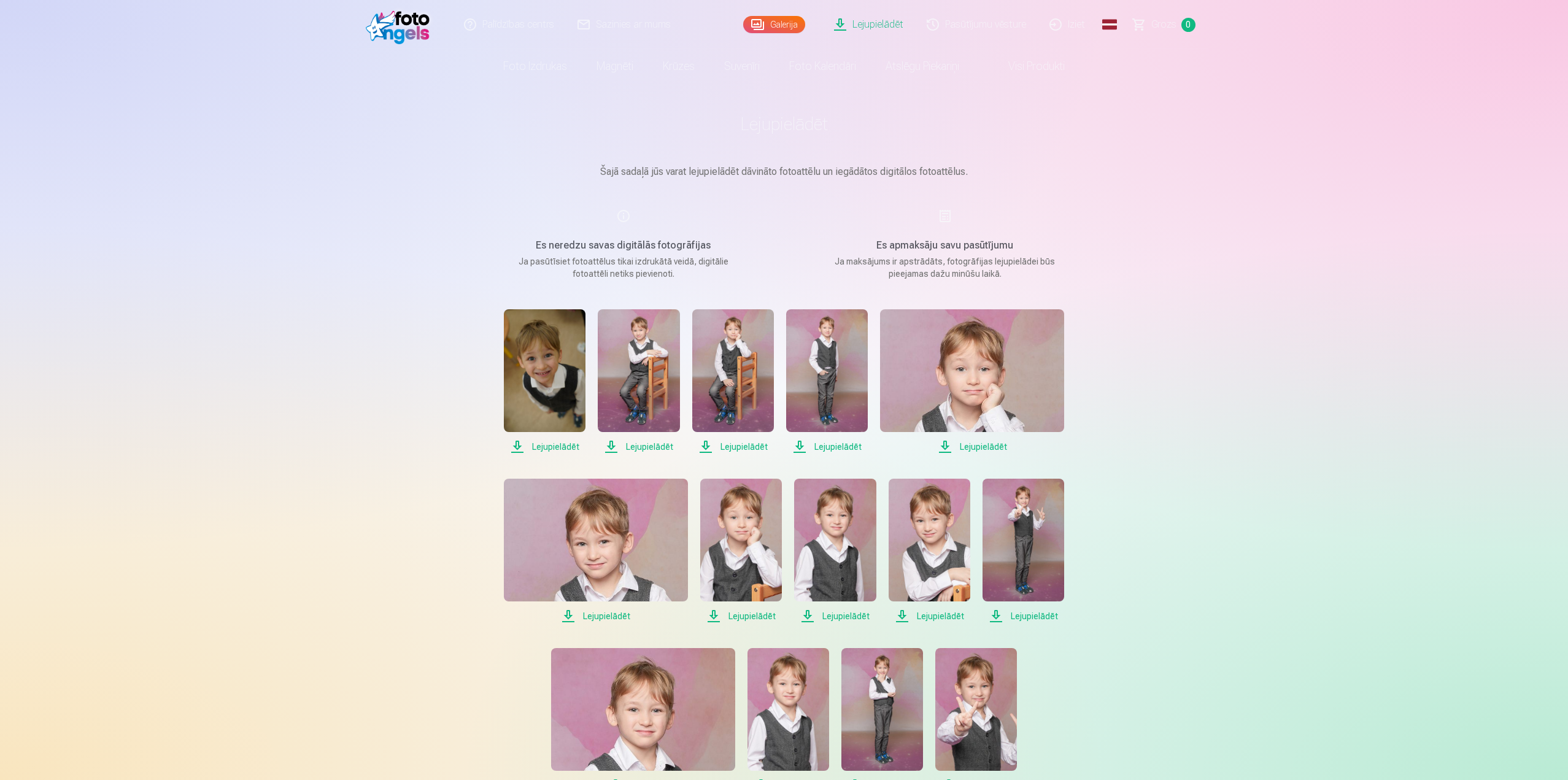
click at [848, 25] on link "Lejupielādēt" at bounding box center [869, 25] width 93 height 49
click at [883, 26] on link "Lejupielādēt" at bounding box center [869, 25] width 93 height 49
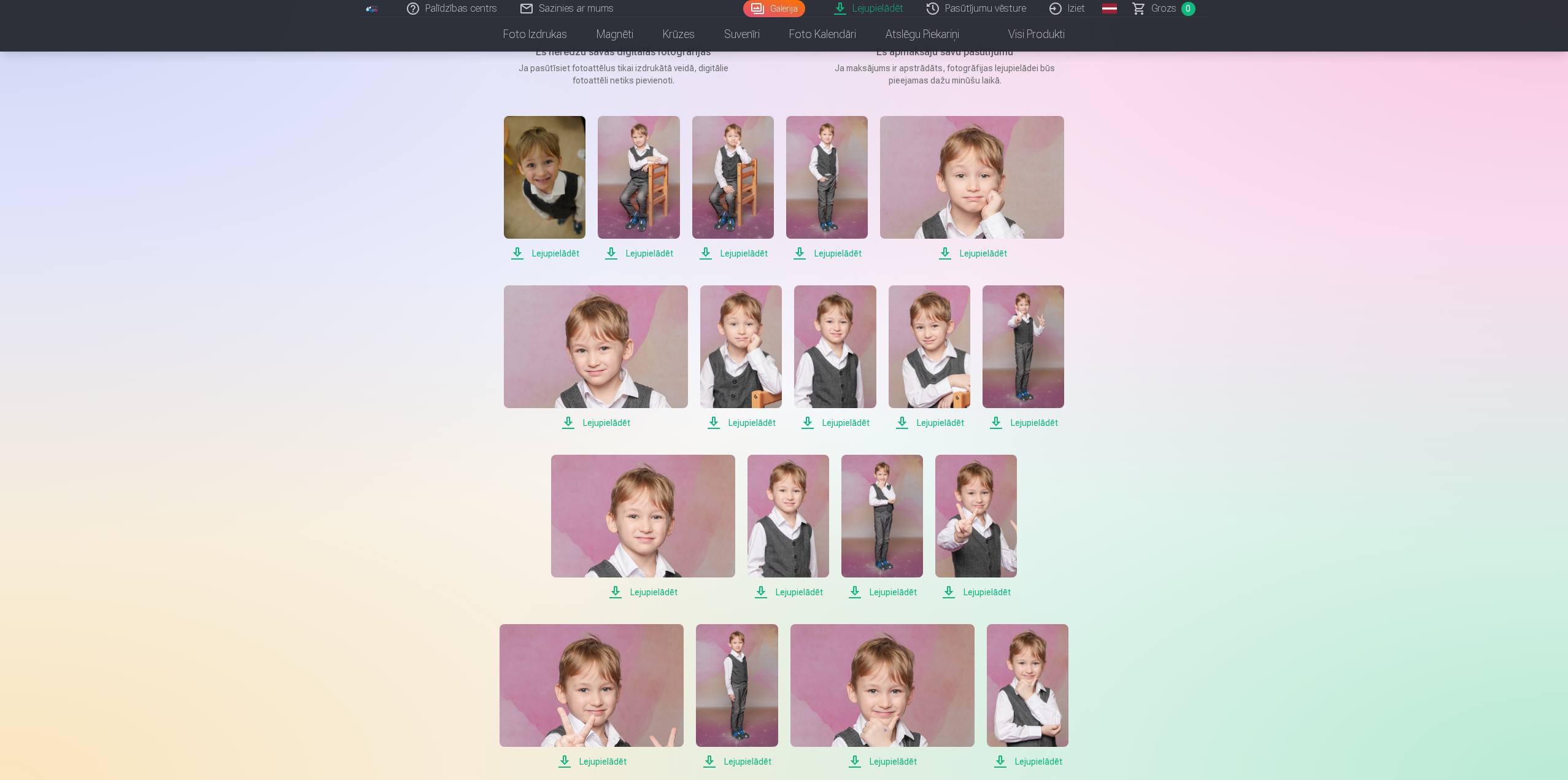
scroll to position [123, 0]
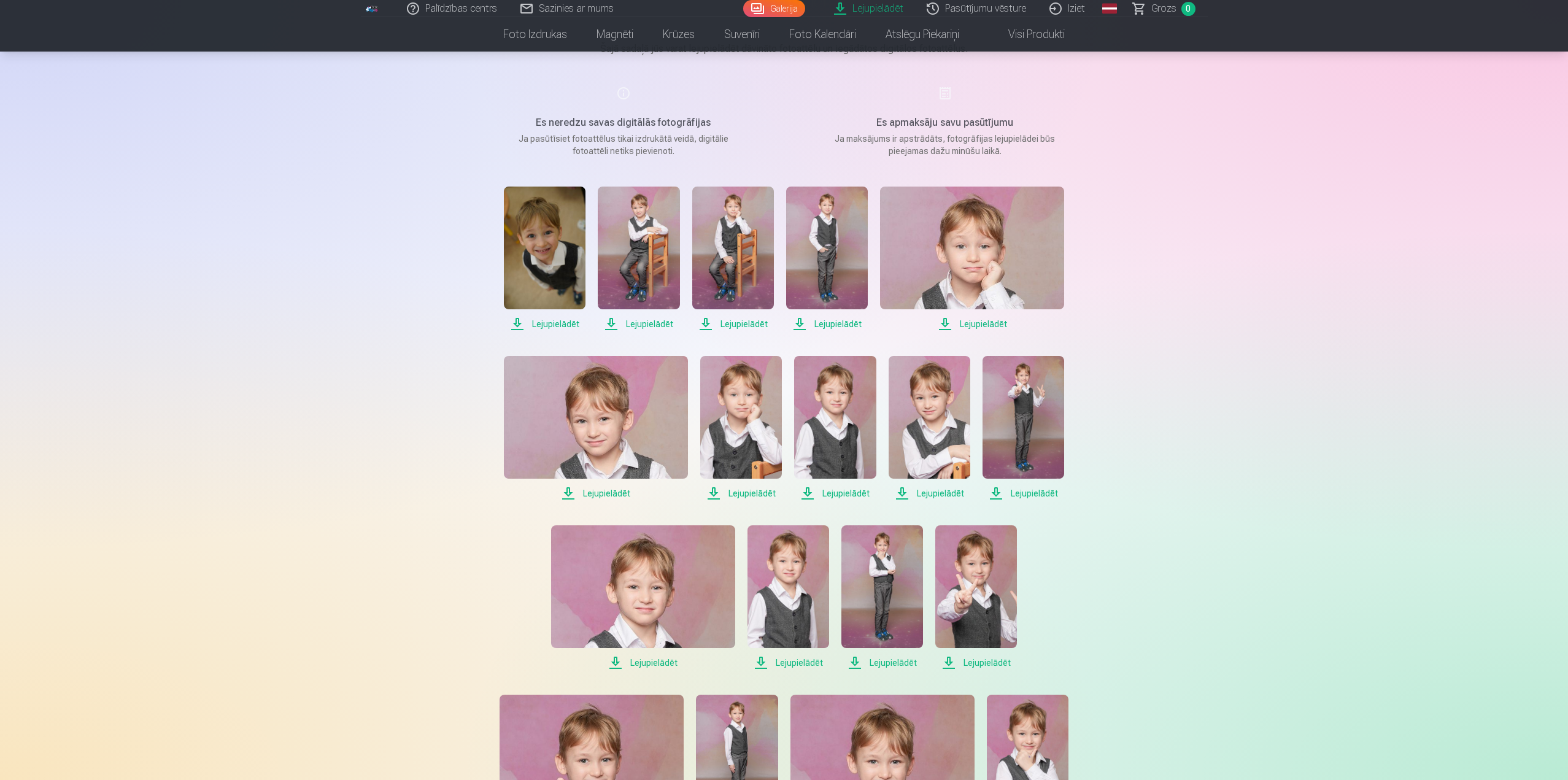
click at [545, 323] on span "Lejupielādēt" at bounding box center [545, 323] width 82 height 15
click at [656, 324] on span "Lejupielādēt" at bounding box center [638, 323] width 82 height 15
click at [757, 323] on span "Lejupielādēt" at bounding box center [733, 323] width 82 height 15
click at [843, 323] on span "Lejupielādēt" at bounding box center [827, 323] width 82 height 15
click at [985, 325] on span "Lejupielādēt" at bounding box center [972, 323] width 184 height 15
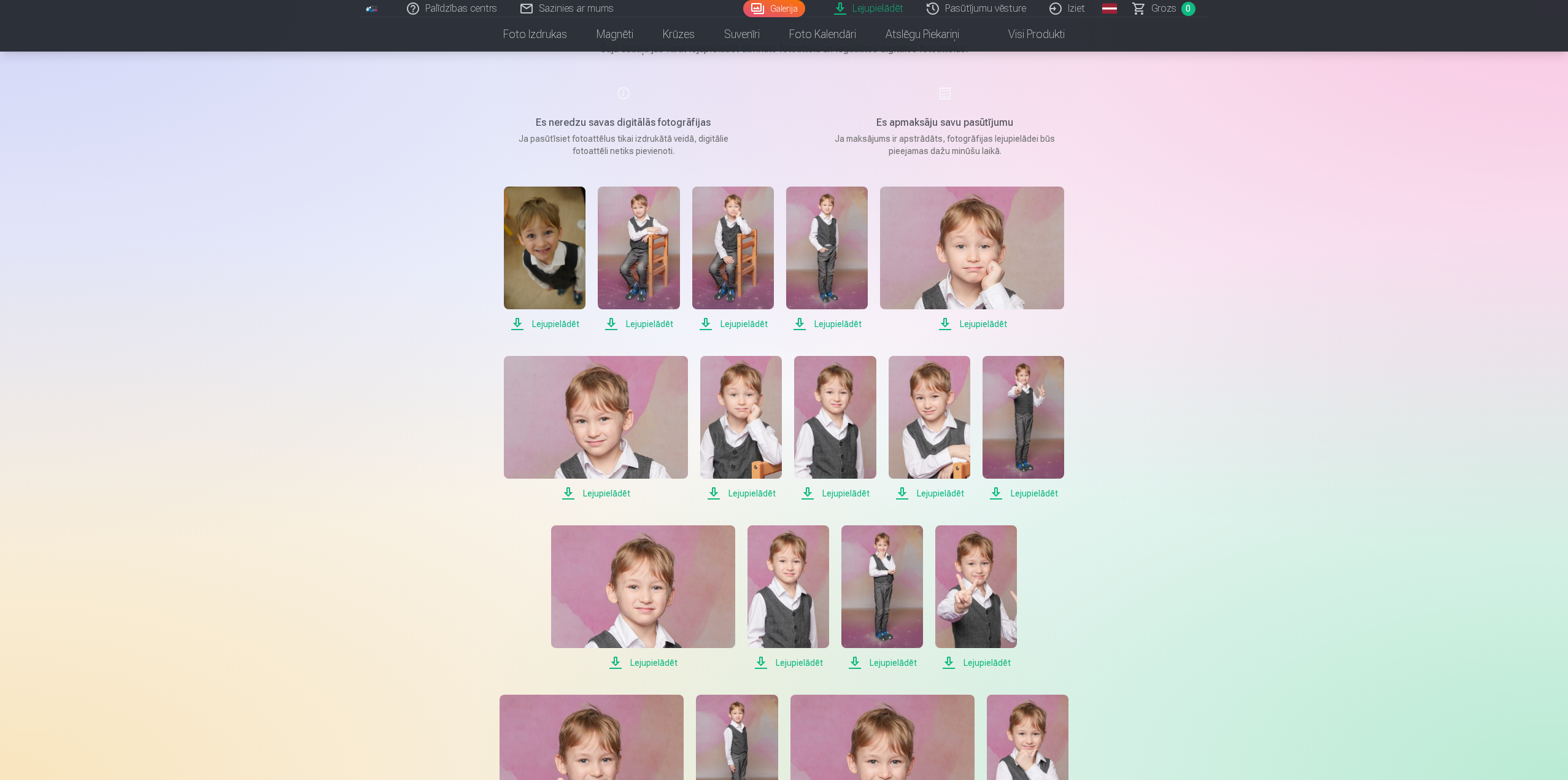
click at [614, 496] on span "Lejupielādēt" at bounding box center [596, 493] width 184 height 15
click at [748, 495] on span "Lejupielādēt" at bounding box center [741, 493] width 82 height 15
click at [851, 495] on span "Lejupielādēt" at bounding box center [835, 493] width 82 height 15
click at [945, 493] on span "Lejupielādēt" at bounding box center [929, 493] width 82 height 15
click at [1029, 491] on span "Lejupielādēt" at bounding box center [1023, 493] width 82 height 15
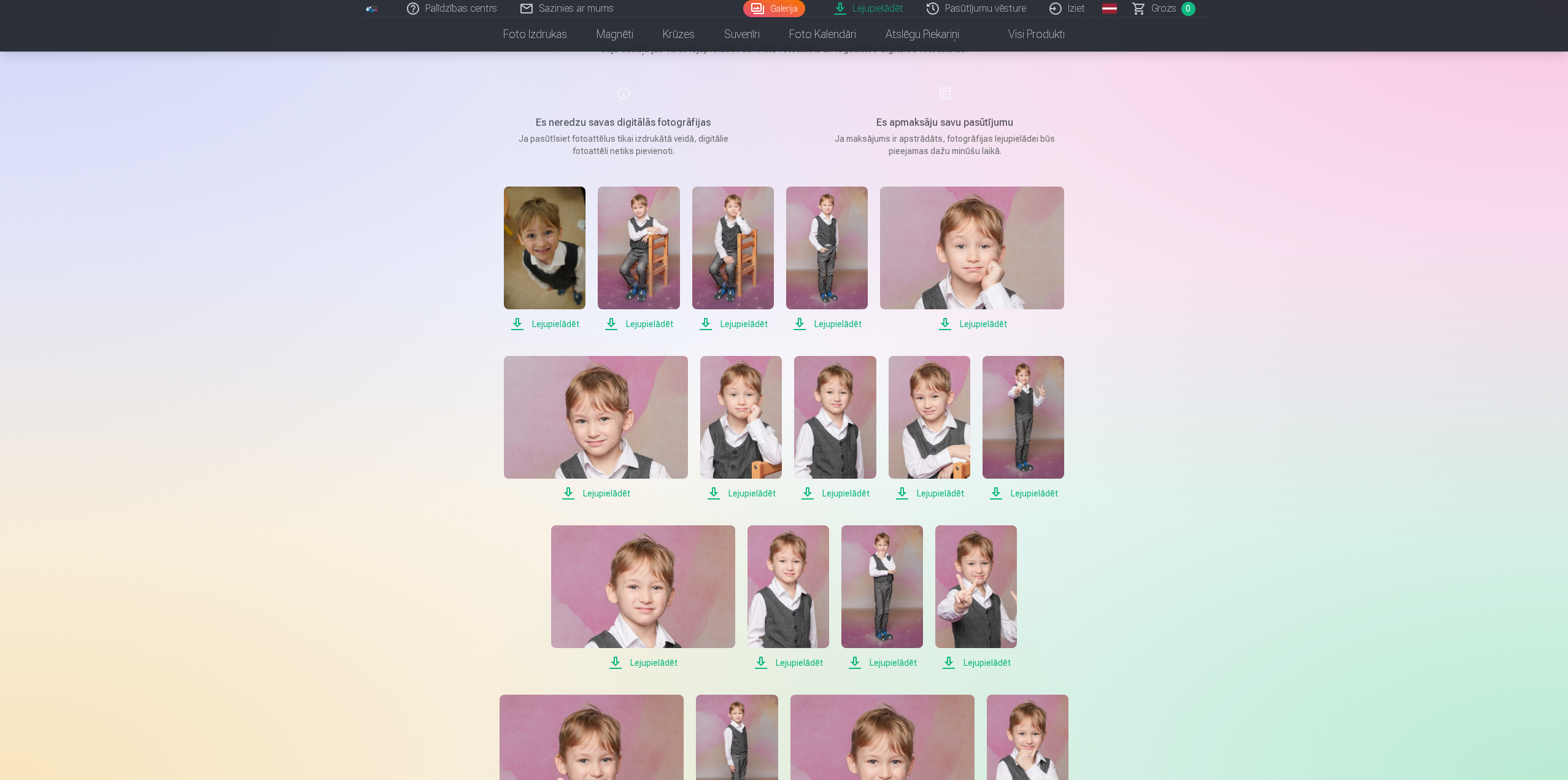
click at [655, 662] on span "Lejupielādēt" at bounding box center [643, 662] width 184 height 15
click at [800, 662] on span "Lejupielādēt" at bounding box center [788, 662] width 82 height 15
click at [895, 661] on span "Lejupielādēt" at bounding box center [882, 662] width 82 height 15
click at [1001, 664] on span "Lejupielādēt" at bounding box center [976, 662] width 82 height 15
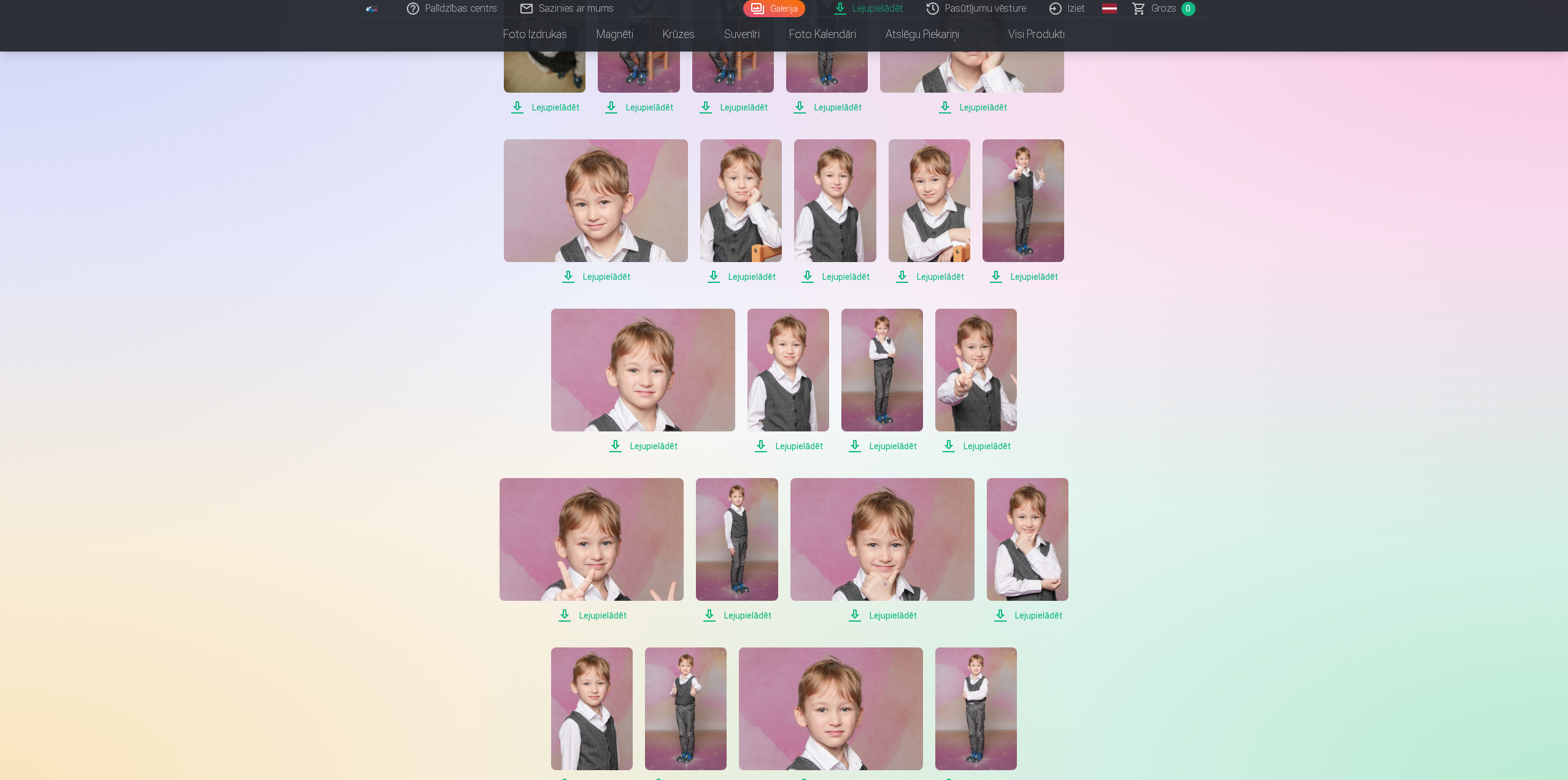
scroll to position [369, 0]
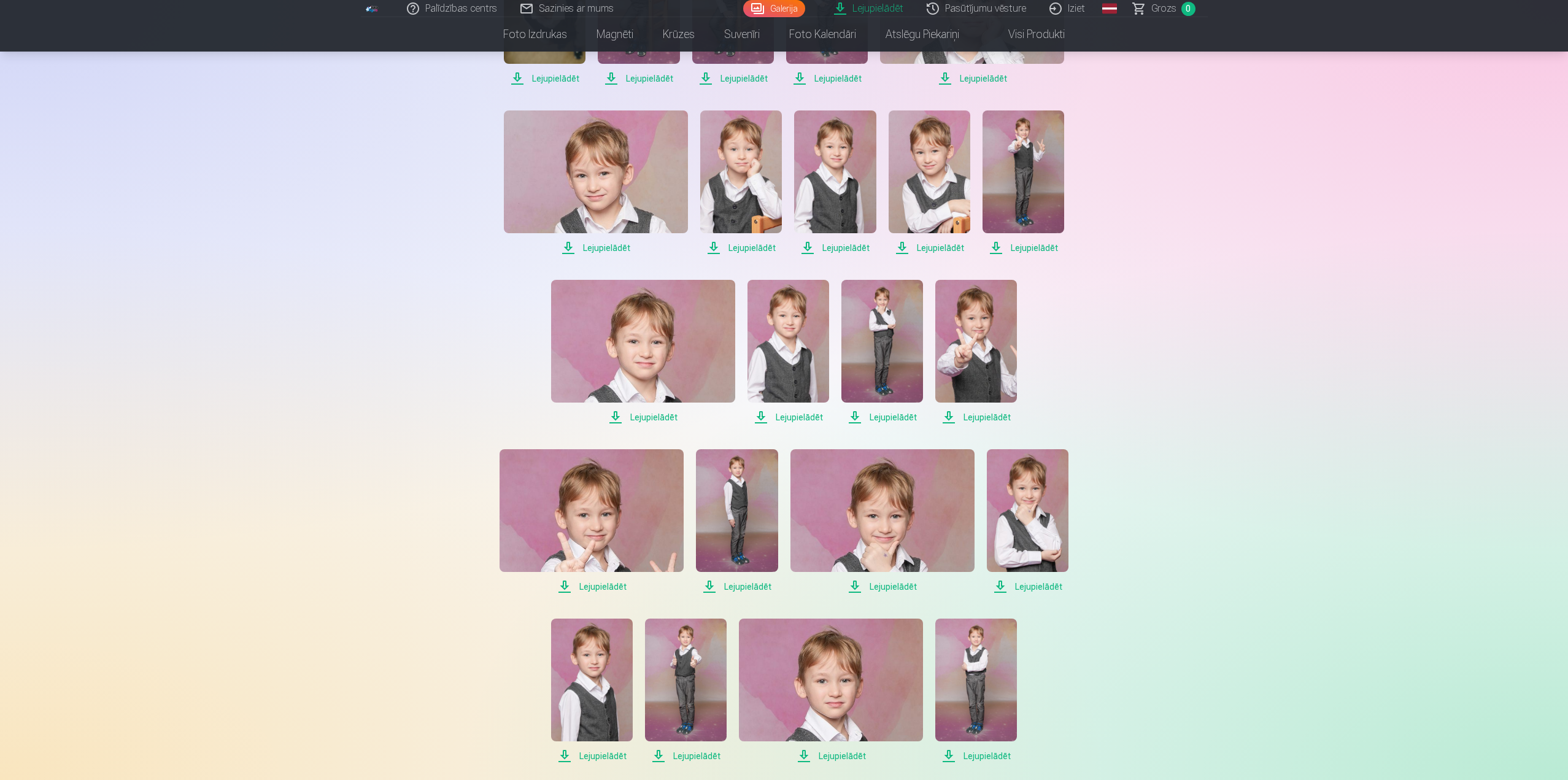
click at [616, 588] on span "Lejupielādēt" at bounding box center [591, 586] width 184 height 15
click at [755, 587] on span "Lejupielādēt" at bounding box center [736, 586] width 82 height 15
click at [895, 585] on span "Lejupielādēt" at bounding box center [882, 586] width 184 height 15
click at [1030, 591] on span "Lejupielādēt" at bounding box center [1027, 586] width 82 height 15
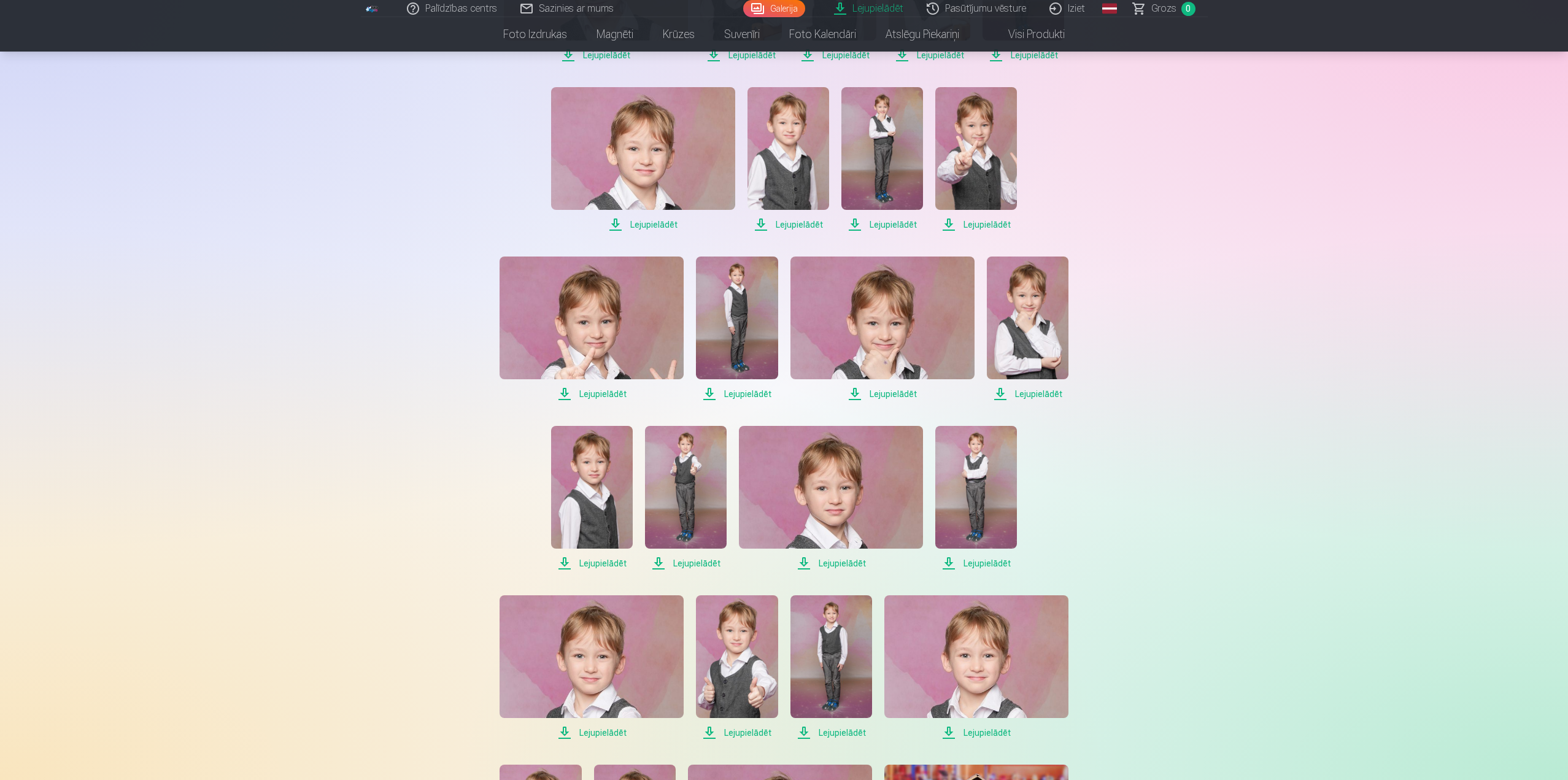
scroll to position [614, 0]
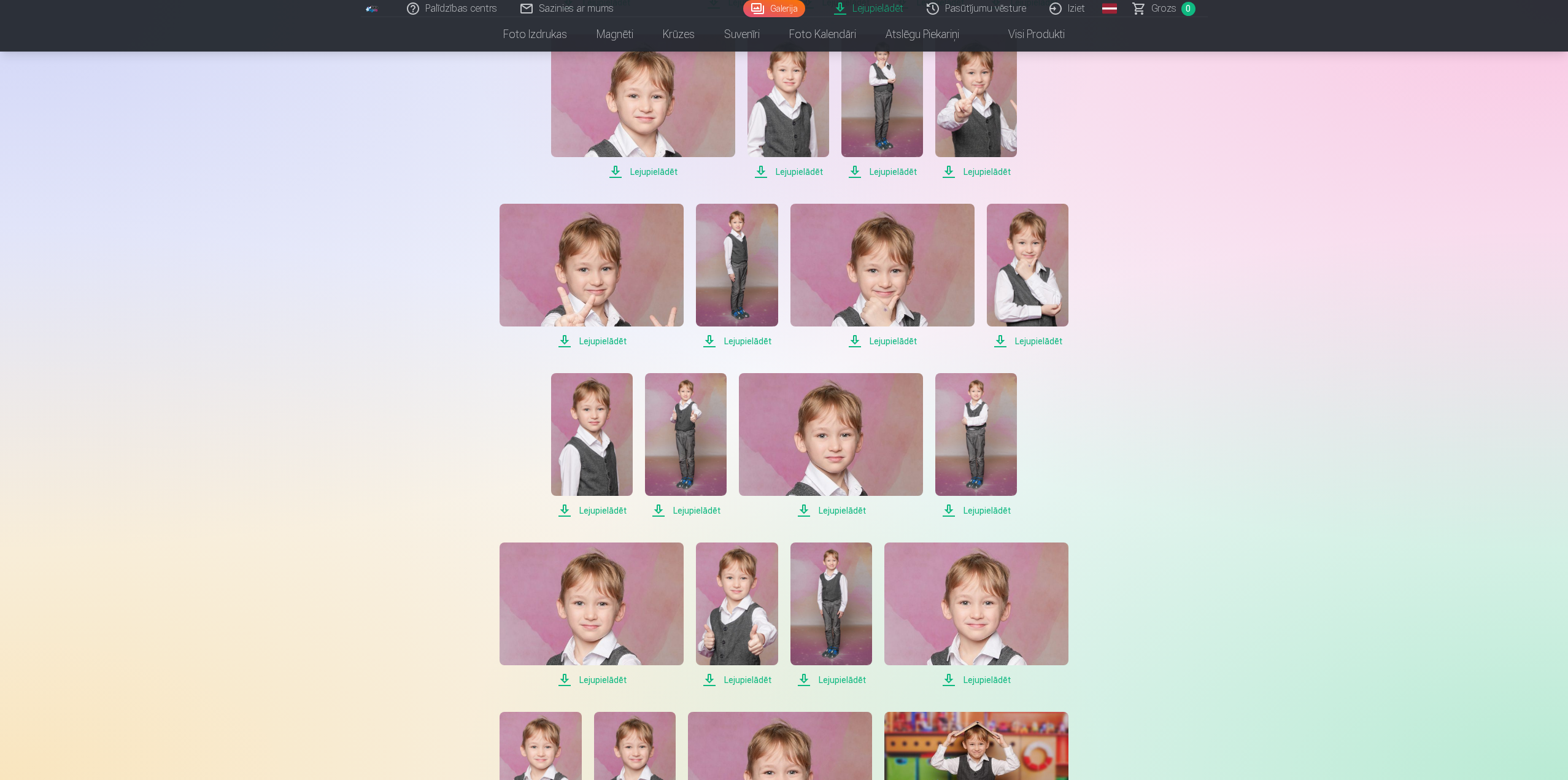
click at [603, 513] on span "Lejupielādēt" at bounding box center [591, 510] width 82 height 15
click at [701, 510] on span "Lejupielādēt" at bounding box center [686, 510] width 82 height 15
click at [852, 508] on span "Lejupielādēt" at bounding box center [830, 510] width 184 height 15
click at [993, 511] on span "Lejupielādēt" at bounding box center [976, 510] width 82 height 15
click at [617, 680] on span "Lejupielādēt" at bounding box center [591, 680] width 184 height 15
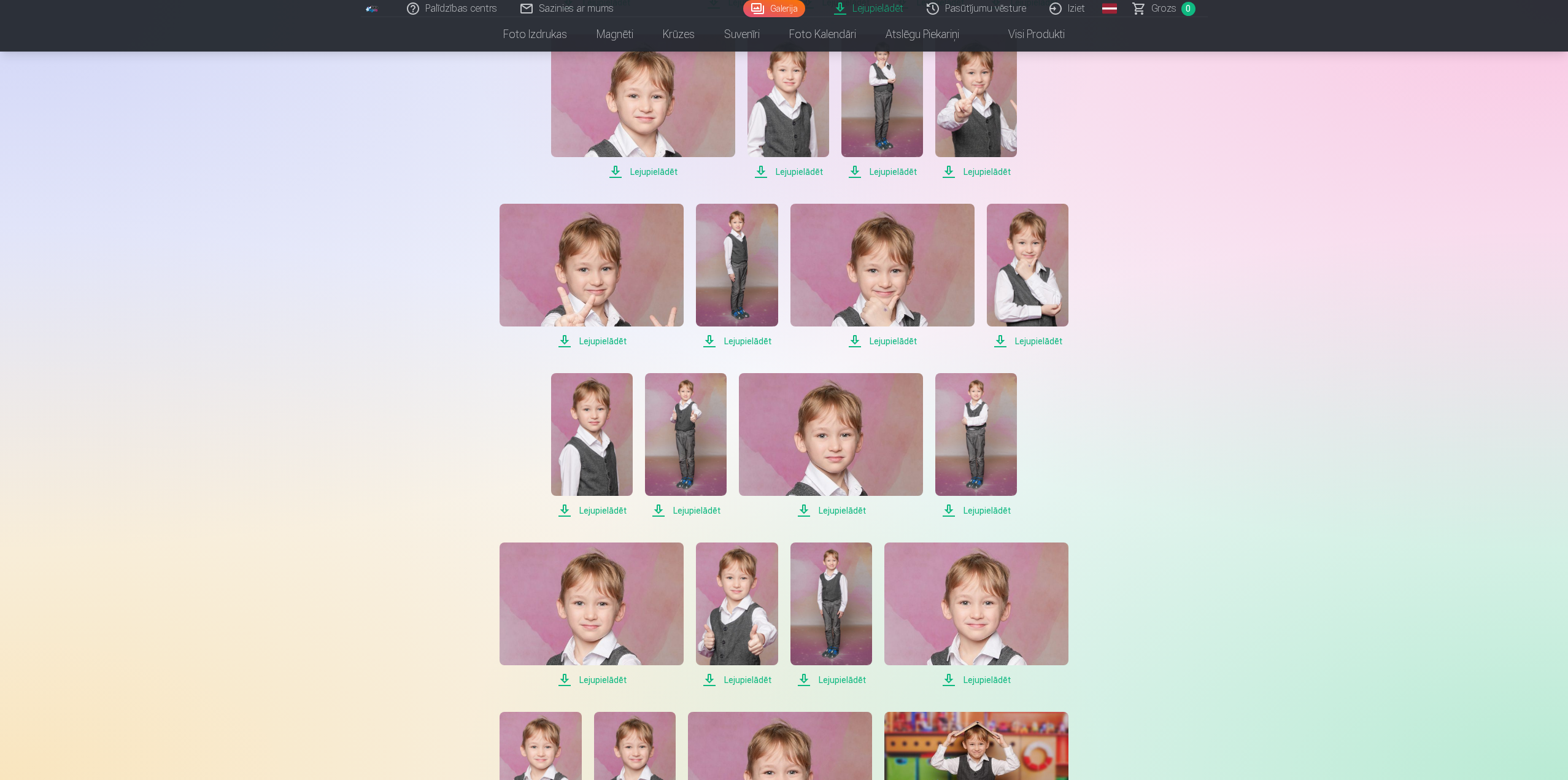
click at [751, 680] on span "Lejupielādēt" at bounding box center [736, 680] width 82 height 15
click at [846, 677] on span "Lejupielādēt" at bounding box center [831, 680] width 82 height 15
click at [997, 680] on span "Lejupielādēt" at bounding box center [976, 680] width 184 height 15
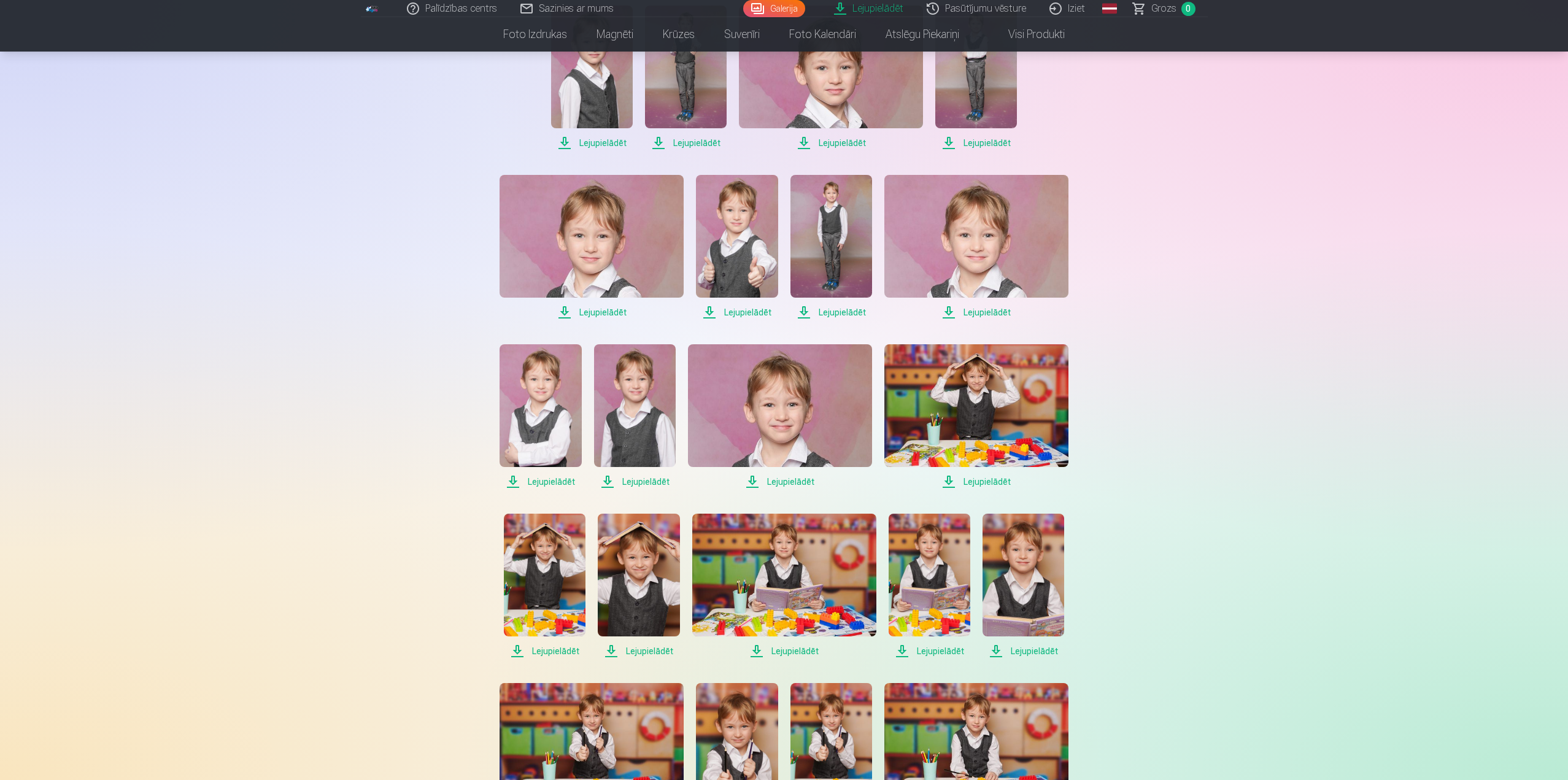
scroll to position [982, 0]
click at [561, 483] on span "Lejupielādēt" at bounding box center [540, 480] width 82 height 15
click at [647, 481] on span "Lejupielādēt" at bounding box center [634, 480] width 82 height 15
click at [801, 480] on span "Lejupielādēt" at bounding box center [780, 480] width 184 height 15
click at [997, 480] on span "Lejupielādēt" at bounding box center [976, 480] width 184 height 15
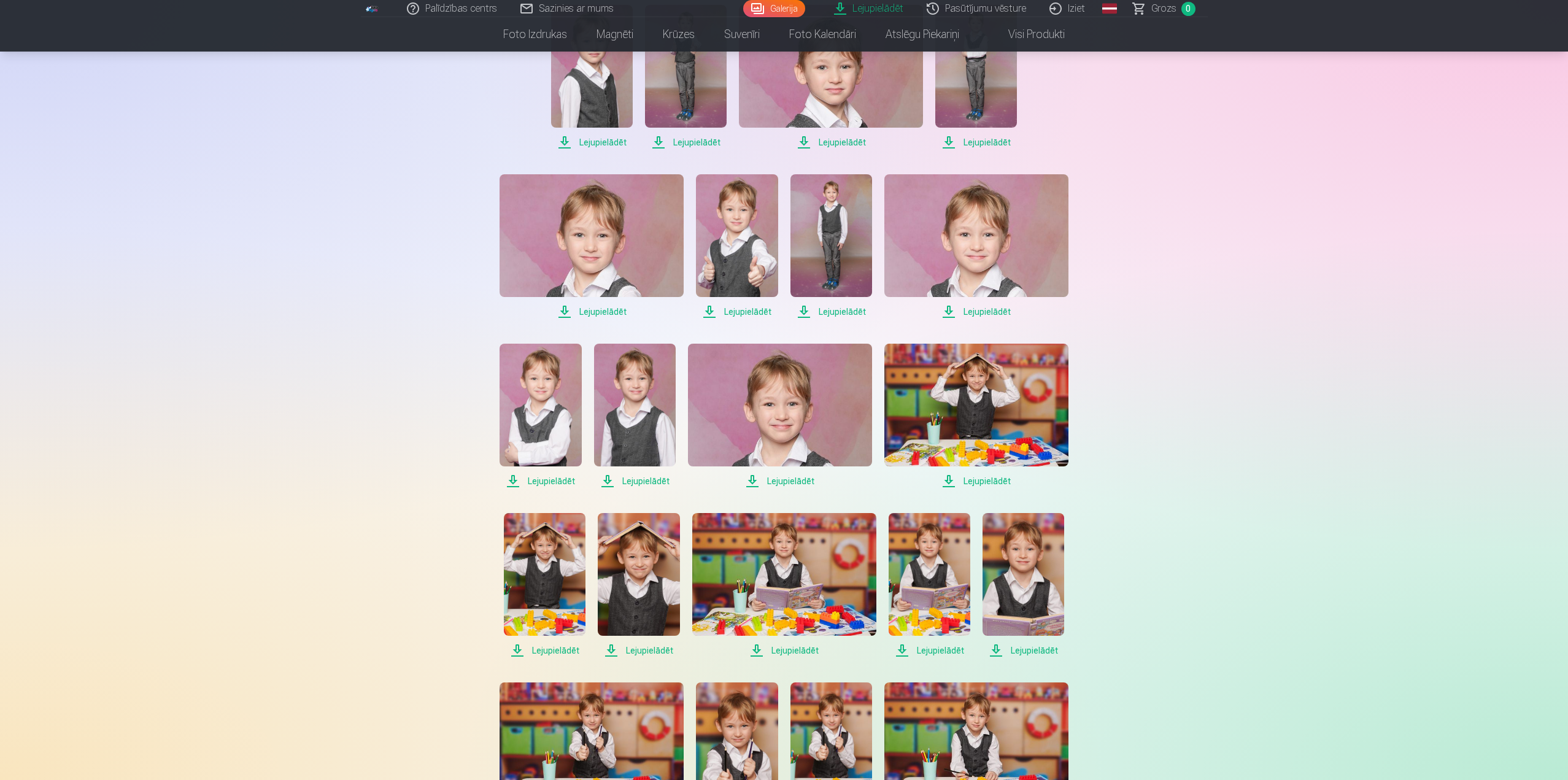
click at [564, 649] on span "Lejupielādēt" at bounding box center [545, 650] width 82 height 15
click at [655, 651] on span "Lejupielādēt" at bounding box center [638, 650] width 82 height 15
click at [785, 648] on span "Lejupielādēt" at bounding box center [784, 650] width 184 height 15
click at [954, 646] on span "Lejupielādēt" at bounding box center [929, 650] width 82 height 15
click at [1040, 649] on span "Lejupielādēt" at bounding box center [1023, 650] width 82 height 15
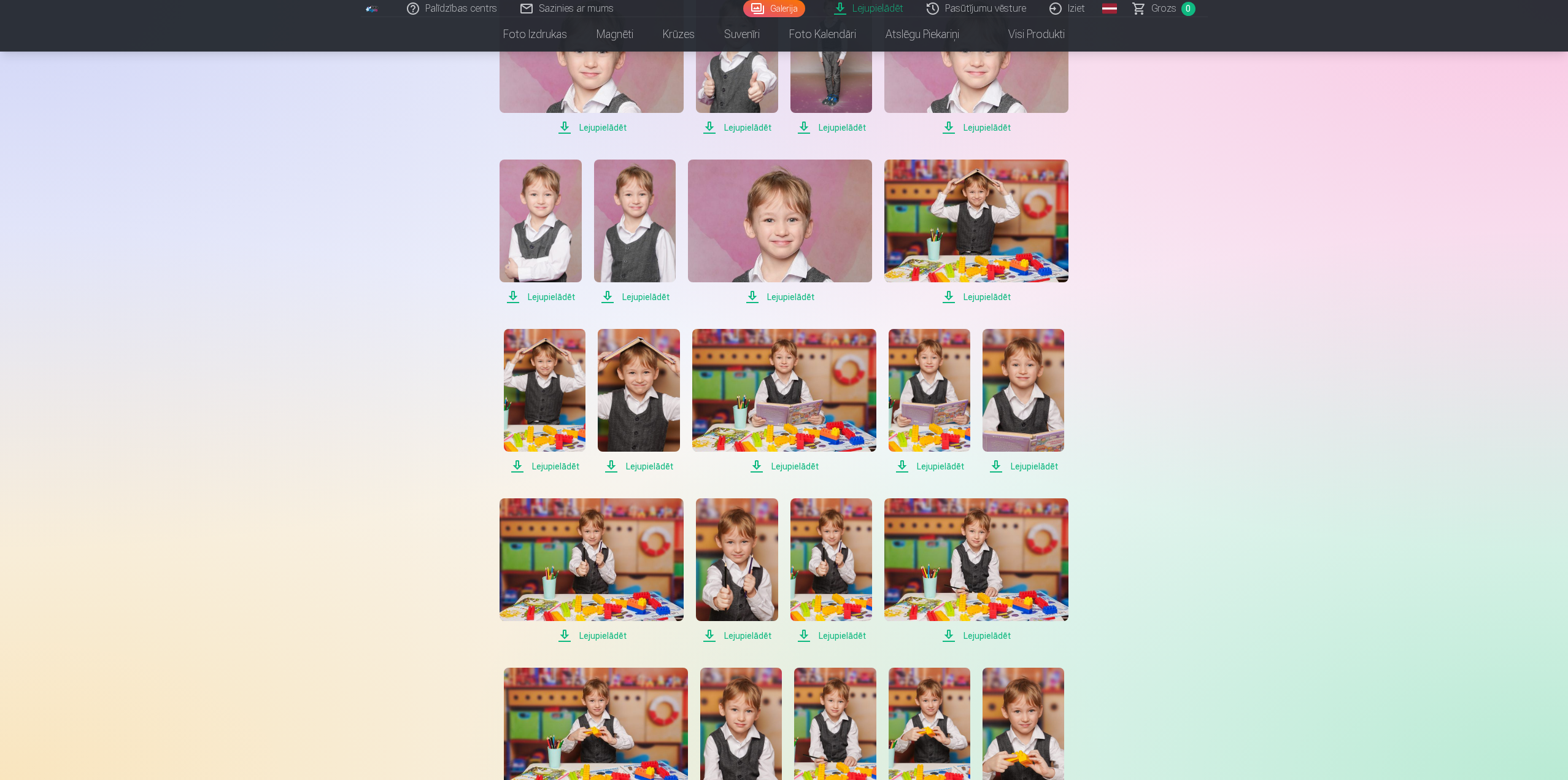
scroll to position [1289, 0]
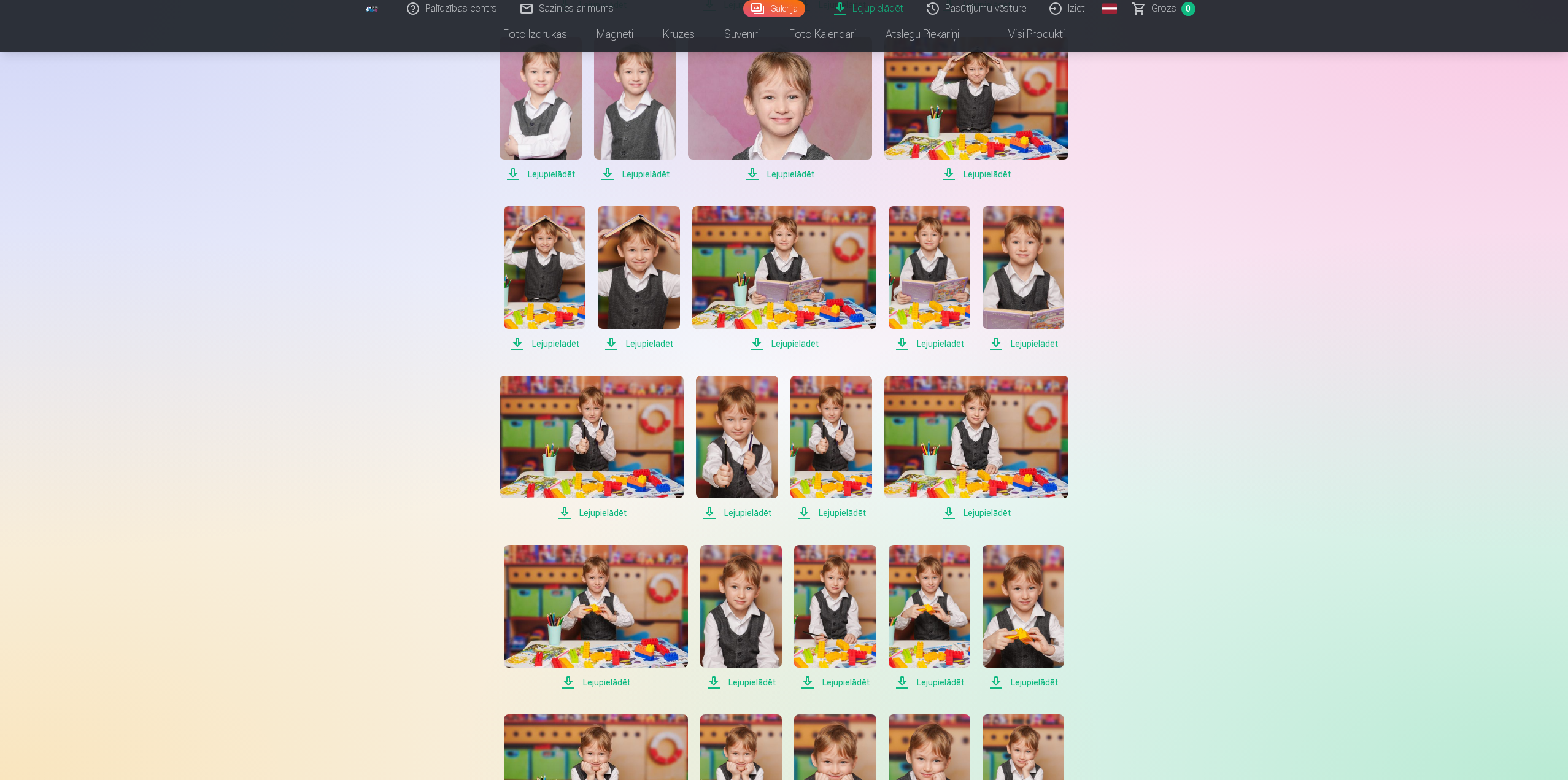
click at [604, 515] on span "Lejupielādēt" at bounding box center [591, 513] width 184 height 15
click at [760, 516] on span "Lejupielādēt" at bounding box center [736, 513] width 82 height 15
click at [846, 513] on span "Lejupielādēt" at bounding box center [831, 513] width 82 height 15
click at [997, 513] on span "Lejupielādēt" at bounding box center [976, 513] width 184 height 15
click at [623, 680] on span "Lejupielādēt" at bounding box center [596, 682] width 184 height 15
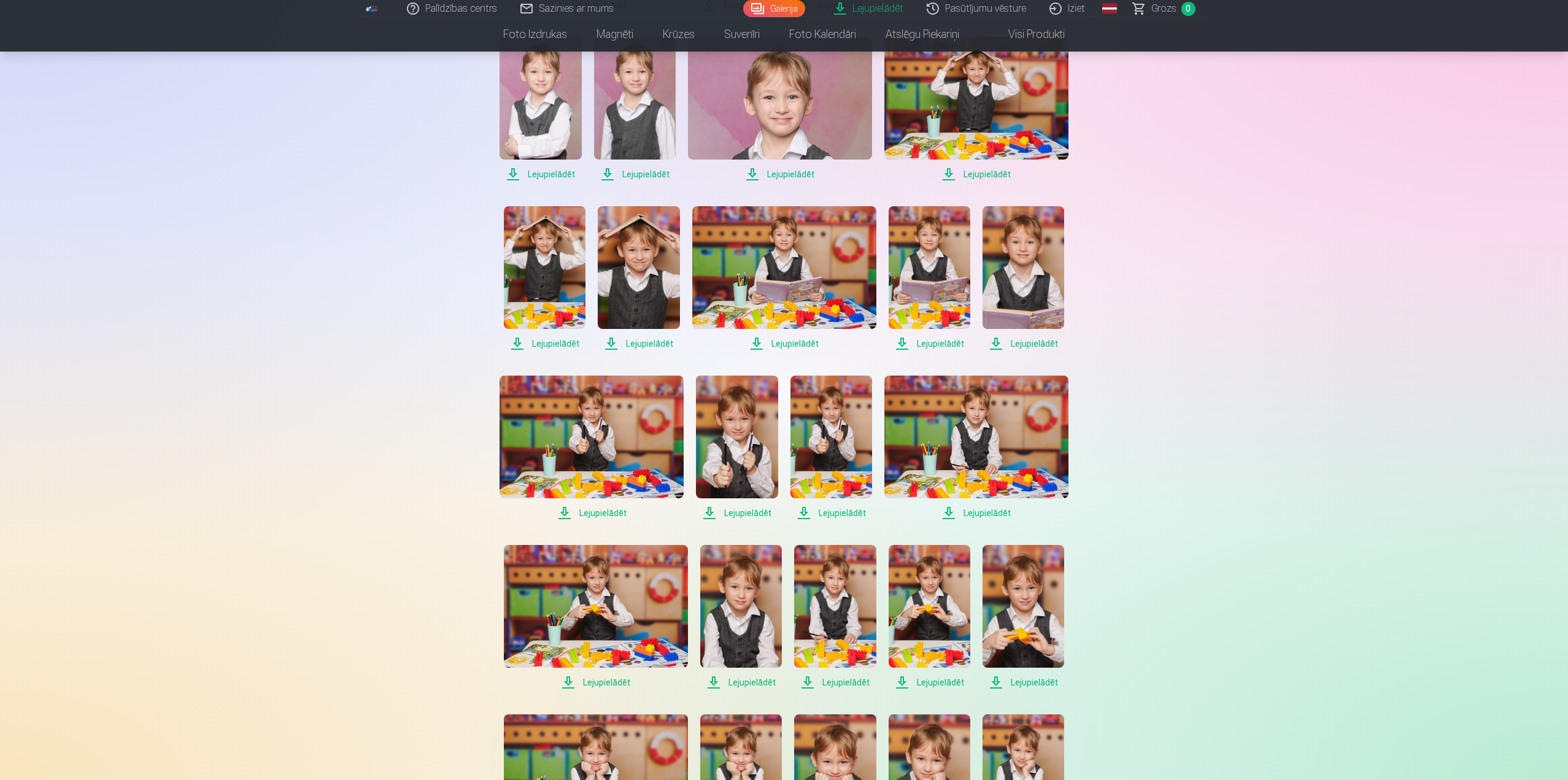
click at [765, 680] on span "Lejupielādēt" at bounding box center [741, 682] width 82 height 15
click at [846, 681] on span "Lejupielādēt" at bounding box center [835, 682] width 82 height 15
click at [935, 680] on span "Lejupielādēt" at bounding box center [929, 682] width 82 height 15
click at [1026, 688] on span "Lejupielādēt" at bounding box center [1023, 682] width 82 height 15
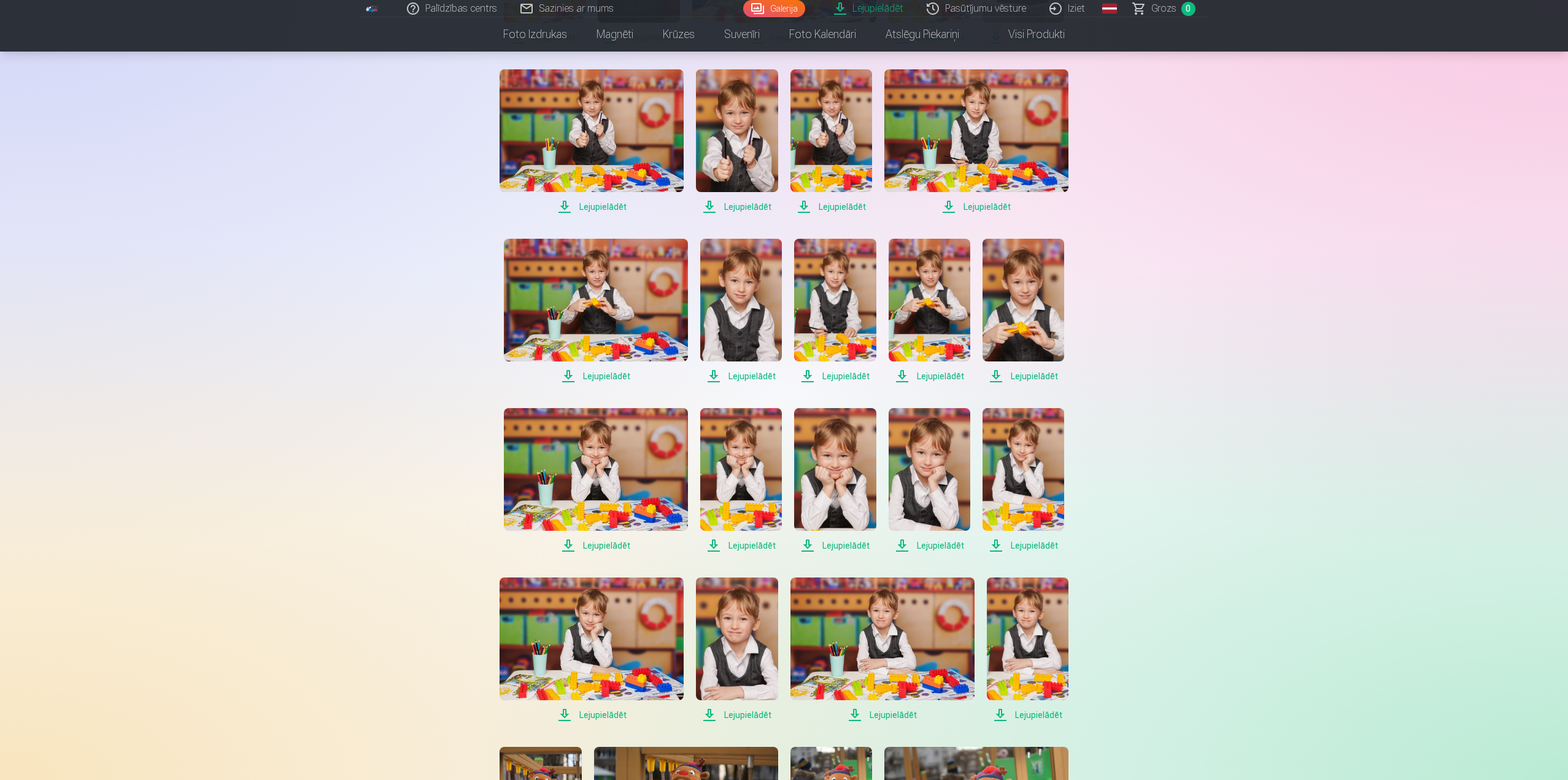
scroll to position [1596, 0]
click at [606, 548] on span "Lejupielādēt" at bounding box center [596, 545] width 184 height 15
click at [760, 545] on span "Lejupielādēt" at bounding box center [741, 545] width 82 height 15
click at [851, 544] on span "Lejupielādēt" at bounding box center [835, 545] width 82 height 15
click at [952, 547] on span "Lejupielādēt" at bounding box center [929, 545] width 82 height 15
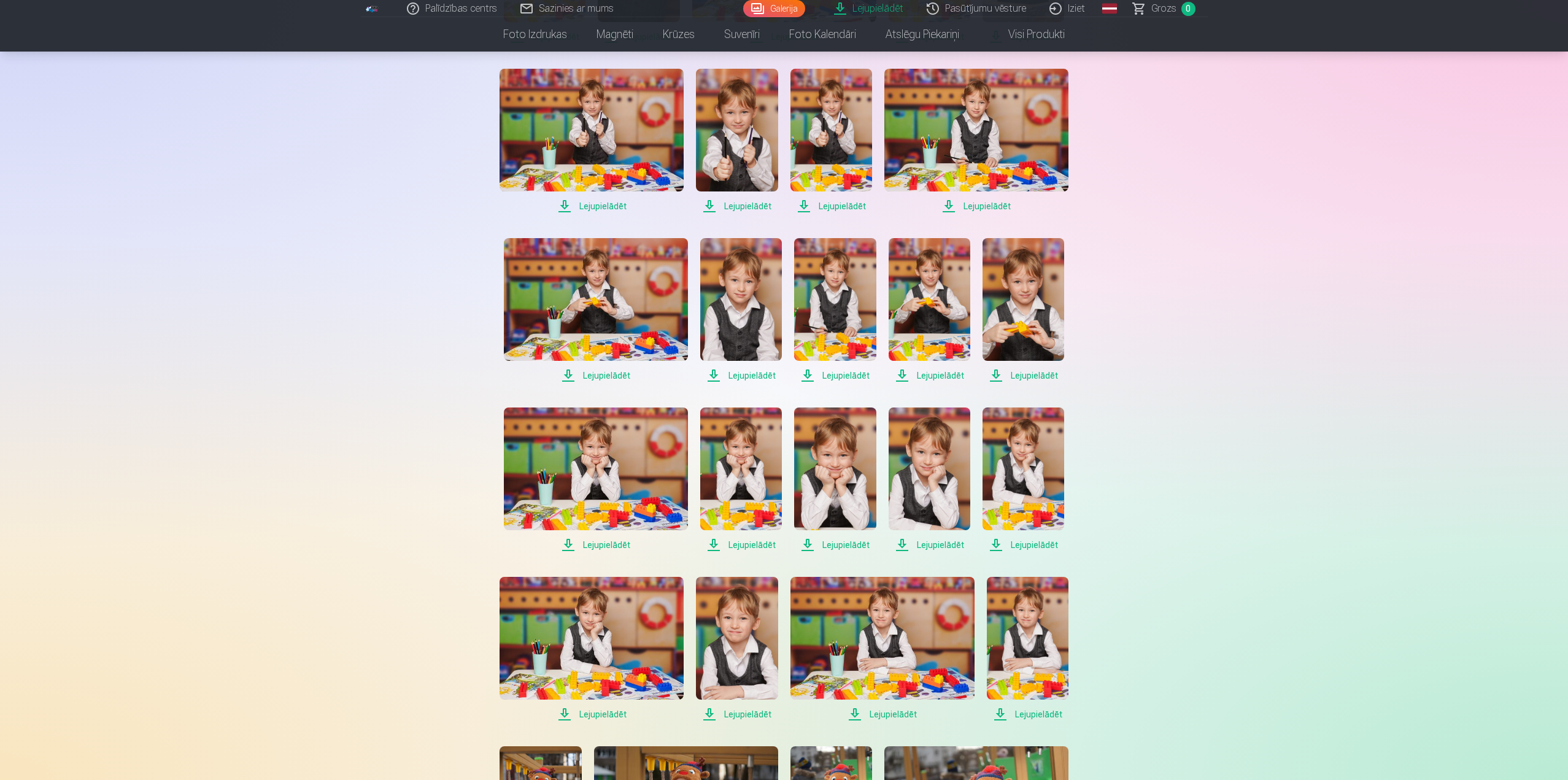
click at [1035, 545] on span "Lejupielādēt" at bounding box center [1023, 545] width 82 height 15
click at [614, 712] on span "Lejupielādēt" at bounding box center [591, 714] width 184 height 15
click at [748, 713] on span "Lejupielādēt" at bounding box center [736, 714] width 82 height 15
click at [883, 714] on span "Lejupielādēt" at bounding box center [882, 714] width 184 height 15
click at [1042, 713] on span "Lejupielādēt" at bounding box center [1027, 714] width 82 height 15
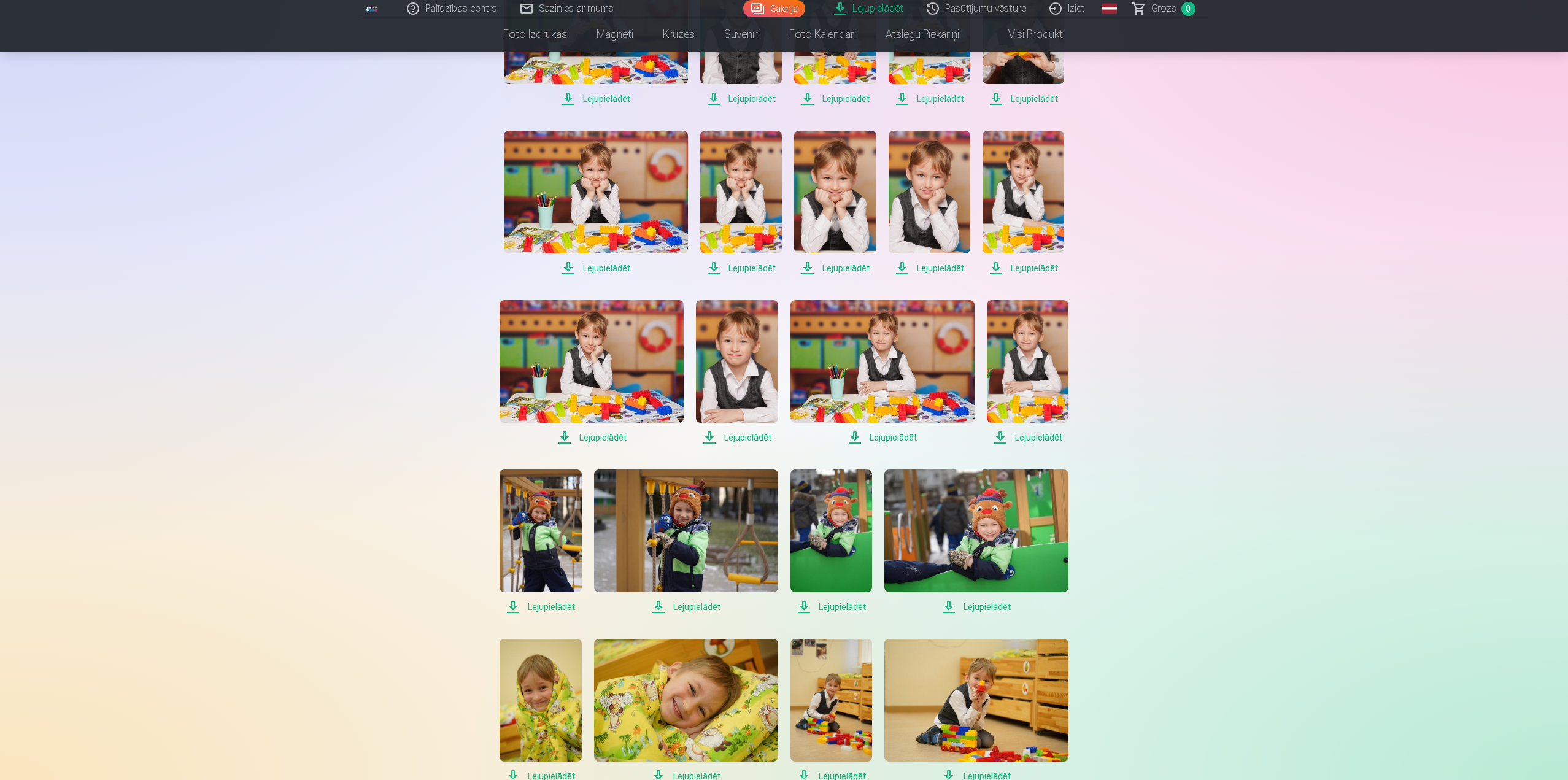
scroll to position [1902, 0]
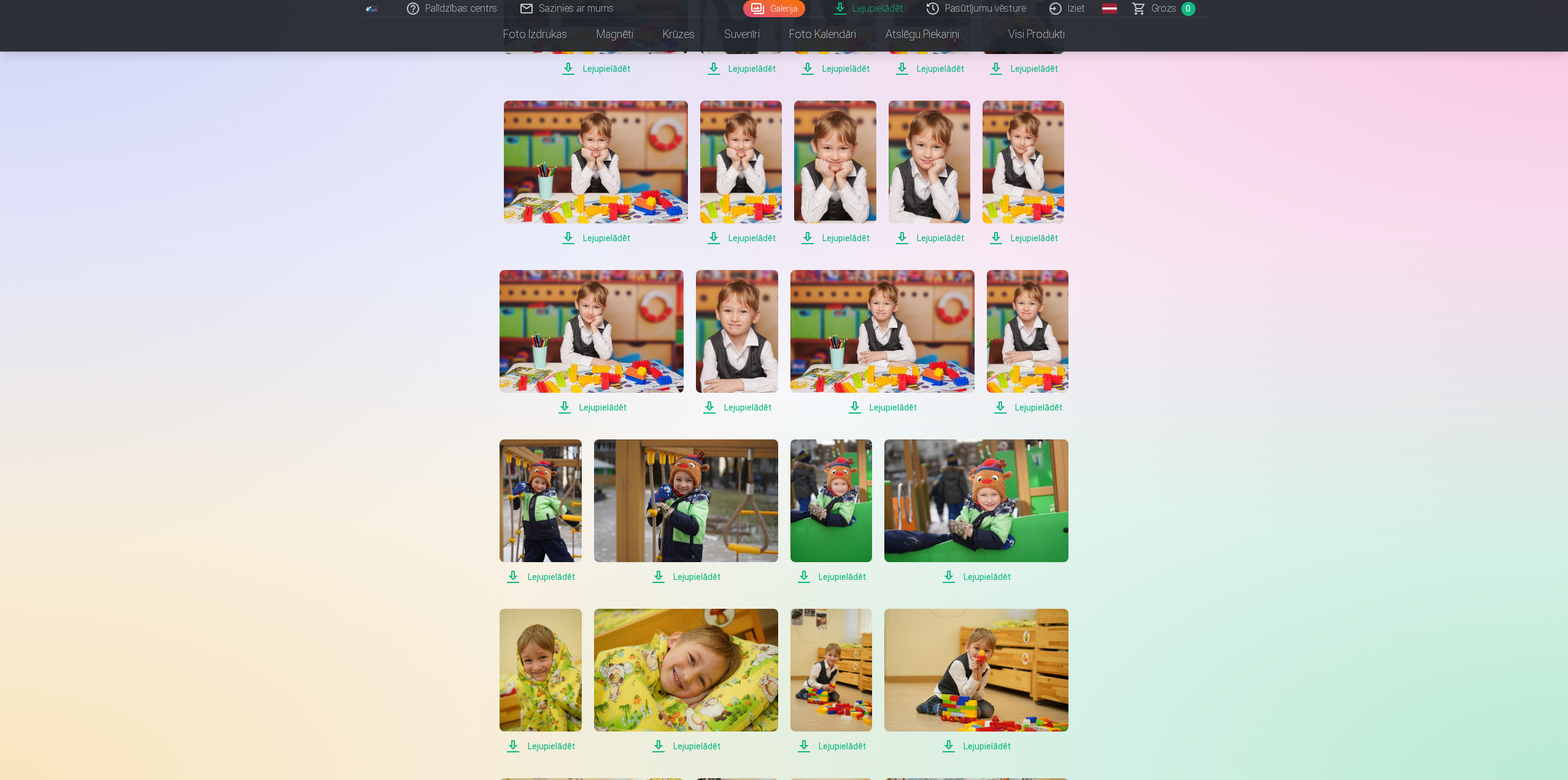
click at [545, 580] on span "Lejupielādēt" at bounding box center [540, 576] width 82 height 15
click at [705, 578] on span "Lejupielādēt" at bounding box center [686, 576] width 184 height 15
click at [849, 580] on span "Lejupielādēt" at bounding box center [831, 576] width 82 height 15
click at [990, 578] on span "Lejupielādēt" at bounding box center [976, 576] width 184 height 15
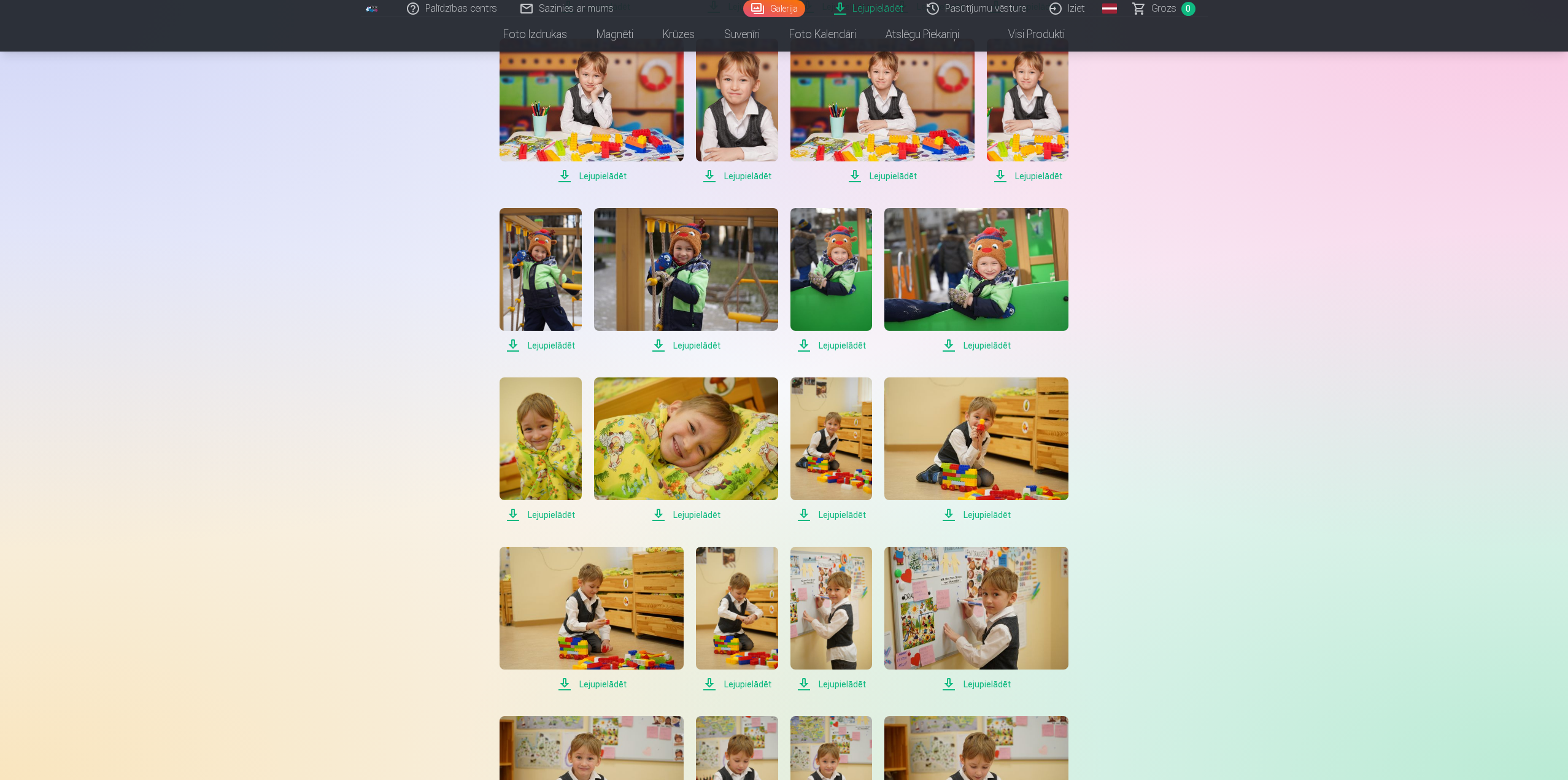
scroll to position [2148, 0]
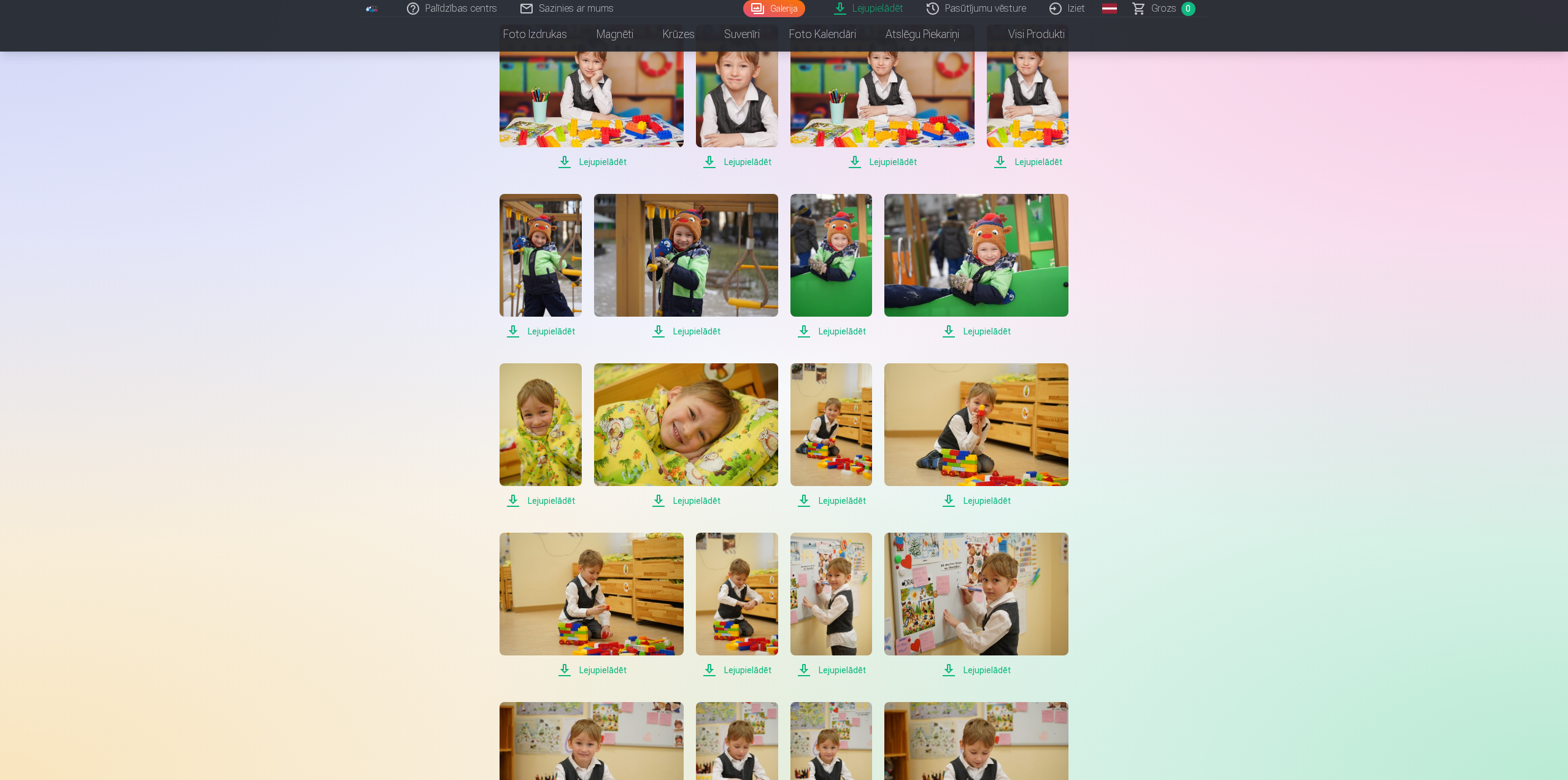
click at [563, 506] on span "Lejupielādēt" at bounding box center [540, 500] width 82 height 15
click at [701, 500] on span "Lejupielādēt" at bounding box center [686, 500] width 184 height 15
click at [851, 499] on span "Lejupielādēt" at bounding box center [831, 500] width 82 height 15
click at [990, 505] on span "Lejupielādēt" at bounding box center [976, 500] width 184 height 15
click at [598, 670] on span "Lejupielādēt" at bounding box center [591, 670] width 184 height 15
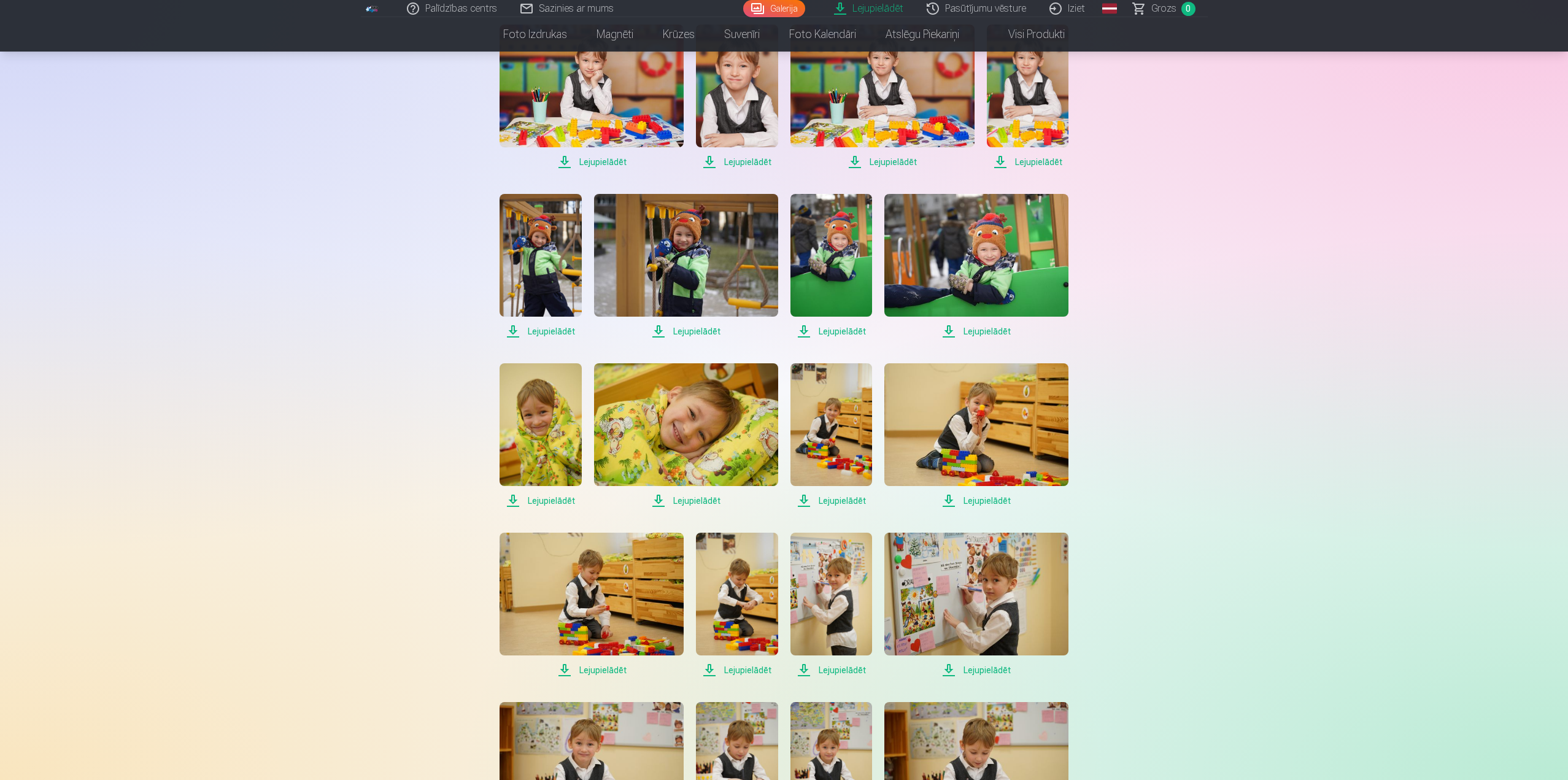
click at [750, 669] on span "Lejupielādēt" at bounding box center [736, 670] width 82 height 15
click at [844, 667] on span "Lejupielādēt" at bounding box center [831, 670] width 82 height 15
click at [980, 671] on span "Lejupielādēt" at bounding box center [976, 670] width 184 height 15
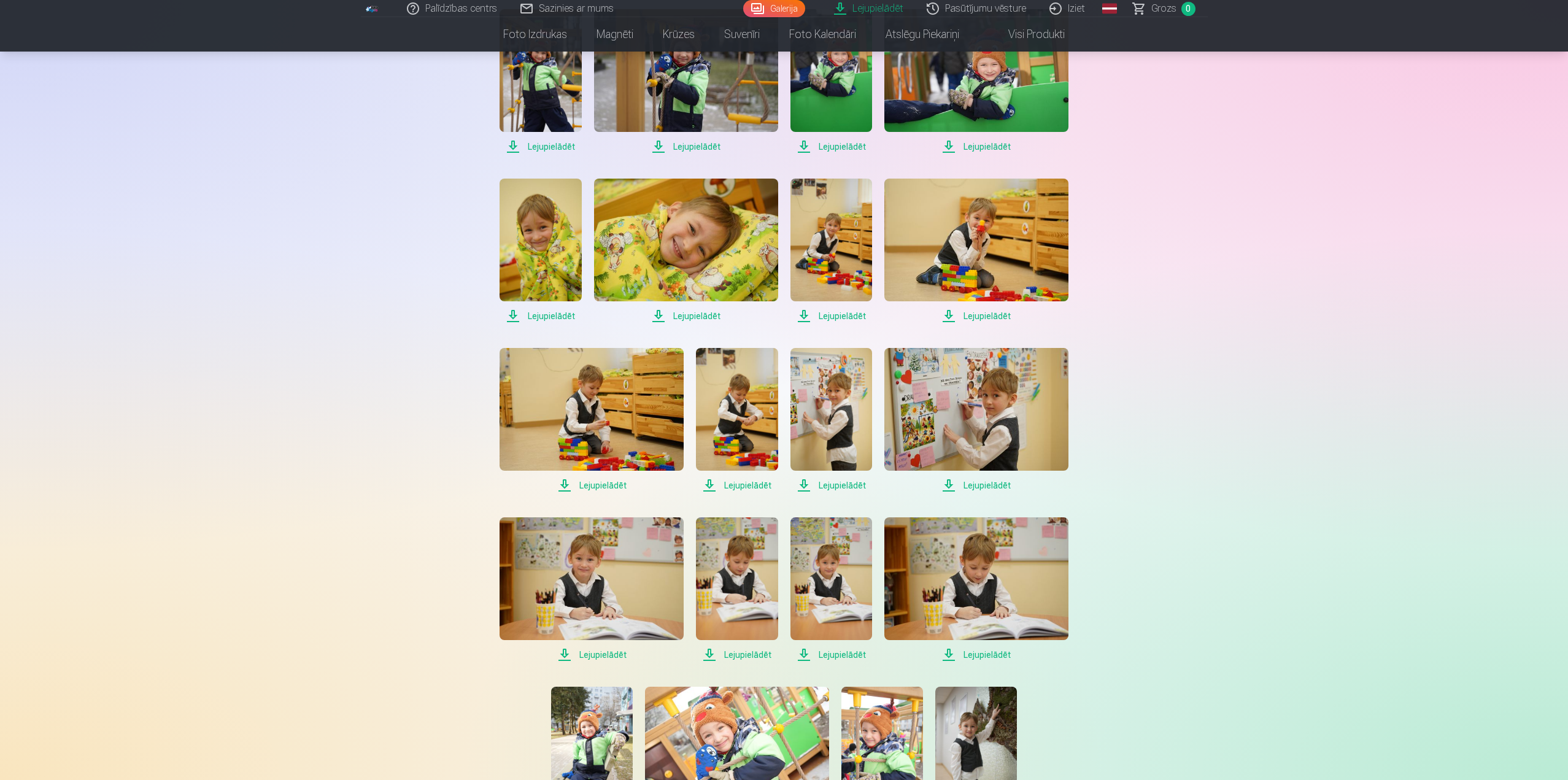
scroll to position [2394, 0]
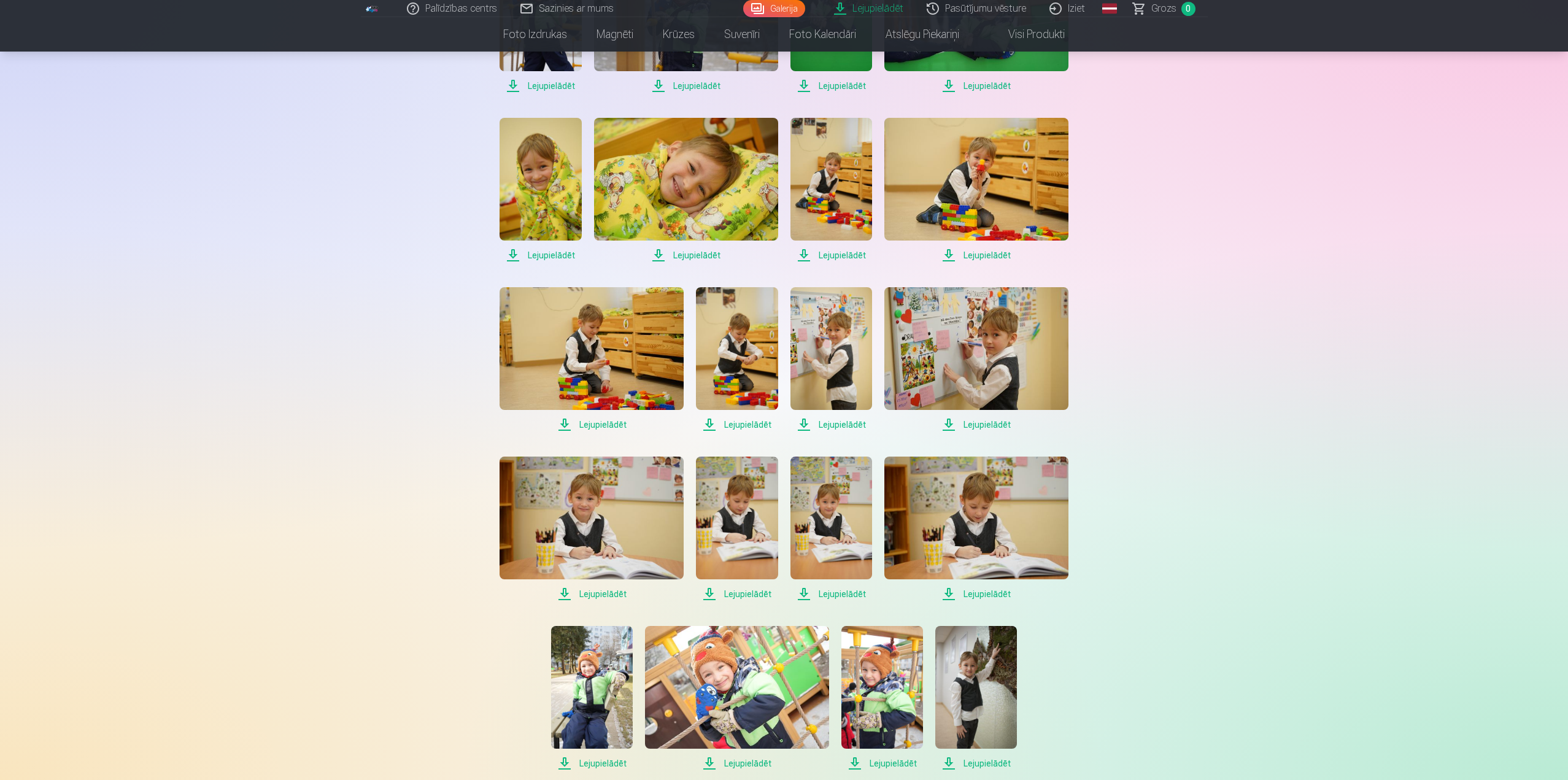
click at [607, 599] on span "Lejupielādēt" at bounding box center [591, 594] width 184 height 15
click at [760, 594] on span "Lejupielādēt" at bounding box center [736, 594] width 82 height 15
click at [850, 592] on span "Lejupielādēt" at bounding box center [831, 594] width 82 height 15
click at [987, 596] on span "Lejupielādēt" at bounding box center [976, 594] width 184 height 15
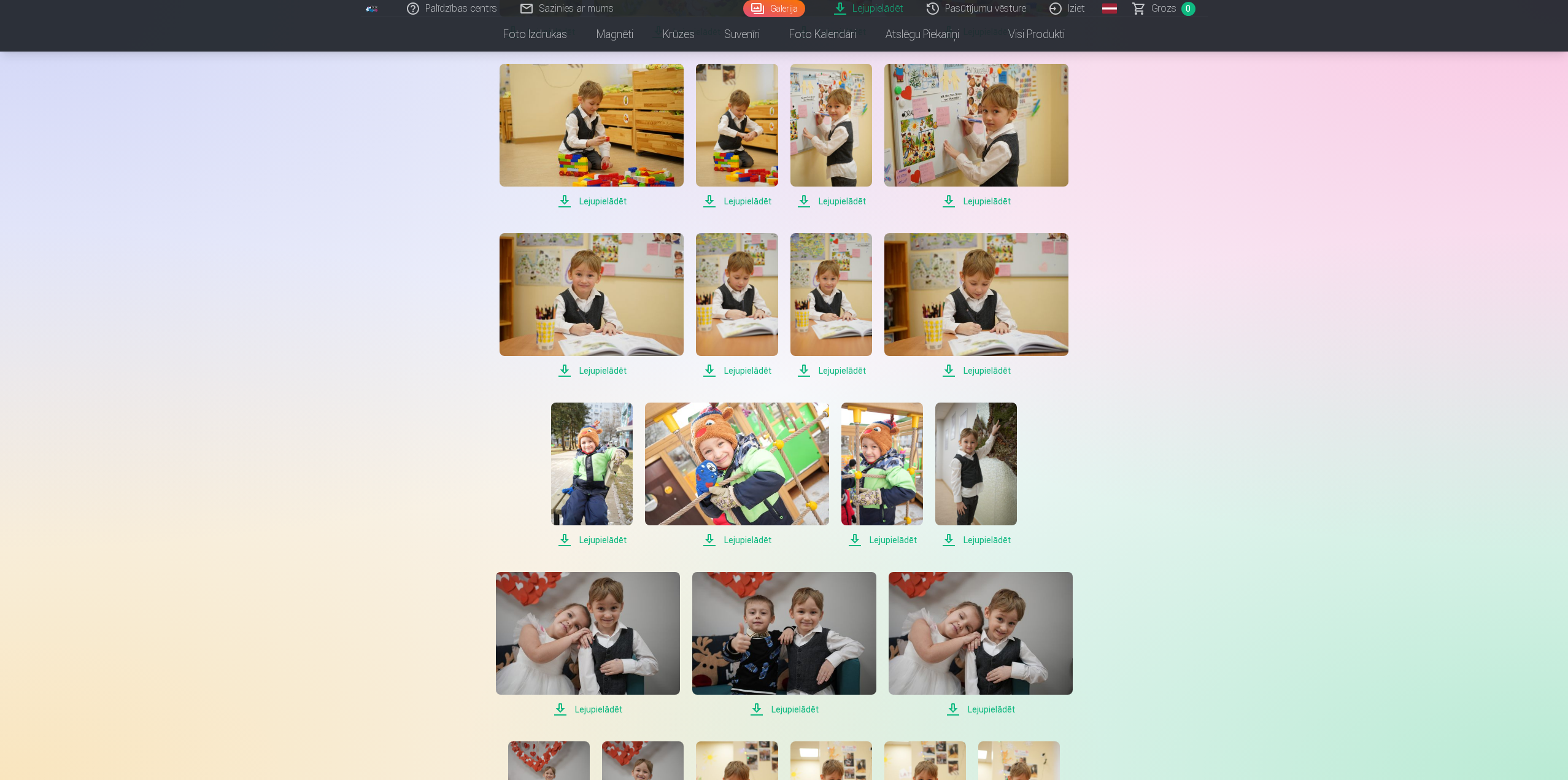
scroll to position [2639, 0]
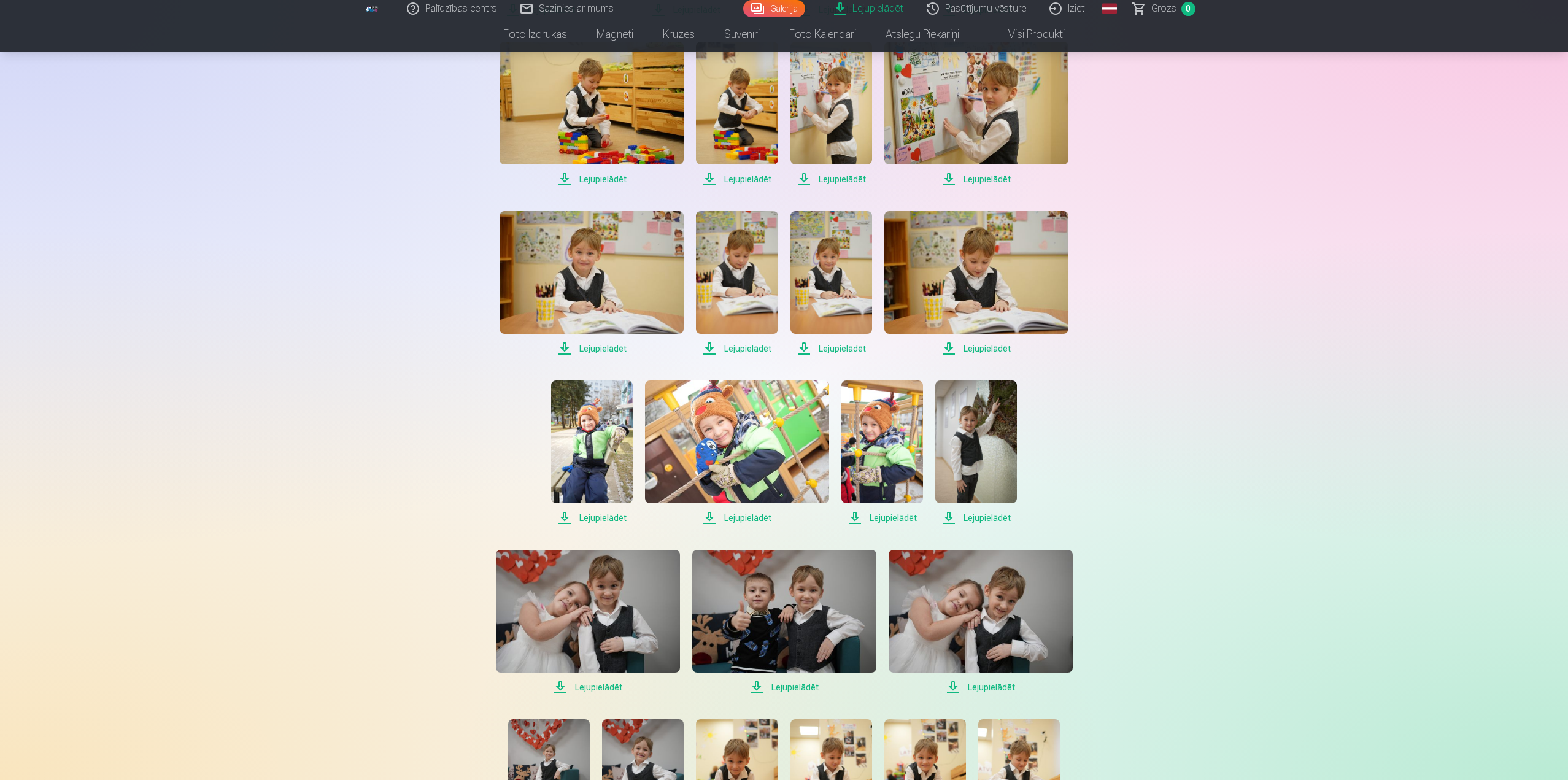
click at [599, 519] on span "Lejupielādēt" at bounding box center [591, 517] width 82 height 15
click at [745, 516] on span "Lejupielādēt" at bounding box center [737, 517] width 184 height 15
click at [901, 519] on span "Lejupielādēt" at bounding box center [882, 517] width 82 height 15
click at [1000, 519] on span "Lejupielādēt" at bounding box center [976, 517] width 82 height 15
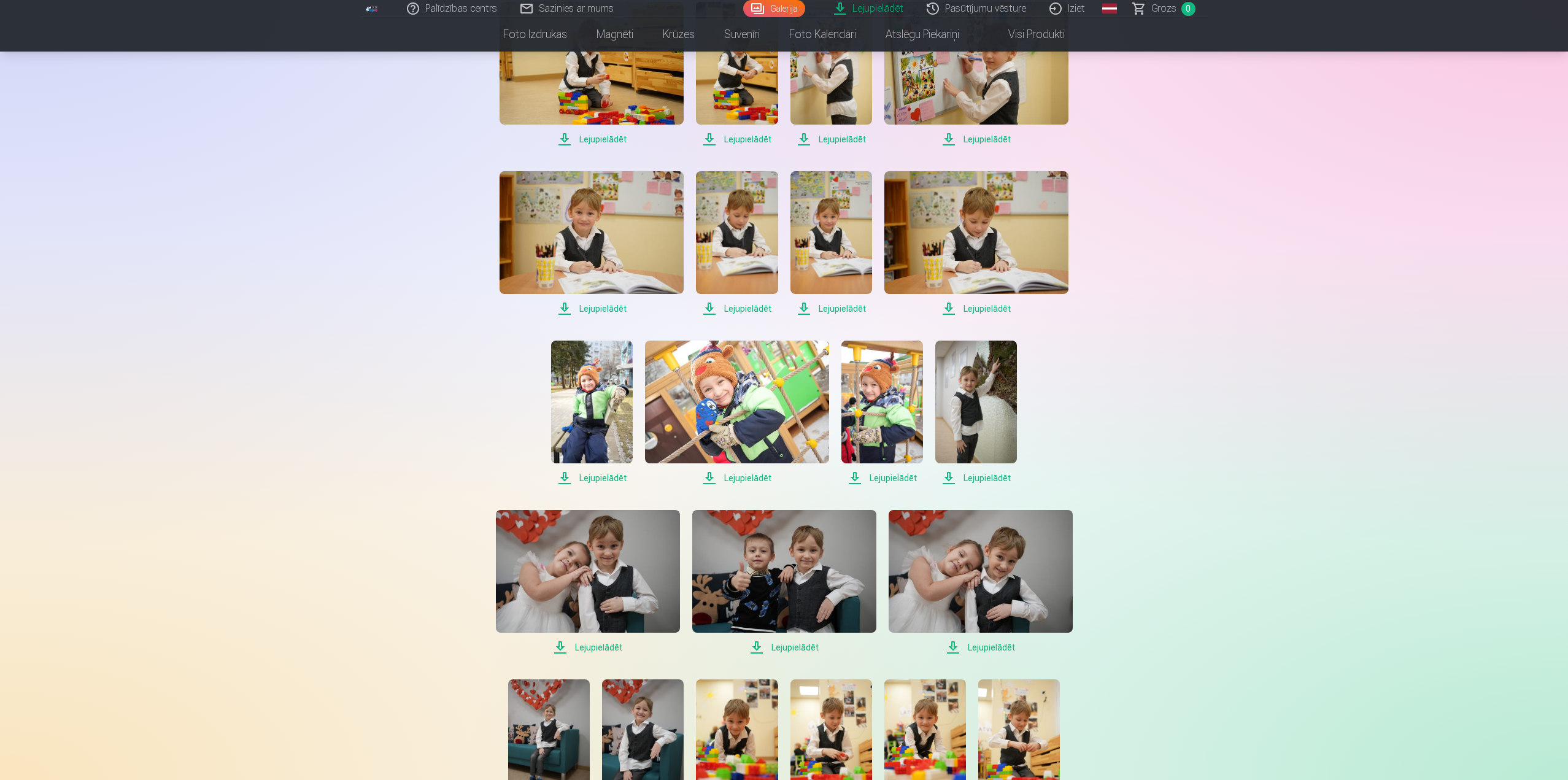
scroll to position [2700, 0]
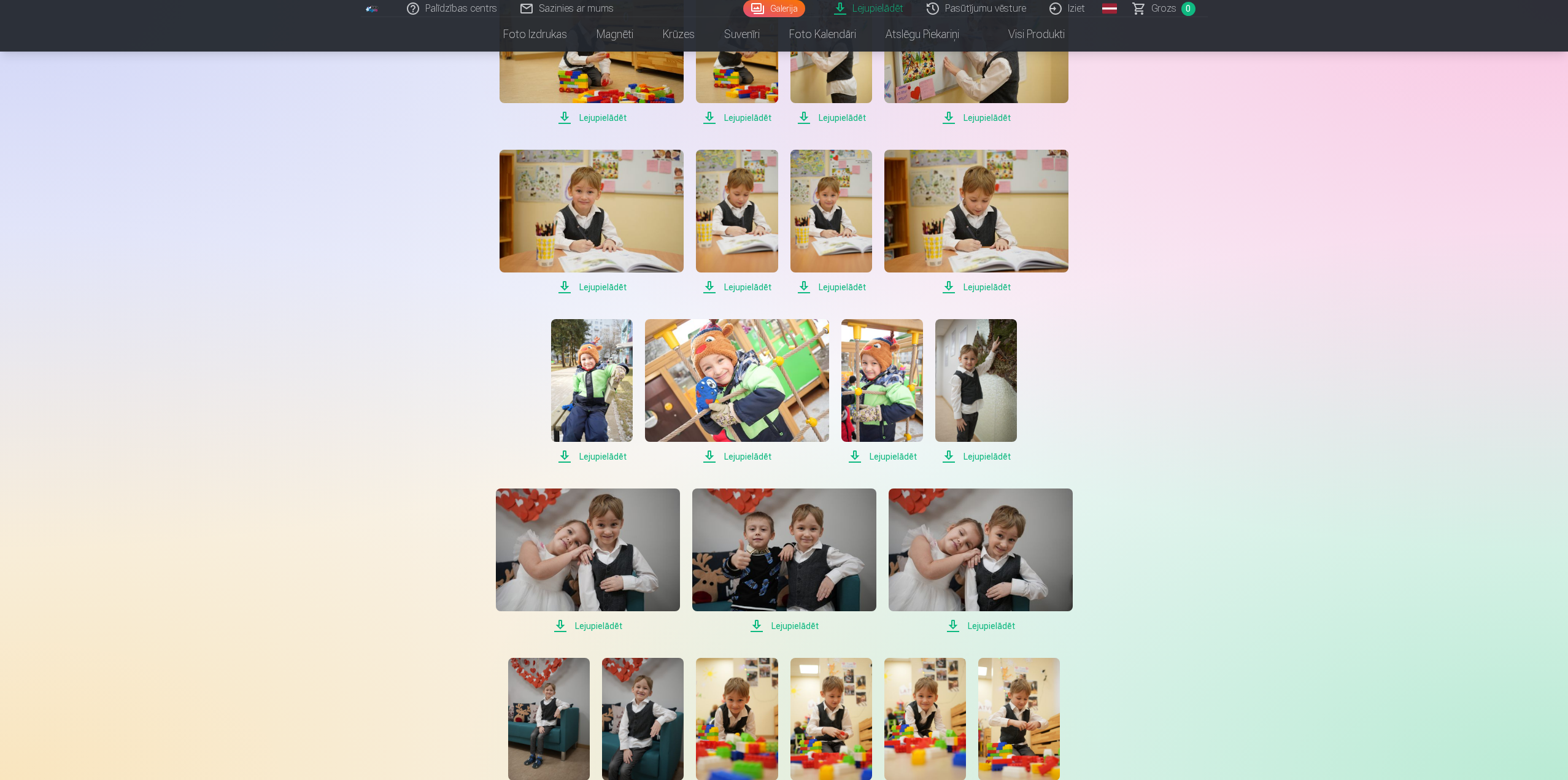
click at [590, 627] on span "Lejupielādēt" at bounding box center [588, 625] width 184 height 15
click at [790, 624] on span "Lejupielādēt" at bounding box center [784, 625] width 184 height 15
click at [997, 624] on span "Lejupielādēt" at bounding box center [980, 625] width 184 height 15
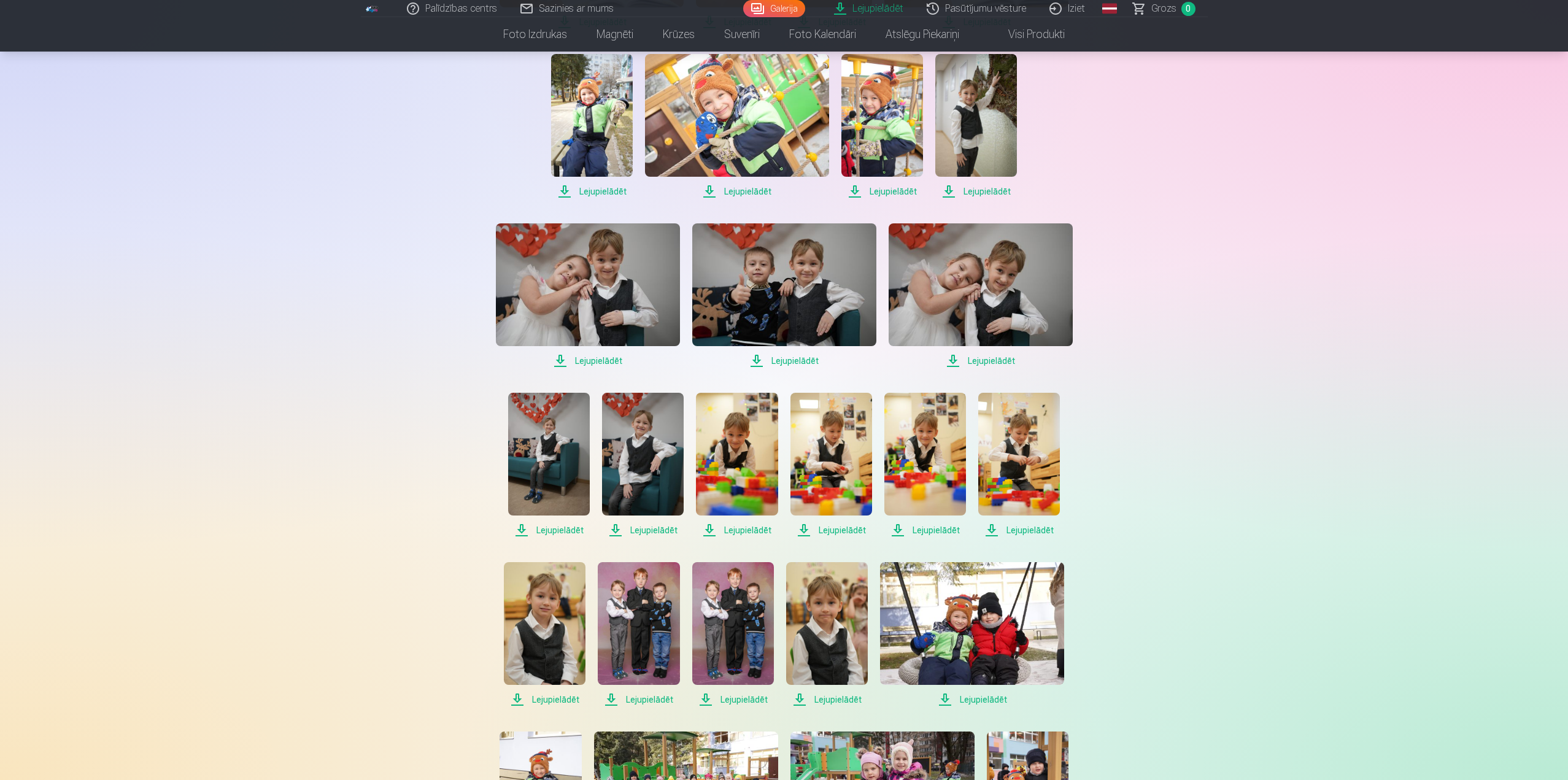
scroll to position [3007, 0]
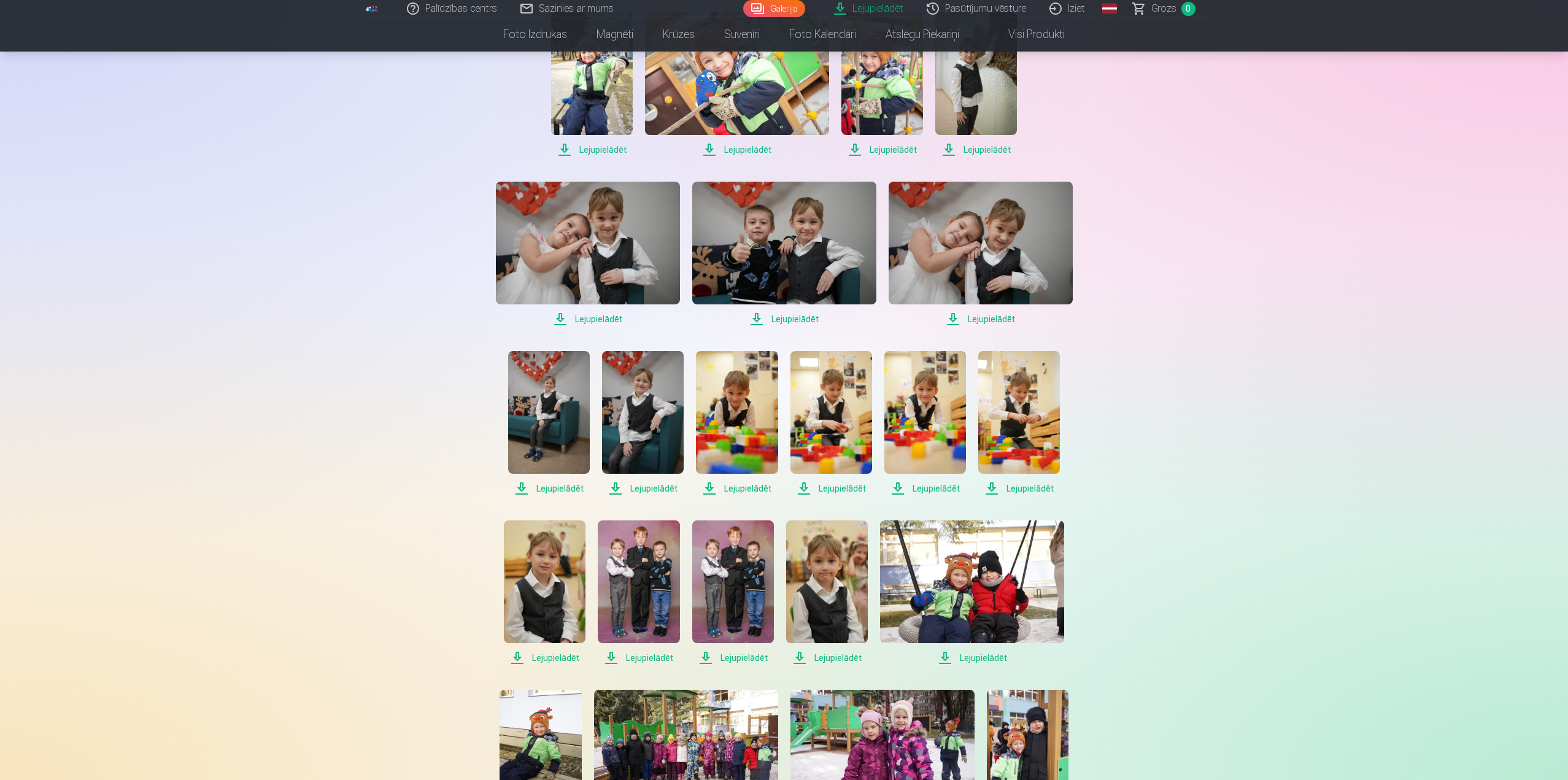
click at [554, 490] on span "Lejupielādēt" at bounding box center [548, 488] width 82 height 15
click at [663, 491] on span "Lejupielādēt" at bounding box center [643, 488] width 82 height 15
click at [755, 488] on span "Lejupielādēt" at bounding box center [736, 488] width 82 height 15
click at [854, 483] on span "Lejupielādēt" at bounding box center [831, 488] width 82 height 15
click at [923, 490] on span "Lejupielādēt" at bounding box center [925, 488] width 82 height 15
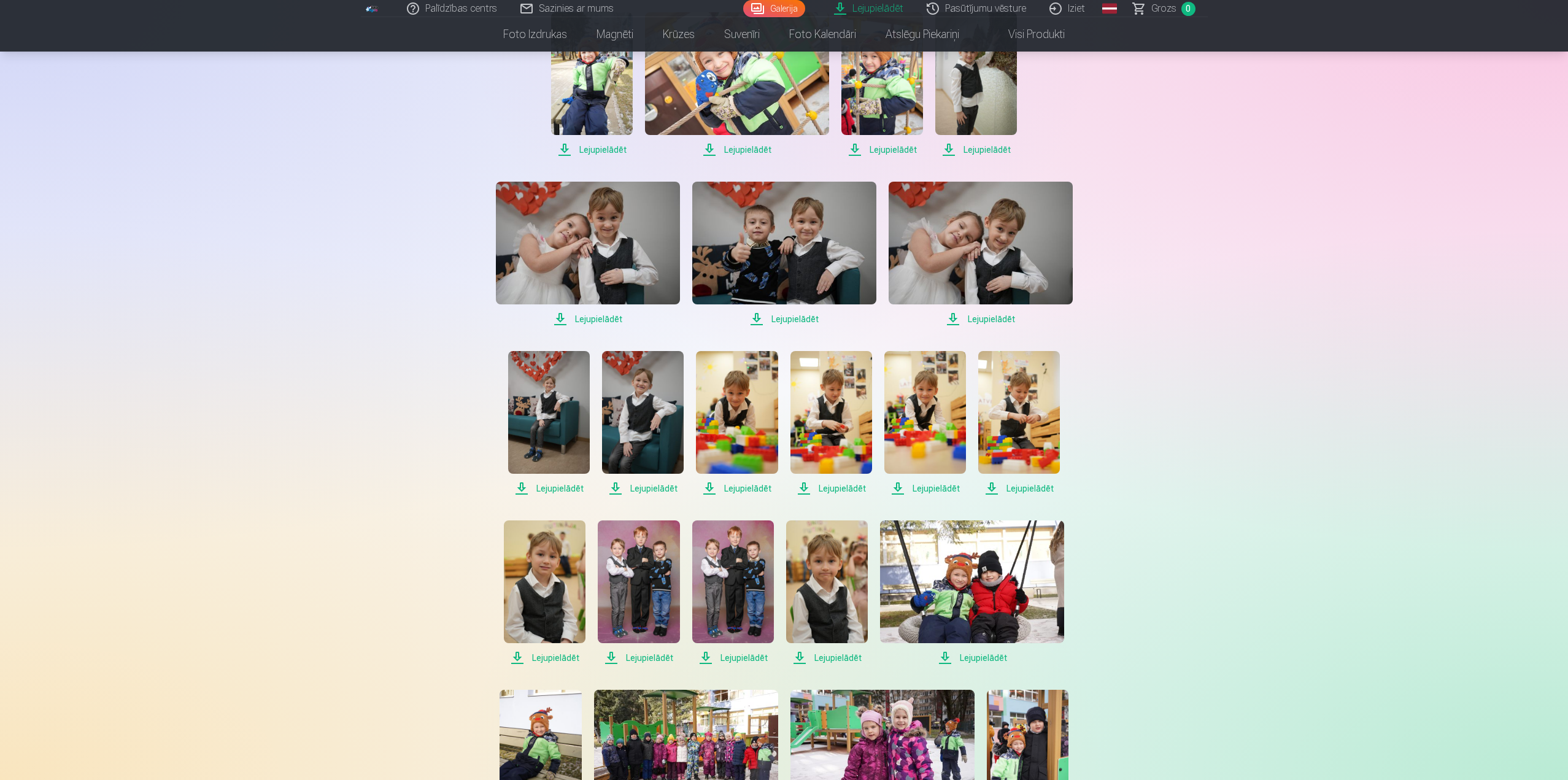
click at [1035, 489] on span "Lejupielādēt" at bounding box center [1019, 488] width 82 height 15
click at [563, 658] on span "Lejupielādēt" at bounding box center [545, 657] width 82 height 15
click at [660, 659] on span "Lejupielādēt" at bounding box center [638, 657] width 82 height 15
click at [736, 656] on span "Lejupielādēt" at bounding box center [733, 657] width 82 height 15
click at [829, 659] on span "Lejupielādēt" at bounding box center [827, 657] width 82 height 15
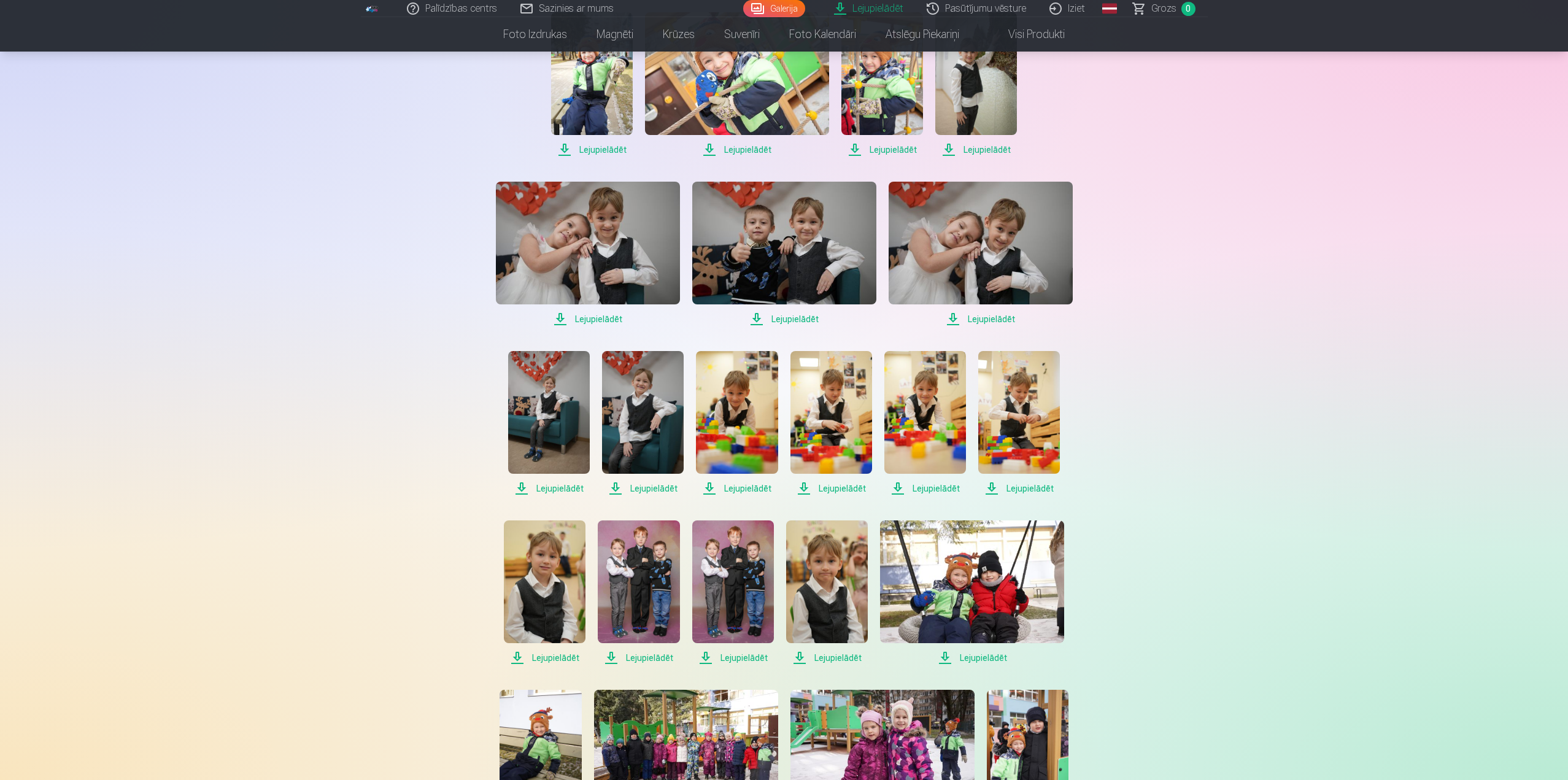
click at [982, 659] on span "Lejupielādēt" at bounding box center [972, 657] width 184 height 15
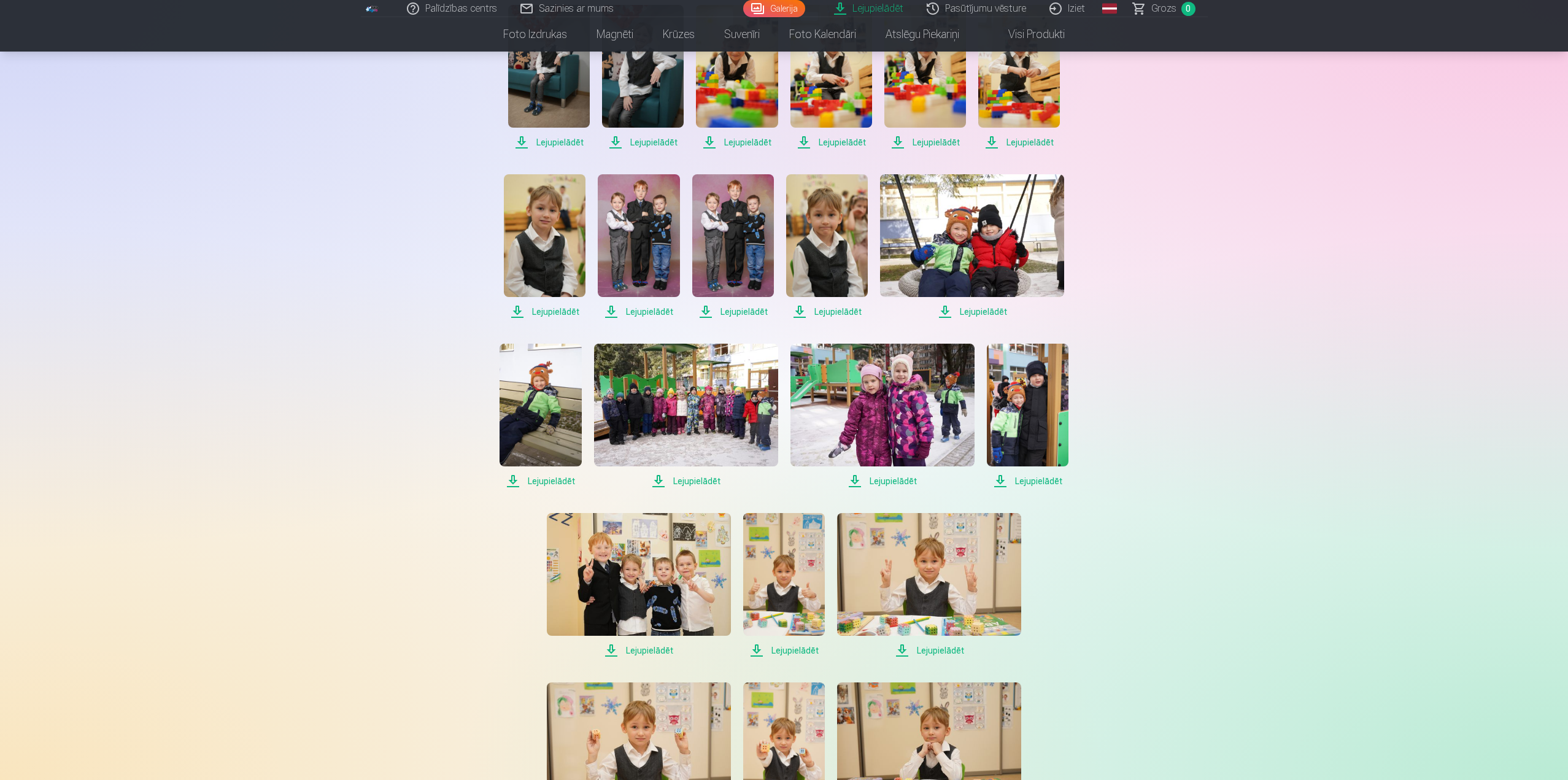
scroll to position [3376, 0]
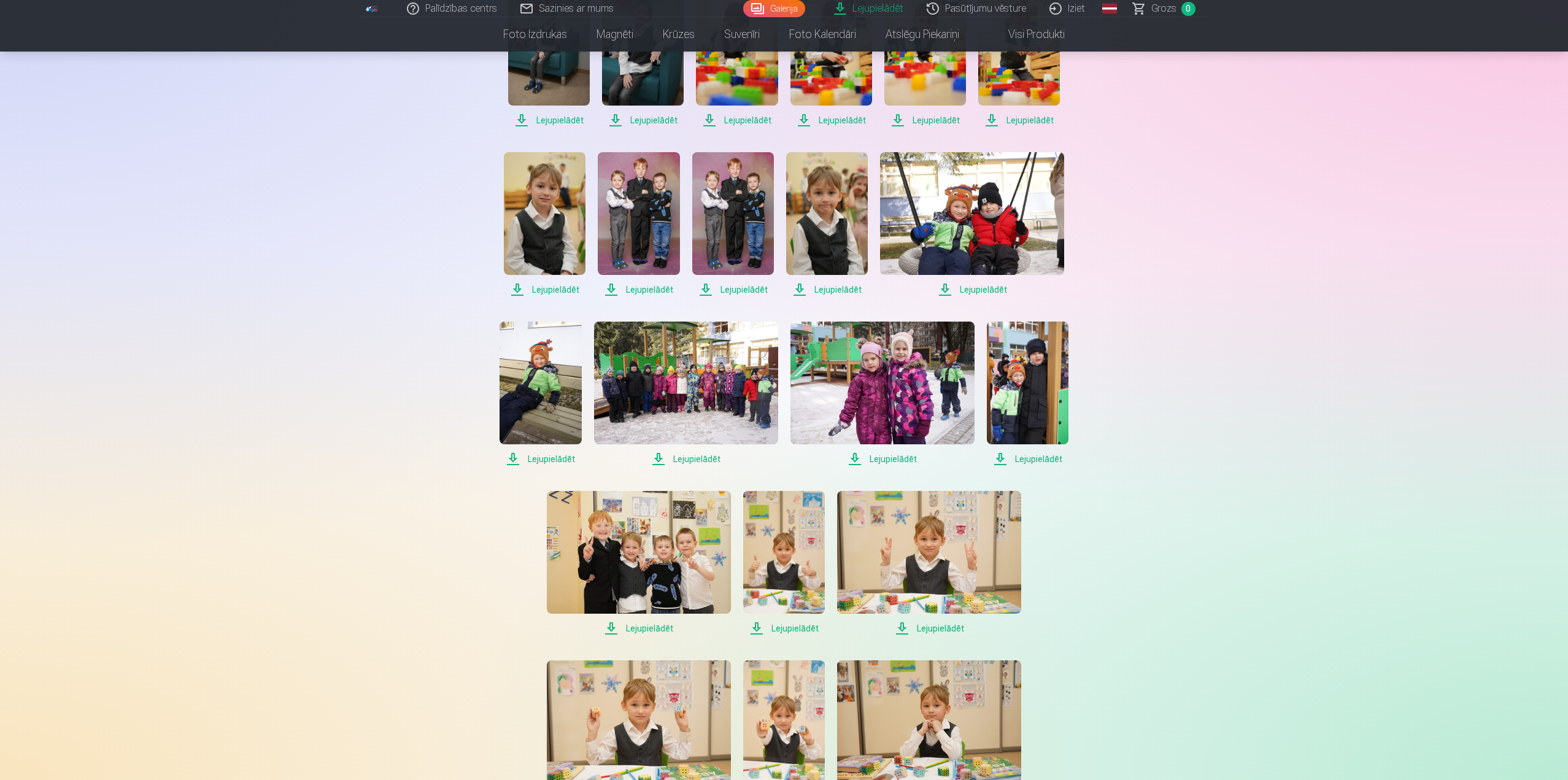
click at [549, 459] on span "Lejupielādēt" at bounding box center [540, 459] width 82 height 15
click at [711, 461] on span "Lejupielādēt" at bounding box center [686, 459] width 184 height 15
click at [899, 459] on span "Lejupielādēt" at bounding box center [882, 459] width 184 height 15
click at [1026, 458] on span "Lejupielādēt" at bounding box center [1027, 459] width 82 height 15
click at [650, 628] on span "Lejupielādēt" at bounding box center [639, 628] width 184 height 15
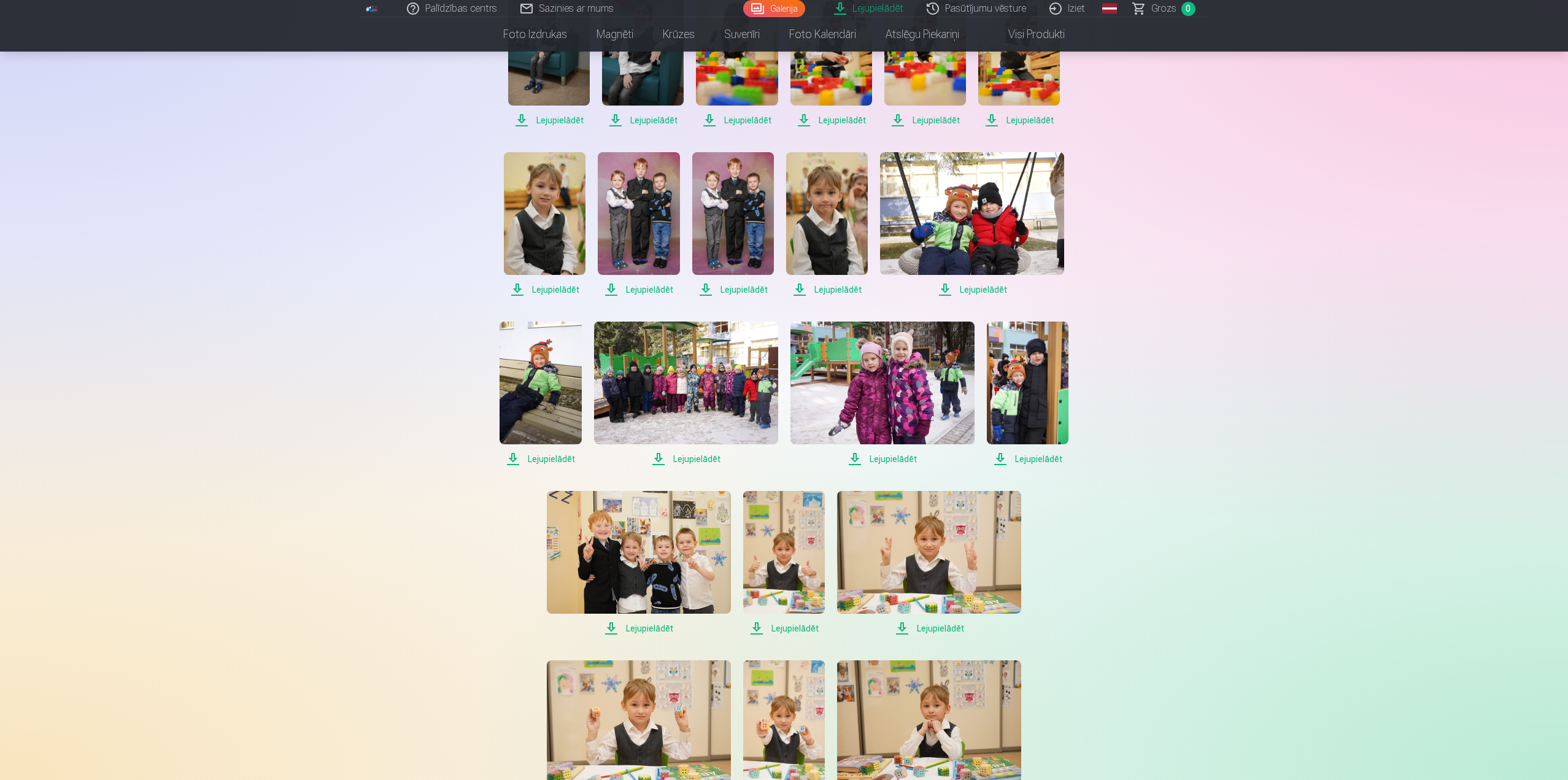
click at [799, 631] on span "Lejupielādēt" at bounding box center [784, 628] width 82 height 15
click at [929, 629] on span "Lejupielādēt" at bounding box center [929, 628] width 184 height 15
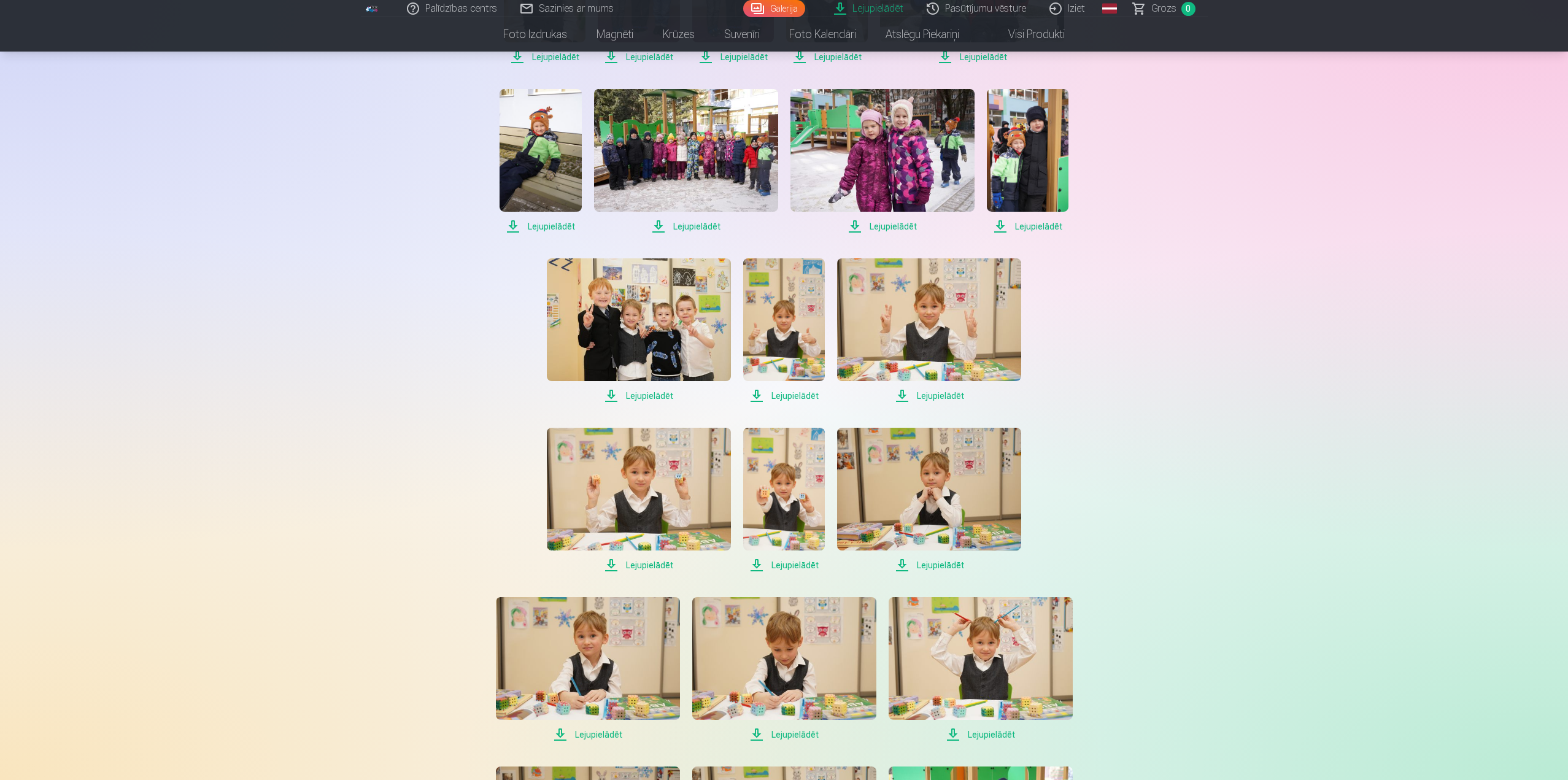
scroll to position [3621, 0]
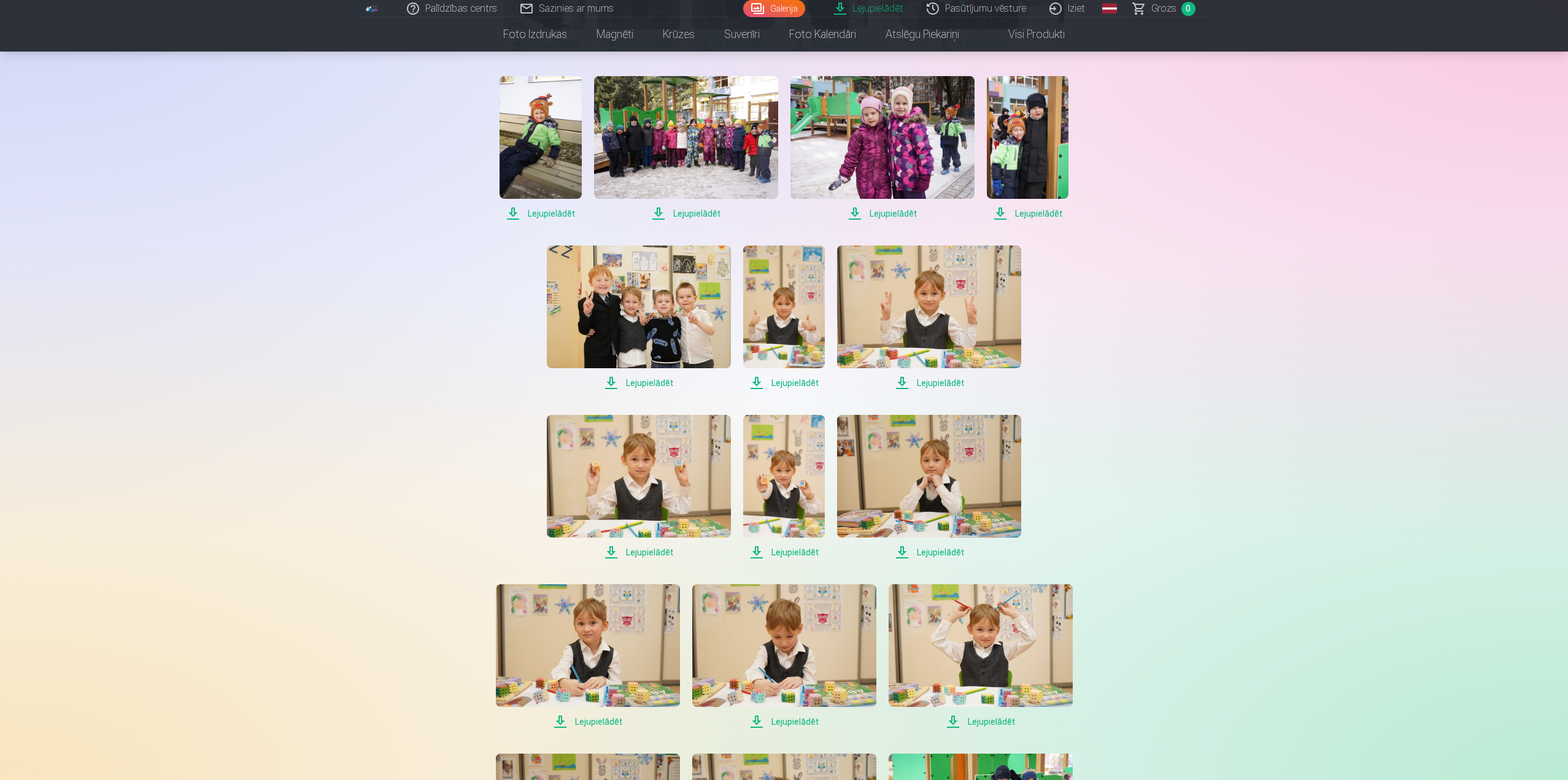
click at [661, 552] on span "Lejupielādēt" at bounding box center [639, 552] width 184 height 15
click at [810, 555] on span "Lejupielādēt" at bounding box center [784, 552] width 82 height 15
click at [941, 553] on span "Lejupielādēt" at bounding box center [929, 552] width 184 height 15
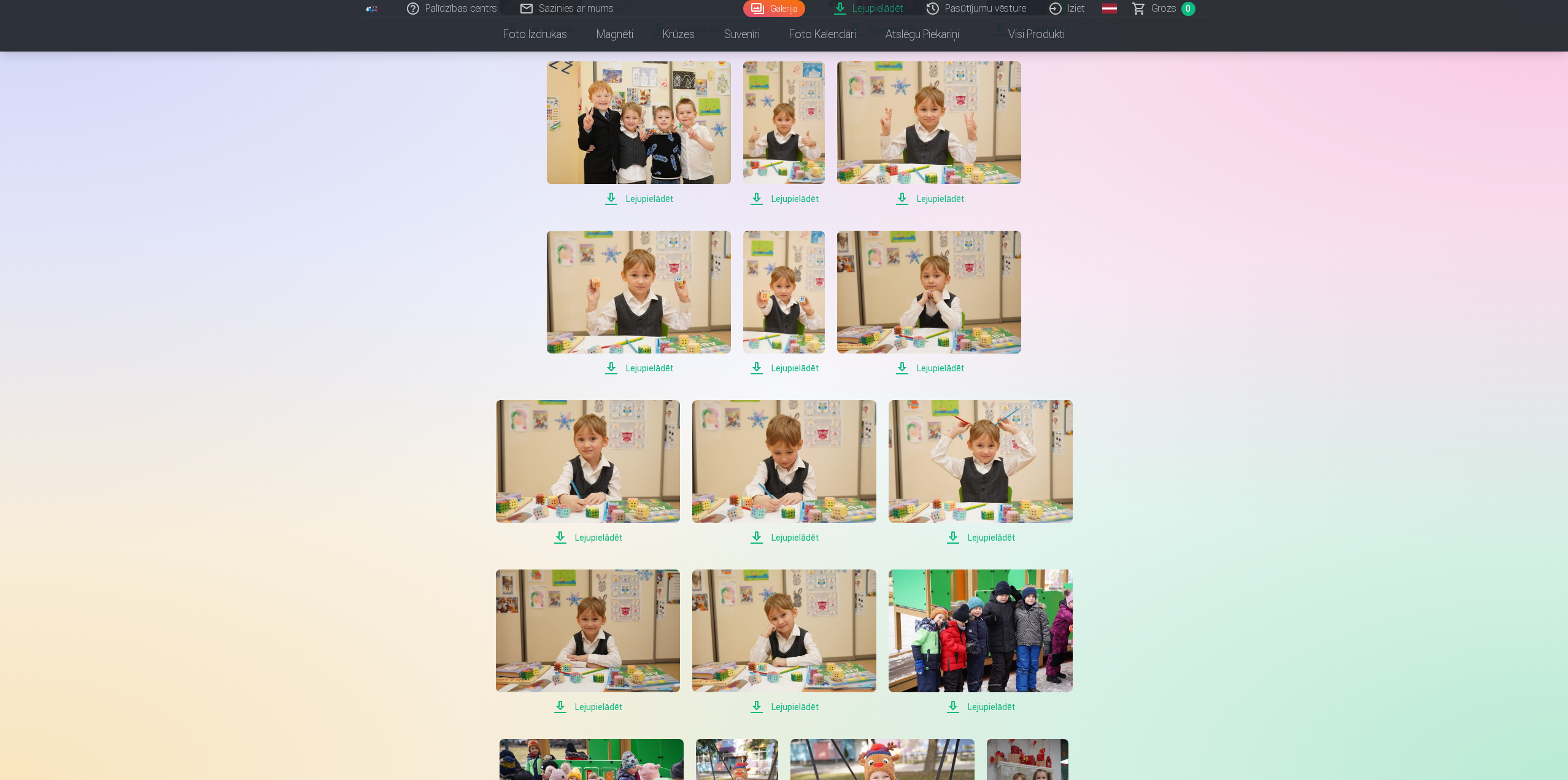
scroll to position [3866, 0]
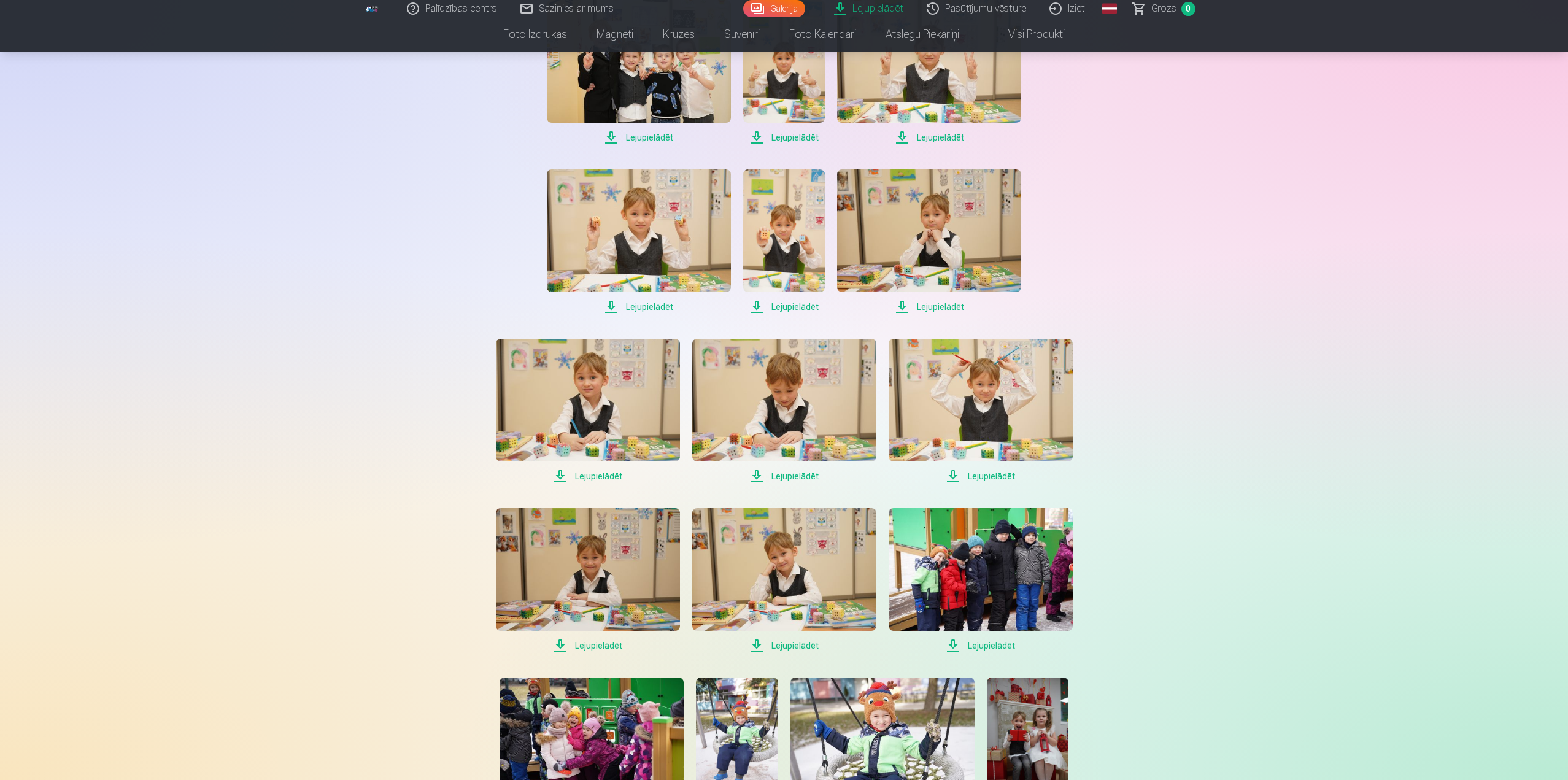
click at [600, 480] on span "Lejupielādēt" at bounding box center [588, 476] width 184 height 15
click at [810, 478] on span "Lejupielādēt" at bounding box center [784, 476] width 184 height 15
click at [979, 477] on span "Lejupielādēt" at bounding box center [980, 476] width 184 height 15
click at [584, 644] on span "Lejupielādēt" at bounding box center [588, 645] width 184 height 15
click at [783, 644] on span "Lejupielādēt" at bounding box center [784, 645] width 184 height 15
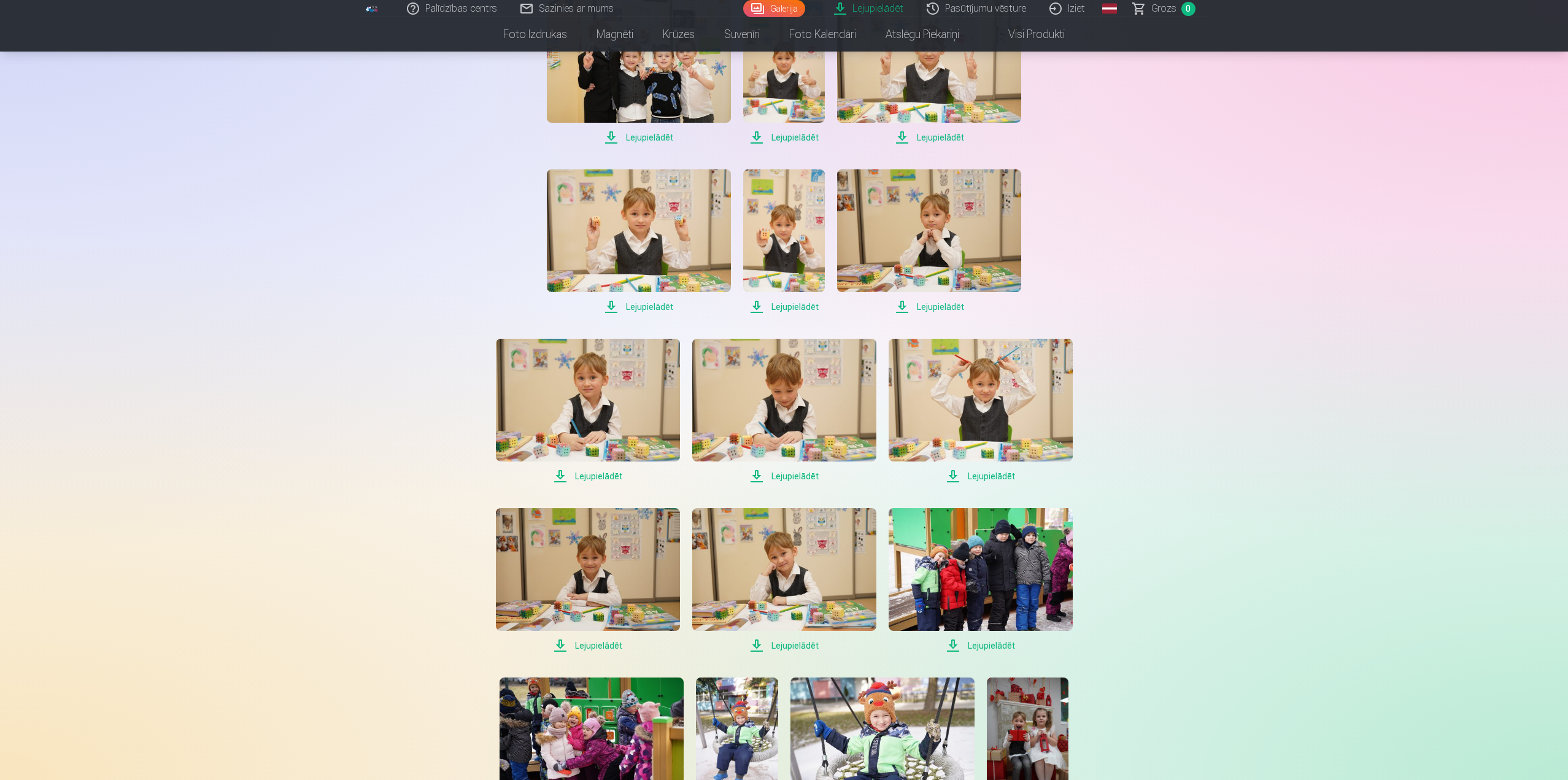
click at [989, 651] on span "Lejupielādēt" at bounding box center [980, 645] width 184 height 15
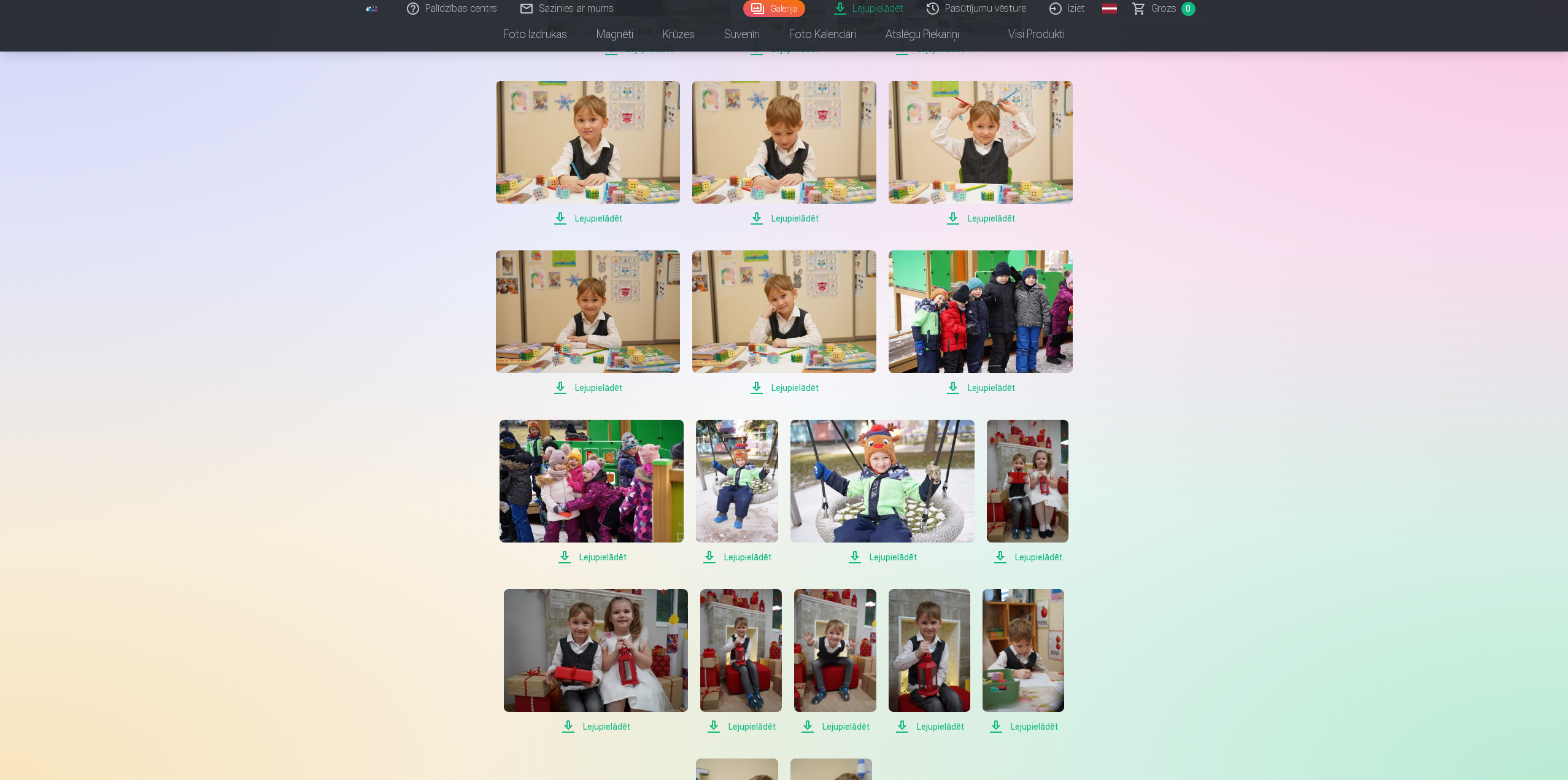
scroll to position [4174, 0]
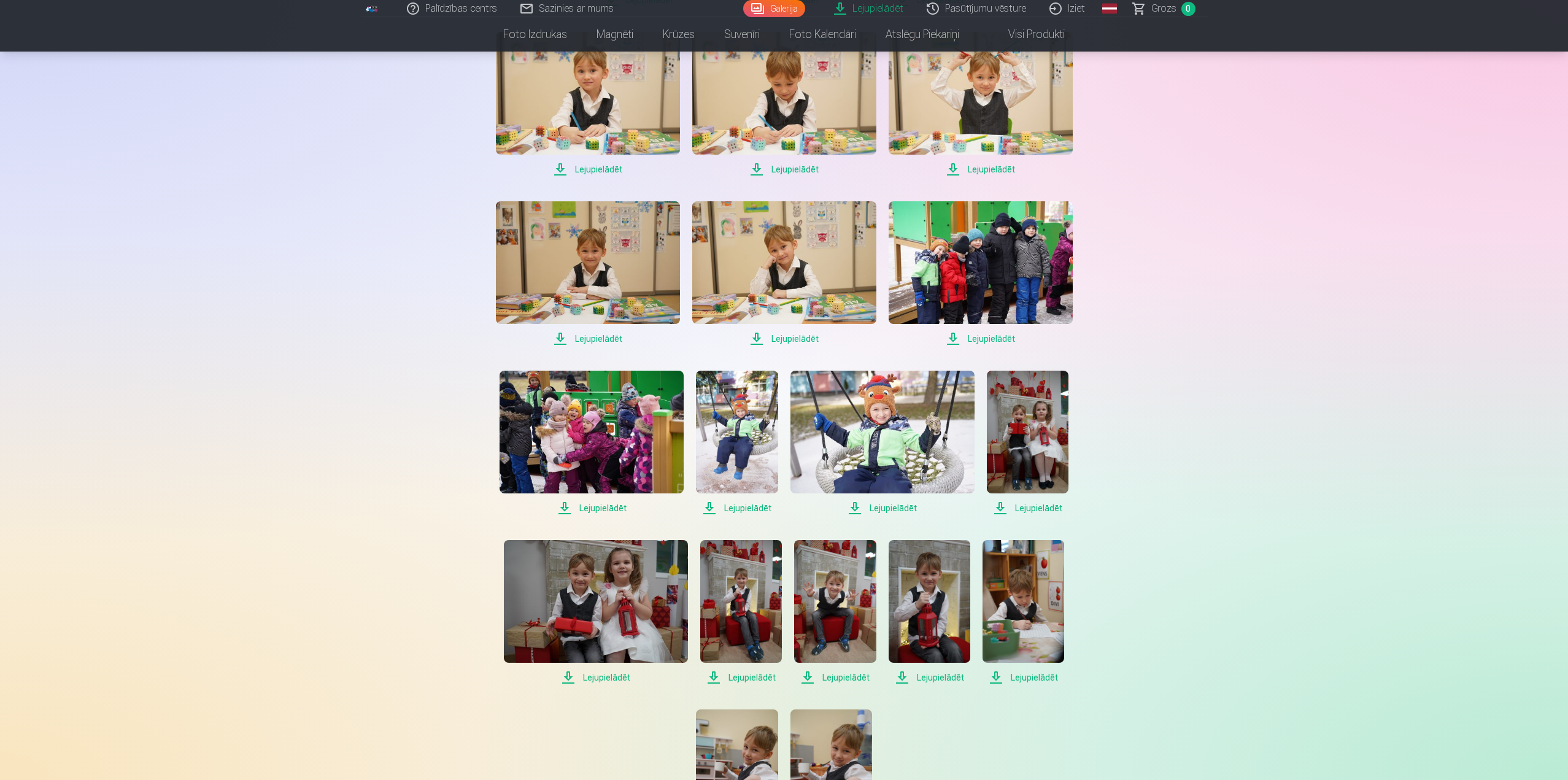
click at [603, 510] on span "Lejupielādēt" at bounding box center [591, 508] width 184 height 15
click at [751, 507] on span "Lejupielādēt" at bounding box center [736, 508] width 82 height 15
click at [887, 508] on span "Lejupielādēt" at bounding box center [882, 508] width 184 height 15
click at [1039, 510] on span "Lejupielādēt" at bounding box center [1027, 508] width 82 height 15
click at [611, 680] on span "Lejupielādēt" at bounding box center [596, 677] width 184 height 15
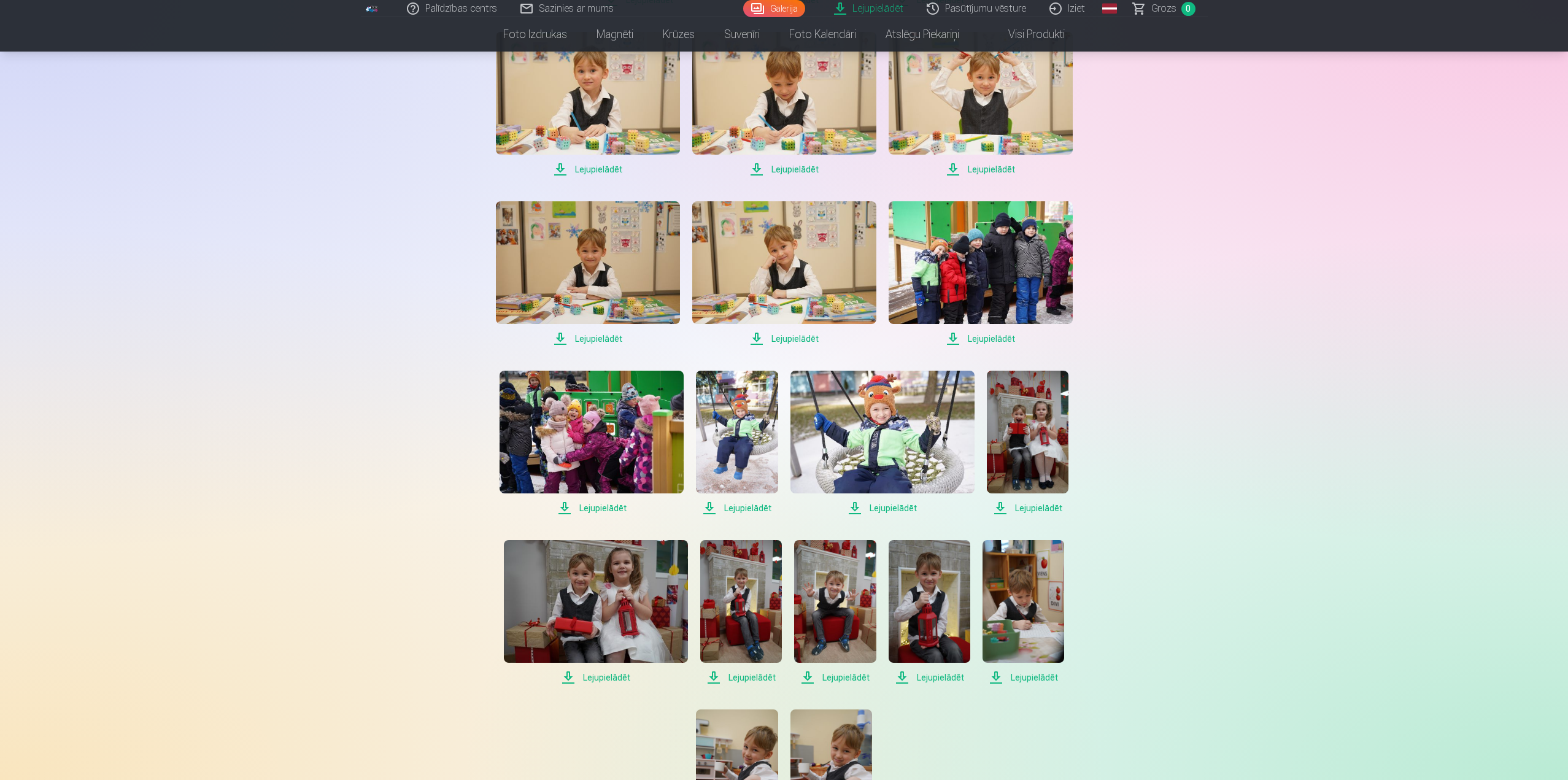
click at [751, 677] on span "Lejupielādēt" at bounding box center [741, 677] width 82 height 15
click at [846, 676] on span "Lejupielādēt" at bounding box center [835, 677] width 82 height 15
click at [936, 680] on span "Lejupielādēt" at bounding box center [929, 677] width 82 height 15
click at [1033, 676] on span "Lejupielādēt" at bounding box center [1023, 677] width 82 height 15
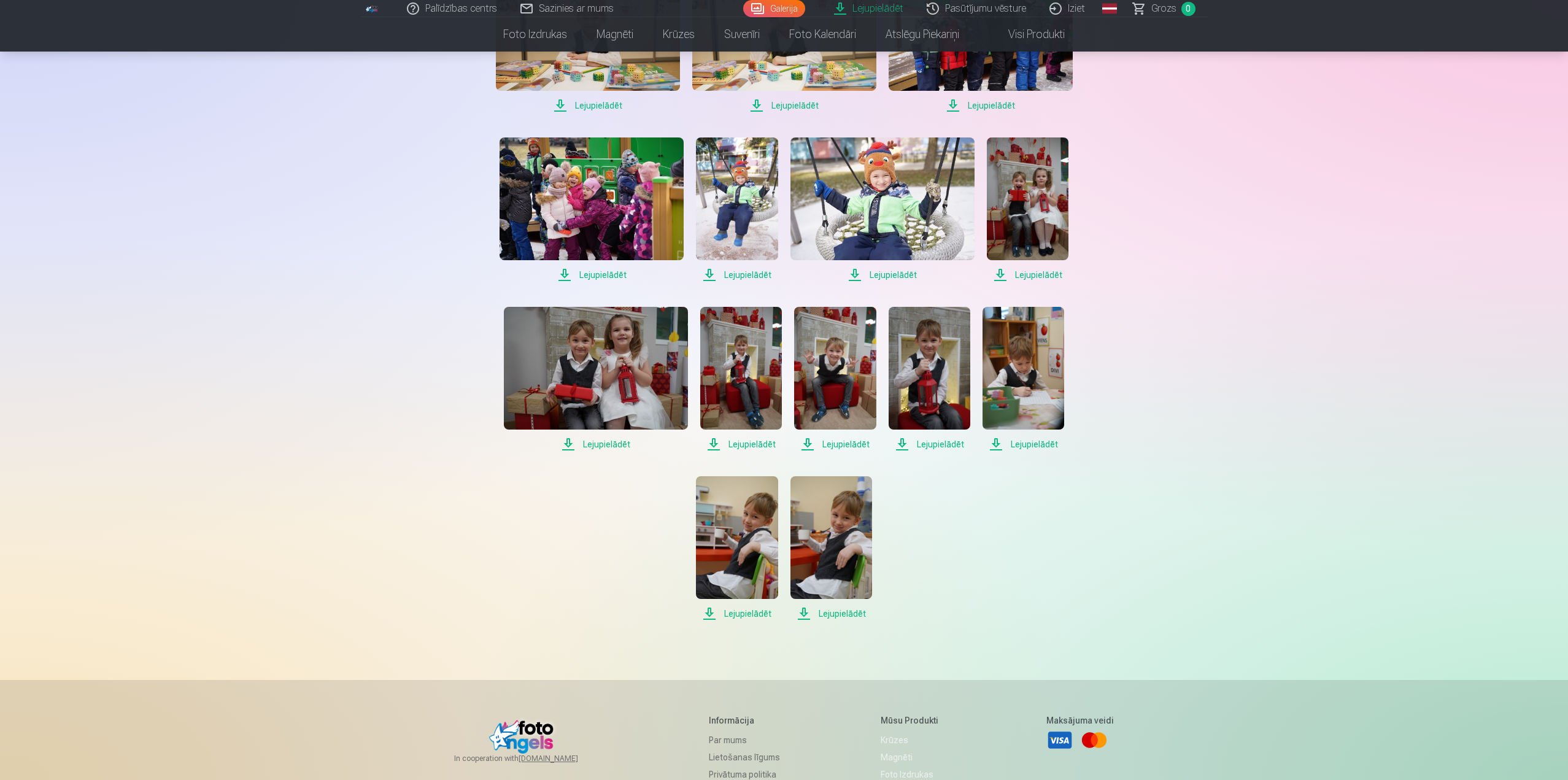
scroll to position [4419, 0]
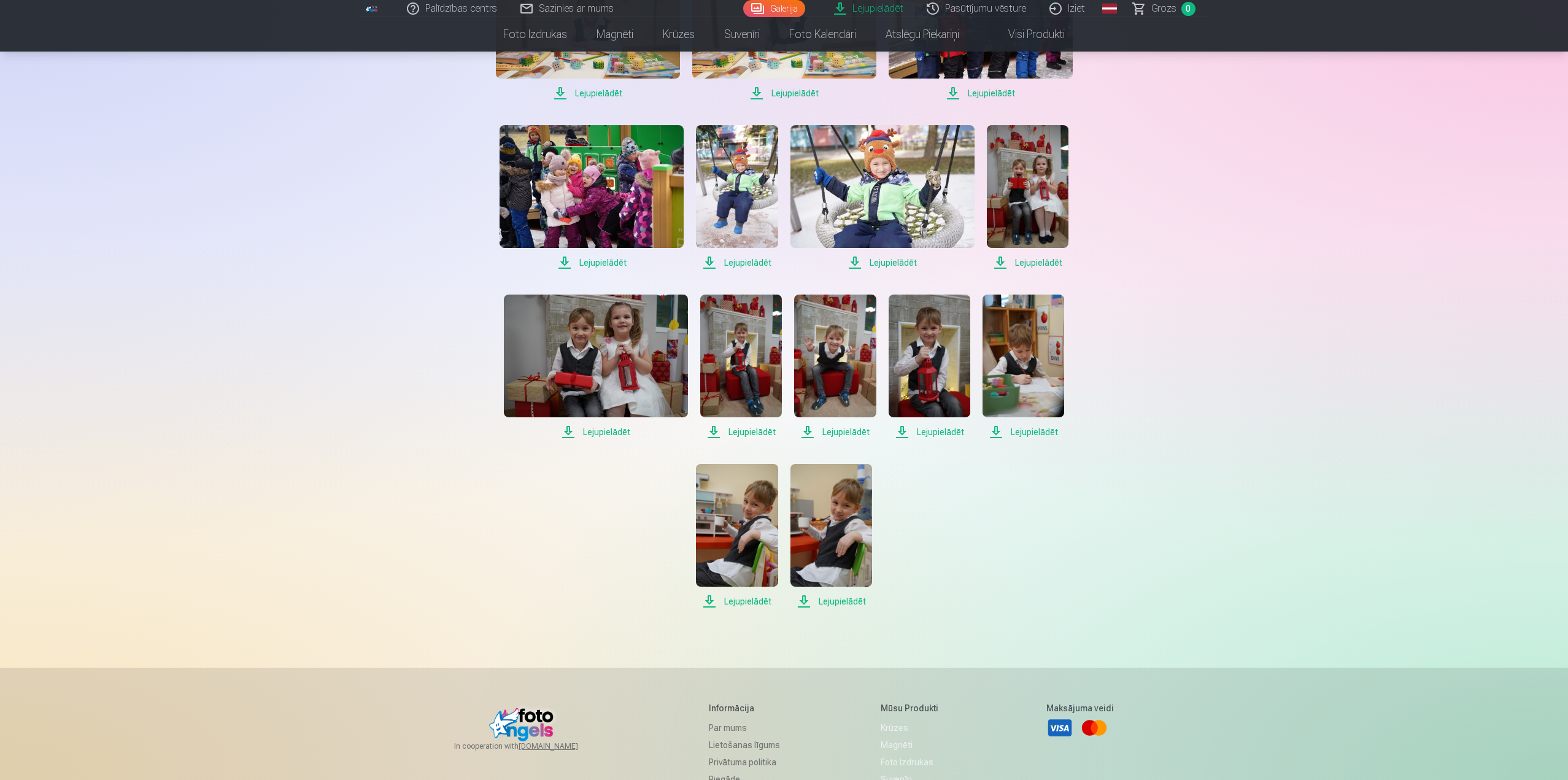
click at [738, 605] on span "Lejupielādēt" at bounding box center [736, 601] width 82 height 15
click at [839, 604] on span "Lejupielādēt" at bounding box center [831, 601] width 82 height 15
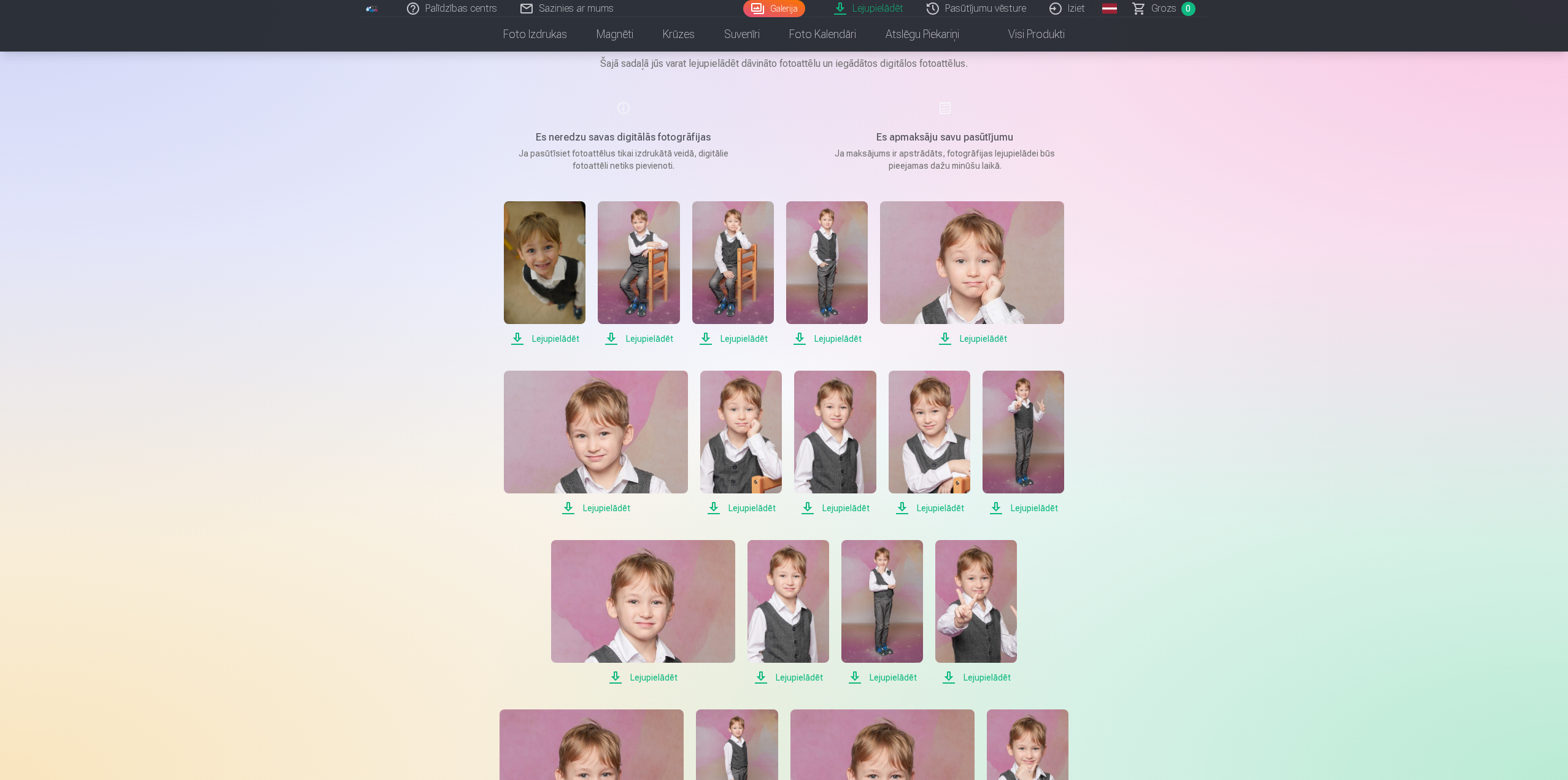
scroll to position [0, 0]
